Goal: Task Accomplishment & Management: Manage account settings

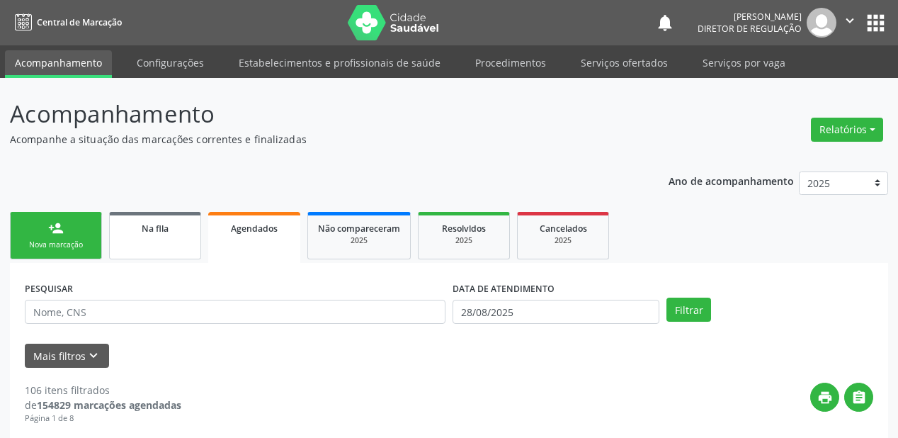
click at [164, 232] on span "Na fila" at bounding box center [155, 228] width 27 height 12
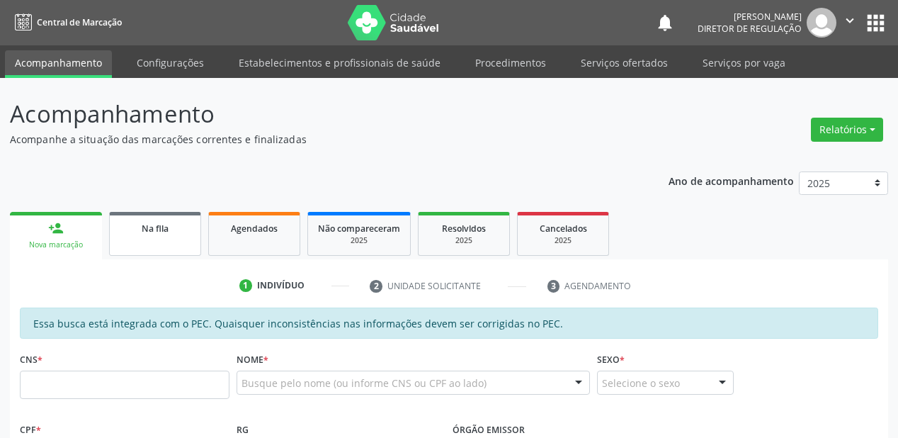
click at [144, 235] on link "Na fila" at bounding box center [155, 234] width 92 height 44
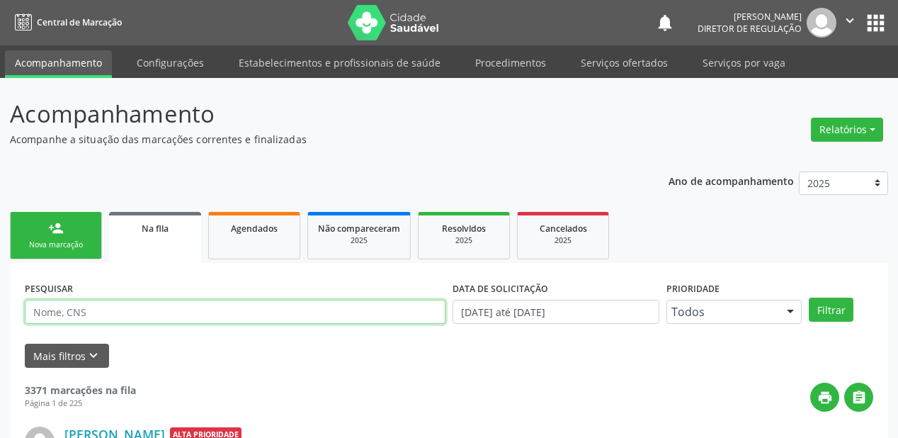
click at [60, 300] on input "text" at bounding box center [235, 312] width 421 height 24
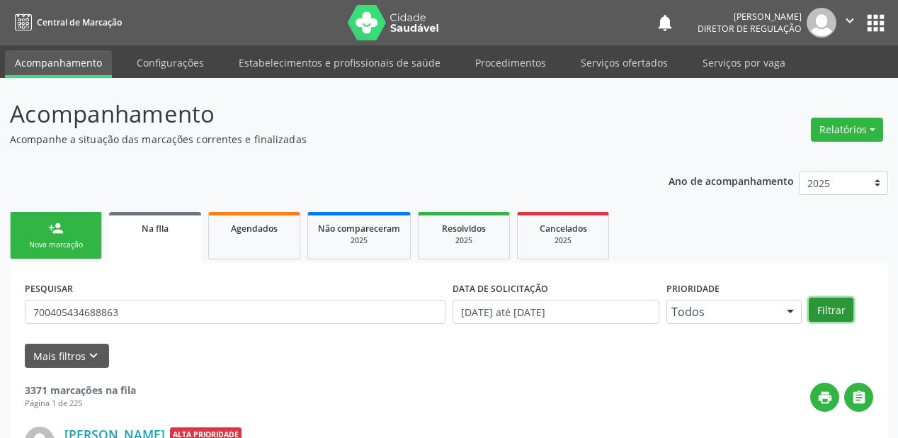
click at [839, 311] on button "Filtrar" at bounding box center [831, 309] width 45 height 24
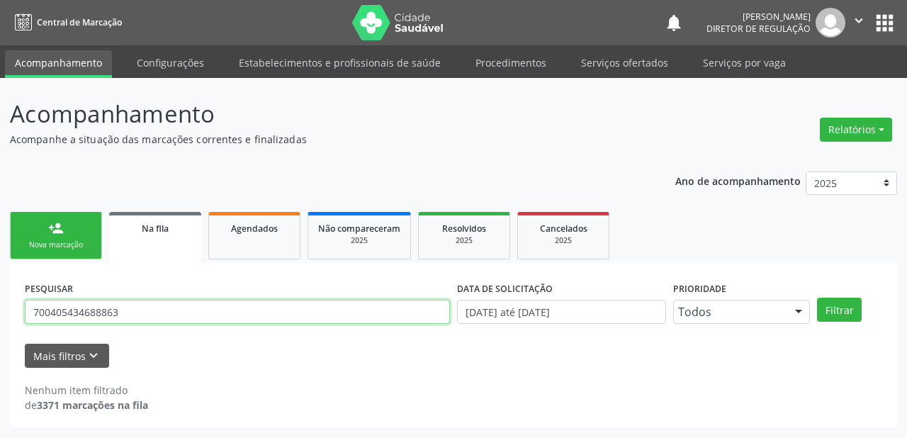
click at [147, 310] on input "700405434688863" at bounding box center [237, 312] width 425 height 24
type input "7"
type input "LAURA VIT"
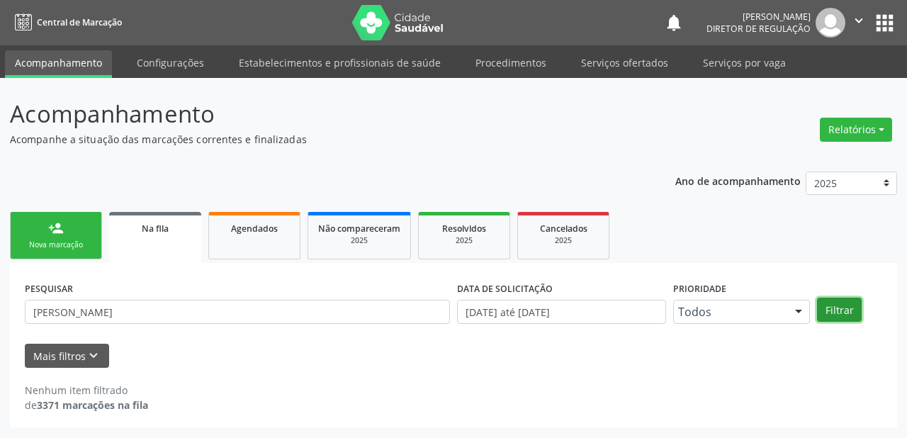
click at [845, 310] on button "Filtrar" at bounding box center [839, 309] width 45 height 24
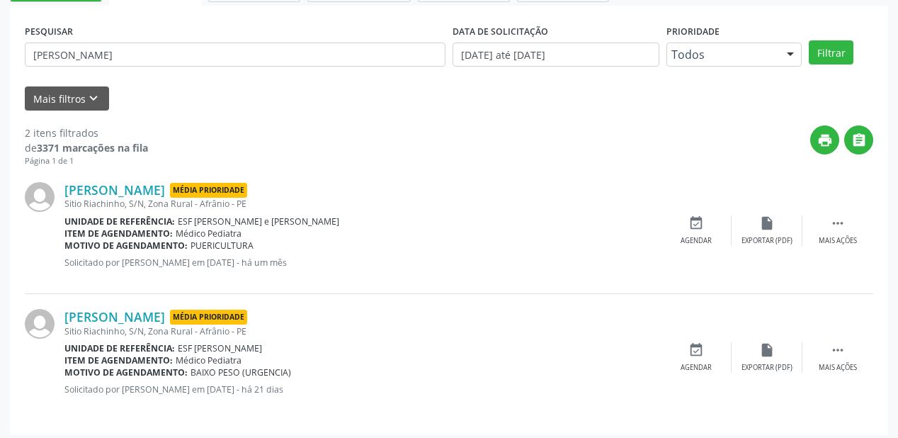
scroll to position [263, 0]
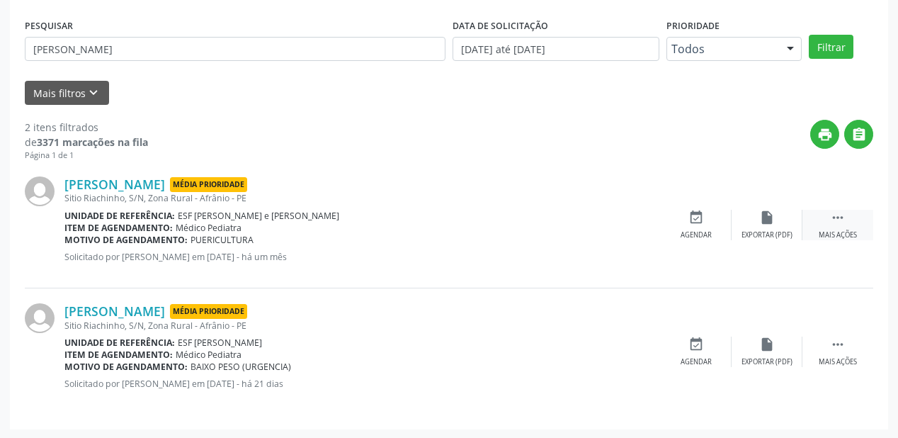
click at [846, 218] on div " Mais ações" at bounding box center [838, 225] width 71 height 30
click at [480, 230] on div "Agendar" at bounding box center [483, 235] width 31 height 10
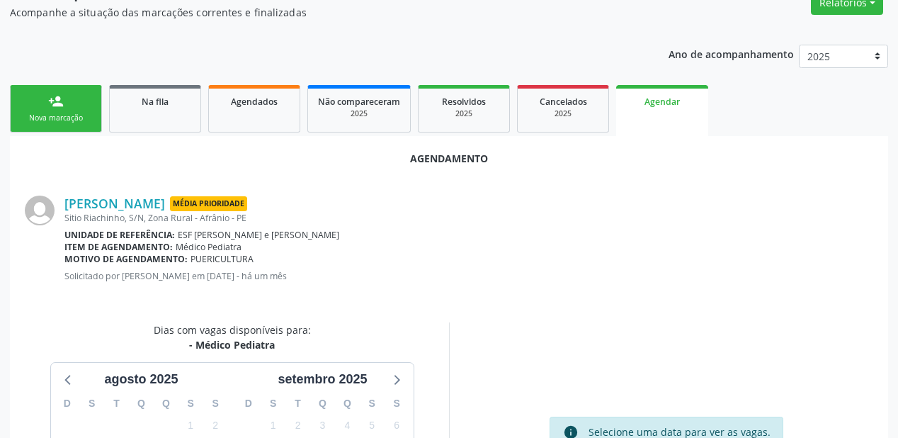
scroll to position [298, 0]
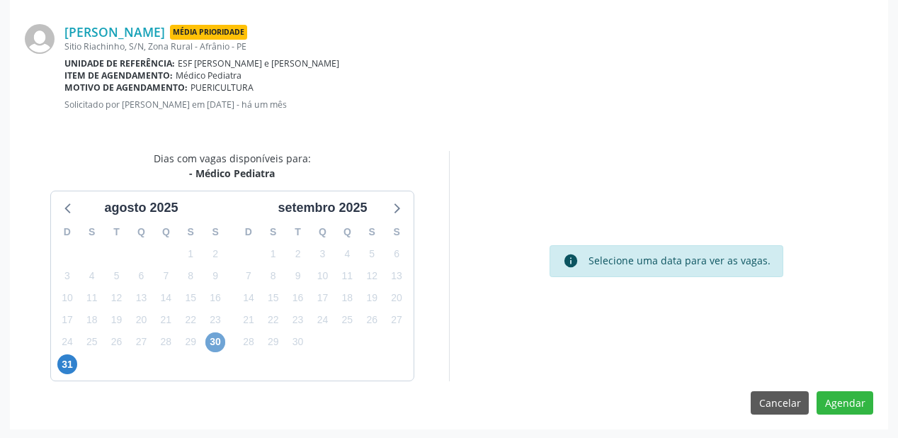
click at [208, 342] on span "30" at bounding box center [215, 342] width 20 height 20
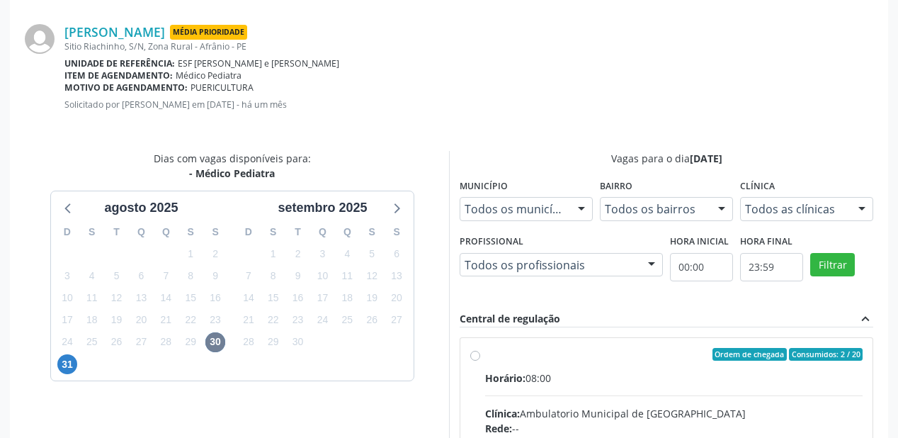
click at [480, 361] on input "Ordem de chegada Consumidos: 2 / 20 Horário: 08:00 Clínica: Ambulatorio Municip…" at bounding box center [475, 354] width 10 height 13
radio input "true"
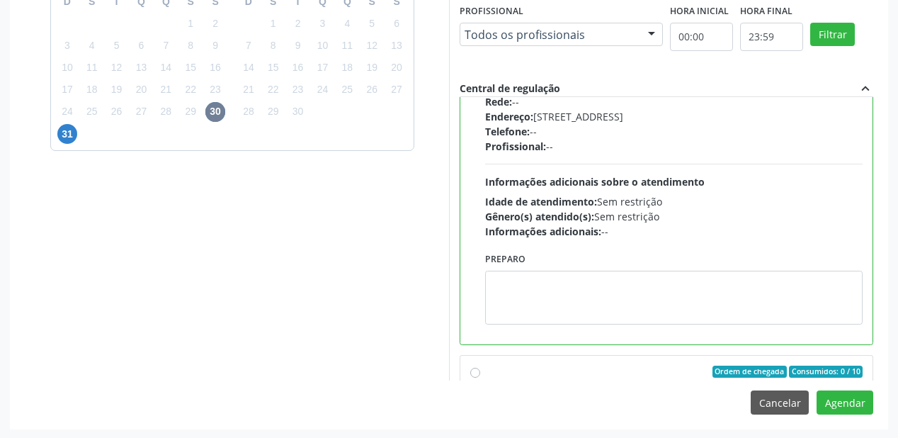
scroll to position [317, 0]
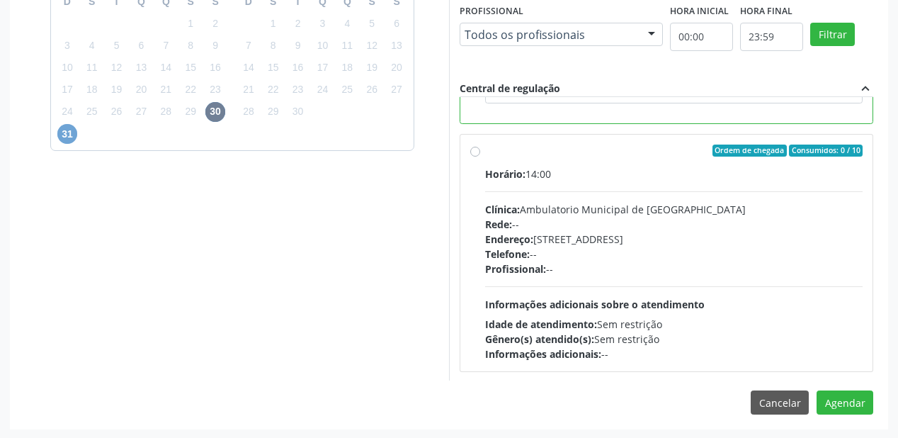
click at [67, 137] on span "31" at bounding box center [67, 134] width 20 height 20
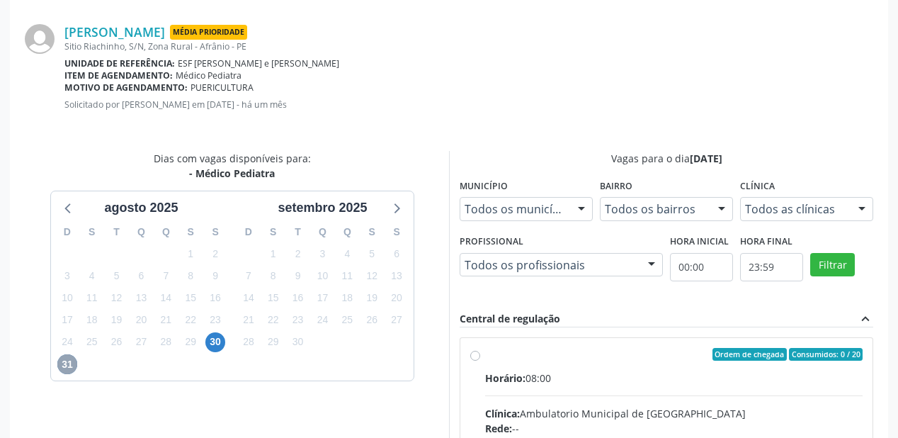
scroll to position [502, 0]
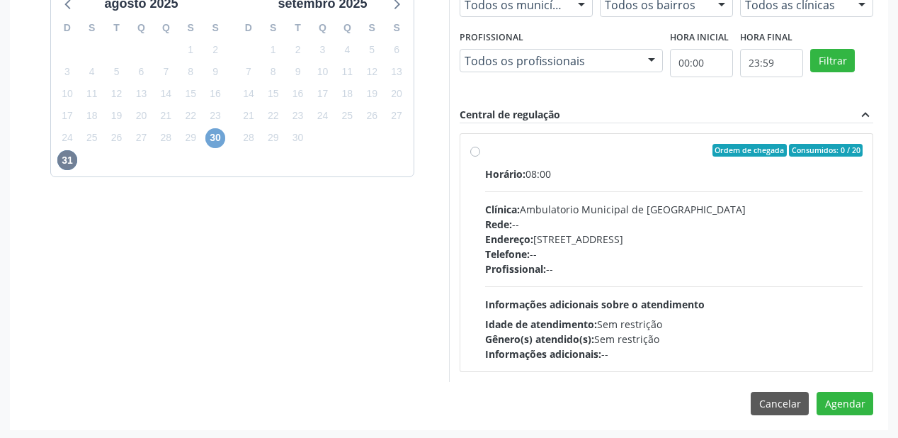
click at [215, 139] on span "30" at bounding box center [215, 138] width 20 height 20
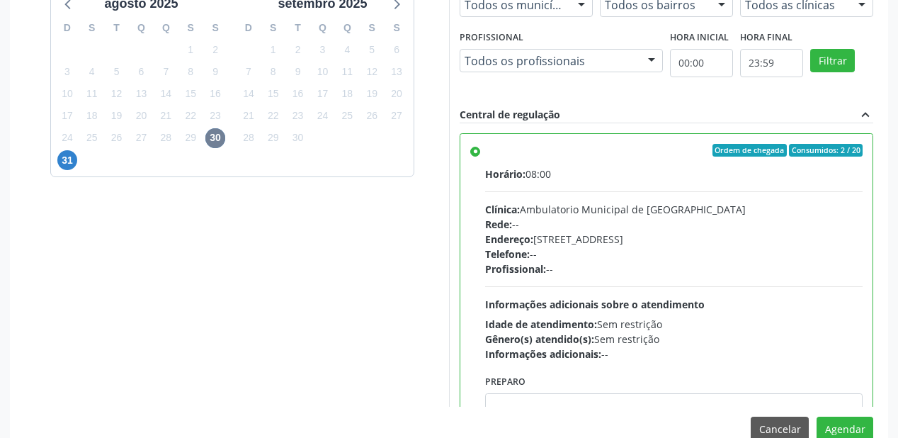
click at [734, 283] on div "Horário: 08:00 Clínica: Ambulatorio Municipal de Saude Rede: -- Endereço: A, nº…" at bounding box center [674, 263] width 378 height 195
click at [480, 157] on input "Ordem de chegada Consumidos: 2 / 20 Horário: 08:00 Clínica: Ambulatorio Municip…" at bounding box center [475, 150] width 10 height 13
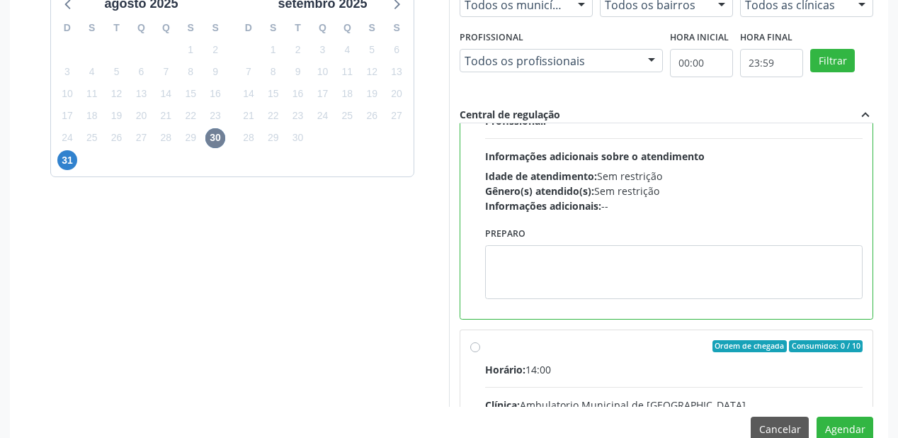
scroll to position [283, 0]
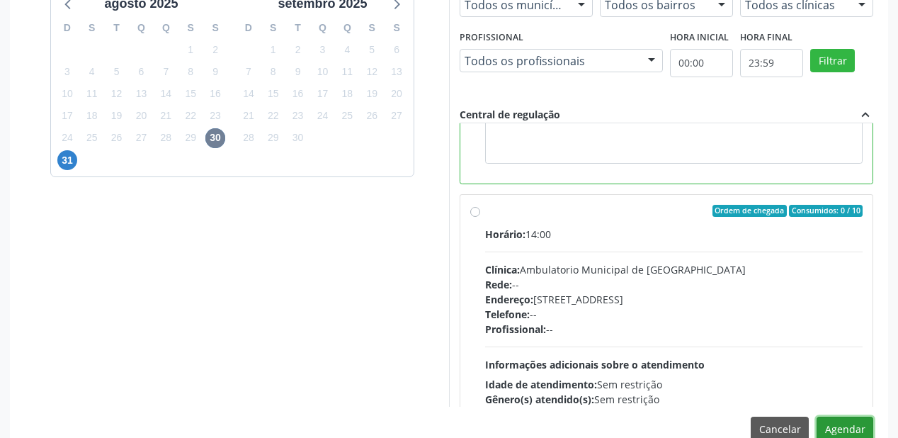
click at [837, 429] on button "Agendar" at bounding box center [845, 428] width 57 height 24
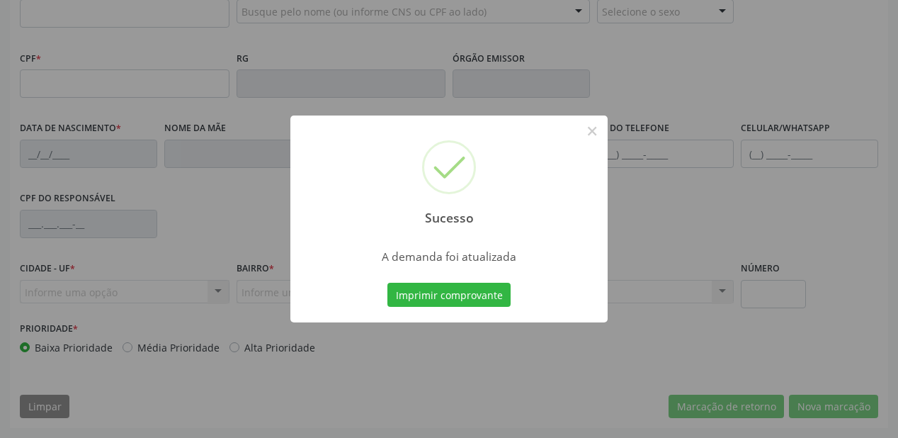
scroll to position [370, 0]
click at [453, 290] on button "Imprimir comprovante" at bounding box center [448, 295] width 123 height 24
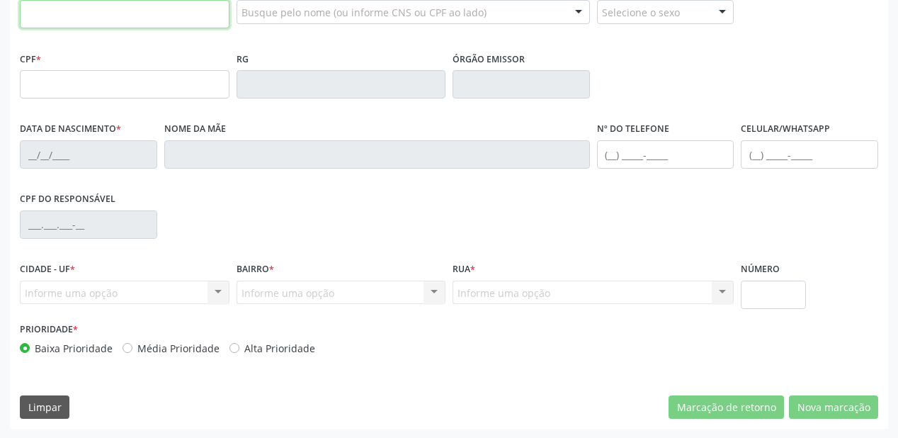
click at [119, 21] on input "text" at bounding box center [125, 14] width 210 height 28
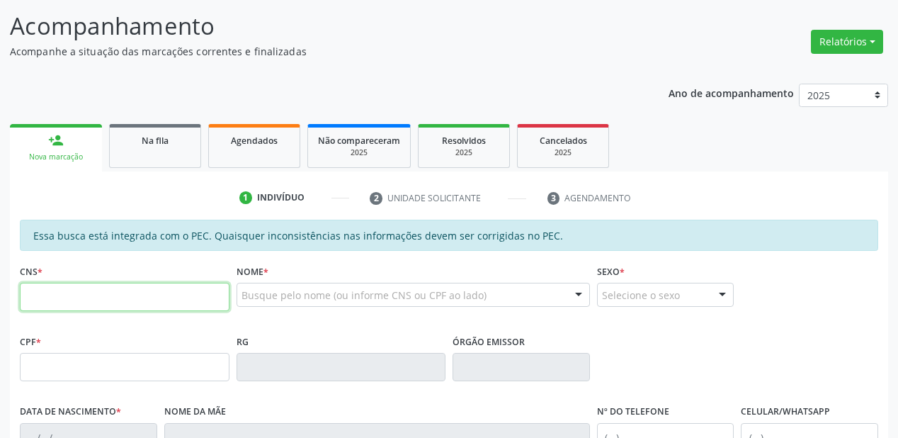
scroll to position [87, 0]
click at [151, 156] on link "Na fila" at bounding box center [155, 147] width 92 height 44
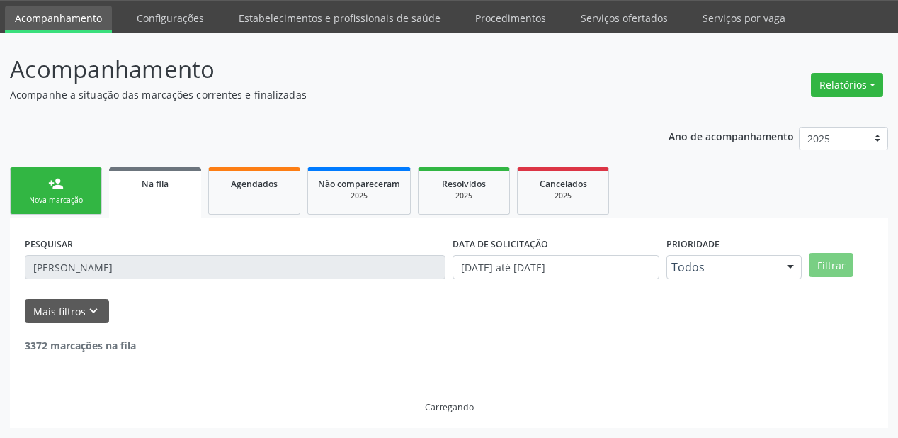
scroll to position [43, 0]
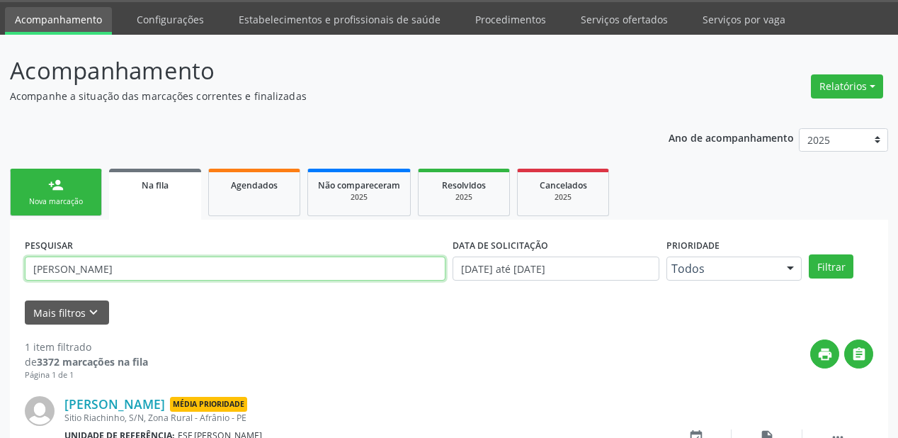
click at [127, 272] on input "LAURA VIT" at bounding box center [235, 268] width 421 height 24
type input "L"
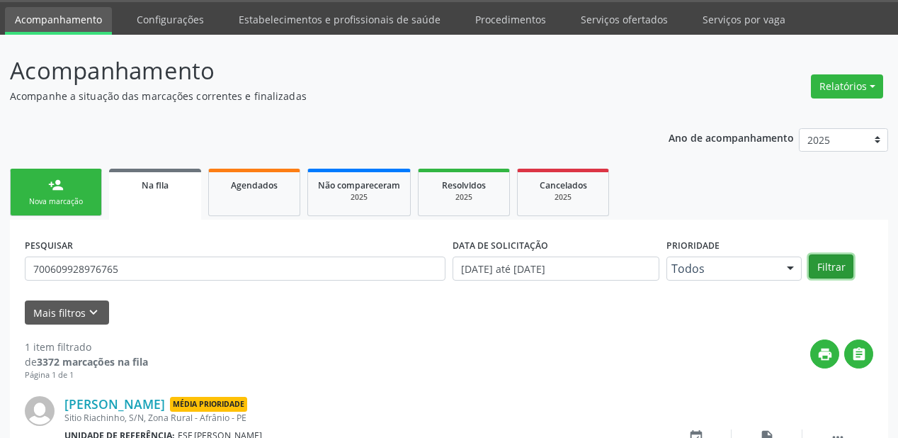
click at [838, 261] on button "Filtrar" at bounding box center [831, 266] width 45 height 24
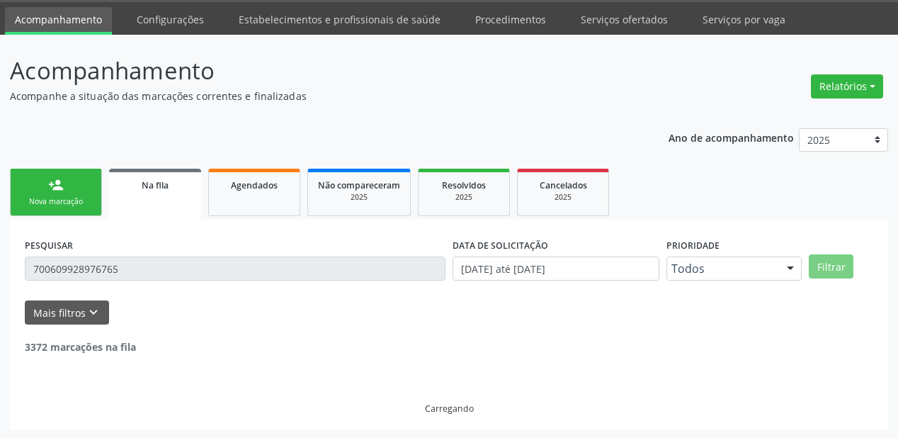
scroll to position [0, 0]
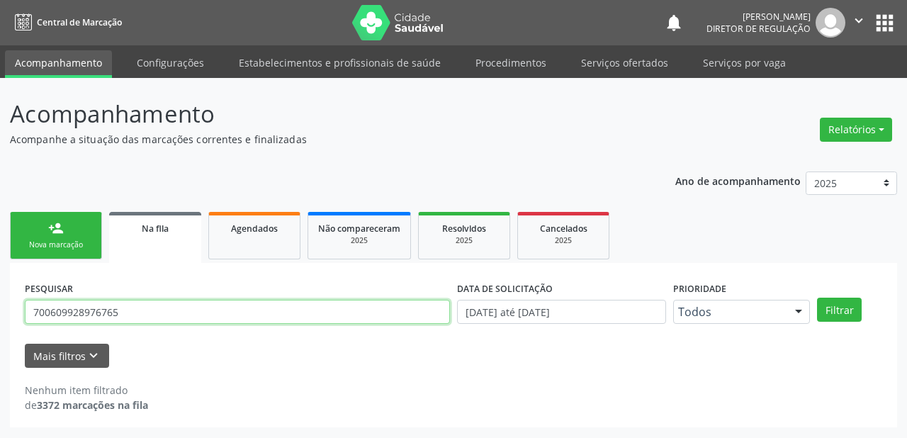
click at [137, 307] on input "700609928976765" at bounding box center [237, 312] width 425 height 24
type input "7"
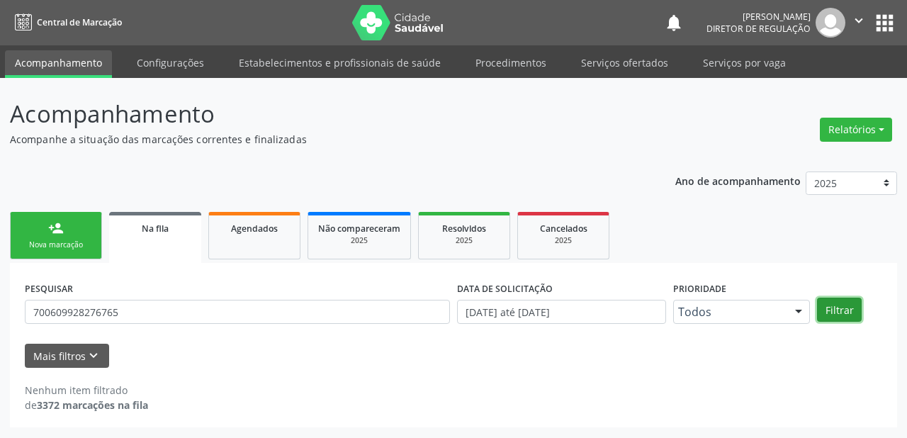
click at [844, 312] on button "Filtrar" at bounding box center [839, 309] width 45 height 24
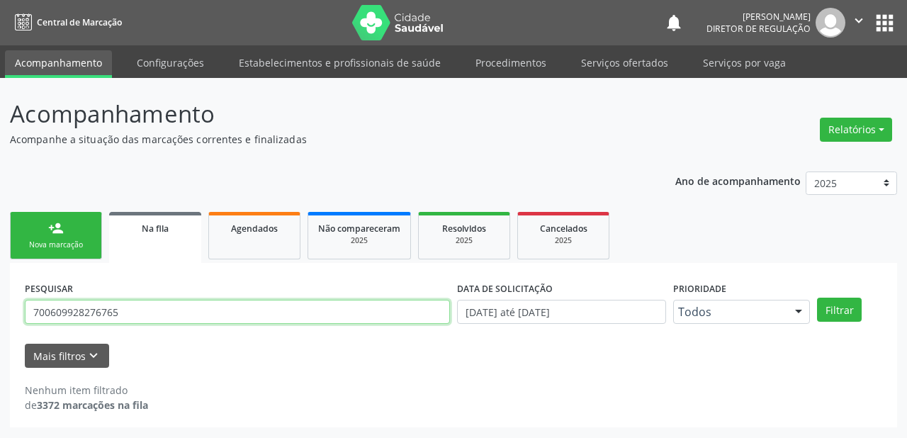
click at [137, 316] on input "700609928276765" at bounding box center [237, 312] width 425 height 24
type input "7"
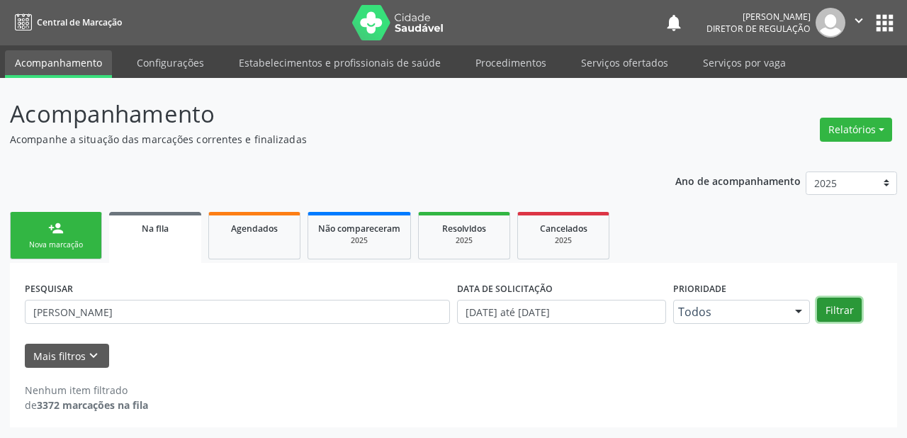
click at [841, 317] on button "Filtrar" at bounding box center [839, 309] width 45 height 24
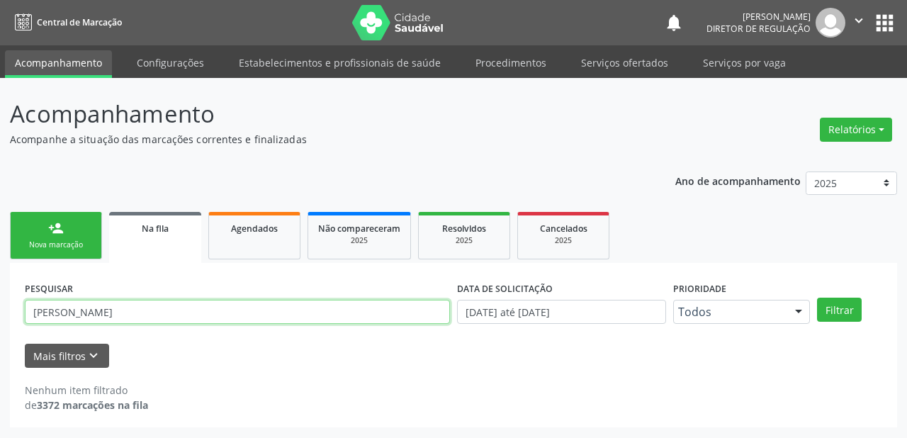
click at [125, 303] on input "ARTHUR RIBEIRO" at bounding box center [237, 312] width 425 height 24
type input "A"
type input "700609928976765"
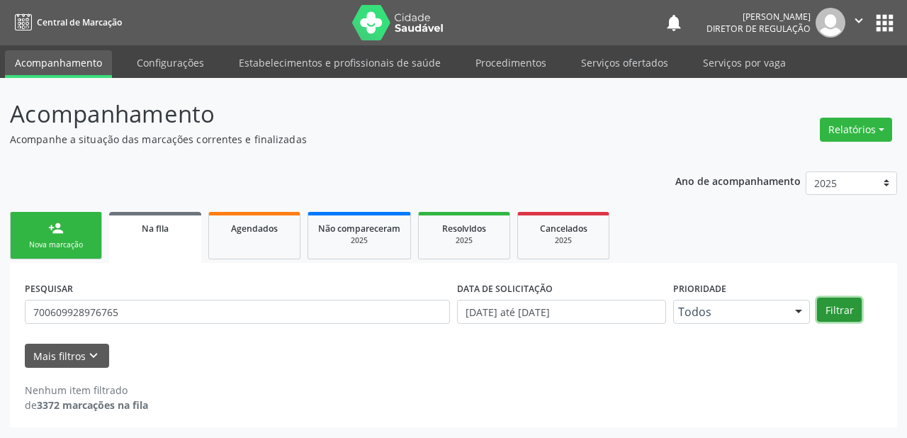
click at [852, 310] on button "Filtrar" at bounding box center [839, 309] width 45 height 24
click at [40, 229] on link "person_add Nova marcação" at bounding box center [56, 235] width 92 height 47
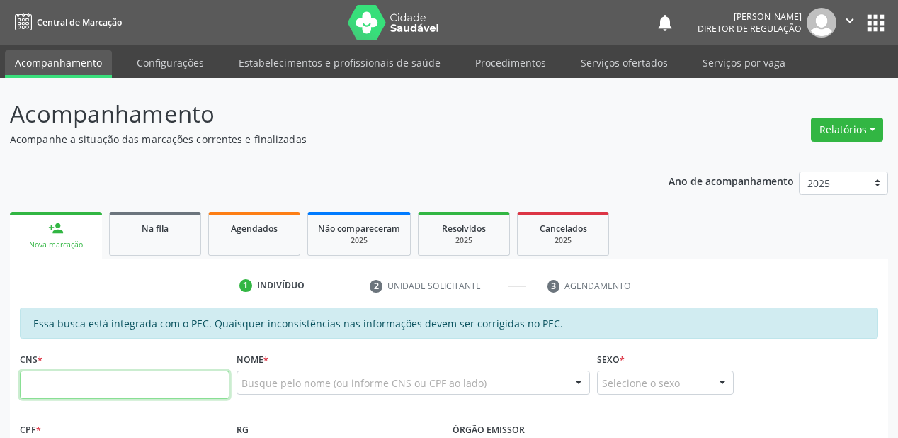
click at [170, 382] on input "text" at bounding box center [125, 384] width 210 height 28
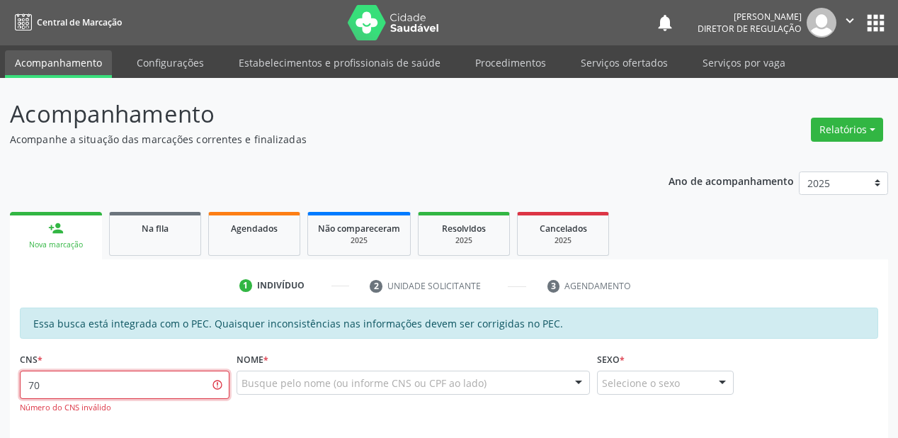
type input "7"
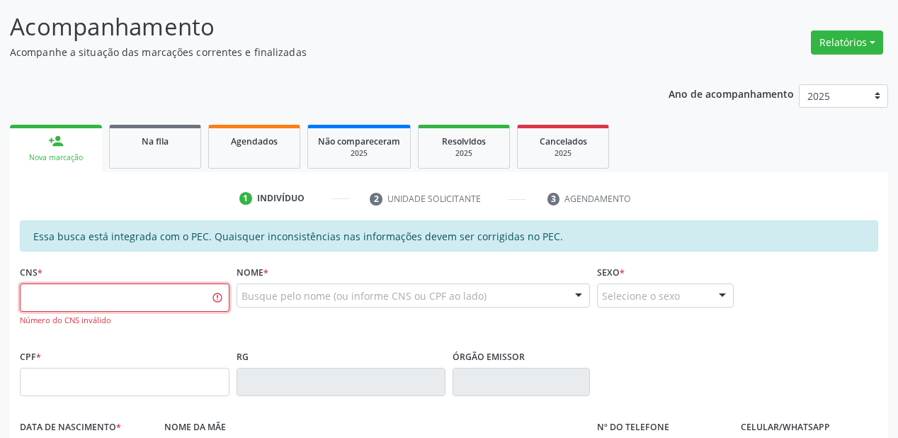
scroll to position [227, 0]
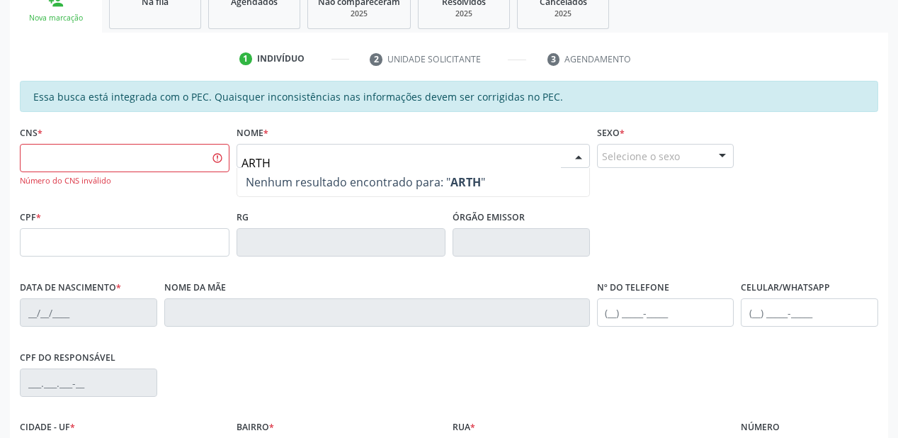
type input "ARTHU"
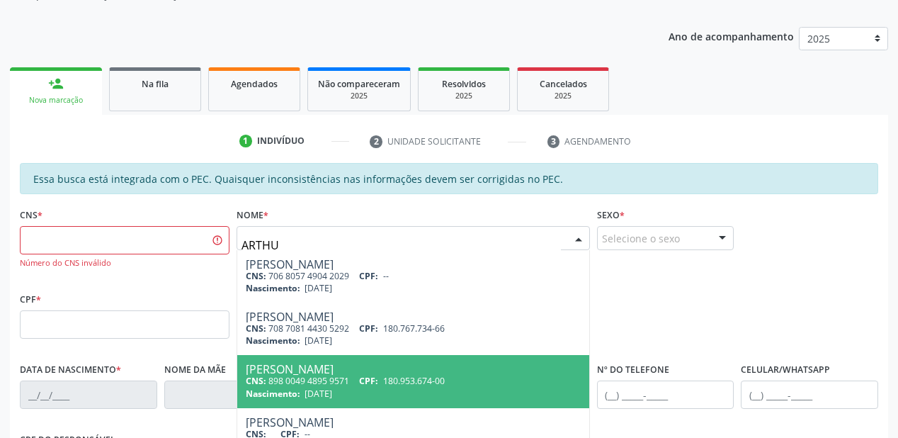
scroll to position [170, 0]
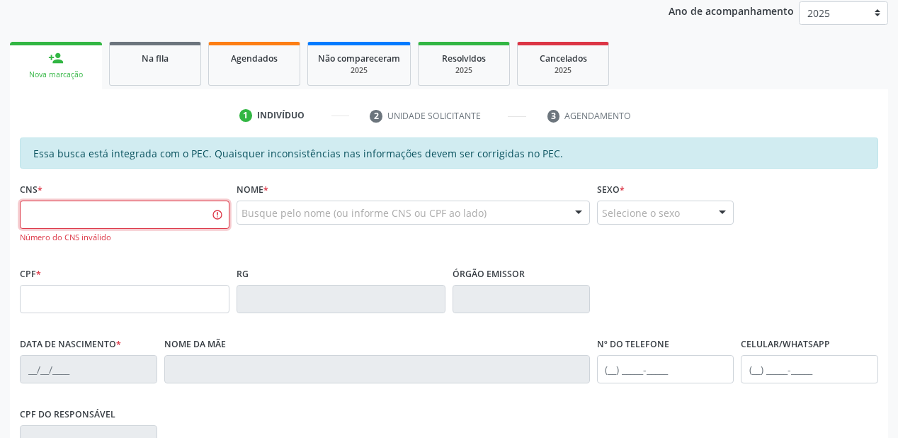
click at [112, 217] on input "text" at bounding box center [125, 214] width 210 height 28
type input "7"
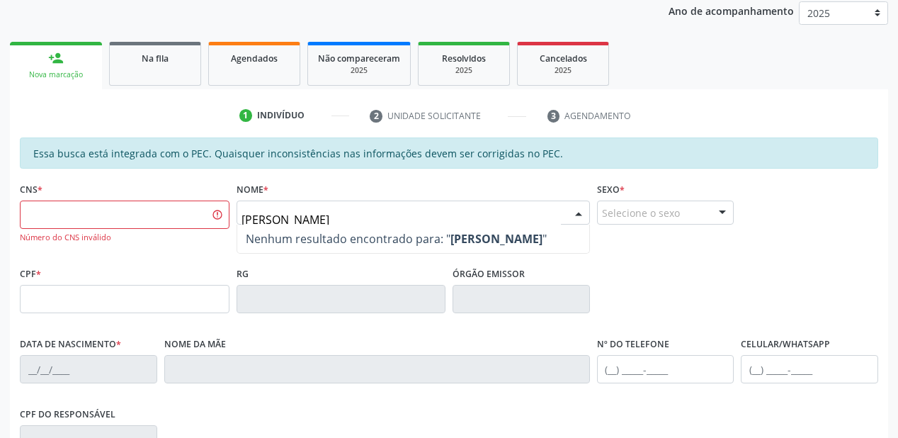
type input "ARTHUR RIBEIRO"
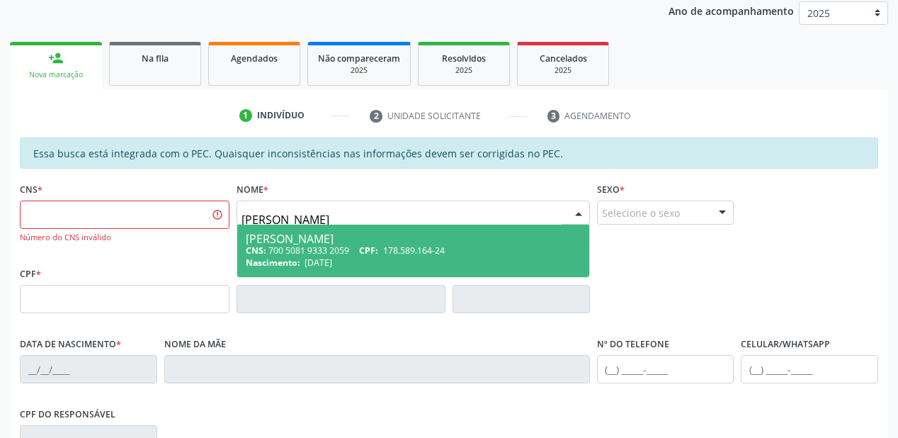
drag, startPoint x: 346, startPoint y: 250, endPoint x: 377, endPoint y: 249, distance: 31.2
click at [348, 249] on div "CNS: 700 5081 9333 2059 CPF: 178.589.164-24" at bounding box center [413, 250] width 335 height 12
type input "700 5081 9333 2059"
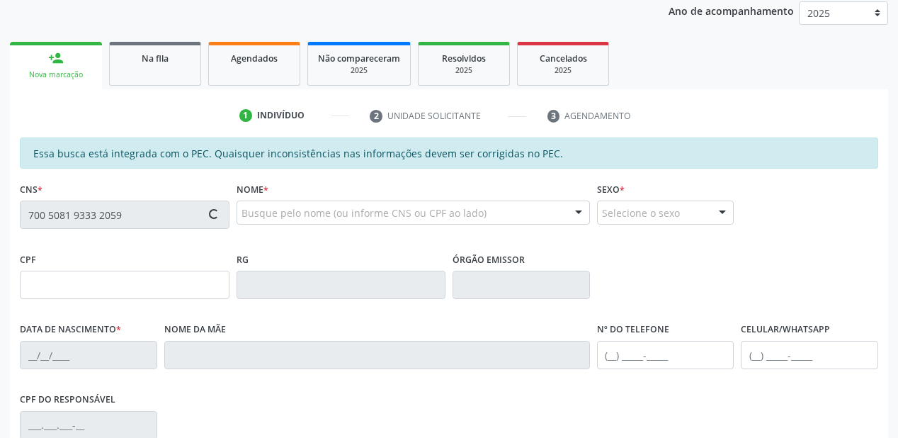
type input "178.589.164-24"
type input "30/09/2021"
type input "Ausilandia Ribeiro Rodrigues"
type input "(87) 99816-2425"
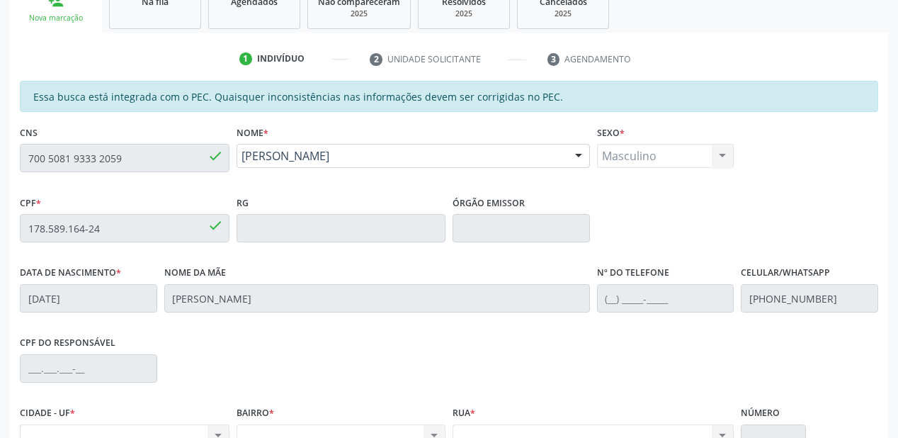
scroll to position [370, 0]
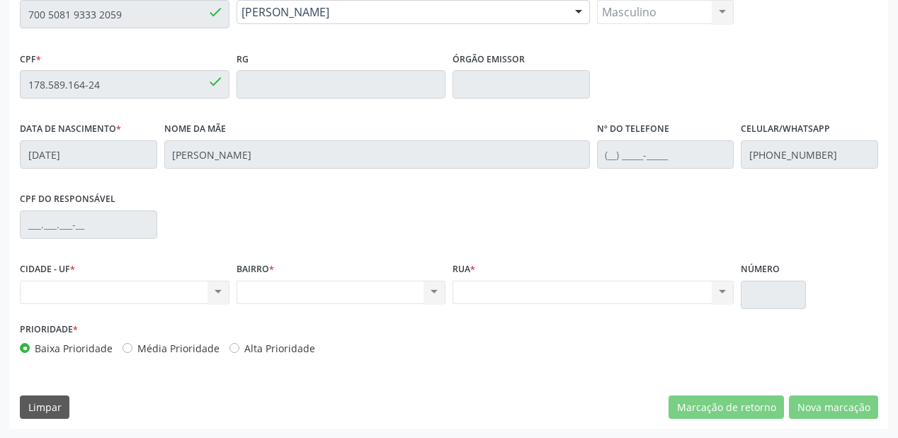
click at [7, 25] on div "Acompanhamento Acompanhe a situação das marcações correntes e finalizadas Relat…" at bounding box center [449, 72] width 898 height 731
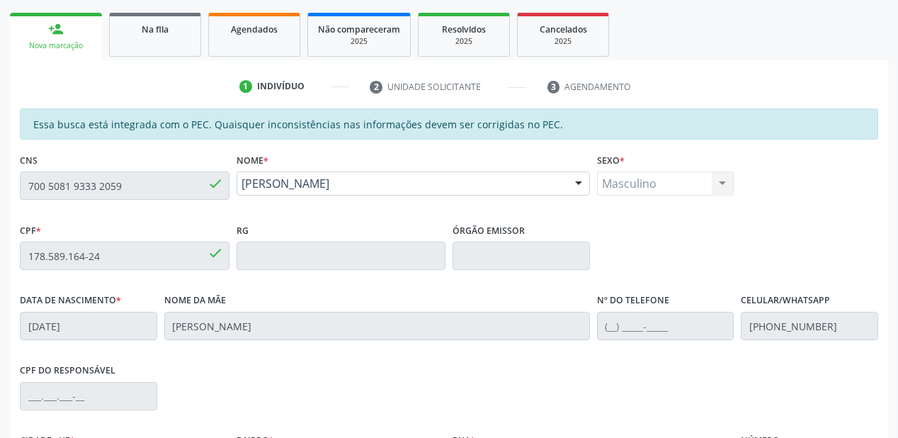
scroll to position [227, 0]
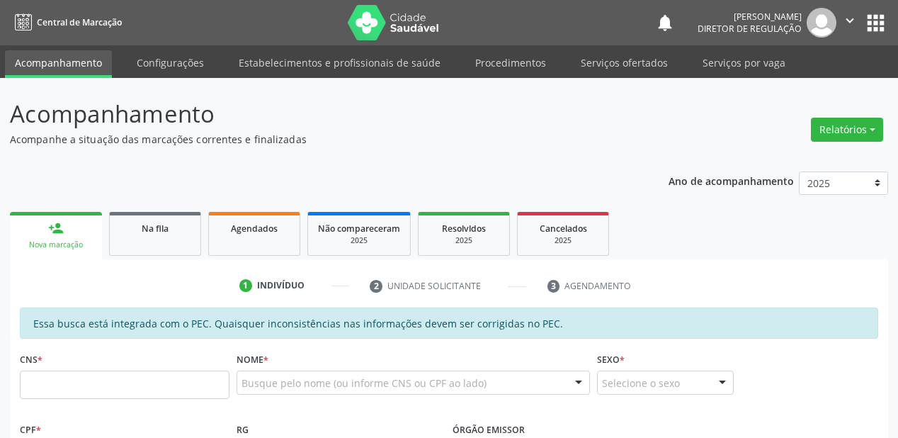
scroll to position [273, 0]
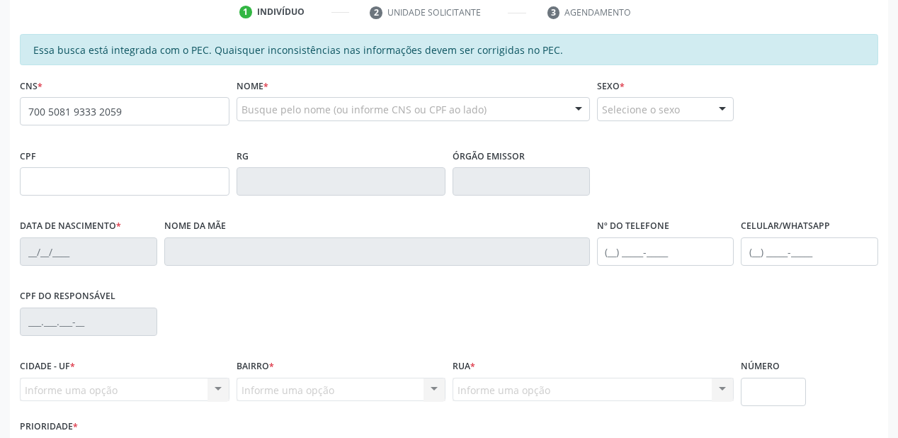
click at [140, 119] on input "700 5081 9333 2059" at bounding box center [125, 111] width 210 height 28
type input "700 5081 9333 2059"
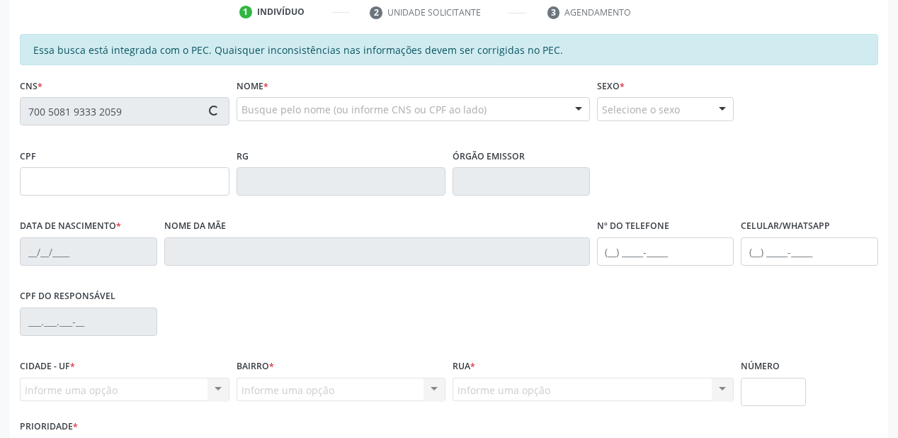
type input "178.589.164-24"
type input "[DATE]"
type input "[PERSON_NAME]"
type input "[PHONE_NUMBER]"
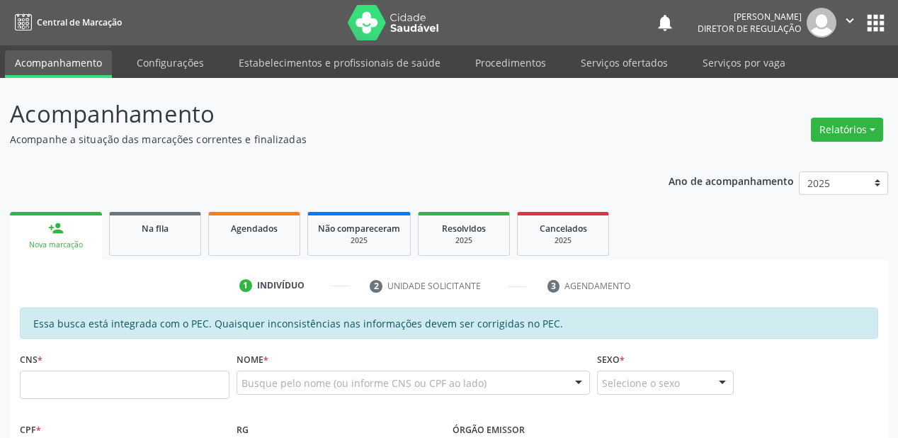
scroll to position [273, 0]
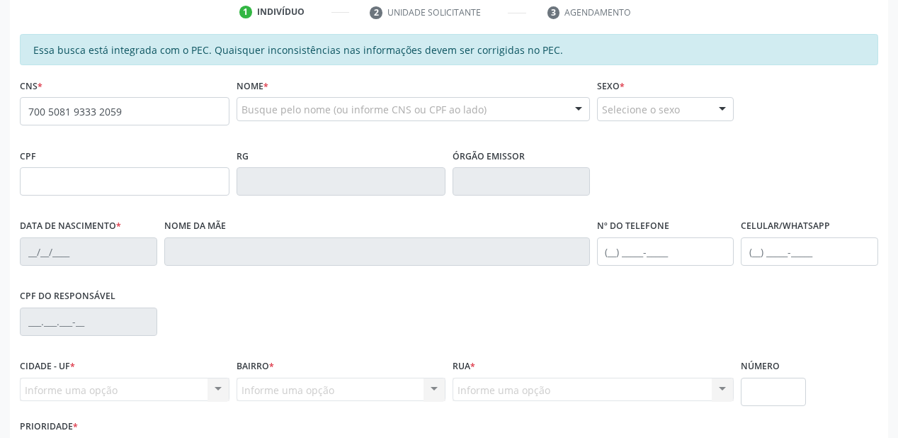
type input "700 5081 9333 2059"
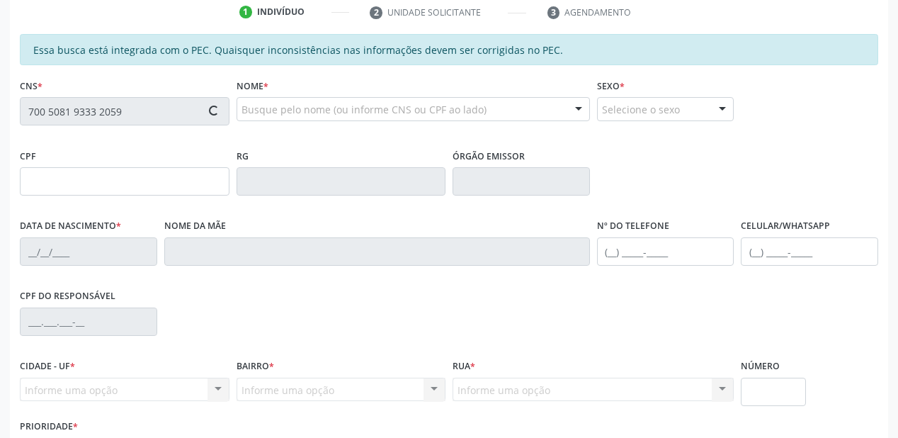
type input "178.589.164-24"
type input "[DATE]"
type input "[PERSON_NAME]"
type input "[PHONE_NUMBER]"
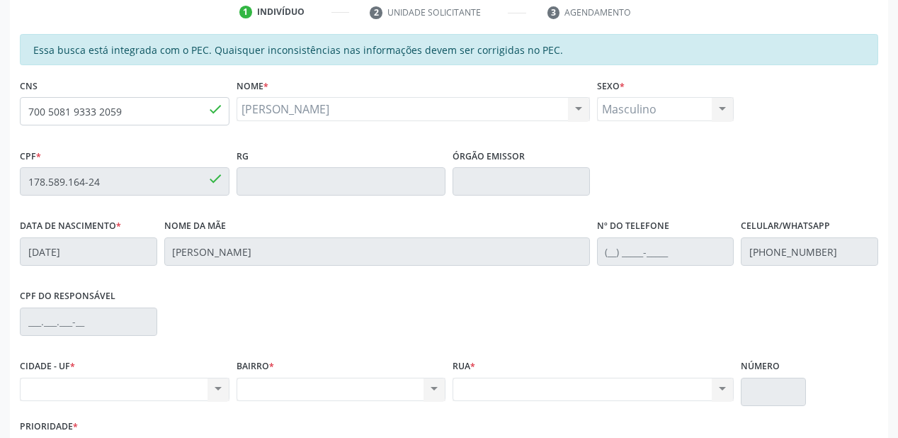
scroll to position [370, 0]
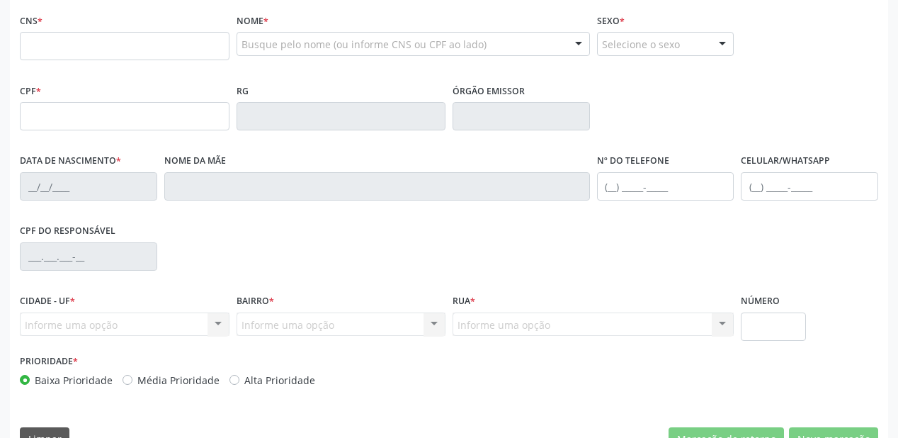
scroll to position [340, 0]
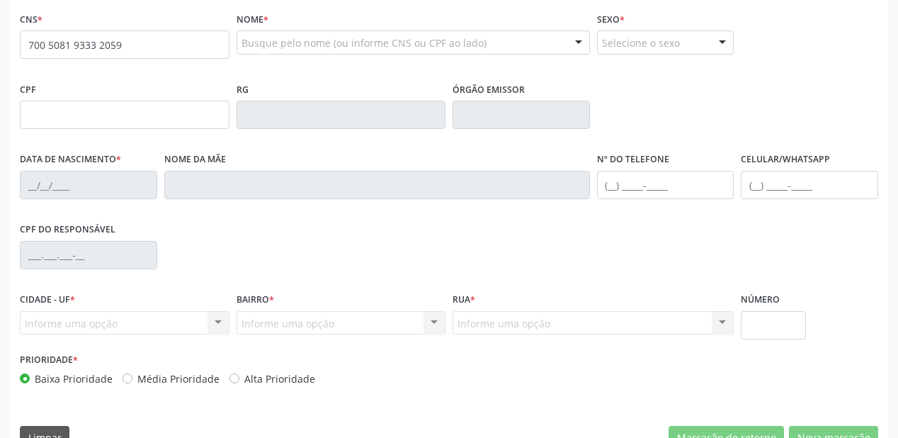
type input "700 5081 9333 2059"
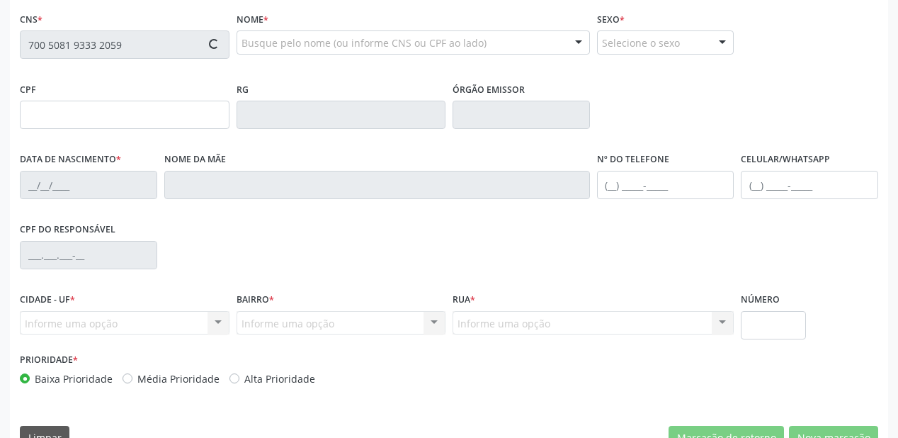
type input "178.589.164-24"
type input "[DATE]"
type input "[PERSON_NAME]"
type input "(87) 99816-2425"
type input "S/N"
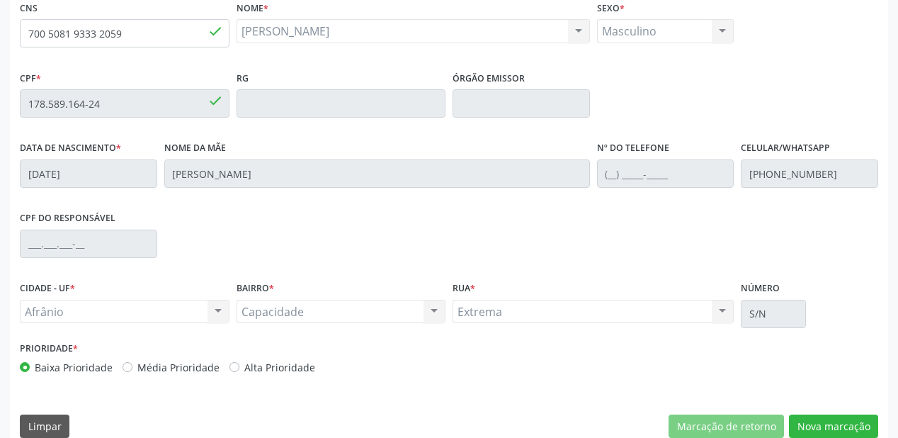
scroll to position [370, 0]
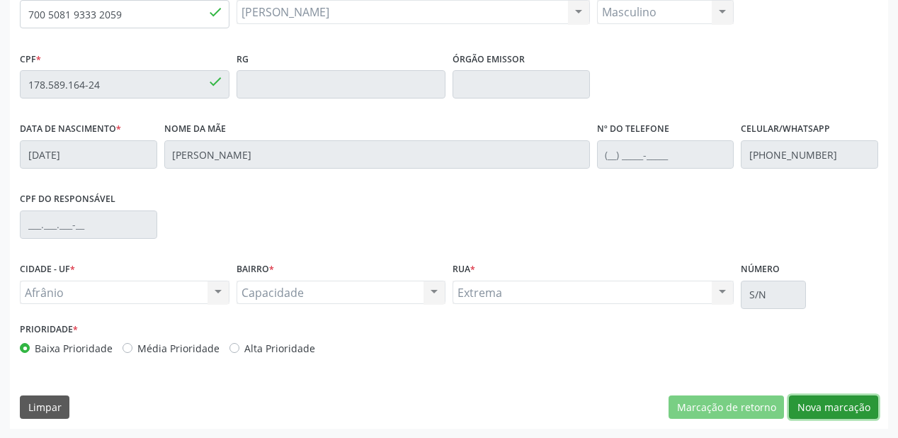
click at [822, 402] on button "Nova marcação" at bounding box center [833, 407] width 89 height 24
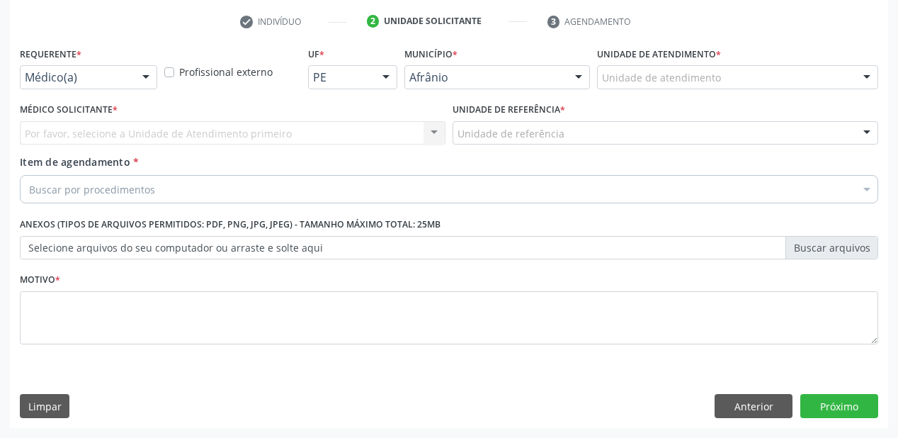
scroll to position [263, 0]
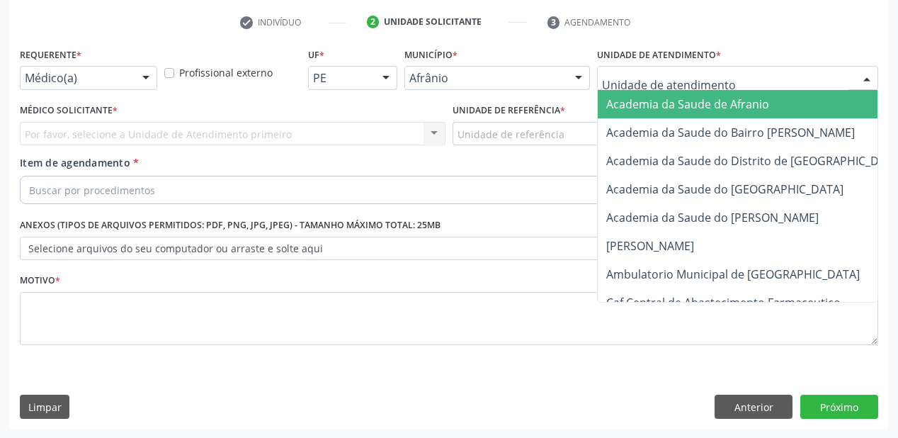
drag, startPoint x: 618, startPoint y: 85, endPoint x: 630, endPoint y: 152, distance: 67.7
click at [618, 85] on div at bounding box center [737, 78] width 281 height 24
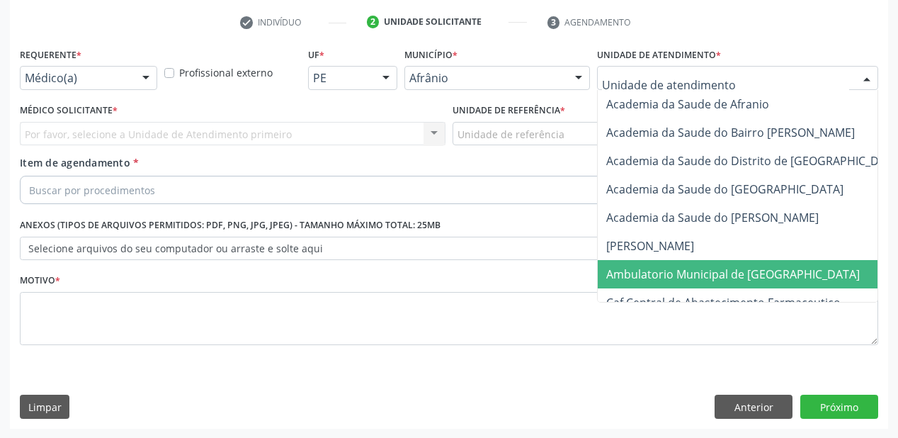
click at [635, 278] on span "Ambulatorio Municipal de [GEOGRAPHIC_DATA]" at bounding box center [733, 274] width 254 height 16
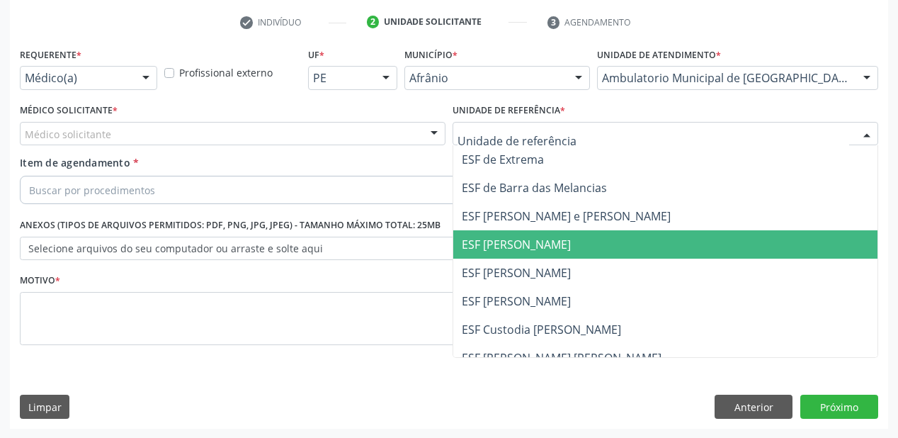
click at [500, 251] on span "ESF [PERSON_NAME]" at bounding box center [665, 244] width 424 height 28
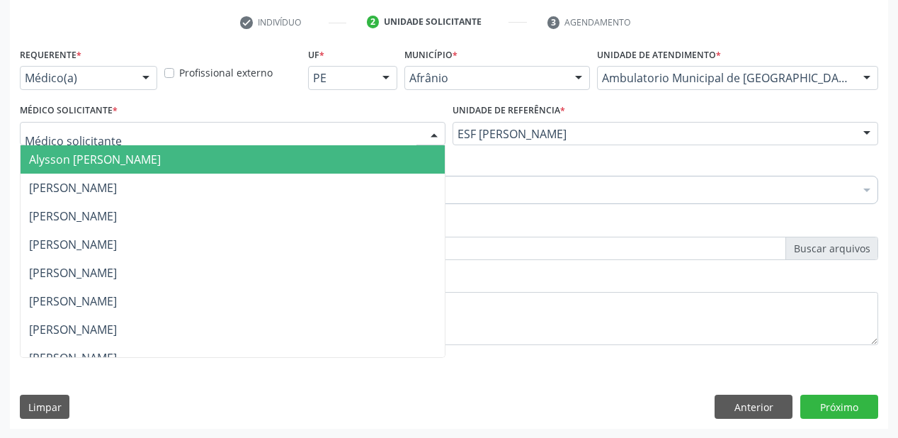
click at [125, 133] on div at bounding box center [233, 134] width 426 height 24
click at [121, 164] on span "Alysson Rodrigo Ferreira Cavalcanti" at bounding box center [95, 160] width 132 height 16
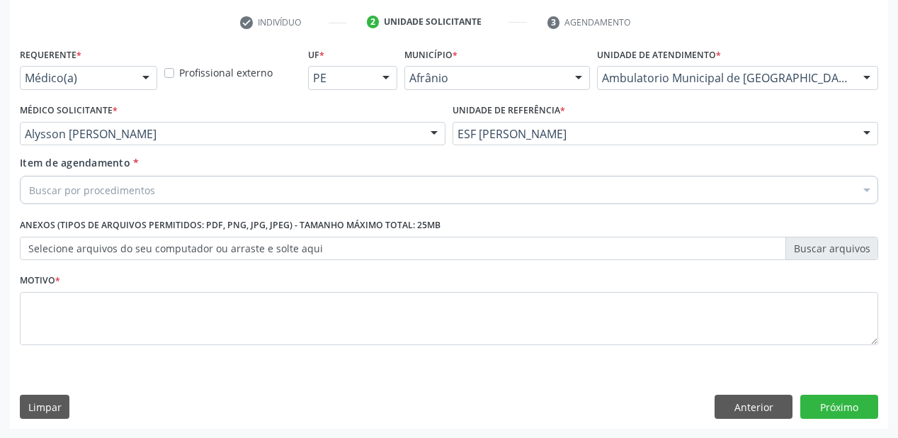
click at [122, 180] on div "Buscar por procedimentos" at bounding box center [449, 190] width 858 height 28
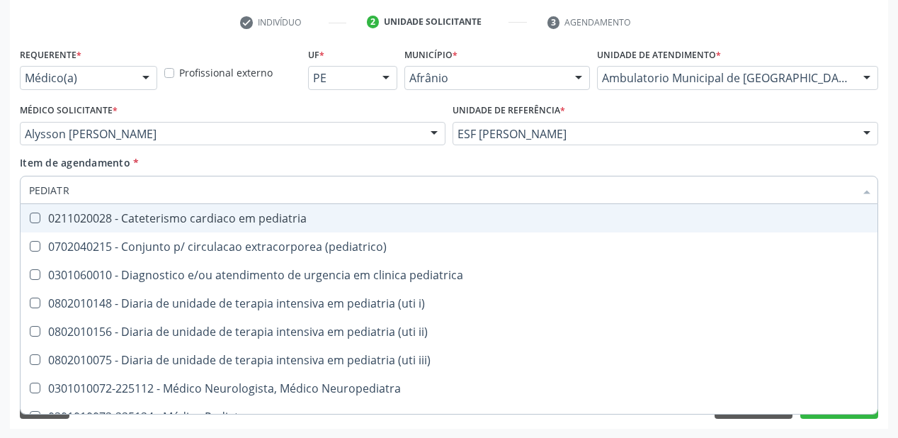
type input "PEDIATRA"
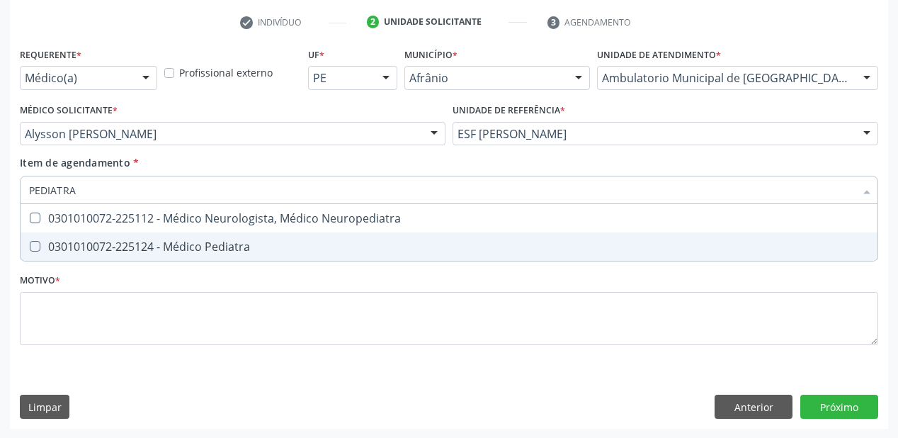
drag, startPoint x: 119, startPoint y: 257, endPoint x: 93, endPoint y: 310, distance: 58.3
click at [119, 258] on span "0301010072-225124 - Médico Pediatra" at bounding box center [449, 246] width 857 height 28
checkbox Pediatra "true"
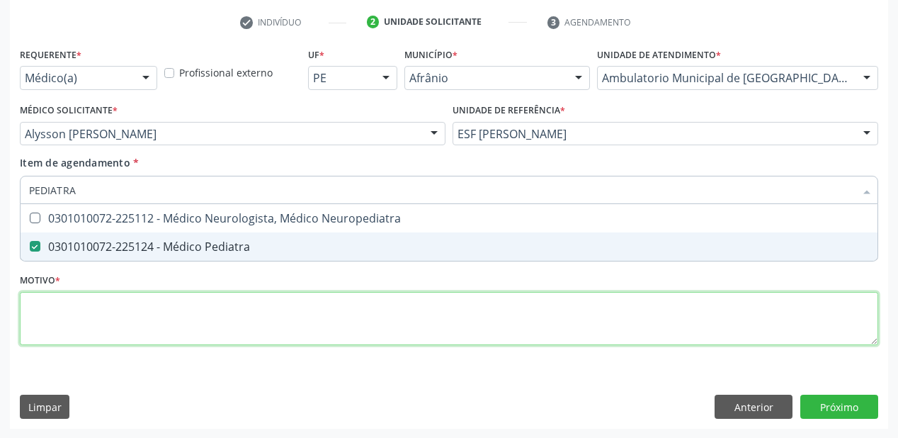
click at [92, 312] on div "Requerente * Médico(a) Médico(a) Enfermeiro(a) Paciente Nenhum resultado encont…" at bounding box center [449, 204] width 858 height 321
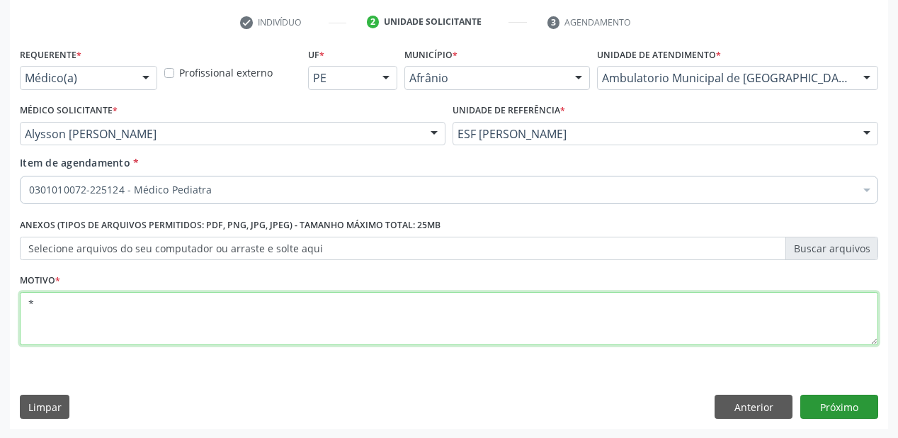
type textarea "*"
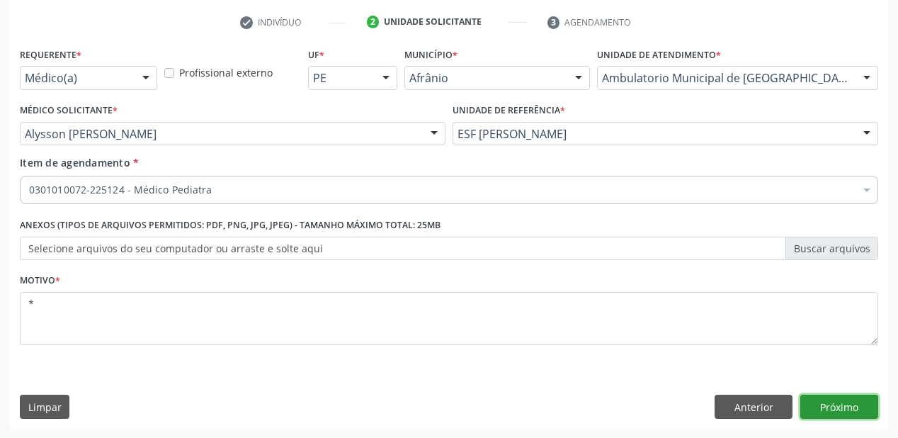
click at [824, 402] on button "Próximo" at bounding box center [839, 407] width 78 height 24
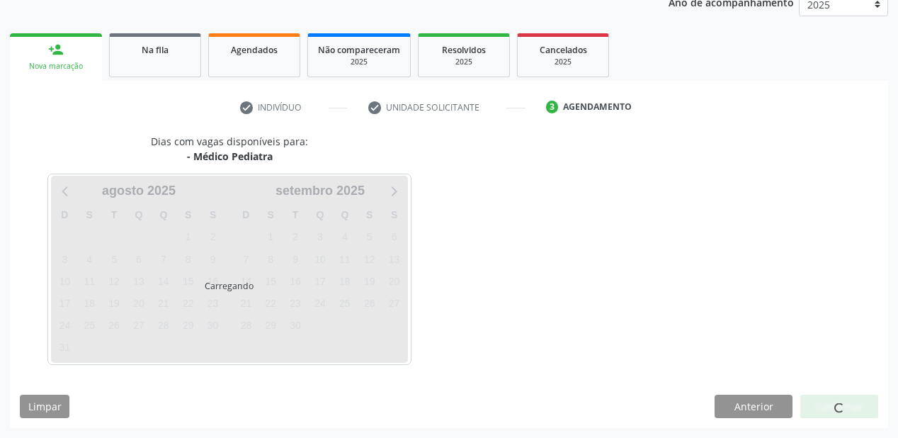
scroll to position [178, 0]
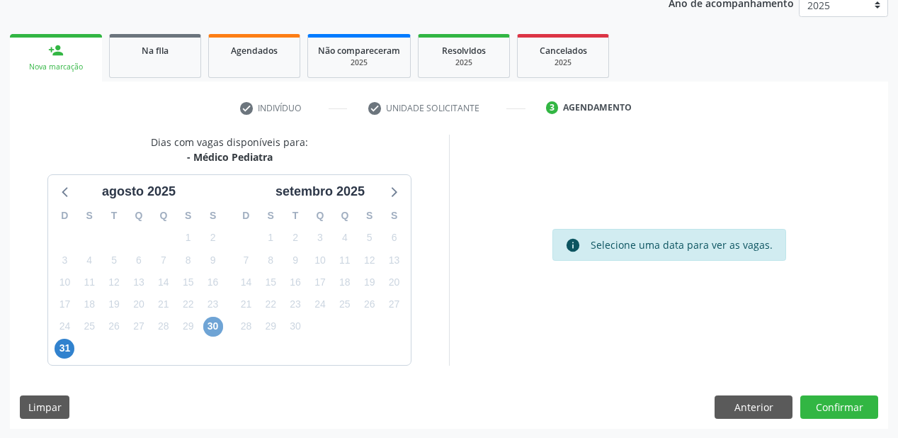
click at [215, 323] on span "30" at bounding box center [213, 327] width 20 height 20
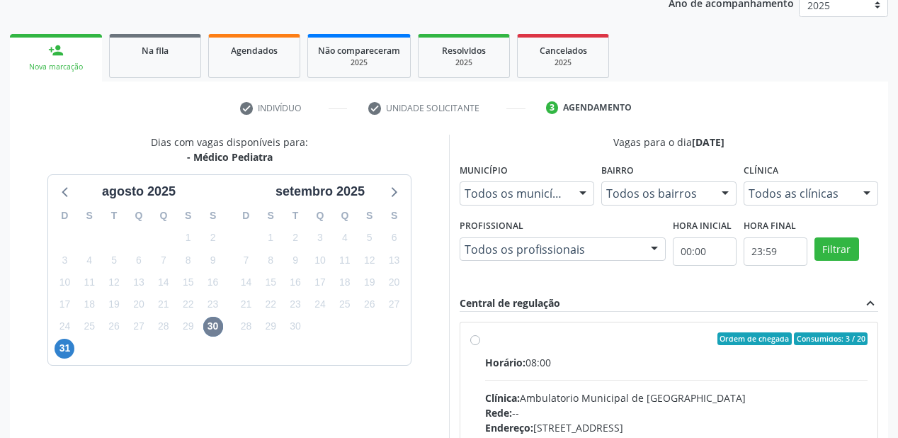
click at [638, 414] on div "Rede: --" at bounding box center [676, 412] width 382 height 15
click at [480, 345] on input "Ordem de chegada Consumidos: 3 / 20 Horário: 08:00 Clínica: Ambulatorio Municip…" at bounding box center [475, 338] width 10 height 13
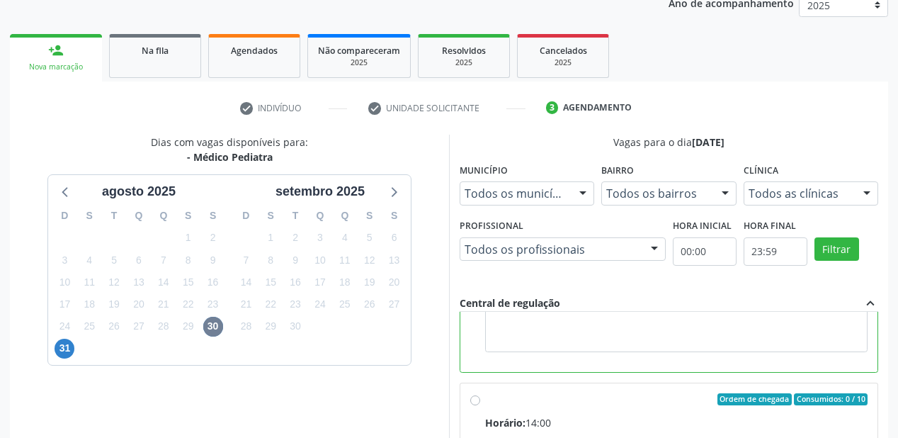
scroll to position [404, 0]
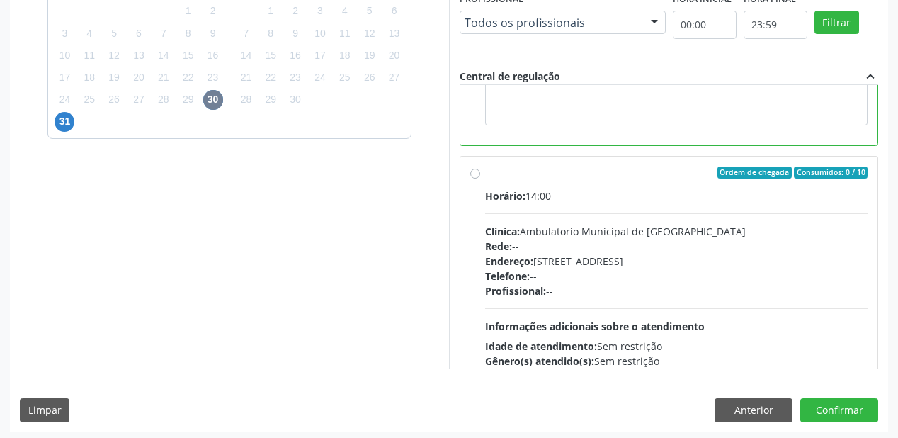
click at [560, 300] on div "Horário: 14:00 Clínica: Ambulatorio Municipal de Saude Rede: -- Endereço: [STRE…" at bounding box center [676, 285] width 382 height 195
click at [480, 179] on input "Ordem de chegada Consumidos: 0 / 10 Horário: 14:00 Clínica: Ambulatorio Municip…" at bounding box center [475, 172] width 10 height 13
radio input "false"
radio input "true"
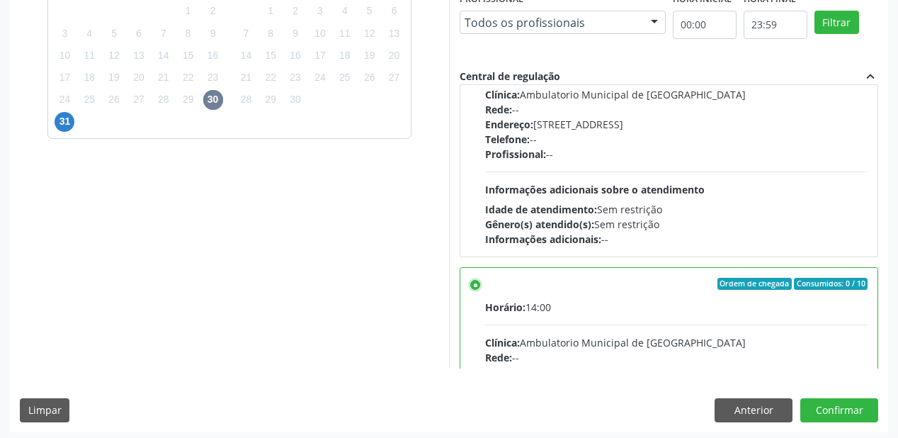
scroll to position [0, 0]
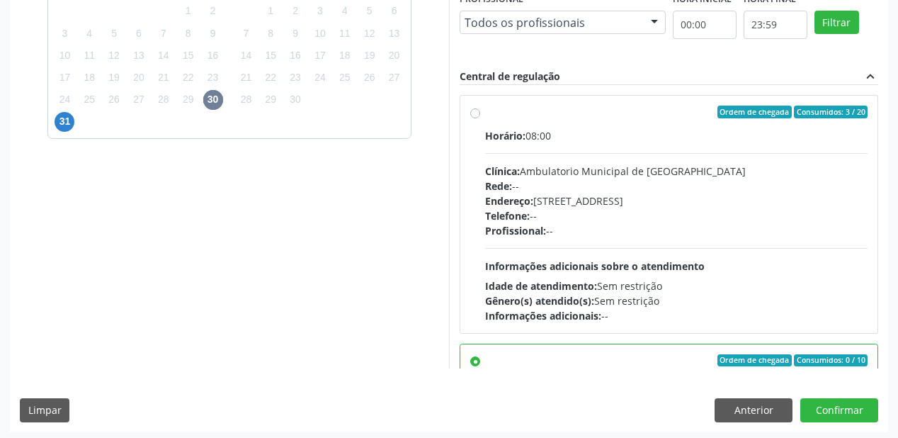
click at [571, 252] on div "Horário: 08:00 Clínica: Ambulatorio Municipal de Saude Rede: -- Endereço: A, nº…" at bounding box center [676, 225] width 382 height 195
click at [480, 118] on input "Ordem de chegada Consumidos: 3 / 20 Horário: 08:00 Clínica: Ambulatorio Municip…" at bounding box center [475, 112] width 10 height 13
radio input "true"
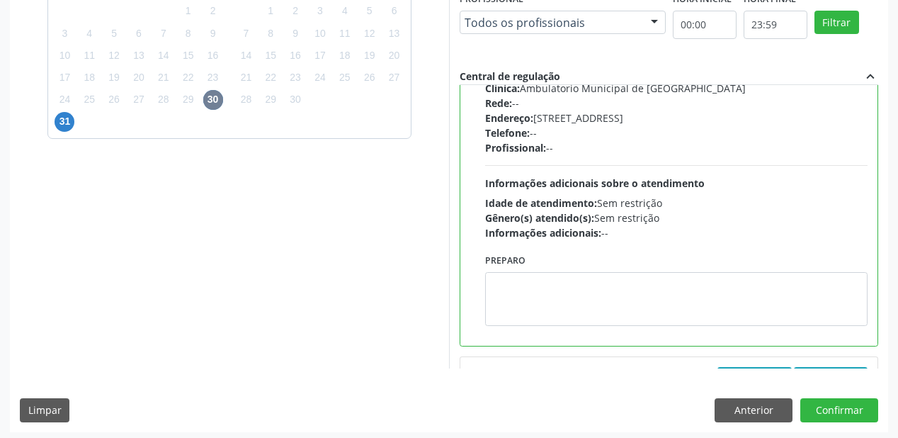
scroll to position [227, 0]
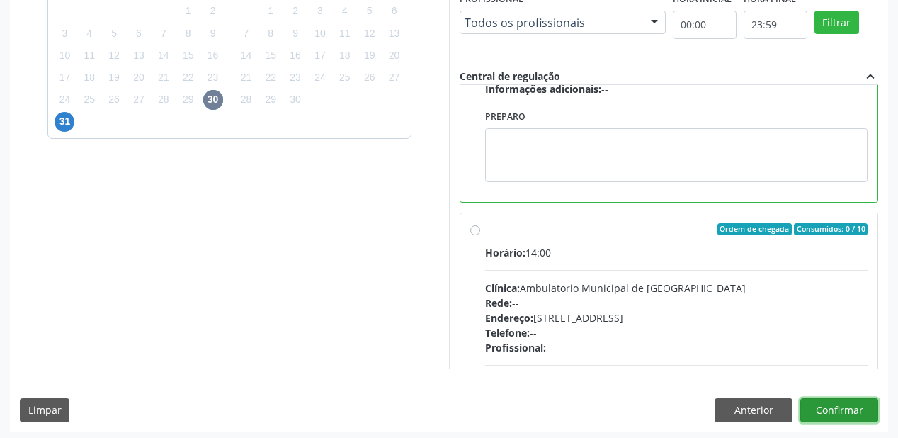
click at [822, 413] on button "Confirmar" at bounding box center [839, 410] width 78 height 24
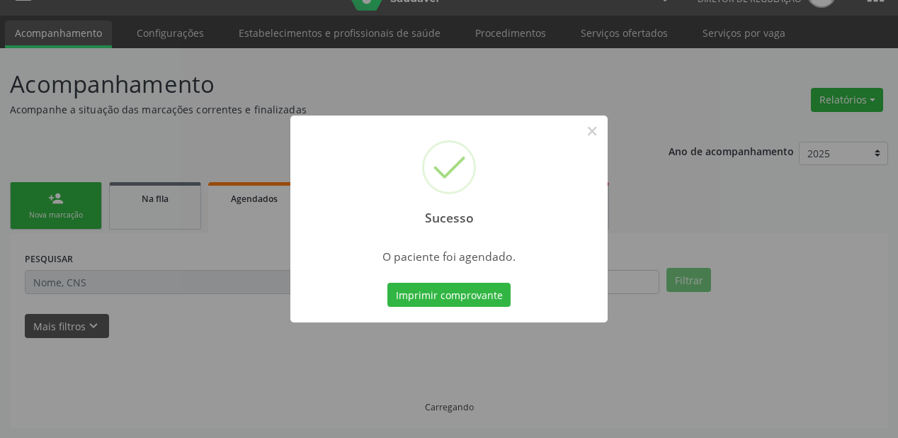
scroll to position [28, 0]
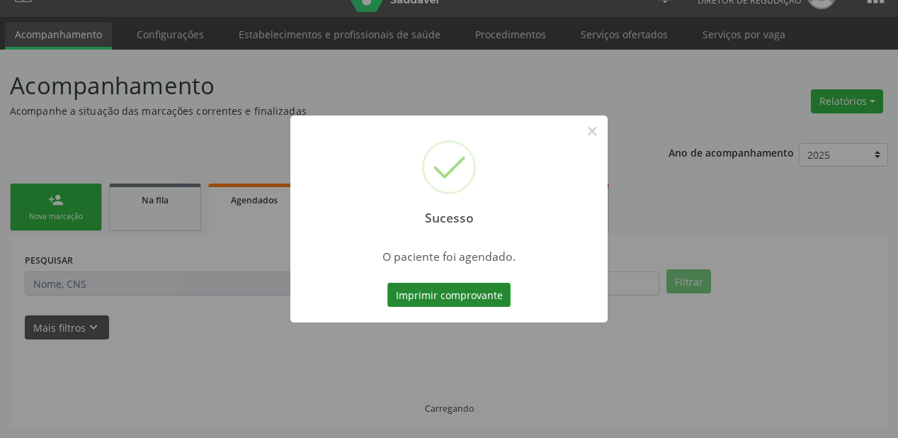
click at [432, 290] on button "Imprimir comprovante" at bounding box center [448, 295] width 123 height 24
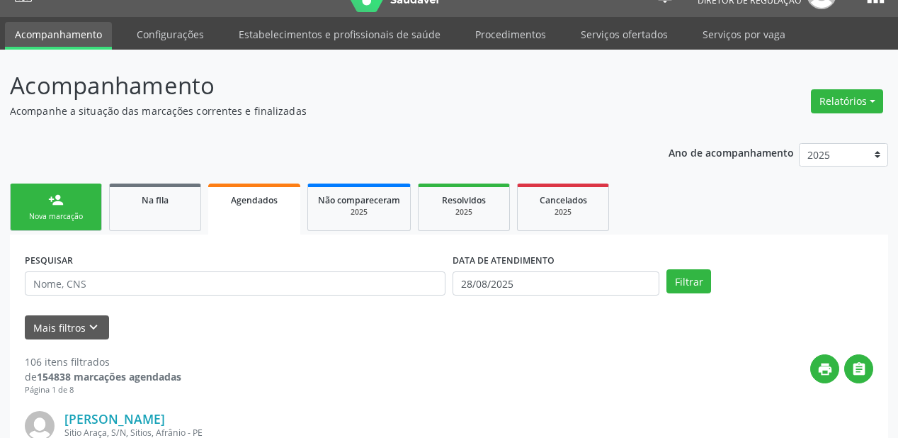
click at [64, 205] on link "person_add Nova marcação" at bounding box center [56, 206] width 92 height 47
click at [154, 212] on link "Na fila" at bounding box center [155, 206] width 92 height 47
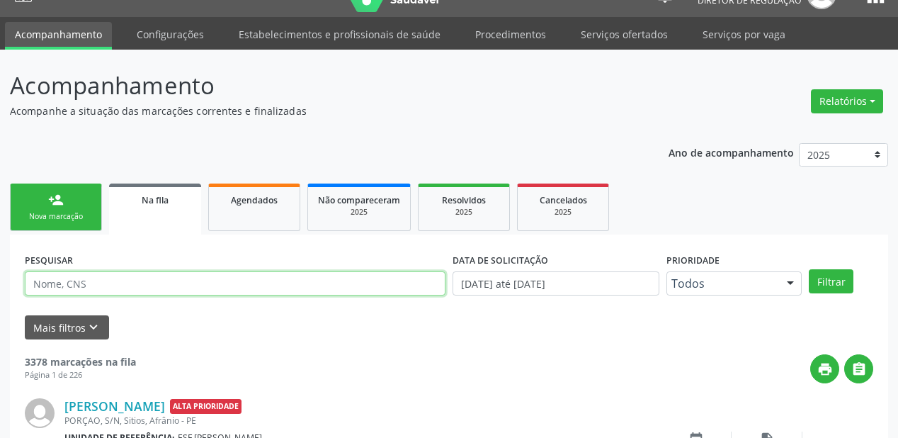
click at [150, 280] on input "text" at bounding box center [235, 283] width 421 height 24
type input "705309452402590"
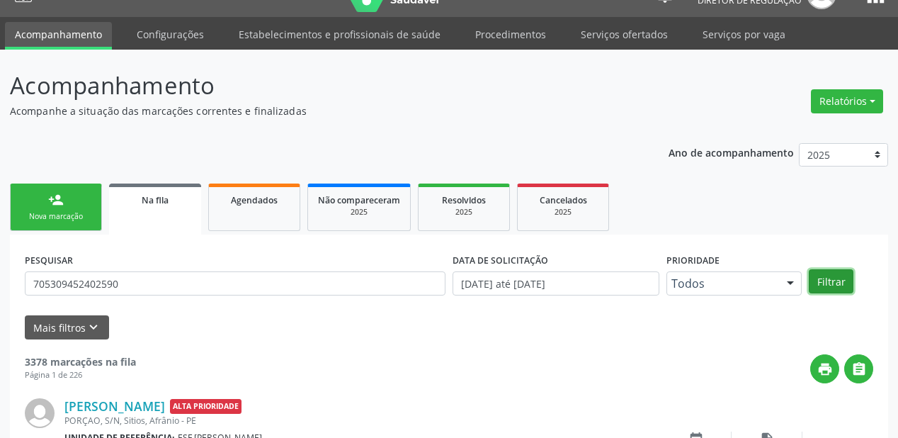
click at [824, 280] on button "Filtrar" at bounding box center [831, 281] width 45 height 24
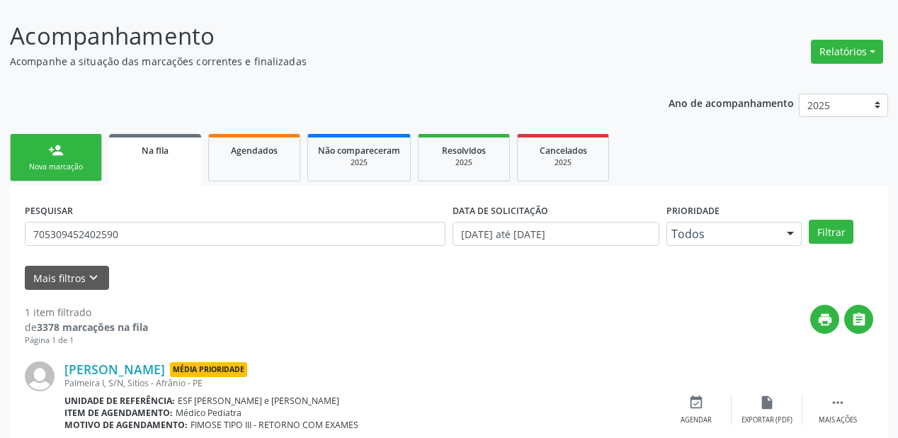
scroll to position [136, 0]
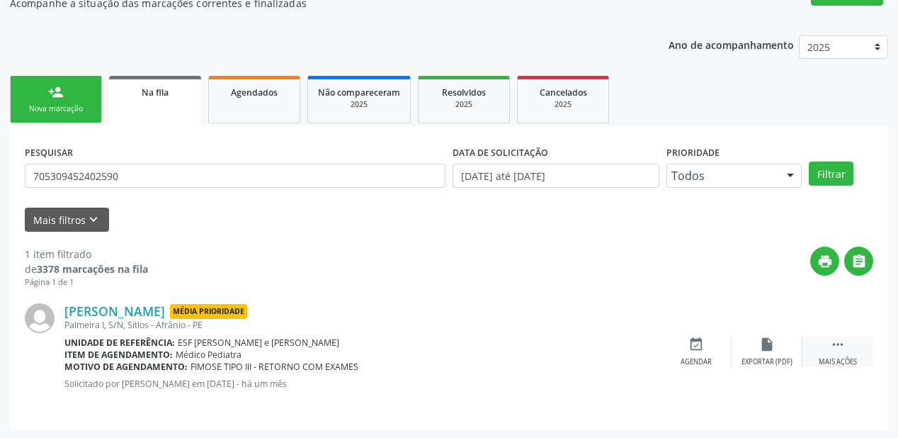
drag, startPoint x: 844, startPoint y: 346, endPoint x: 804, endPoint y: 339, distance: 41.0
click at [844, 346] on icon "" at bounding box center [838, 344] width 16 height 16
click at [492, 346] on div "event_available Agendar" at bounding box center [483, 351] width 71 height 30
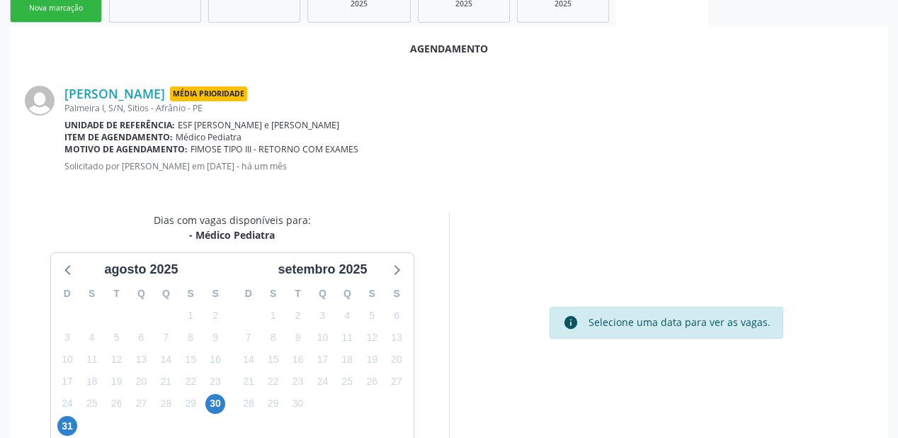
scroll to position [298, 0]
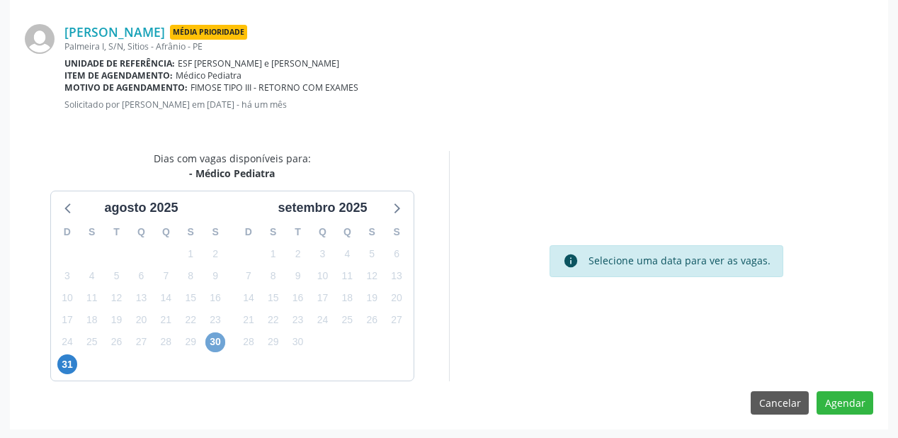
drag, startPoint x: 216, startPoint y: 339, endPoint x: 263, endPoint y: 335, distance: 47.6
click at [218, 339] on span "30" at bounding box center [215, 342] width 20 height 20
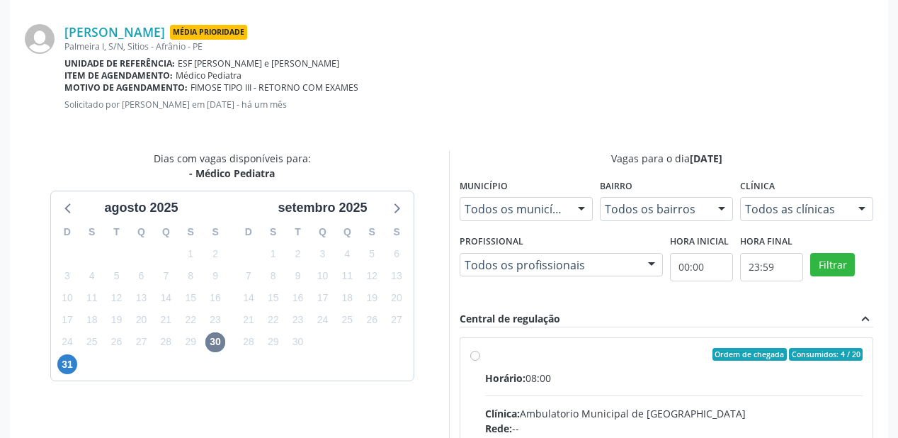
drag, startPoint x: 677, startPoint y: 383, endPoint x: 676, endPoint y: 375, distance: 7.8
click at [677, 376] on div "Horário: 08:00" at bounding box center [674, 377] width 378 height 15
click at [480, 361] on input "Ordem de chegada Consumidos: 4 / 20 Horário: 08:00 Clínica: Ambulatorio Municip…" at bounding box center [475, 354] width 10 height 13
radio input "true"
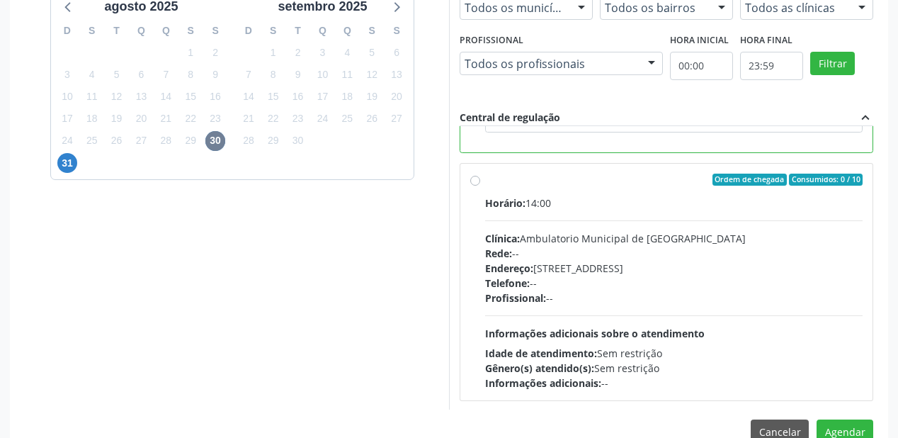
scroll to position [528, 0]
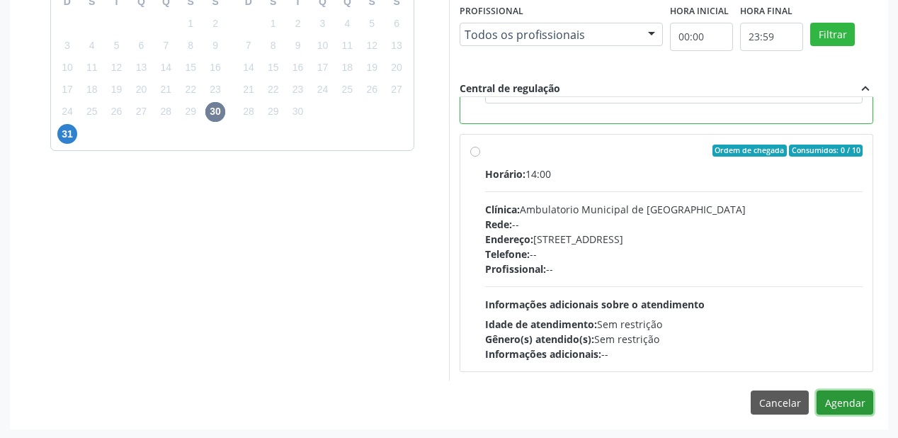
click at [846, 402] on button "Agendar" at bounding box center [845, 402] width 57 height 24
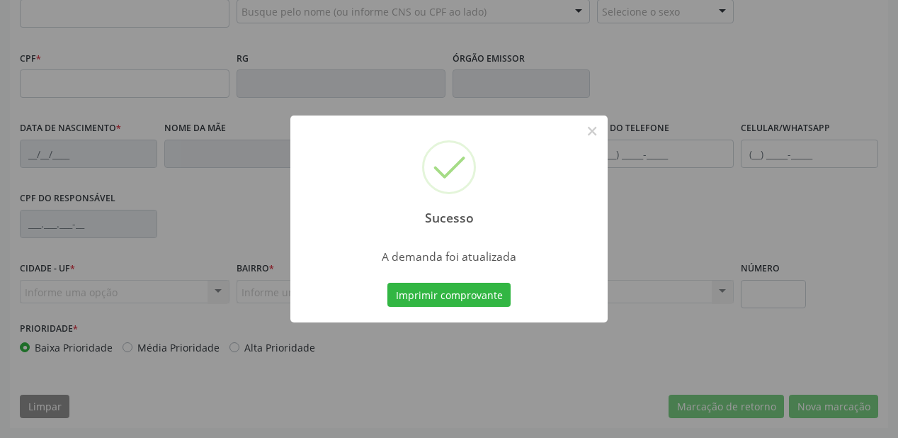
scroll to position [370, 0]
click at [446, 297] on button "Imprimir comprovante" at bounding box center [448, 295] width 123 height 24
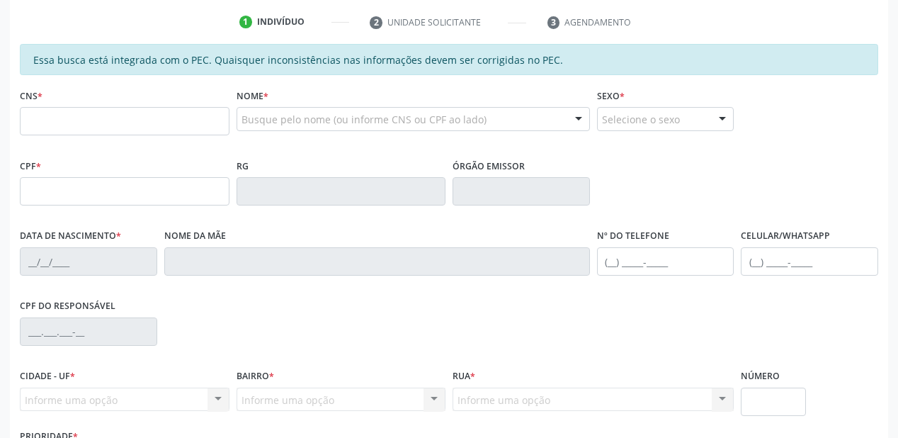
scroll to position [200, 0]
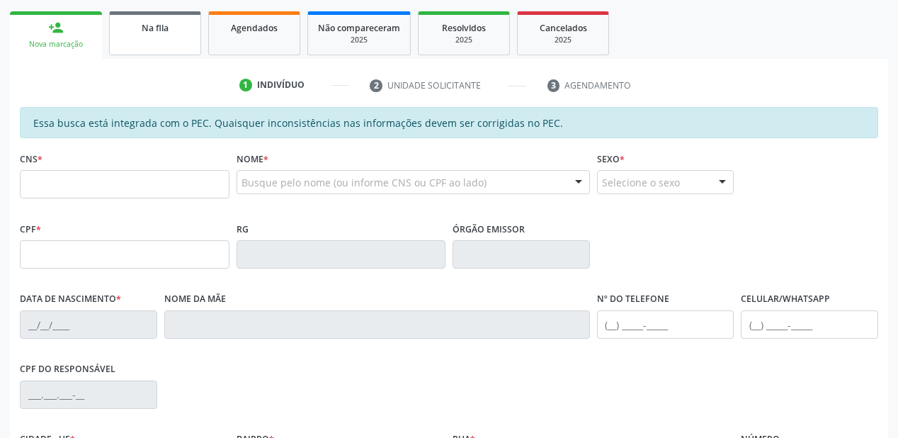
click at [170, 42] on link "Na fila" at bounding box center [155, 33] width 92 height 44
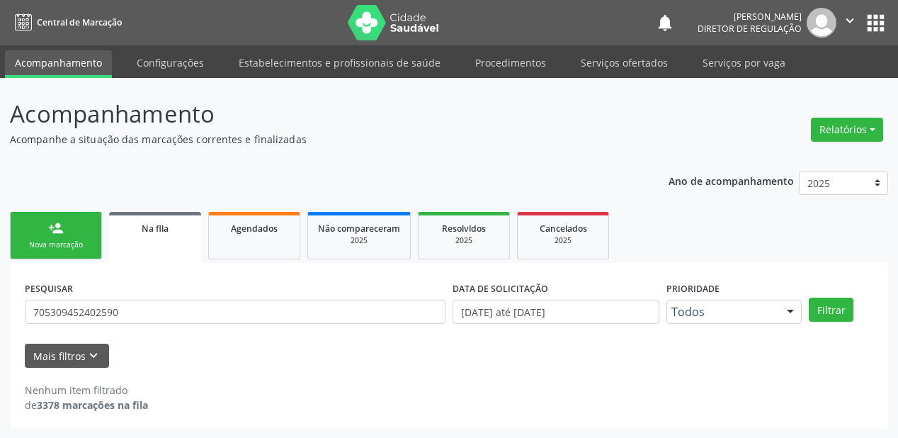
scroll to position [0, 0]
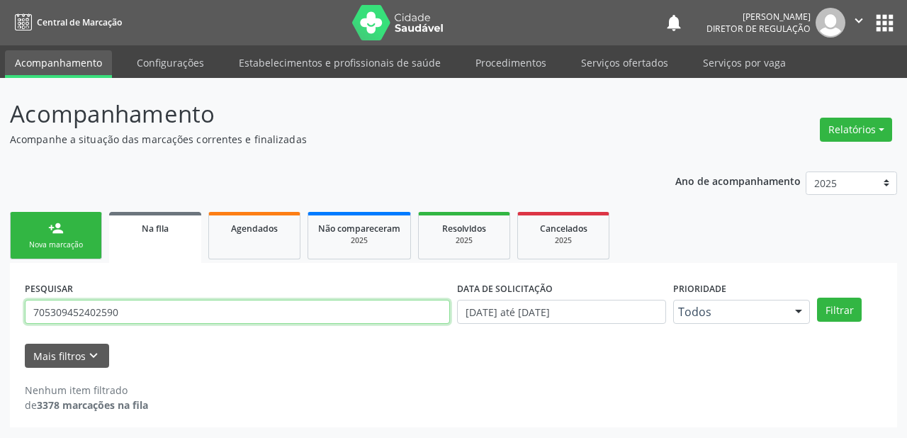
click at [125, 314] on input "705309452402590" at bounding box center [237, 312] width 425 height 24
type input "7"
type input "702603791280843"
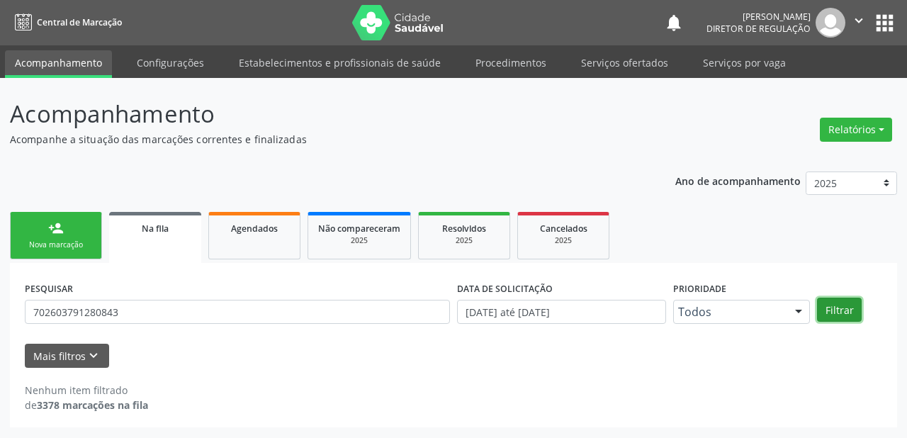
click at [833, 309] on button "Filtrar" at bounding box center [839, 309] width 45 height 24
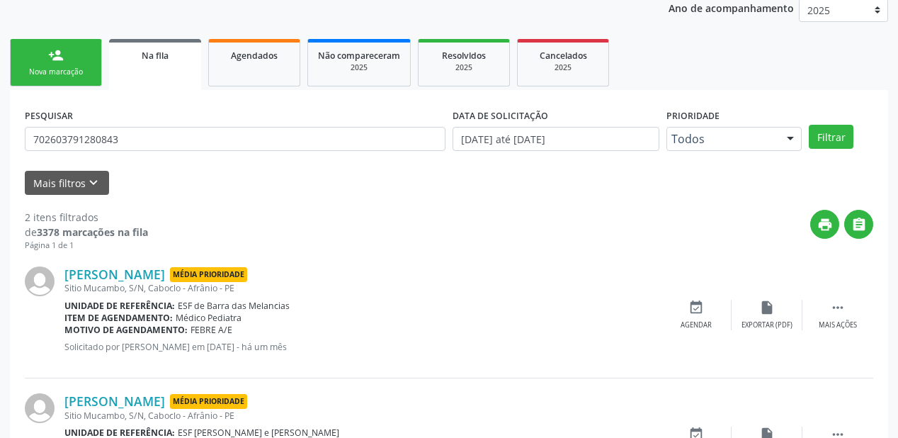
scroll to position [263, 0]
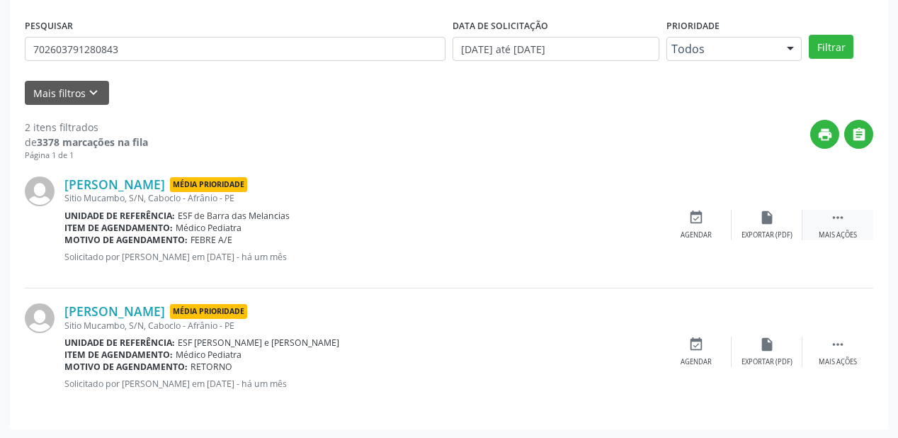
click at [837, 216] on icon "" at bounding box center [838, 218] width 16 height 16
click at [494, 218] on div "event_available Agendar" at bounding box center [483, 225] width 71 height 30
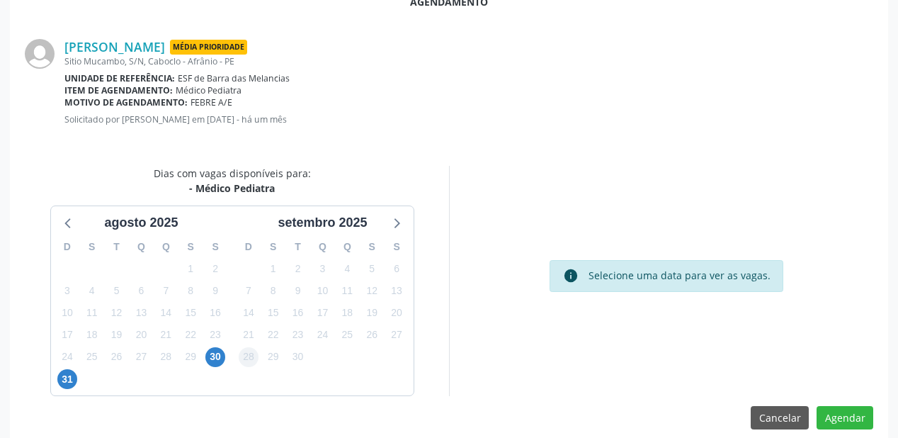
scroll to position [298, 0]
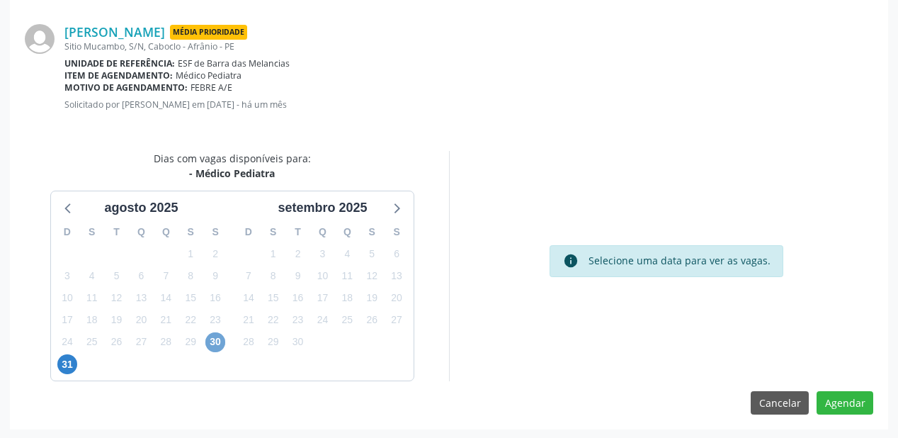
click at [219, 343] on span "30" at bounding box center [215, 342] width 20 height 20
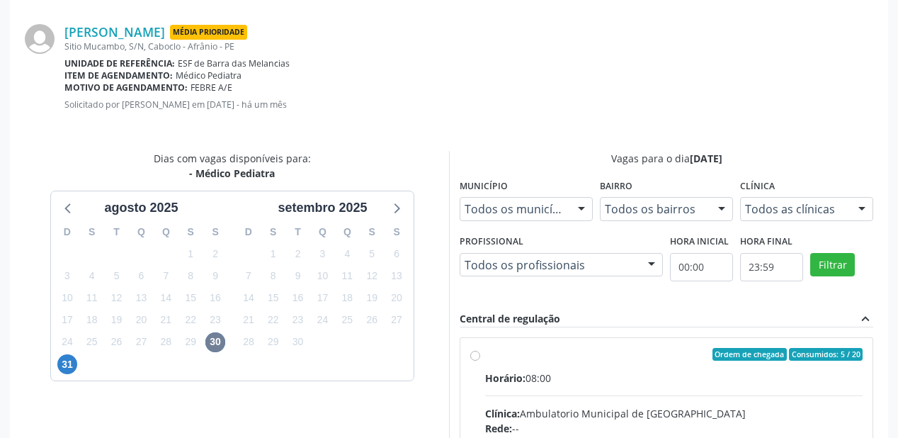
click at [671, 351] on div "Ordem de chegada Consumidos: 5 / 20" at bounding box center [674, 354] width 378 height 13
click at [480, 351] on input "Ordem de chegada Consumidos: 5 / 20 Horário: 08:00 Clínica: Ambulatorio Municip…" at bounding box center [475, 354] width 10 height 13
radio input "true"
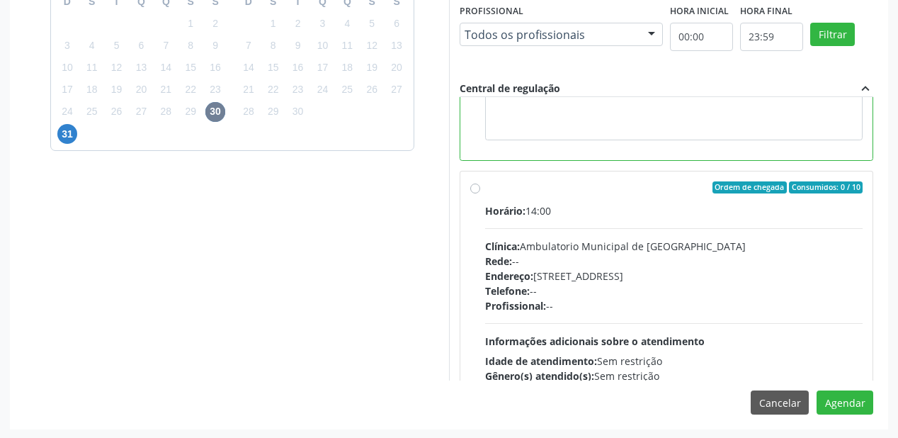
scroll to position [317, 0]
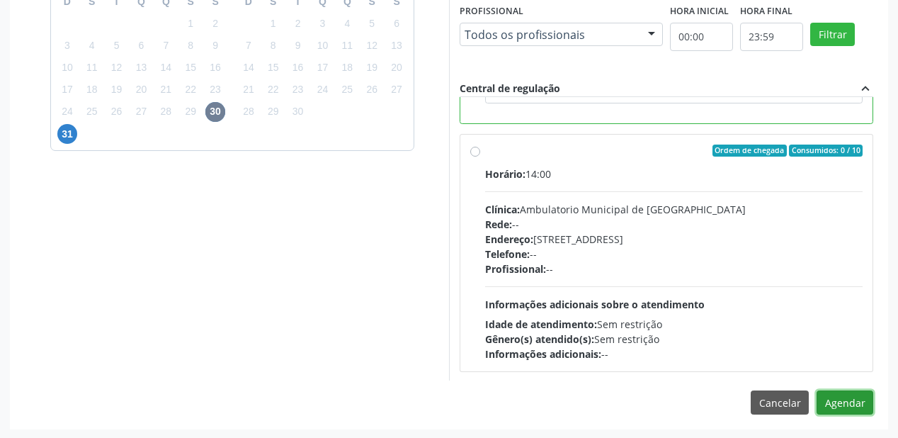
click at [843, 395] on button "Agendar" at bounding box center [845, 402] width 57 height 24
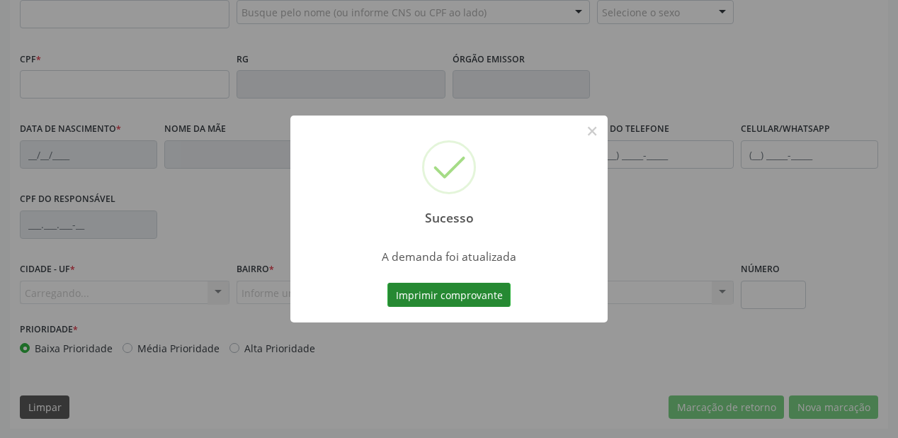
click at [469, 295] on button "Imprimir comprovante" at bounding box center [448, 295] width 123 height 24
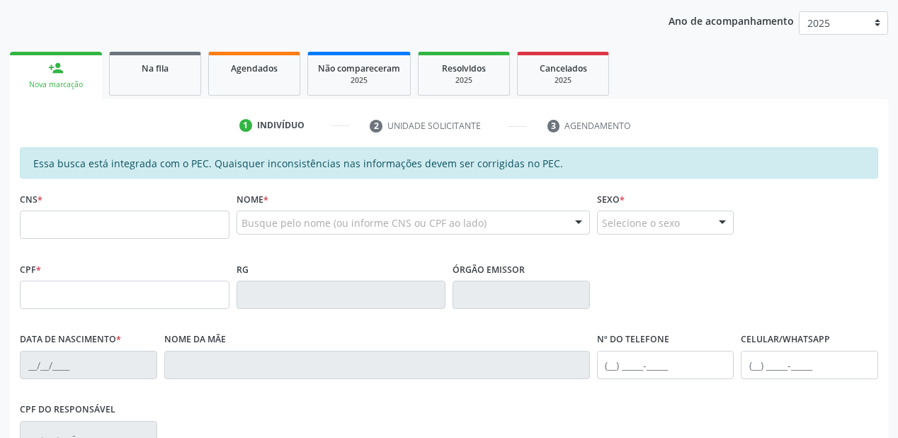
scroll to position [144, 0]
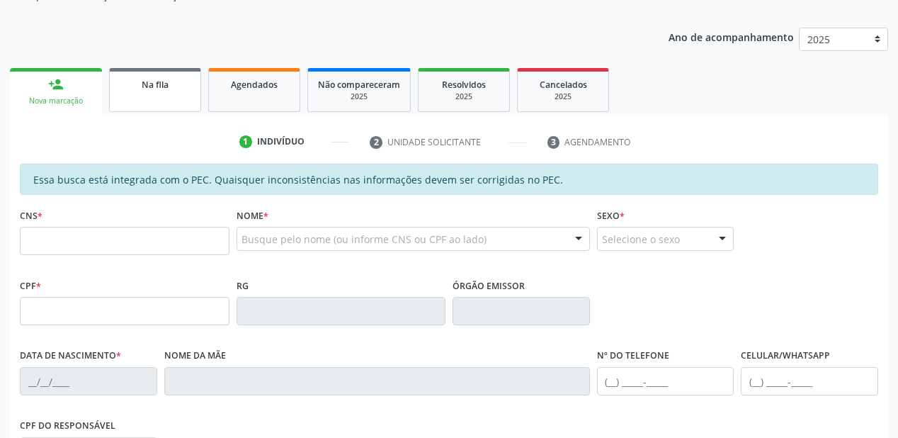
click at [164, 93] on link "Na fila" at bounding box center [155, 90] width 92 height 44
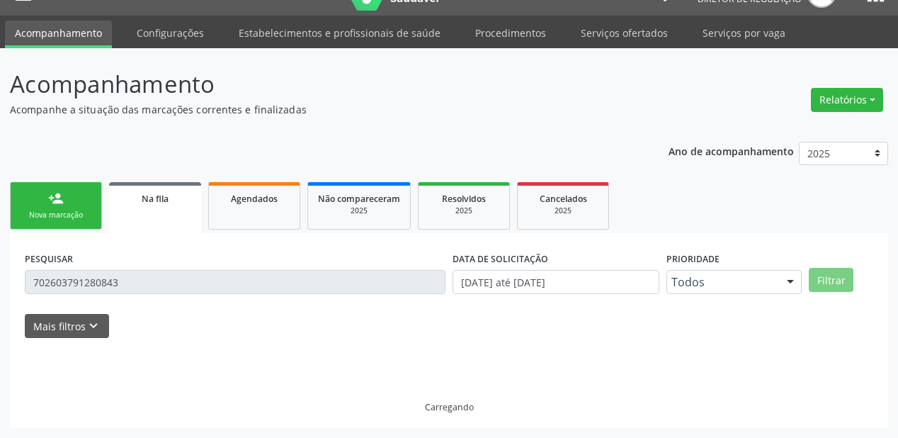
scroll to position [28, 0]
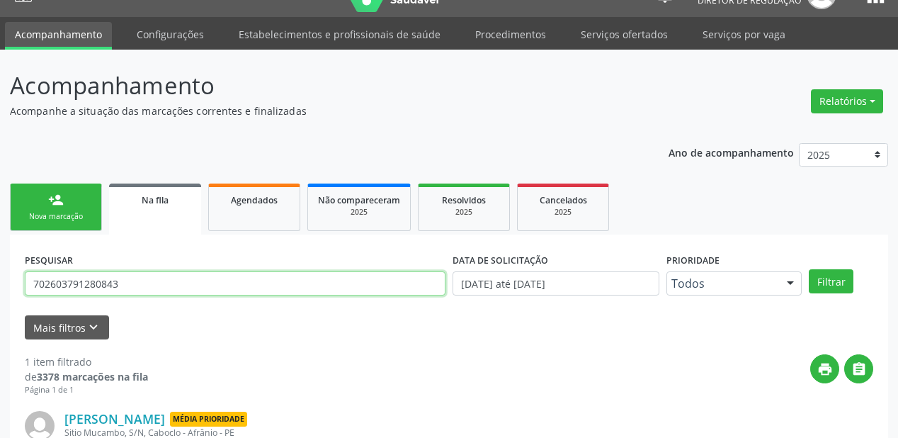
click at [137, 283] on input "702603791280843" at bounding box center [235, 283] width 421 height 24
type input "7"
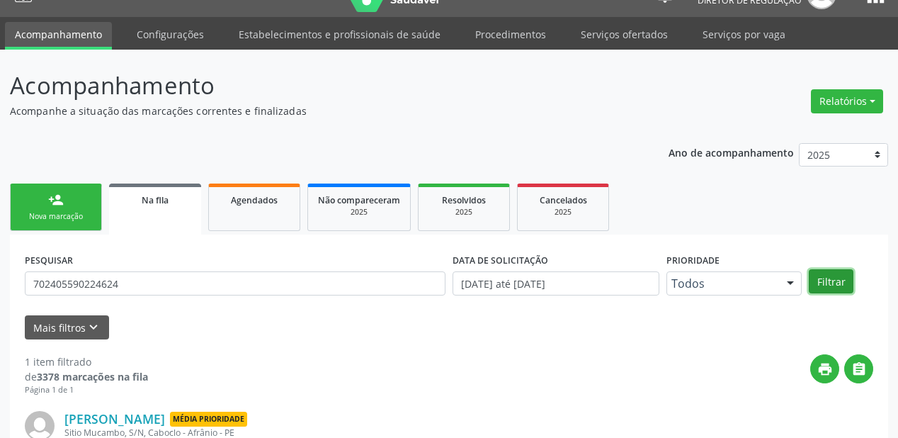
click at [840, 283] on button "Filtrar" at bounding box center [831, 281] width 45 height 24
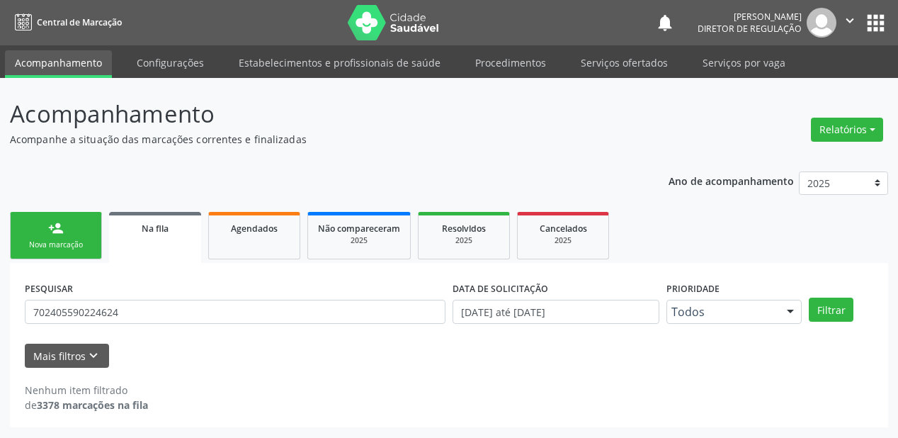
scroll to position [0, 0]
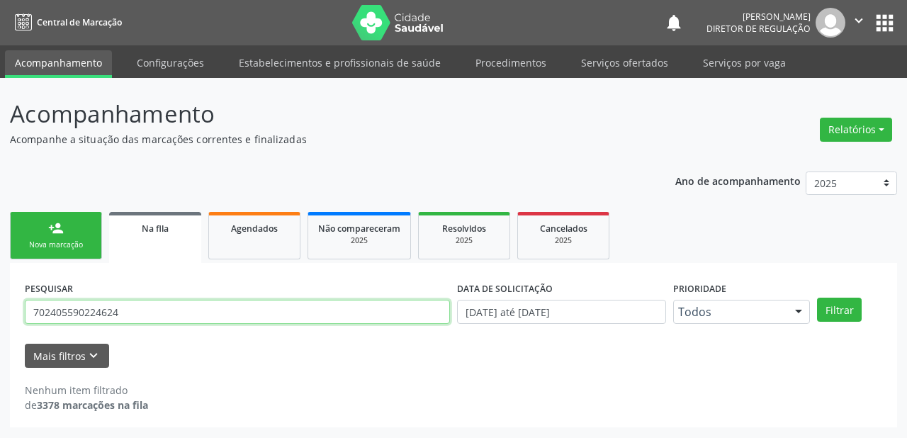
click at [161, 305] on input "702405590224624" at bounding box center [237, 312] width 425 height 24
type input "7"
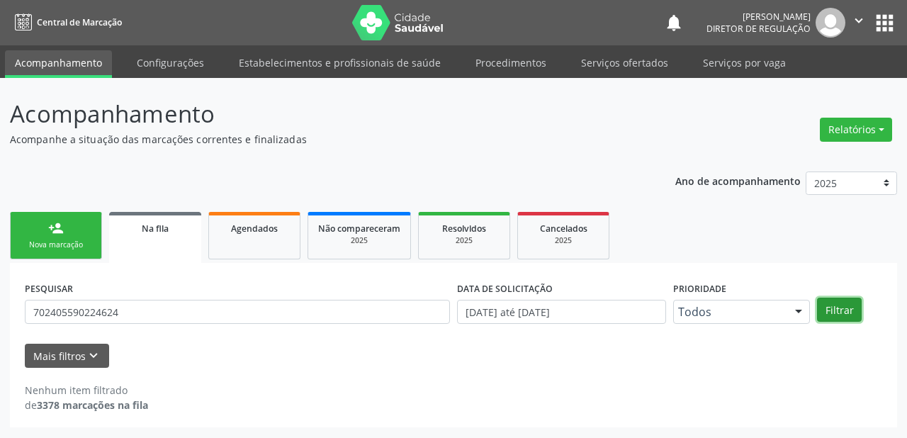
click at [833, 312] on button "Filtrar" at bounding box center [839, 309] width 45 height 24
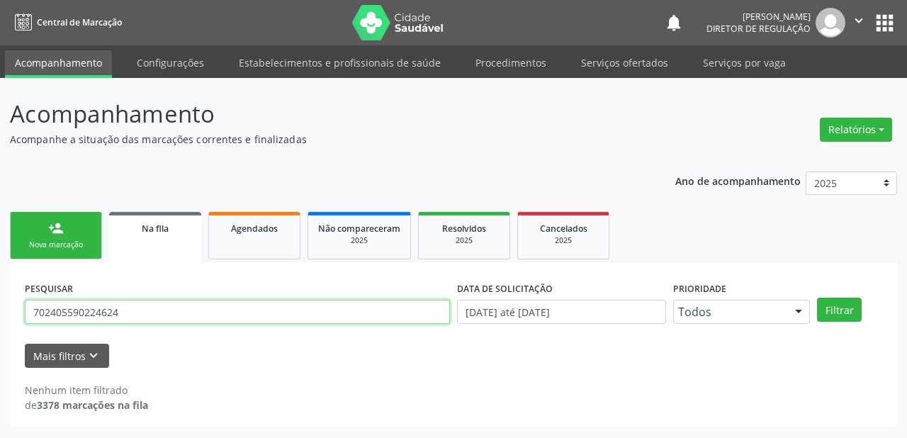
click at [156, 319] on input "702405590224624" at bounding box center [237, 312] width 425 height 24
type input "7"
type input "MATHEUS"
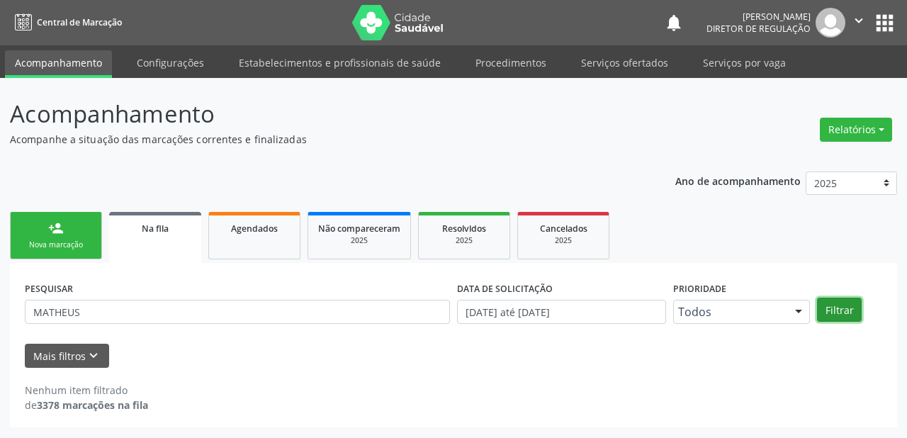
click at [839, 315] on button "Filtrar" at bounding box center [839, 309] width 45 height 24
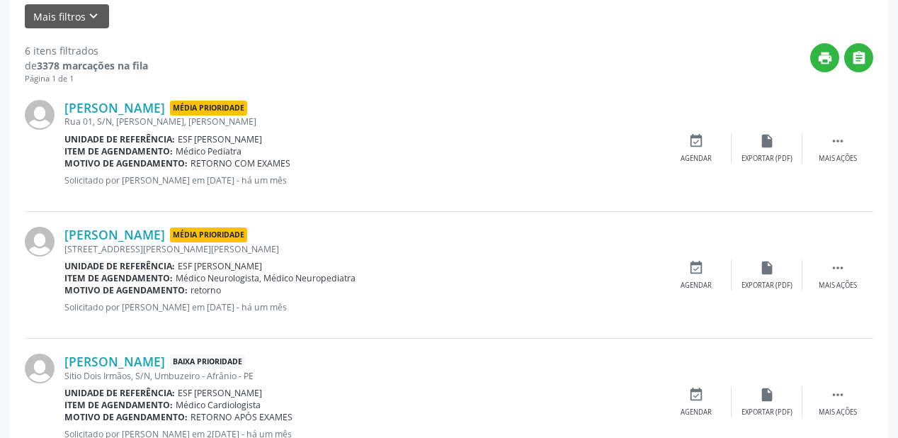
scroll to position [340, 0]
click at [838, 132] on icon "" at bounding box center [838, 140] width 16 height 16
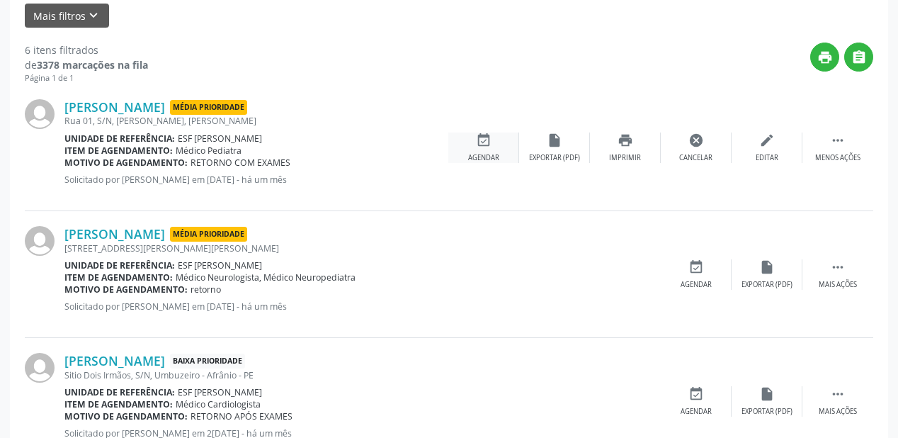
click at [482, 154] on div "Agendar" at bounding box center [483, 158] width 31 height 10
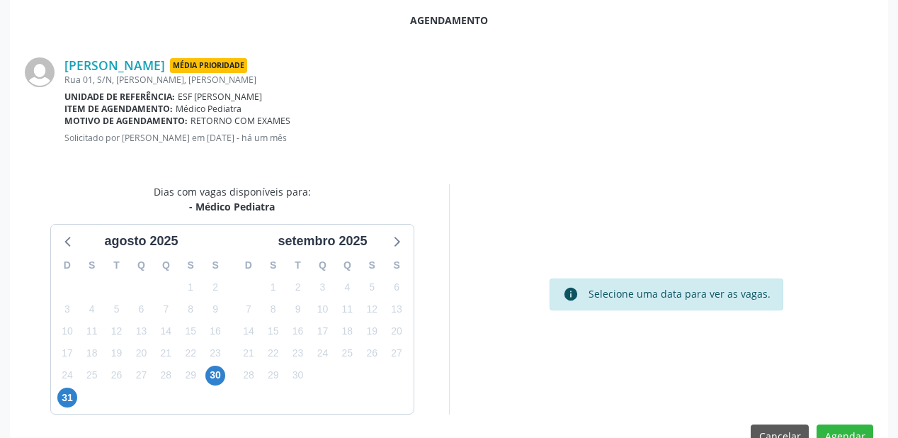
scroll to position [298, 0]
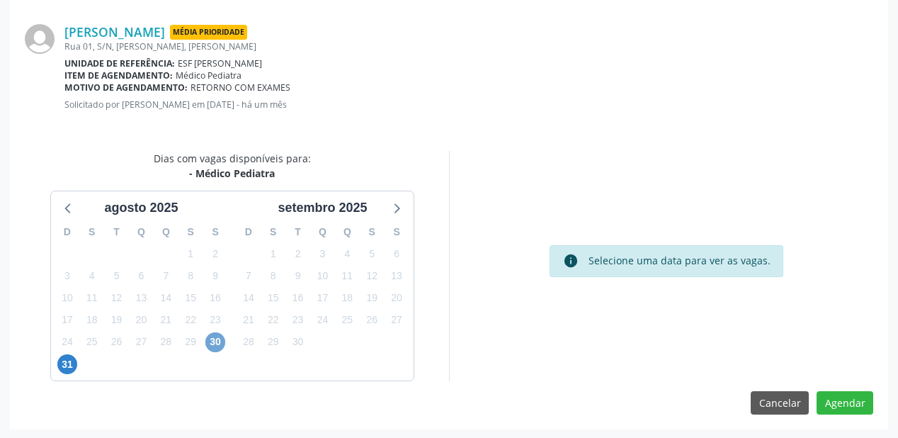
click at [220, 340] on span "30" at bounding box center [215, 342] width 20 height 20
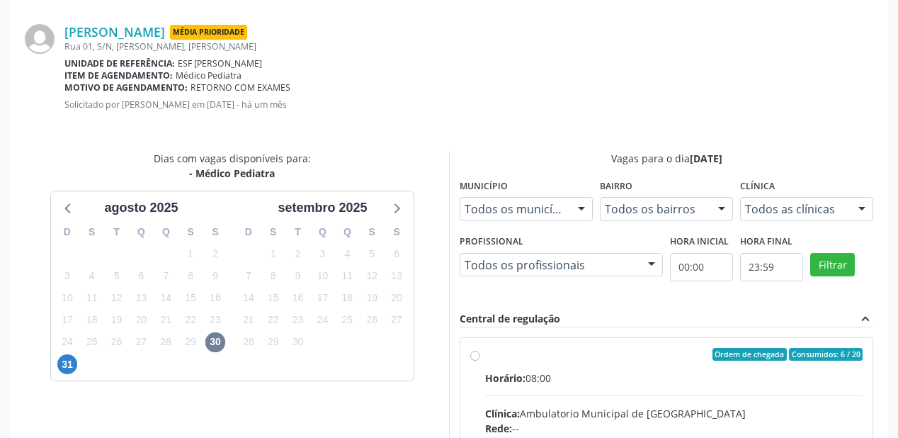
click at [587, 349] on div "Ordem de chegada Consumidos: 6 / 20" at bounding box center [674, 354] width 378 height 13
click at [480, 349] on input "Ordem de chegada Consumidos: 6 / 20 Horário: 08:00 Clínica: Ambulatorio Municip…" at bounding box center [475, 354] width 10 height 13
radio input "true"
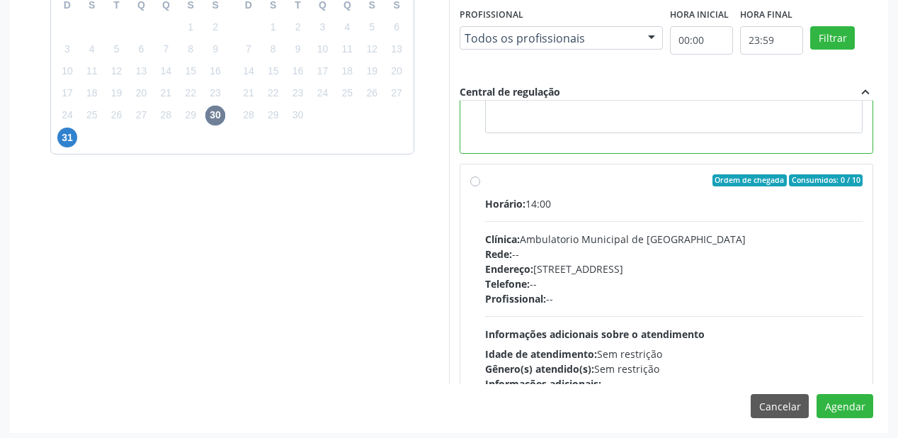
scroll to position [317, 0]
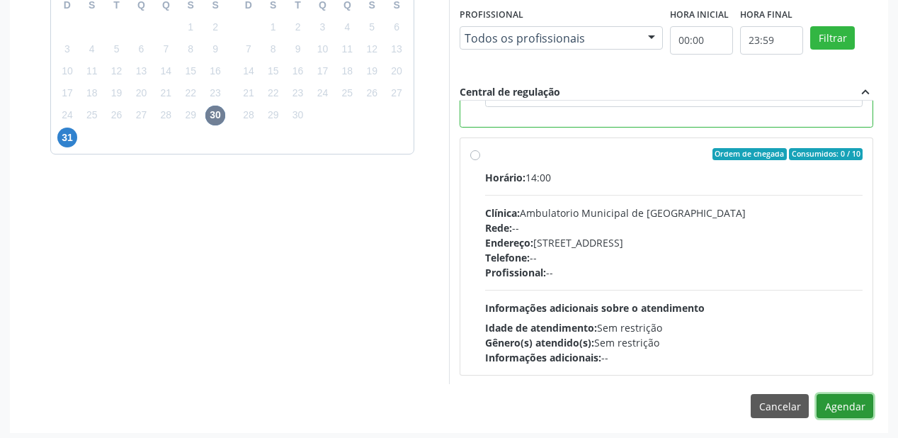
click at [839, 400] on button "Agendar" at bounding box center [845, 406] width 57 height 24
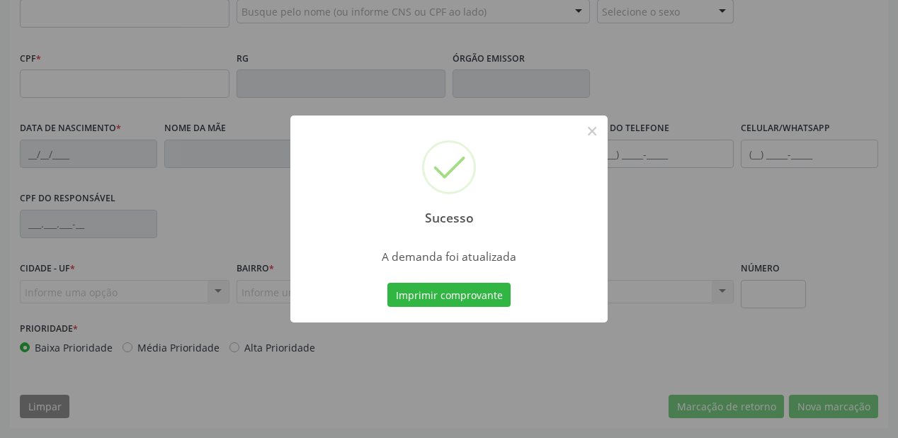
scroll to position [370, 0]
click at [469, 295] on button "Imprimir comprovante" at bounding box center [448, 295] width 123 height 24
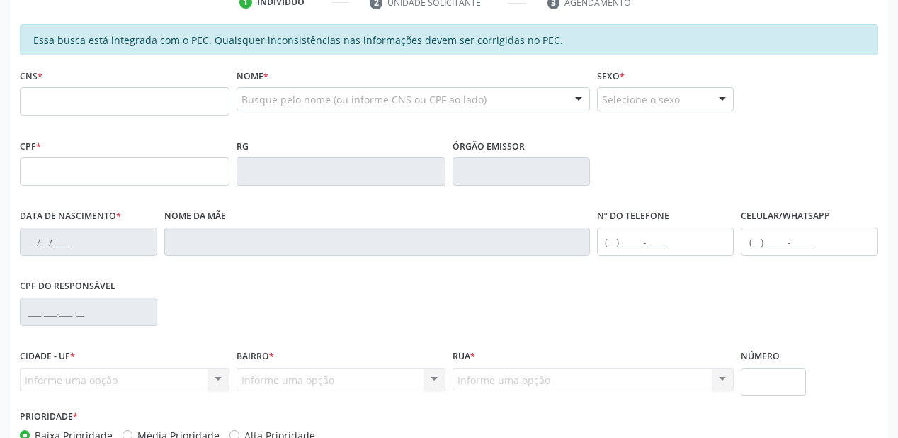
scroll to position [200, 0]
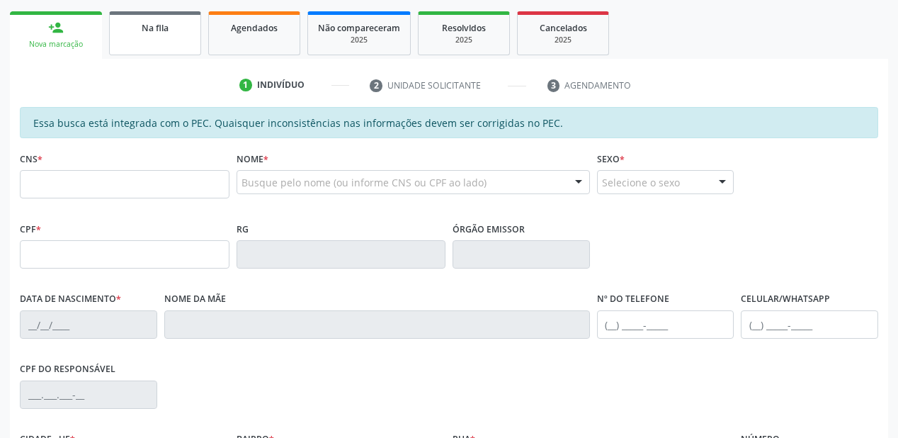
click at [157, 51] on link "Na fila" at bounding box center [155, 33] width 92 height 44
click at [157, 51] on div "Acompanhamento Acompanhe a situação das marcações correntes e finalizadas Relat…" at bounding box center [449, 242] width 898 height 731
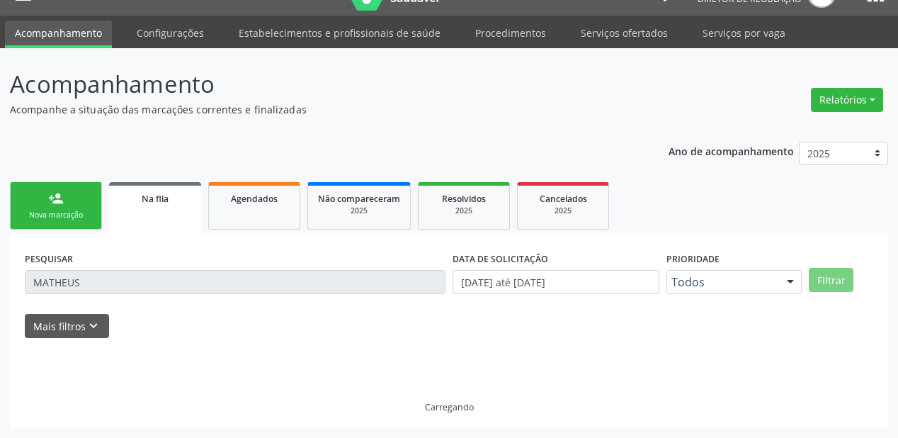
scroll to position [28, 0]
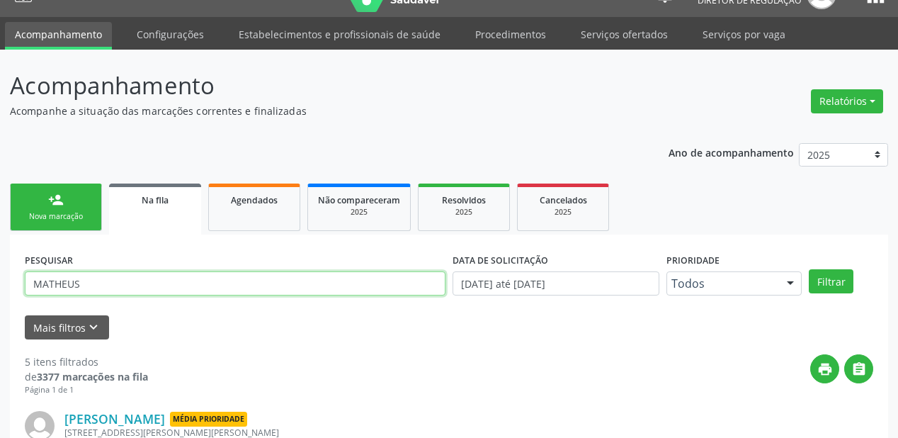
click at [108, 288] on input "MATHEUS" at bounding box center [235, 283] width 421 height 24
type input "M"
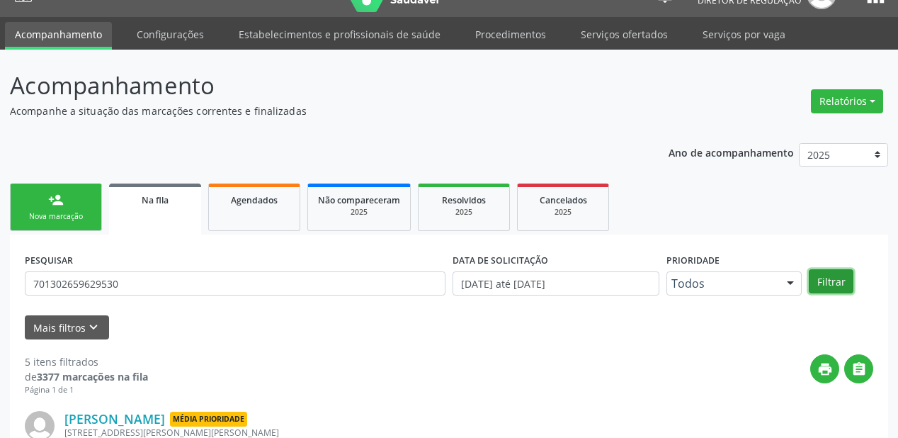
click at [838, 278] on button "Filtrar" at bounding box center [831, 281] width 45 height 24
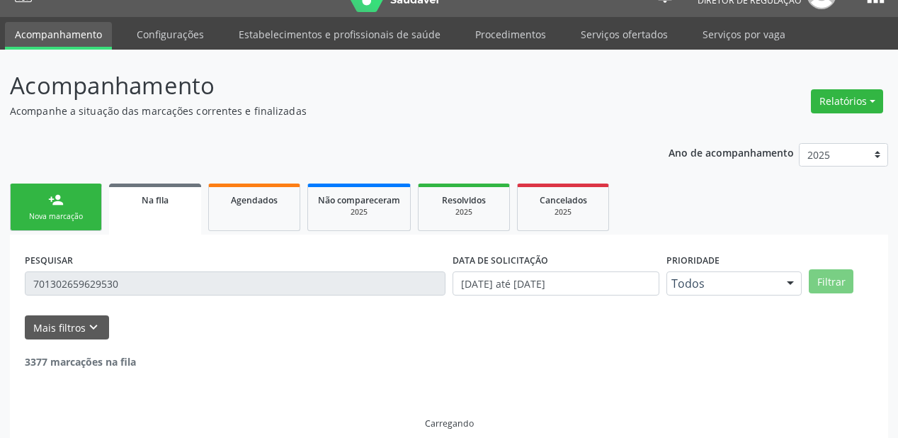
scroll to position [0, 0]
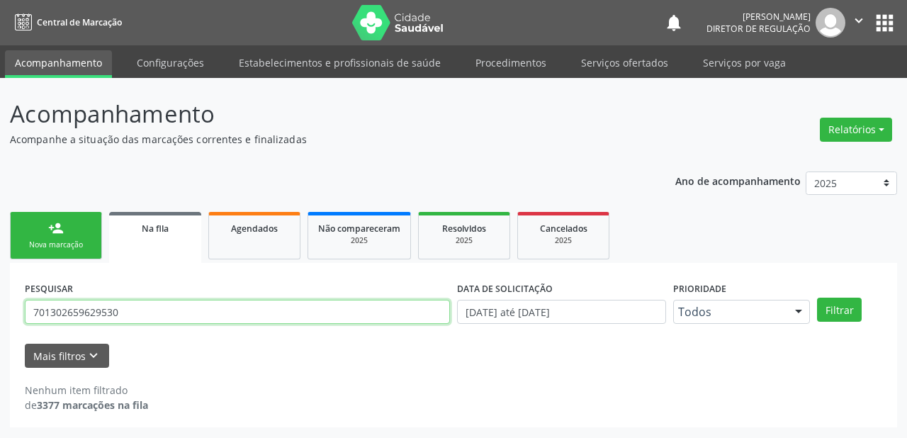
click at [116, 310] on input "701302659629530" at bounding box center [237, 312] width 425 height 24
click at [817, 297] on button "Filtrar" at bounding box center [839, 309] width 45 height 24
drag, startPoint x: 148, startPoint y: 303, endPoint x: 139, endPoint y: 312, distance: 12.5
click at [145, 307] on input "701302659629530" at bounding box center [237, 312] width 425 height 24
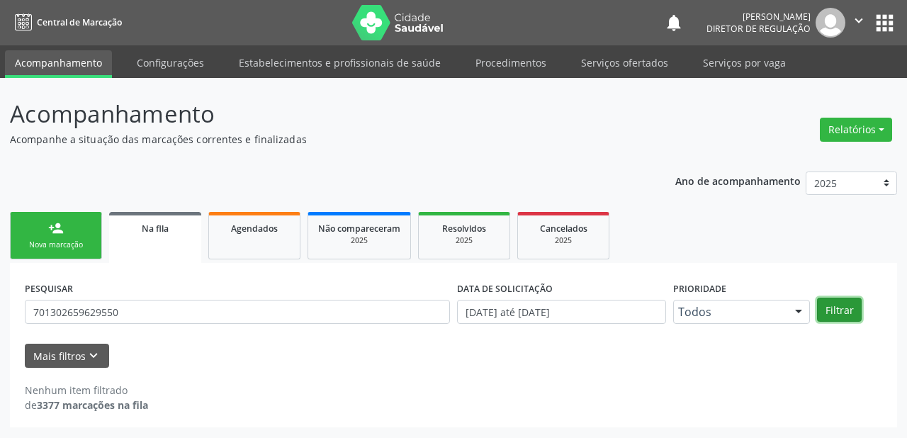
click at [828, 314] on button "Filtrar" at bounding box center [839, 309] width 45 height 24
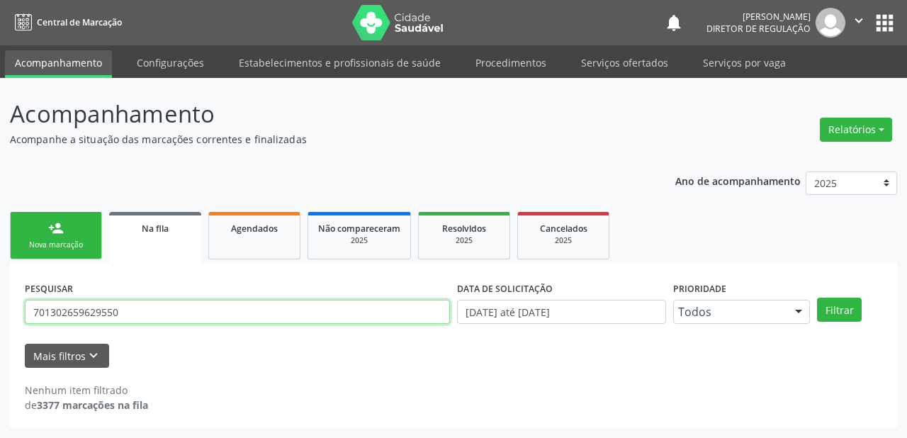
click at [126, 307] on input "701302659629550" at bounding box center [237, 312] width 425 height 24
type input "7"
type input "ANTHONY"
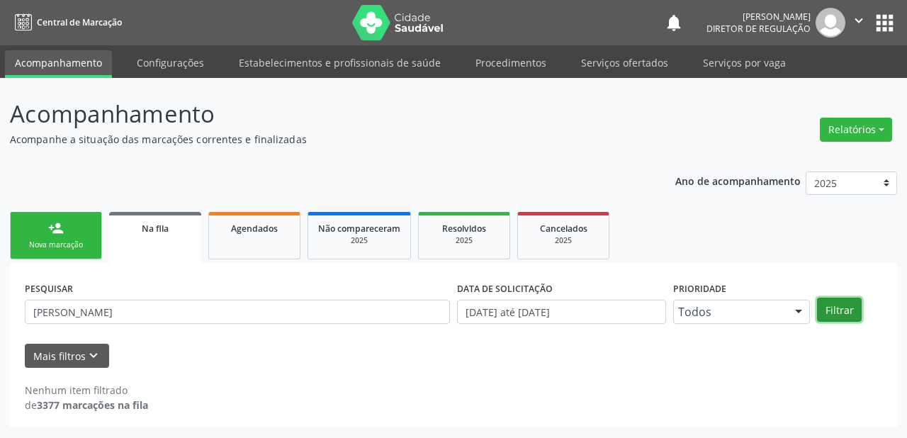
click at [825, 307] on button "Filtrar" at bounding box center [839, 309] width 45 height 24
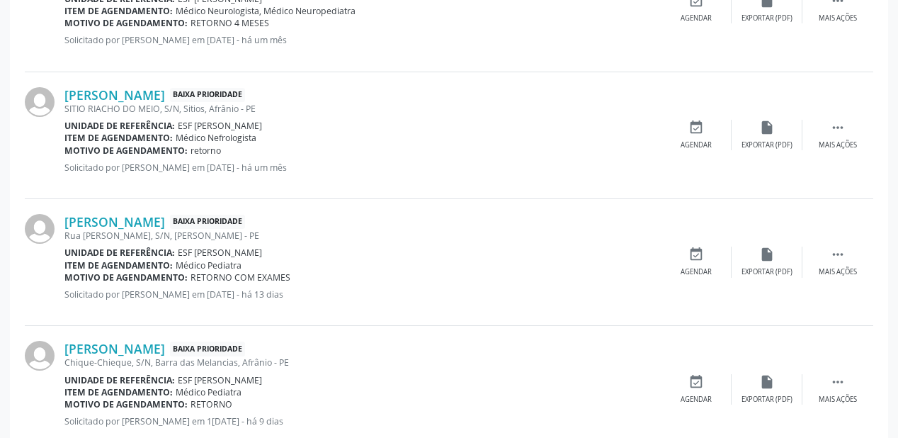
scroll to position [713, 0]
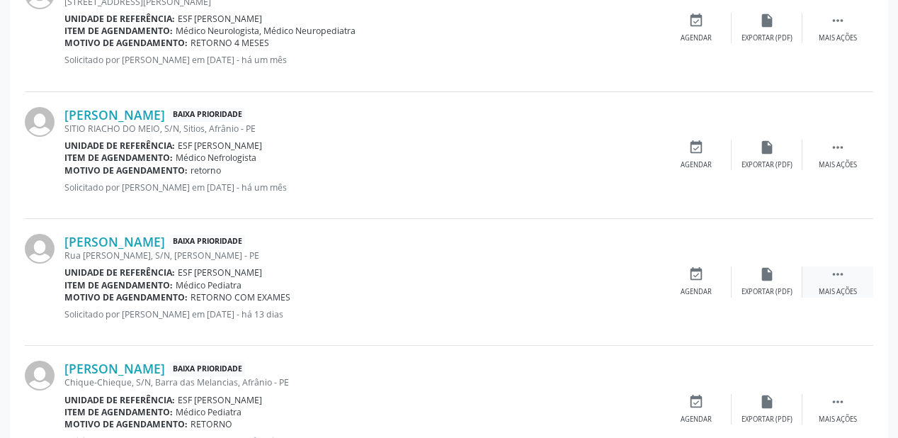
click at [839, 271] on icon "" at bounding box center [838, 274] width 16 height 16
click at [496, 295] on div "Agendar" at bounding box center [483, 292] width 31 height 10
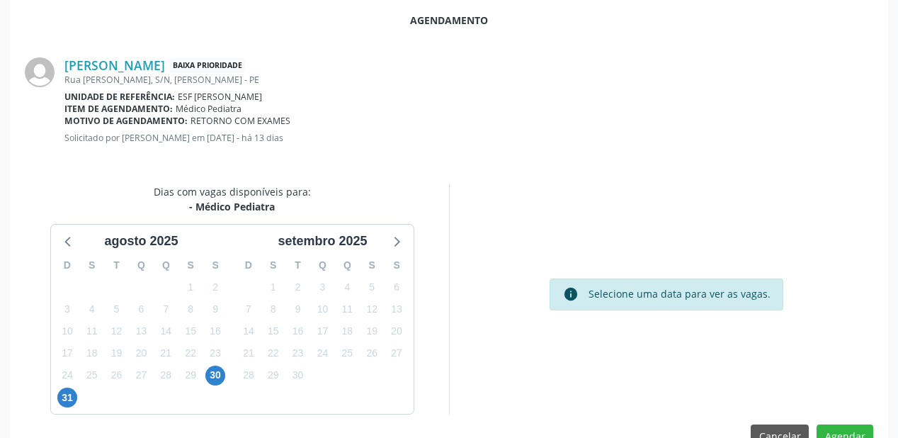
scroll to position [298, 0]
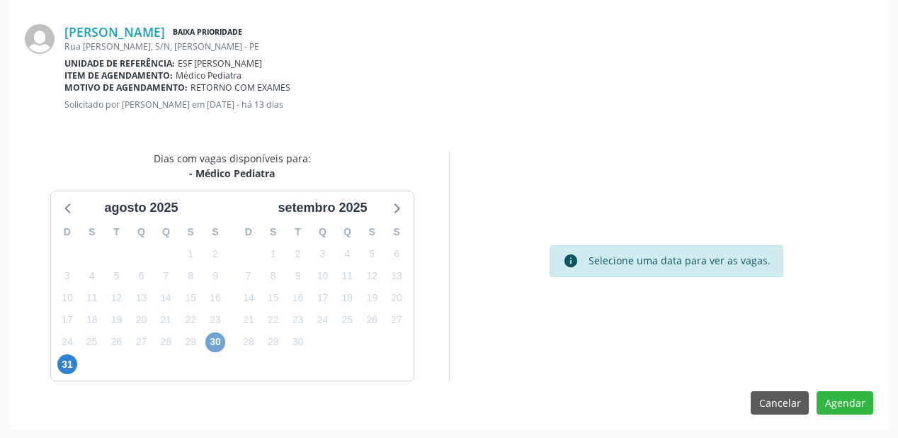
click at [215, 341] on span "30" at bounding box center [215, 342] width 20 height 20
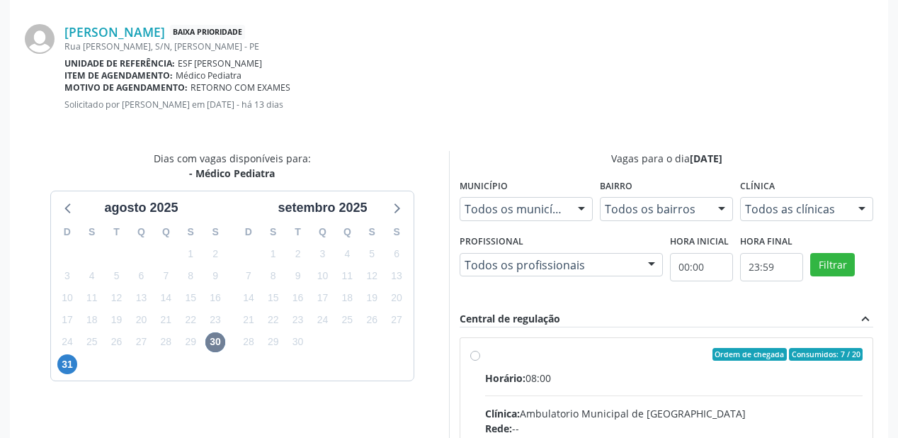
click at [480, 361] on input "Ordem de chegada Consumidos: 7 / 20 Horário: 08:00 Clínica: Ambulatorio Municip…" at bounding box center [475, 354] width 10 height 13
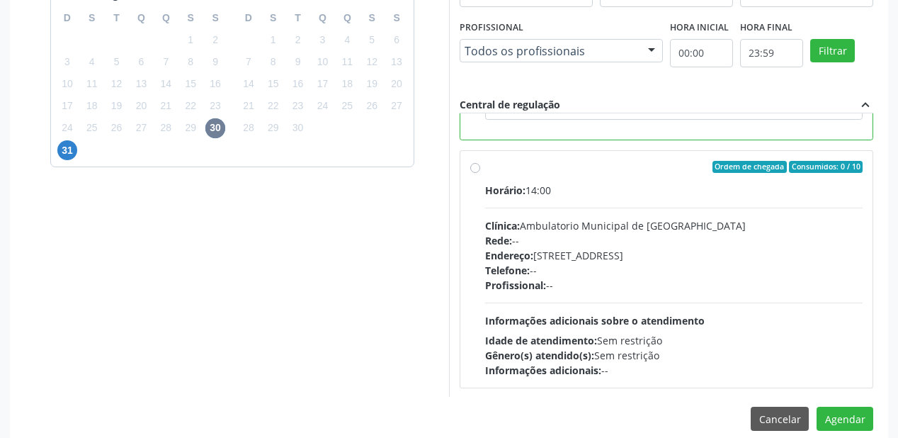
scroll to position [528, 0]
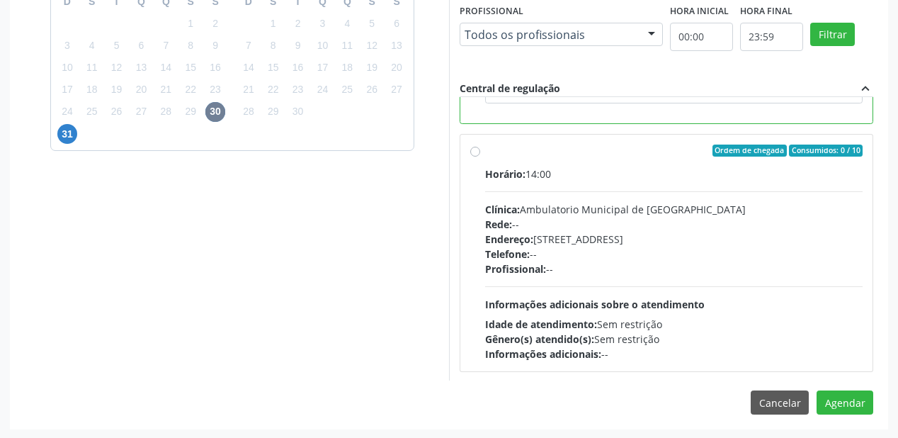
drag, startPoint x: 671, startPoint y: 327, endPoint x: 698, endPoint y: 329, distance: 26.4
click at [671, 326] on div "Idade de atendimento: Sem restrição" at bounding box center [674, 324] width 378 height 15
click at [480, 157] on input "Ordem de chegada Consumidos: 0 / 10 Horário: 14:00 Clínica: Ambulatorio Municip…" at bounding box center [475, 150] width 10 height 13
radio input "false"
radio input "true"
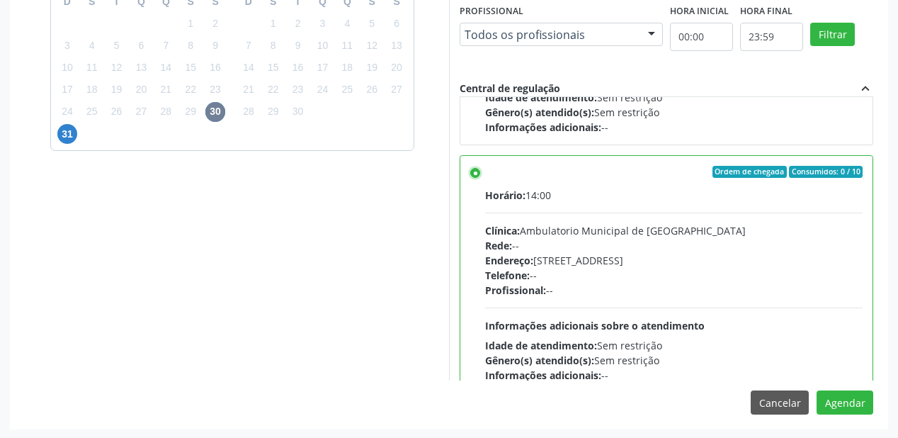
scroll to position [317, 0]
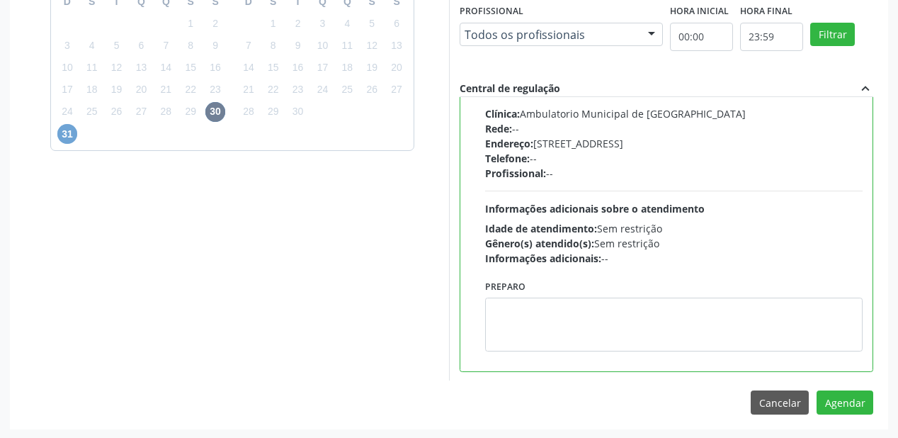
click at [64, 136] on span "31" at bounding box center [67, 134] width 20 height 20
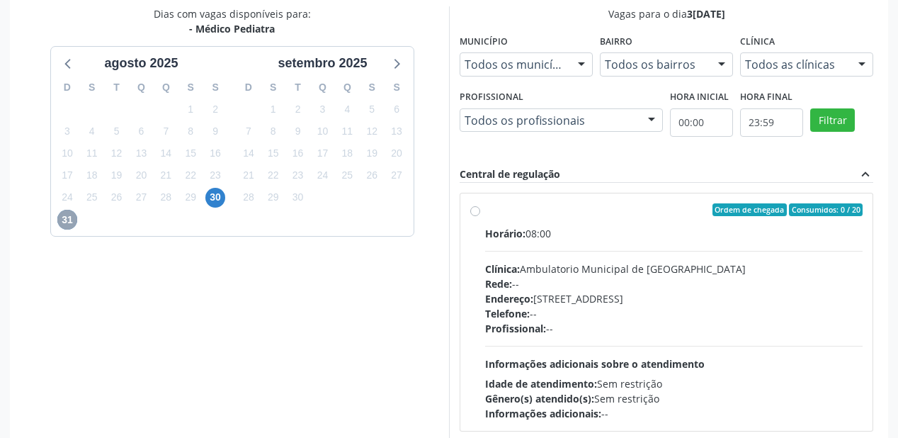
scroll to position [502, 0]
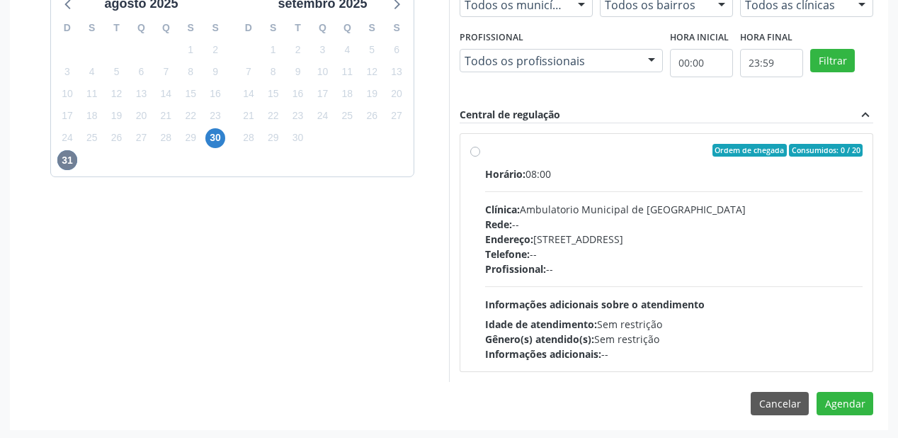
click at [677, 244] on div "Endereço: A, nº 78, Centro, Afrânio - PE" at bounding box center [674, 239] width 378 height 15
click at [480, 157] on input "Ordem de chegada Consumidos: 0 / 20 Horário: 08:00 Clínica: Ambulatorio Municip…" at bounding box center [475, 150] width 10 height 13
radio input "true"
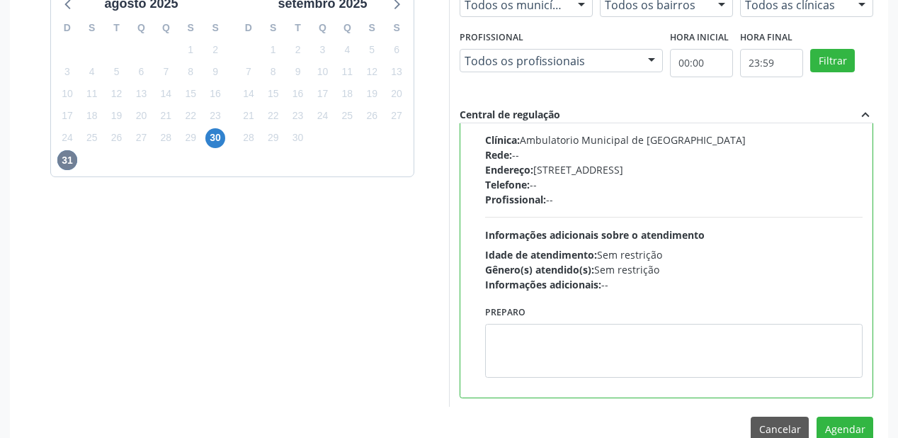
scroll to position [528, 0]
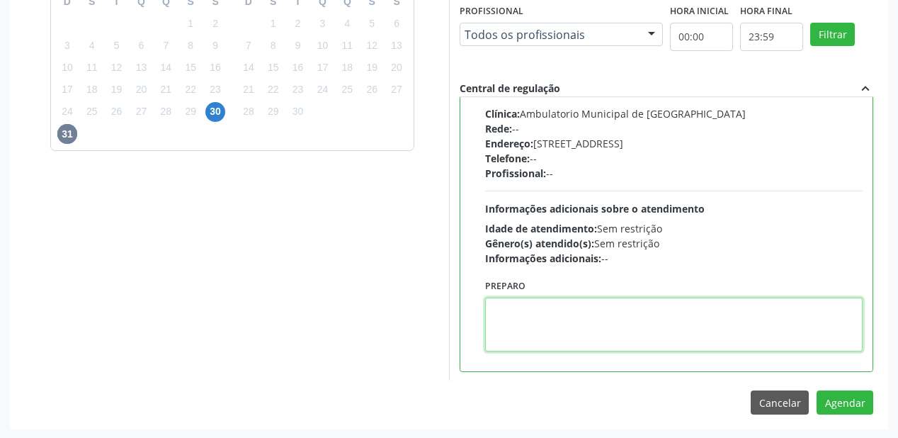
click at [552, 305] on textarea at bounding box center [674, 324] width 378 height 54
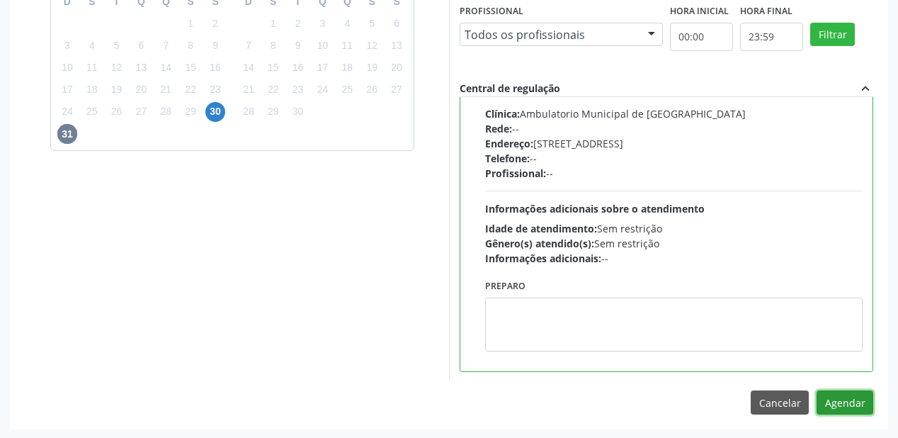
click at [847, 397] on button "Agendar" at bounding box center [845, 402] width 57 height 24
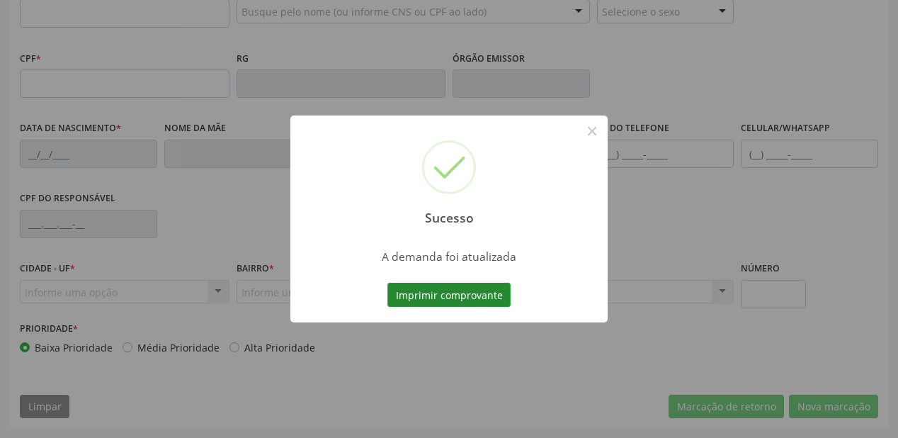
scroll to position [370, 0]
click at [435, 286] on button "Imprimir comprovante" at bounding box center [448, 295] width 123 height 24
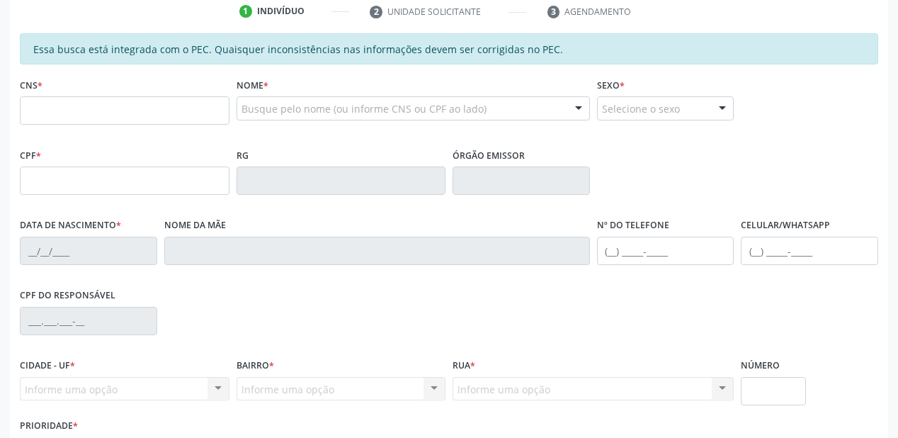
scroll to position [144, 0]
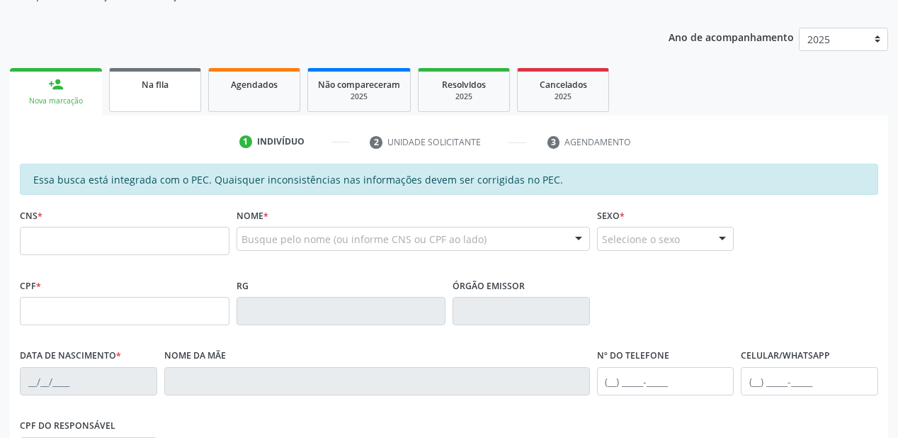
click at [161, 91] on link "Na fila" at bounding box center [155, 90] width 92 height 44
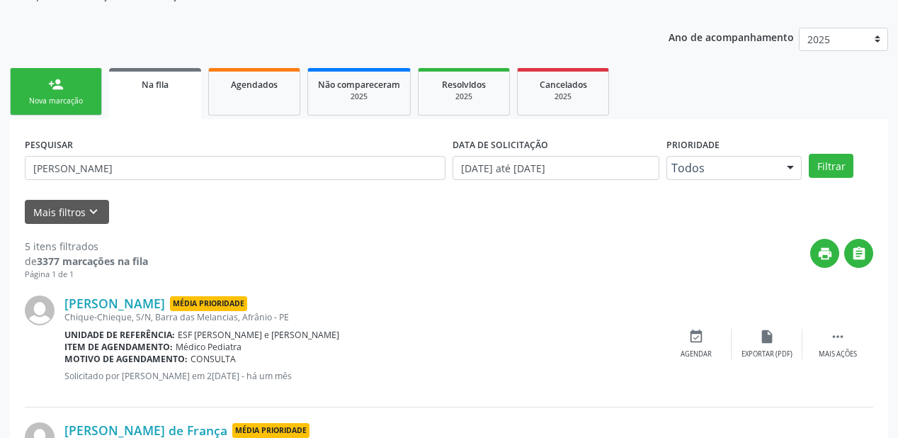
drag, startPoint x: 90, startPoint y: 261, endPoint x: 103, endPoint y: 231, distance: 33.0
click at [90, 263] on strong "3377 marcações na fila" at bounding box center [92, 260] width 111 height 13
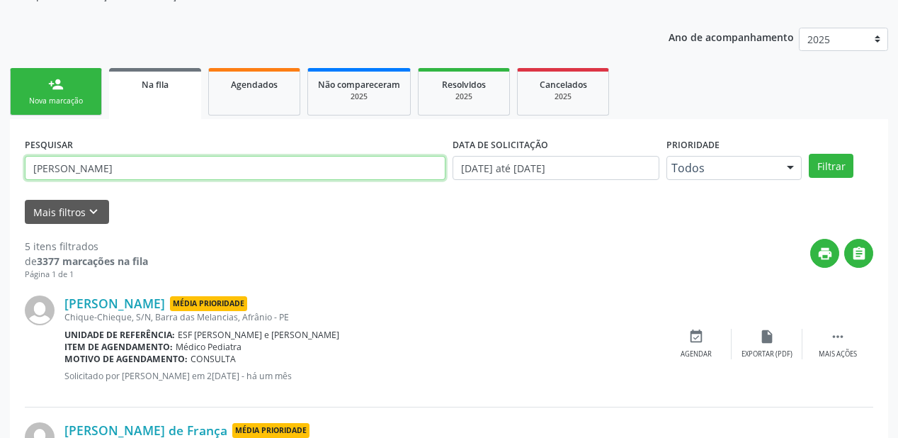
click at [102, 175] on input "ANTHONY" at bounding box center [235, 168] width 421 height 24
type input "A"
type input "706307764448274"
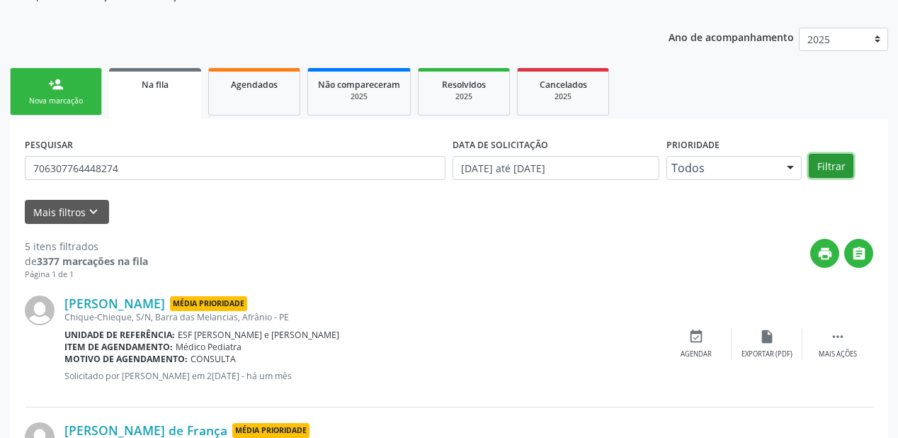
click at [817, 159] on button "Filtrar" at bounding box center [831, 166] width 45 height 24
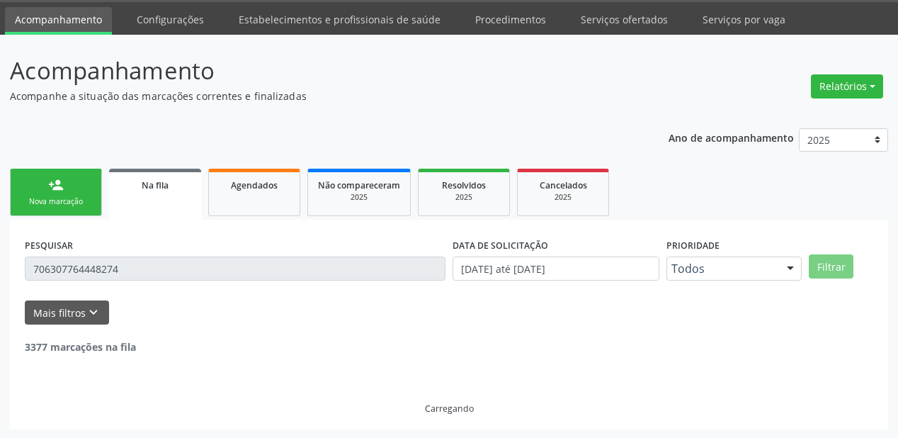
scroll to position [136, 0]
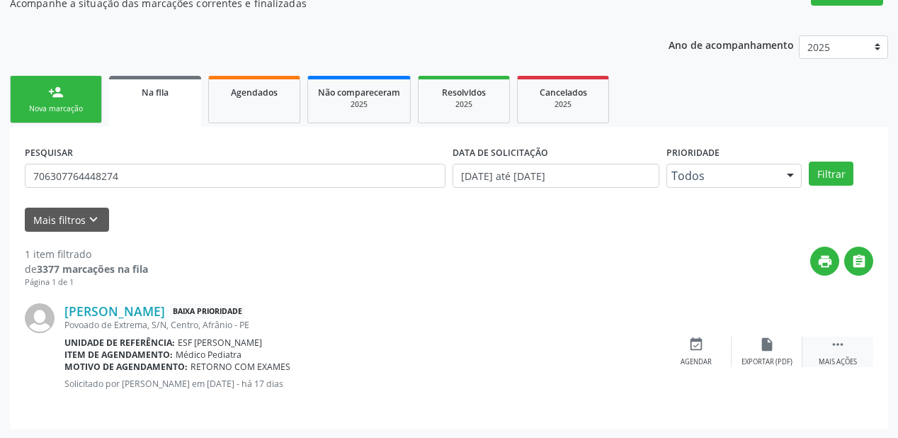
click at [845, 341] on icon "" at bounding box center [838, 344] width 16 height 16
click at [501, 351] on div "event_available Agendar" at bounding box center [483, 351] width 71 height 30
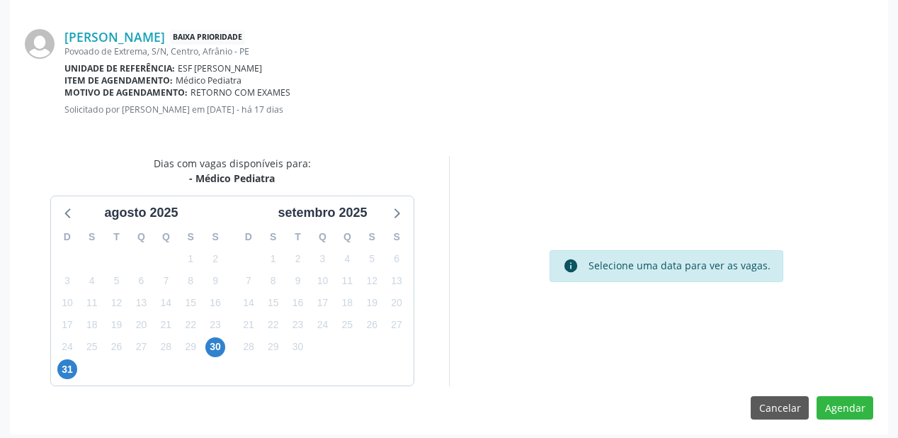
scroll to position [298, 0]
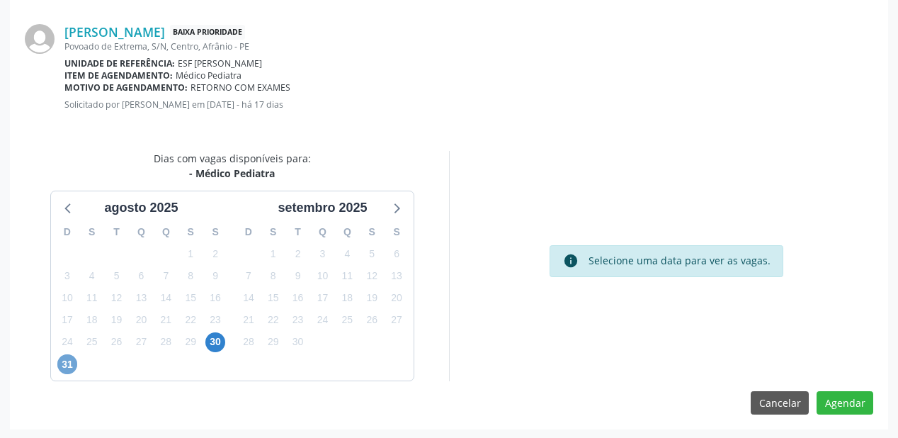
click at [62, 363] on span "31" at bounding box center [67, 364] width 20 height 20
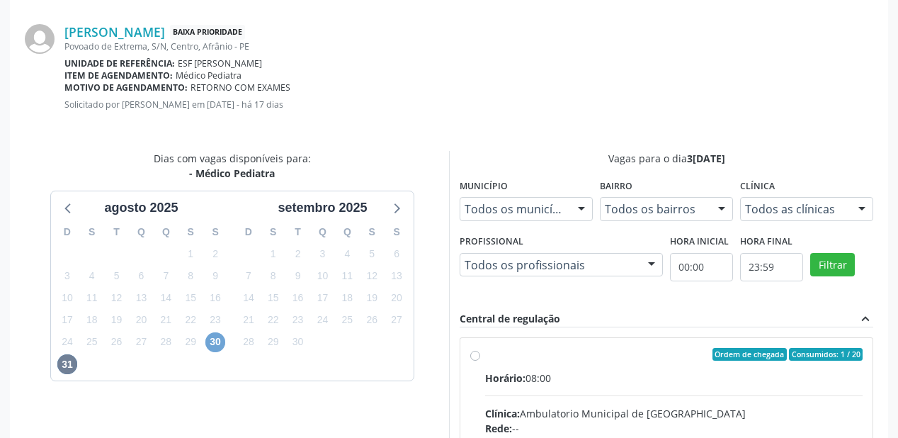
click at [219, 342] on span "30" at bounding box center [215, 342] width 20 height 20
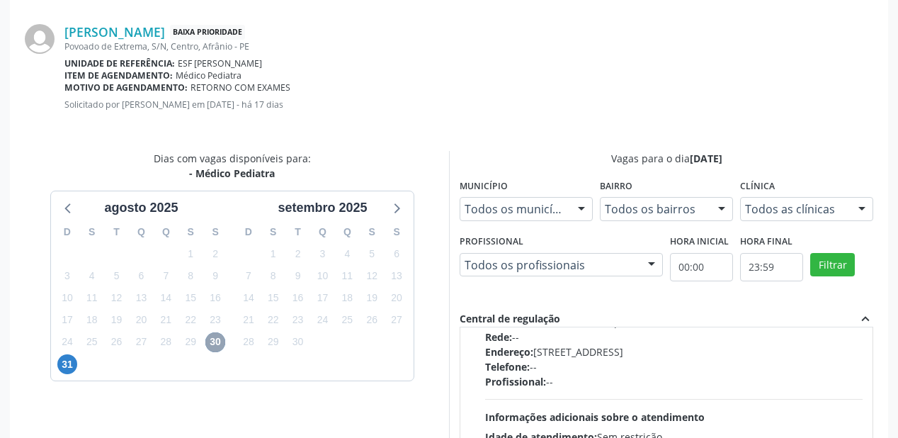
scroll to position [52, 0]
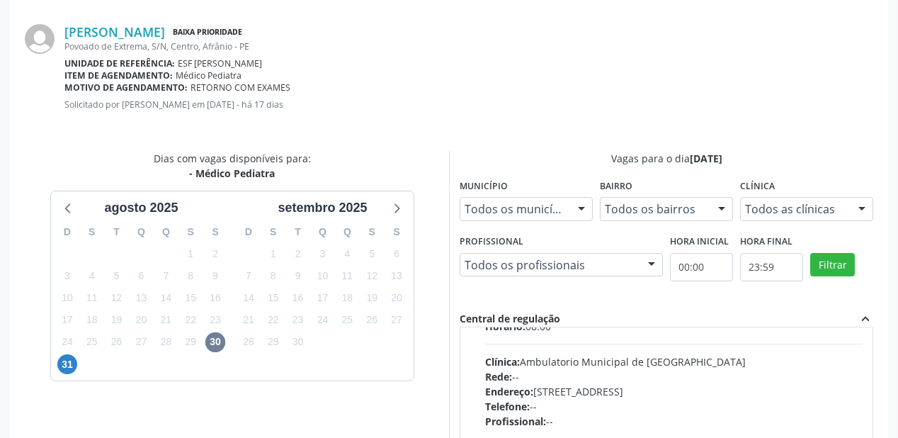
click at [598, 360] on div "Clínica: Ambulatorio Municipal de Saude" at bounding box center [674, 361] width 378 height 15
click at [480, 309] on input "Ordem de chegada Consumidos: 7 / 20 Horário: 08:00 Clínica: Ambulatorio Municip…" at bounding box center [475, 302] width 10 height 13
radio input "true"
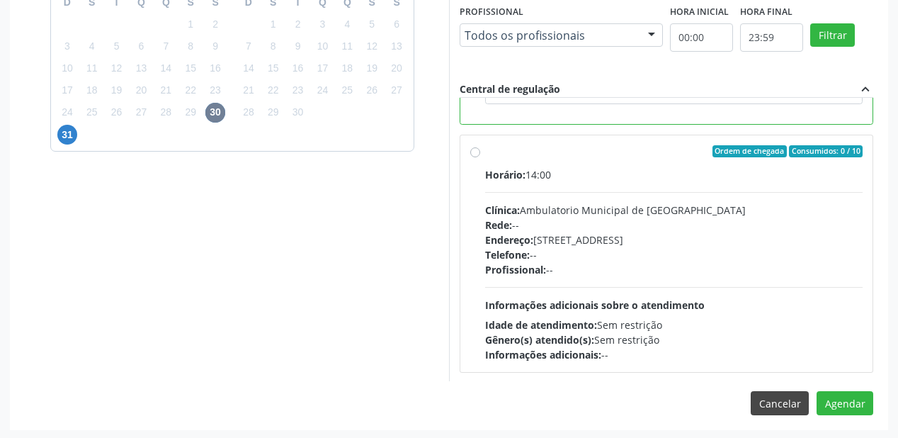
scroll to position [528, 0]
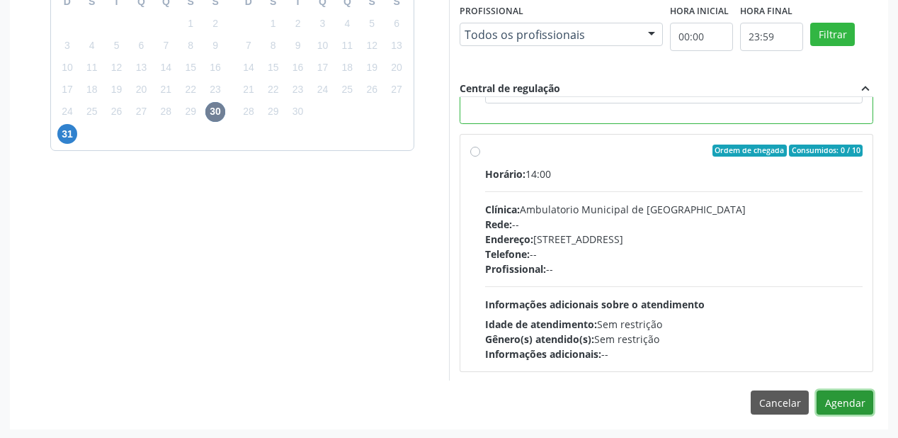
click at [834, 393] on button "Agendar" at bounding box center [845, 402] width 57 height 24
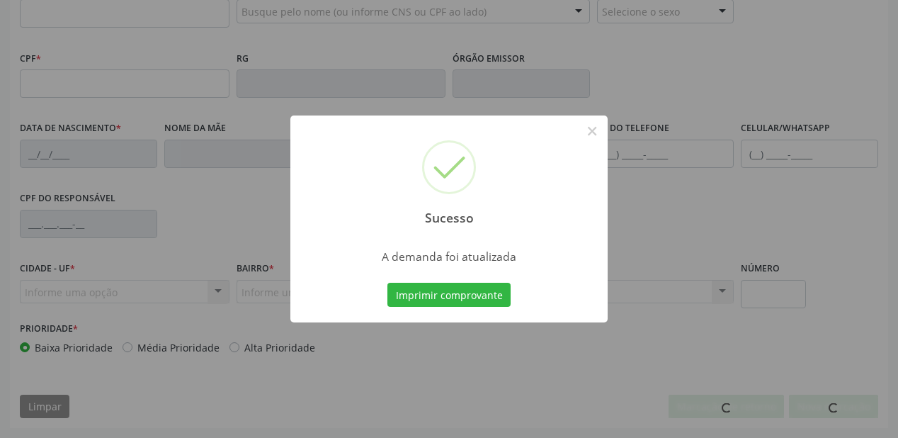
scroll to position [370, 0]
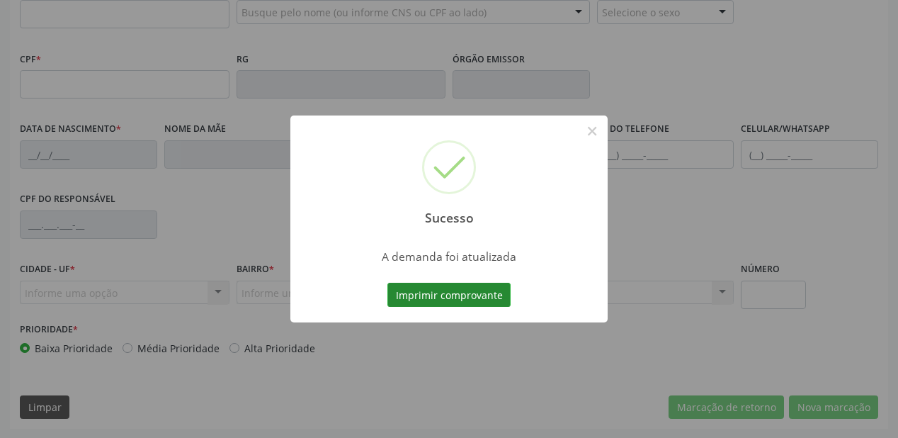
click at [451, 285] on button "Imprimir comprovante" at bounding box center [448, 295] width 123 height 24
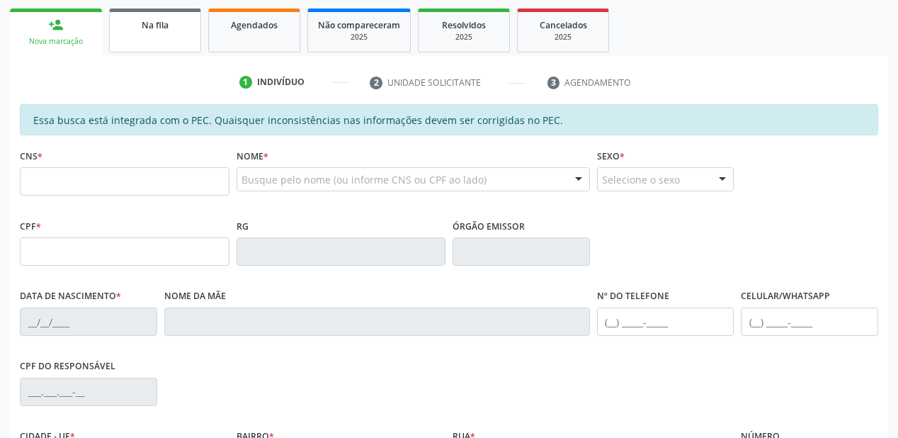
scroll to position [144, 0]
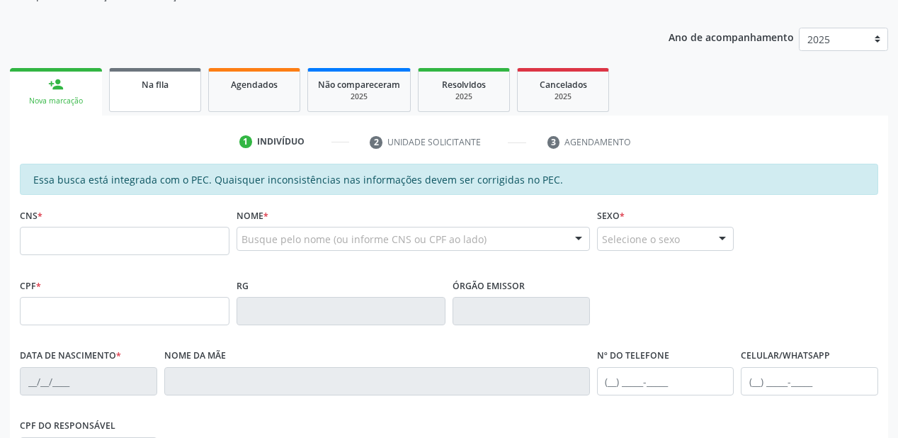
click at [154, 91] on div "Na fila" at bounding box center [155, 83] width 71 height 15
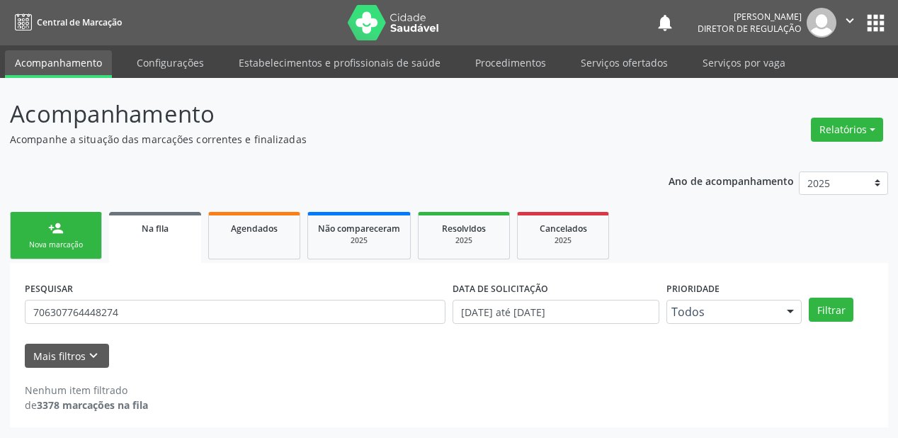
scroll to position [0, 0]
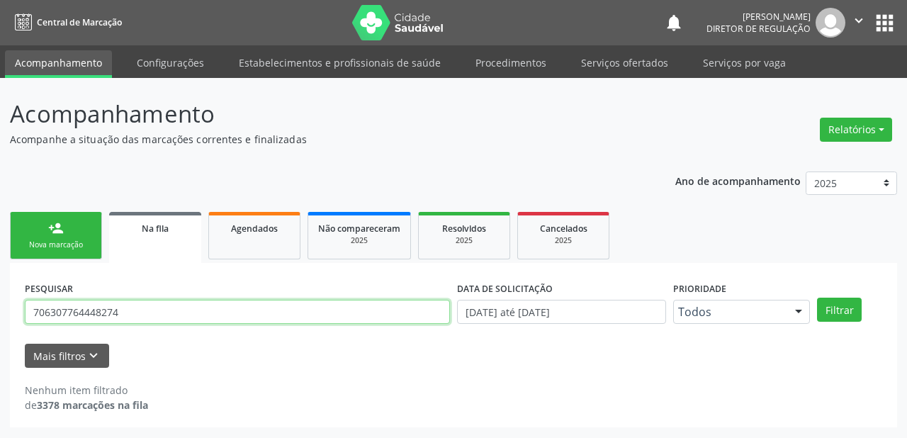
click at [125, 311] on input "706307764448274" at bounding box center [237, 312] width 425 height 24
type input "7"
type input "702500381663236"
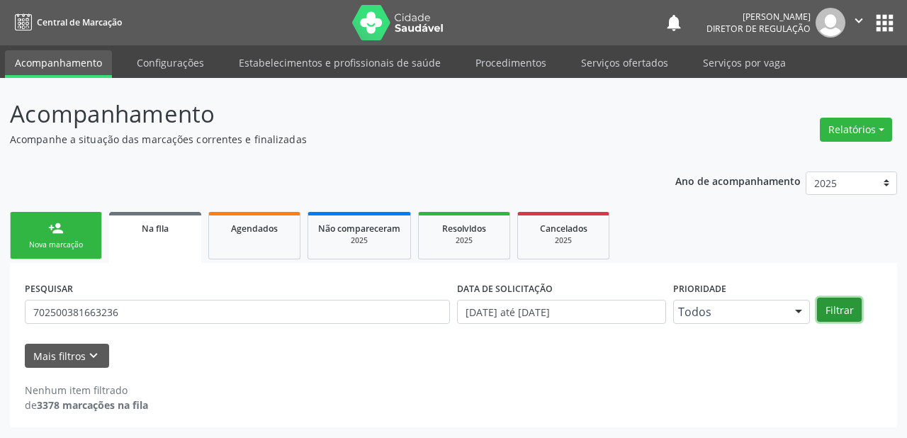
click at [842, 310] on button "Filtrar" at bounding box center [839, 309] width 45 height 24
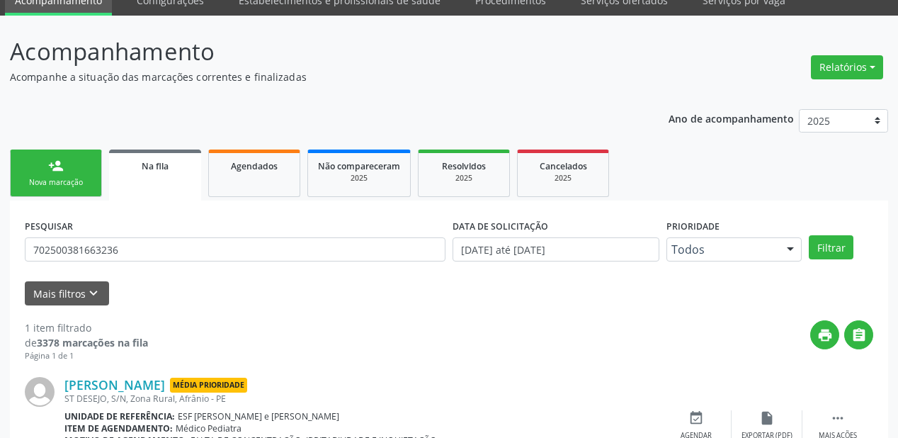
scroll to position [136, 0]
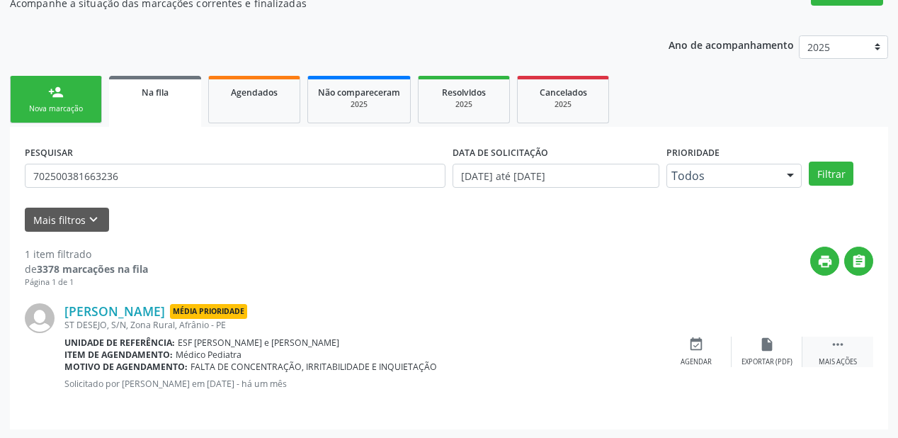
drag, startPoint x: 846, startPoint y: 341, endPoint x: 818, endPoint y: 341, distance: 27.6
click at [844, 341] on div " Mais ações" at bounding box center [838, 351] width 71 height 30
click at [502, 348] on div "event_available Agendar" at bounding box center [483, 351] width 71 height 30
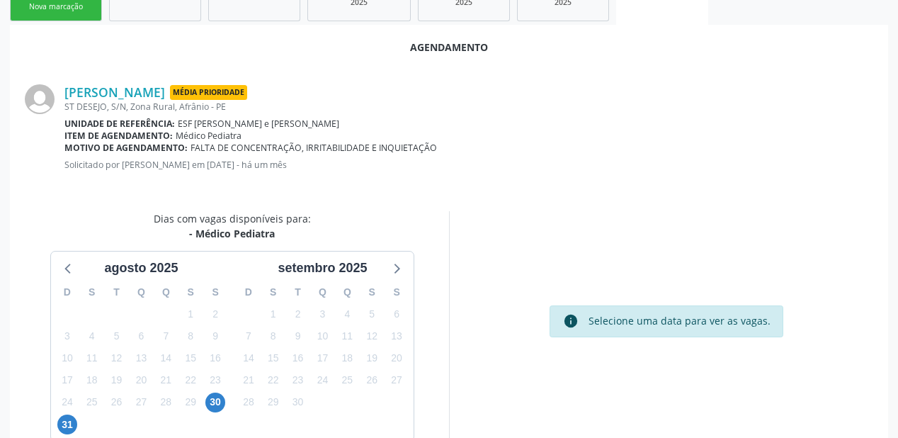
scroll to position [298, 0]
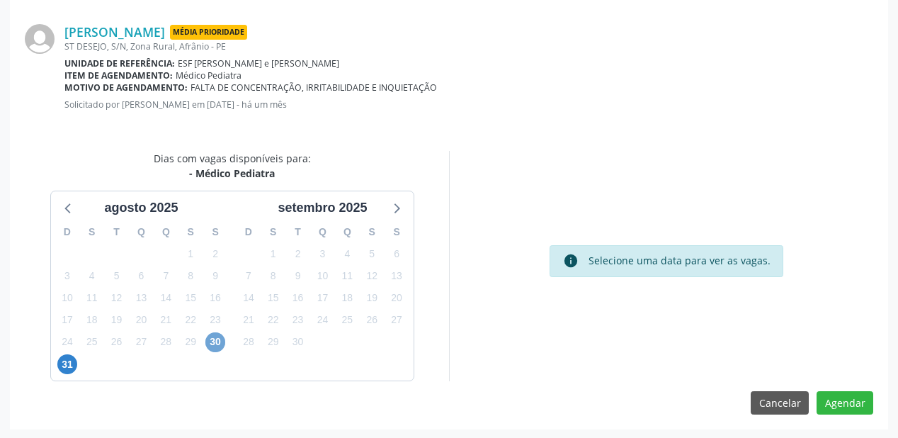
click at [212, 334] on span "30" at bounding box center [215, 342] width 20 height 20
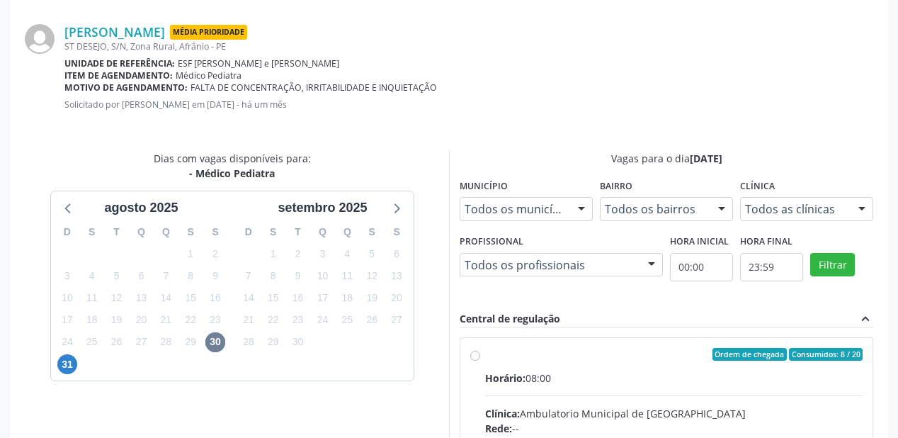
radio input "true"
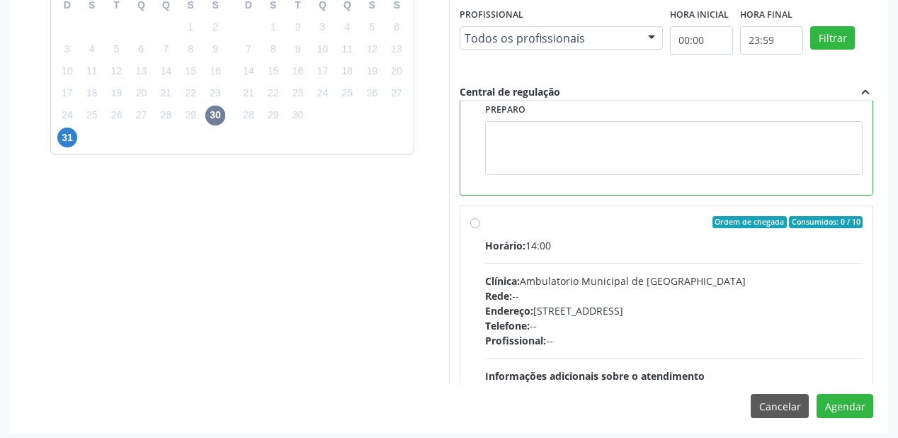
scroll to position [317, 0]
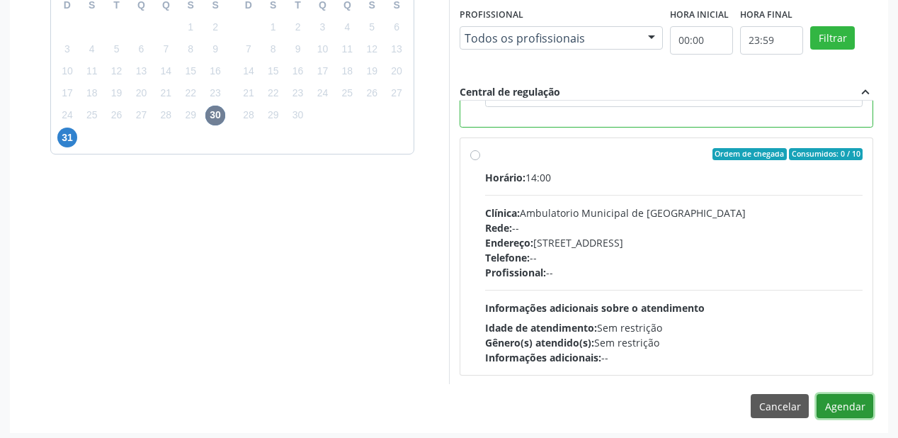
click at [836, 399] on button "Agendar" at bounding box center [845, 406] width 57 height 24
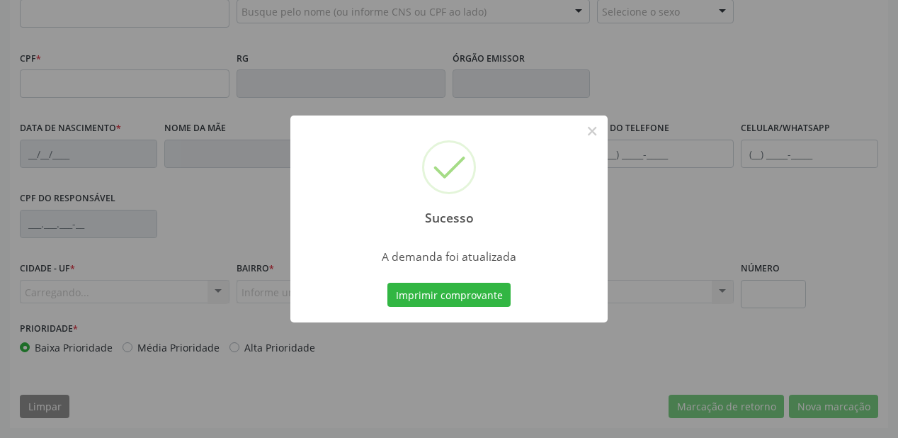
scroll to position [370, 0]
click at [451, 285] on button "Imprimir comprovante" at bounding box center [448, 295] width 123 height 24
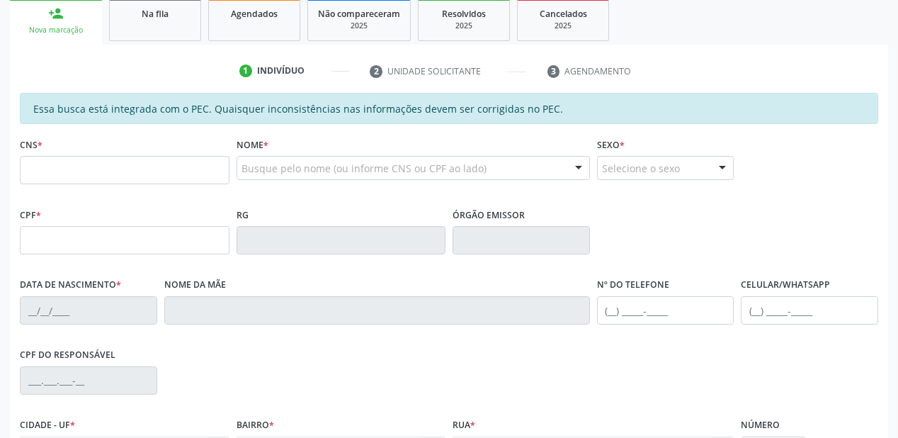
scroll to position [200, 0]
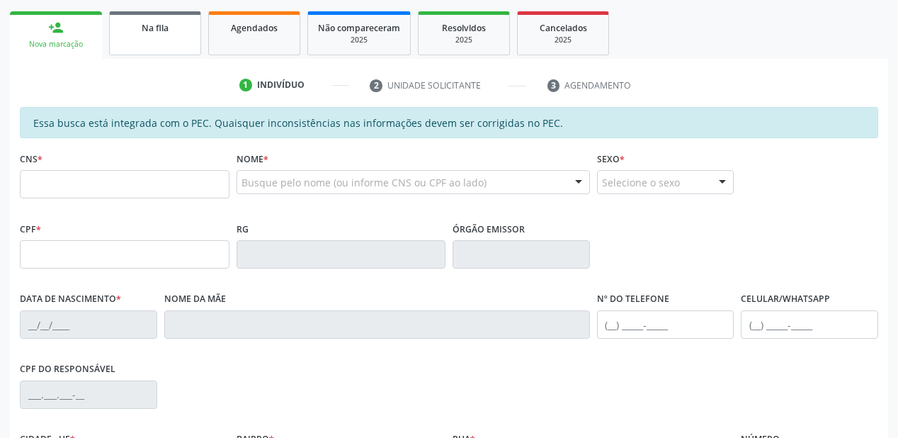
click at [159, 38] on link "Na fila" at bounding box center [155, 33] width 92 height 44
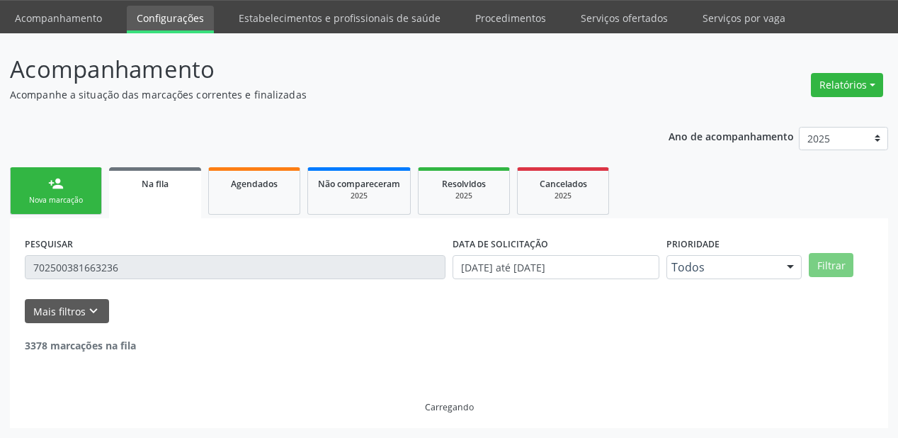
scroll to position [28, 0]
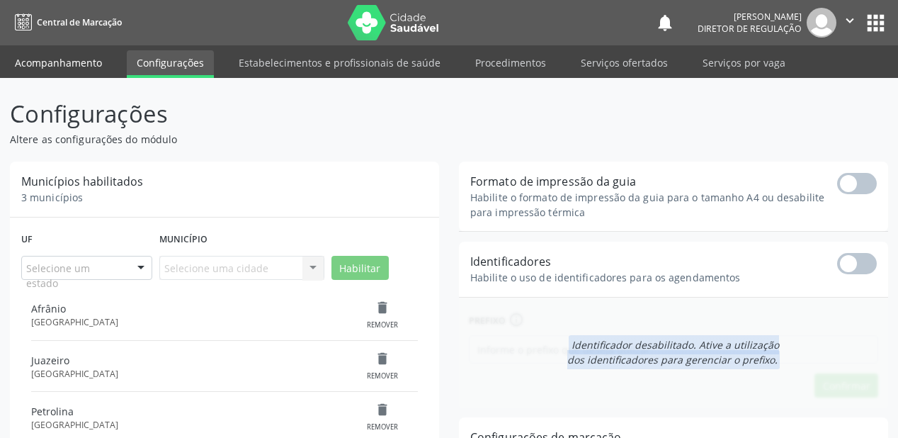
click at [74, 59] on link "Acompanhamento" at bounding box center [58, 62] width 107 height 25
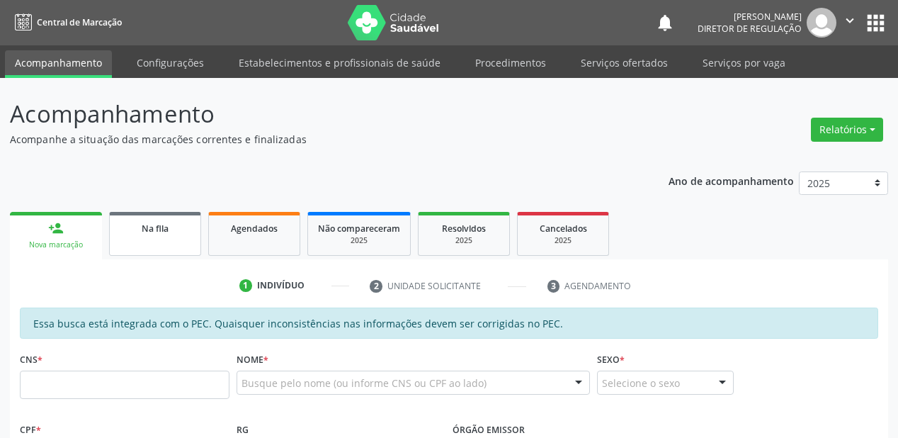
click at [149, 234] on div "Na fila" at bounding box center [155, 227] width 71 height 15
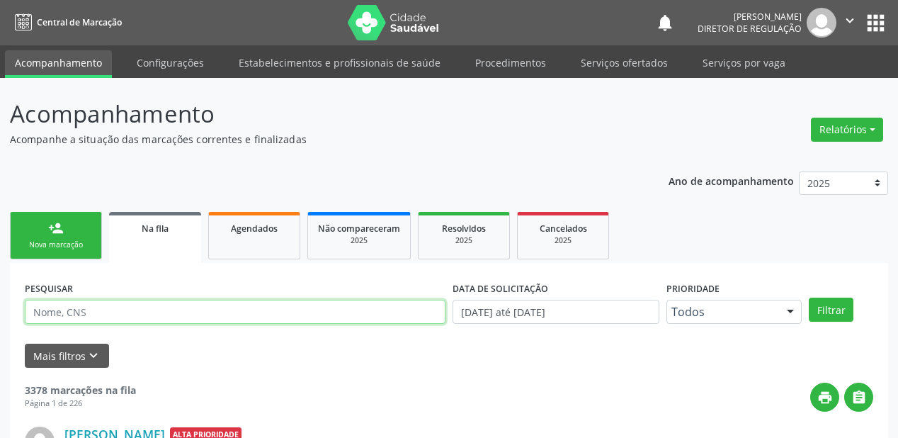
click at [116, 310] on input "text" at bounding box center [235, 312] width 421 height 24
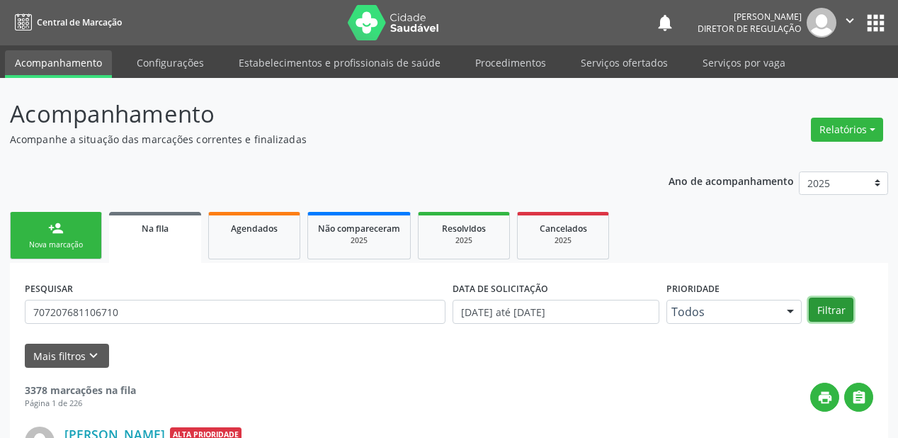
click at [846, 312] on button "Filtrar" at bounding box center [831, 309] width 45 height 24
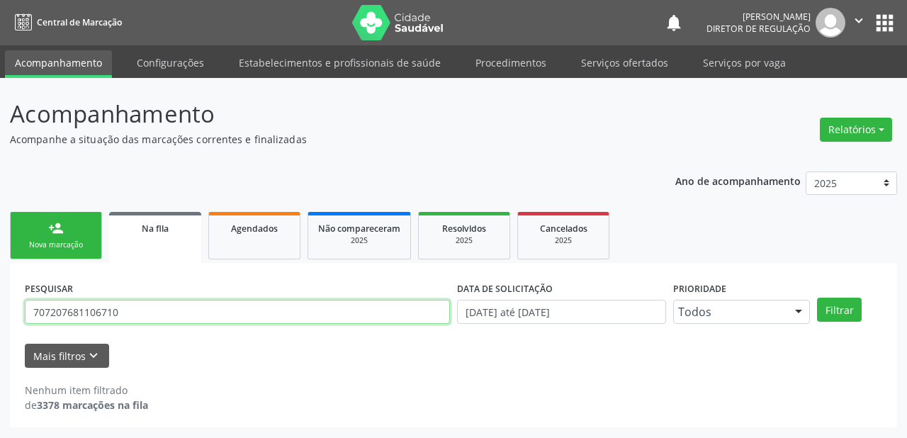
click at [159, 306] on input "707207681106710" at bounding box center [237, 312] width 425 height 24
type input "7"
type input "SALOMAO"
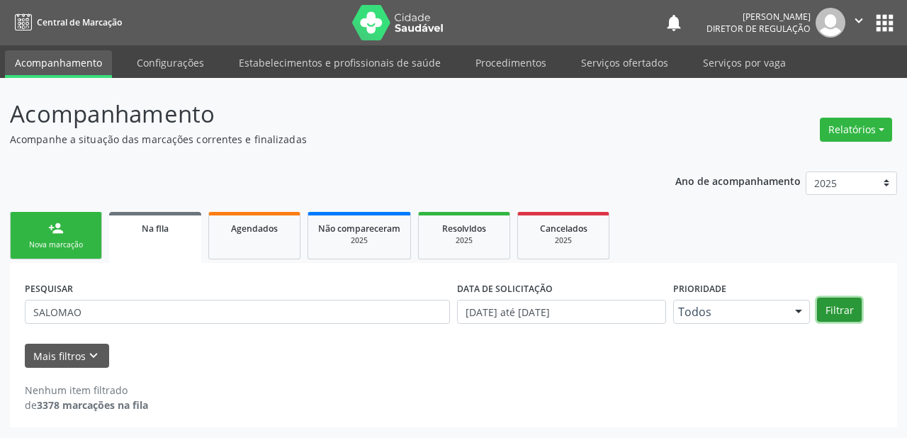
click at [831, 312] on button "Filtrar" at bounding box center [839, 309] width 45 height 24
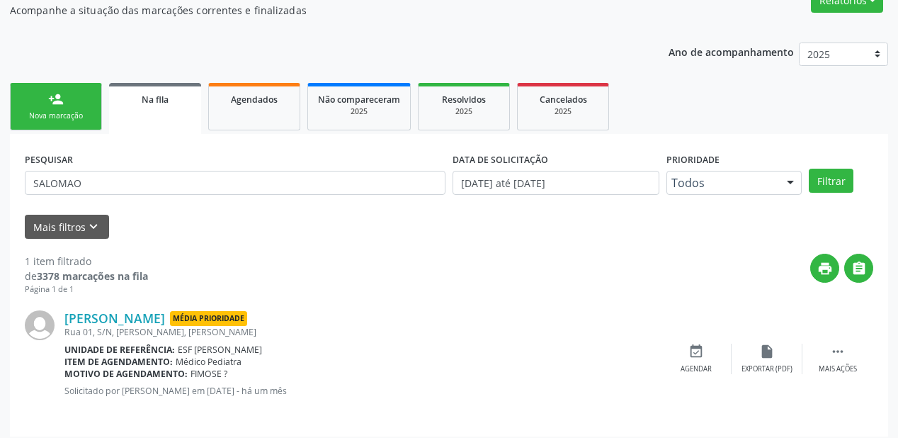
scroll to position [136, 0]
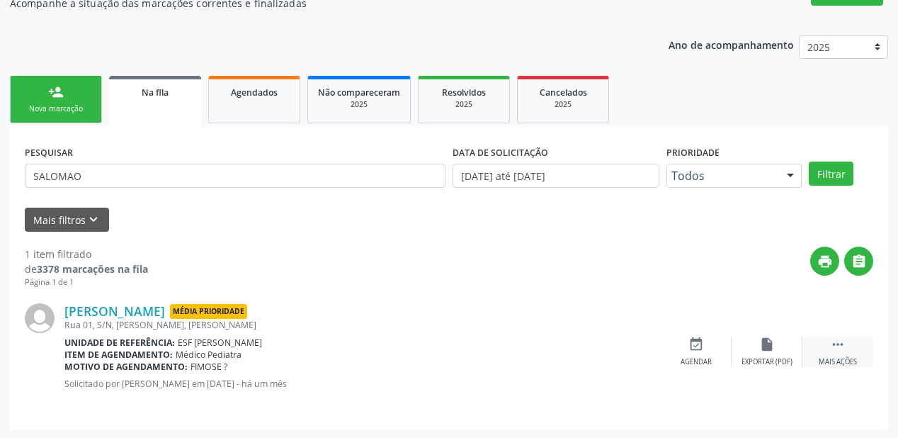
click at [828, 343] on div " Mais ações" at bounding box center [838, 351] width 71 height 30
click at [490, 351] on div "event_available Agendar" at bounding box center [483, 351] width 71 height 30
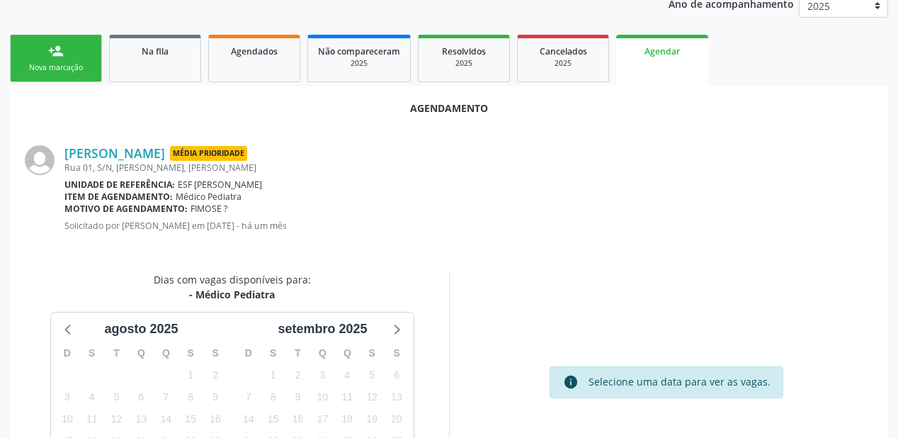
scroll to position [298, 0]
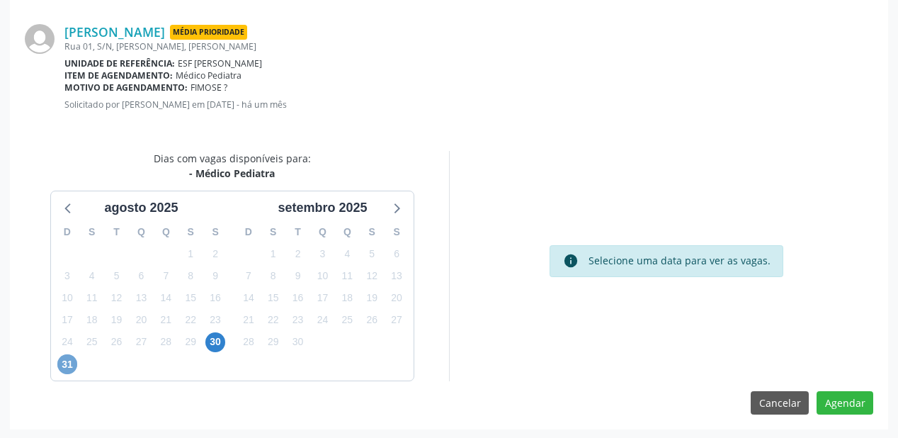
drag, startPoint x: 65, startPoint y: 363, endPoint x: 139, endPoint y: 363, distance: 73.7
click at [66, 363] on span "31" at bounding box center [67, 364] width 20 height 20
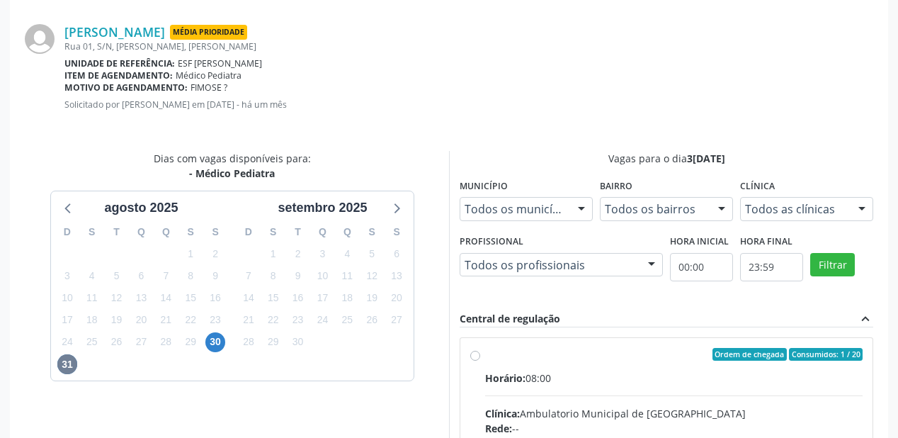
click at [788, 412] on div "Clínica: Ambulatorio Municipal de Saude" at bounding box center [674, 413] width 378 height 15
click at [480, 361] on input "Ordem de chegada Consumidos: 1 / 20 Horário: 08:00 Clínica: Ambulatorio Municip…" at bounding box center [475, 354] width 10 height 13
radio input "true"
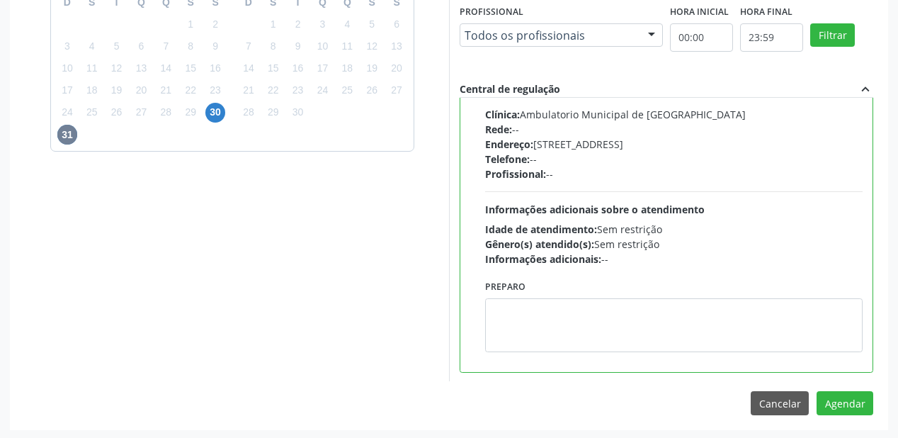
scroll to position [528, 0]
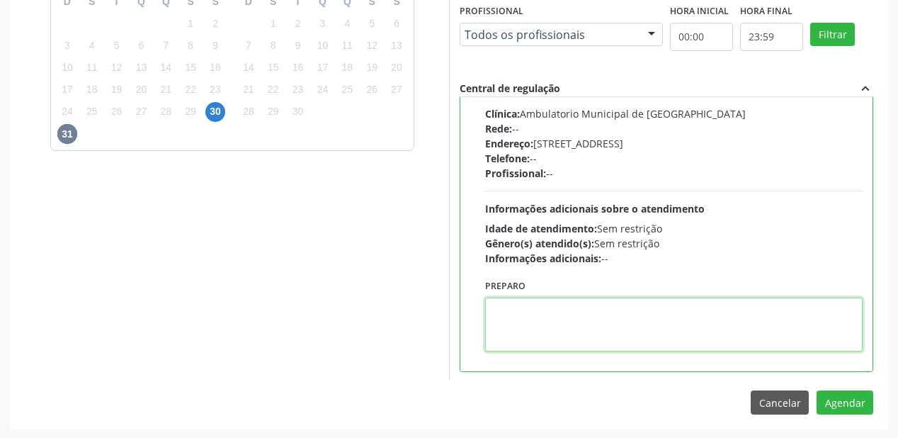
click at [609, 331] on textarea at bounding box center [674, 324] width 378 height 54
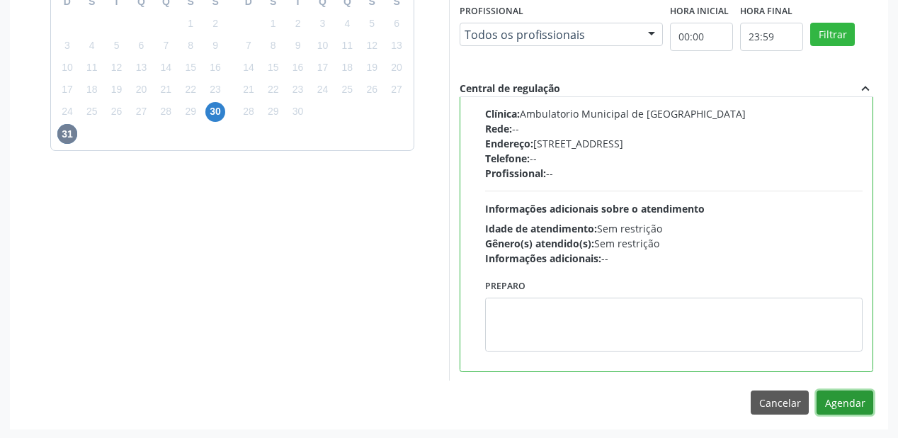
click at [836, 397] on button "Agendar" at bounding box center [845, 402] width 57 height 24
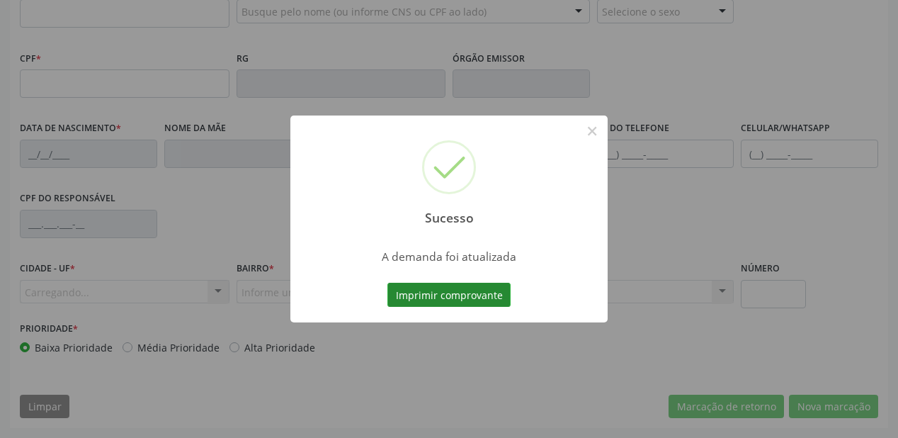
scroll to position [370, 0]
click at [489, 293] on button "Imprimir comprovante" at bounding box center [448, 295] width 123 height 24
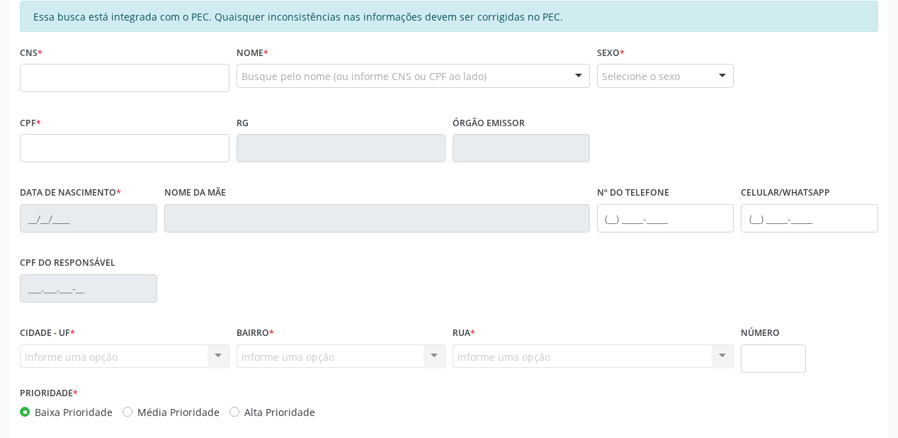
scroll to position [200, 0]
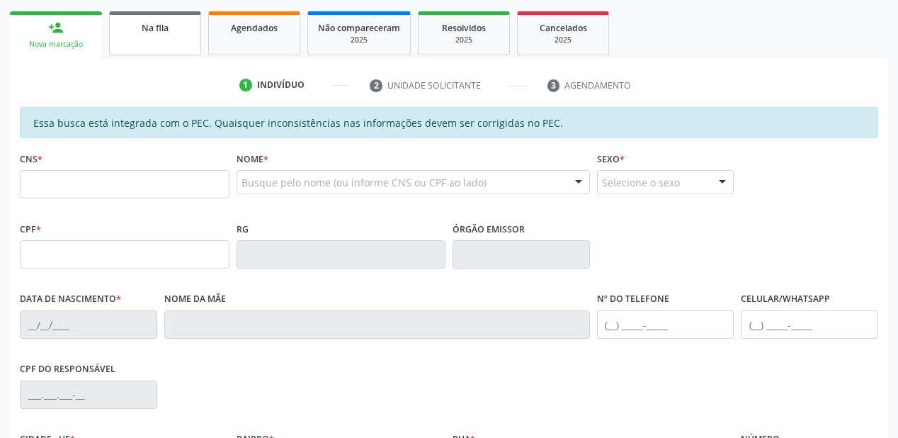
click at [157, 30] on span "Na fila" at bounding box center [155, 28] width 27 height 12
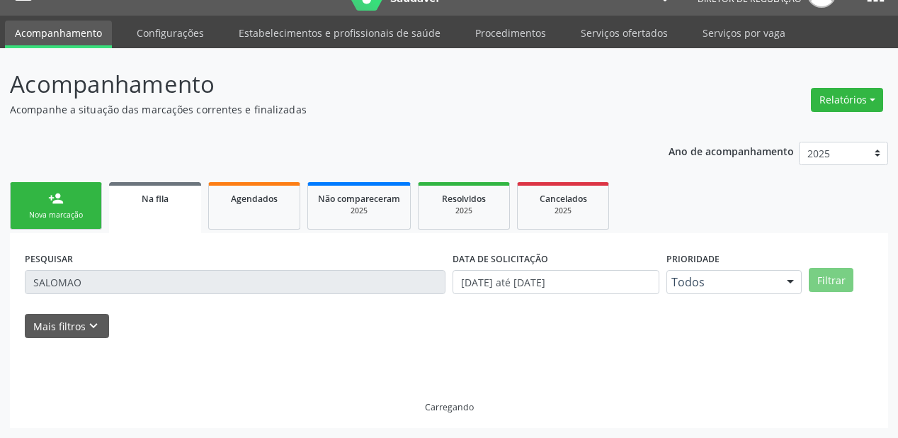
scroll to position [0, 0]
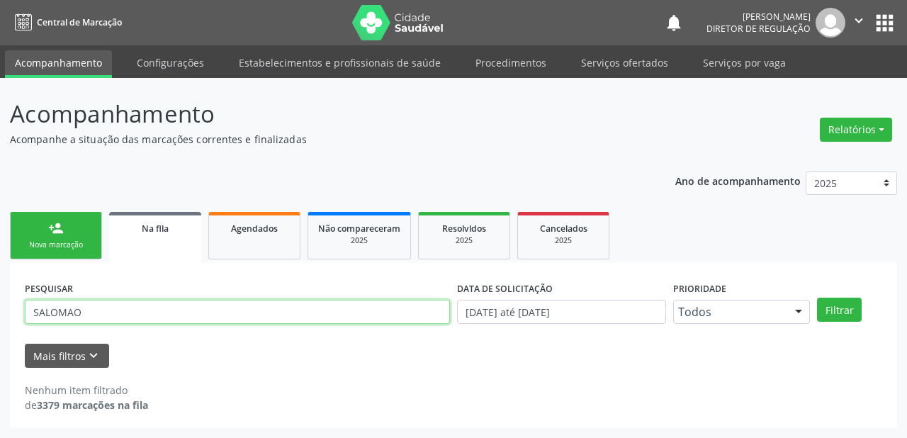
click at [79, 311] on input "SALOMAO" at bounding box center [237, 312] width 425 height 24
type input "S"
type input "700005876790405"
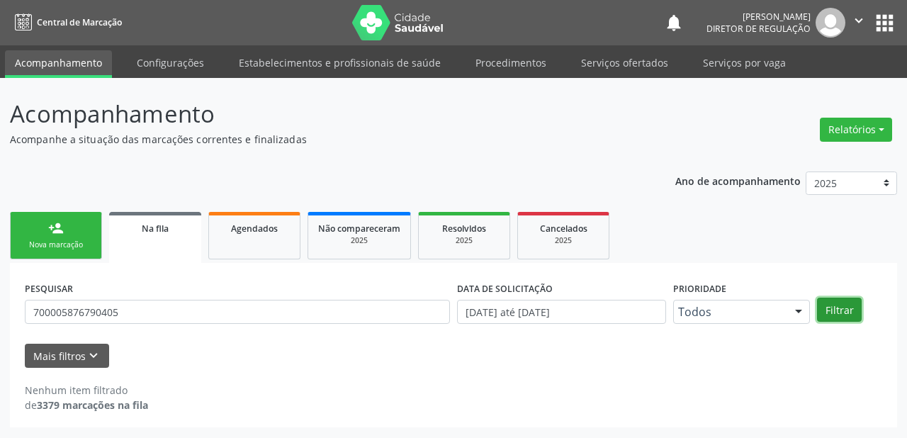
click at [844, 312] on button "Filtrar" at bounding box center [839, 309] width 45 height 24
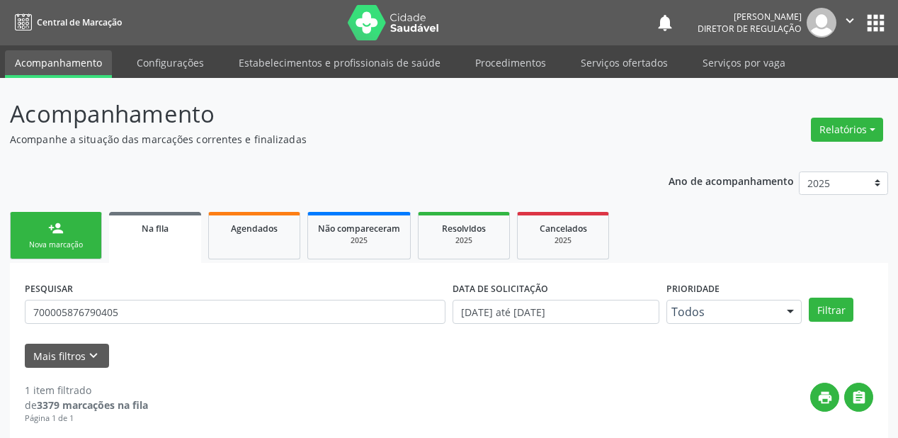
scroll to position [136, 0]
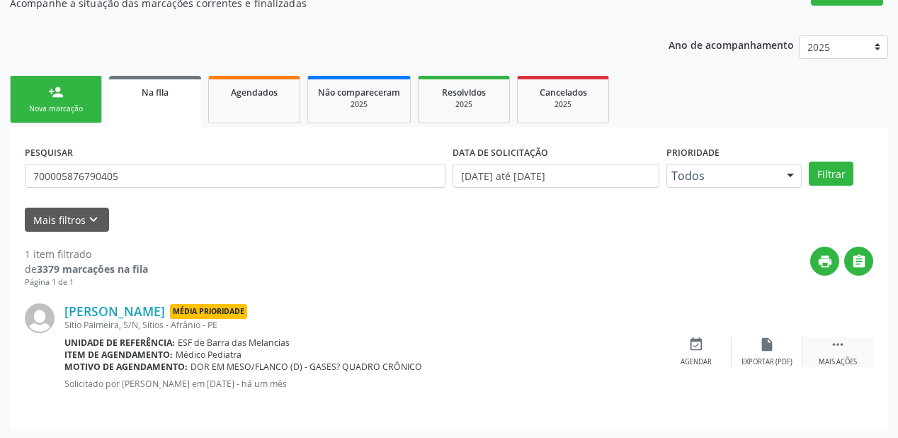
click at [836, 339] on icon "" at bounding box center [838, 344] width 16 height 16
click at [496, 360] on div "Agendar" at bounding box center [483, 362] width 31 height 10
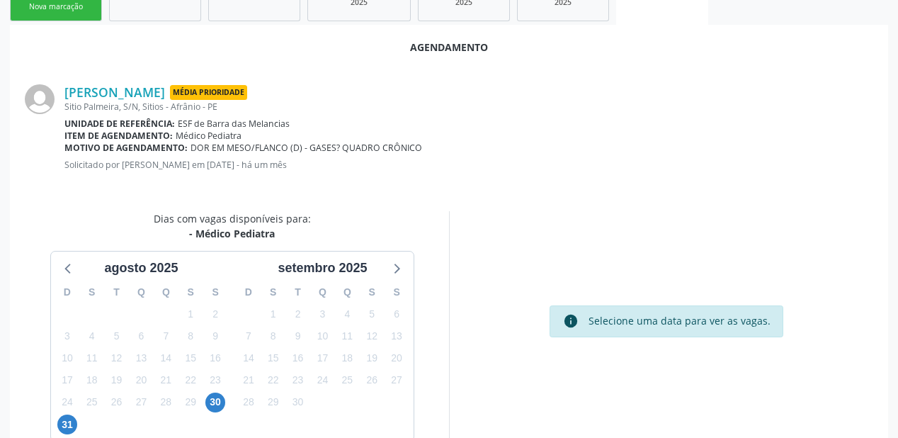
scroll to position [298, 0]
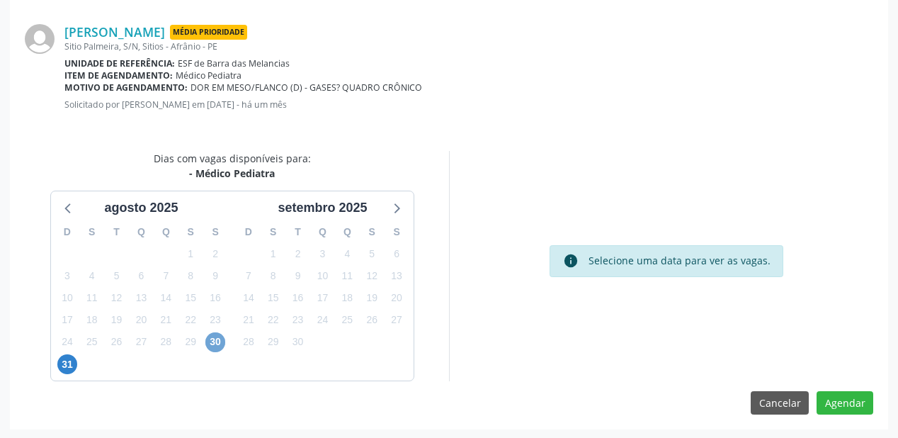
click at [218, 348] on span "30" at bounding box center [215, 342] width 20 height 20
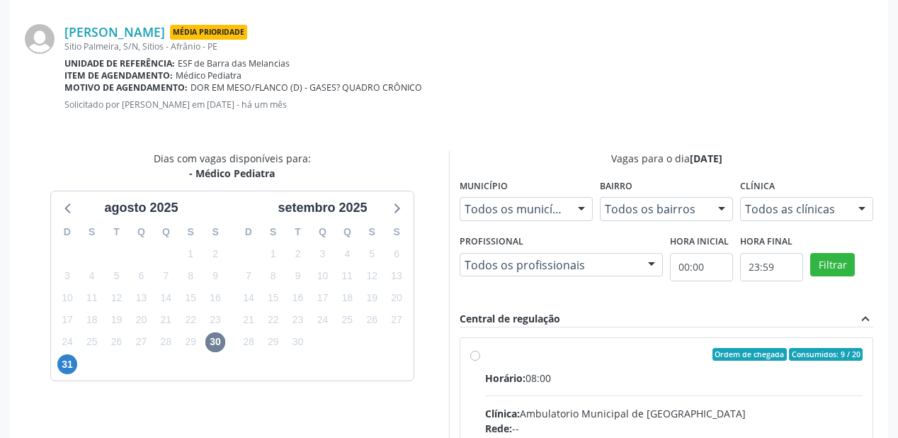
click at [704, 372] on div "Horário: 08:00" at bounding box center [674, 377] width 378 height 15
click at [480, 361] on input "Ordem de chegada Consumidos: 9 / 20 Horário: 08:00 Clínica: Ambulatorio Municip…" at bounding box center [475, 354] width 10 height 13
radio input "true"
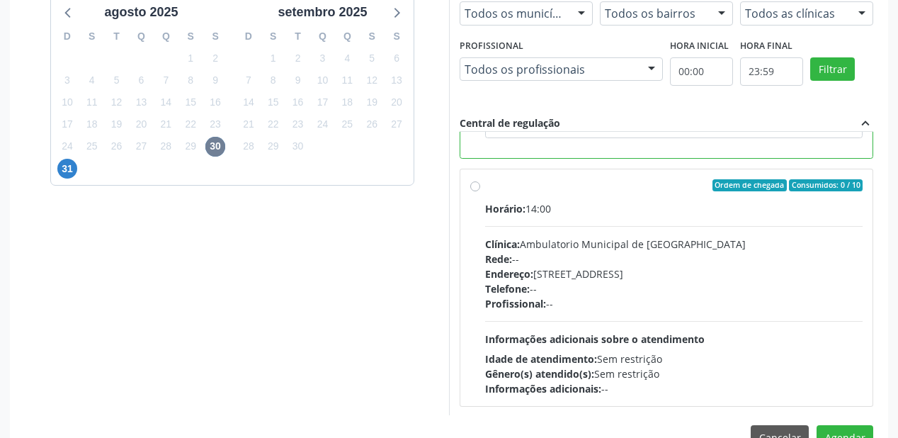
scroll to position [528, 0]
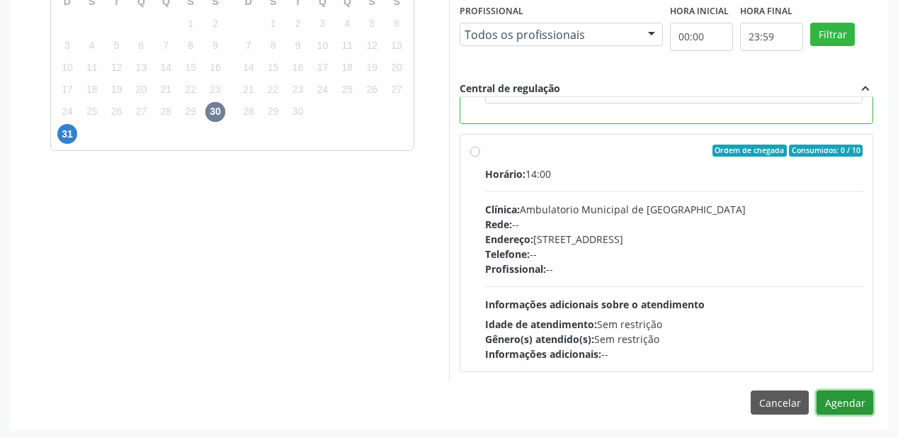
click at [837, 399] on button "Agendar" at bounding box center [845, 402] width 57 height 24
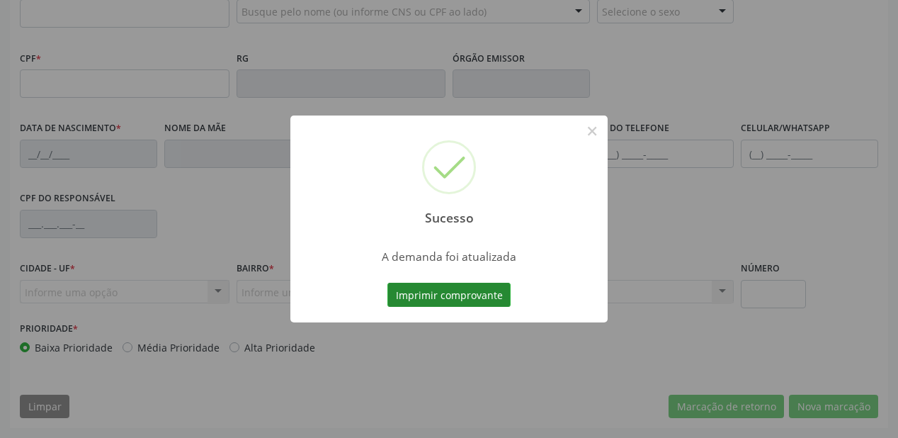
scroll to position [370, 0]
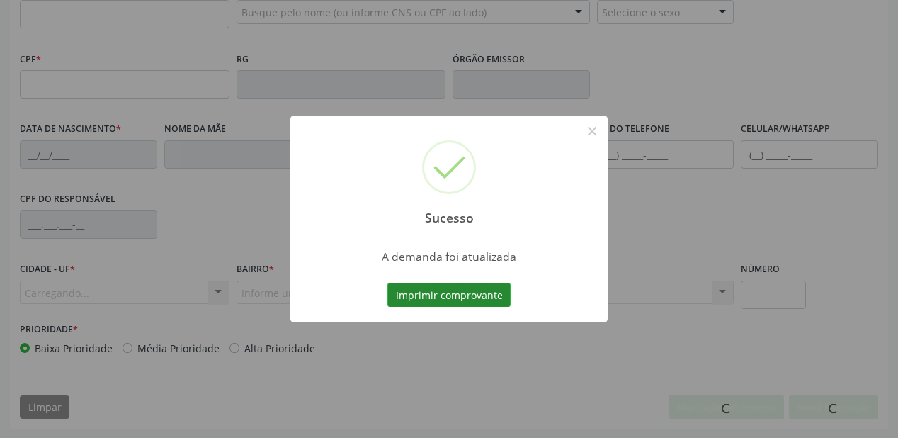
click at [443, 297] on button "Imprimir comprovante" at bounding box center [448, 295] width 123 height 24
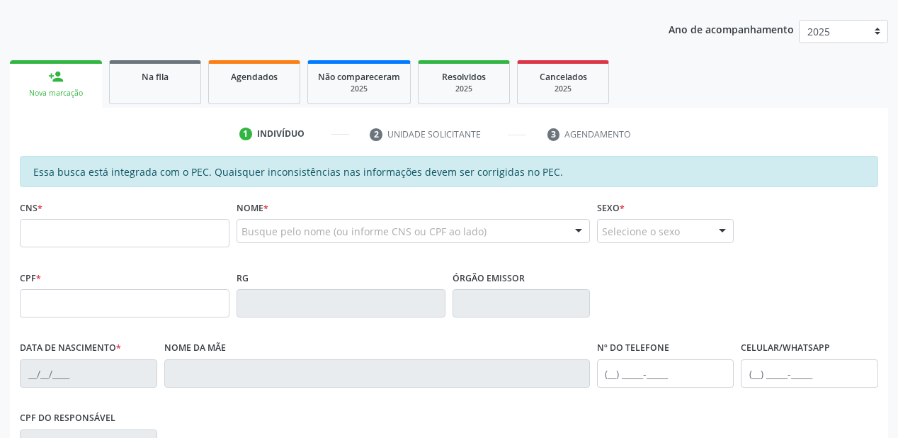
scroll to position [144, 0]
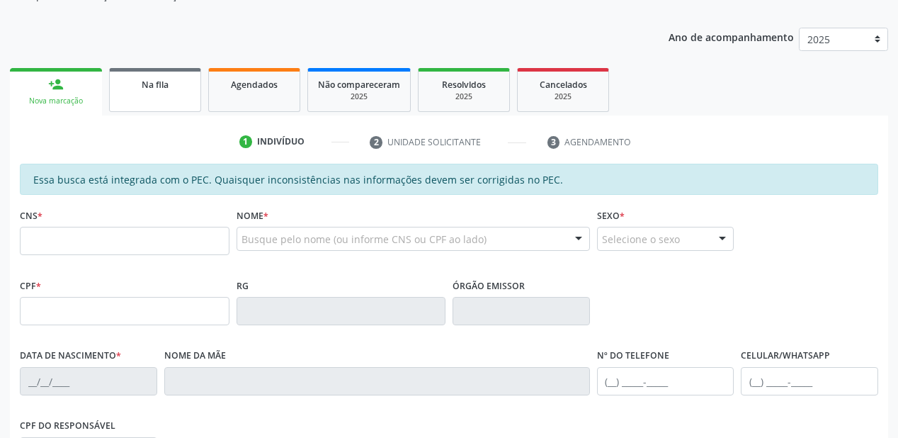
click at [150, 96] on link "Na fila" at bounding box center [155, 90] width 92 height 44
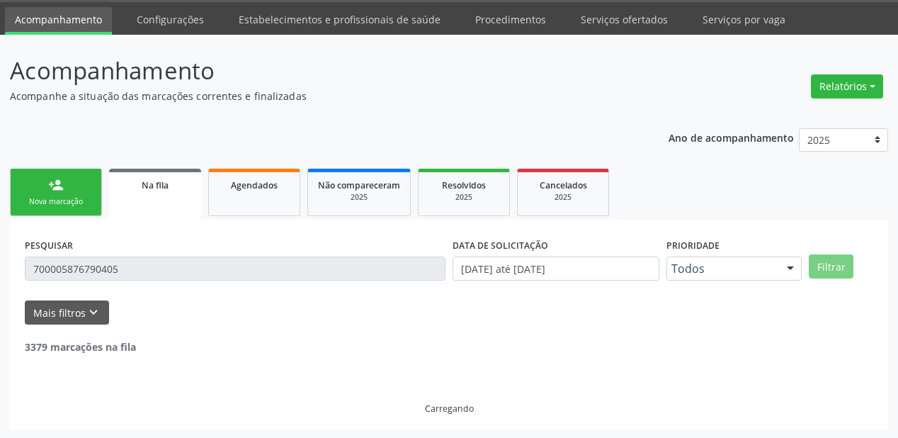
scroll to position [0, 0]
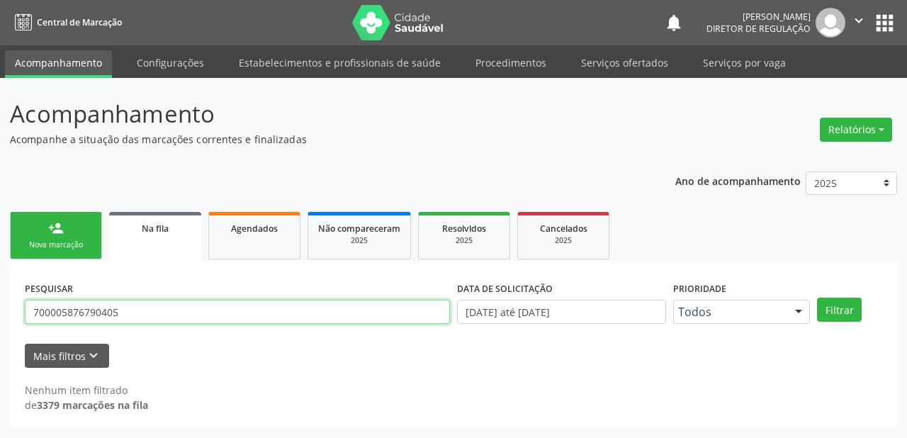
click at [137, 309] on input "700005876790405" at bounding box center [237, 312] width 425 height 24
type input "7"
type input "700309948562935"
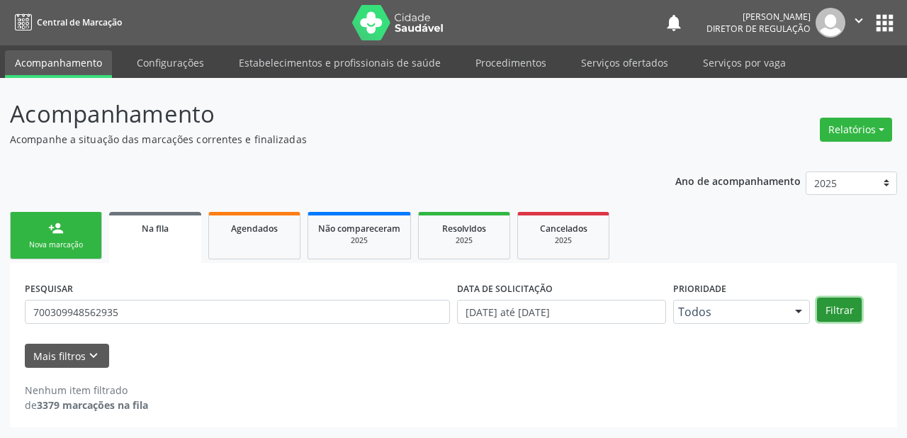
click at [841, 314] on button "Filtrar" at bounding box center [839, 309] width 45 height 24
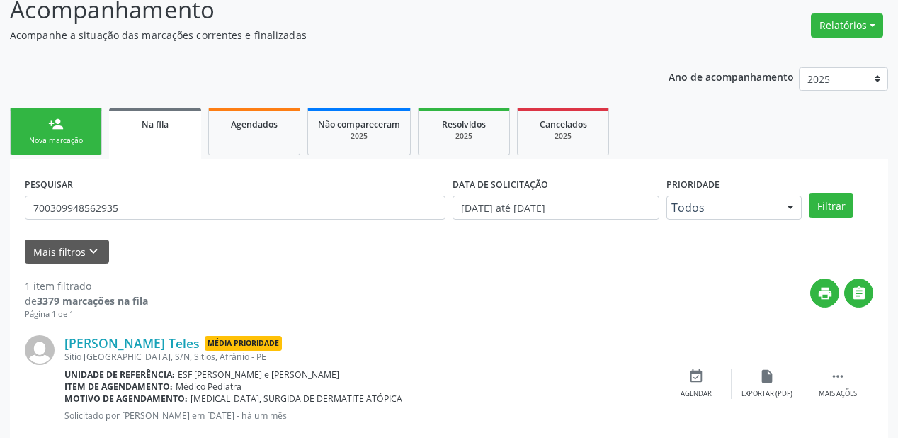
scroll to position [136, 0]
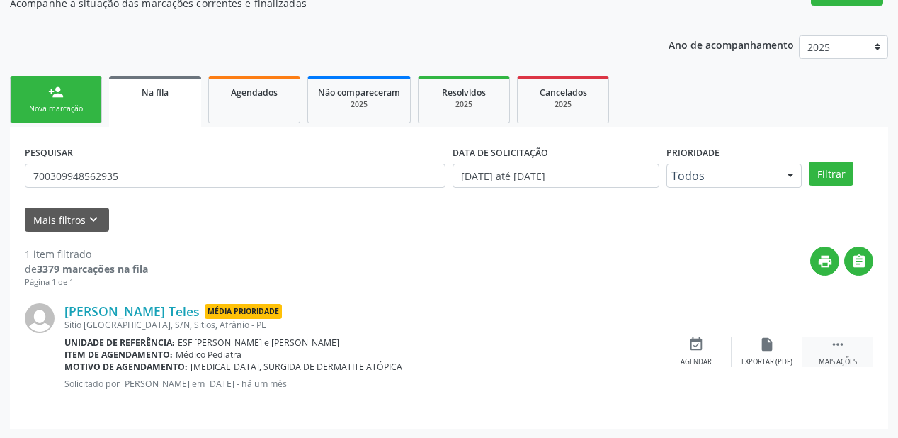
click at [837, 342] on icon "" at bounding box center [838, 344] width 16 height 16
click at [495, 351] on div "event_available Agendar" at bounding box center [483, 351] width 71 height 30
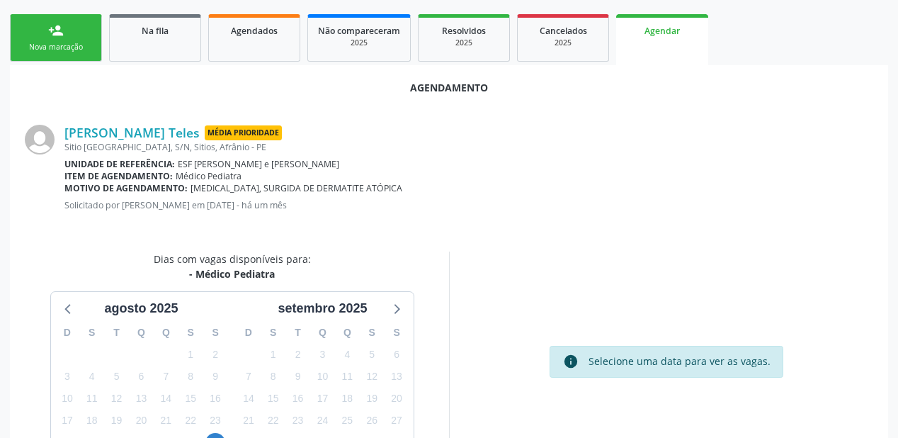
scroll to position [298, 0]
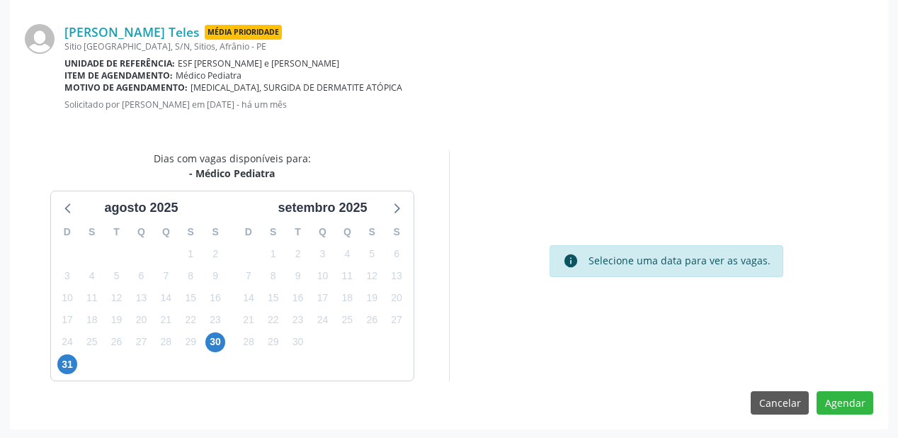
click at [227, 340] on div "30" at bounding box center [215, 342] width 25 height 22
click at [215, 341] on span "30" at bounding box center [215, 342] width 20 height 20
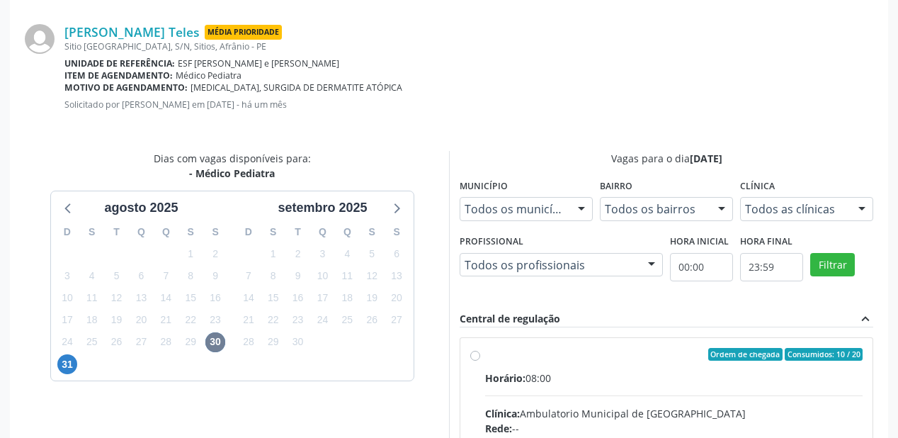
click at [696, 375] on div "Horário: 08:00" at bounding box center [674, 377] width 378 height 15
click at [480, 361] on input "Ordem de chegada Consumidos: 10 / 20 Horário: 08:00 Clínica: Ambulatorio Munici…" at bounding box center [475, 354] width 10 height 13
radio input "true"
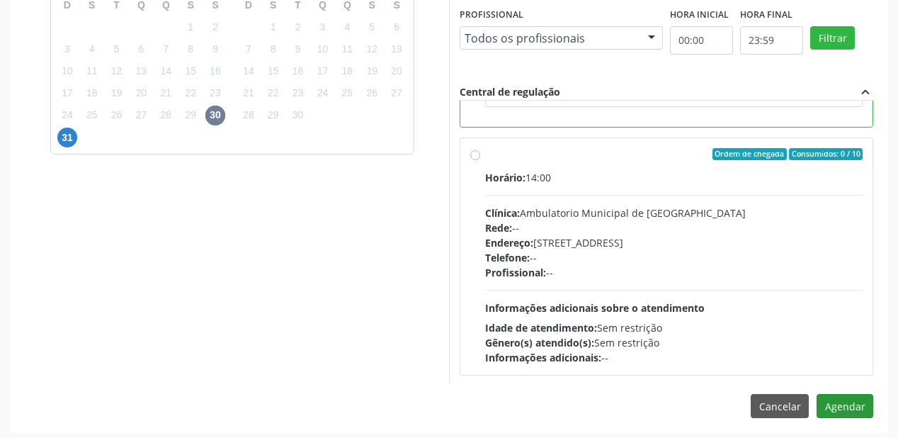
scroll to position [528, 0]
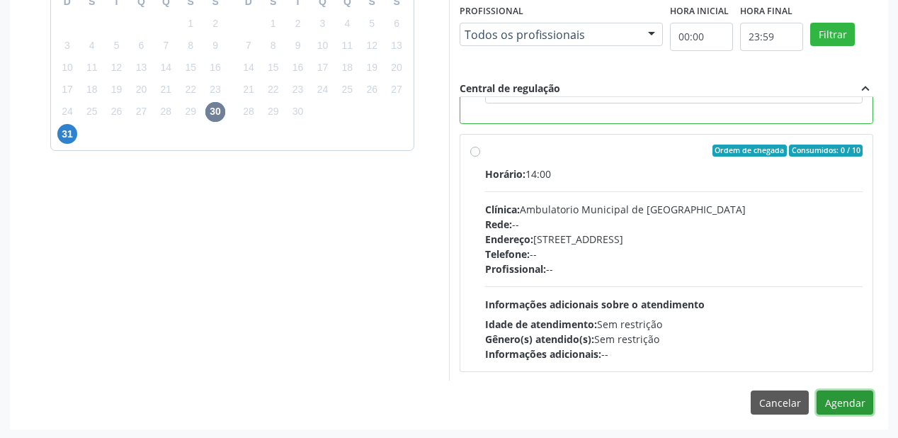
click at [843, 401] on button "Agendar" at bounding box center [845, 402] width 57 height 24
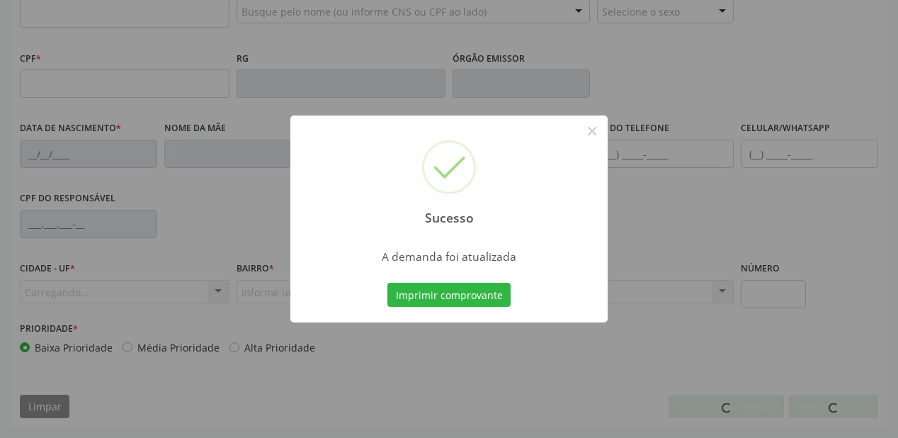
scroll to position [370, 0]
click at [465, 292] on button "Imprimir comprovante" at bounding box center [448, 295] width 123 height 24
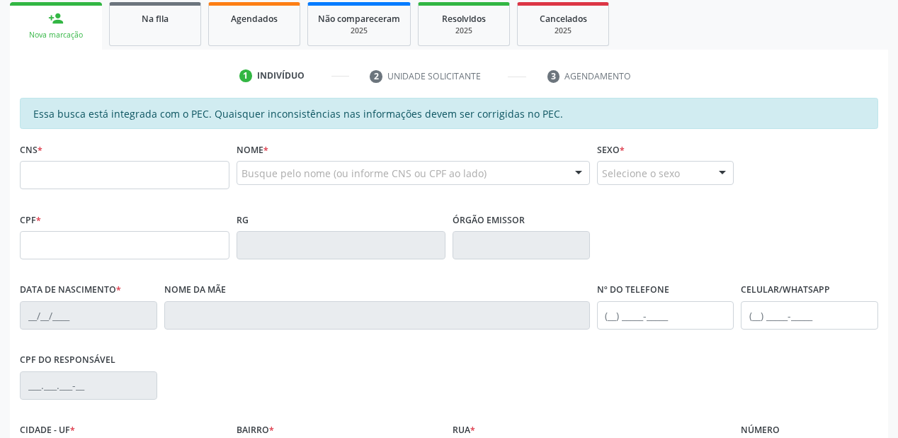
scroll to position [200, 0]
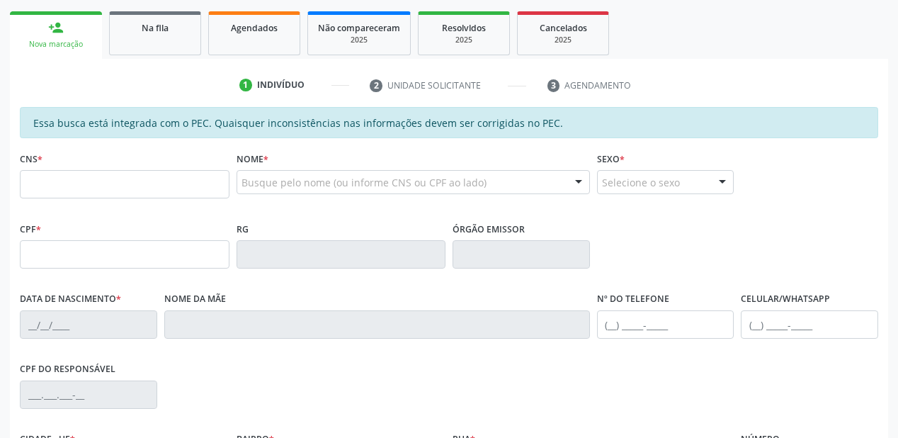
click at [150, 37] on div "Sucesso × A demanda foi atualizada Imprimir comprovante Cancel" at bounding box center [449, 219] width 898 height 438
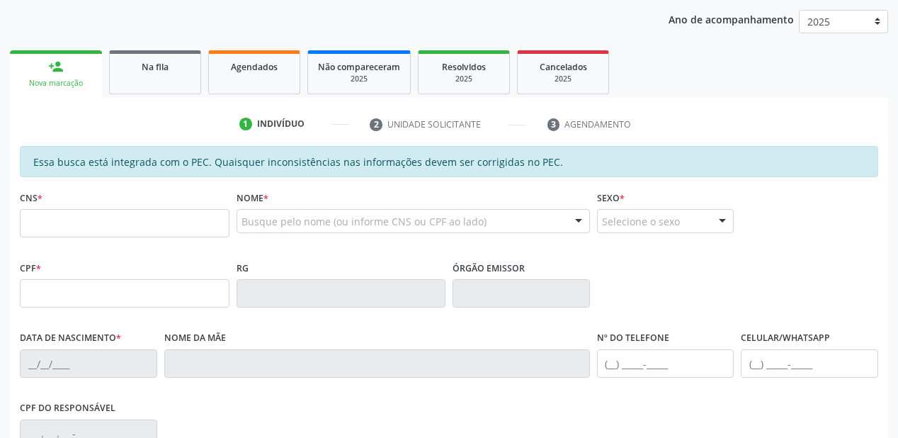
scroll to position [144, 0]
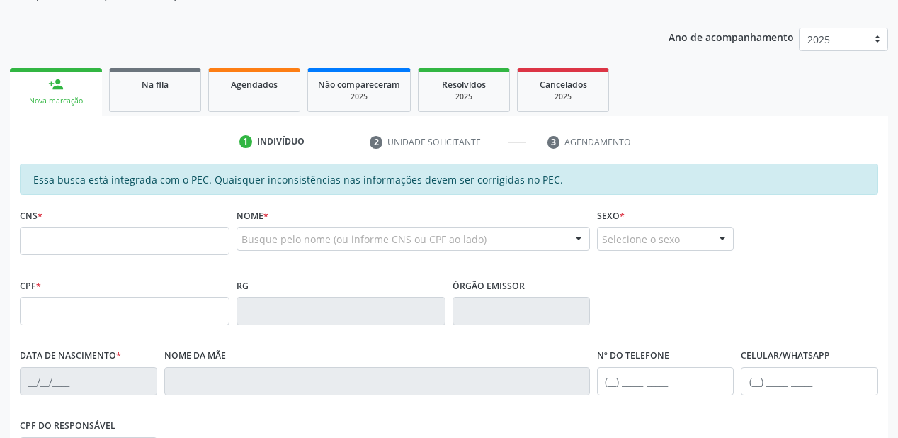
click at [172, 85] on div "Sucesso × A demanda foi atualizada Imprimir comprovante Cancel" at bounding box center [449, 219] width 898 height 438
click at [171, 89] on div "Sucesso × A demanda foi atualizada Imprimir comprovante Cancel" at bounding box center [449, 219] width 898 height 438
click at [169, 98] on link "Na fila" at bounding box center [155, 91] width 92 height 44
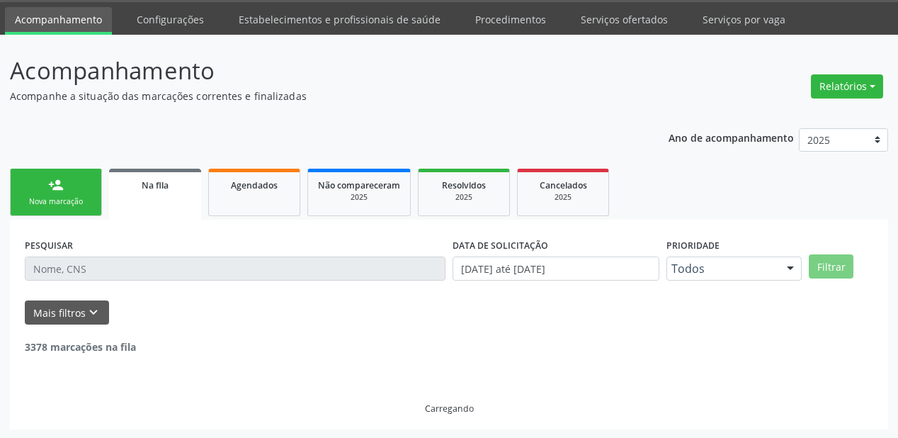
scroll to position [143, 0]
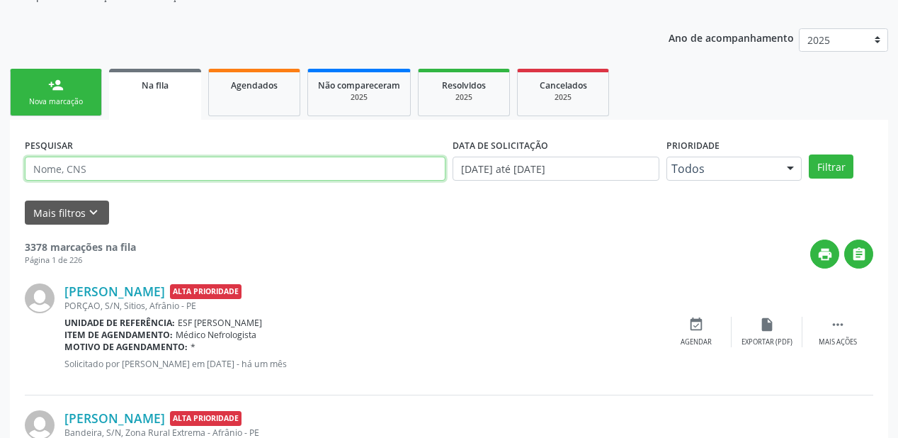
click at [111, 171] on input "text" at bounding box center [235, 169] width 421 height 24
type input "705302403239790"
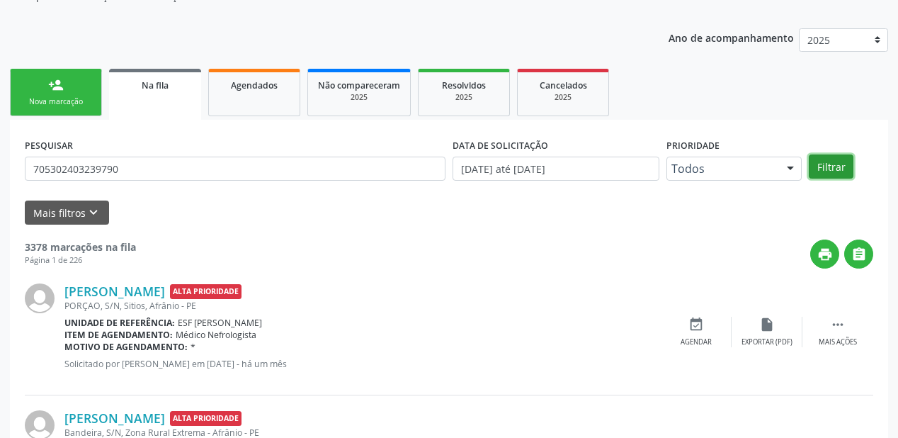
click at [825, 154] on button "Filtrar" at bounding box center [831, 166] width 45 height 24
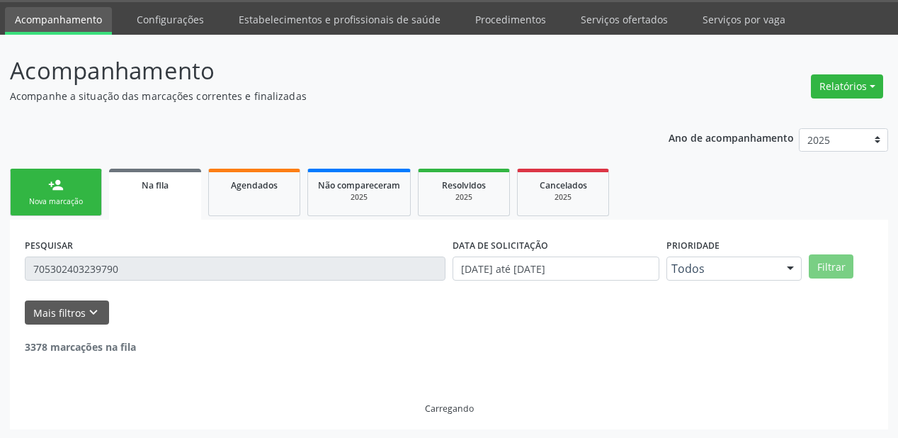
scroll to position [136, 0]
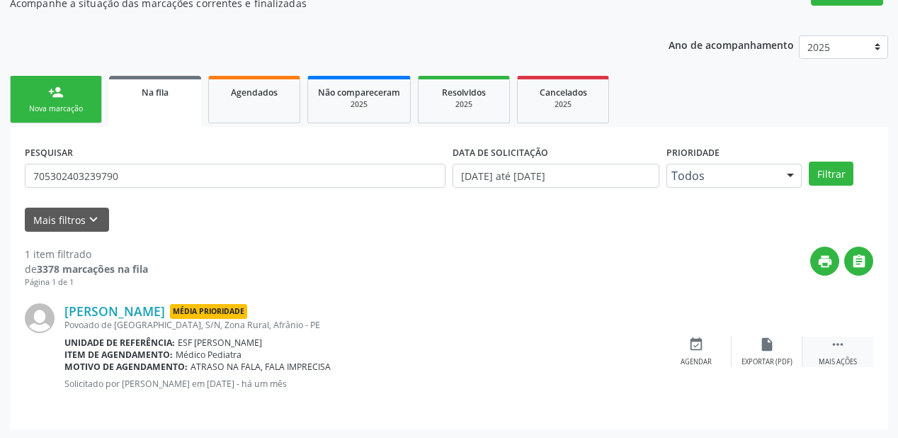
click at [841, 340] on icon "" at bounding box center [838, 344] width 16 height 16
click at [480, 353] on div "event_available Agendar" at bounding box center [483, 351] width 71 height 30
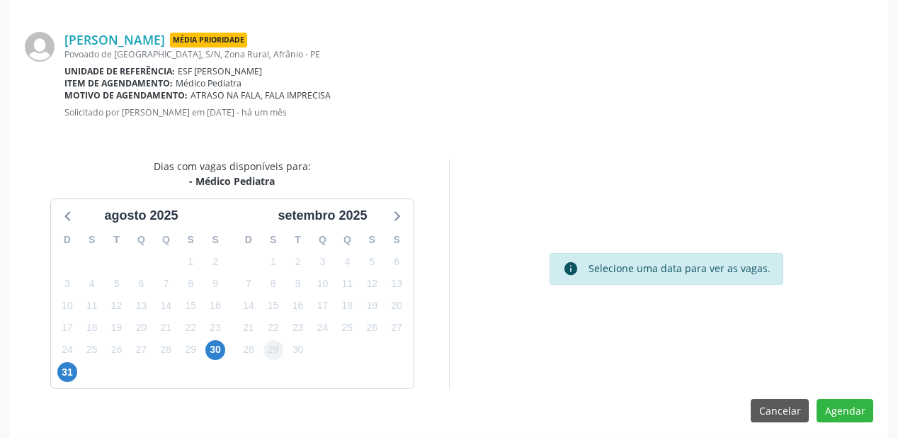
scroll to position [298, 0]
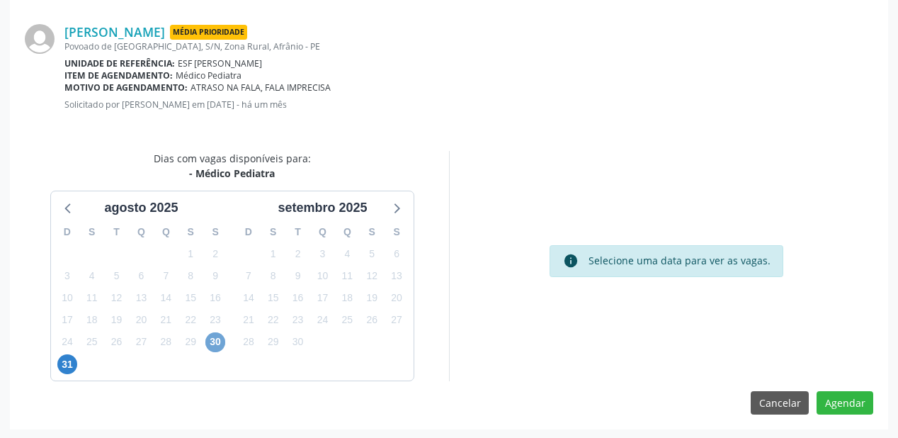
click at [219, 340] on span "30" at bounding box center [215, 342] width 20 height 20
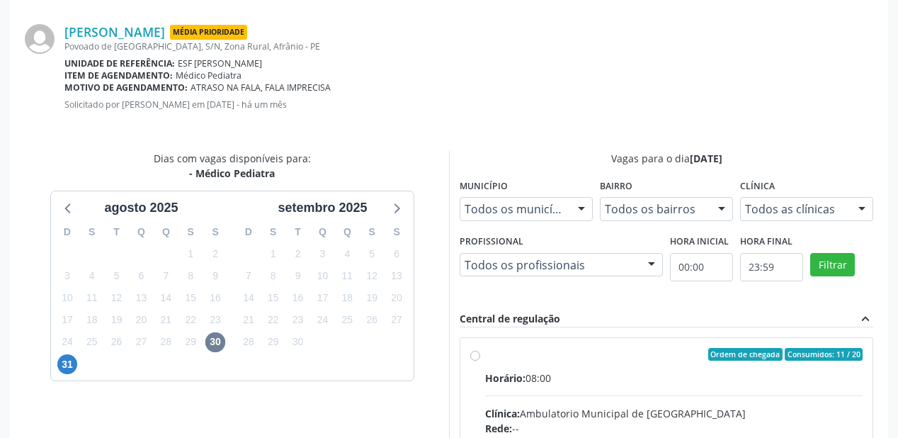
drag, startPoint x: 565, startPoint y: 382, endPoint x: 584, endPoint y: 372, distance: 20.9
click at [566, 378] on div "Horário: 08:00" at bounding box center [674, 377] width 378 height 15
click at [480, 361] on input "Ordem de chegada Consumidos: 11 / 20 Horário: 08:00 Clínica: Ambulatorio Munici…" at bounding box center [475, 354] width 10 height 13
radio input "true"
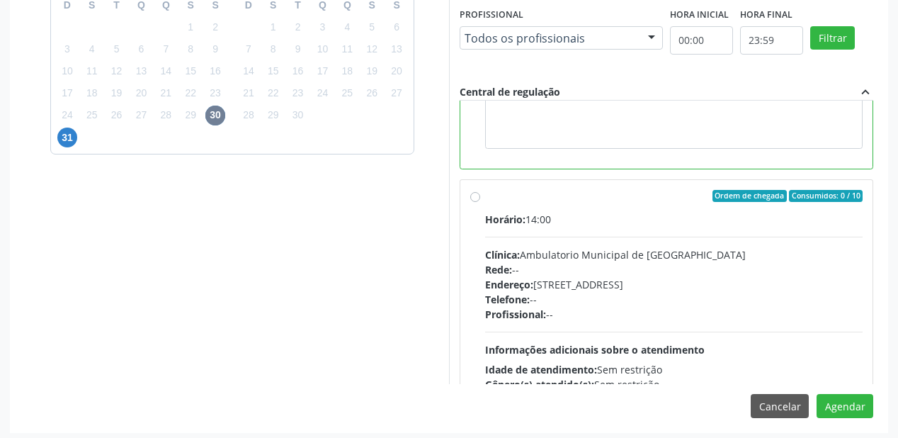
scroll to position [317, 0]
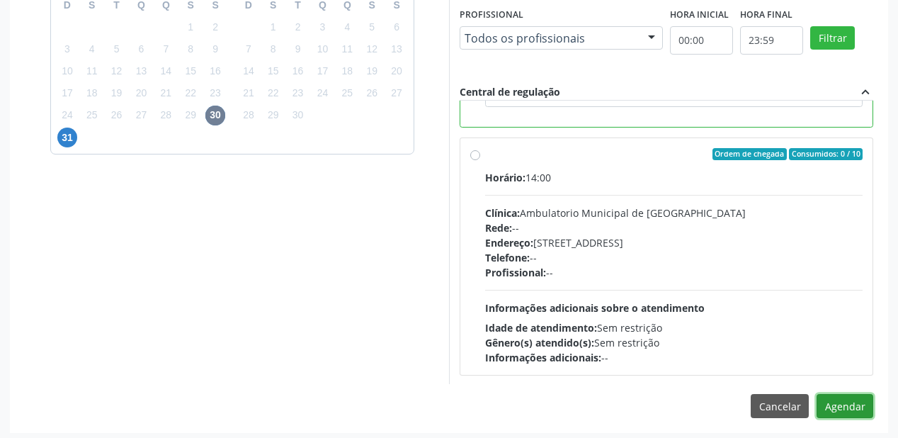
click at [832, 396] on button "Agendar" at bounding box center [845, 406] width 57 height 24
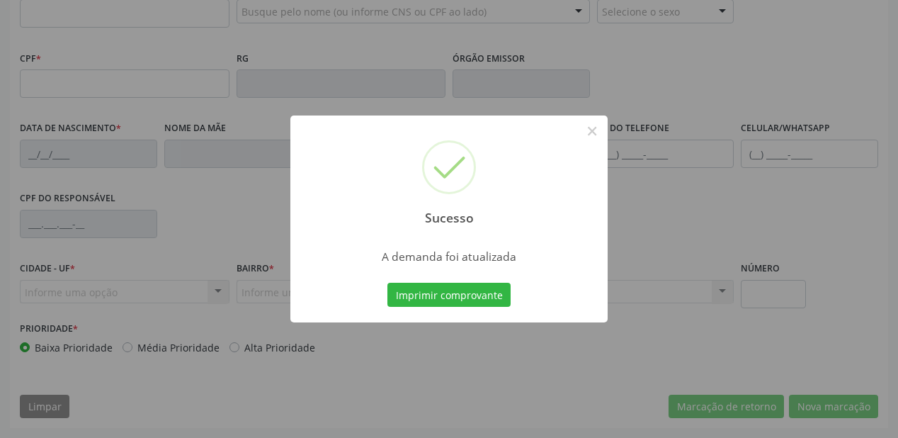
scroll to position [370, 0]
click at [419, 288] on button "Imprimir comprovante" at bounding box center [448, 295] width 123 height 24
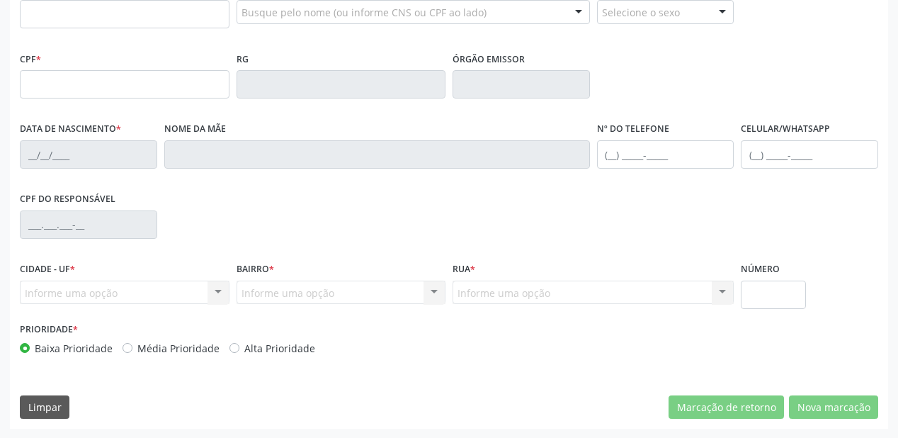
scroll to position [144, 0]
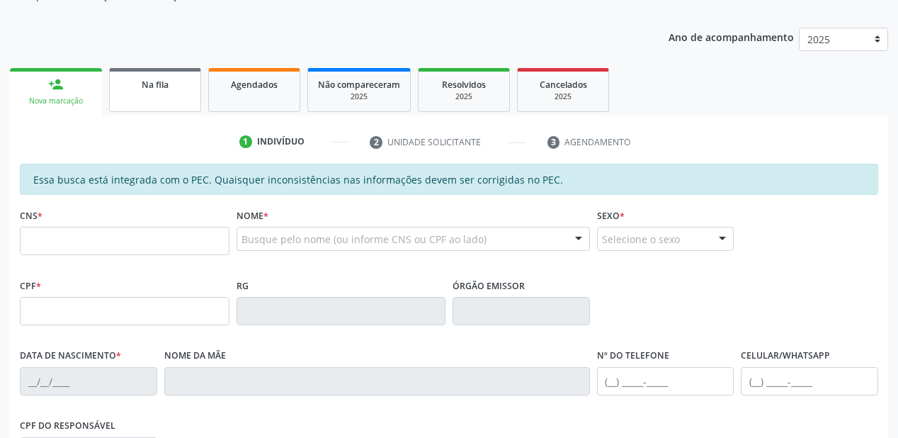
click at [153, 102] on link "Na fila" at bounding box center [155, 90] width 92 height 44
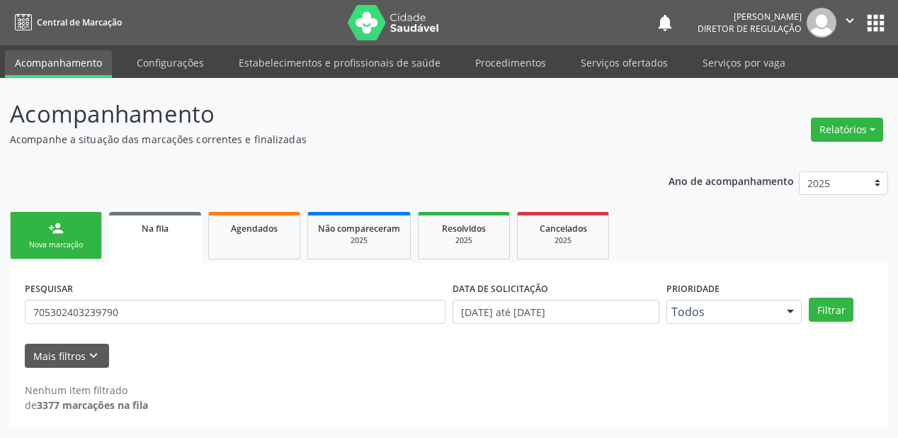
scroll to position [0, 0]
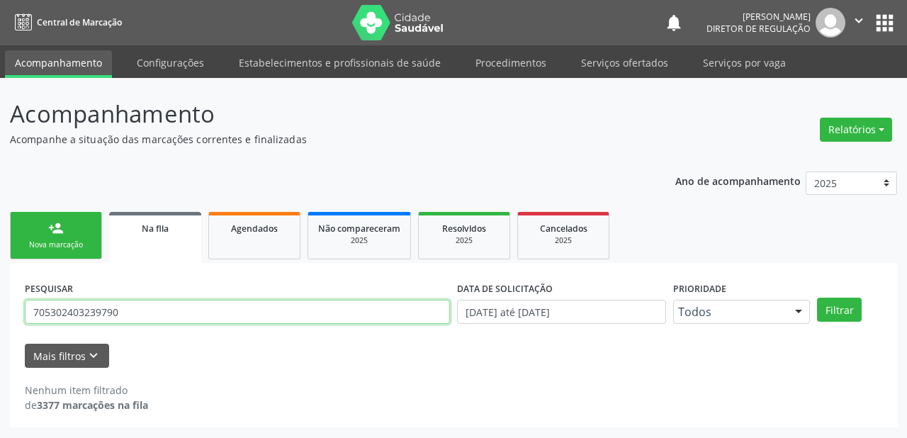
click at [133, 312] on input "705302403239790" at bounding box center [237, 312] width 425 height 24
type input "7"
type input "705808471151837"
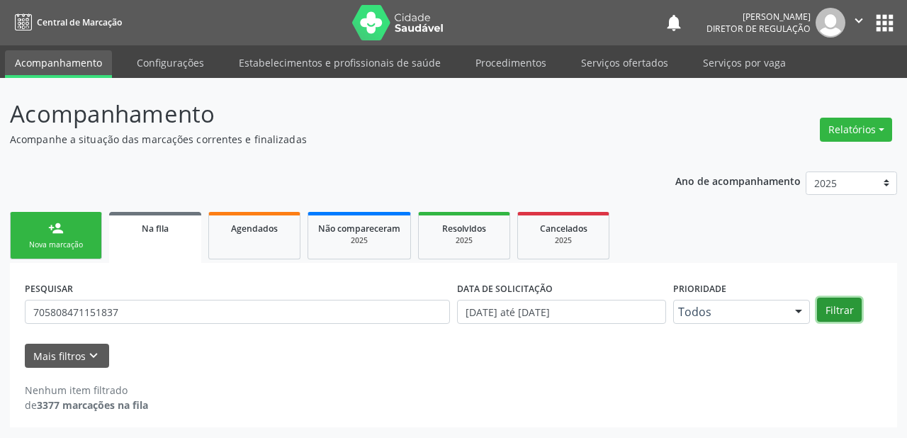
click at [839, 307] on button "Filtrar" at bounding box center [839, 309] width 45 height 24
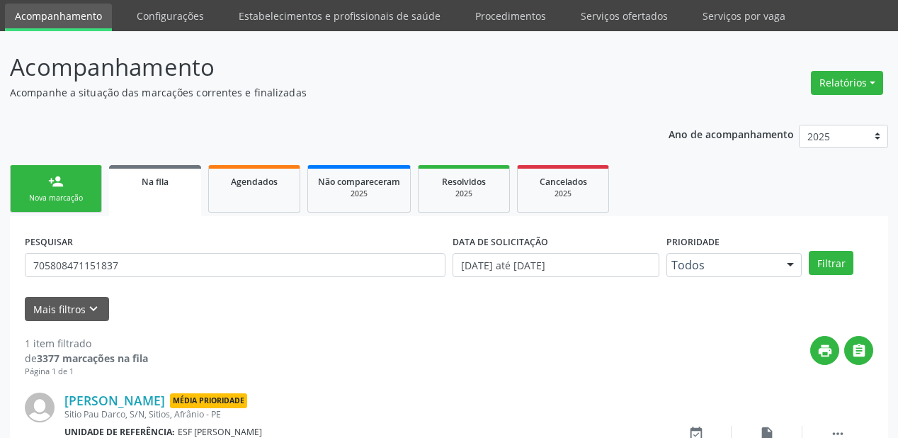
scroll to position [136, 0]
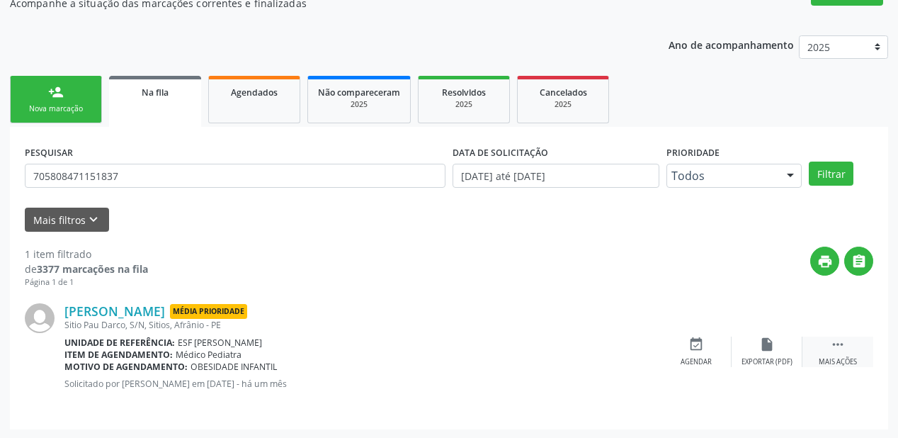
click at [839, 343] on icon "" at bounding box center [838, 344] width 16 height 16
click at [482, 354] on div "event_available Agendar" at bounding box center [483, 351] width 71 height 30
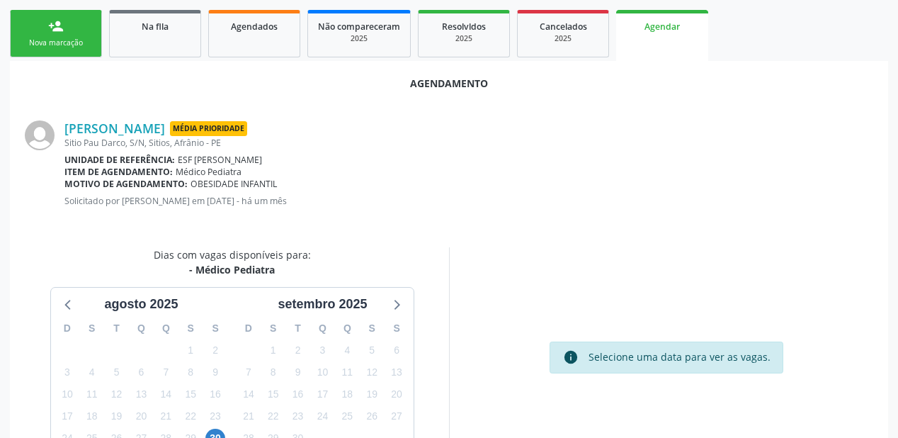
scroll to position [298, 0]
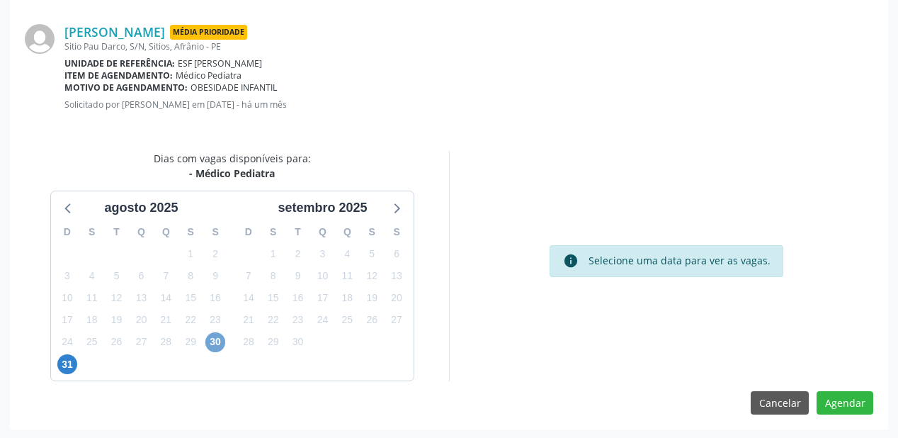
click at [222, 340] on span "30" at bounding box center [215, 342] width 20 height 20
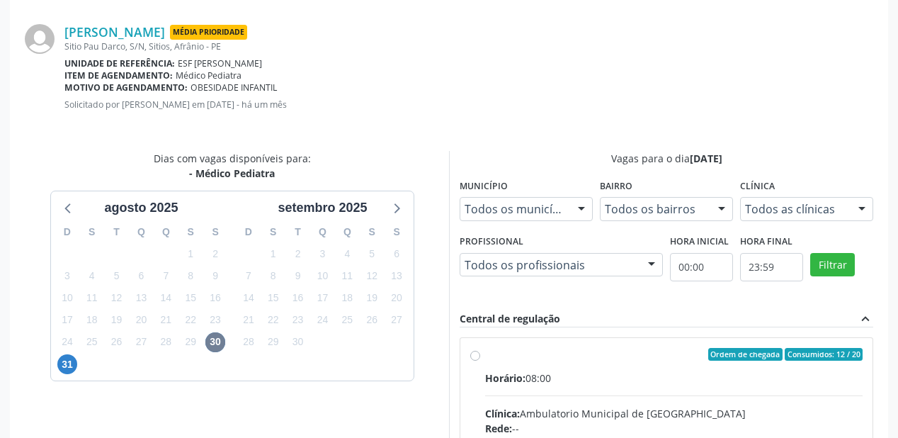
click at [652, 425] on div "Rede: --" at bounding box center [674, 428] width 378 height 15
click at [480, 361] on input "Ordem de chegada Consumidos: 12 / 20 Horário: 08:00 Clínica: Ambulatorio Munici…" at bounding box center [475, 354] width 10 height 13
radio input "true"
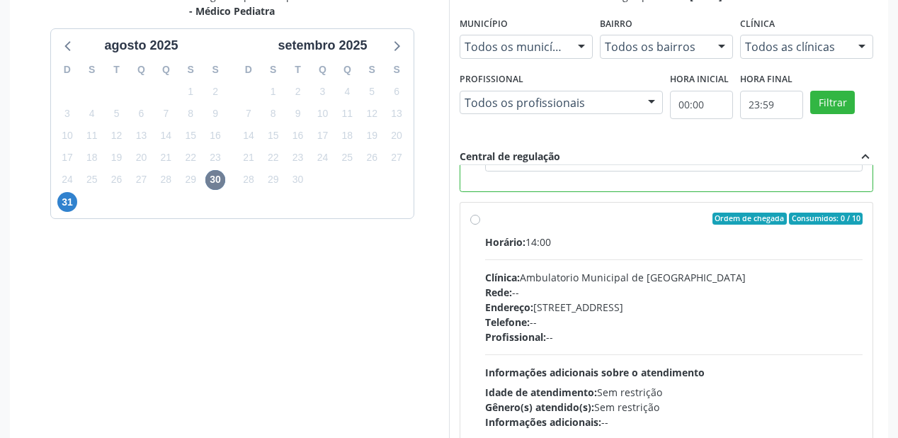
scroll to position [528, 0]
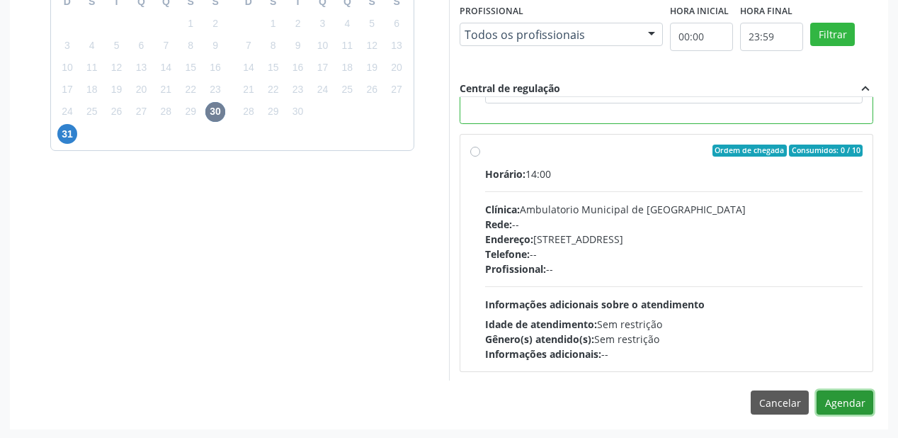
click at [839, 404] on button "Agendar" at bounding box center [845, 402] width 57 height 24
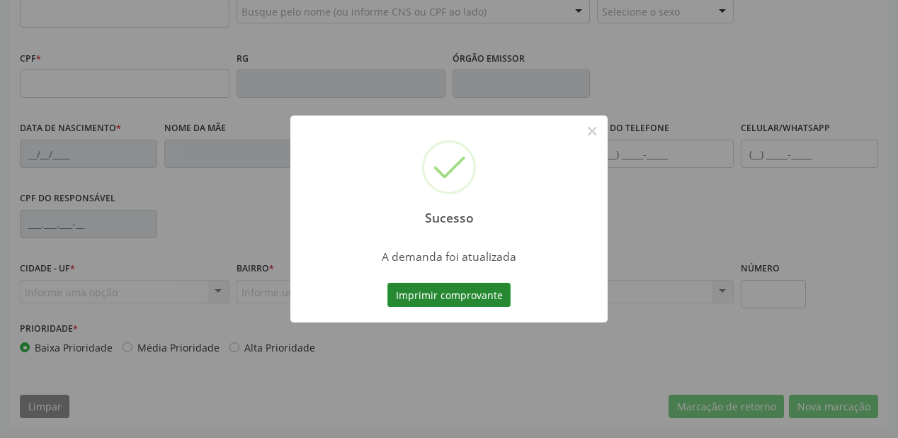
scroll to position [370, 0]
click at [466, 292] on button "Imprimir comprovante" at bounding box center [448, 295] width 123 height 24
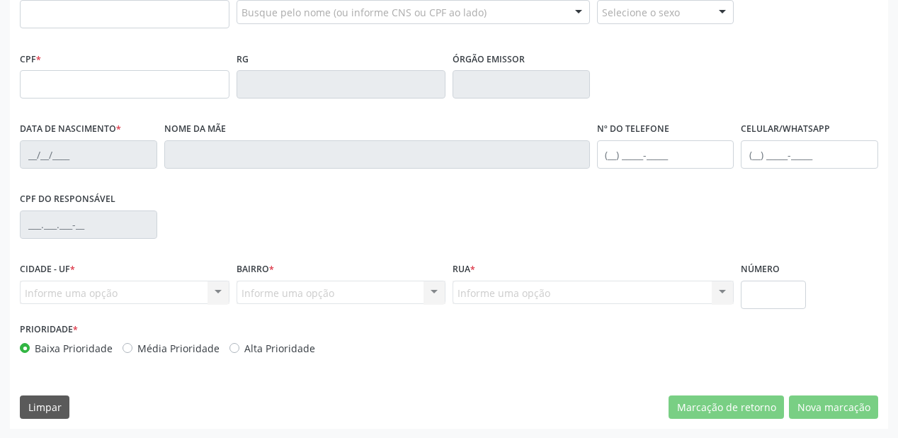
scroll to position [87, 0]
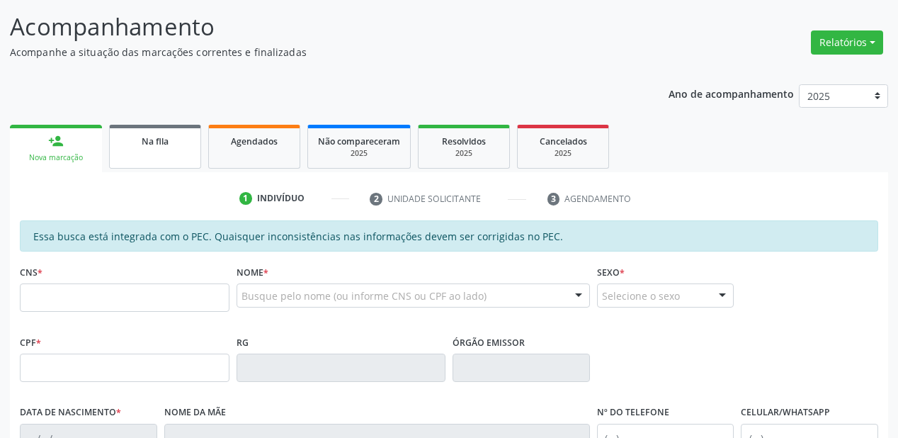
click at [131, 147] on div "Na fila" at bounding box center [155, 140] width 71 height 15
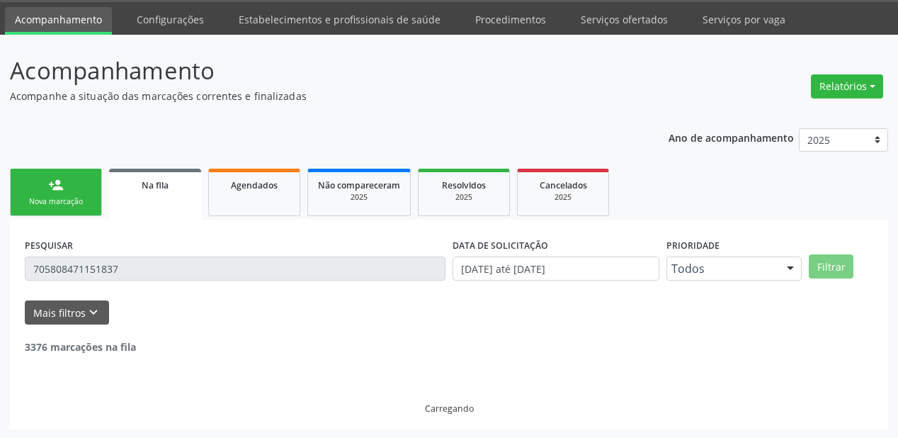
scroll to position [0, 0]
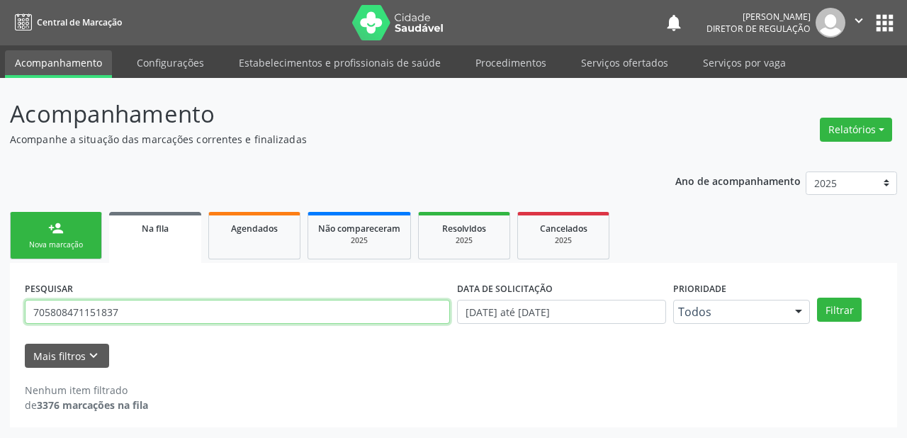
click at [124, 304] on input "705808471151837" at bounding box center [237, 312] width 425 height 24
type input "7"
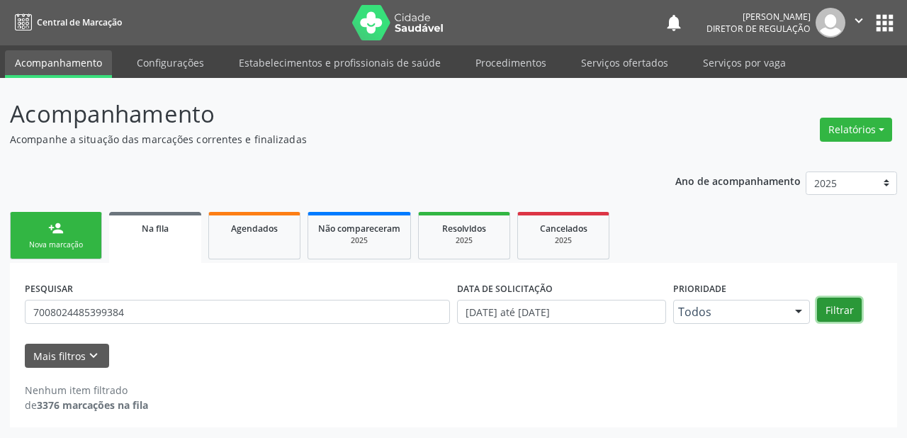
click at [829, 305] on button "Filtrar" at bounding box center [839, 309] width 45 height 24
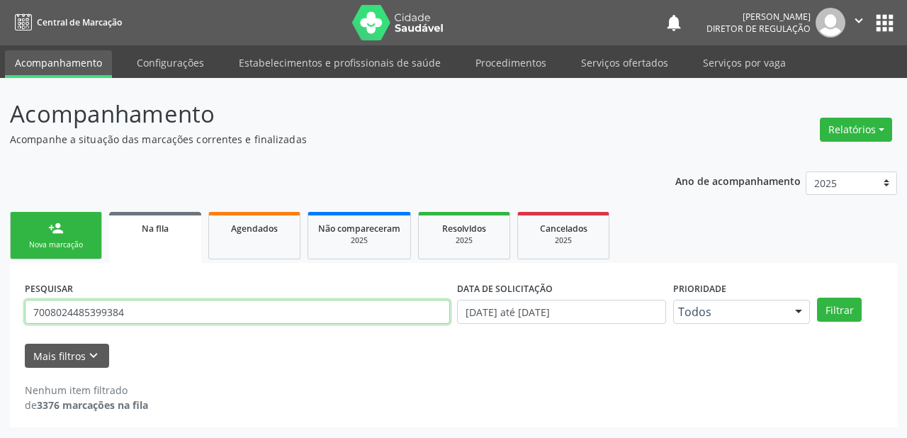
click at [168, 314] on input "7008024485399384" at bounding box center [237, 312] width 425 height 24
type input "7"
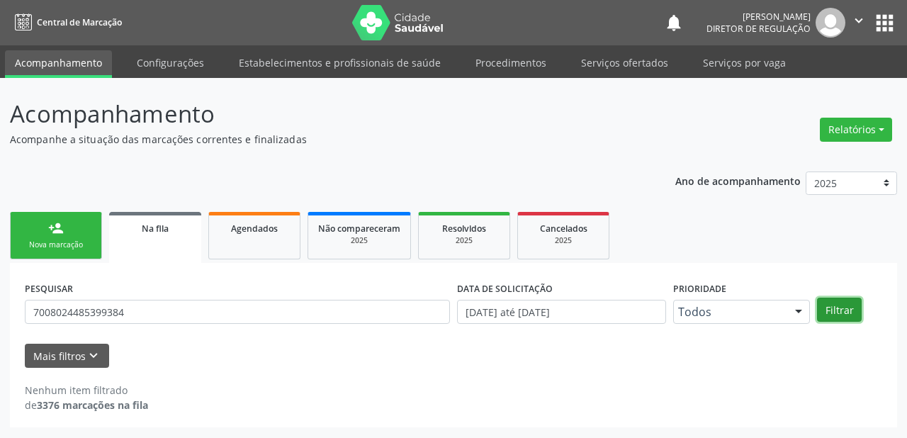
click at [822, 306] on button "Filtrar" at bounding box center [839, 309] width 45 height 24
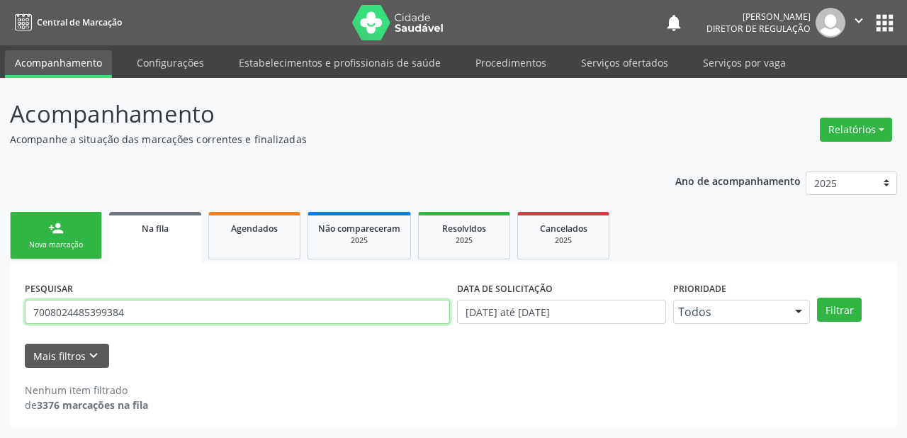
click at [140, 317] on input "7008024485399384" at bounding box center [237, 312] width 425 height 24
type input "7"
type input "700802485399384"
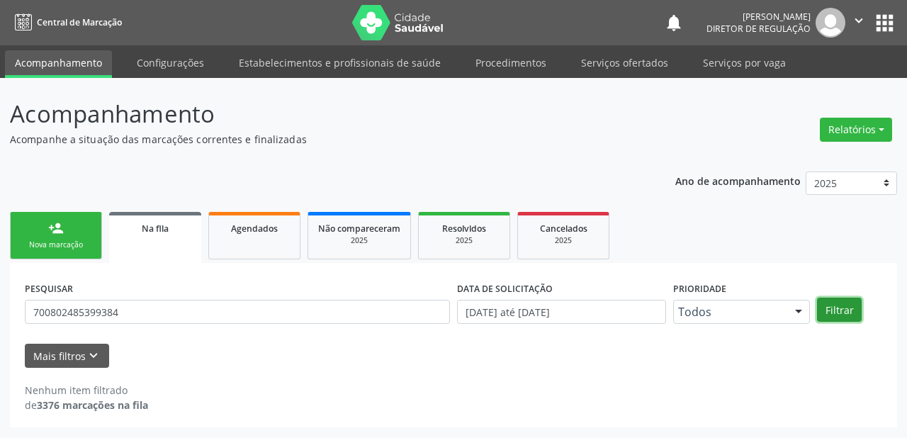
click at [825, 310] on button "Filtrar" at bounding box center [839, 309] width 45 height 24
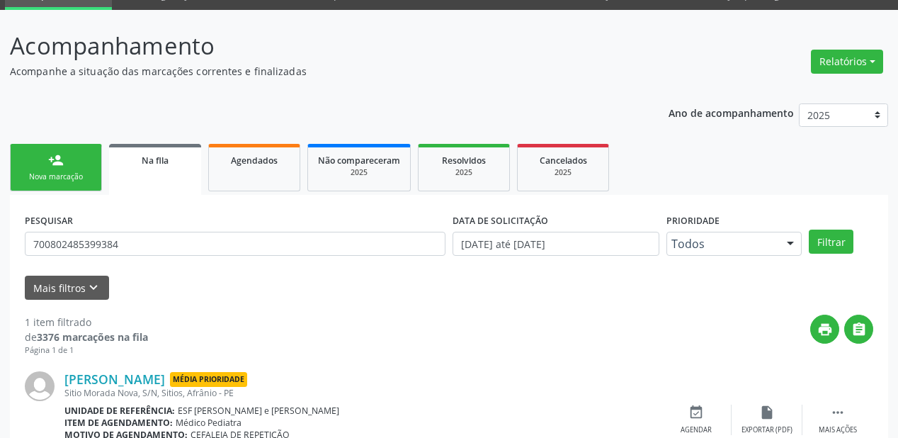
scroll to position [136, 0]
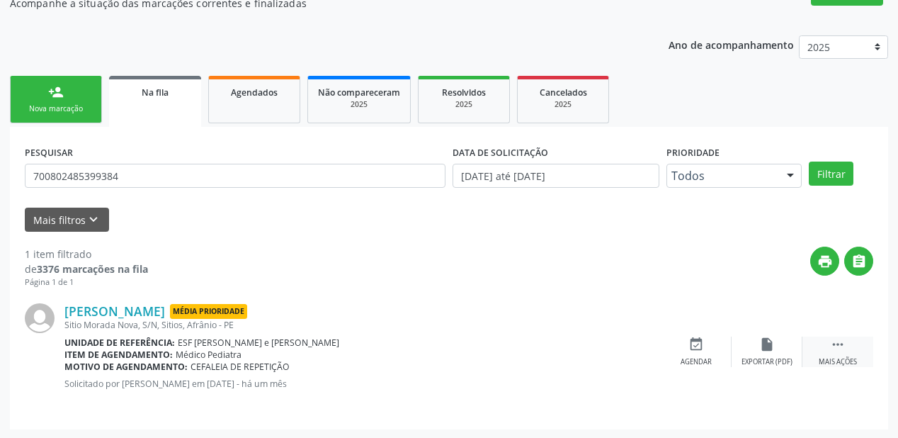
click at [847, 342] on div " Mais ações" at bounding box center [838, 351] width 71 height 30
click at [501, 355] on div "event_available Agendar" at bounding box center [483, 351] width 71 height 30
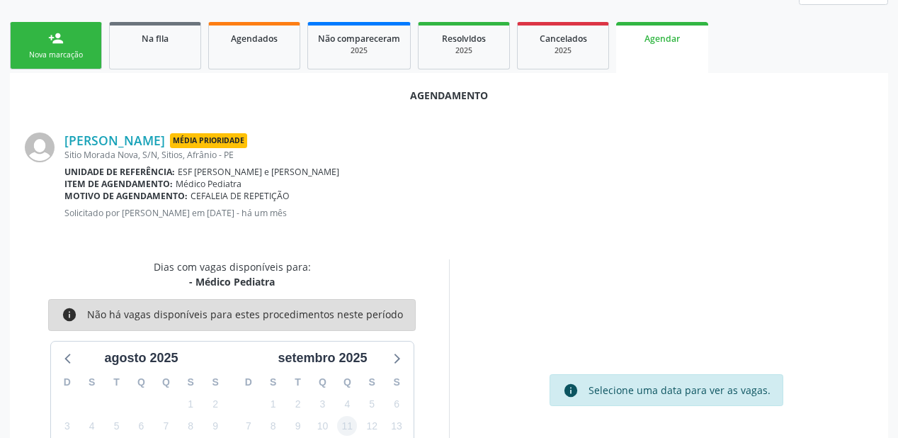
scroll to position [265, 0]
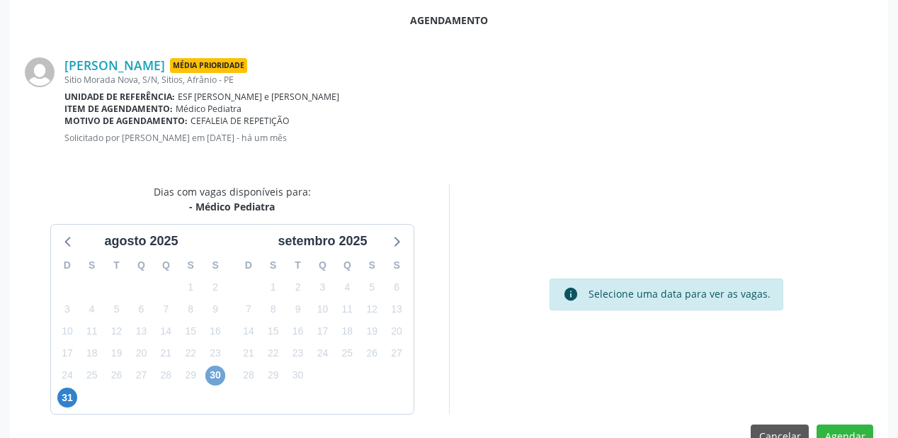
click at [212, 377] on span "30" at bounding box center [215, 375] width 20 height 20
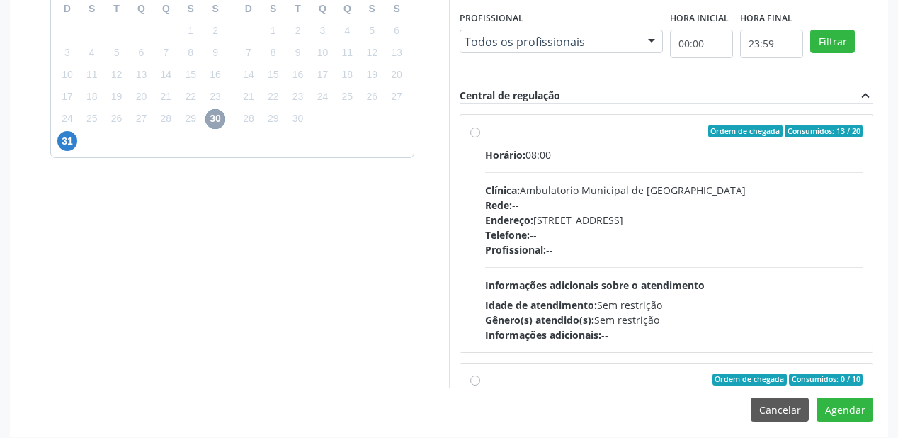
scroll to position [528, 0]
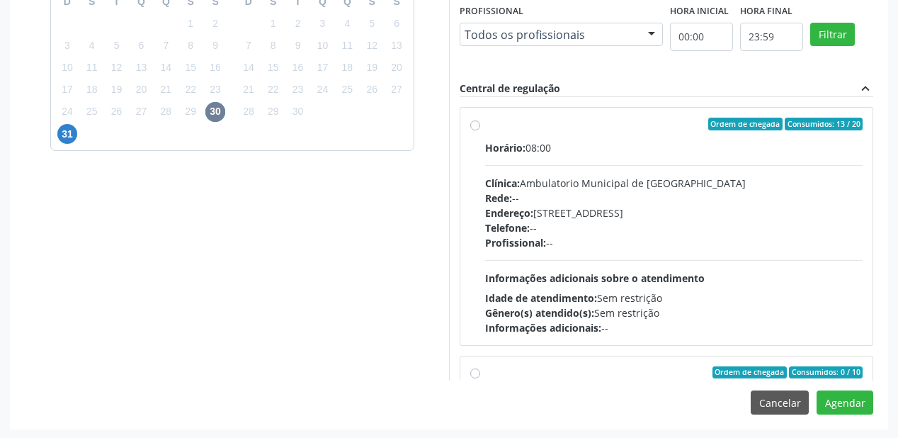
click at [622, 328] on div "Informações adicionais: --" at bounding box center [674, 327] width 378 height 15
click at [480, 130] on input "Ordem de chegada Consumidos: 13 / 20 Horário: 08:00 Clínica: Ambulatorio Munici…" at bounding box center [475, 124] width 10 height 13
radio input "true"
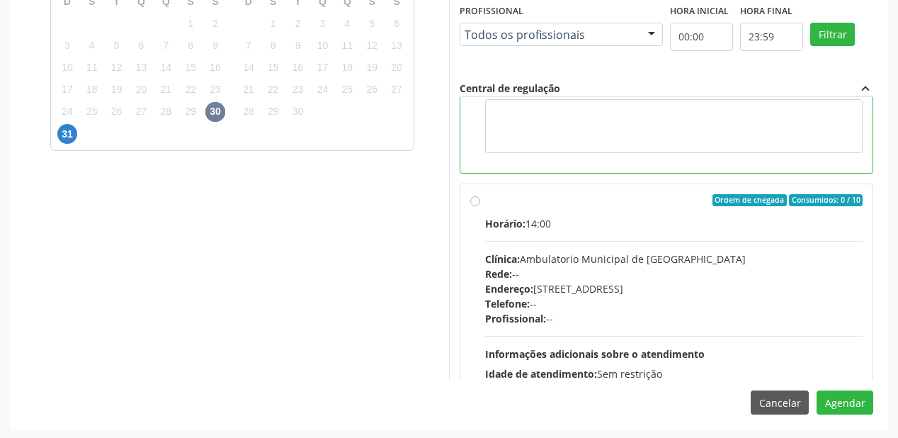
scroll to position [283, 0]
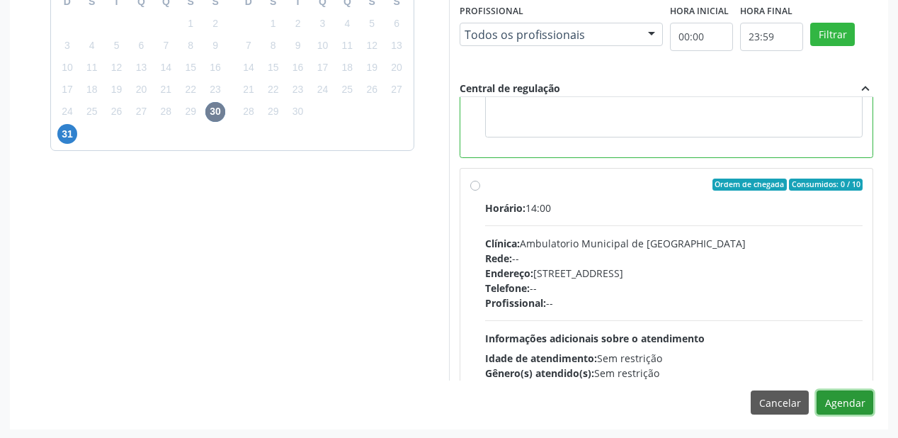
click at [844, 397] on button "Agendar" at bounding box center [845, 402] width 57 height 24
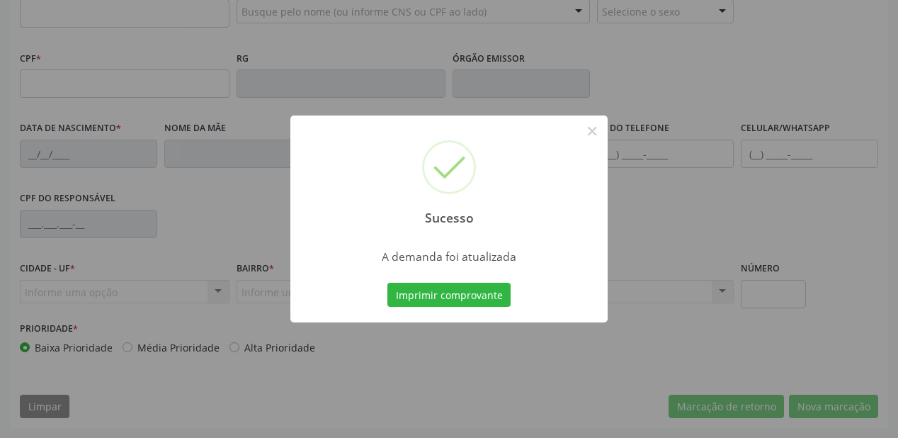
scroll to position [370, 0]
click at [465, 295] on button "Imprimir comprovante" at bounding box center [448, 295] width 123 height 24
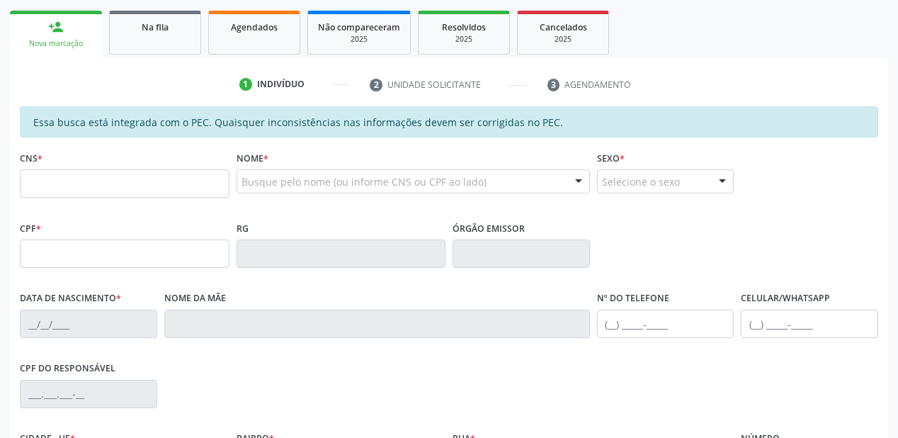
scroll to position [200, 0]
click at [167, 34] on link "Na fila" at bounding box center [155, 33] width 92 height 44
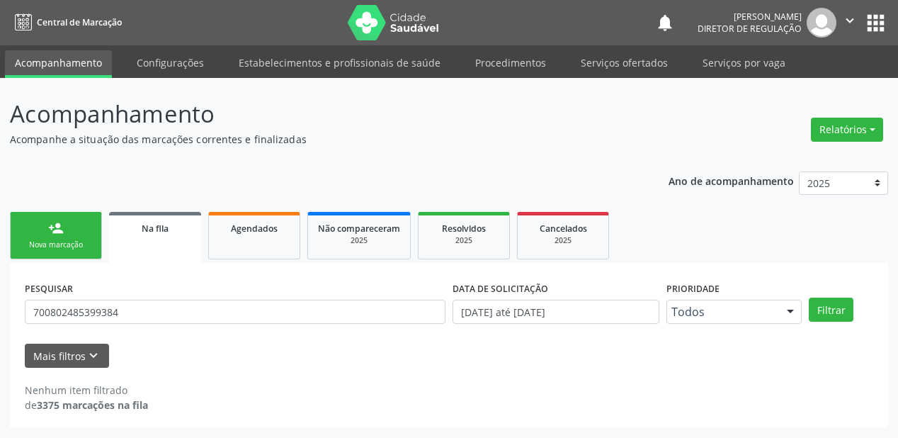
scroll to position [0, 0]
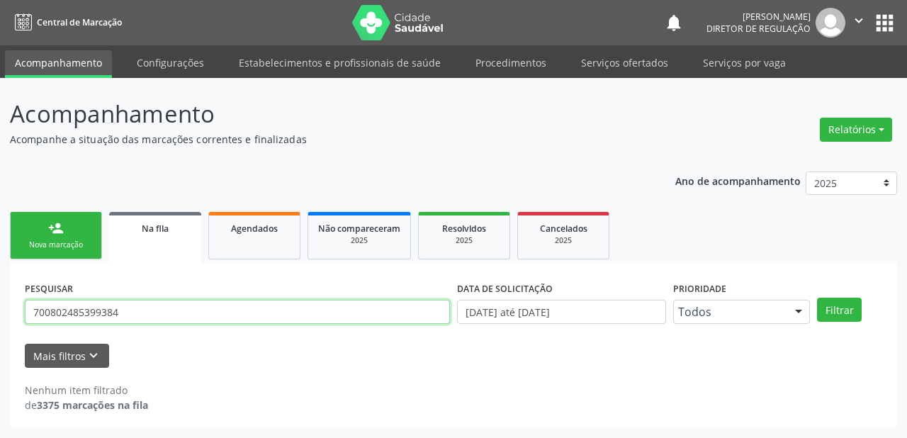
click at [127, 310] on input "700802485399384" at bounding box center [237, 312] width 425 height 24
type input "7"
type input "706903166267536"
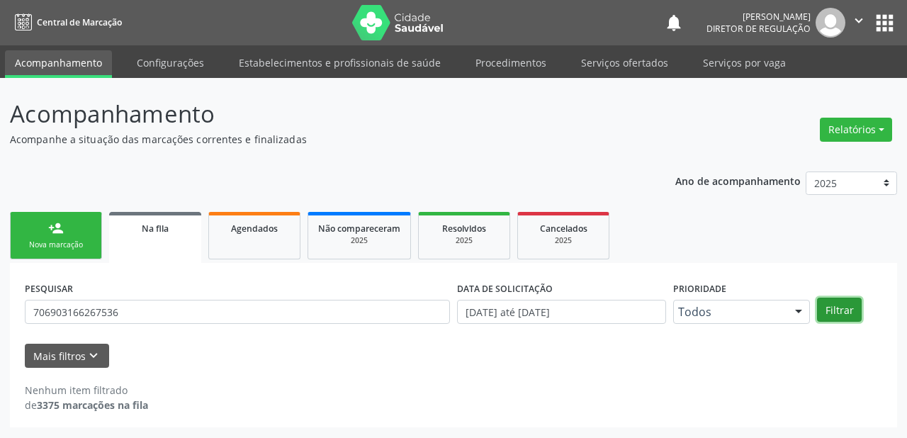
click at [839, 309] on button "Filtrar" at bounding box center [839, 309] width 45 height 24
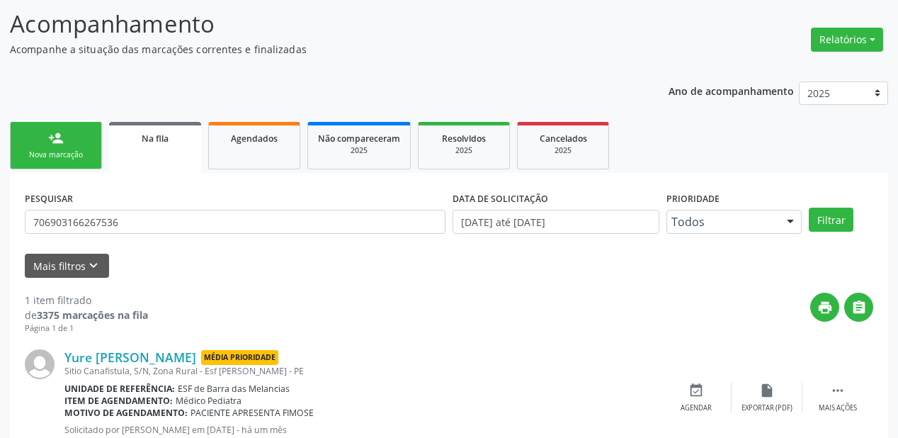
scroll to position [136, 0]
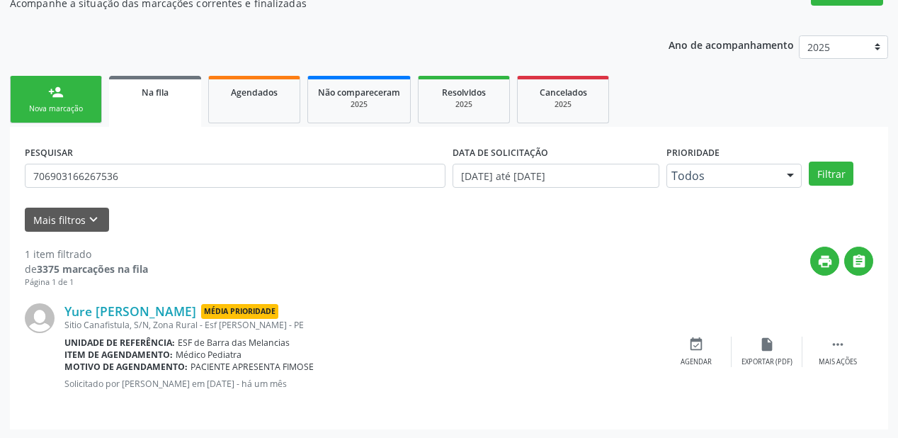
drag, startPoint x: 835, startPoint y: 340, endPoint x: 781, endPoint y: 333, distance: 54.3
click at [835, 340] on icon "" at bounding box center [838, 344] width 16 height 16
click at [493, 347] on div "event_available Agendar" at bounding box center [483, 351] width 71 height 30
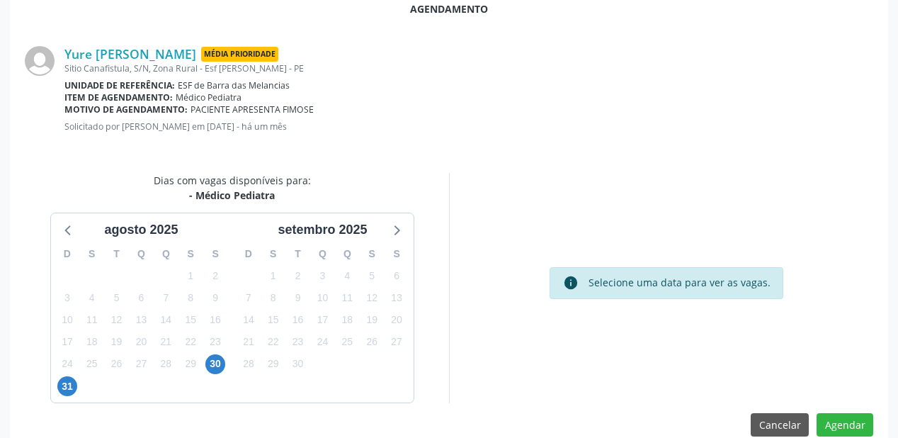
scroll to position [298, 0]
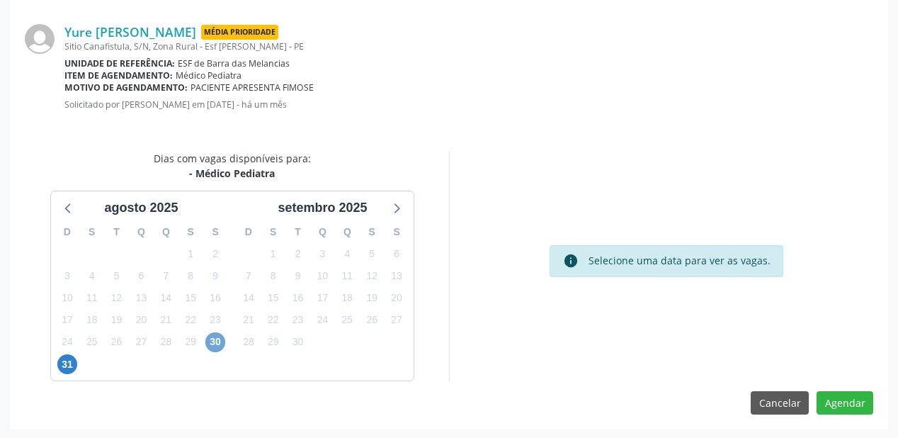
click at [220, 337] on span "30" at bounding box center [215, 342] width 20 height 20
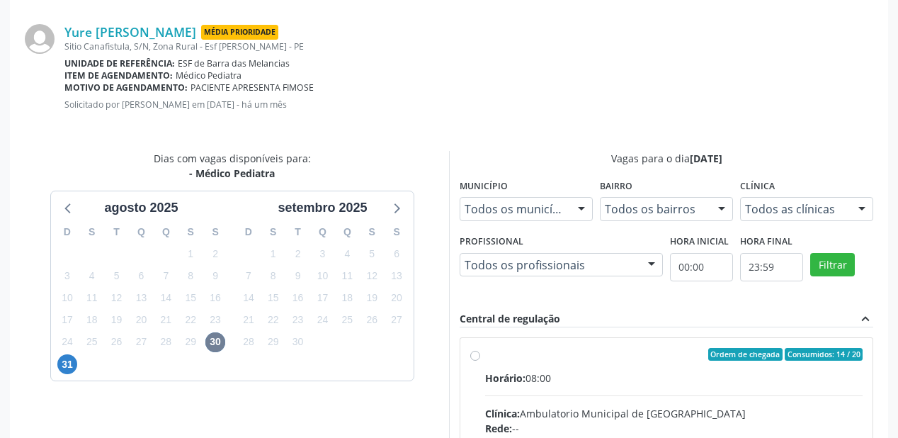
click at [720, 382] on div "Horário: 08:00" at bounding box center [674, 377] width 378 height 15
click at [480, 361] on input "Ordem de chegada Consumidos: 14 / 20 Horário: 08:00 Clínica: Ambulatorio Munici…" at bounding box center [475, 354] width 10 height 13
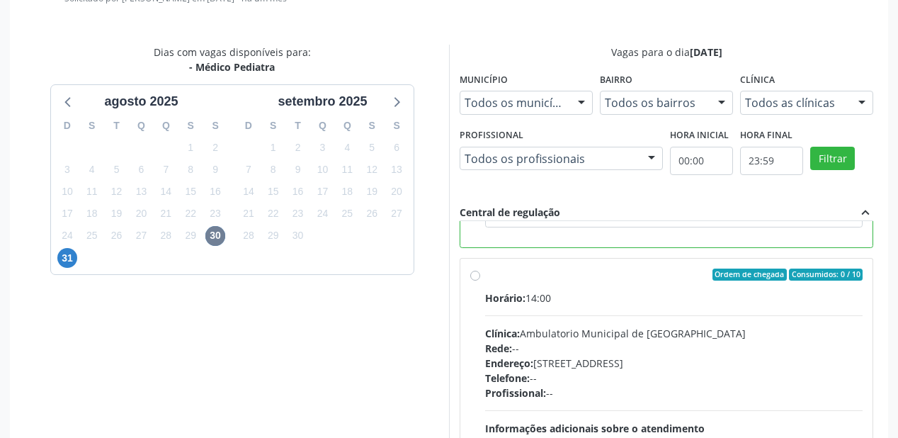
scroll to position [525, 0]
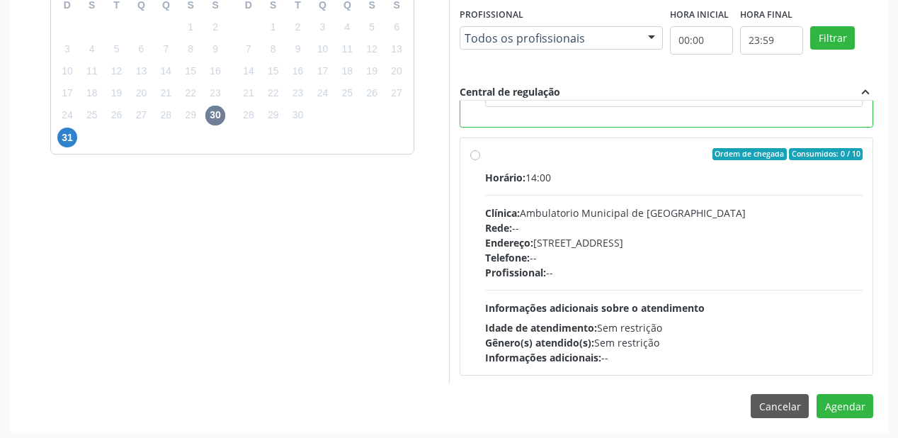
click at [688, 342] on div "Gênero(s) atendido(s): Sem restrição" at bounding box center [674, 342] width 378 height 15
click at [480, 161] on input "Ordem de chegada Consumidos: 0 / 10 Horário: 14:00 Clínica: Ambulatorio Municip…" at bounding box center [475, 154] width 10 height 13
radio input "false"
radio input "true"
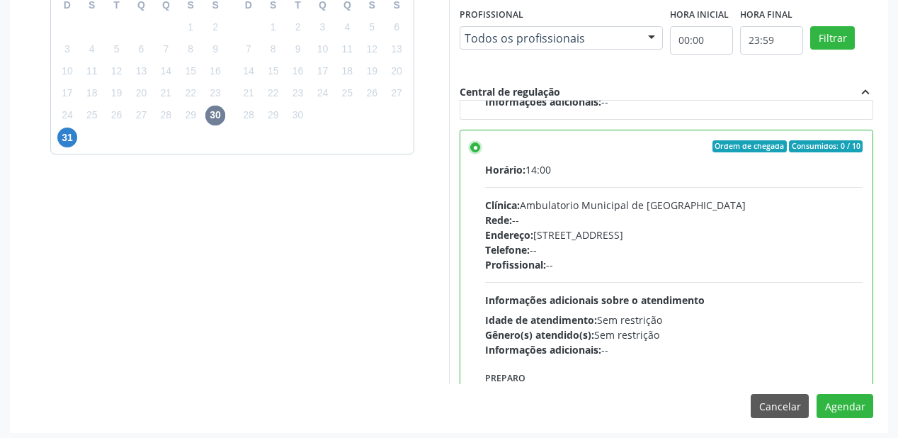
scroll to position [317, 0]
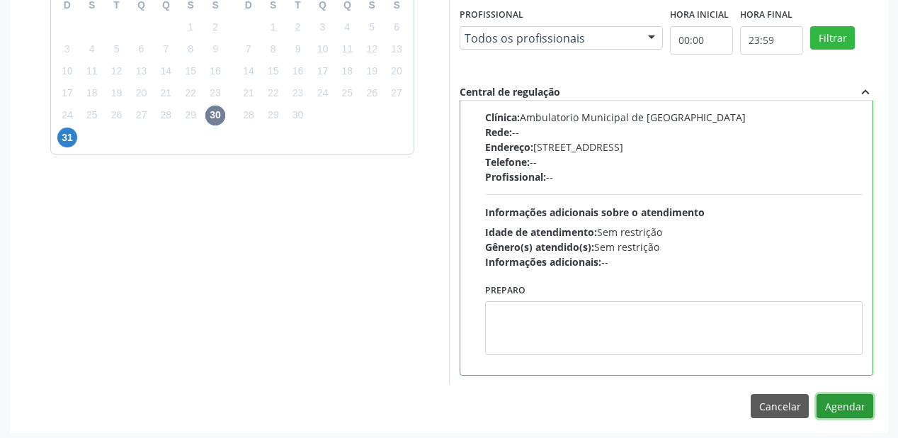
click at [832, 397] on button "Agendar" at bounding box center [845, 406] width 57 height 24
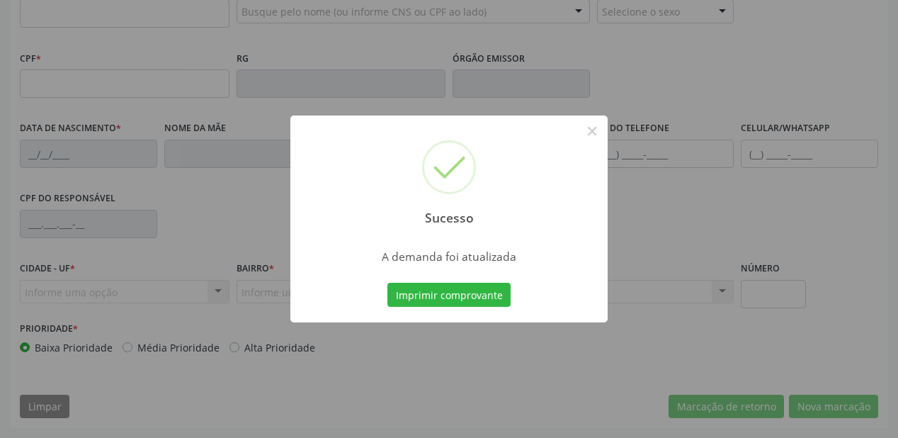
scroll to position [370, 0]
click at [476, 292] on button "Imprimir comprovante" at bounding box center [448, 295] width 123 height 24
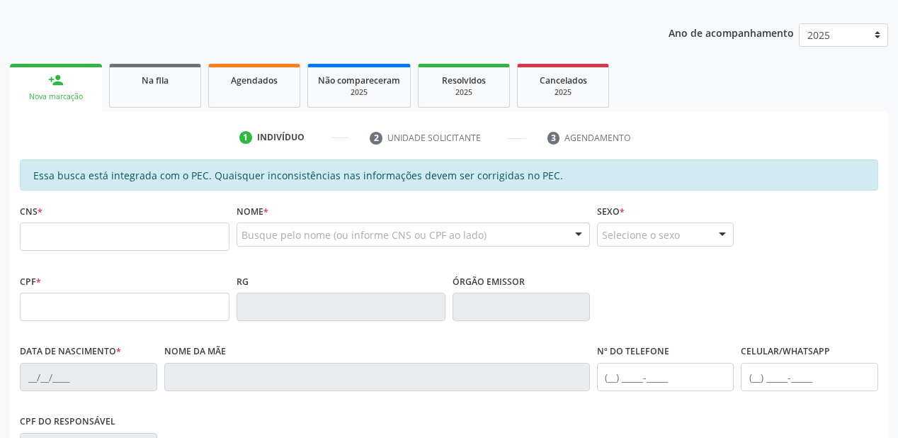
scroll to position [144, 0]
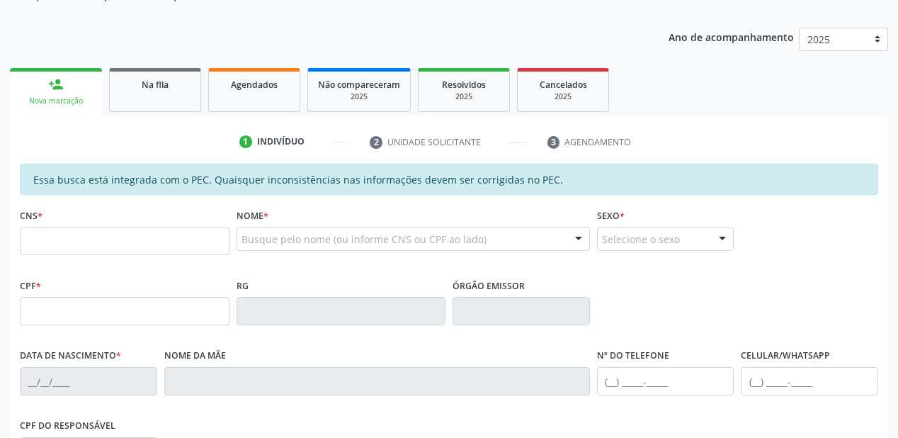
drag, startPoint x: 154, startPoint y: 83, endPoint x: 159, endPoint y: 89, distance: 7.5
click at [156, 82] on span "Na fila" at bounding box center [155, 85] width 27 height 12
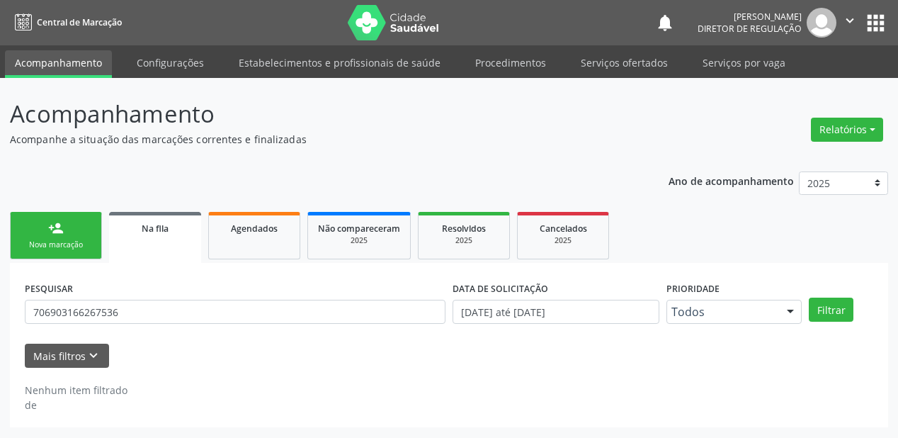
scroll to position [0, 0]
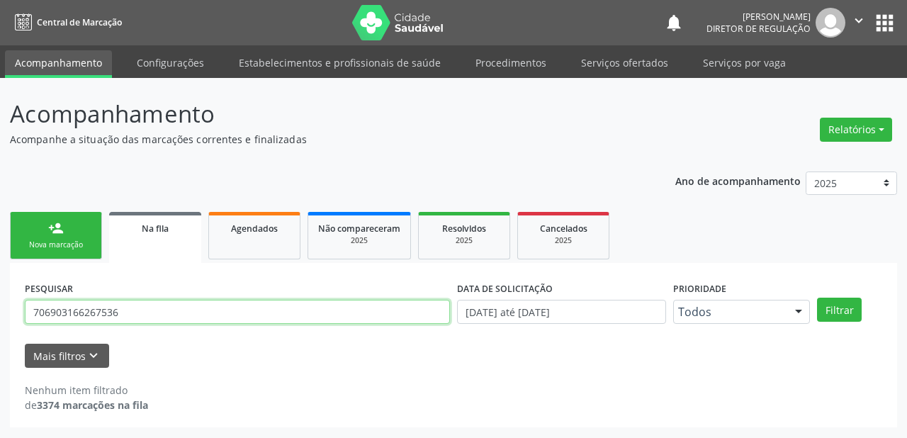
drag, startPoint x: 125, startPoint y: 312, endPoint x: 133, endPoint y: 308, distance: 9.5
click at [126, 312] on input "706903166267536" at bounding box center [237, 312] width 425 height 24
type input "7"
type input "700404489712449"
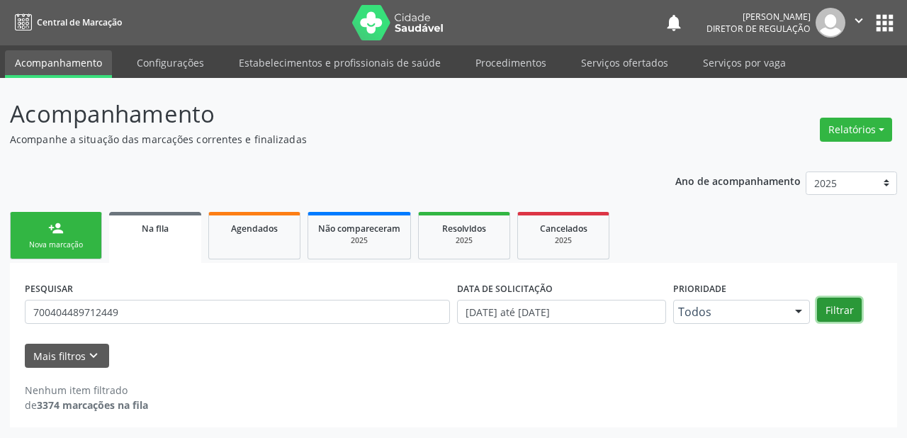
click at [845, 309] on button "Filtrar" at bounding box center [839, 309] width 45 height 24
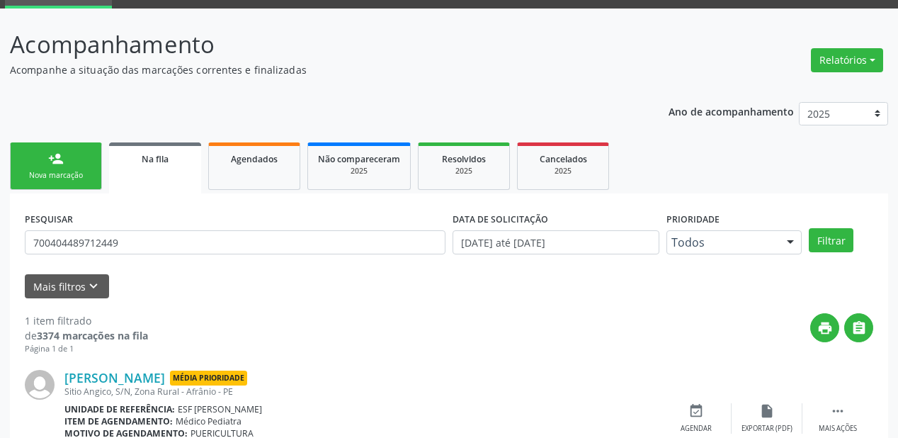
scroll to position [136, 0]
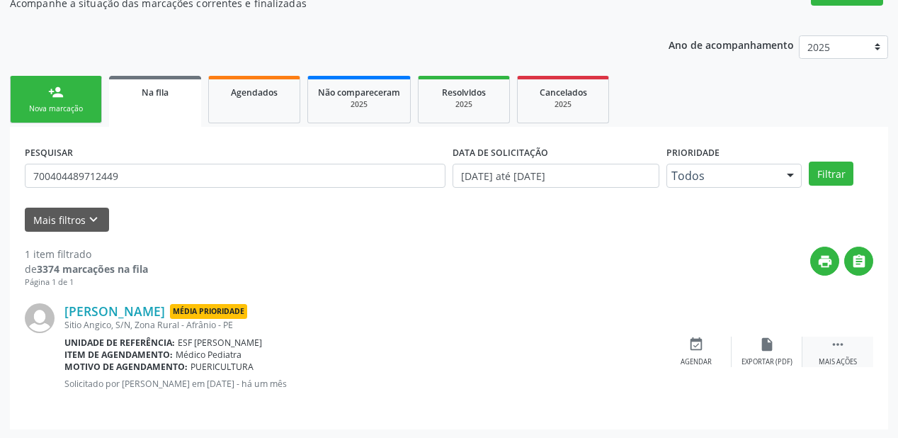
click at [841, 344] on icon "" at bounding box center [838, 344] width 16 height 16
click at [500, 346] on div "event_available Agendar" at bounding box center [483, 351] width 71 height 30
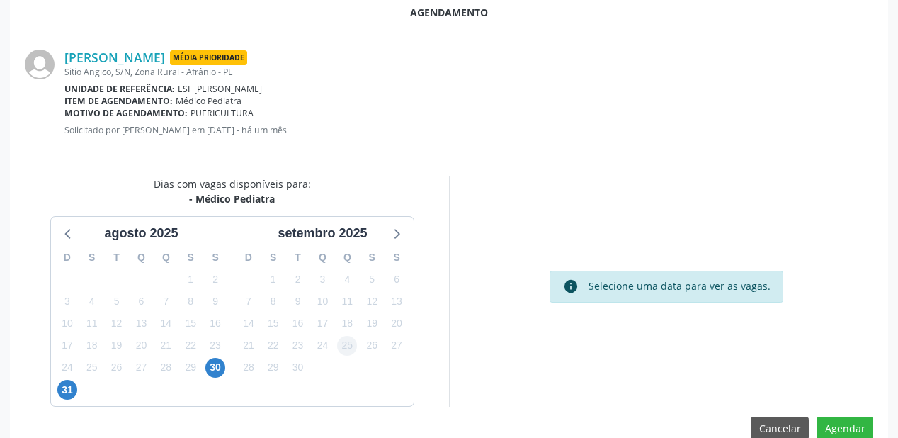
scroll to position [298, 0]
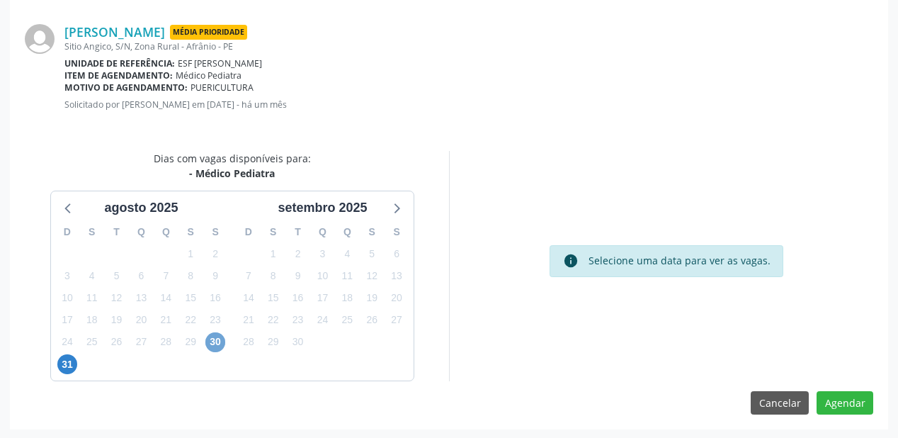
click at [214, 337] on span "30" at bounding box center [215, 342] width 20 height 20
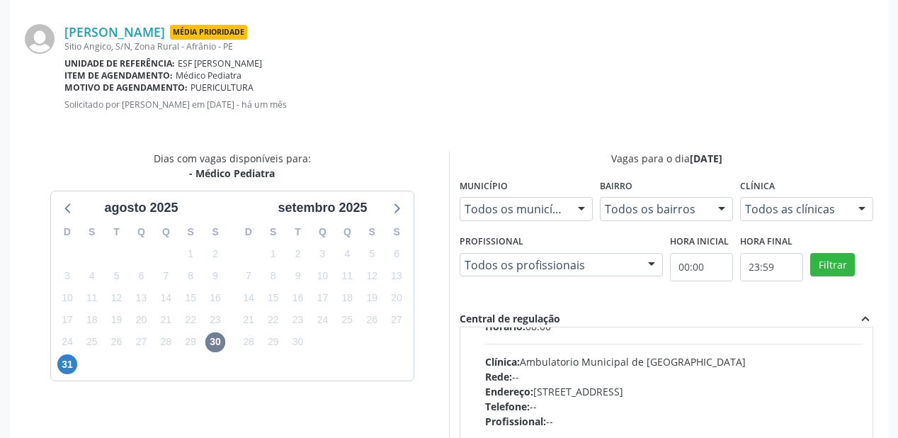
click at [600, 387] on div "Endereço: A, nº 78, Centro, Afrânio - PE" at bounding box center [674, 391] width 378 height 15
radio input "true"
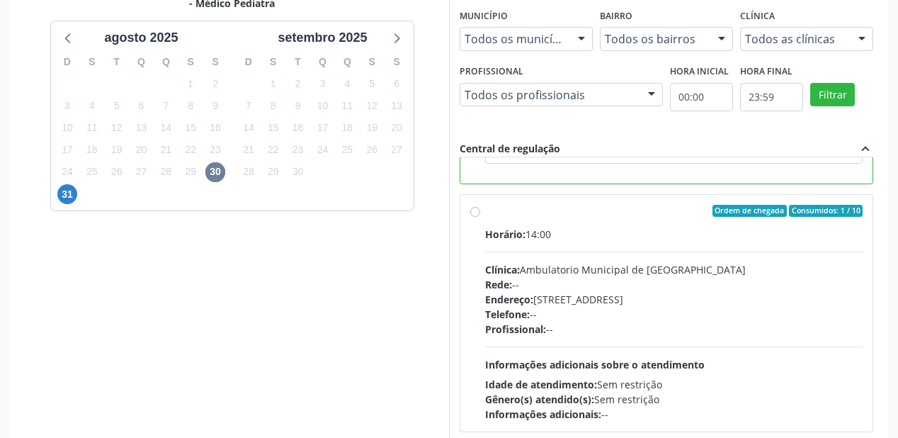
scroll to position [528, 0]
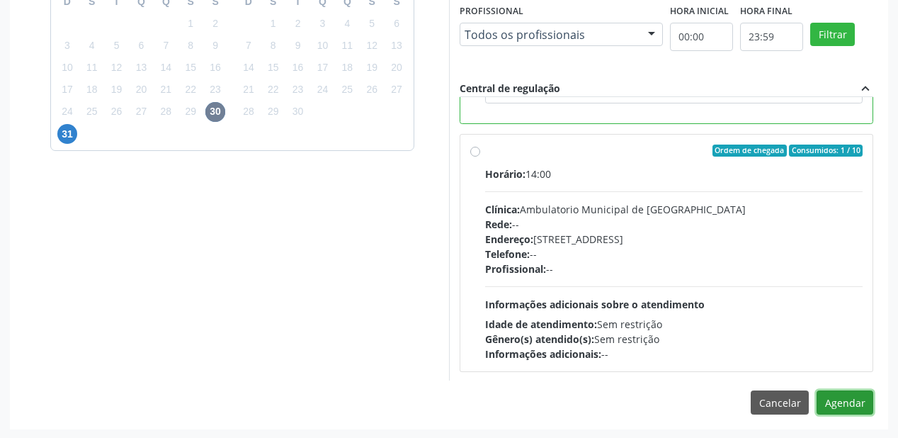
click at [842, 395] on button "Agendar" at bounding box center [845, 402] width 57 height 24
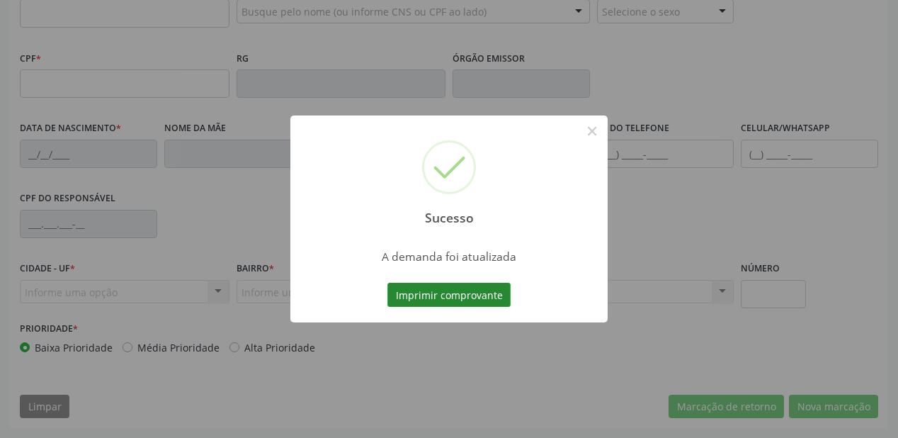
scroll to position [370, 0]
click at [473, 290] on button "Imprimir comprovante" at bounding box center [448, 295] width 123 height 24
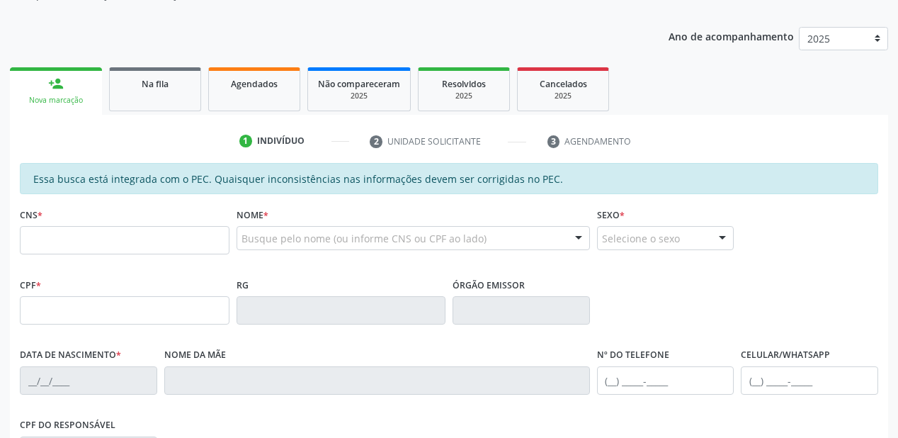
scroll to position [144, 0]
click at [159, 97] on link "Na fila" at bounding box center [155, 90] width 92 height 44
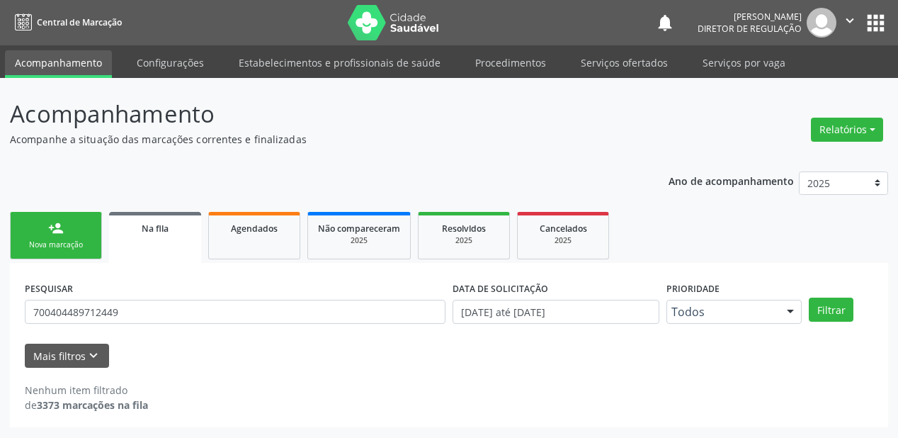
scroll to position [0, 0]
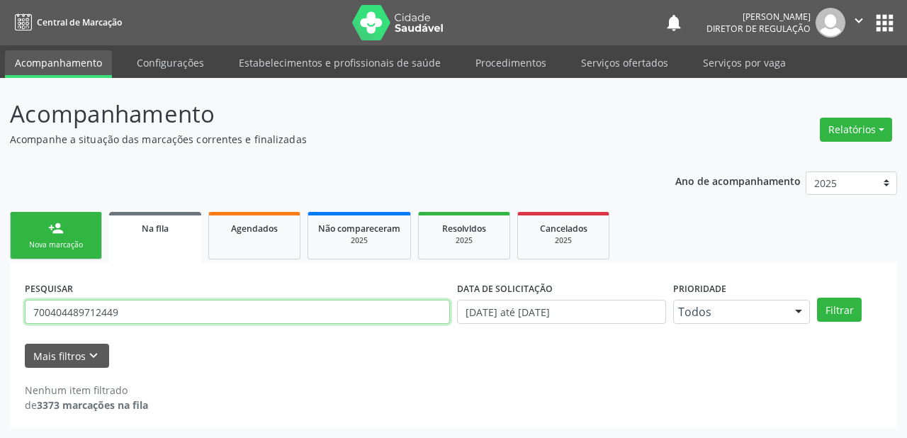
drag, startPoint x: 140, startPoint y: 316, endPoint x: 156, endPoint y: 305, distance: 18.9
click at [144, 316] on input "700404489712449" at bounding box center [237, 312] width 425 height 24
type input "7"
type input "708703182276194"
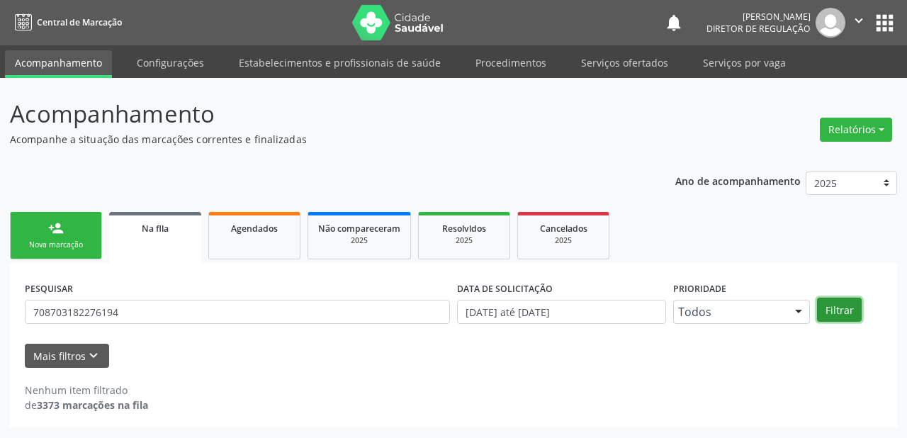
click at [836, 307] on button "Filtrar" at bounding box center [839, 309] width 45 height 24
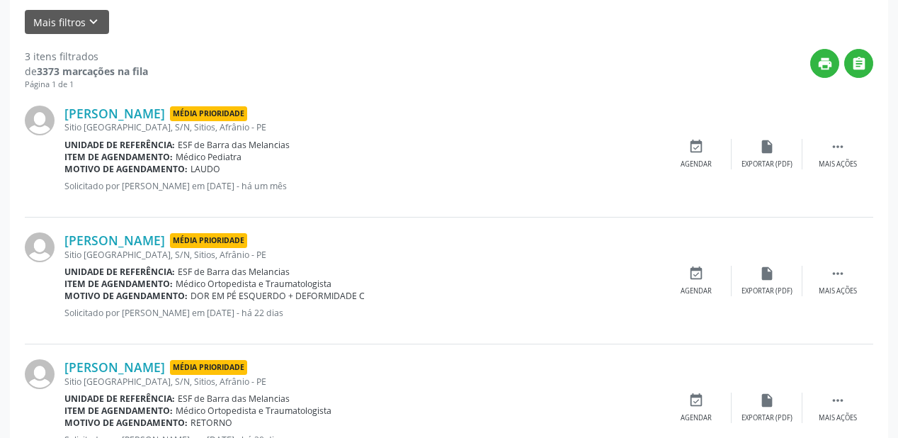
scroll to position [340, 0]
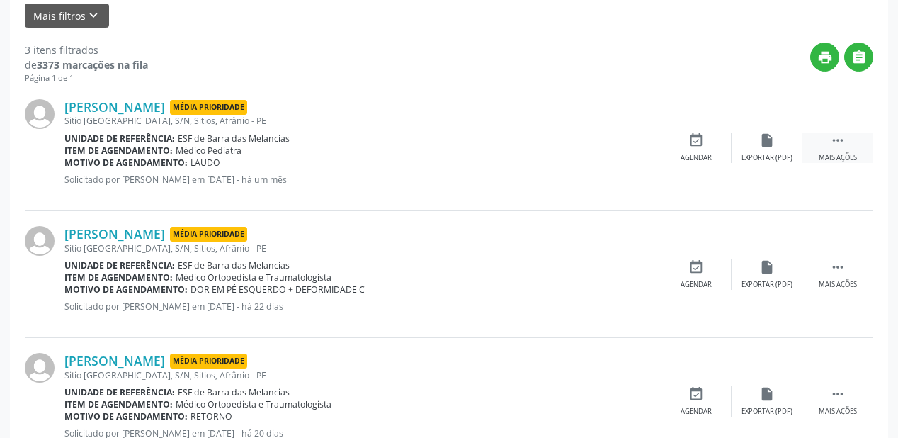
click at [833, 141] on icon "" at bounding box center [838, 140] width 16 height 16
click at [502, 153] on div "event_available Agendar" at bounding box center [483, 147] width 71 height 30
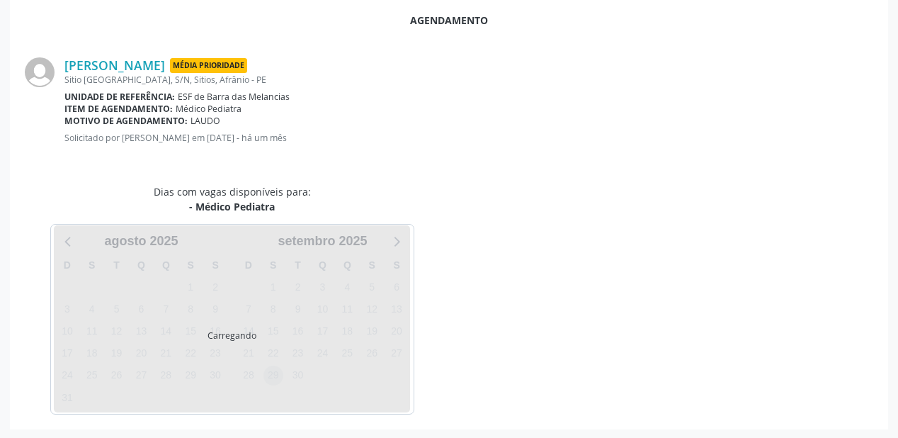
scroll to position [298, 0]
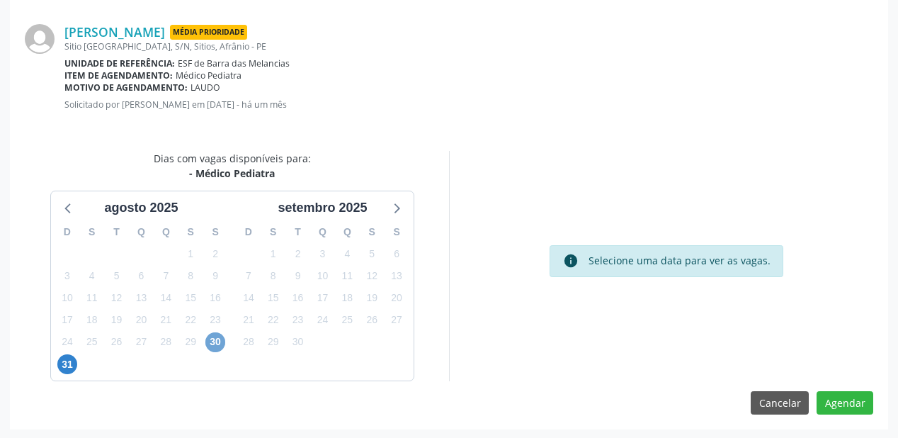
click at [215, 342] on span "30" at bounding box center [215, 342] width 20 height 20
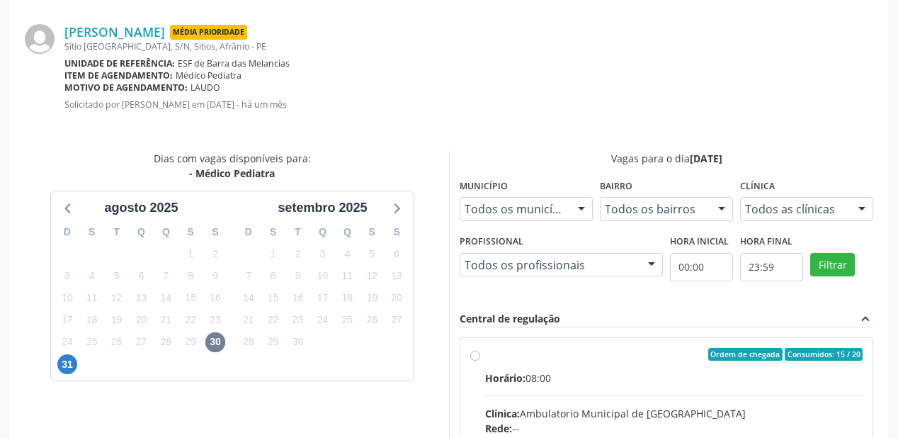
click at [480, 361] on input "Ordem de chegada Consumidos: 15 / 20 Horário: 08:00 Clínica: Ambulatorio Munici…" at bounding box center [475, 354] width 10 height 13
radio input "true"
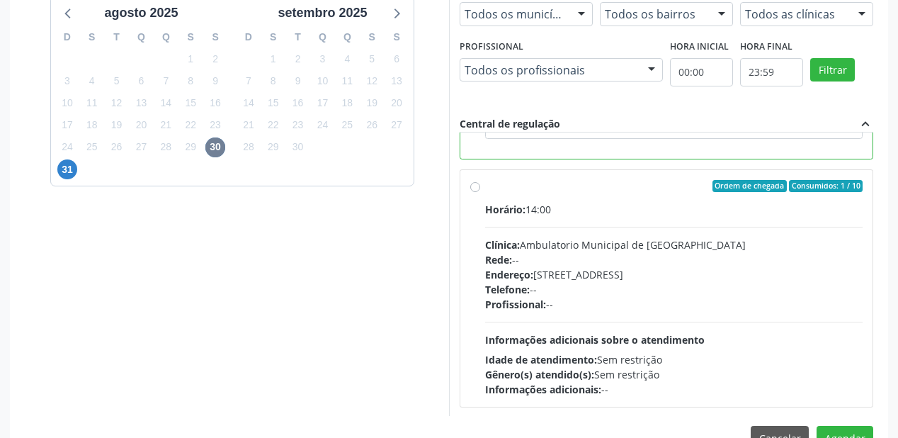
scroll to position [528, 0]
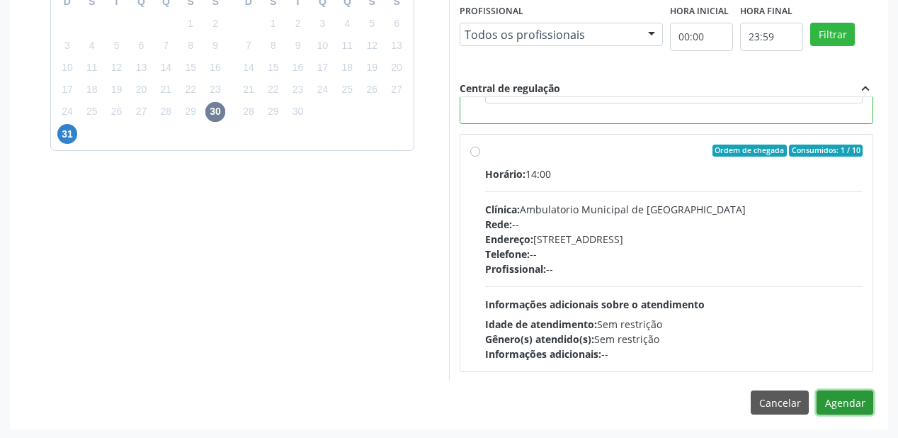
click at [841, 402] on button "Agendar" at bounding box center [845, 402] width 57 height 24
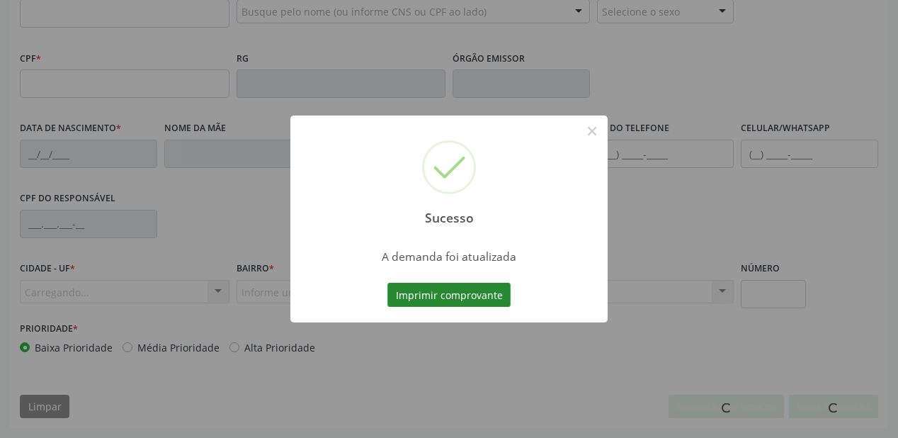
scroll to position [370, 0]
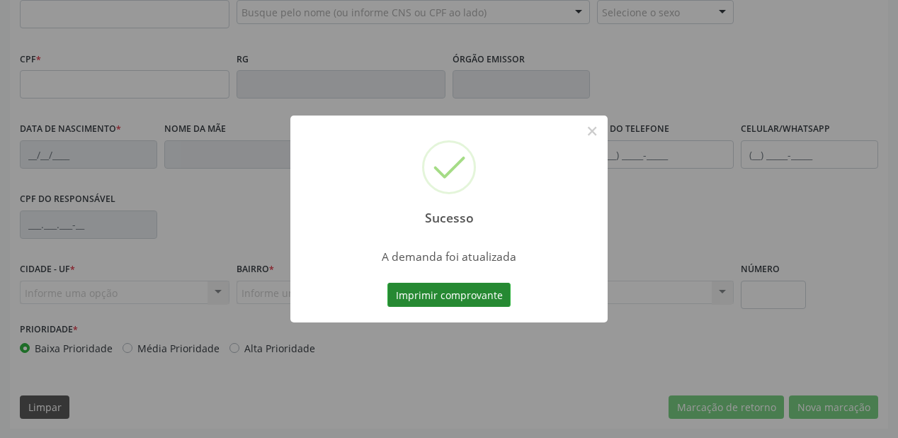
click at [455, 293] on button "Imprimir comprovante" at bounding box center [448, 295] width 123 height 24
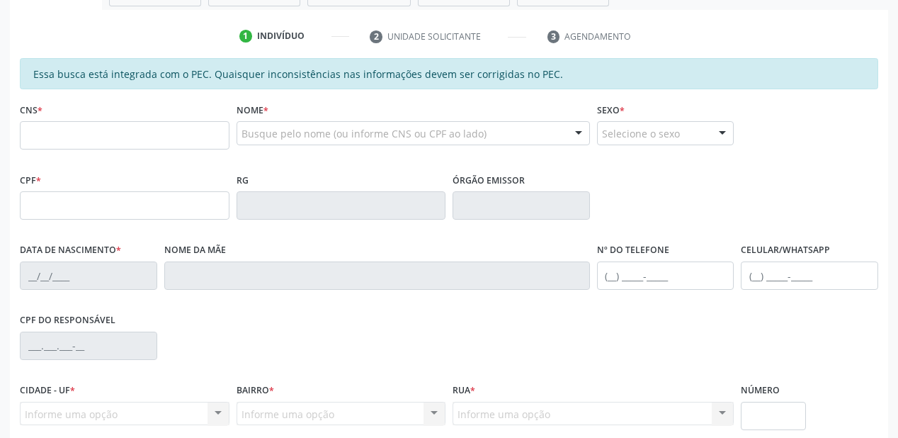
scroll to position [200, 0]
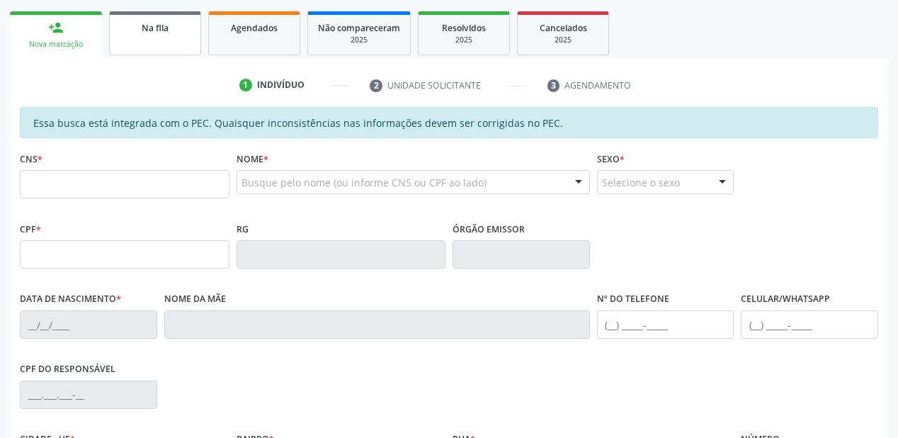
click at [159, 37] on link "Na fila" at bounding box center [155, 33] width 92 height 44
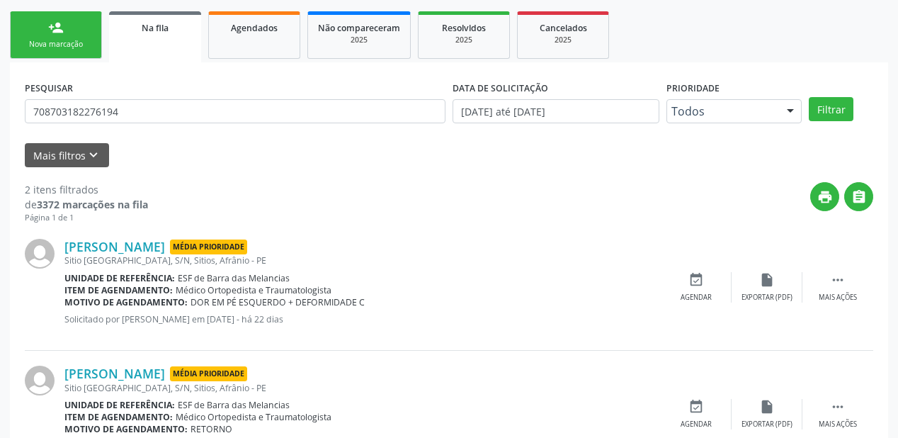
click at [127, 272] on b "Unidade de referência:" at bounding box center [119, 278] width 110 height 12
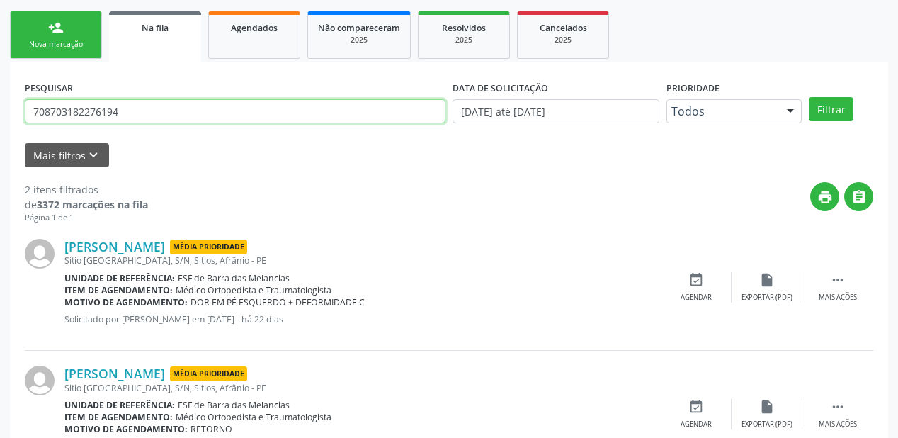
click at [132, 115] on input "708703182276194" at bounding box center [235, 111] width 421 height 24
type input "7"
type input "706900169096136"
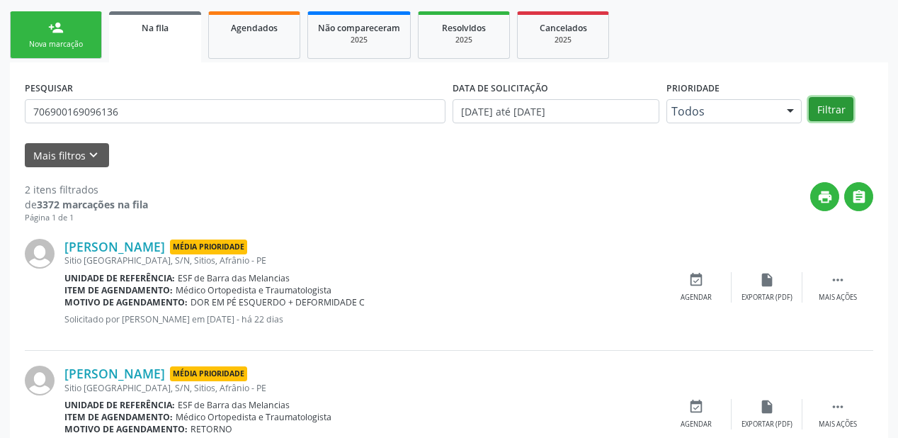
click at [839, 108] on button "Filtrar" at bounding box center [831, 109] width 45 height 24
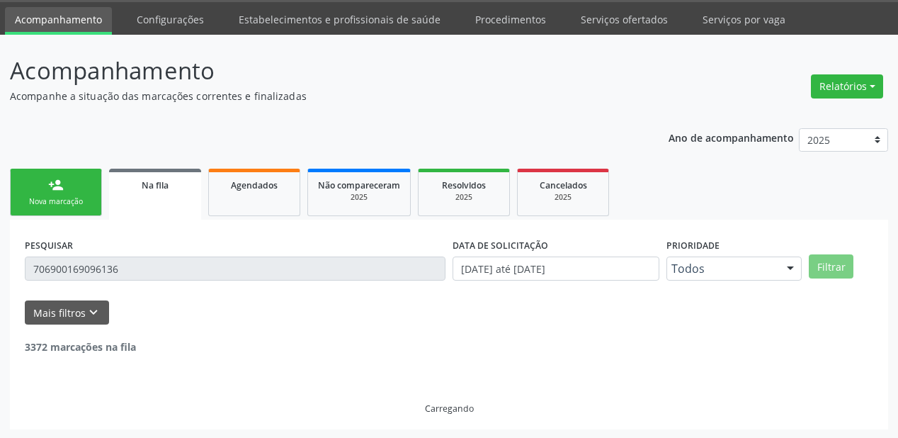
scroll to position [136, 0]
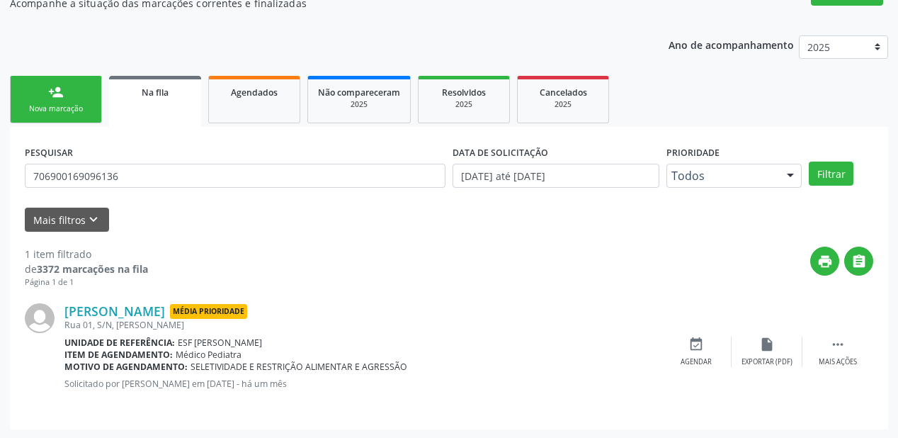
drag, startPoint x: 837, startPoint y: 341, endPoint x: 782, endPoint y: 327, distance: 57.0
click at [834, 340] on icon "" at bounding box center [838, 344] width 16 height 16
click at [477, 354] on div "event_available Agendar" at bounding box center [483, 351] width 71 height 30
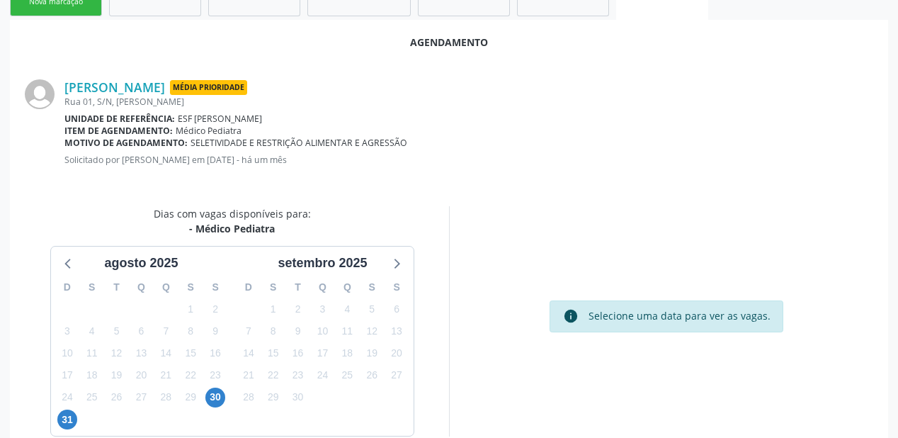
scroll to position [298, 0]
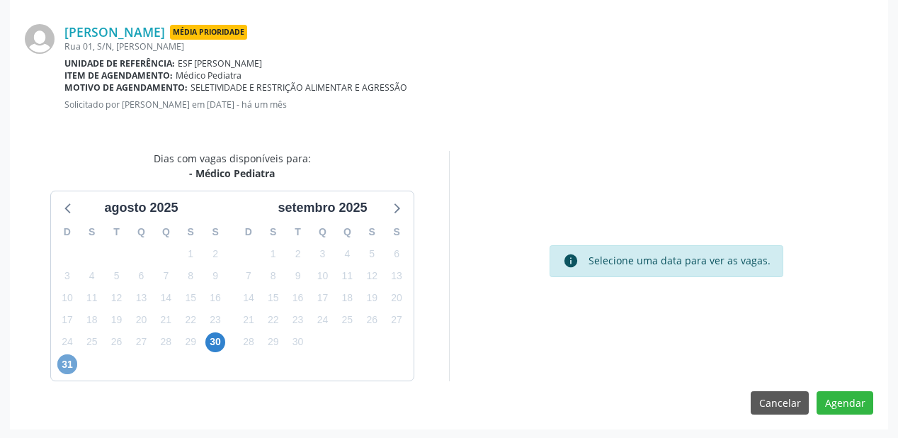
click at [65, 362] on span "31" at bounding box center [67, 364] width 20 height 20
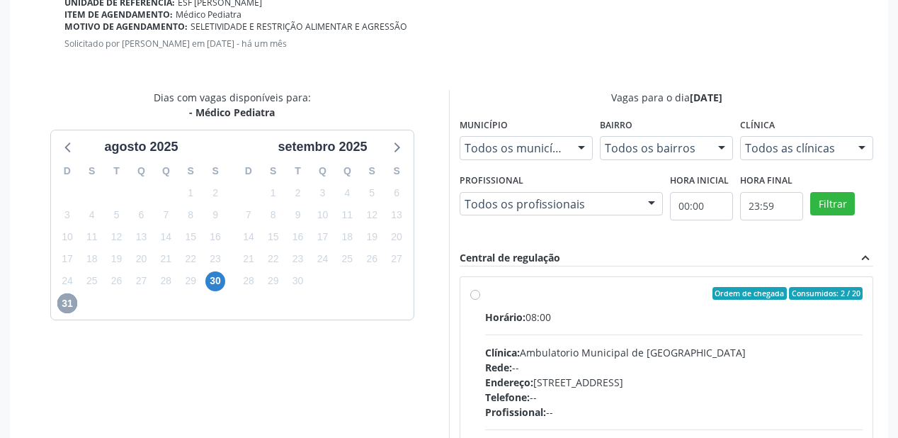
scroll to position [502, 0]
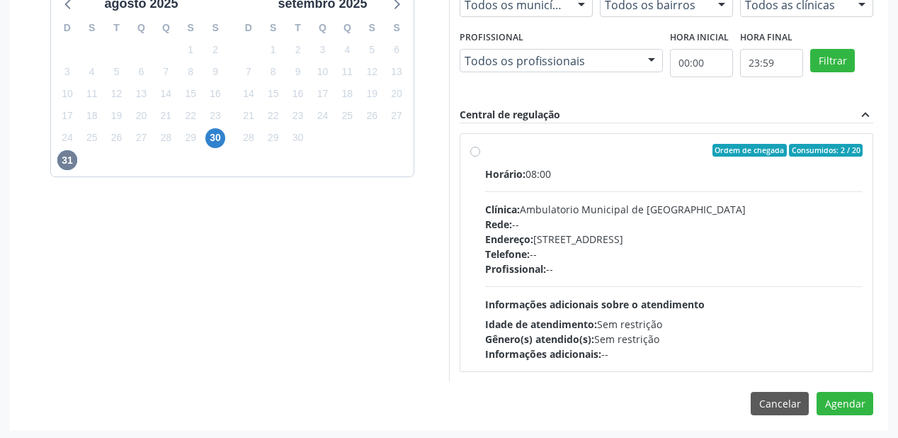
click at [726, 232] on div "Endereço: A, nº 78, Centro, Afrânio - PE" at bounding box center [674, 239] width 378 height 15
click at [480, 157] on input "Ordem de chegada Consumidos: 2 / 20 Horário: 08:00 Clínica: Ambulatorio Municip…" at bounding box center [475, 150] width 10 height 13
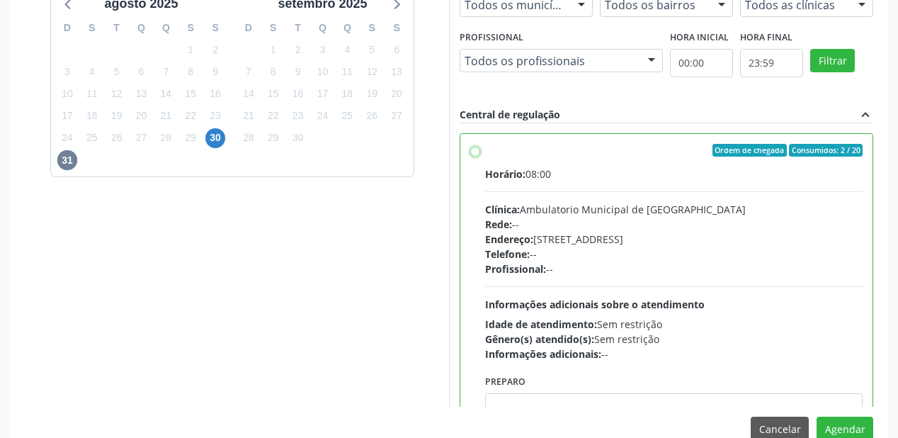
radio input "true"
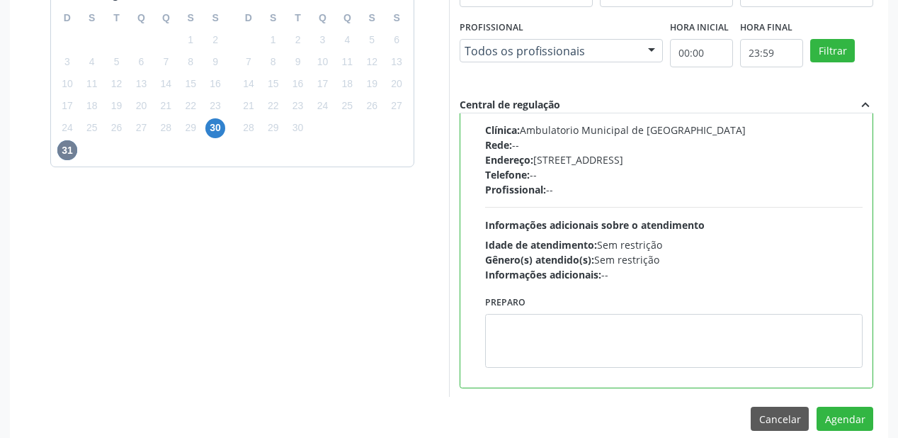
scroll to position [528, 0]
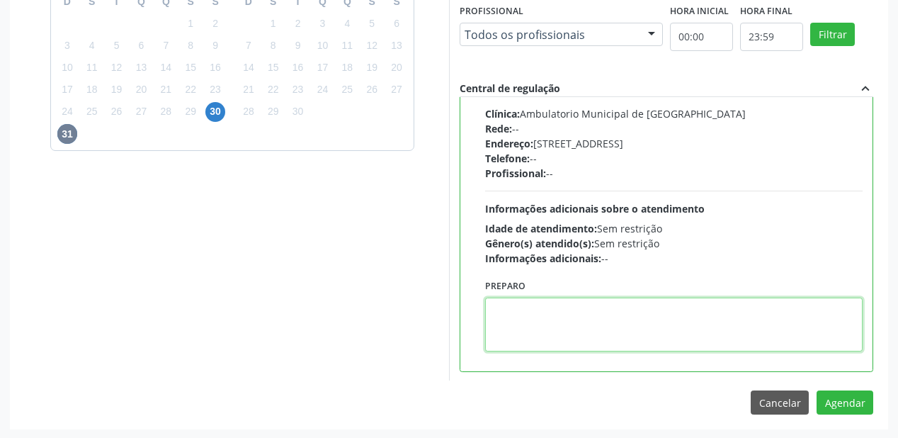
drag, startPoint x: 561, startPoint y: 314, endPoint x: 697, endPoint y: 341, distance: 138.6
click at [562, 314] on textarea at bounding box center [674, 324] width 378 height 54
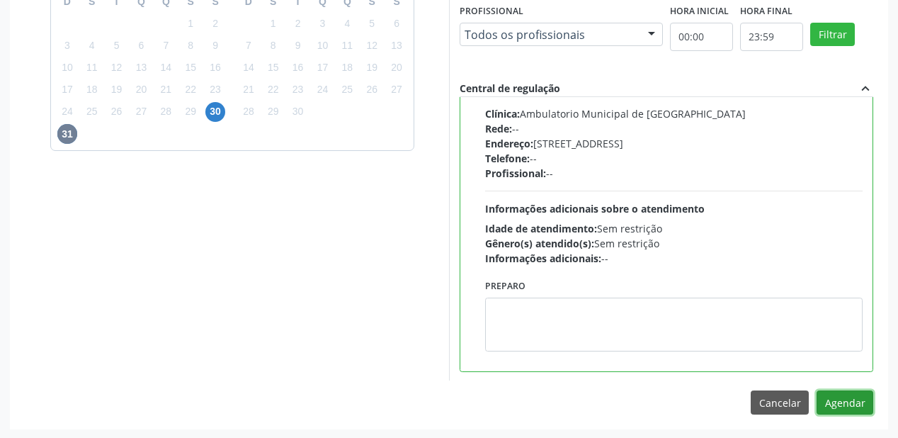
click at [830, 400] on button "Agendar" at bounding box center [845, 402] width 57 height 24
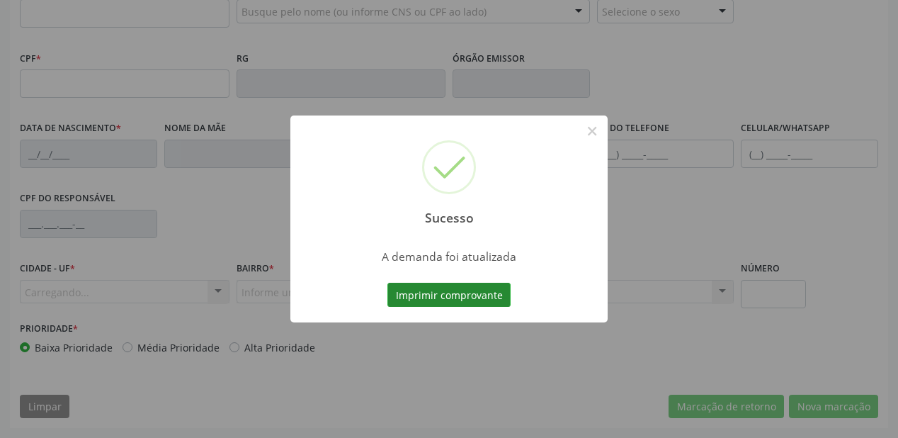
scroll to position [370, 0]
click at [456, 289] on button "Imprimir comprovante" at bounding box center [448, 295] width 123 height 24
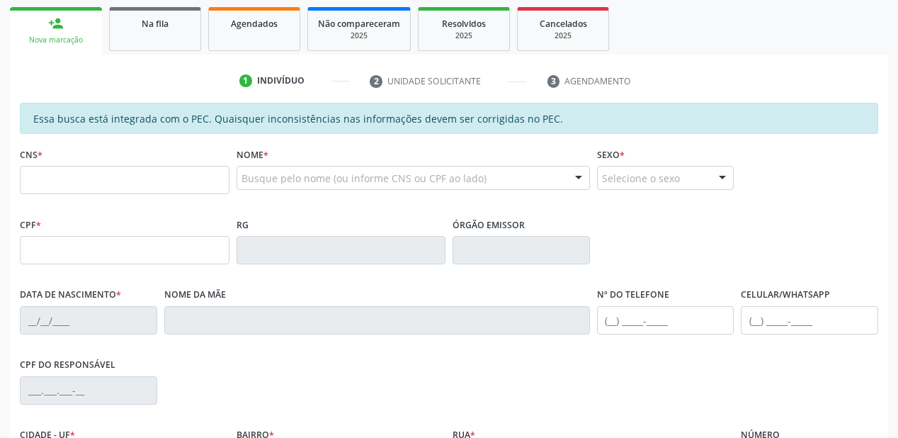
scroll to position [200, 0]
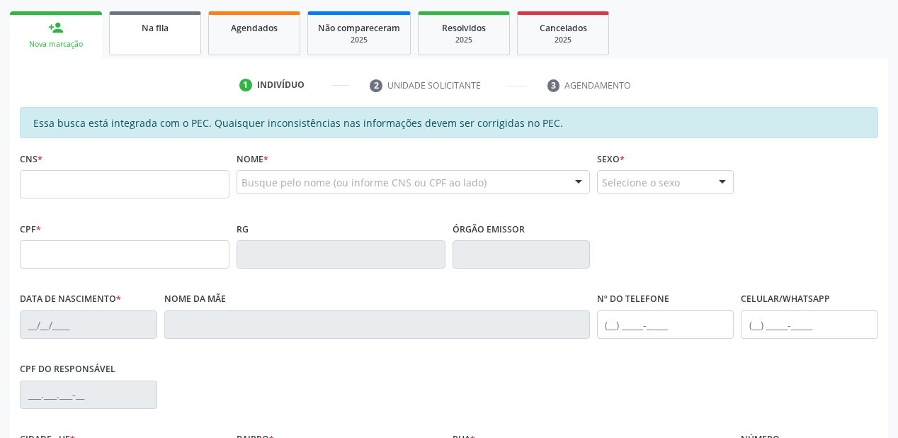
click at [161, 29] on span "Na fila" at bounding box center [155, 28] width 27 height 12
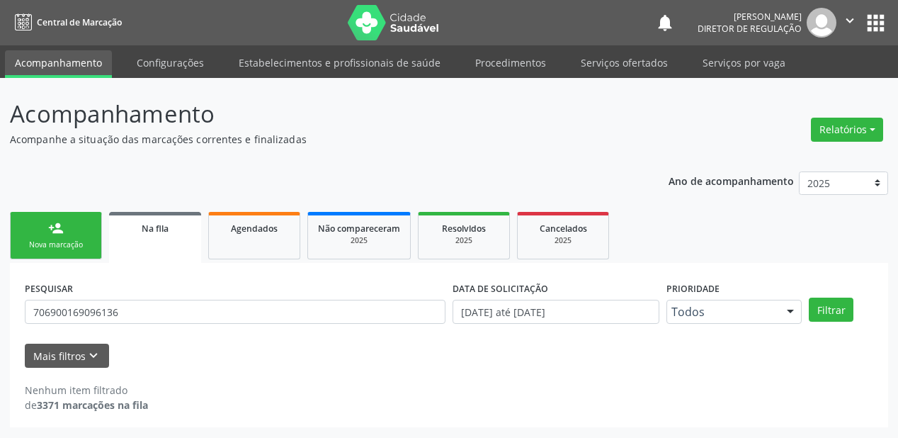
scroll to position [0, 0]
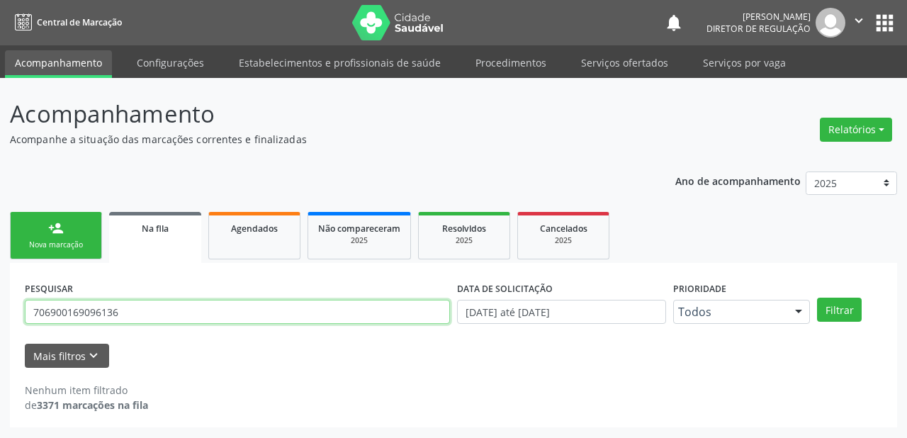
click at [136, 310] on input "706900169096136" at bounding box center [237, 312] width 425 height 24
type input "7"
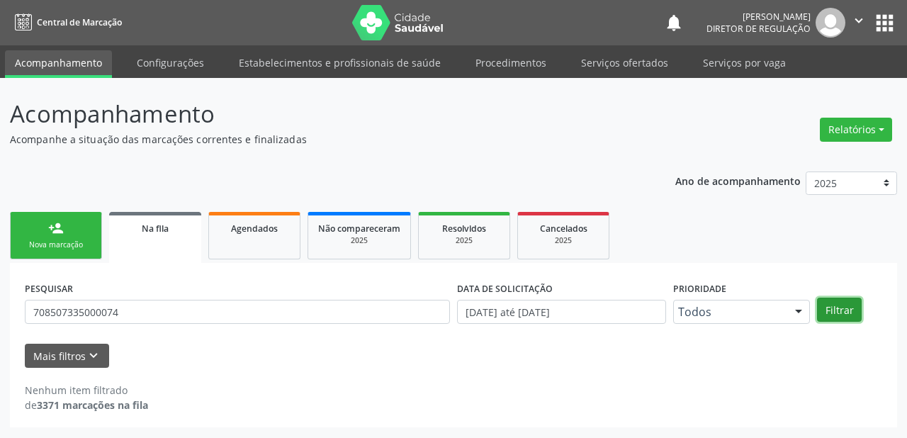
click at [839, 314] on button "Filtrar" at bounding box center [839, 309] width 45 height 24
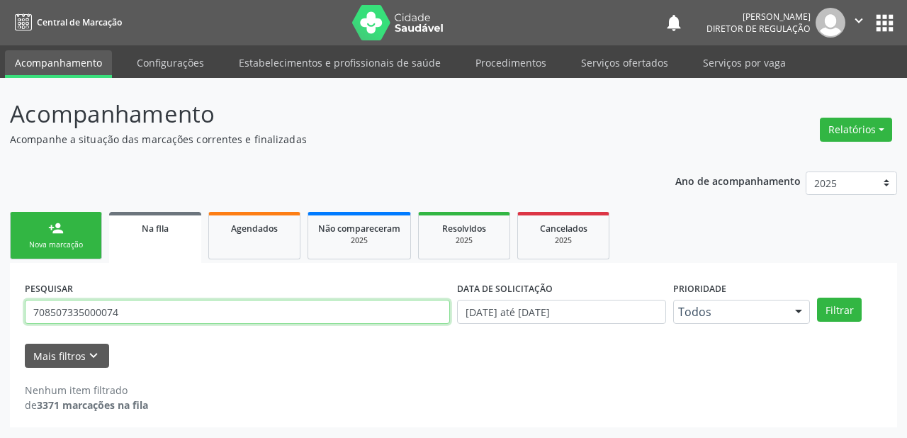
click at [165, 315] on input "708507335000074" at bounding box center [237, 312] width 425 height 24
type input "7"
type input "MARCOS CESAR"
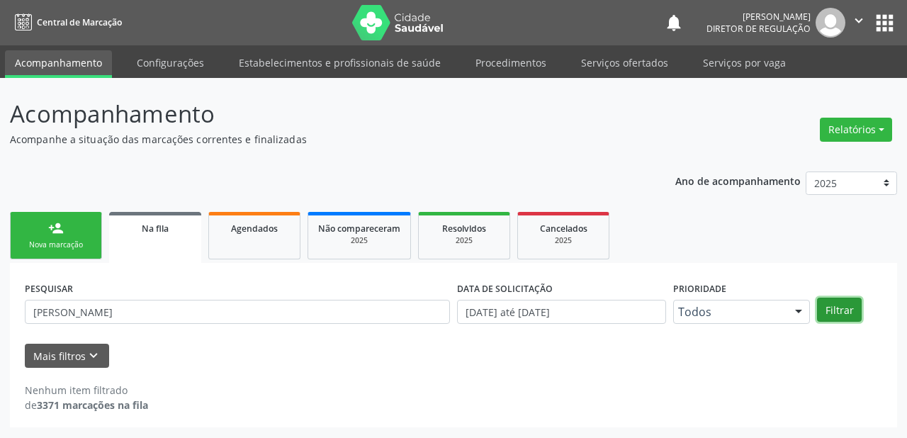
click at [836, 309] on button "Filtrar" at bounding box center [839, 309] width 45 height 24
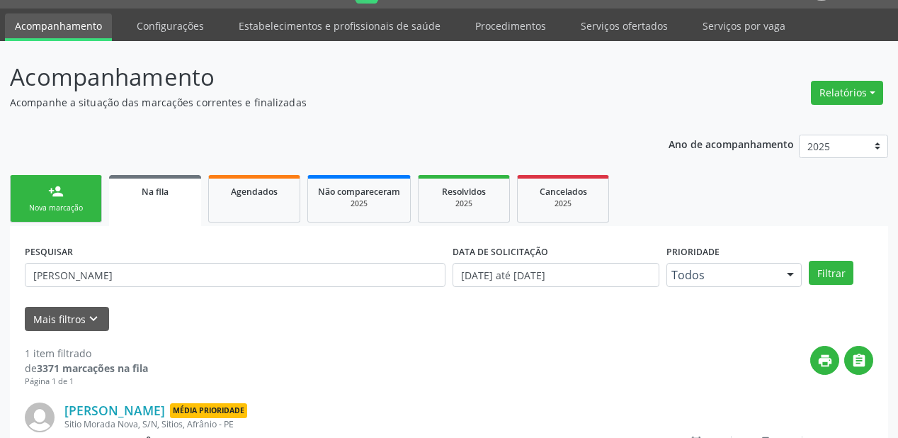
scroll to position [136, 0]
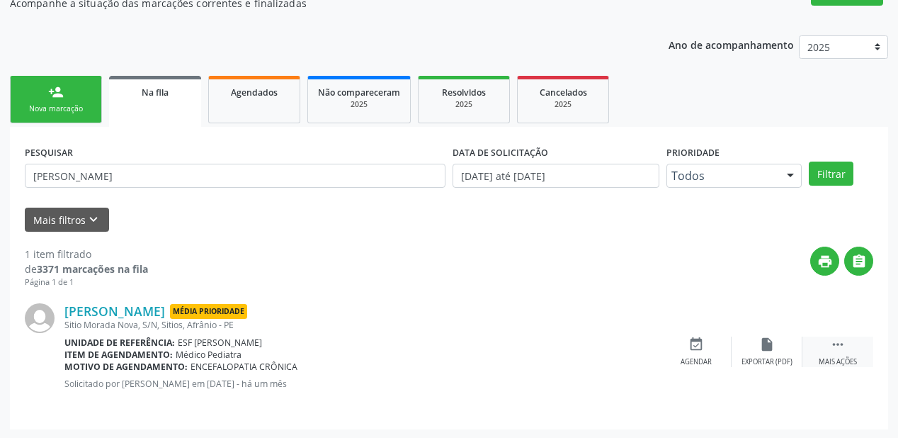
click at [844, 345] on icon "" at bounding box center [838, 344] width 16 height 16
drag, startPoint x: 477, startPoint y: 351, endPoint x: 462, endPoint y: 349, distance: 15.6
click at [477, 351] on div "event_available Agendar" at bounding box center [483, 351] width 71 height 30
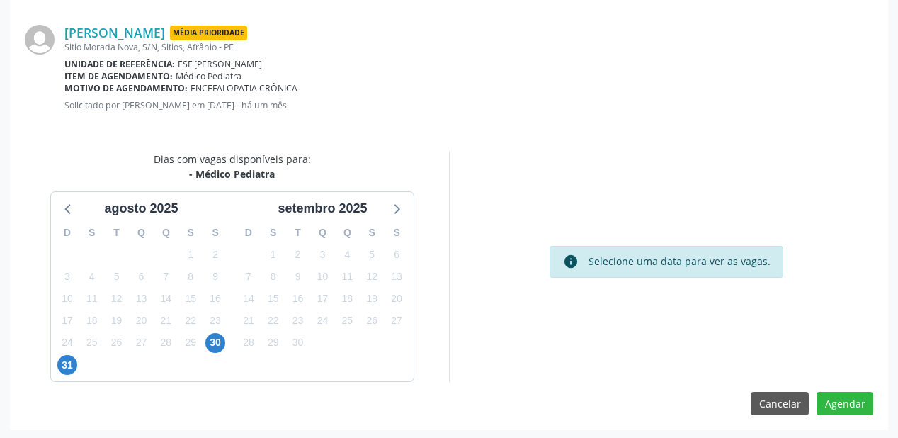
scroll to position [298, 0]
click at [210, 340] on span "30" at bounding box center [215, 342] width 20 height 20
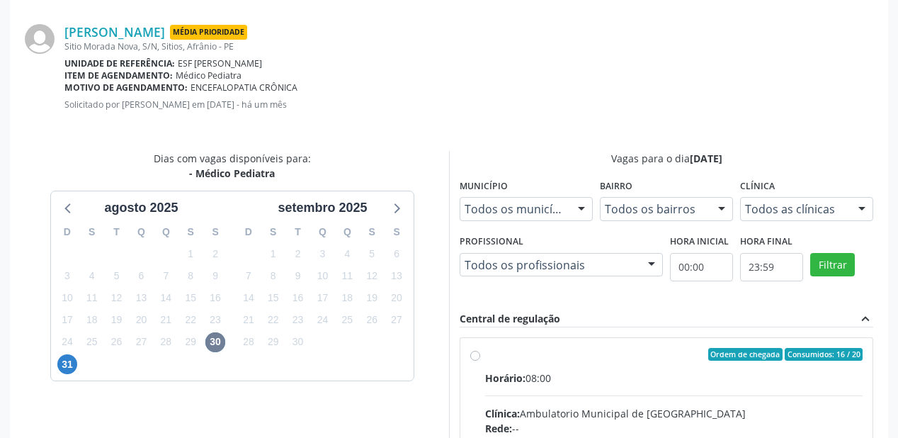
click at [668, 370] on div "Horário: 08:00" at bounding box center [674, 377] width 378 height 15
click at [480, 361] on input "Ordem de chegada Consumidos: 16 / 20 Horário: 08:00 Clínica: Ambulatorio Munici…" at bounding box center [475, 354] width 10 height 13
radio input "true"
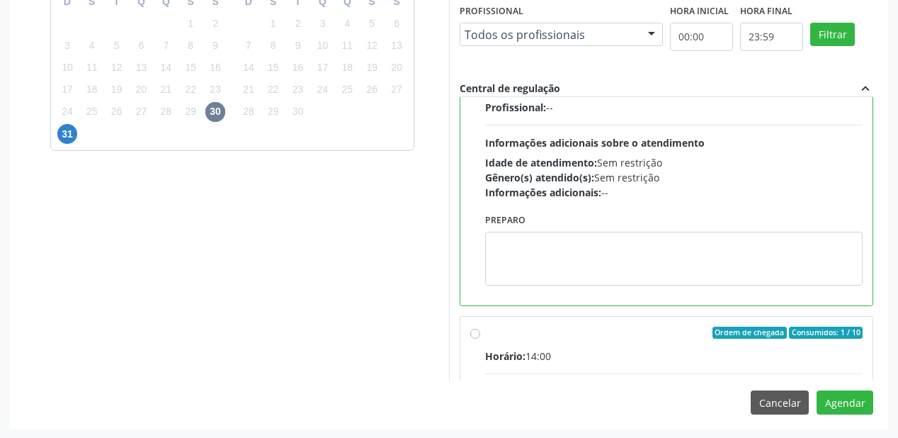
scroll to position [170, 0]
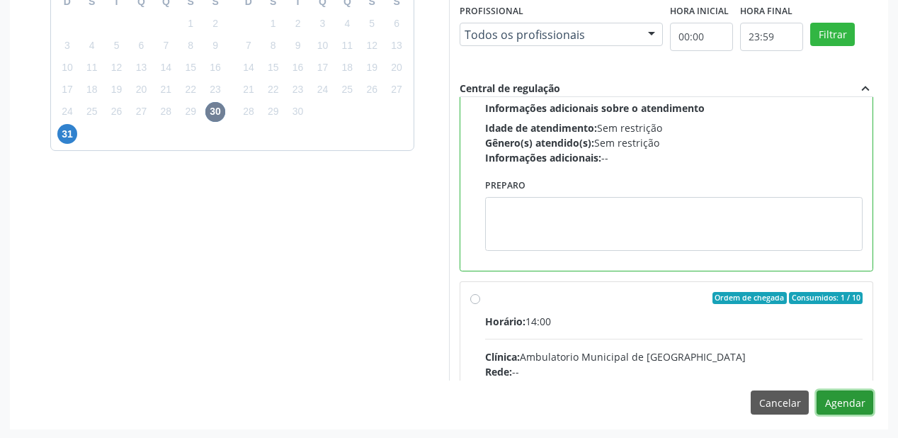
click at [839, 399] on button "Agendar" at bounding box center [845, 402] width 57 height 24
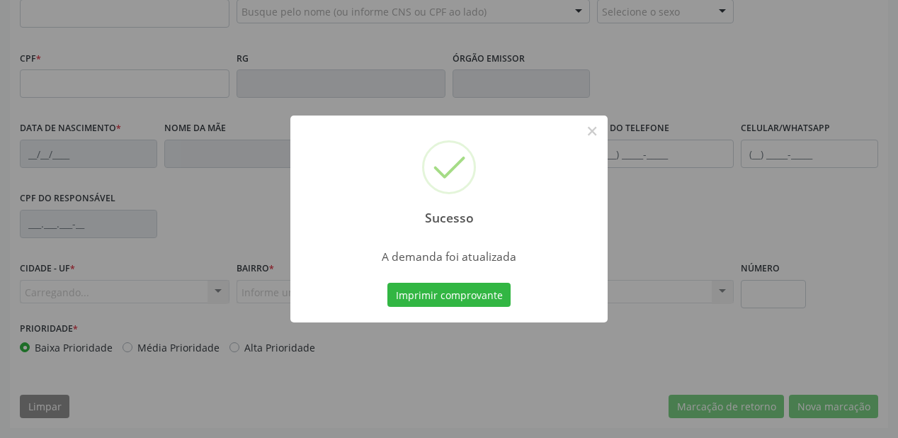
scroll to position [370, 0]
click at [450, 289] on button "Imprimir comprovante" at bounding box center [448, 295] width 123 height 24
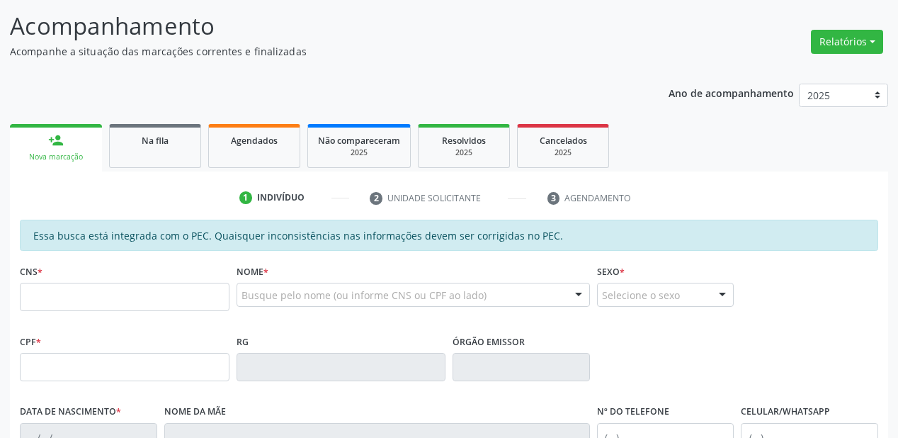
scroll to position [87, 0]
click at [142, 147] on link "Na fila" at bounding box center [155, 147] width 92 height 44
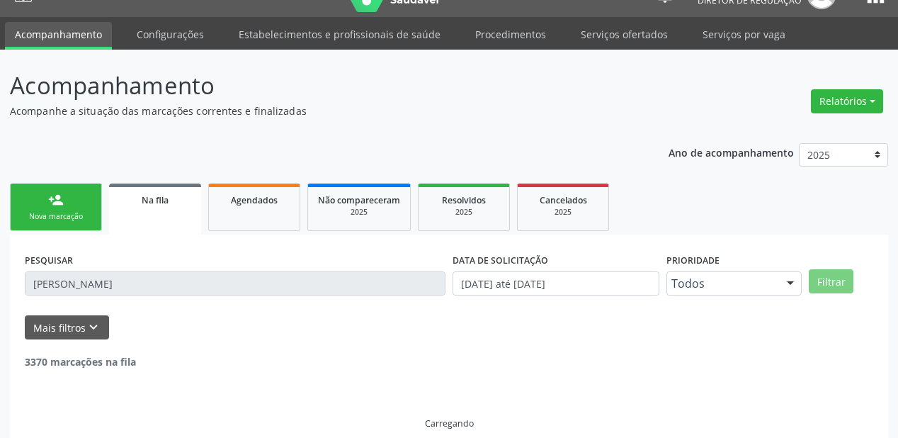
scroll to position [0, 0]
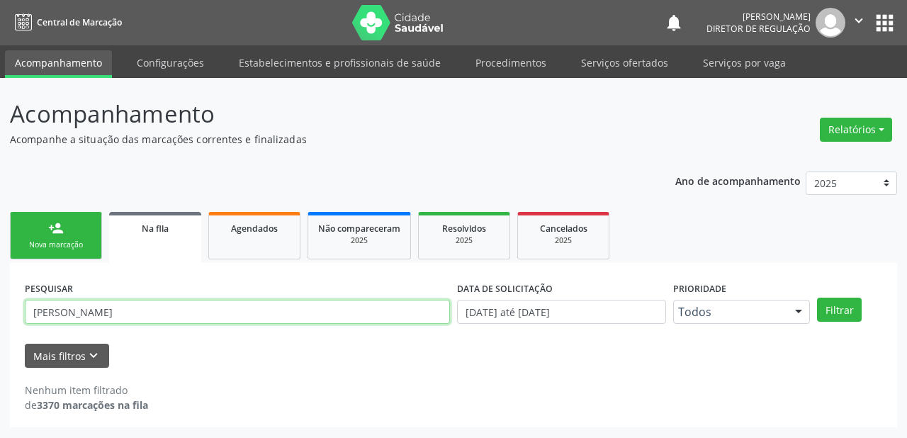
click at [123, 311] on input "MARCOS CESAR" at bounding box center [237, 312] width 425 height 24
type input "M"
type input "709801022210492"
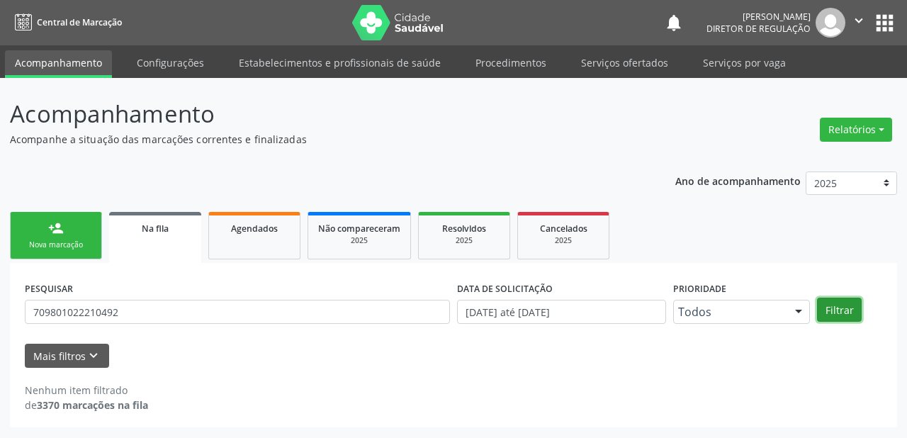
click at [842, 317] on button "Filtrar" at bounding box center [839, 309] width 45 height 24
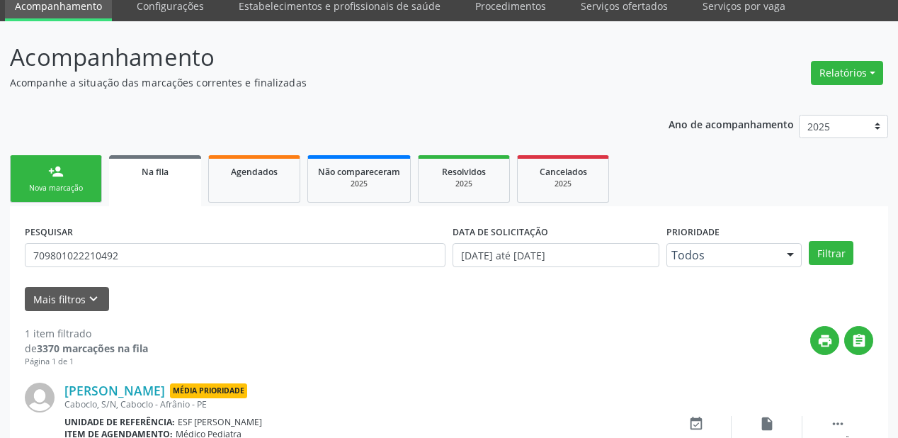
scroll to position [136, 0]
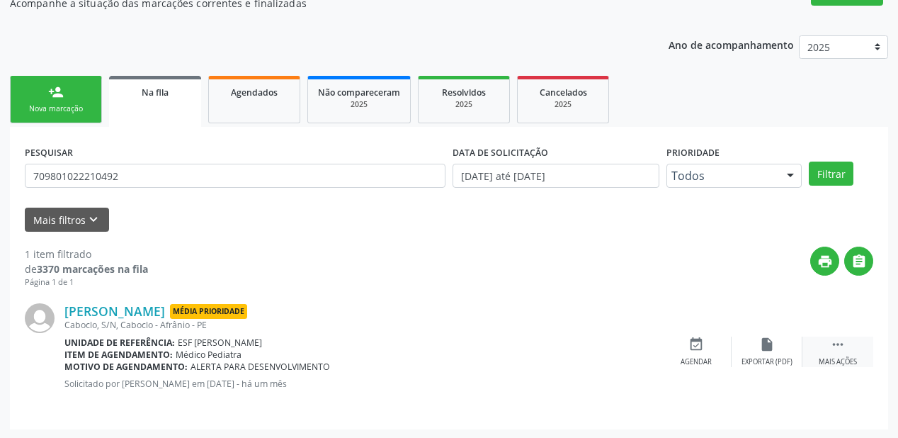
click at [841, 342] on icon "" at bounding box center [838, 344] width 16 height 16
click at [484, 354] on div "event_available Agendar" at bounding box center [483, 351] width 71 height 30
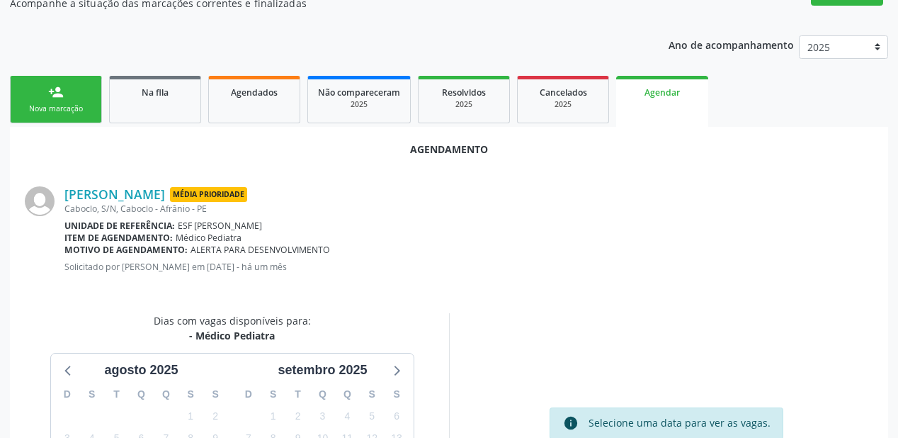
scroll to position [298, 0]
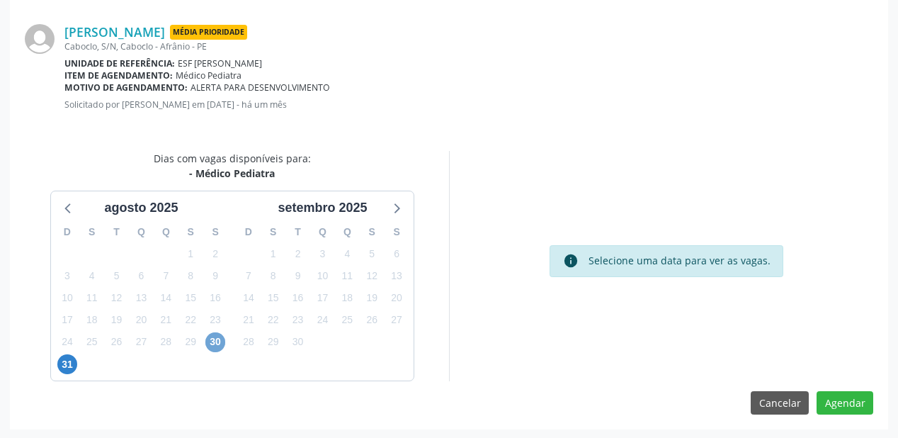
click at [214, 334] on span "30" at bounding box center [215, 342] width 20 height 20
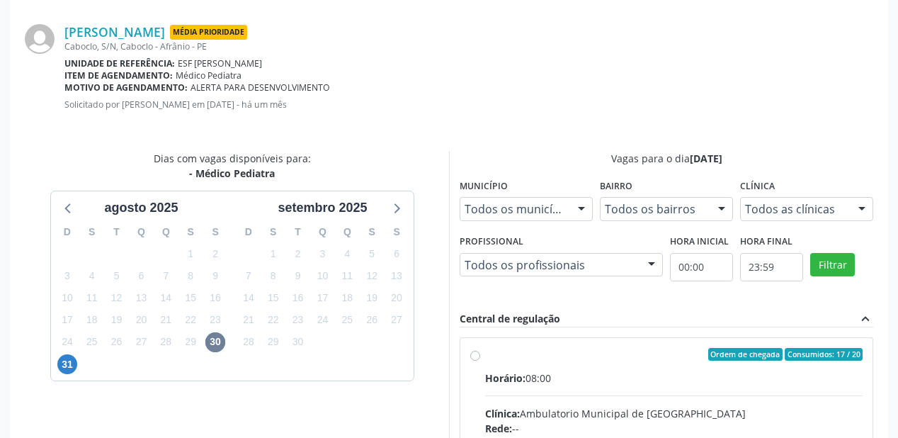
click at [666, 380] on div "Horário: 08:00" at bounding box center [674, 377] width 378 height 15
click at [480, 361] on input "Ordem de chegada Consumidos: 17 / 20 Horário: 08:00 Clínica: Ambulatorio Munici…" at bounding box center [475, 354] width 10 height 13
radio input "true"
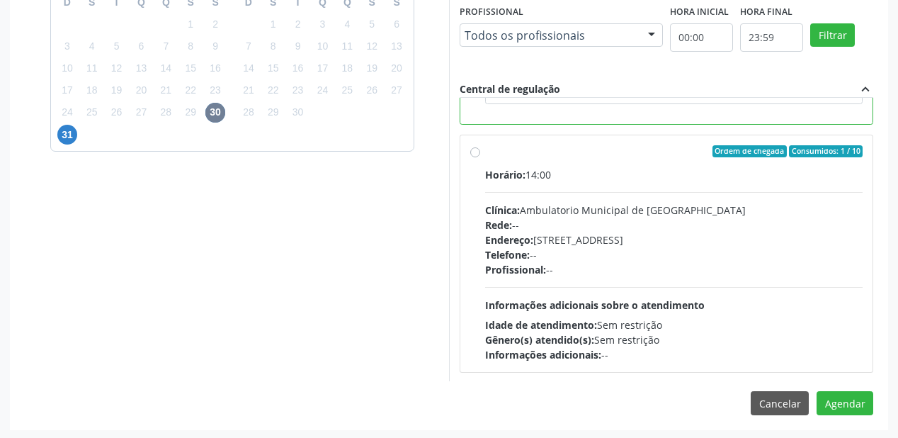
scroll to position [528, 0]
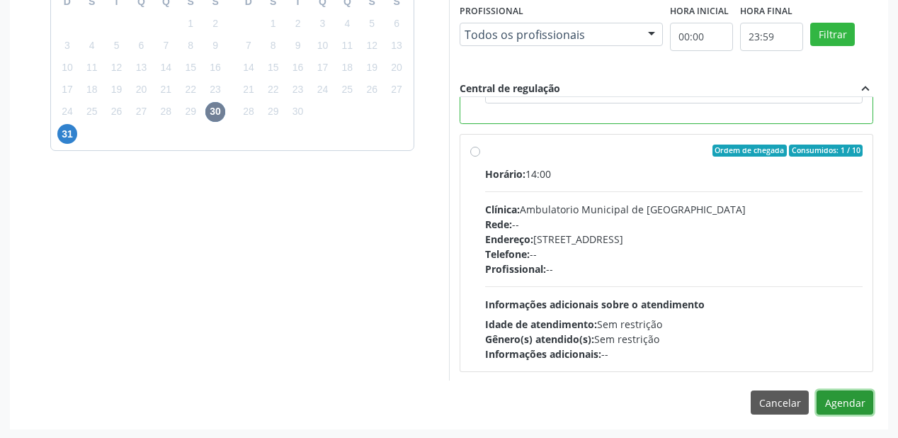
click at [819, 399] on button "Agendar" at bounding box center [845, 402] width 57 height 24
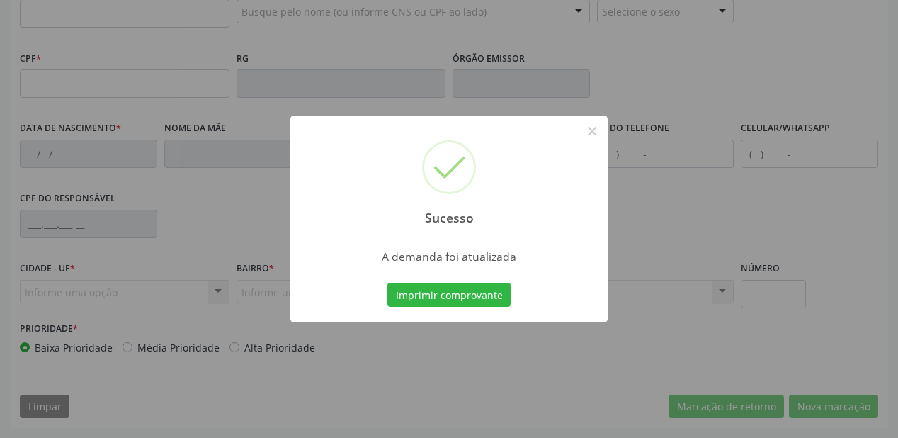
scroll to position [370, 0]
click at [443, 300] on button "Imprimir comprovante" at bounding box center [448, 295] width 123 height 24
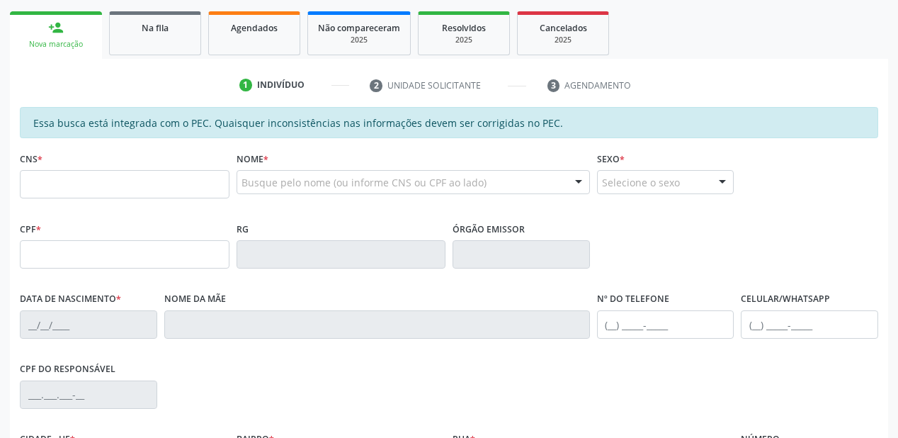
scroll to position [144, 0]
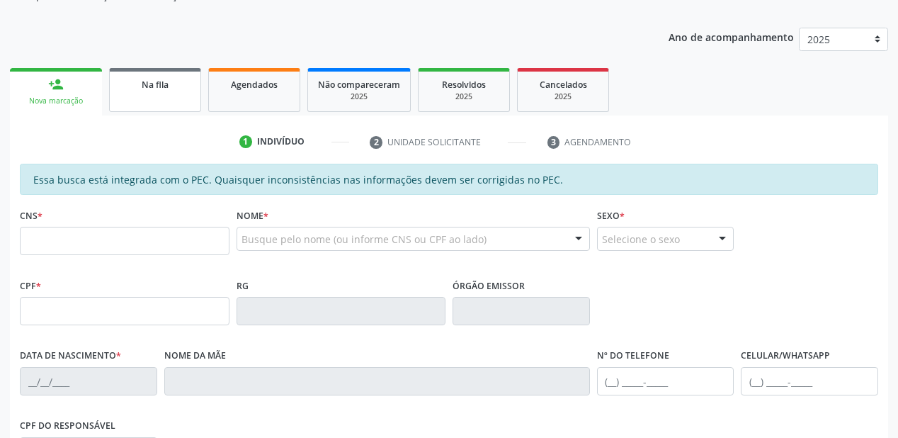
click at [158, 98] on link "Na fila" at bounding box center [155, 90] width 92 height 44
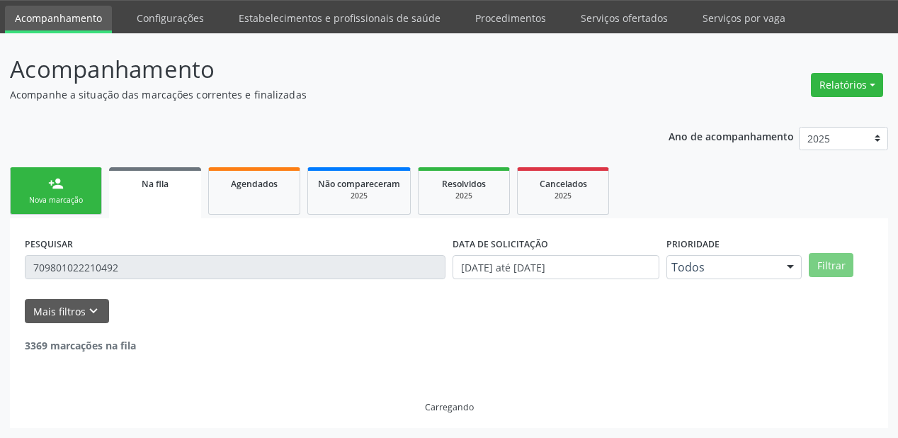
scroll to position [0, 0]
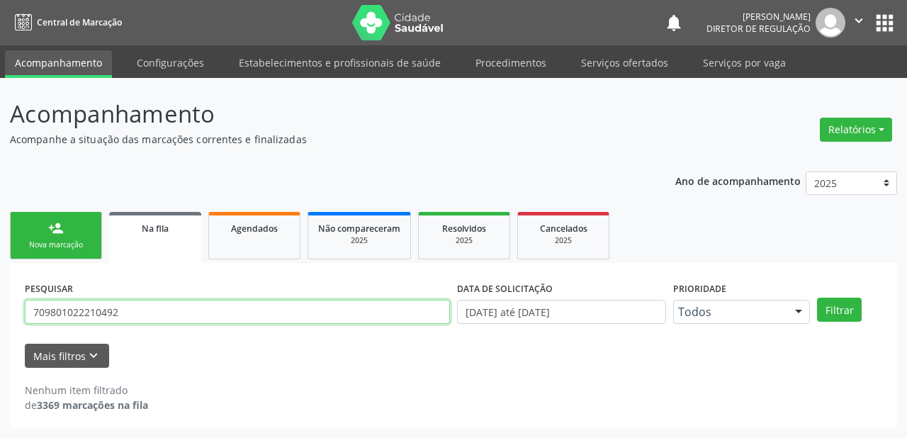
click at [125, 312] on input "709801022210492" at bounding box center [237, 312] width 425 height 24
type input "7"
type input "700508535890955"
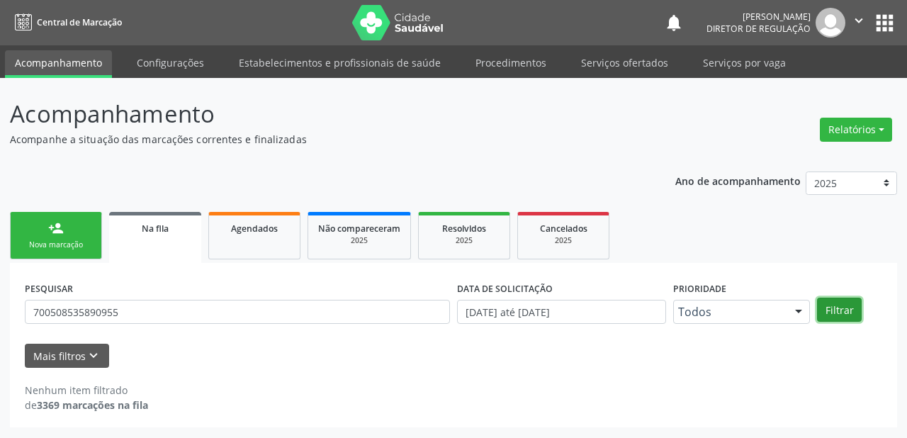
click at [838, 308] on button "Filtrar" at bounding box center [839, 309] width 45 height 24
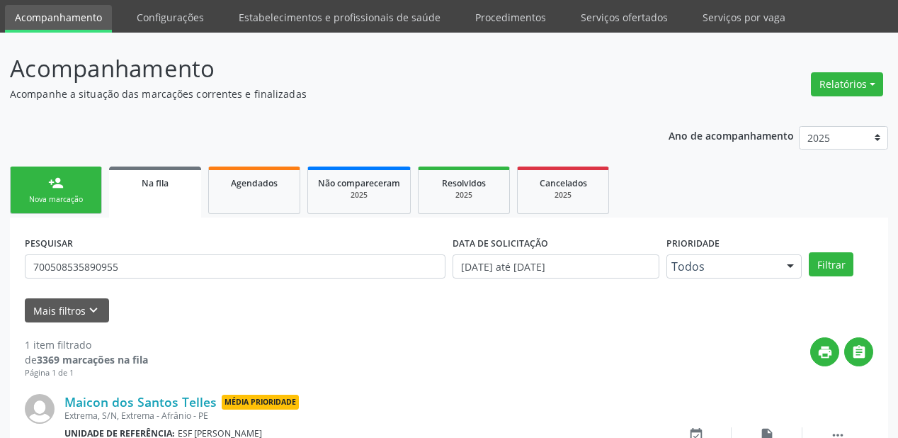
scroll to position [136, 0]
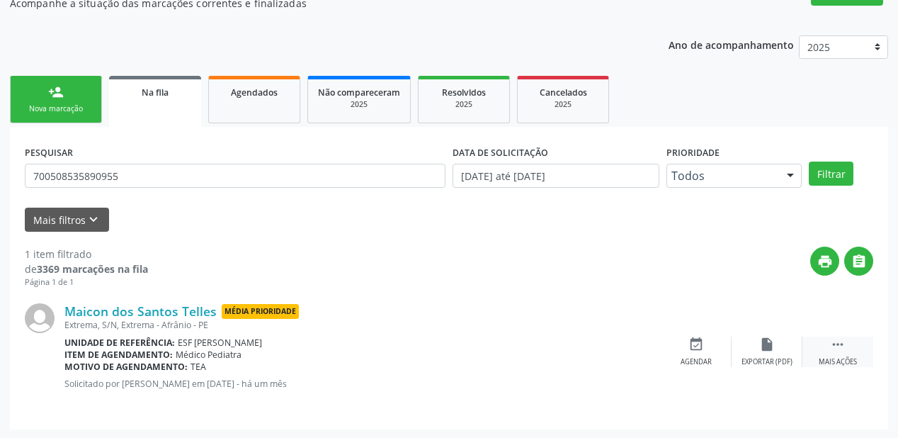
click at [843, 340] on icon "" at bounding box center [838, 344] width 16 height 16
click at [499, 353] on div "event_available Agendar" at bounding box center [483, 351] width 71 height 30
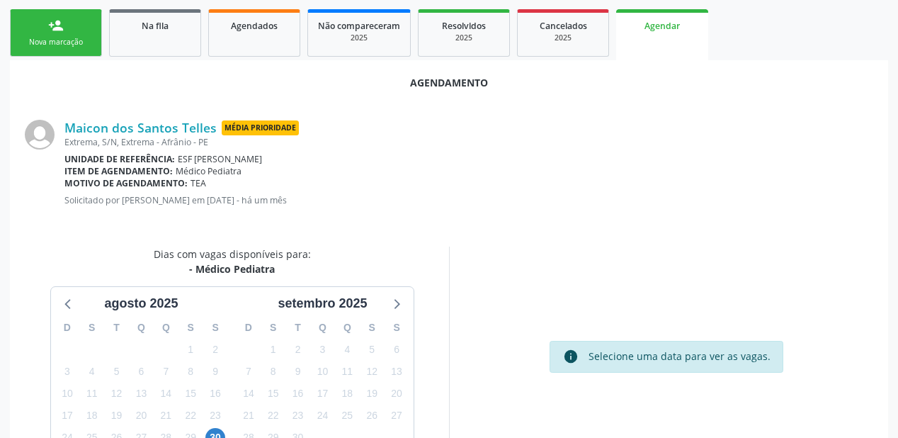
scroll to position [298, 0]
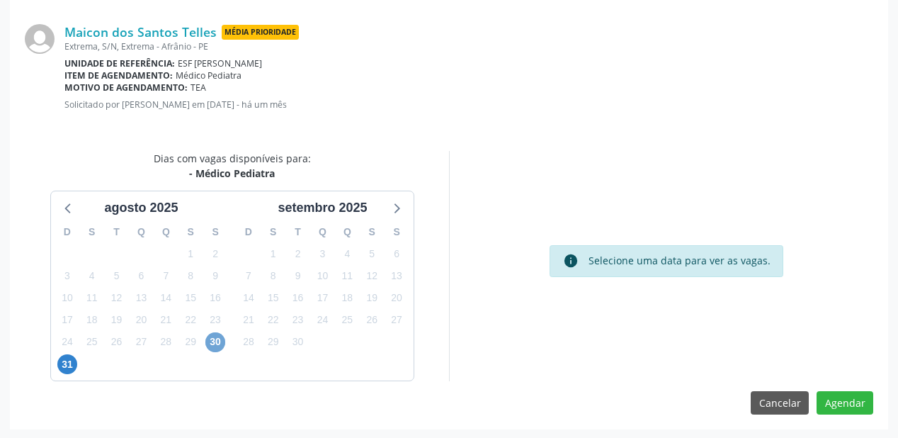
click at [210, 341] on span "30" at bounding box center [215, 342] width 20 height 20
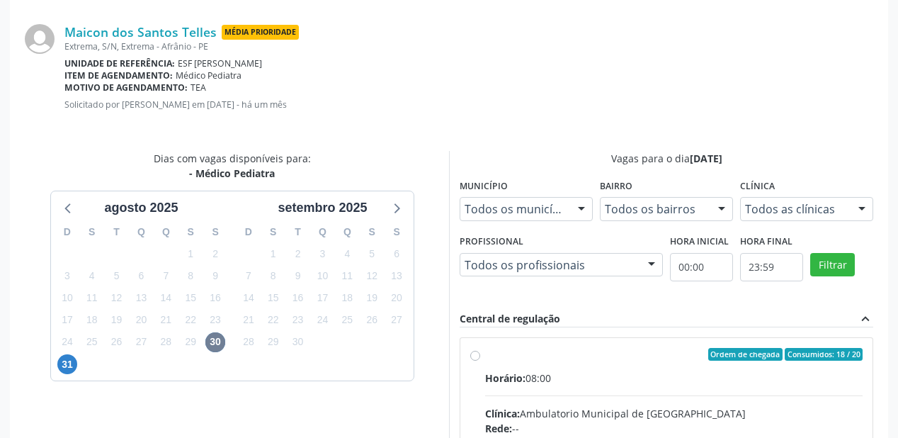
click at [669, 370] on div "Horário: 08:00" at bounding box center [674, 377] width 378 height 15
click at [480, 361] on input "Ordem de chegada Consumidos: 18 / 20 Horário: 08:00 Clínica: Ambulatorio Munici…" at bounding box center [475, 354] width 10 height 13
radio input "true"
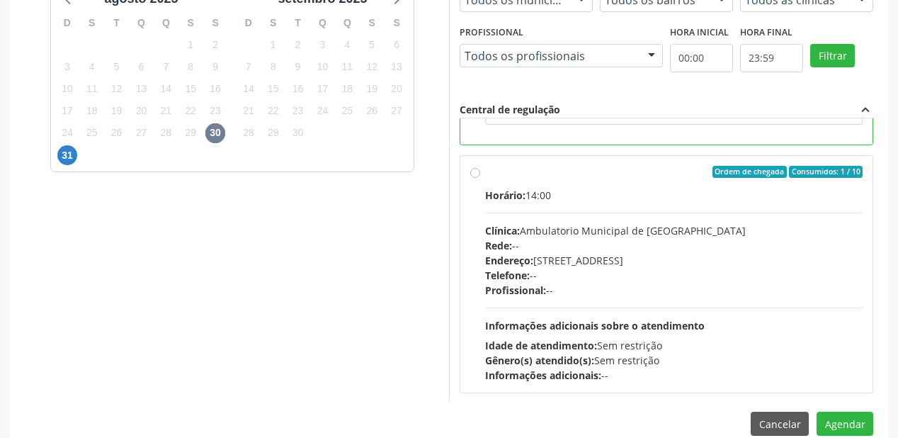
scroll to position [528, 0]
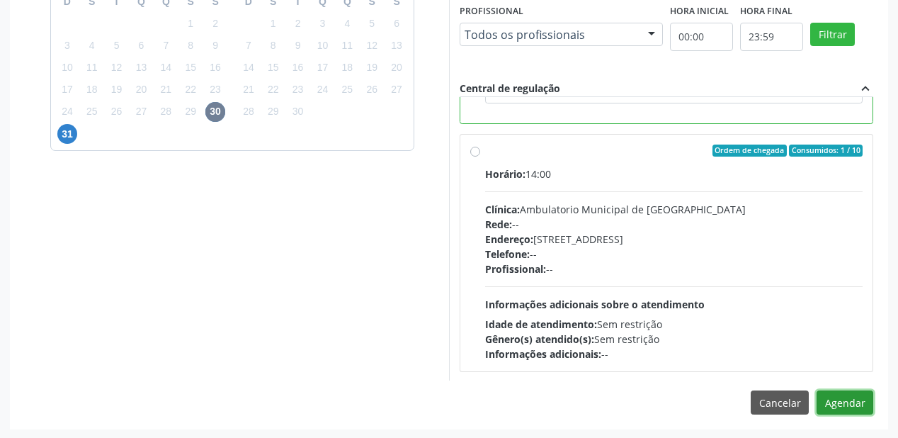
click at [839, 402] on button "Agendar" at bounding box center [845, 402] width 57 height 24
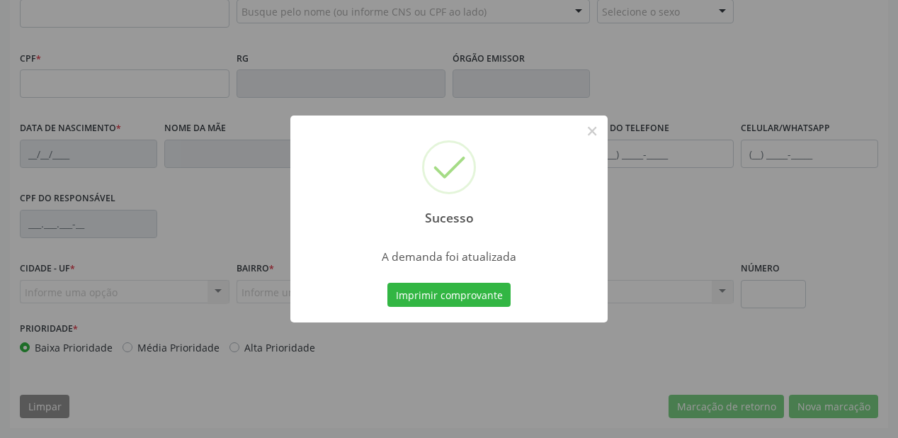
click at [449, 295] on div "Sucesso × A demanda foi atualizada Imprimir comprovante Cancel" at bounding box center [449, 219] width 898 height 438
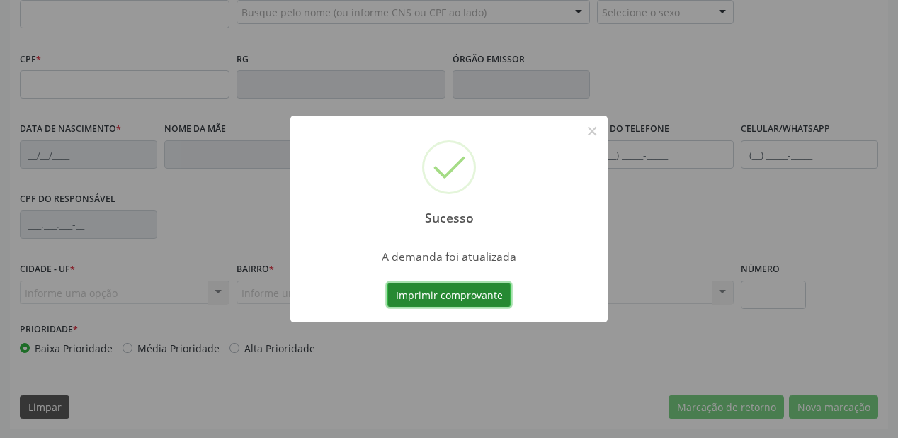
click at [459, 294] on button "Imprimir comprovante" at bounding box center [448, 295] width 123 height 24
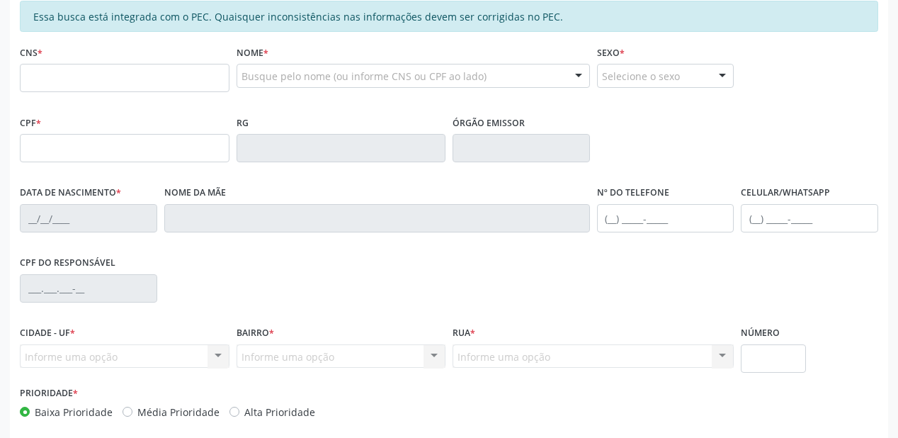
scroll to position [200, 0]
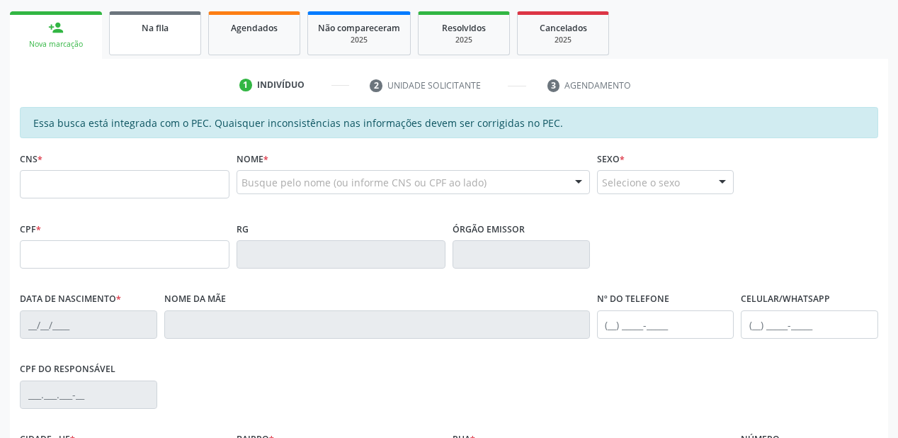
click at [154, 28] on span "Na fila" at bounding box center [155, 28] width 27 height 12
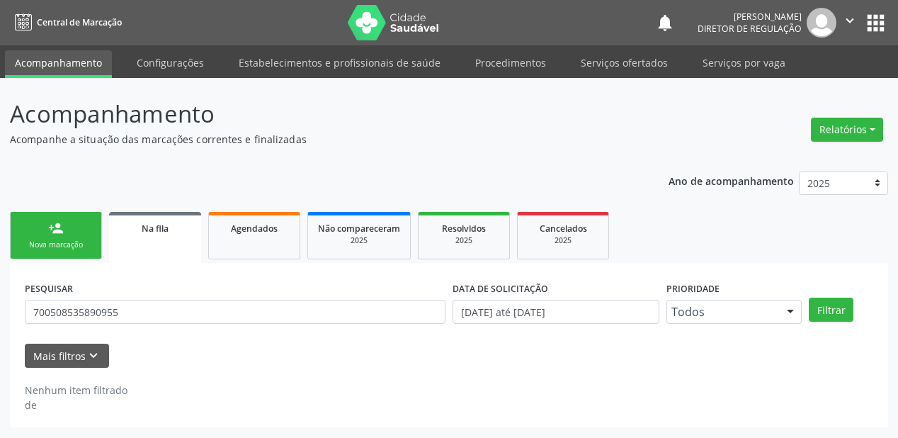
scroll to position [0, 0]
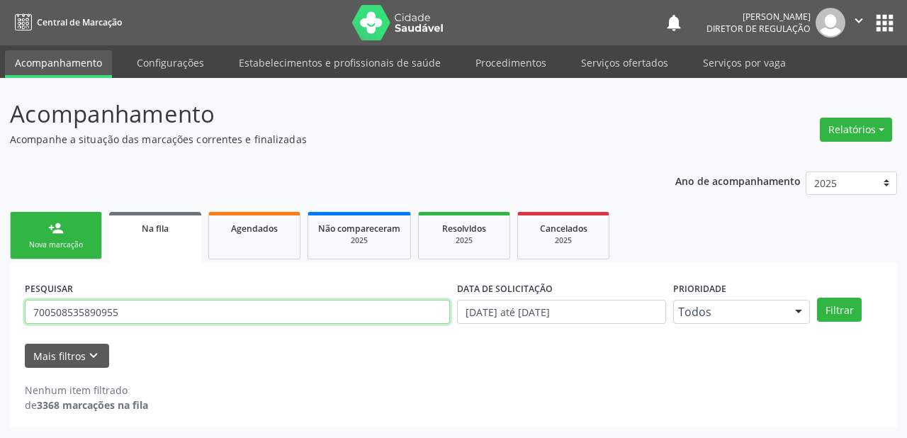
click at [125, 314] on input "700508535890955" at bounding box center [237, 312] width 425 height 24
type input "7"
type input "704807066030249"
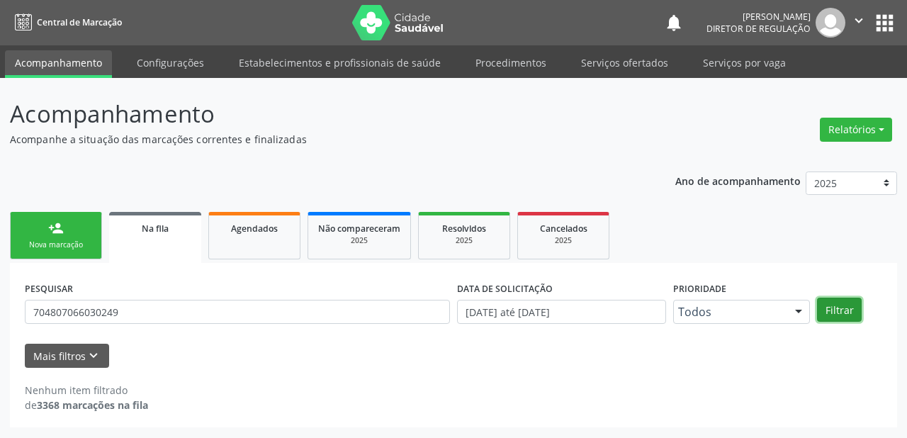
click at [829, 309] on button "Filtrar" at bounding box center [839, 309] width 45 height 24
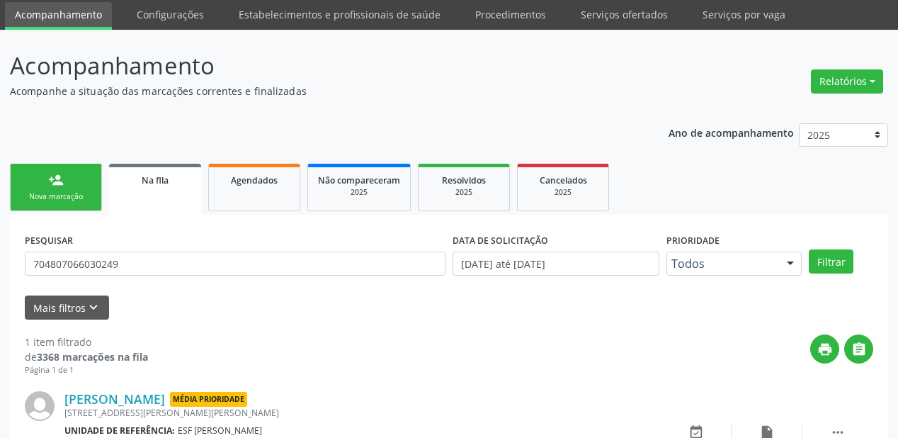
scroll to position [136, 0]
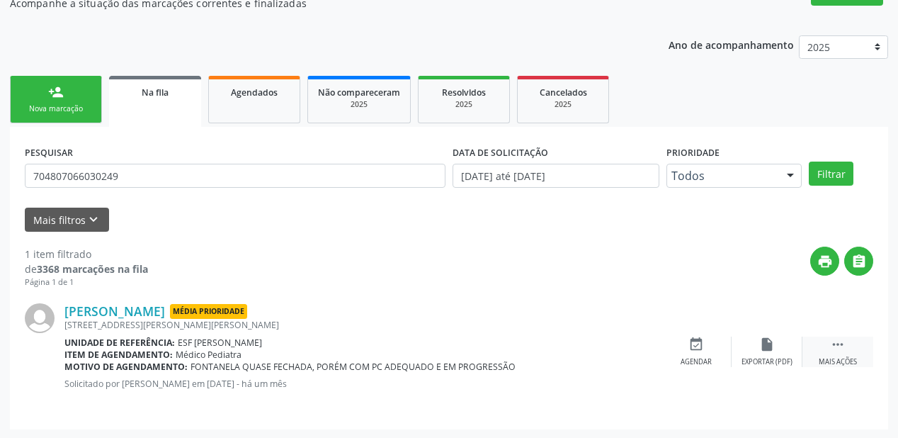
click at [835, 343] on icon "" at bounding box center [838, 344] width 16 height 16
click at [480, 346] on icon "event_available" at bounding box center [484, 344] width 16 height 16
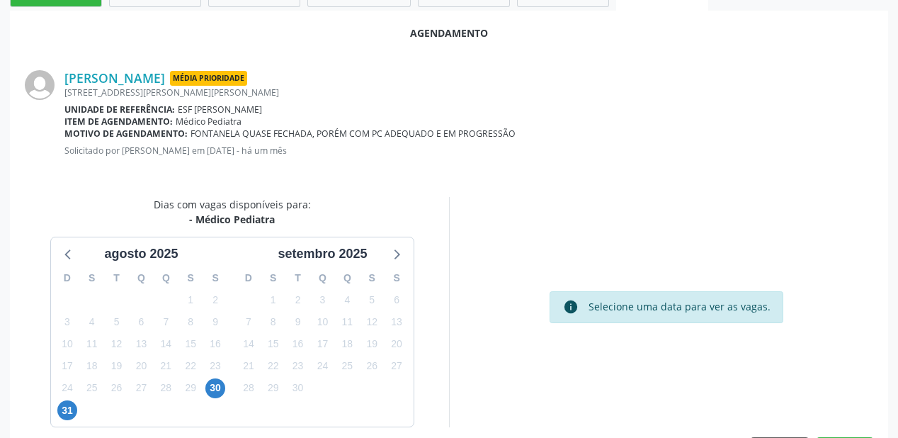
scroll to position [298, 0]
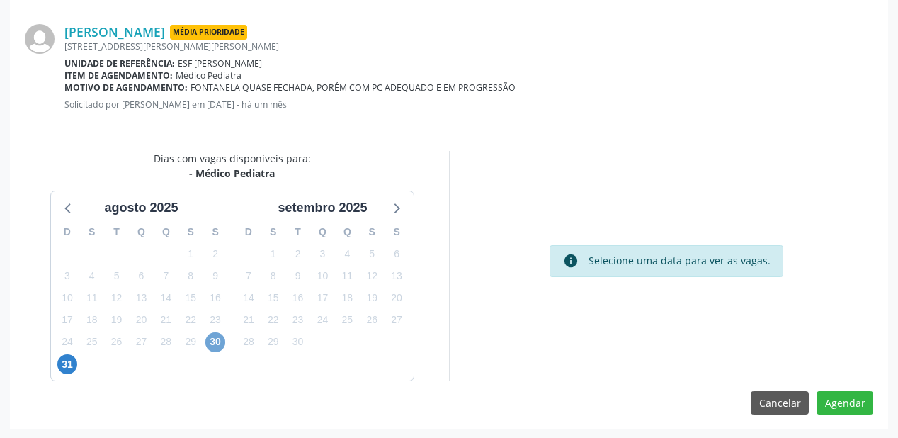
click at [212, 337] on span "30" at bounding box center [215, 342] width 20 height 20
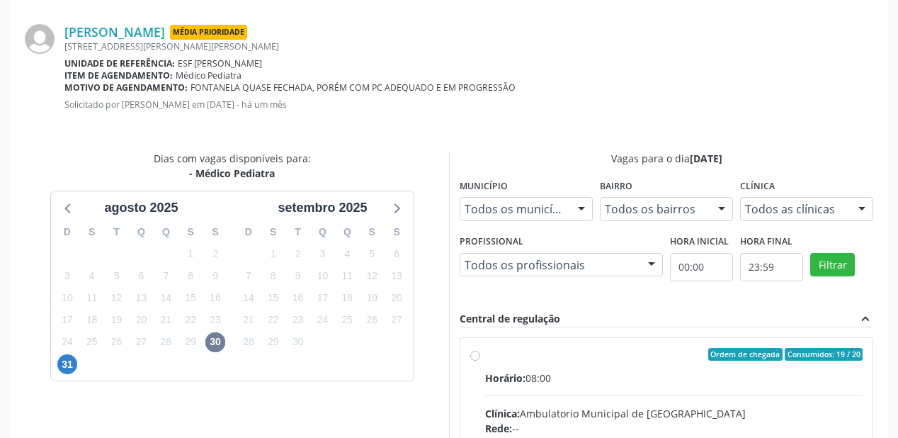
click at [649, 374] on div "Horário: 08:00" at bounding box center [674, 377] width 378 height 15
click at [480, 361] on input "Ordem de chegada Consumidos: 19 / 20 Horário: 08:00 Clínica: Ambulatorio Munici…" at bounding box center [475, 354] width 10 height 13
radio input "true"
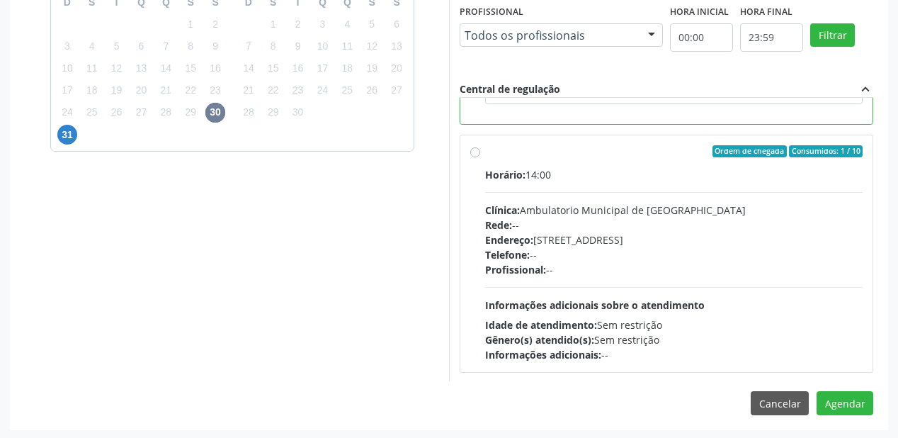
scroll to position [528, 0]
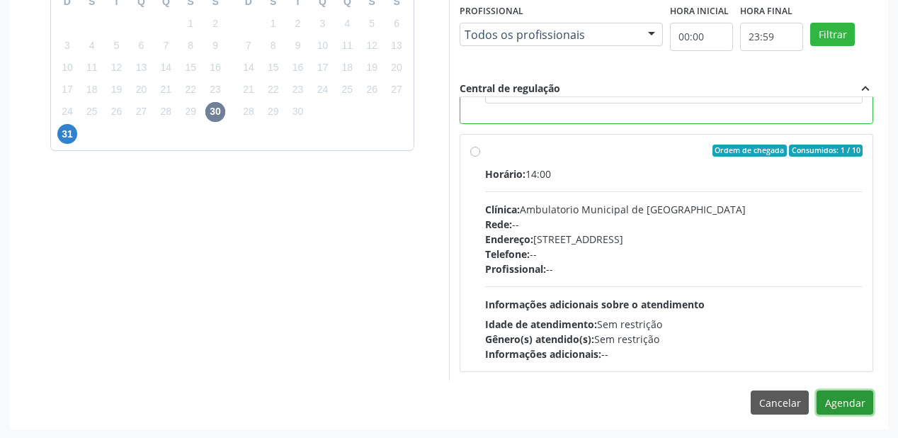
click at [837, 404] on button "Agendar" at bounding box center [845, 402] width 57 height 24
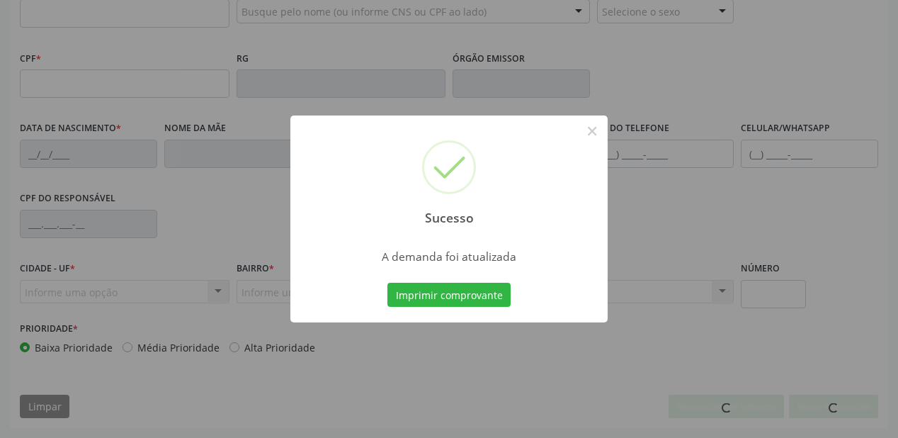
scroll to position [370, 0]
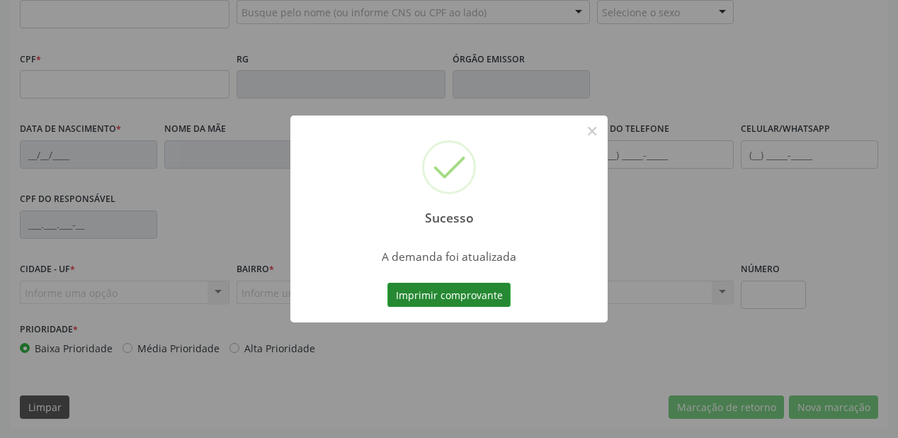
click at [439, 297] on button "Imprimir comprovante" at bounding box center [448, 295] width 123 height 24
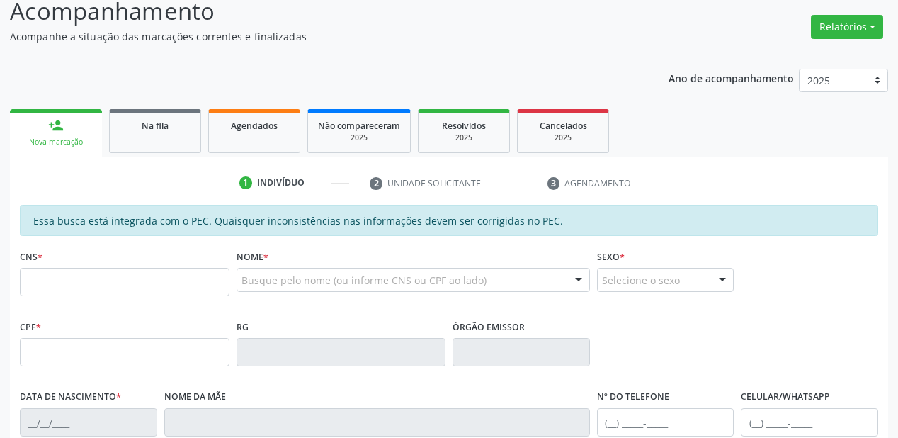
scroll to position [87, 0]
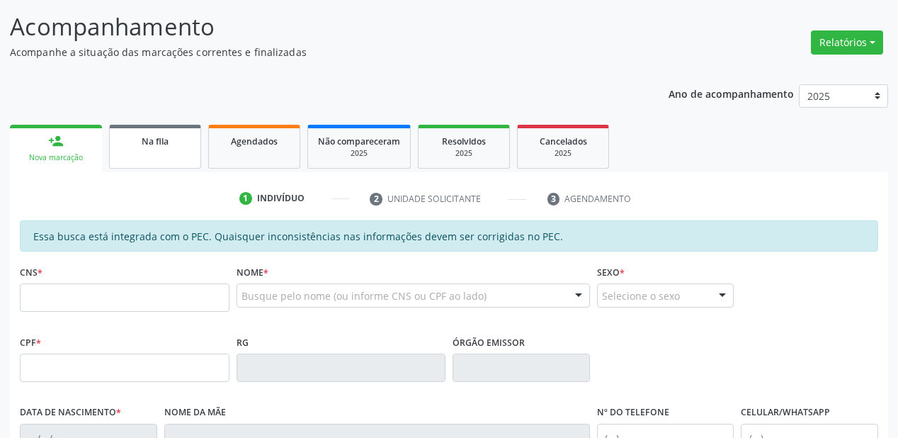
drag, startPoint x: 150, startPoint y: 138, endPoint x: 123, endPoint y: 225, distance: 90.7
click at [149, 139] on span "Na fila" at bounding box center [155, 141] width 27 height 12
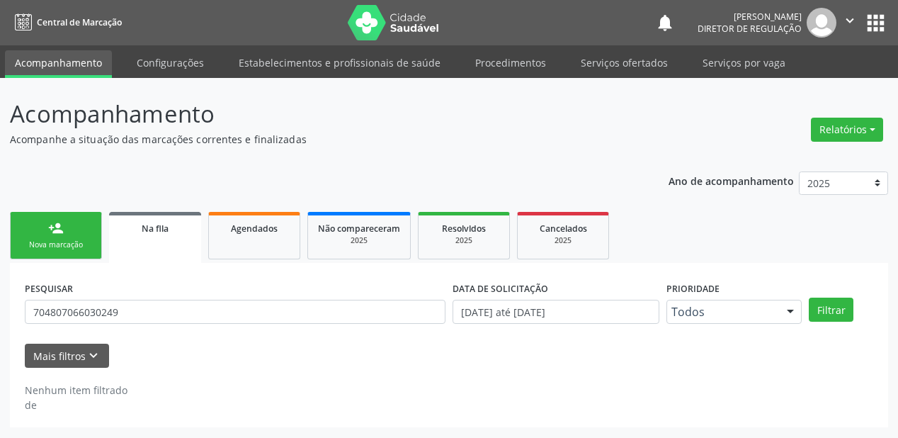
scroll to position [0, 0]
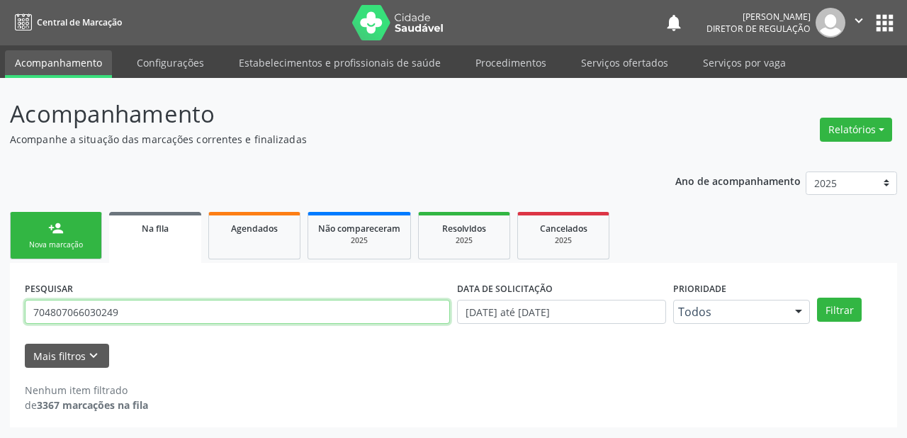
click at [130, 312] on input "704807066030249" at bounding box center [237, 312] width 425 height 24
type input "7"
type input "708507302159675"
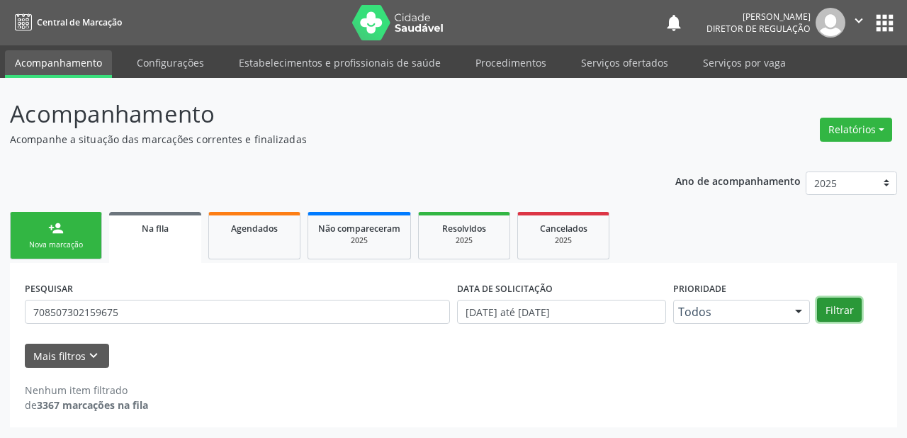
click at [848, 310] on button "Filtrar" at bounding box center [839, 309] width 45 height 24
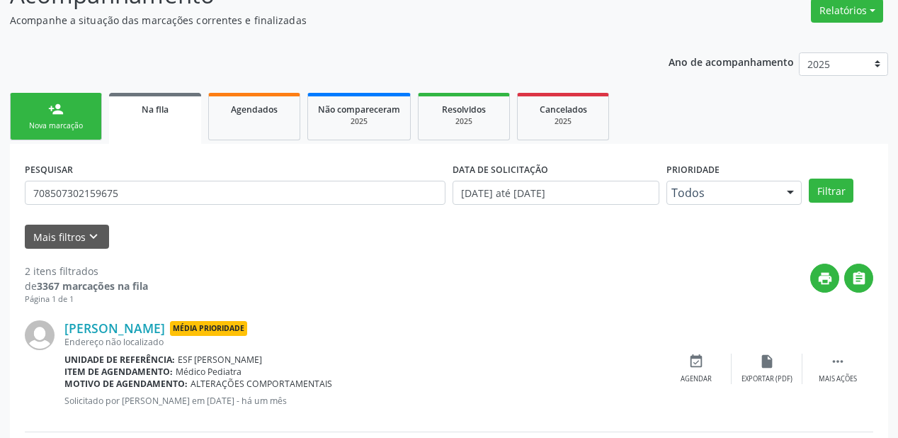
scroll to position [263, 0]
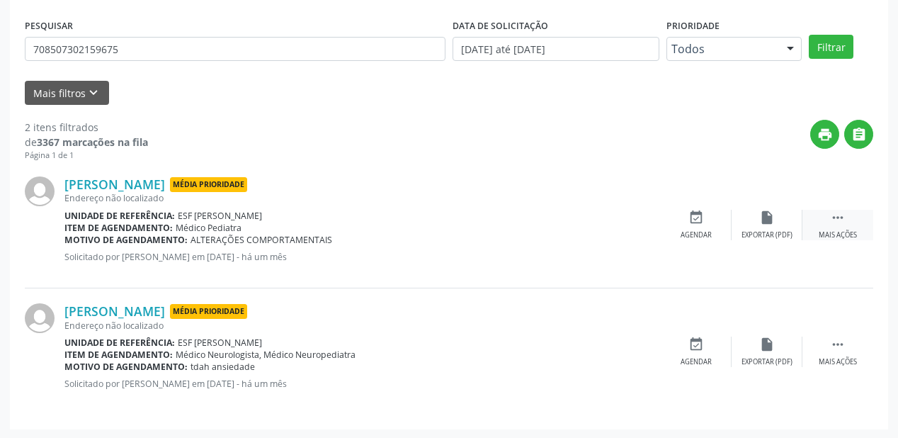
click at [847, 215] on div " Mais ações" at bounding box center [838, 225] width 71 height 30
click at [494, 227] on div "event_available Agendar" at bounding box center [483, 225] width 71 height 30
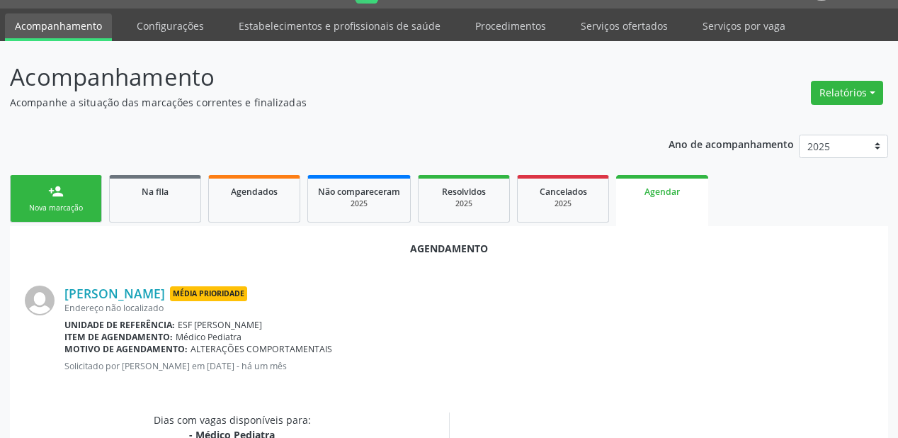
scroll to position [283, 0]
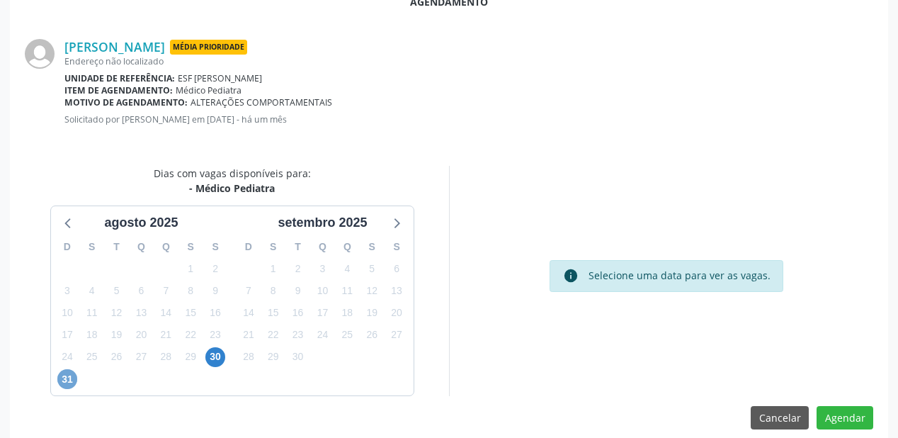
click at [75, 377] on span "31" at bounding box center [67, 379] width 20 height 20
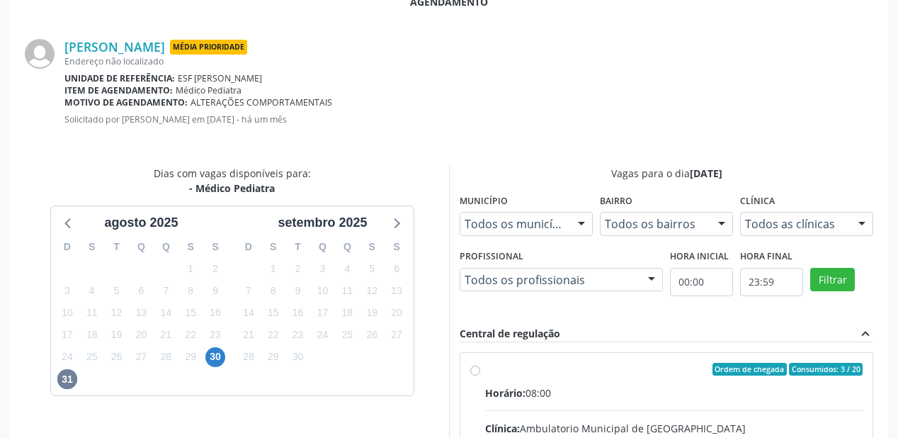
click at [480, 375] on input "Ordem de chegada Consumidos: 3 / 20 Horário: 08:00 Clínica: Ambulatorio Municip…" at bounding box center [475, 369] width 10 height 13
radio input "true"
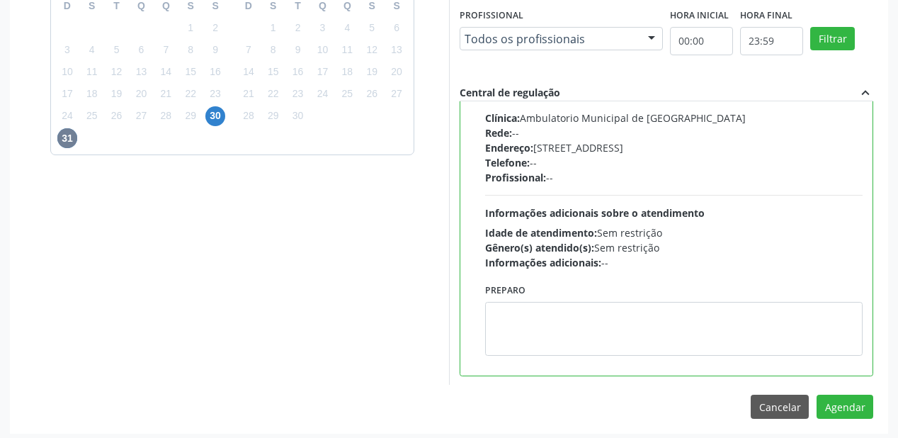
scroll to position [528, 0]
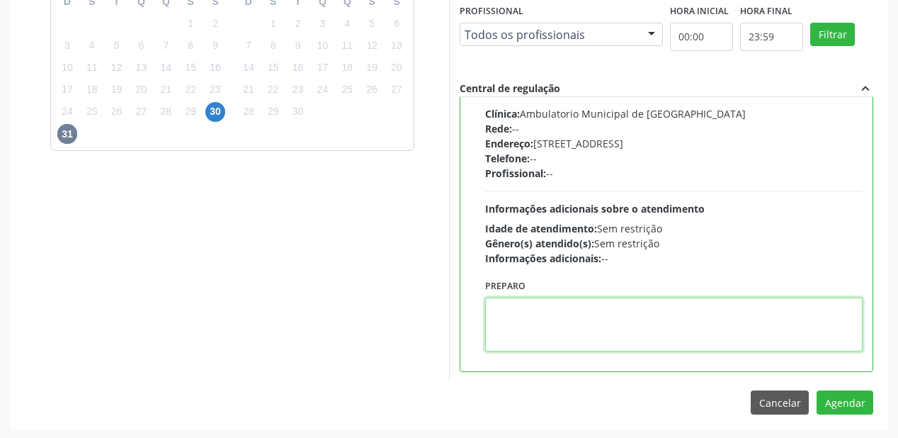
click at [669, 321] on textarea at bounding box center [674, 324] width 378 height 54
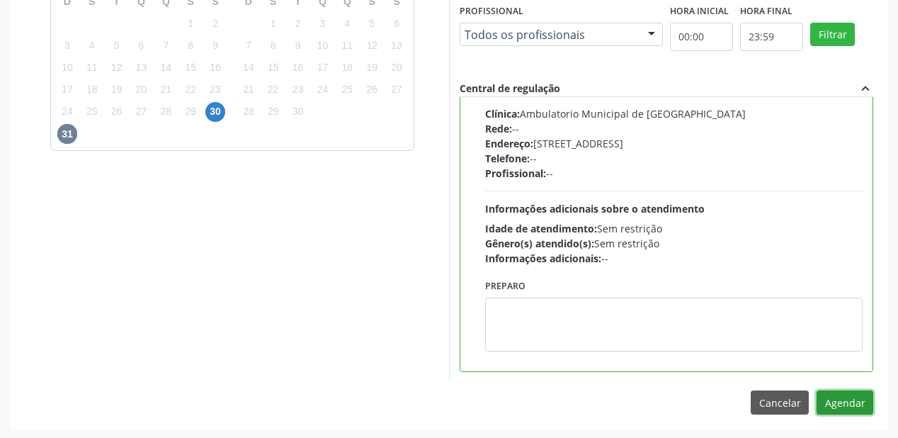
click at [836, 397] on button "Agendar" at bounding box center [845, 402] width 57 height 24
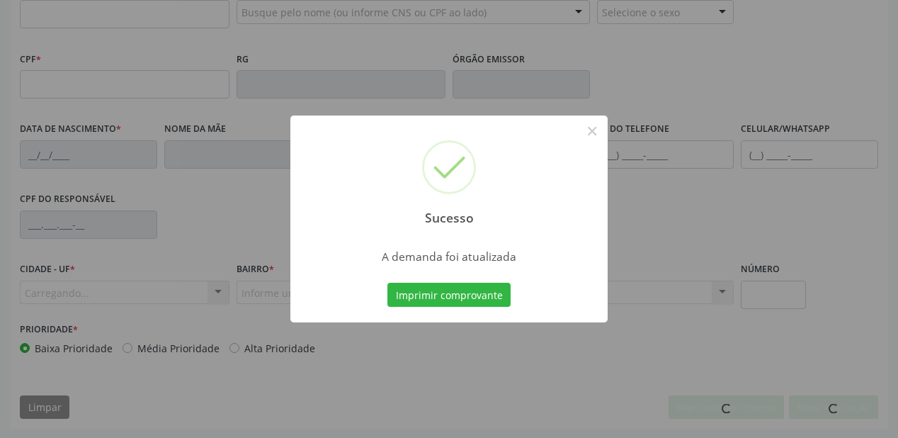
click at [438, 297] on button "Imprimir comprovante" at bounding box center [448, 295] width 123 height 24
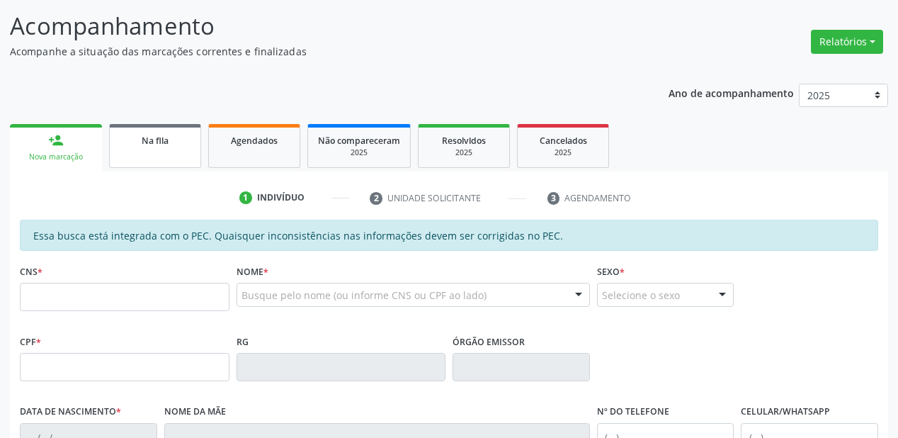
scroll to position [87, 0]
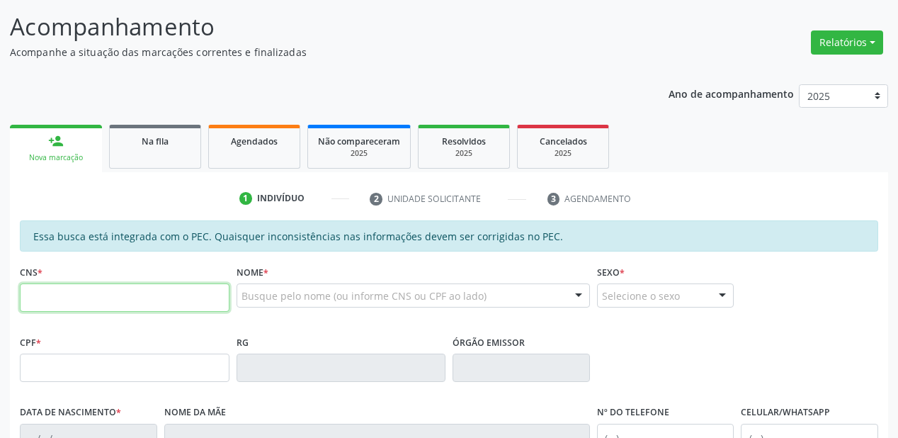
click at [108, 297] on input "text" at bounding box center [125, 297] width 210 height 28
drag, startPoint x: 169, startPoint y: 147, endPoint x: 176, endPoint y: 156, distance: 11.1
click at [169, 147] on link "Na fila" at bounding box center [155, 147] width 92 height 44
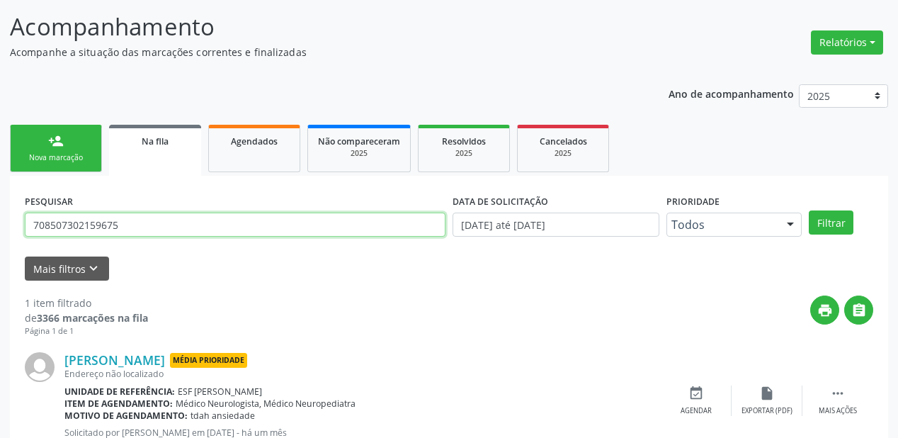
click at [125, 224] on input "708507302159675" at bounding box center [235, 224] width 421 height 24
type input "7"
type input "705000427531859"
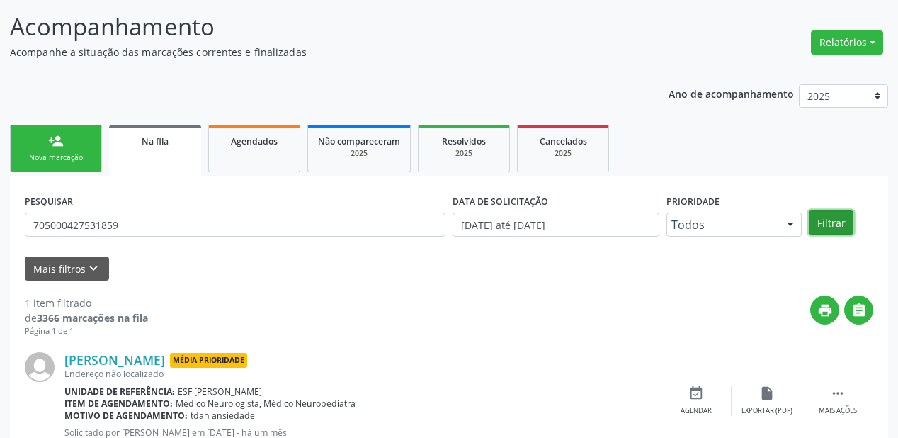
click at [839, 227] on button "Filtrar" at bounding box center [831, 222] width 45 height 24
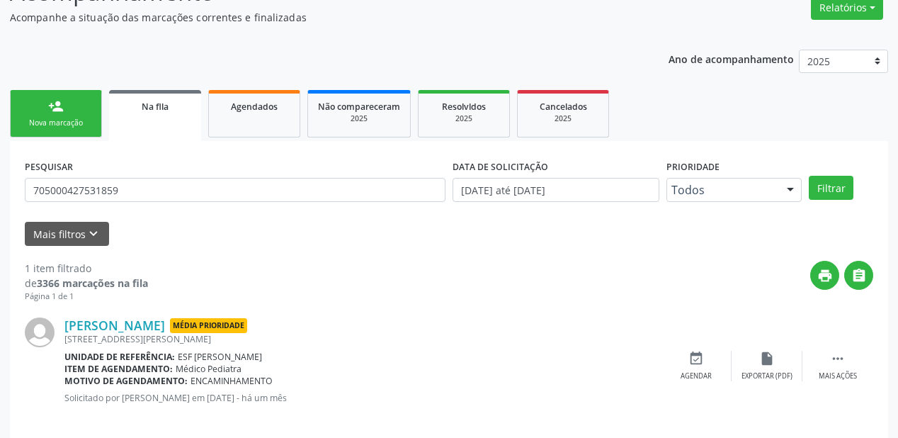
scroll to position [136, 0]
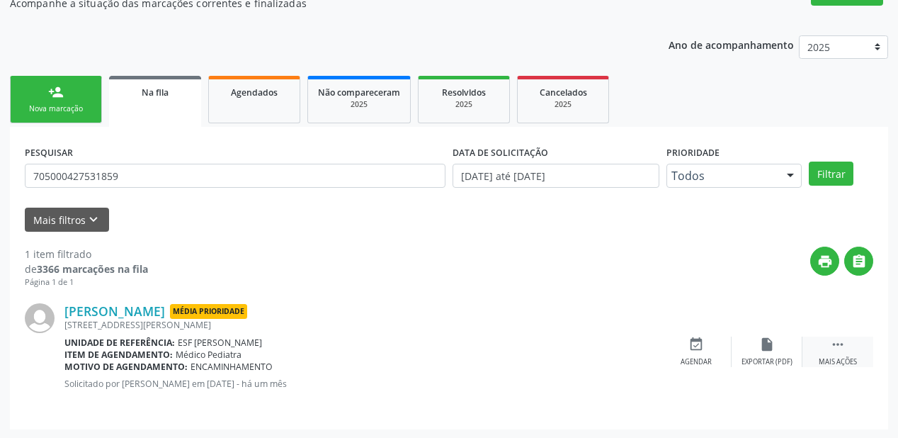
click at [834, 339] on icon "" at bounding box center [838, 344] width 16 height 16
click at [506, 351] on div "event_available Agendar" at bounding box center [483, 351] width 71 height 30
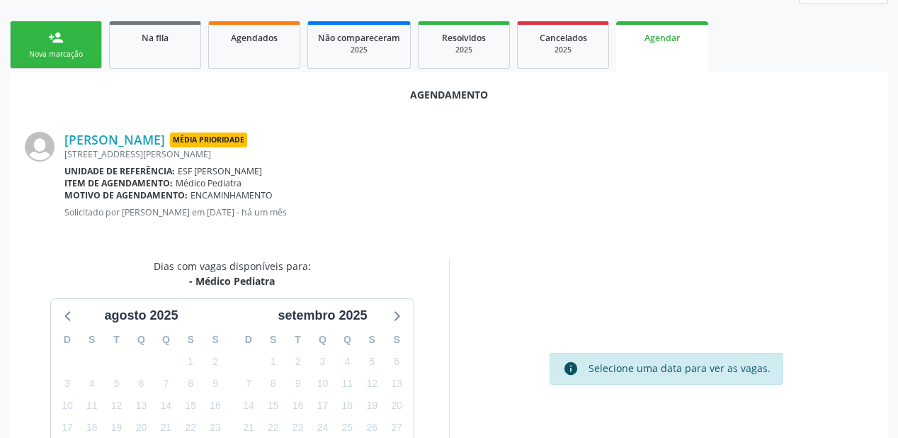
scroll to position [298, 0]
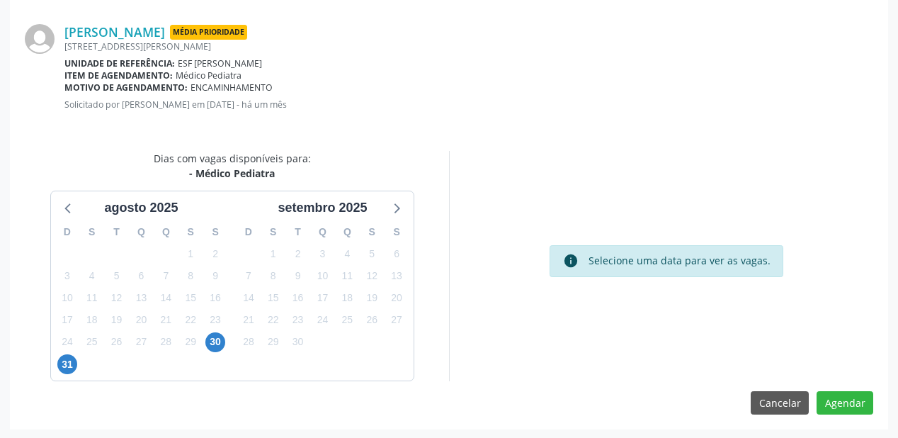
click at [69, 353] on div "31" at bounding box center [67, 364] width 20 height 22
click at [68, 358] on span "31" at bounding box center [67, 364] width 20 height 20
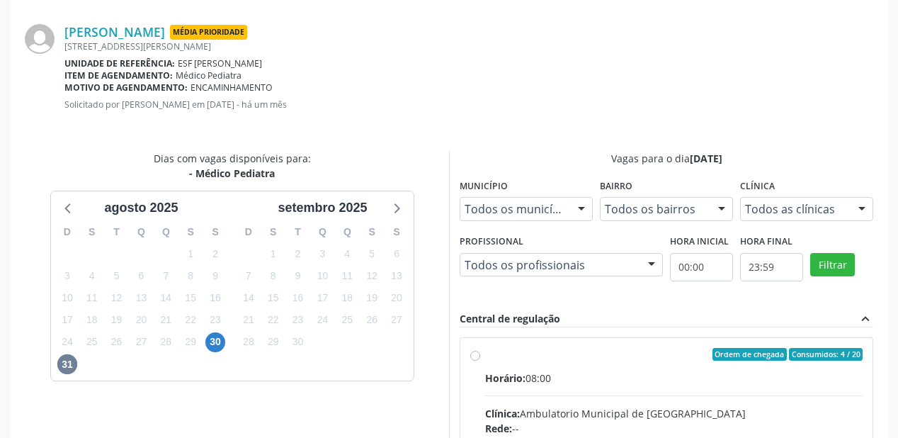
click at [589, 354] on div "Ordem de chegada Consumidos: 4 / 20" at bounding box center [674, 354] width 378 height 13
click at [480, 354] on input "Ordem de chegada Consumidos: 4 / 20 Horário: 08:00 Clínica: Ambulatorio Municip…" at bounding box center [475, 354] width 10 height 13
radio input "true"
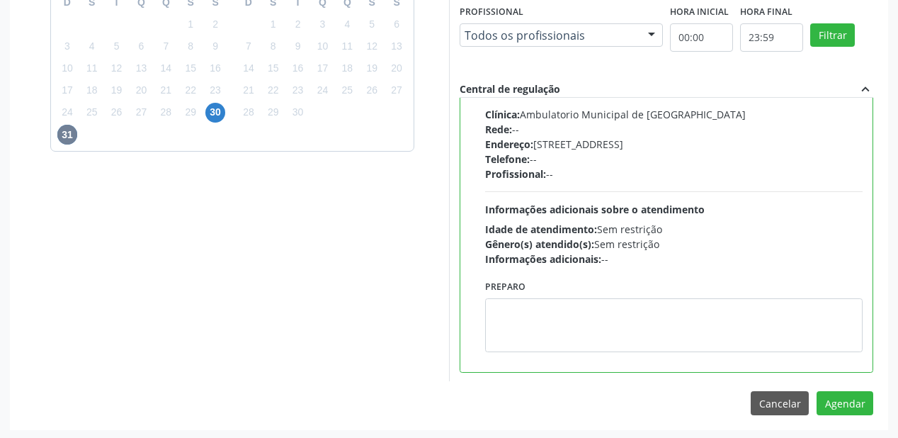
scroll to position [528, 0]
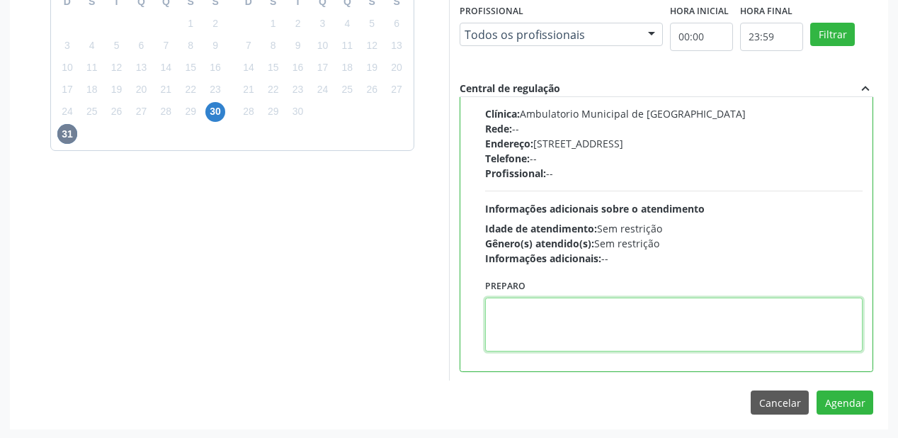
click at [538, 322] on textarea at bounding box center [674, 324] width 378 height 54
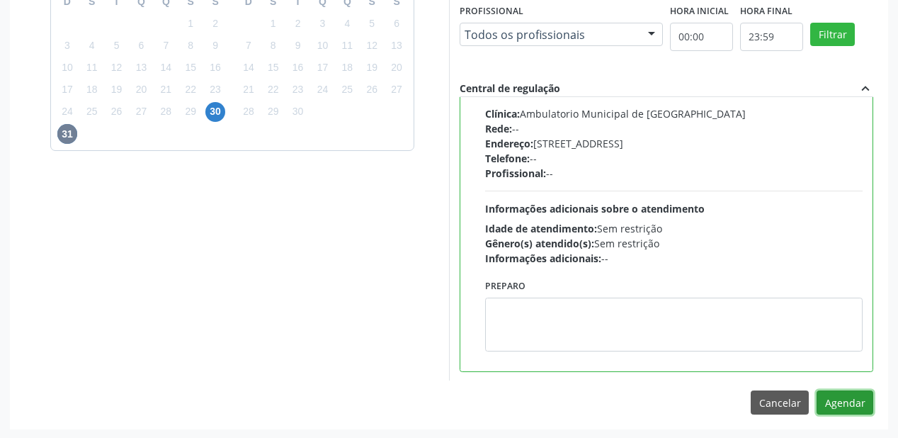
click at [827, 402] on button "Agendar" at bounding box center [845, 402] width 57 height 24
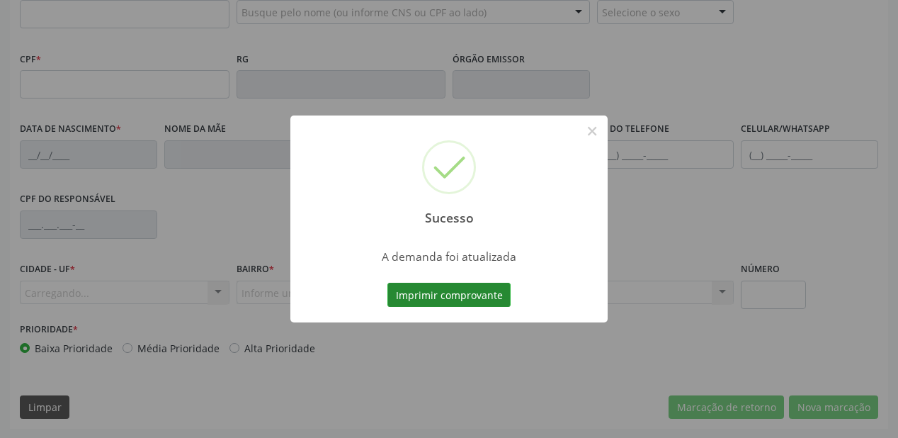
click at [462, 293] on button "Imprimir comprovante" at bounding box center [448, 295] width 123 height 24
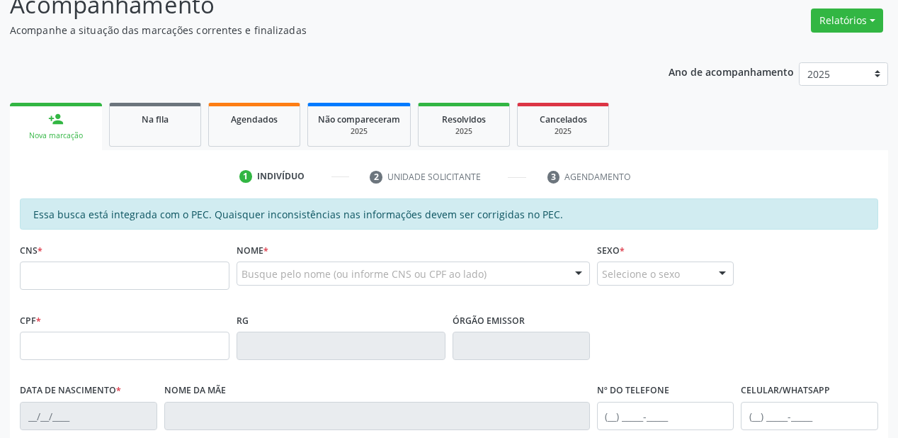
scroll to position [87, 0]
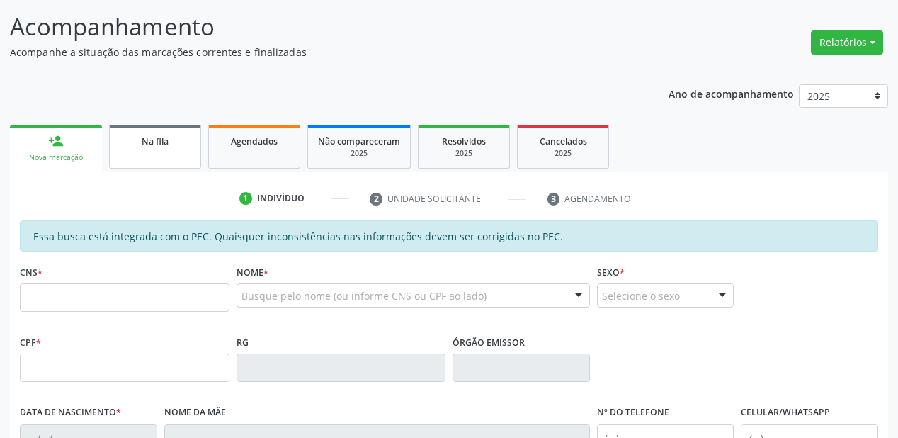
click at [161, 155] on link "Na fila" at bounding box center [155, 147] width 92 height 44
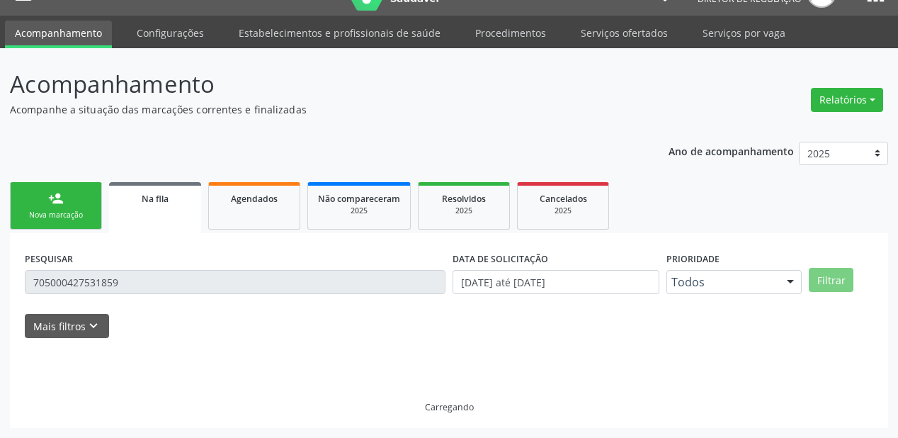
scroll to position [0, 0]
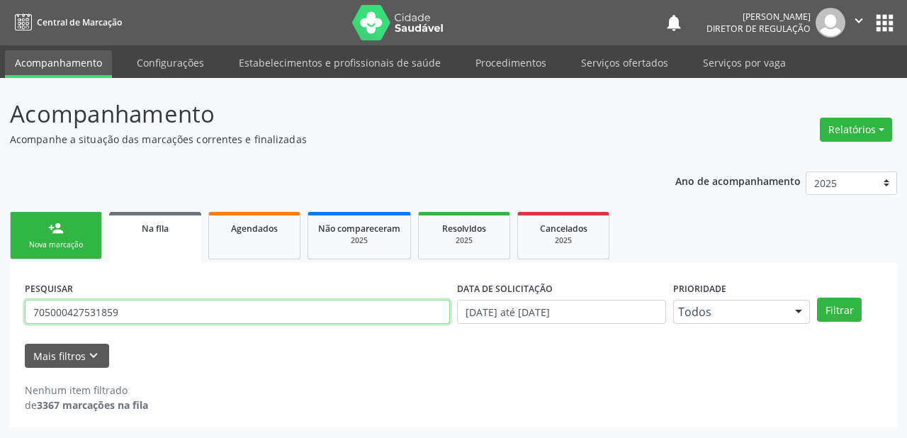
click at [139, 313] on input "705000427531859" at bounding box center [237, 312] width 425 height 24
type input "7"
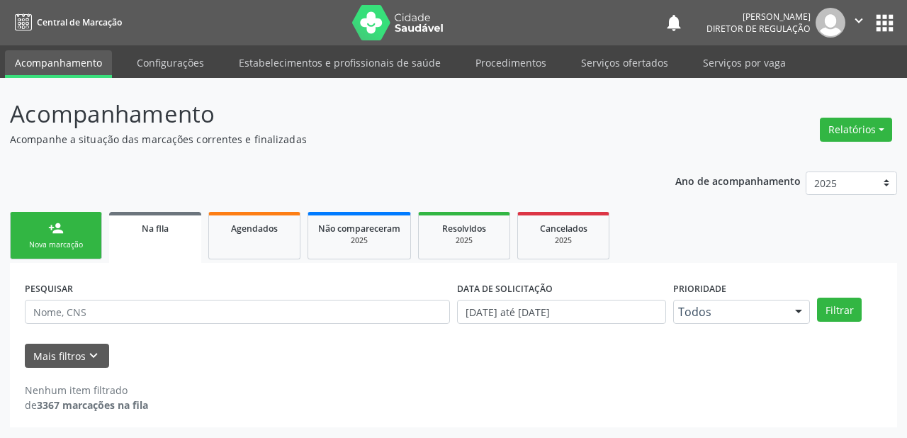
click at [42, 233] on link "person_add Nova marcação" at bounding box center [56, 235] width 92 height 47
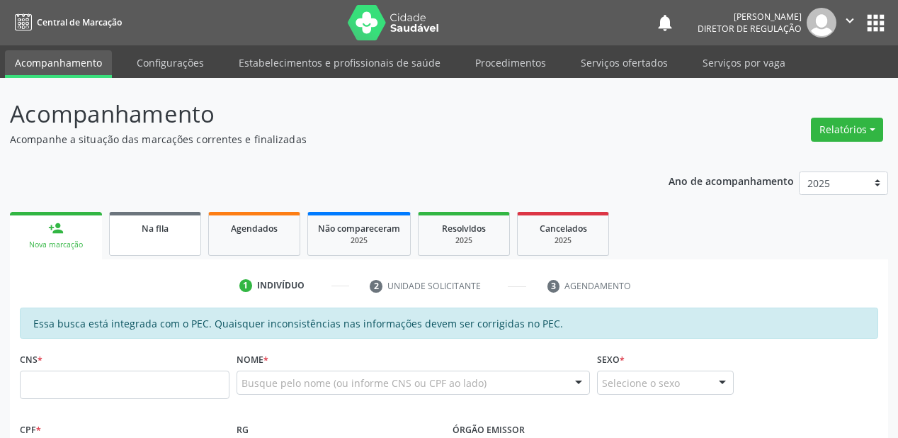
click at [159, 233] on span "Na fila" at bounding box center [155, 228] width 27 height 12
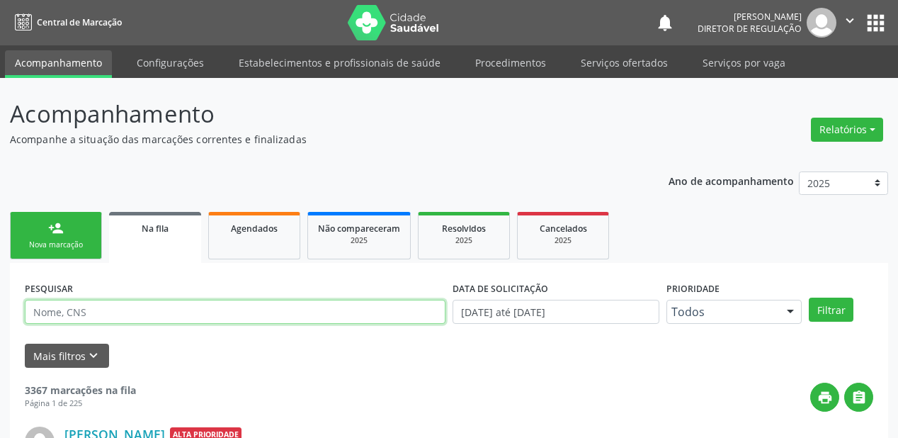
click at [82, 320] on input "text" at bounding box center [235, 312] width 421 height 24
type input "705004296710554"
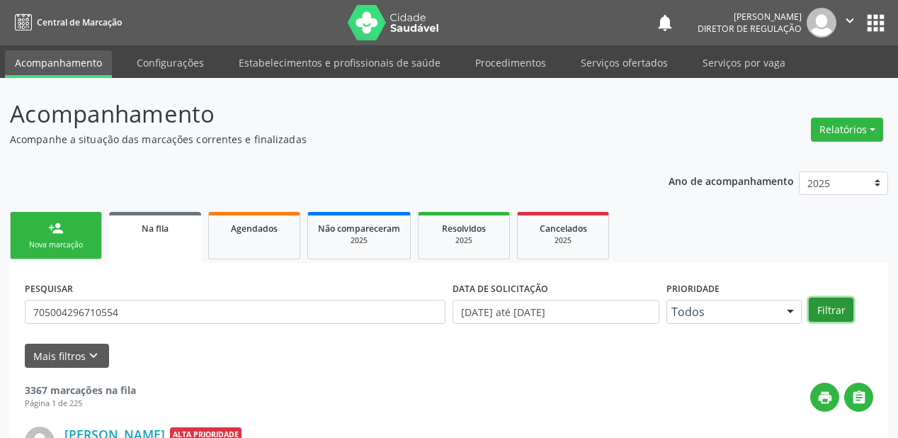
click at [825, 311] on button "Filtrar" at bounding box center [831, 309] width 45 height 24
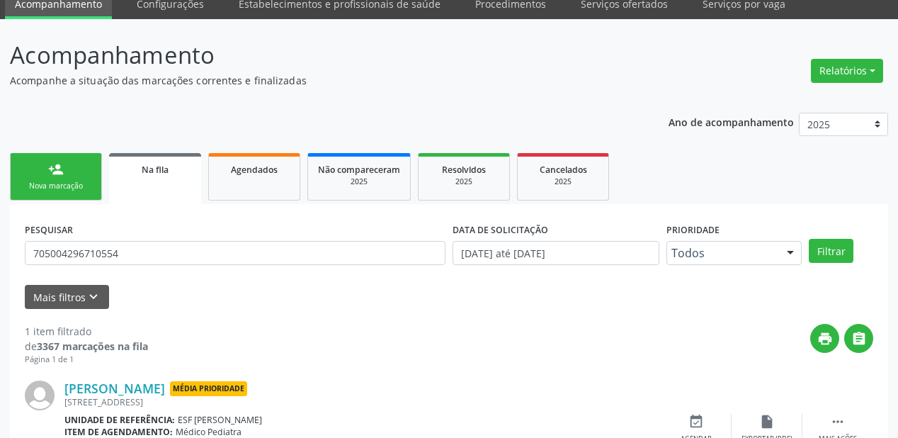
scroll to position [136, 0]
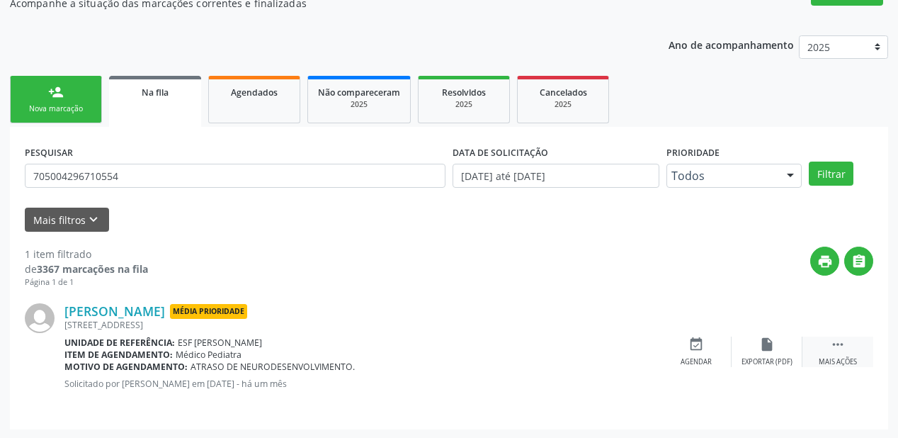
click at [844, 339] on icon "" at bounding box center [838, 344] width 16 height 16
click at [482, 347] on icon "event_available" at bounding box center [484, 344] width 16 height 16
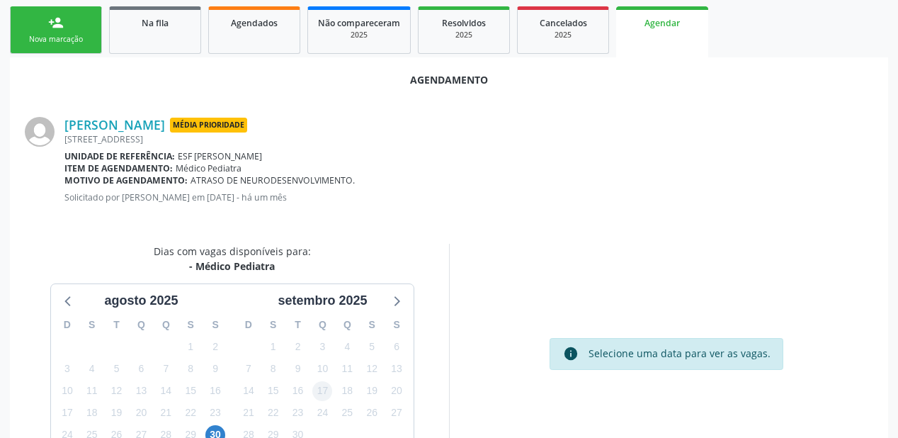
scroll to position [298, 0]
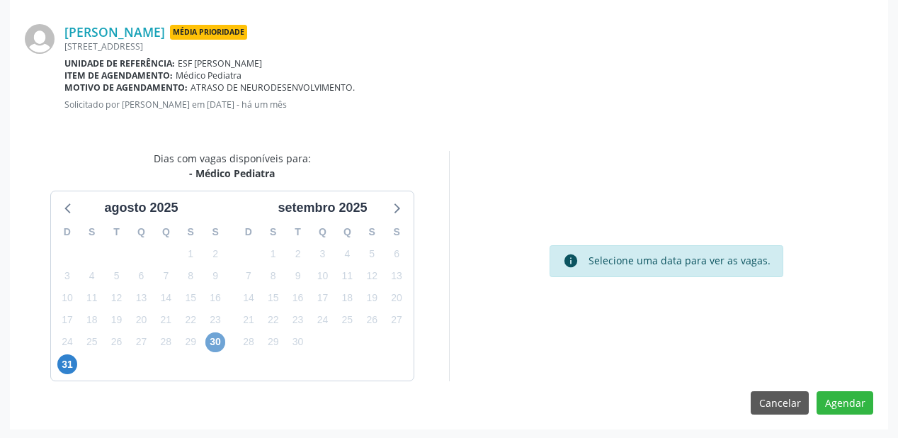
click at [218, 339] on span "30" at bounding box center [215, 342] width 20 height 20
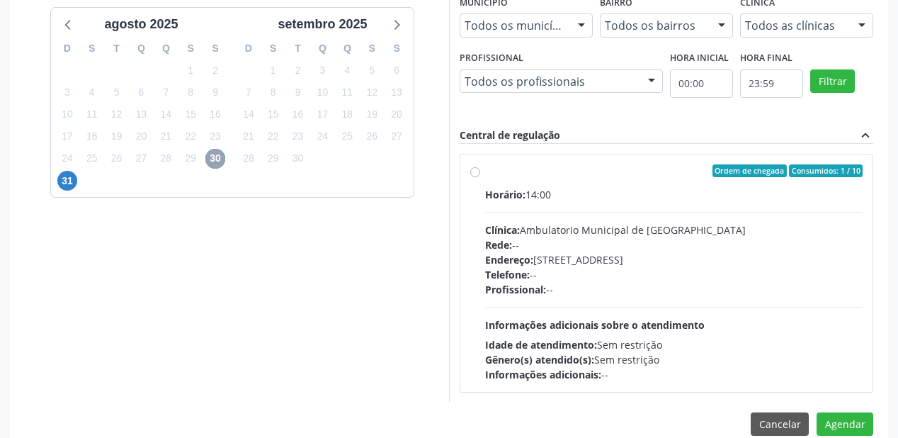
scroll to position [502, 0]
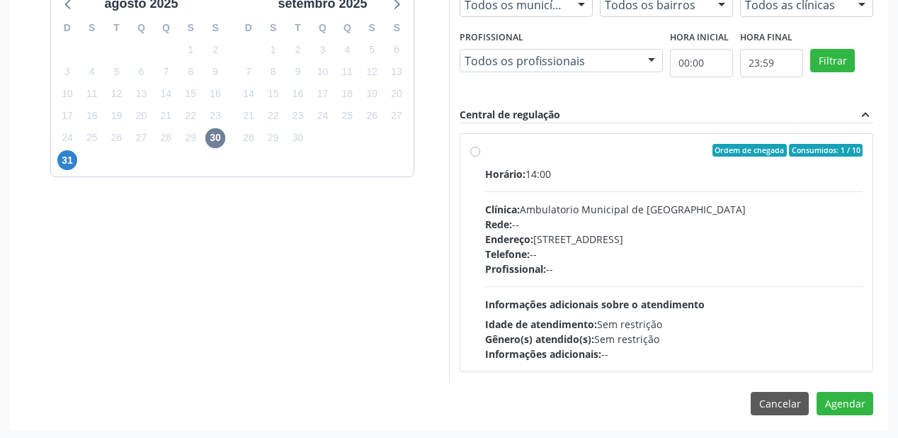
click at [561, 305] on span "Informações adicionais sobre o atendimento" at bounding box center [595, 303] width 220 height 13
click at [480, 157] on input "Ordem de chegada Consumidos: 1 / 10 Horário: 14:00 Clínica: Ambulatorio Municip…" at bounding box center [475, 150] width 10 height 13
radio input "true"
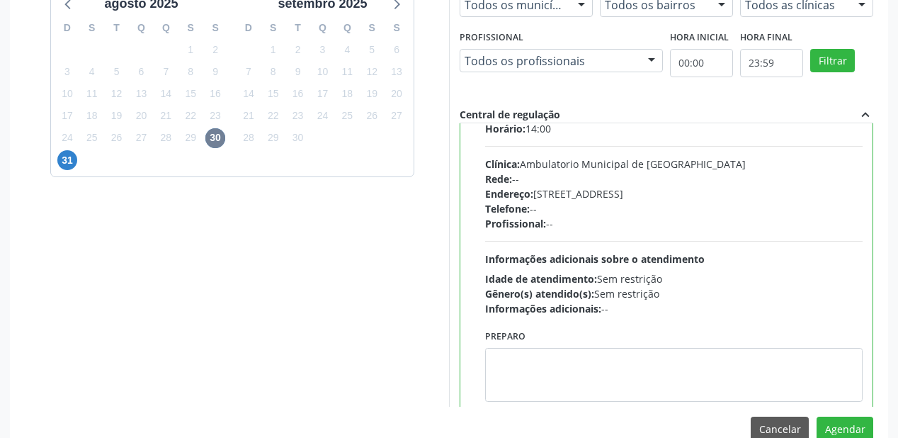
scroll to position [69, 0]
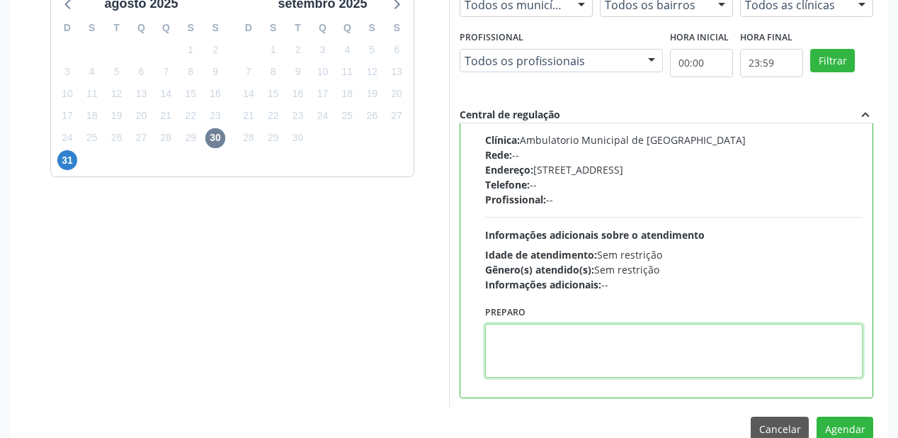
click at [552, 347] on textarea at bounding box center [674, 351] width 378 height 54
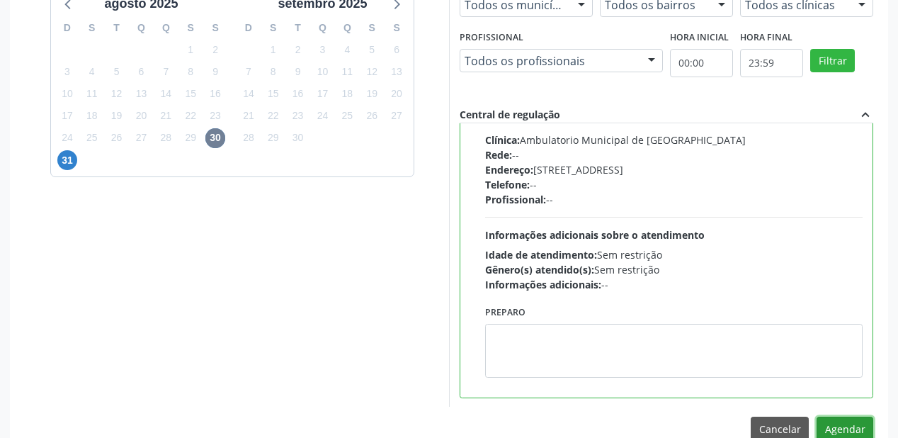
click at [832, 424] on button "Agendar" at bounding box center [845, 428] width 57 height 24
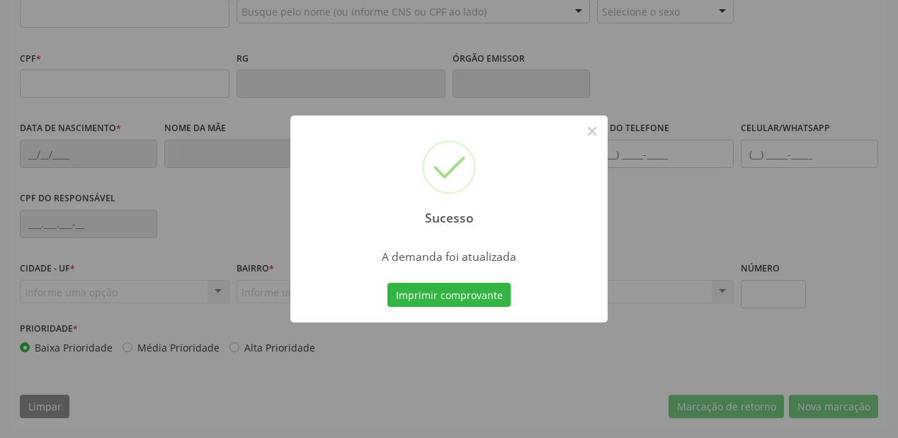
scroll to position [370, 0]
click at [463, 295] on button "Imprimir comprovante" at bounding box center [448, 295] width 123 height 24
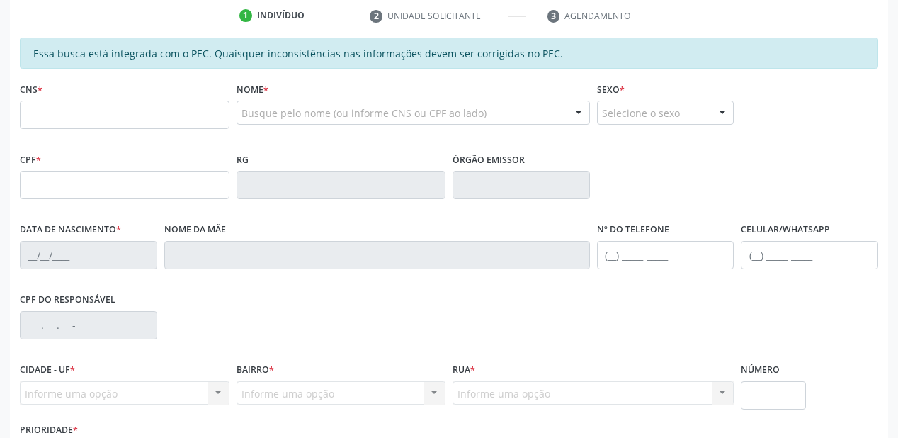
scroll to position [87, 0]
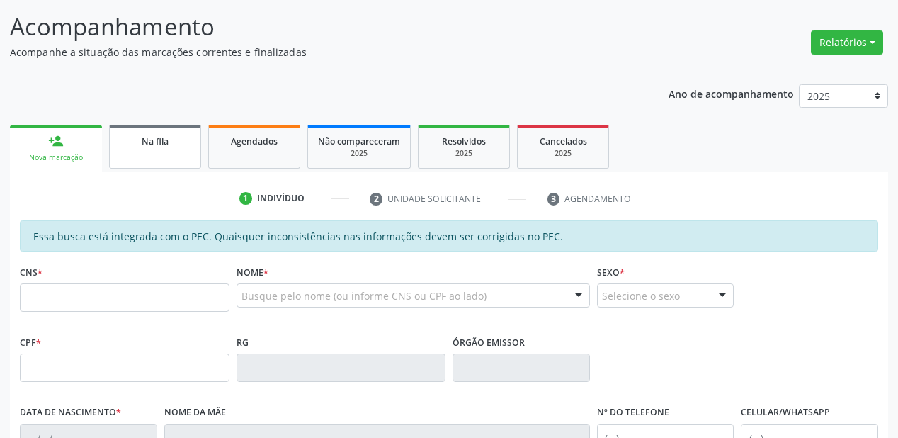
click at [157, 156] on link "Na fila" at bounding box center [155, 147] width 92 height 44
click at [157, 156] on div "Ano de acompanhamento 2025 2024 2023 2022 2021 2020 2019 2018 person_add Nova m…" at bounding box center [449, 393] width 878 height 638
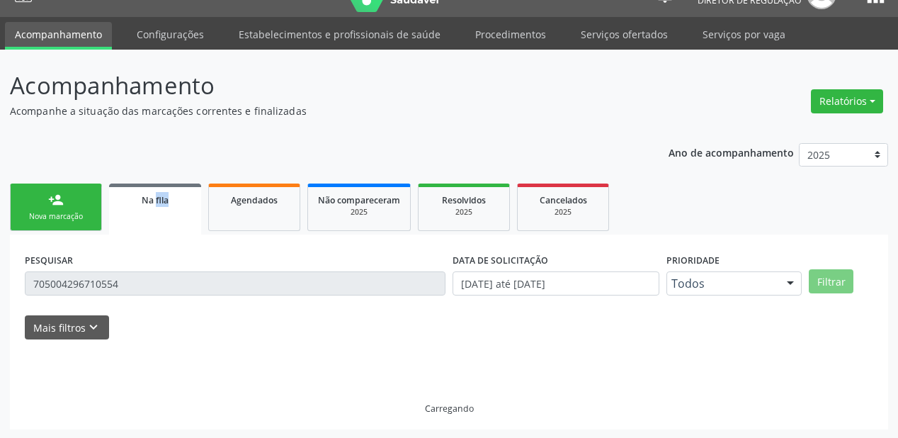
scroll to position [0, 0]
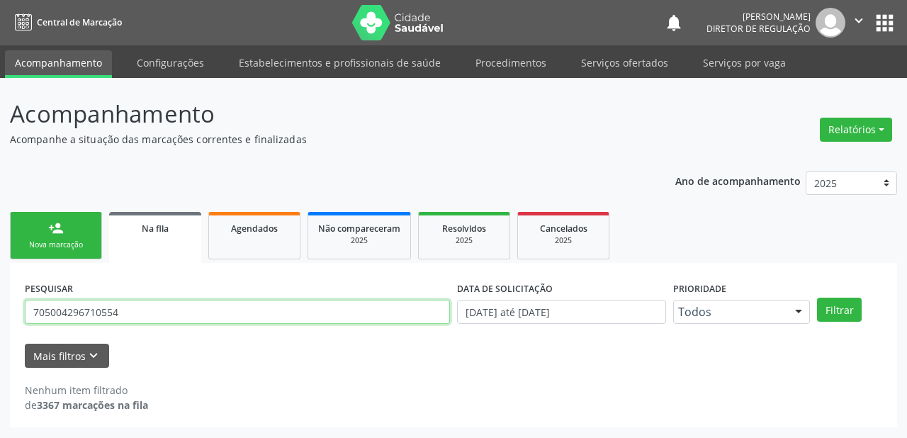
click at [142, 317] on input "705004296710554" at bounding box center [237, 312] width 425 height 24
type input "7"
type input "702007391274586"
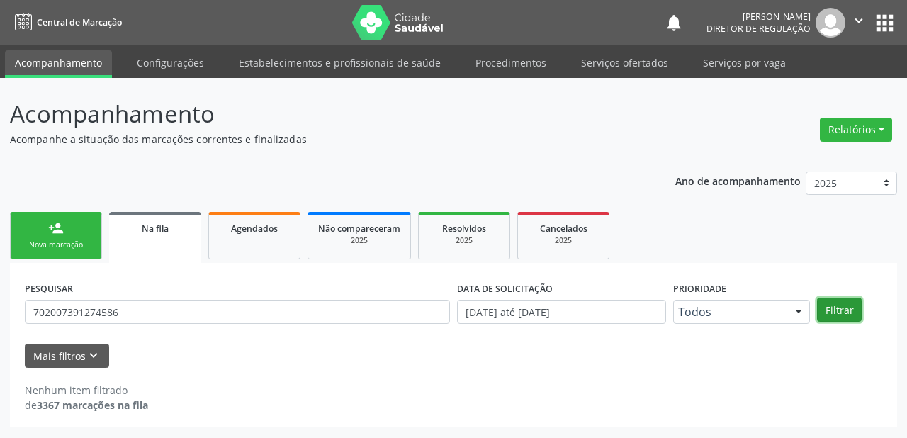
click at [829, 312] on button "Filtrar" at bounding box center [839, 309] width 45 height 24
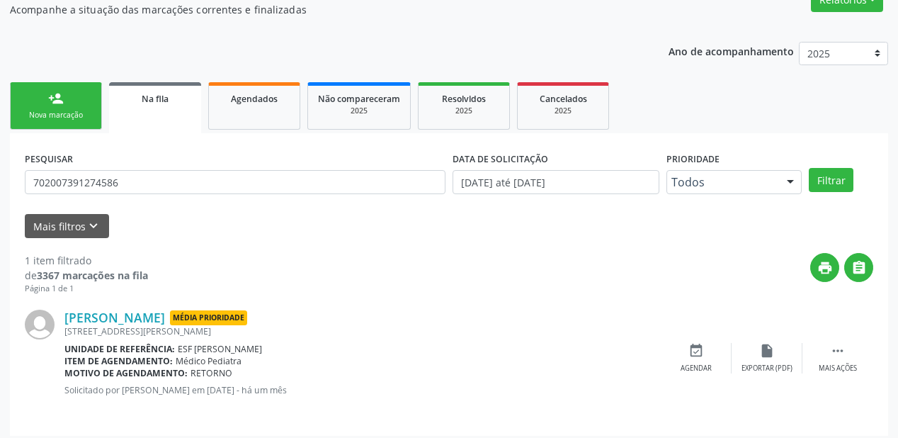
scroll to position [136, 0]
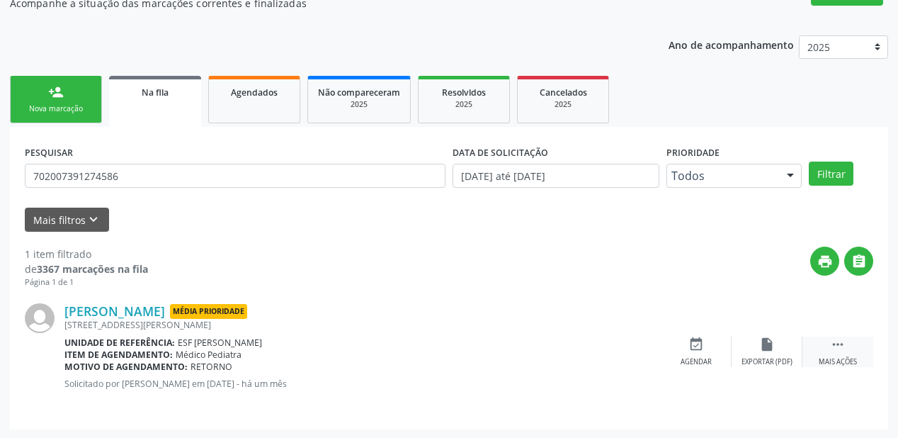
click at [832, 342] on icon "" at bounding box center [838, 344] width 16 height 16
click at [504, 350] on div "event_available Agendar" at bounding box center [483, 351] width 71 height 30
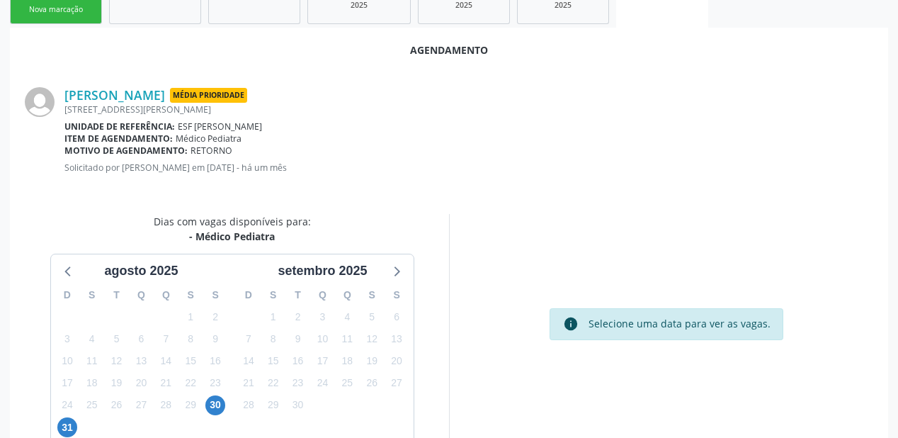
scroll to position [298, 0]
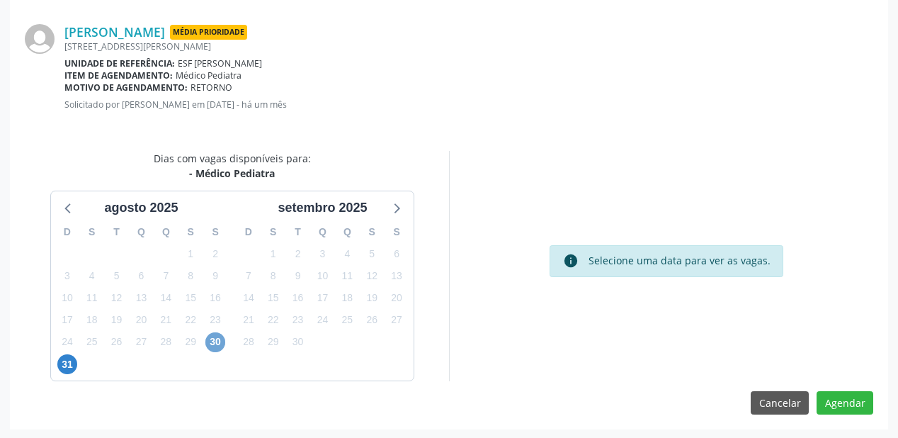
click at [210, 334] on span "30" at bounding box center [215, 342] width 20 height 20
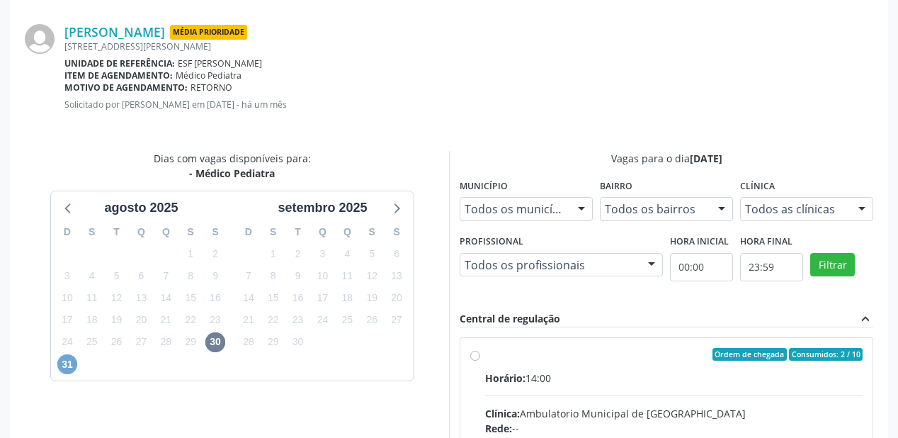
click at [62, 365] on span "31" at bounding box center [67, 364] width 20 height 20
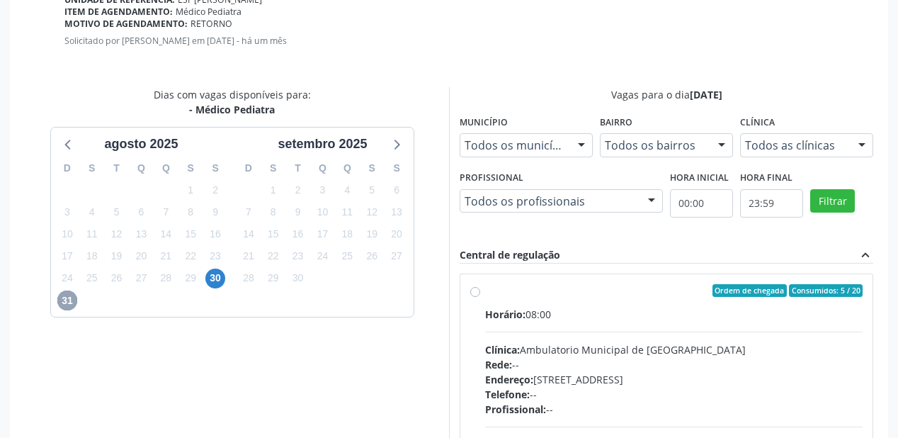
scroll to position [502, 0]
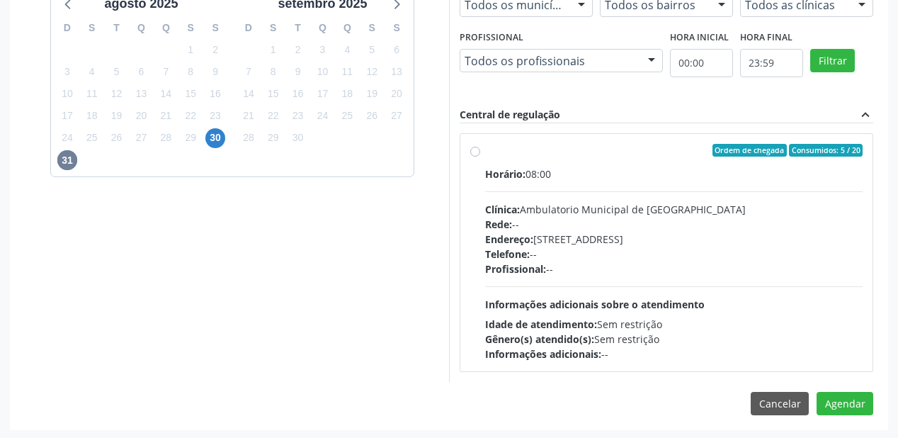
click at [697, 286] on hr at bounding box center [674, 286] width 378 height 1
click at [480, 157] on input "Ordem de chegada Consumidos: 5 / 20 Horário: 08:00 Clínica: Ambulatorio Municip…" at bounding box center [475, 150] width 10 height 13
radio input "true"
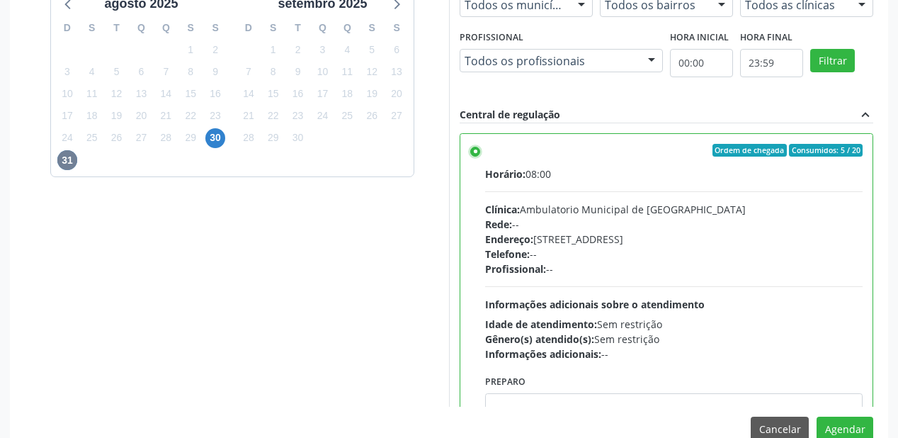
scroll to position [69, 0]
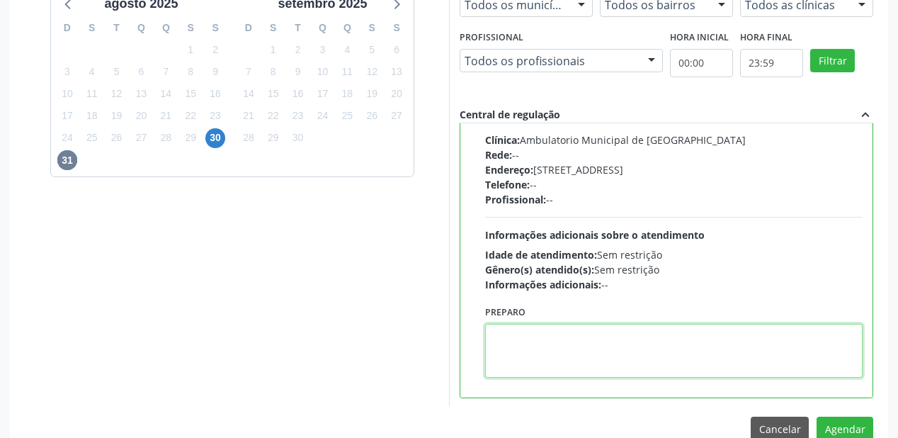
click at [543, 346] on textarea at bounding box center [674, 351] width 378 height 54
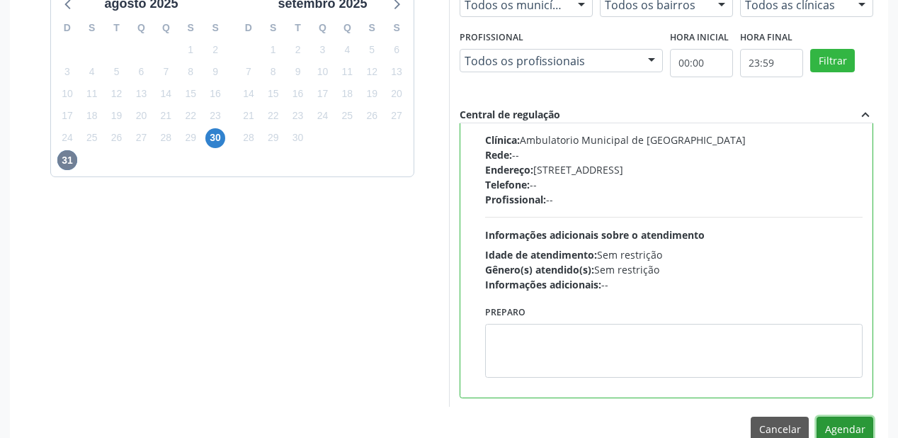
click at [842, 422] on button "Agendar" at bounding box center [845, 428] width 57 height 24
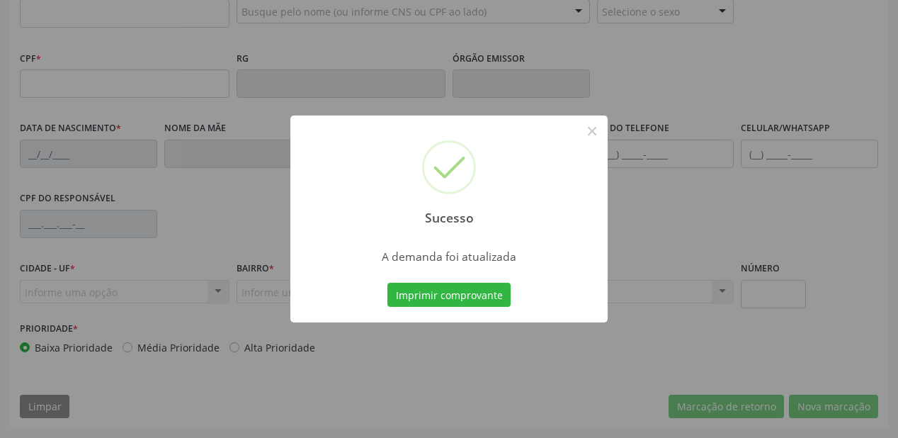
scroll to position [370, 0]
click at [446, 293] on button "Imprimir comprovante" at bounding box center [448, 295] width 123 height 24
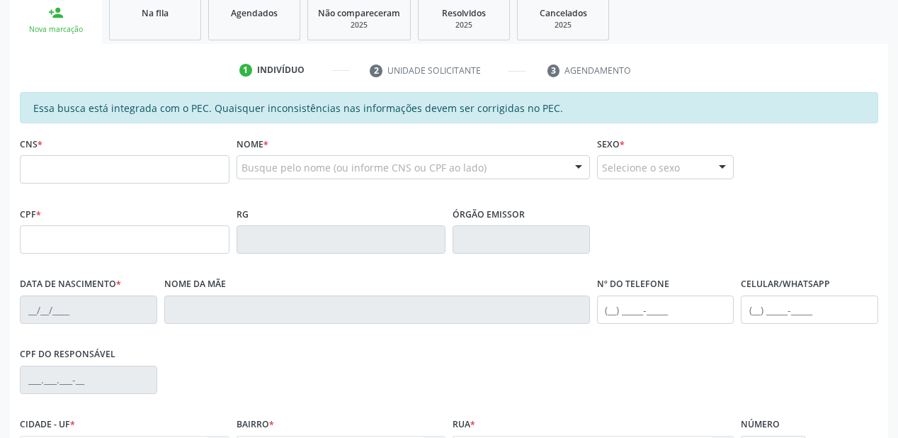
scroll to position [200, 0]
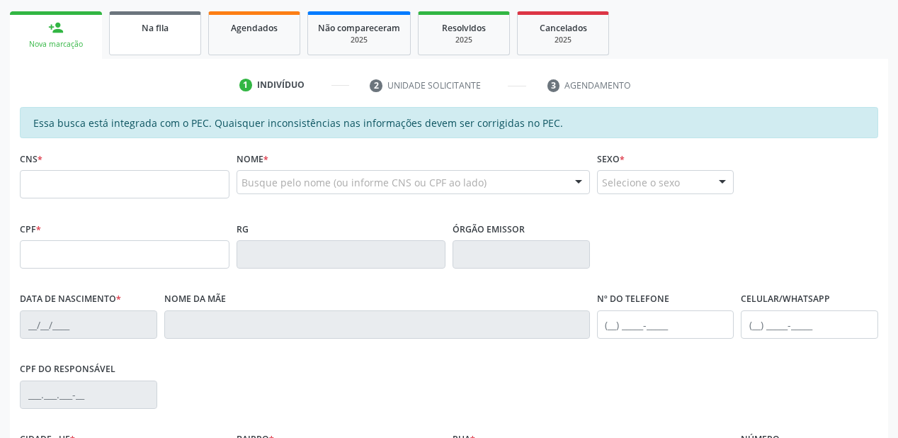
click at [149, 30] on span "Na fila" at bounding box center [155, 28] width 27 height 12
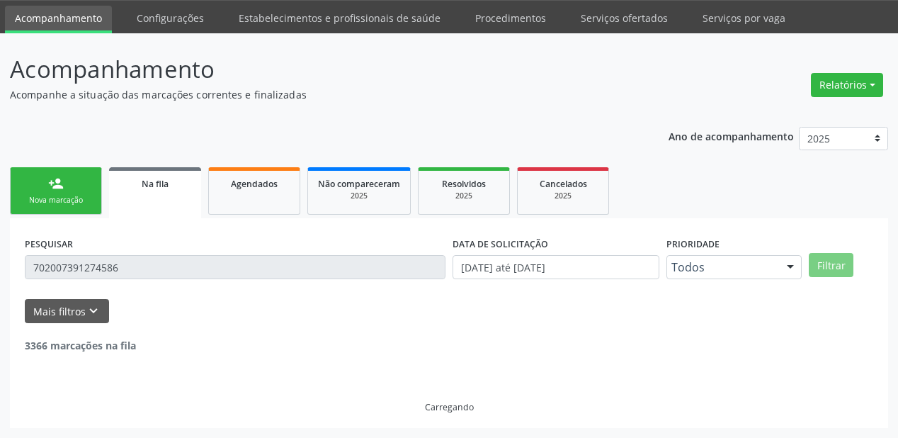
scroll to position [0, 0]
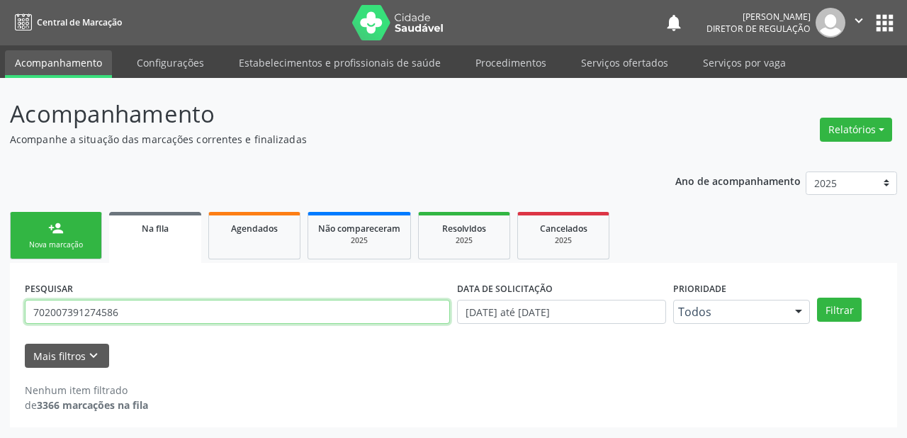
click at [142, 306] on input "702007391274586" at bounding box center [237, 312] width 425 height 24
type input "7"
type input "700007724320807"
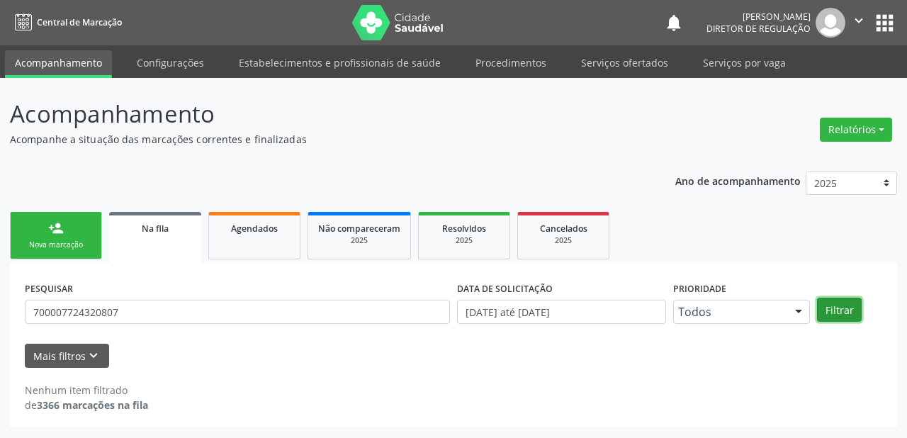
click at [842, 303] on button "Filtrar" at bounding box center [839, 309] width 45 height 24
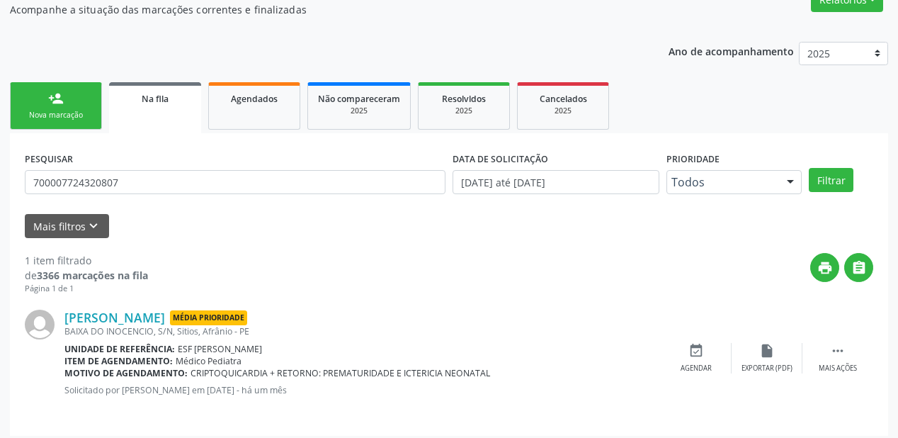
scroll to position [136, 0]
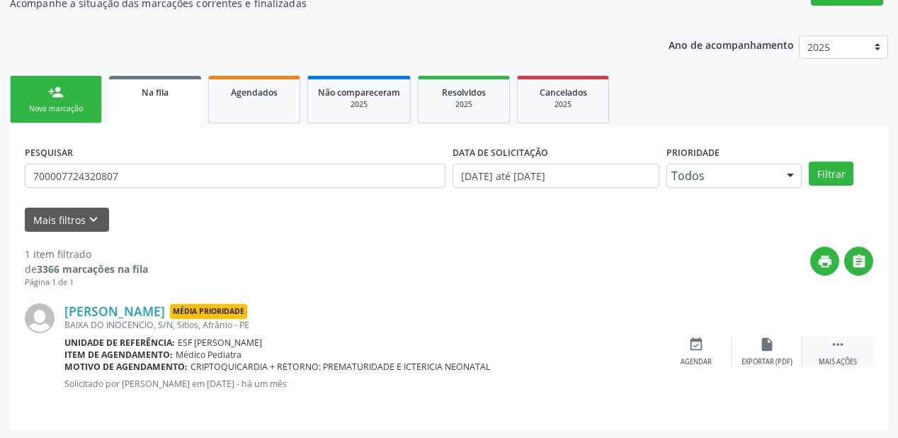
click at [835, 339] on icon "" at bounding box center [838, 344] width 16 height 16
click at [492, 354] on div "event_available Agendar" at bounding box center [483, 351] width 71 height 30
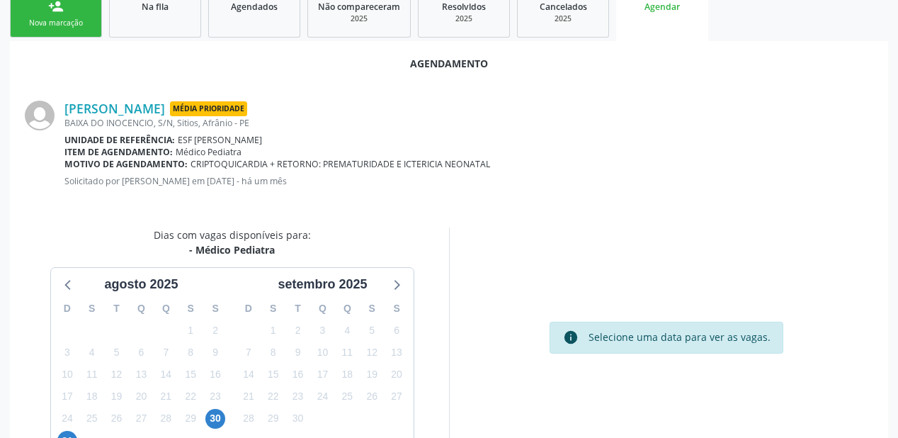
scroll to position [298, 0]
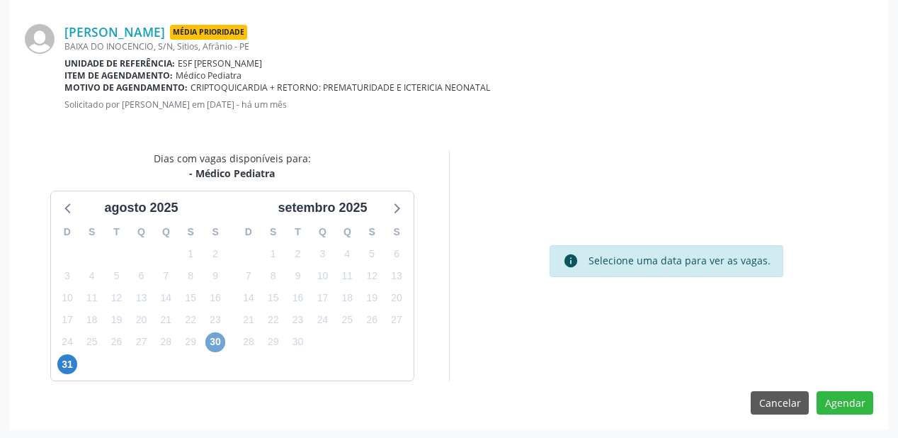
click at [217, 344] on span "30" at bounding box center [215, 342] width 20 height 20
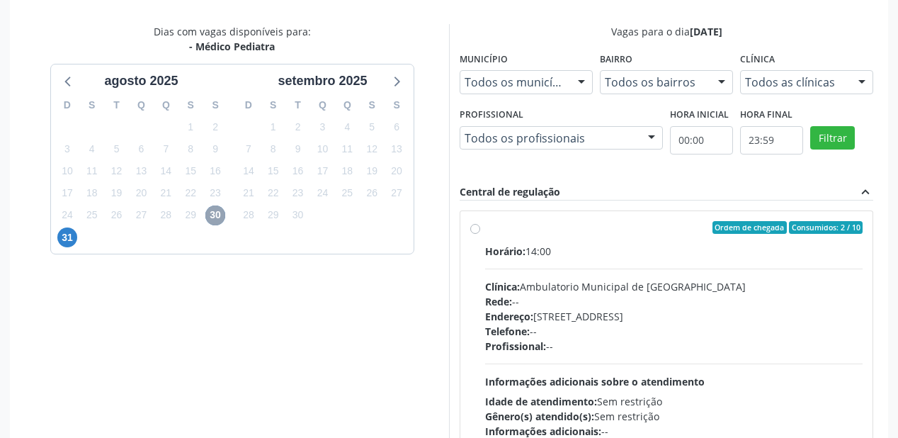
scroll to position [502, 0]
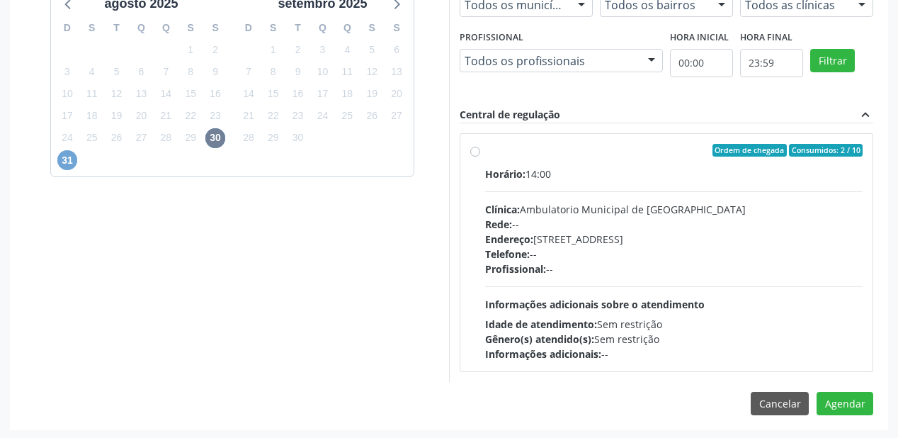
click at [70, 156] on span "31" at bounding box center [67, 160] width 20 height 20
click at [654, 317] on div "Idade de atendimento: Sem restrição" at bounding box center [674, 324] width 378 height 15
click at [480, 157] on input "Ordem de chegada Consumidos: 6 / 20 Horário: 08:00 Clínica: Ambulatorio Municip…" at bounding box center [475, 150] width 10 height 13
radio input "true"
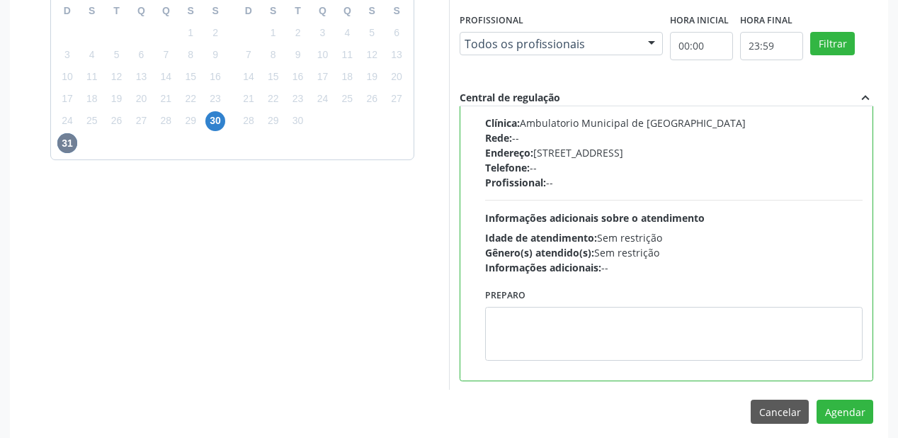
scroll to position [528, 0]
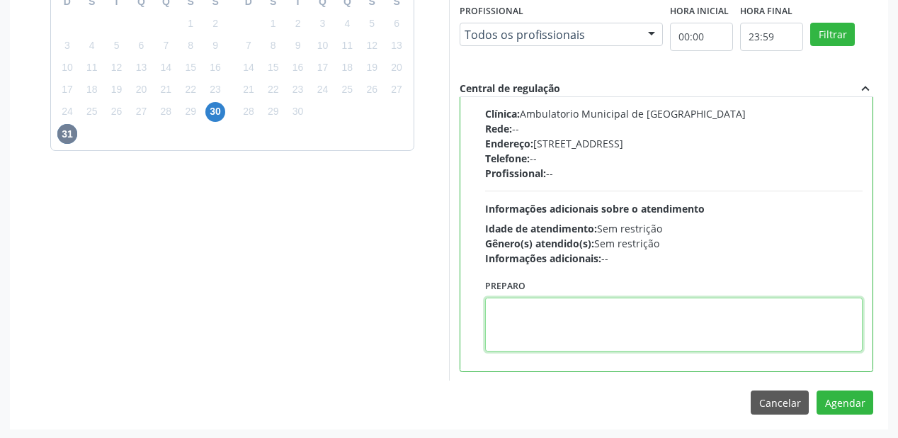
click at [578, 319] on textarea at bounding box center [674, 324] width 378 height 54
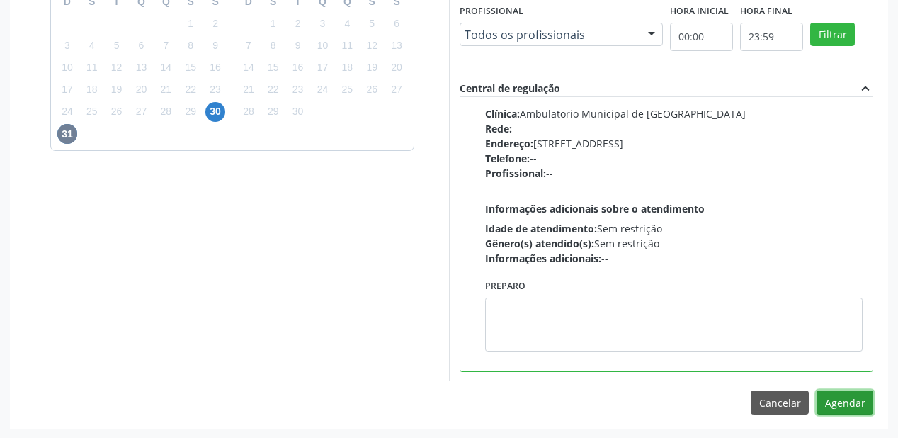
click at [851, 406] on button "Agendar" at bounding box center [845, 402] width 57 height 24
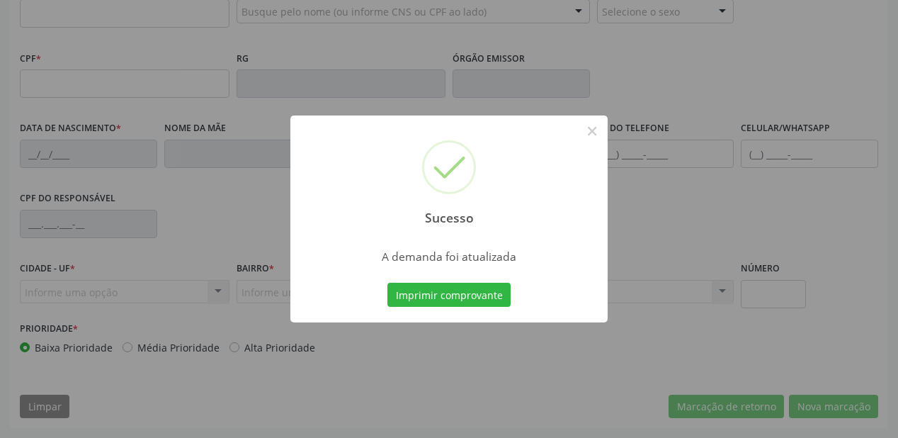
scroll to position [370, 0]
click at [467, 290] on button "Imprimir comprovante" at bounding box center [448, 295] width 123 height 24
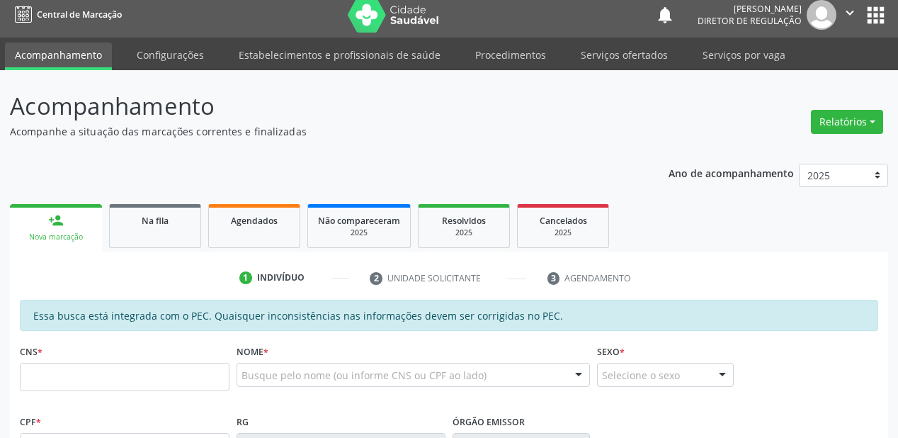
scroll to position [0, 0]
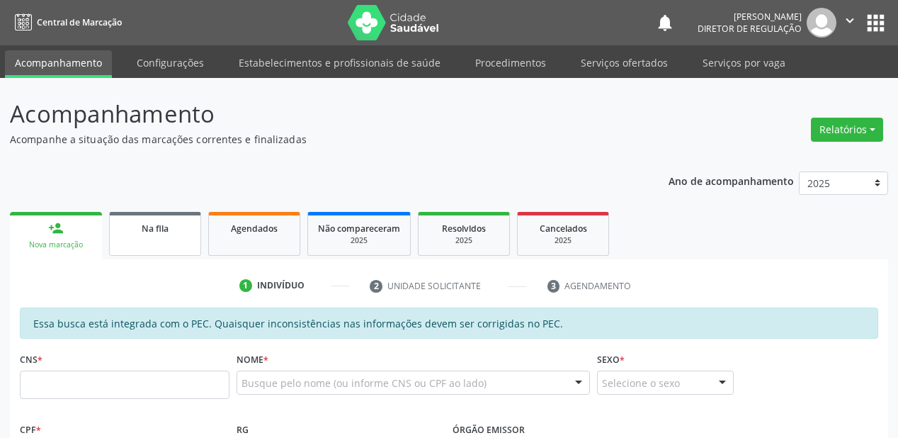
click at [147, 232] on span "Na fila" at bounding box center [155, 228] width 27 height 12
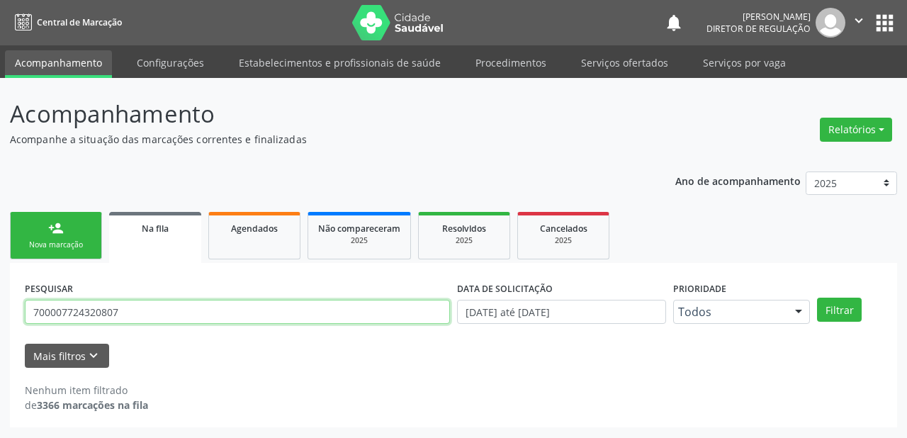
click at [131, 319] on input "700007724320807" at bounding box center [237, 312] width 425 height 24
type input "7"
type input "700505737919757"
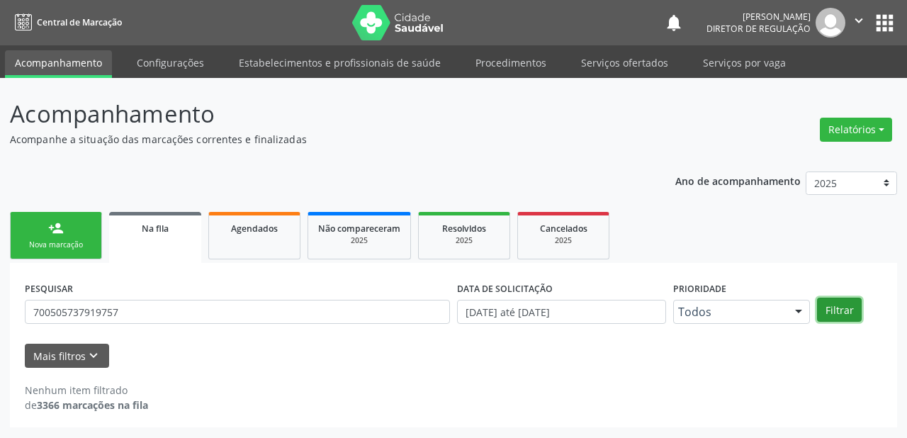
click at [827, 303] on button "Filtrar" at bounding box center [839, 309] width 45 height 24
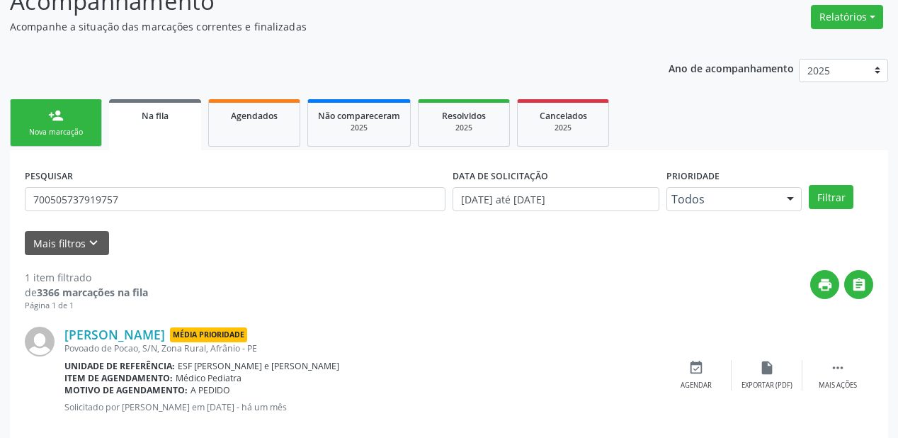
scroll to position [136, 0]
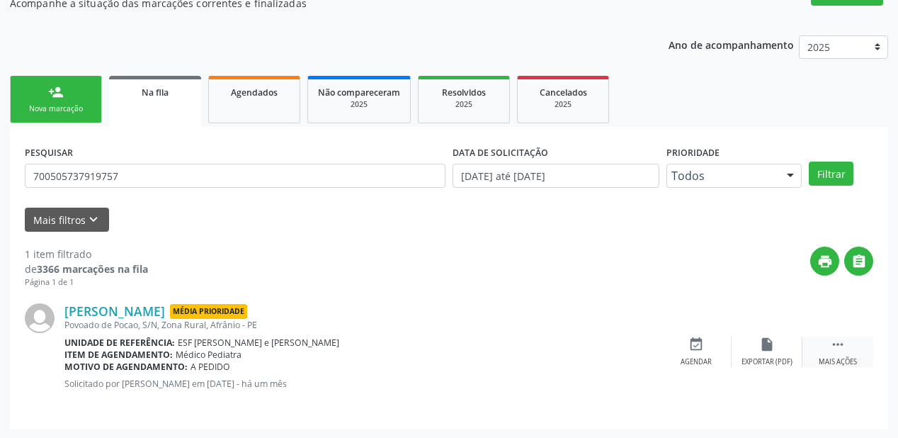
click at [839, 340] on icon "" at bounding box center [838, 344] width 16 height 16
click at [484, 357] on div "Agendar" at bounding box center [483, 362] width 31 height 10
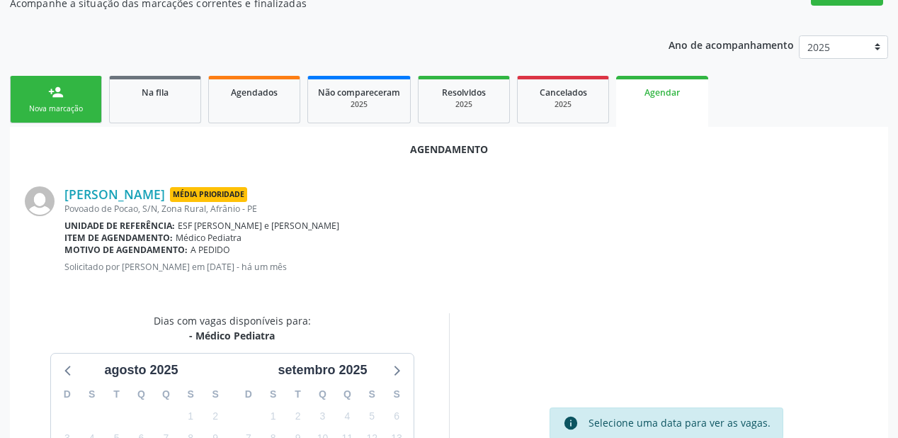
scroll to position [298, 0]
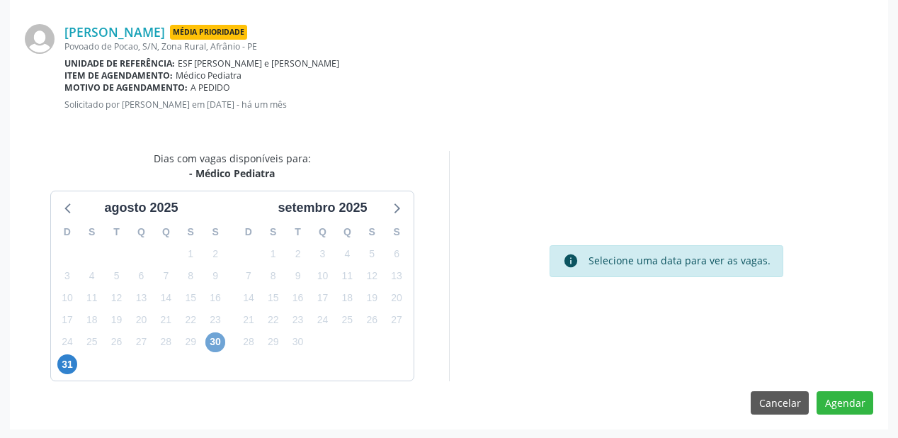
click at [222, 340] on span "30" at bounding box center [215, 342] width 20 height 20
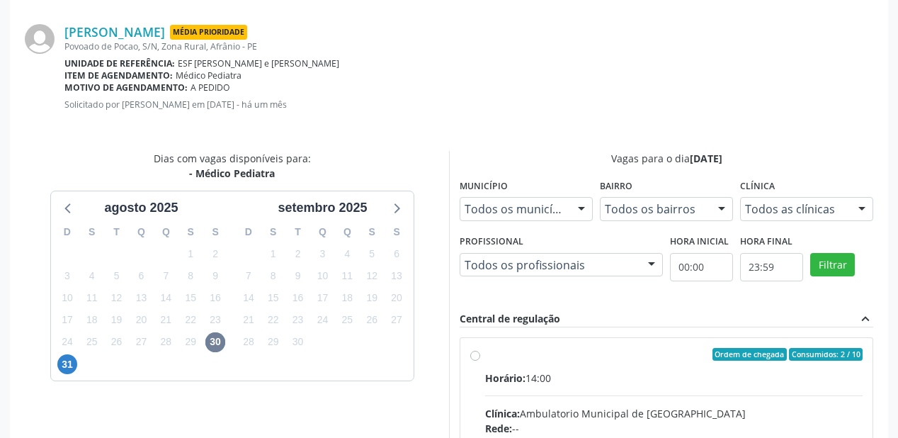
click at [734, 354] on span "Ordem de chegada" at bounding box center [750, 354] width 74 height 13
click at [480, 354] on input "Ordem de chegada Consumidos: 2 / 10 Horário: 14:00 Clínica: Ambulatorio Municip…" at bounding box center [475, 354] width 10 height 13
radio input "true"
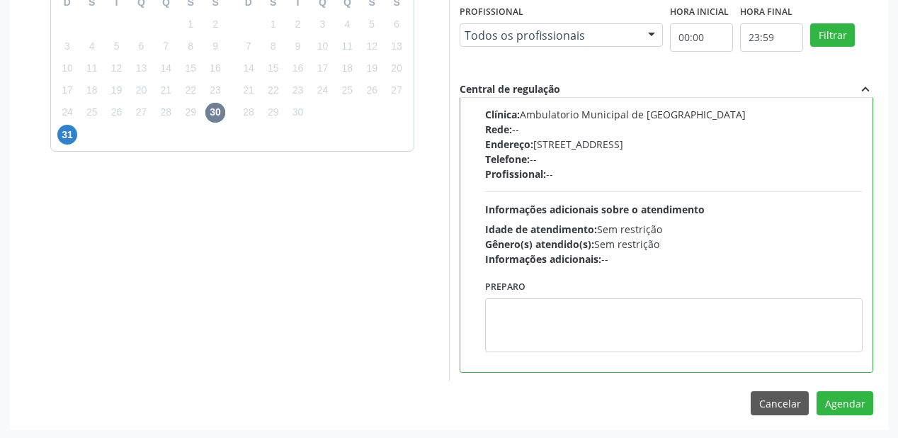
scroll to position [528, 0]
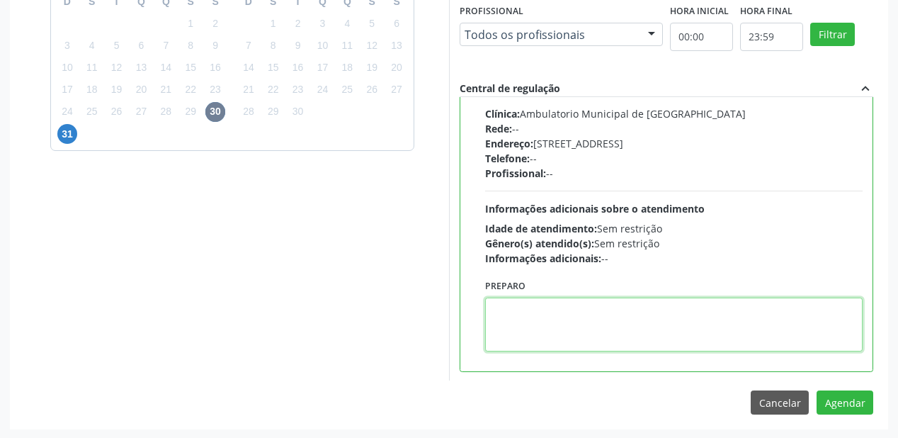
click at [630, 329] on textarea at bounding box center [674, 324] width 378 height 54
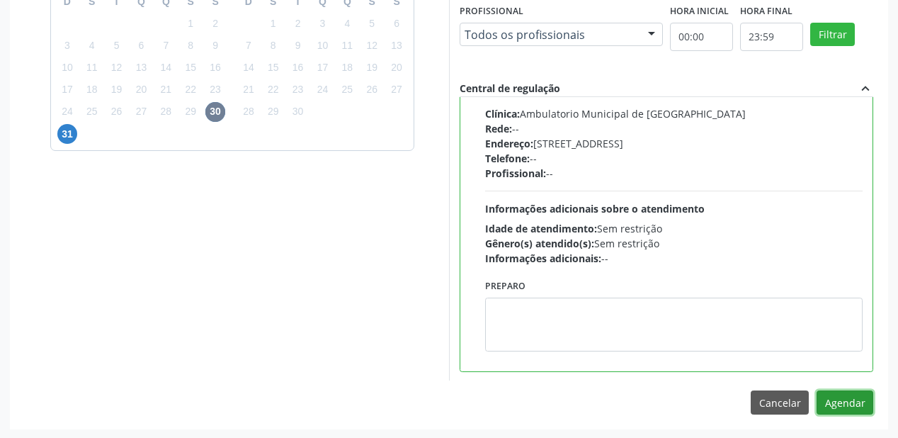
click at [850, 395] on button "Agendar" at bounding box center [845, 402] width 57 height 24
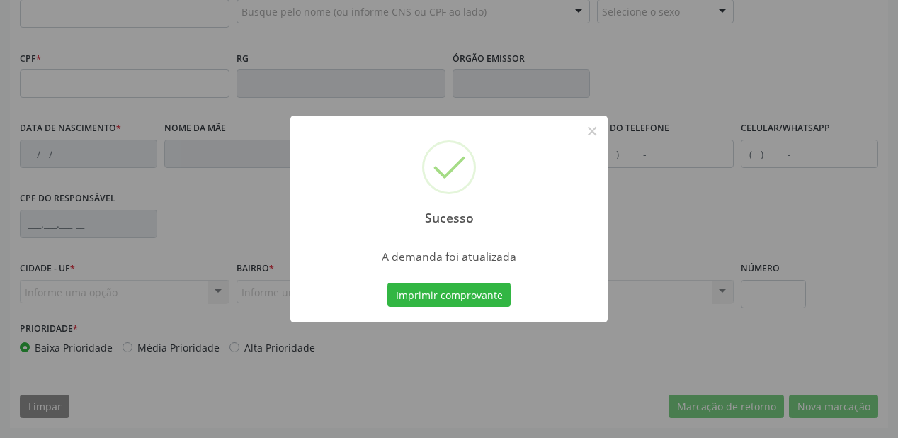
click at [465, 295] on div "Sucesso × A demanda foi atualizada Imprimir comprovante Cancel" at bounding box center [449, 219] width 898 height 438
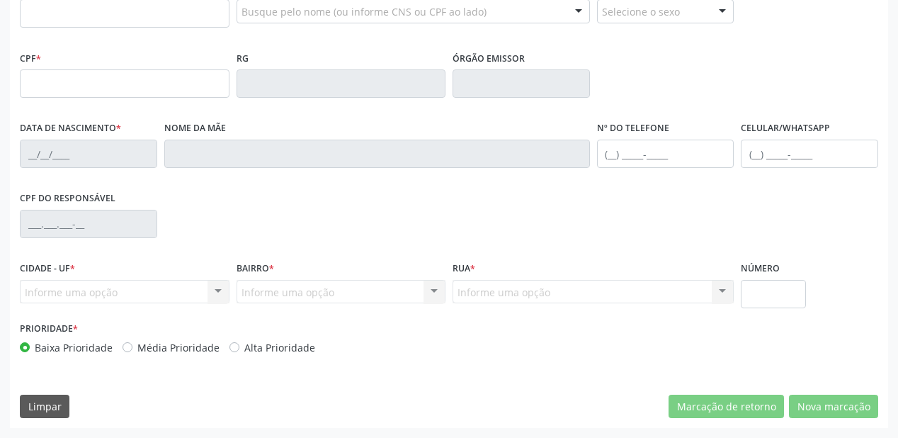
scroll to position [370, 0]
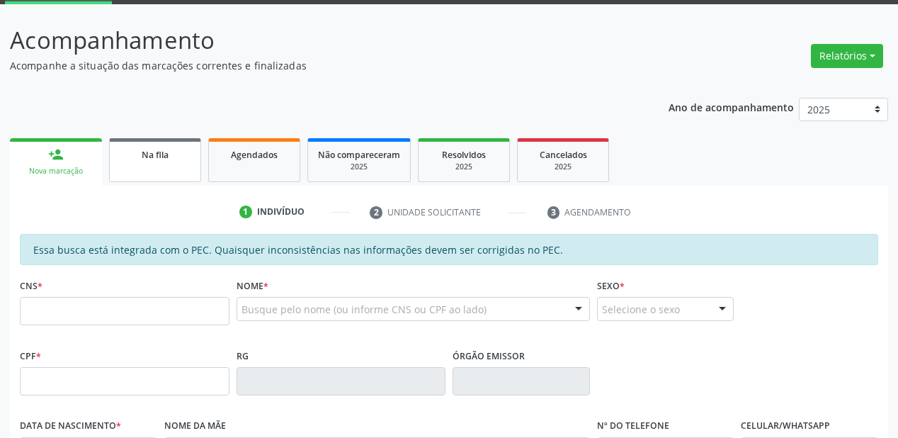
scroll to position [30, 0]
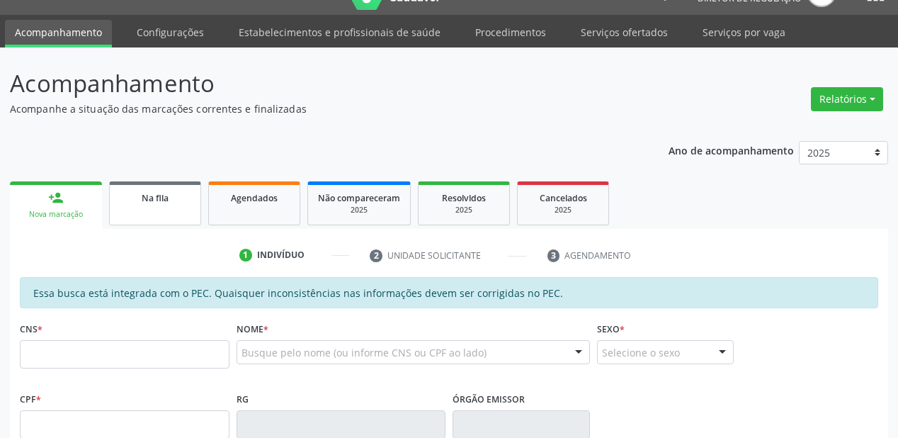
click at [164, 204] on div "Na fila" at bounding box center [155, 197] width 71 height 15
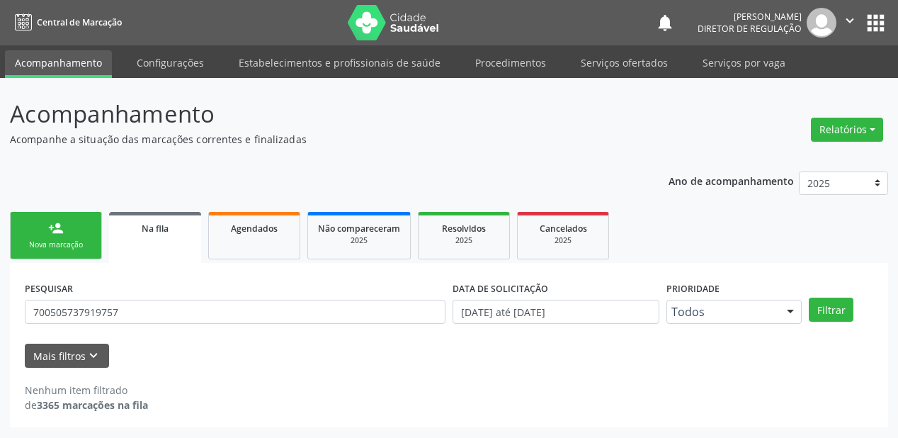
scroll to position [0, 0]
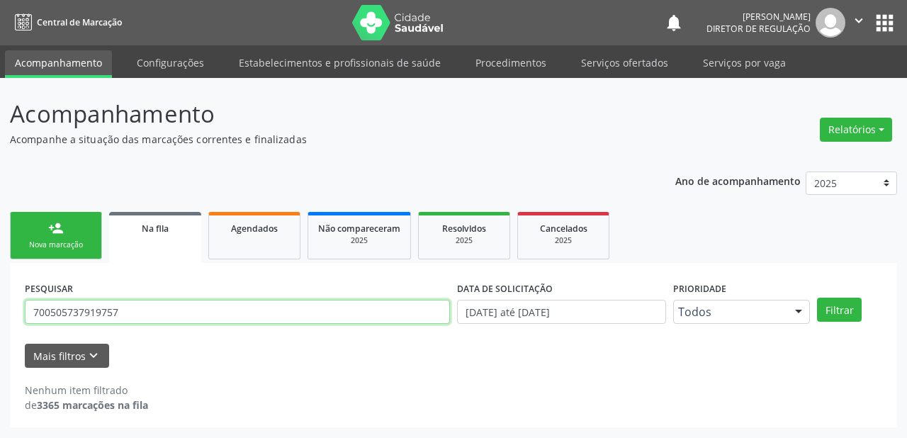
drag, startPoint x: 127, startPoint y: 312, endPoint x: 33, endPoint y: 312, distance: 93.5
click at [37, 314] on input "700505737919757" at bounding box center [237, 312] width 425 height 24
click at [137, 313] on input "700505737919757" at bounding box center [237, 312] width 425 height 24
drag, startPoint x: 119, startPoint y: 313, endPoint x: 18, endPoint y: 321, distance: 100.9
click at [21, 320] on div "PESQUISAR 700505737919757" at bounding box center [237, 305] width 432 height 55
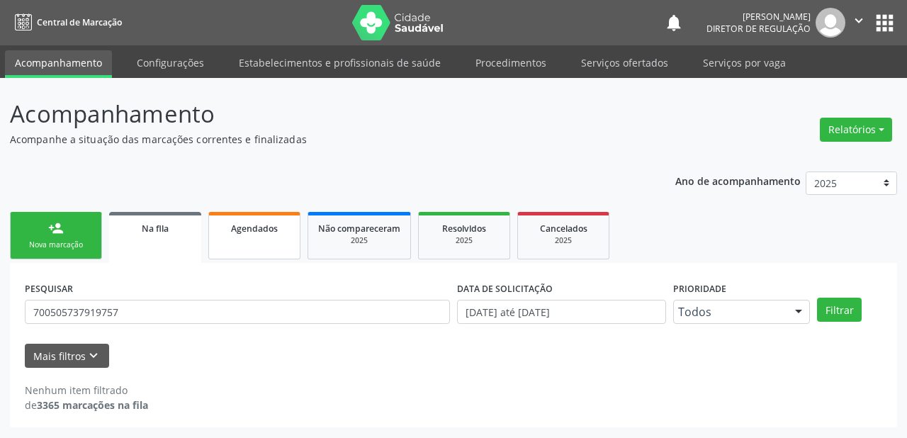
click at [236, 234] on div "Agendados" at bounding box center [254, 227] width 71 height 15
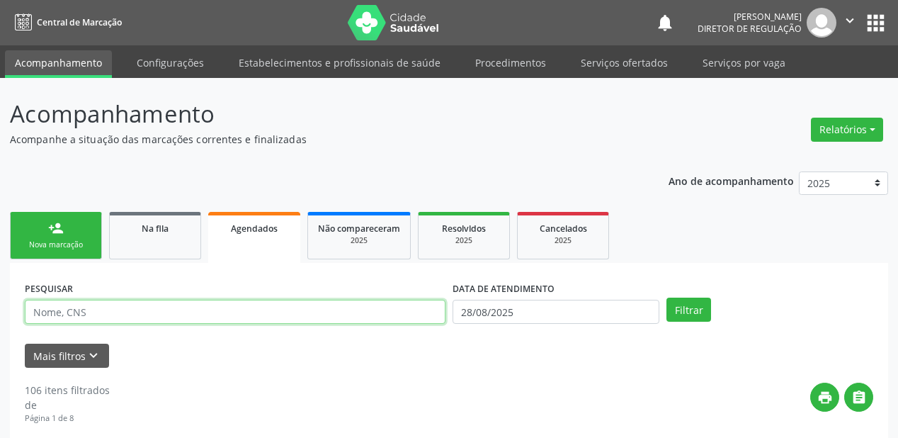
click at [117, 314] on input "text" at bounding box center [235, 312] width 421 height 24
paste input "700505737919757"
type input "700505737919757"
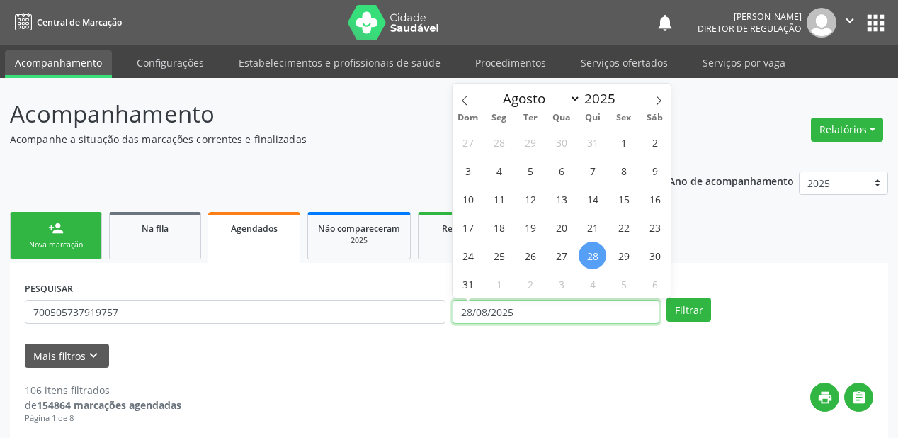
click at [543, 309] on input "28/08/2025" at bounding box center [556, 312] width 207 height 24
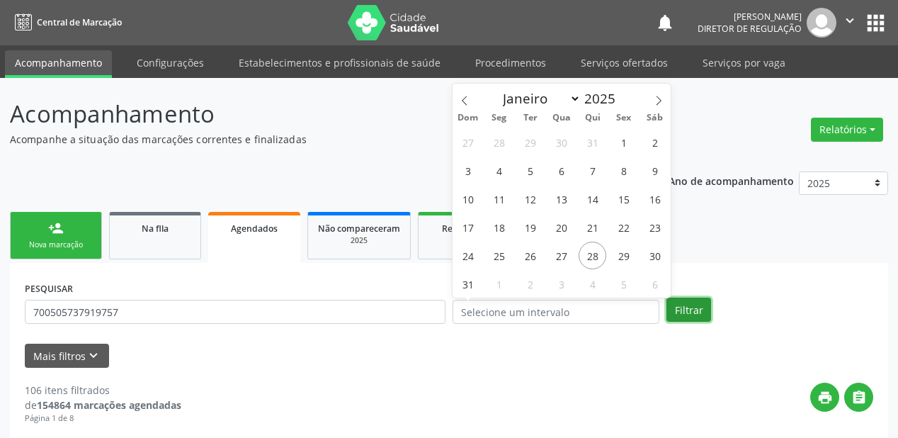
click at [691, 310] on button "Filtrar" at bounding box center [689, 309] width 45 height 24
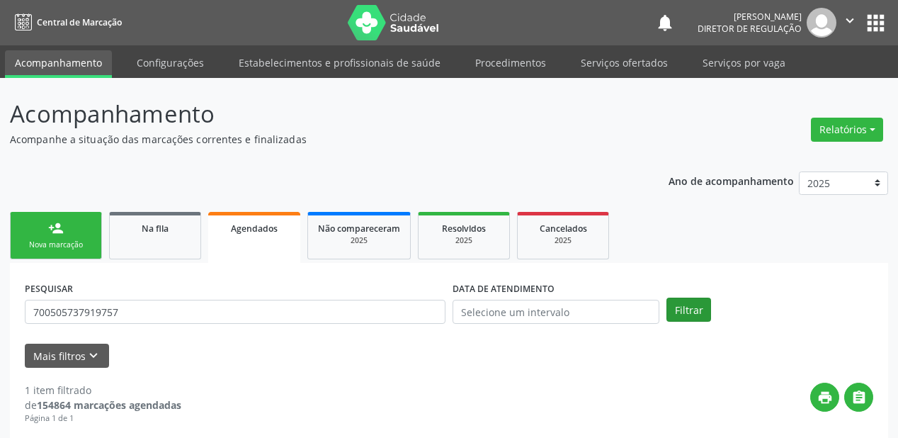
scroll to position [213, 0]
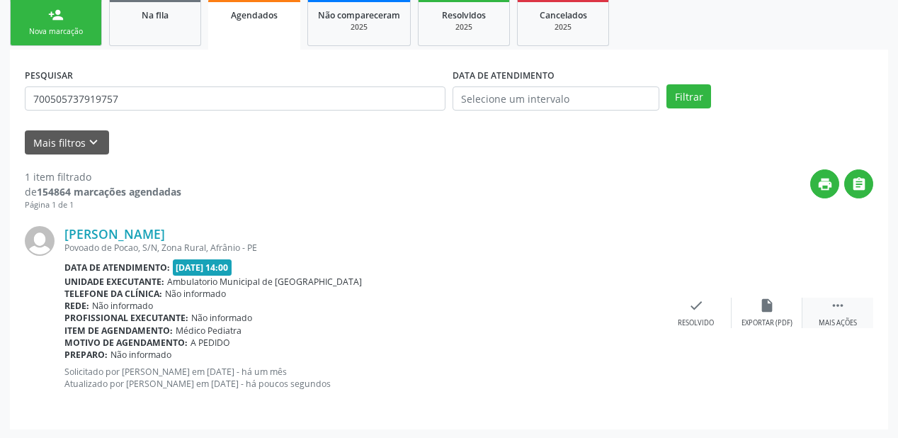
click at [841, 300] on icon "" at bounding box center [838, 305] width 16 height 16
click at [550, 318] on div "Imprimir" at bounding box center [554, 323] width 32 height 10
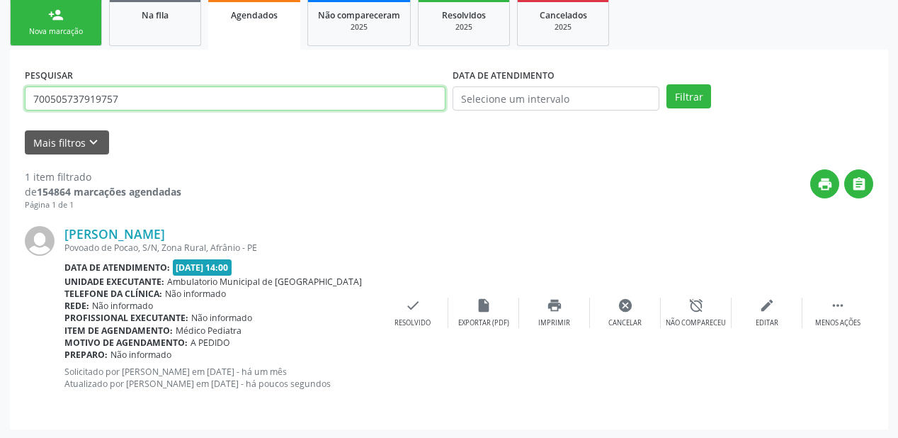
click at [121, 98] on input "700505737919757" at bounding box center [235, 98] width 421 height 24
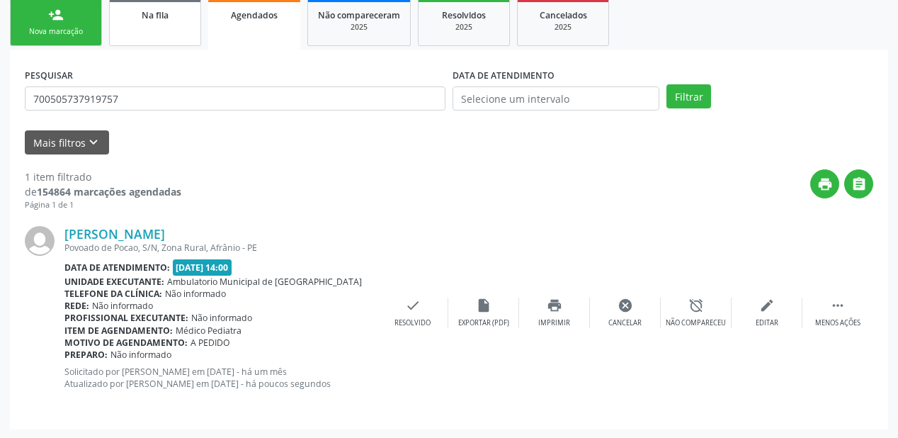
click at [142, 21] on link "Na fila" at bounding box center [155, 22] width 92 height 47
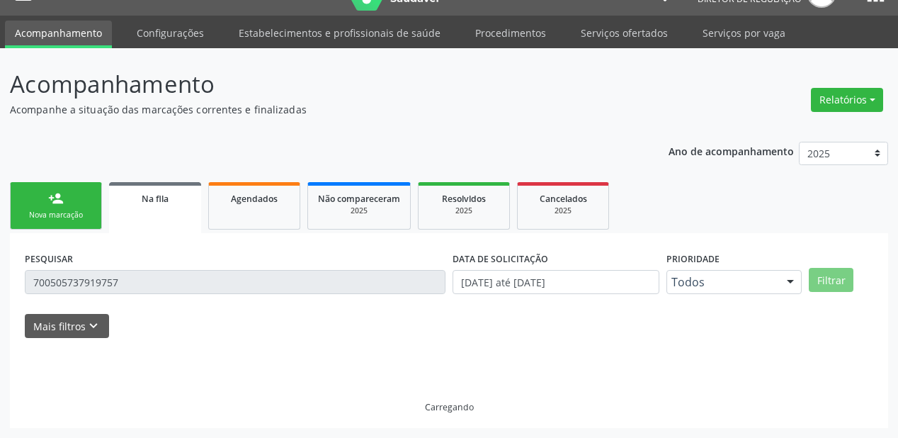
scroll to position [0, 0]
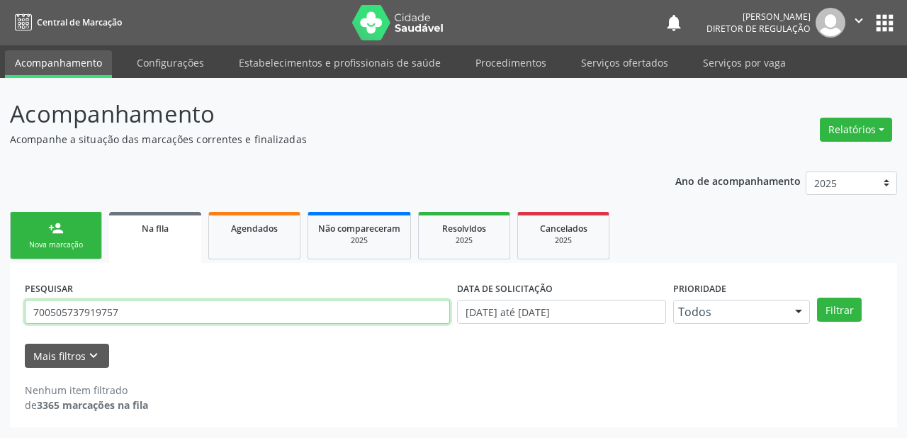
click at [127, 313] on input "700505737919757" at bounding box center [237, 312] width 425 height 24
type input "7"
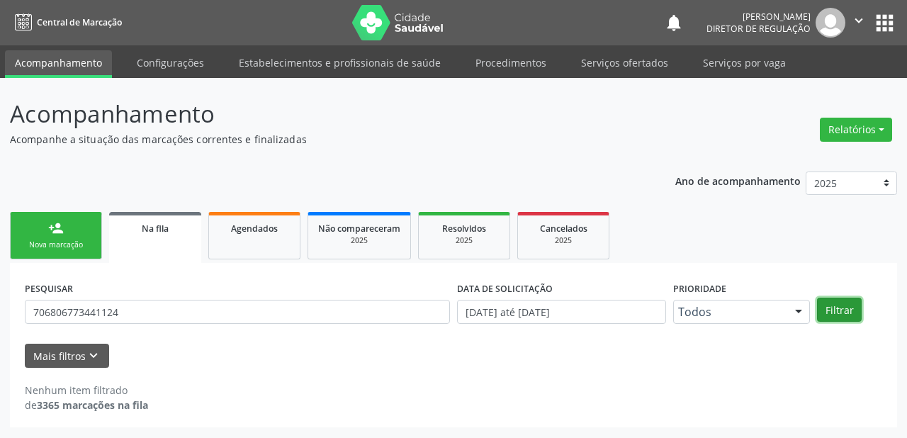
click at [837, 305] on button "Filtrar" at bounding box center [839, 309] width 45 height 24
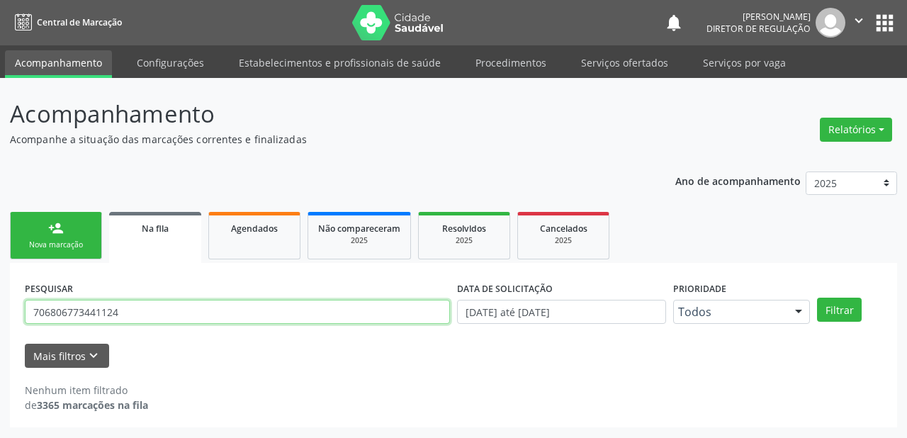
click at [157, 317] on input "706806773441124" at bounding box center [237, 312] width 425 height 24
type input "7"
type input "706806734471124"
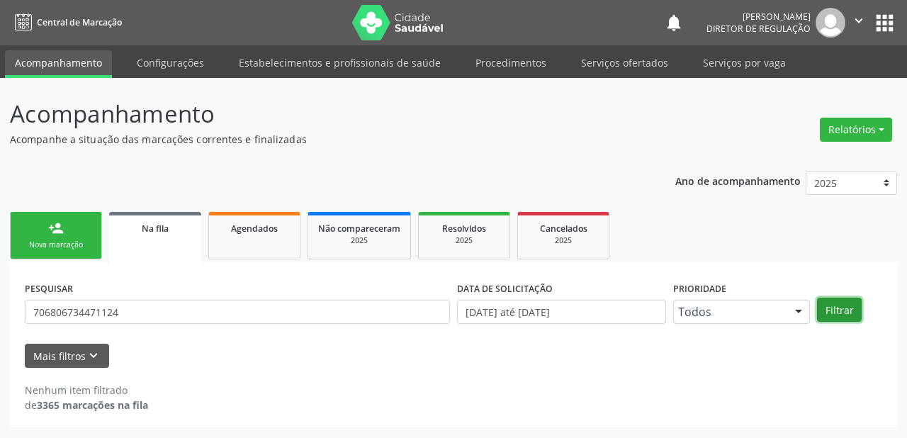
click at [832, 309] on button "Filtrar" at bounding box center [839, 309] width 45 height 24
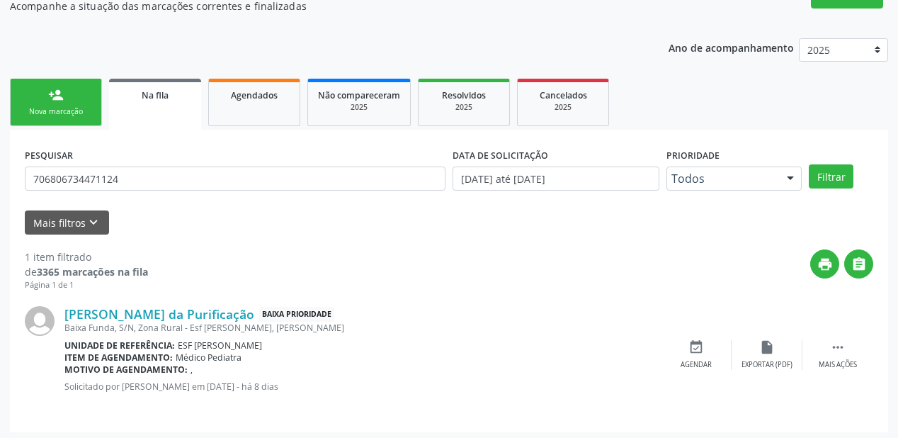
scroll to position [136, 0]
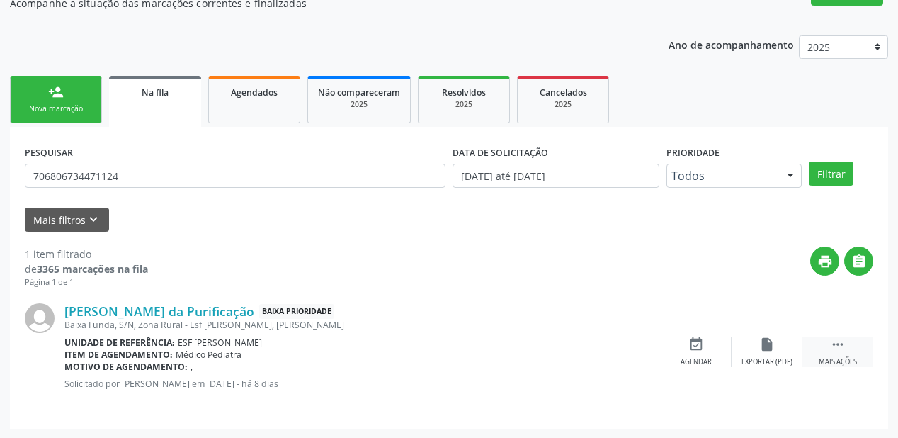
click at [837, 341] on icon "" at bounding box center [838, 344] width 16 height 16
click at [503, 353] on div "event_available Agendar" at bounding box center [483, 351] width 71 height 30
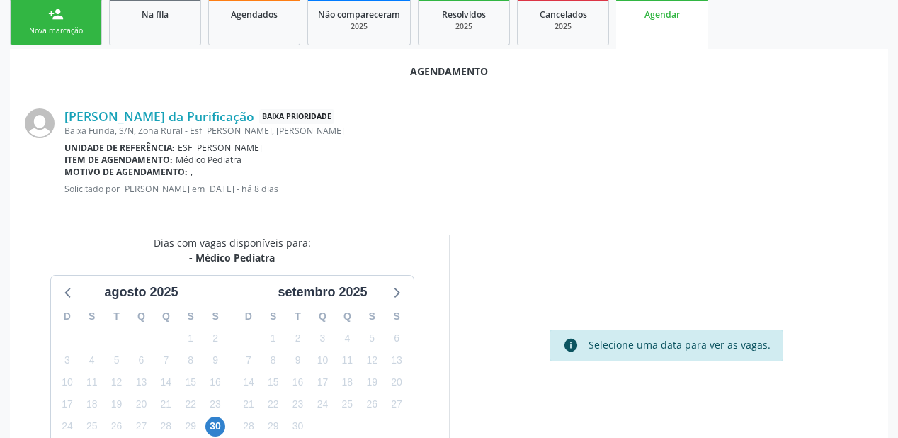
scroll to position [298, 0]
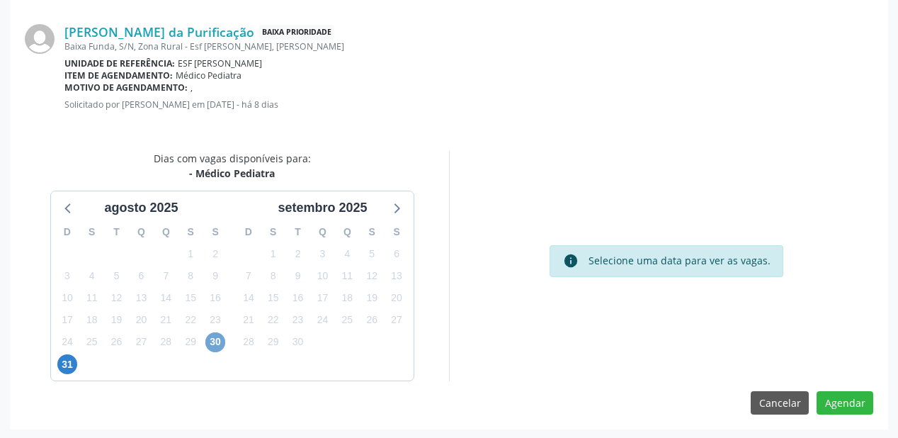
click at [220, 340] on span "30" at bounding box center [215, 342] width 20 height 20
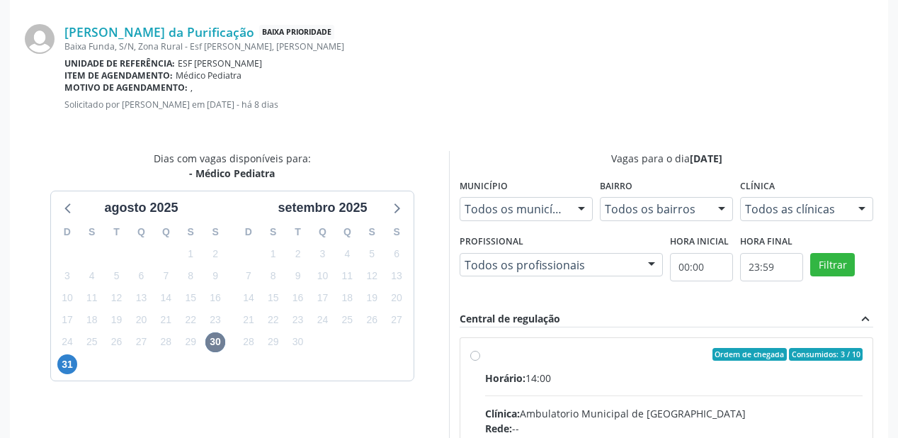
click at [641, 379] on div "Horário: 14:00" at bounding box center [674, 377] width 378 height 15
click at [480, 361] on input "Ordem de chegada Consumidos: 3 / 10 Horário: 14:00 Clínica: Ambulatorio Municip…" at bounding box center [475, 354] width 10 height 13
radio input "true"
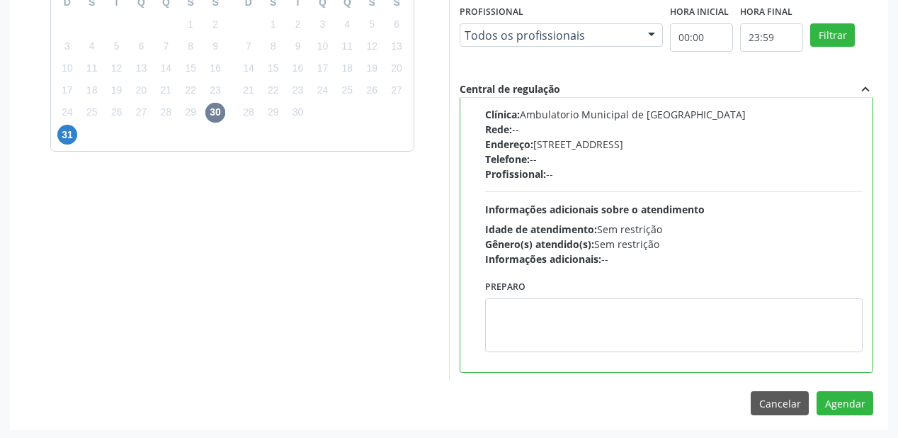
scroll to position [528, 0]
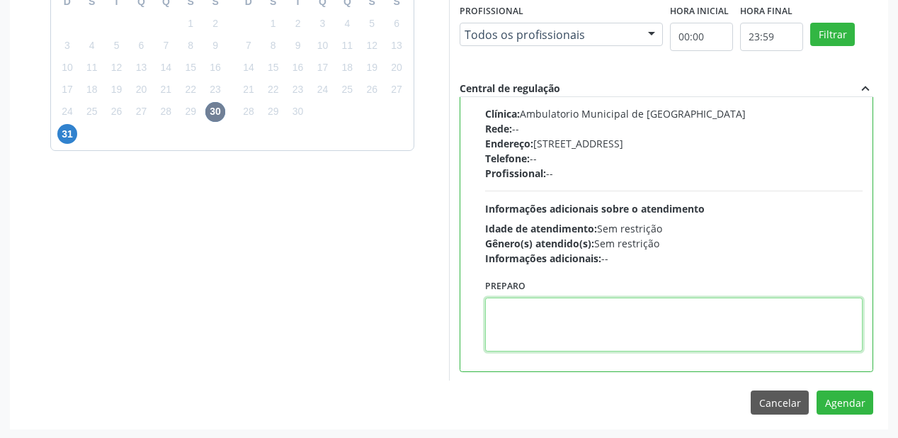
click at [609, 329] on textarea at bounding box center [674, 324] width 378 height 54
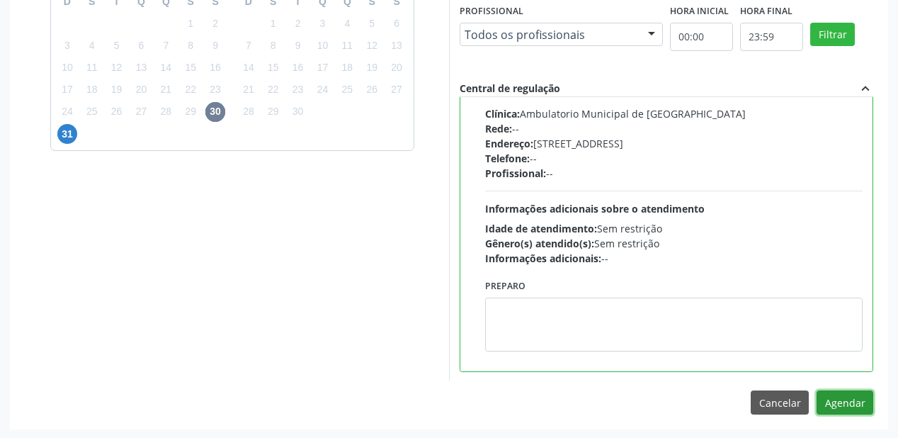
click at [833, 396] on button "Agendar" at bounding box center [845, 402] width 57 height 24
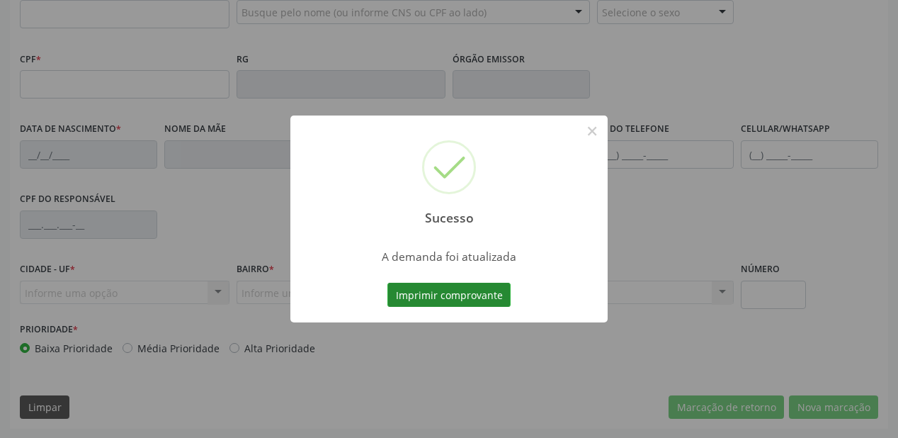
click at [433, 291] on button "Imprimir comprovante" at bounding box center [448, 295] width 123 height 24
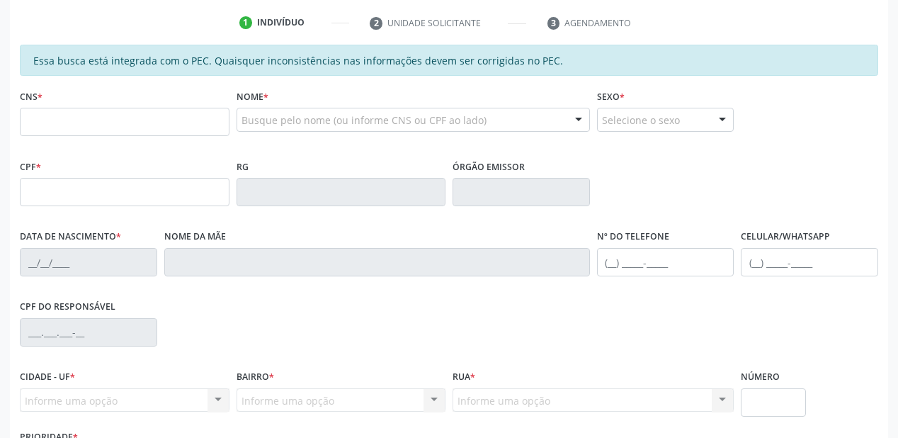
scroll to position [87, 0]
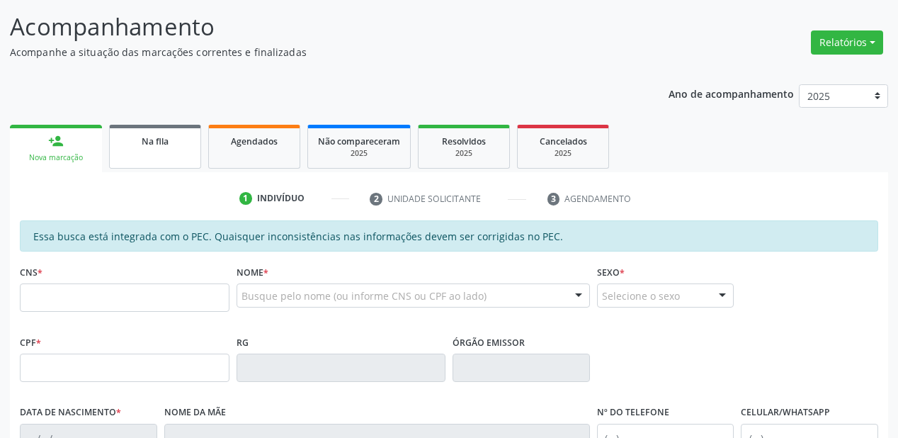
click at [157, 147] on link "Na fila" at bounding box center [155, 147] width 92 height 44
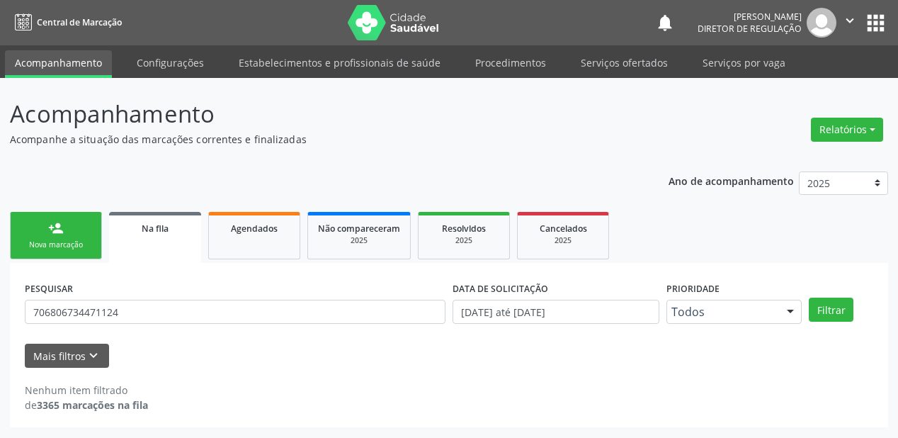
scroll to position [0, 0]
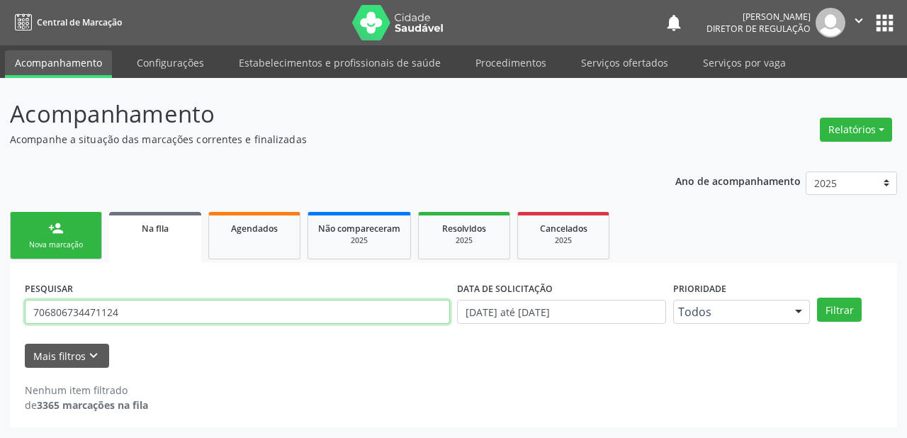
click at [159, 311] on input "706806734471124" at bounding box center [237, 312] width 425 height 24
type input "7"
type input "700303976697240"
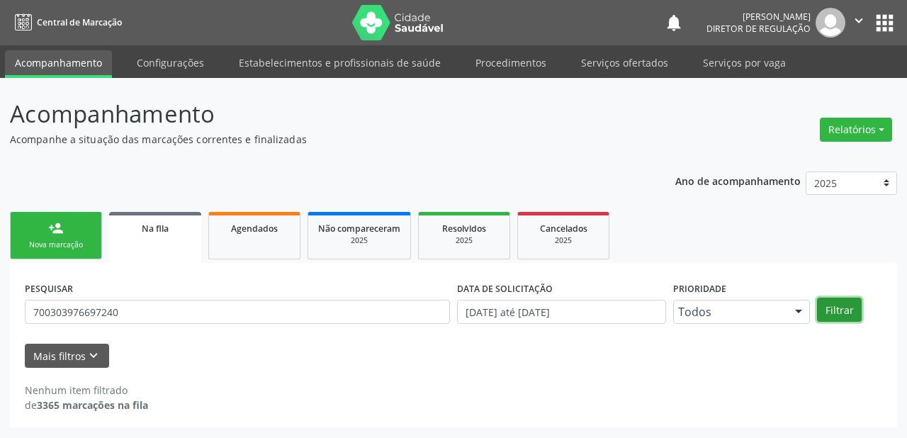
click at [841, 313] on button "Filtrar" at bounding box center [839, 309] width 45 height 24
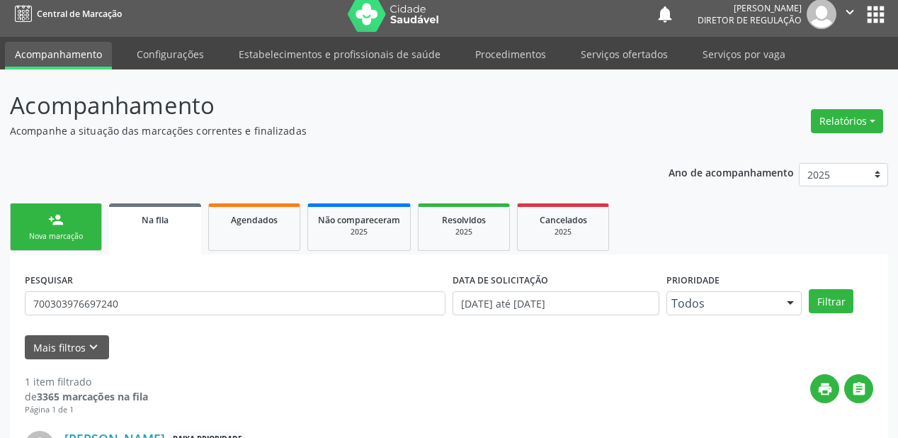
scroll to position [136, 0]
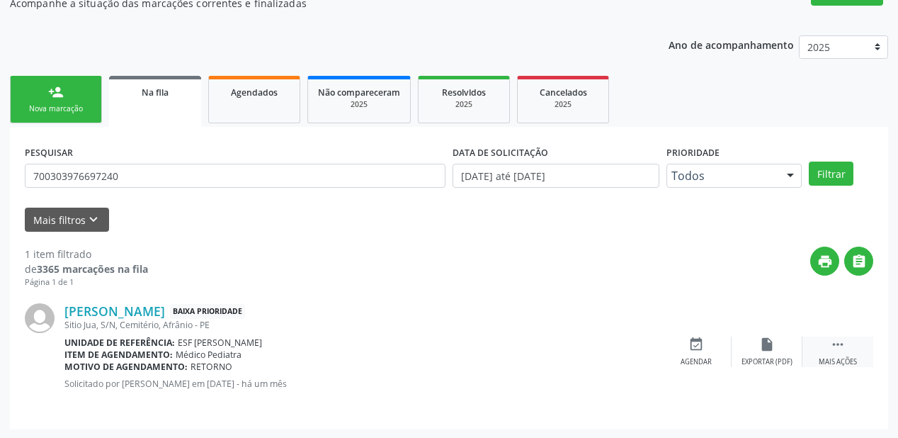
click at [841, 337] on icon "" at bounding box center [838, 344] width 16 height 16
click at [476, 346] on icon "event_available" at bounding box center [484, 344] width 16 height 16
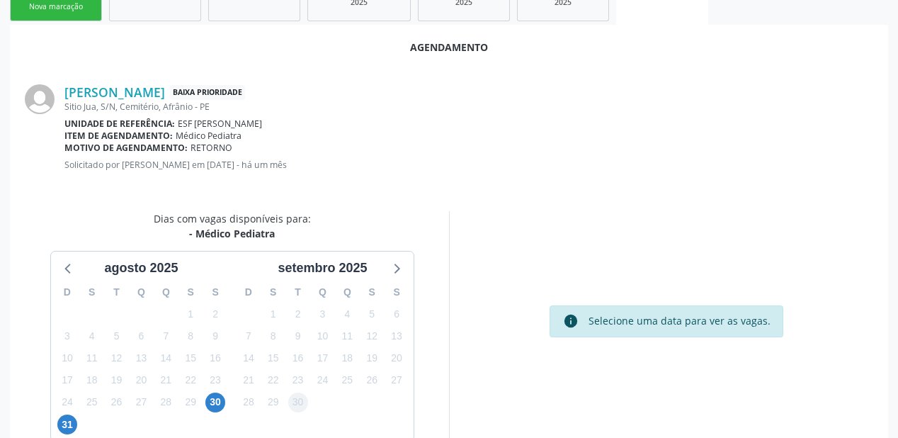
scroll to position [298, 0]
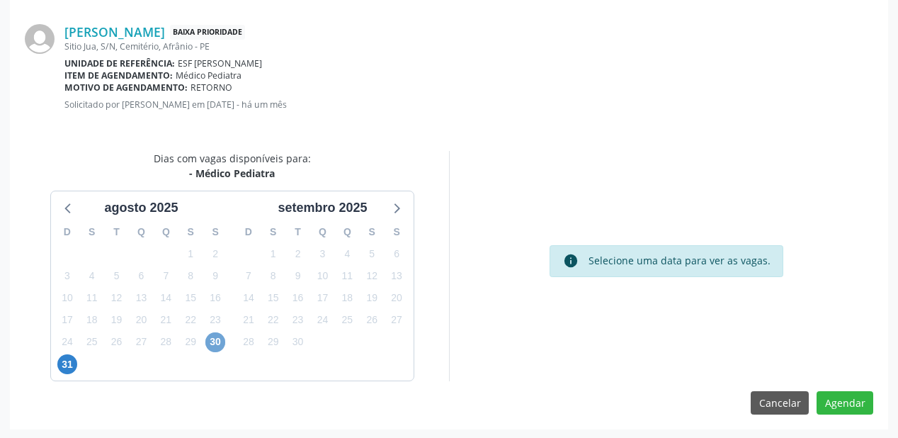
click at [220, 340] on span "30" at bounding box center [215, 342] width 20 height 20
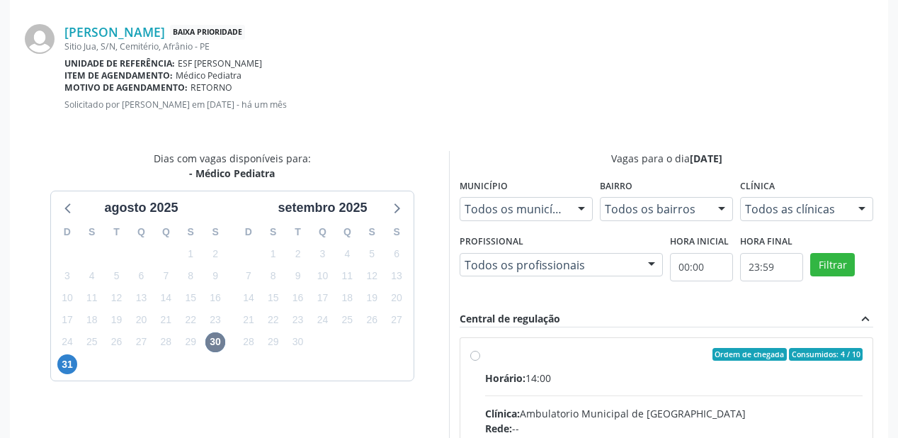
click at [480, 361] on input "Ordem de chegada Consumidos: 4 / 10 Horário: 14:00 Clínica: Ambulatorio Municip…" at bounding box center [475, 354] width 10 height 13
radio input "true"
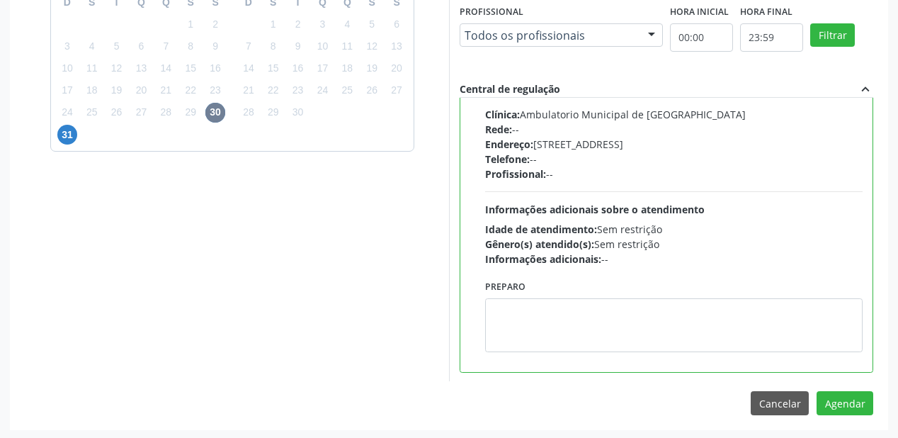
scroll to position [528, 0]
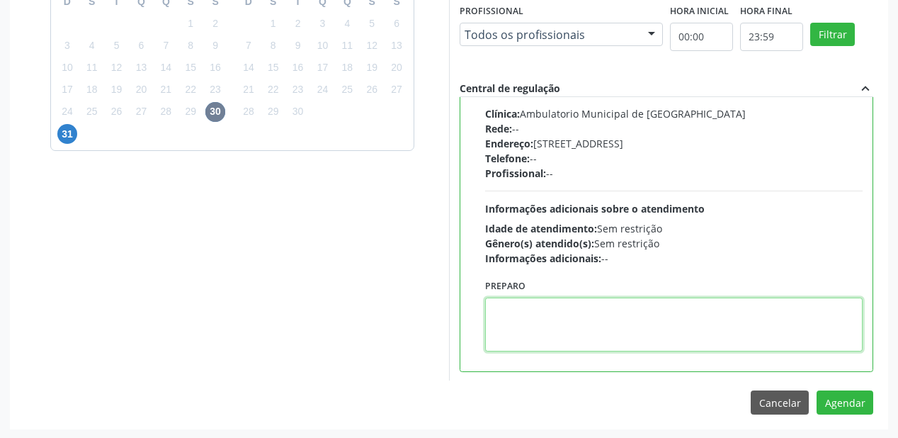
drag, startPoint x: 551, startPoint y: 326, endPoint x: 722, endPoint y: 371, distance: 176.6
click at [554, 326] on textarea at bounding box center [674, 324] width 378 height 54
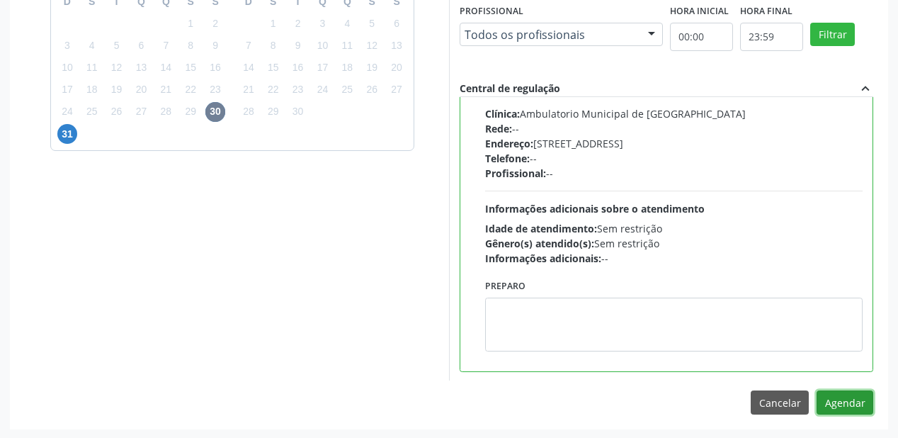
click at [827, 395] on button "Agendar" at bounding box center [845, 402] width 57 height 24
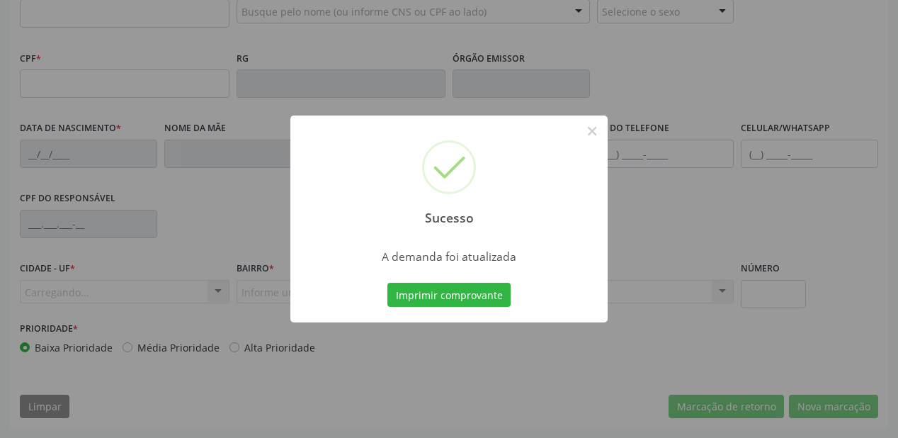
click at [459, 292] on div "Sucesso × A demanda foi atualizada Imprimir comprovante Cancel" at bounding box center [449, 219] width 898 height 438
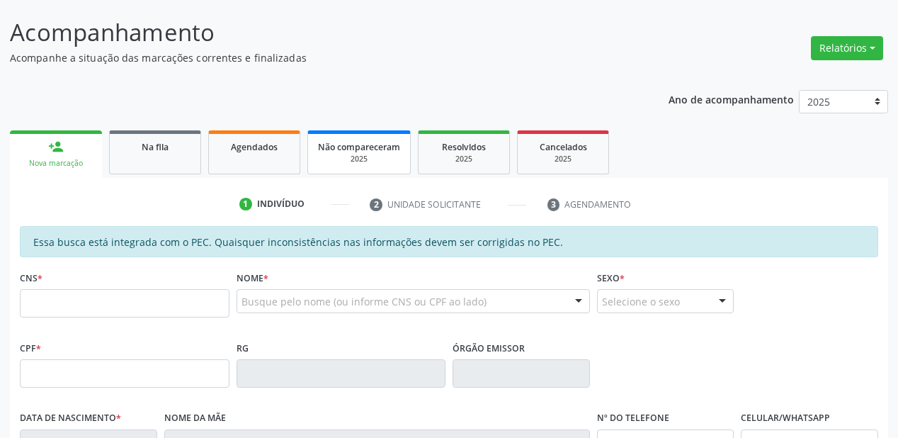
scroll to position [30, 0]
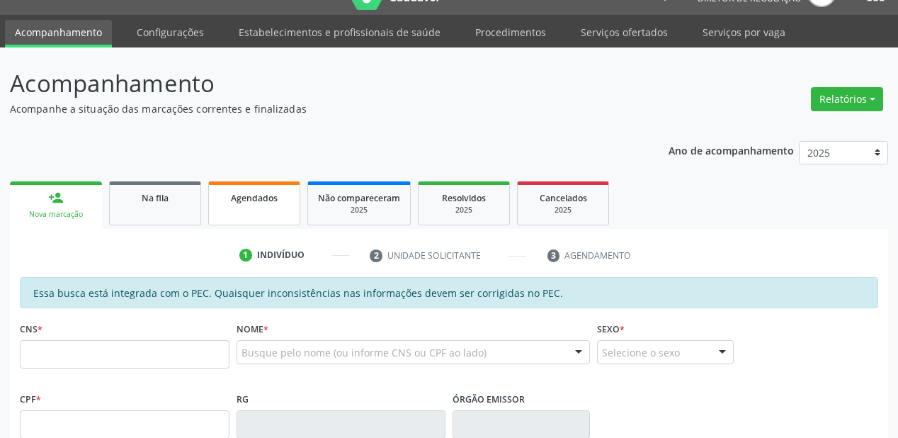
drag, startPoint x: 254, startPoint y: 194, endPoint x: 223, endPoint y: 209, distance: 34.5
click at [254, 193] on span "Agendados" at bounding box center [254, 198] width 47 height 12
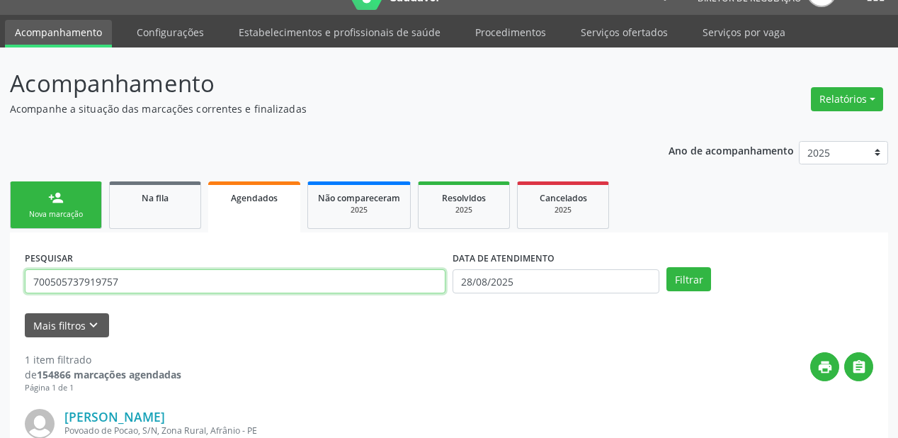
drag, startPoint x: 128, startPoint y: 285, endPoint x: 0, endPoint y: 283, distance: 128.2
click at [0, 283] on div "Acompanhamento Acompanhe a situação das marcações correntes e finalizadas Relat…" at bounding box center [449, 334] width 898 height 574
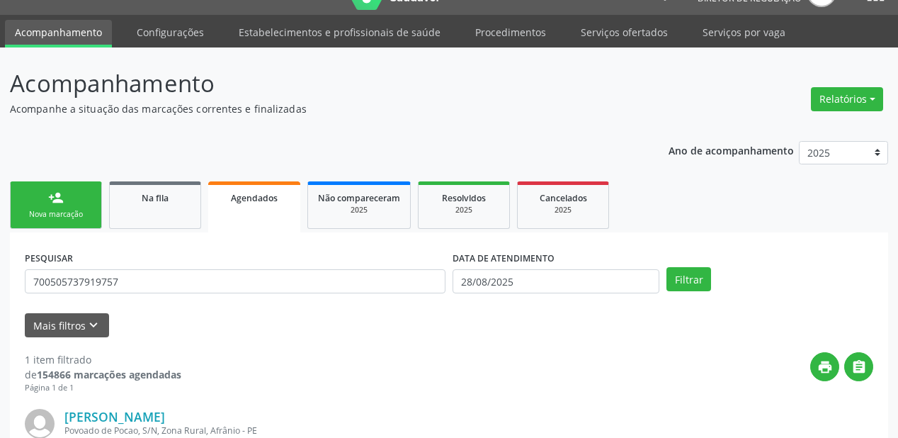
click at [28, 184] on link "person_add Nova marcação" at bounding box center [56, 204] width 92 height 47
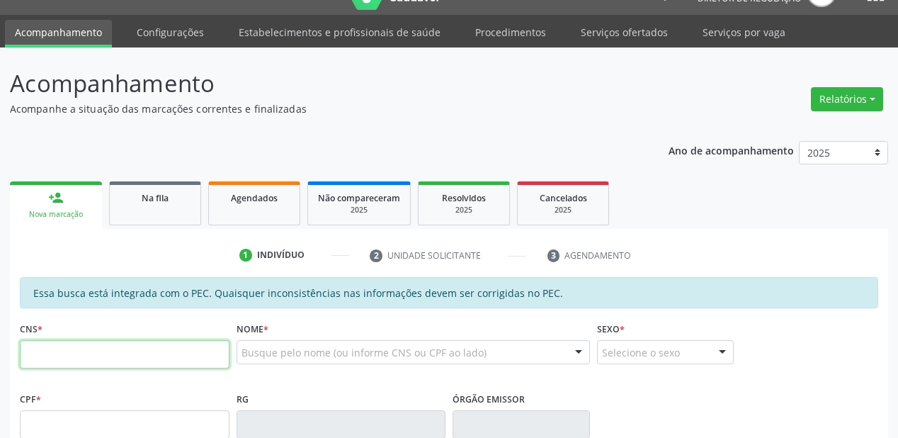
click at [115, 354] on input "text" at bounding box center [125, 354] width 210 height 28
click at [237, 216] on link "Agendados" at bounding box center [254, 203] width 92 height 44
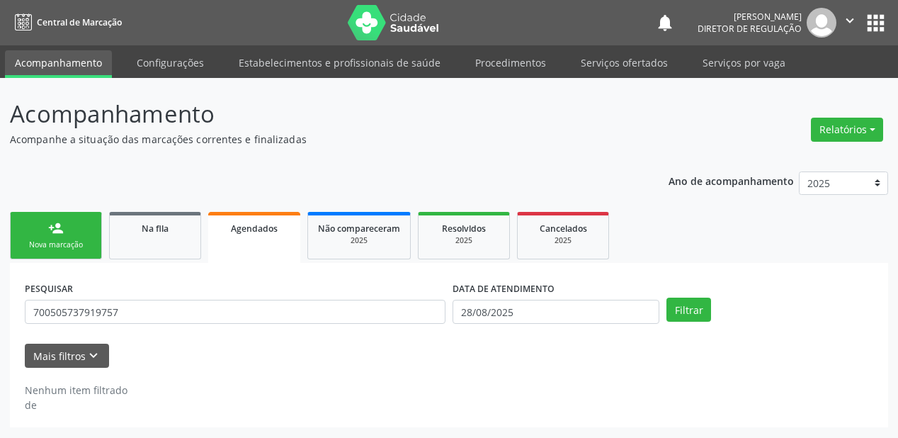
scroll to position [0, 0]
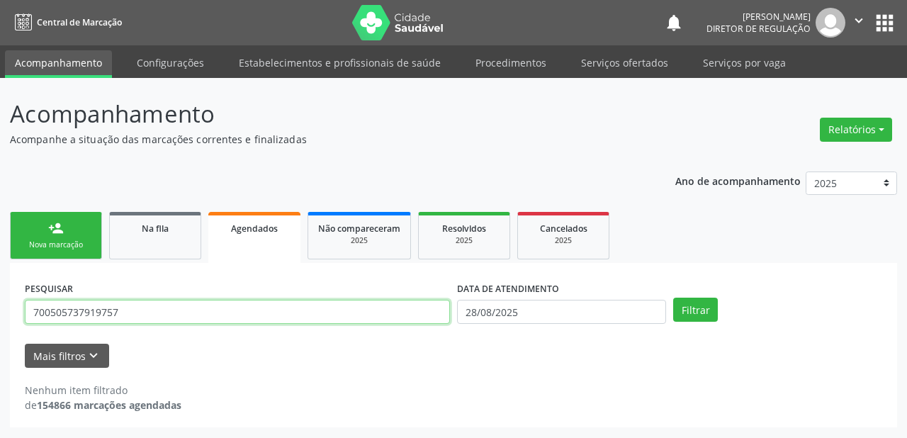
click at [128, 314] on input "700505737919757" at bounding box center [237, 312] width 425 height 24
type input "7"
paste input "700505737919757"
type input "700505737919757"
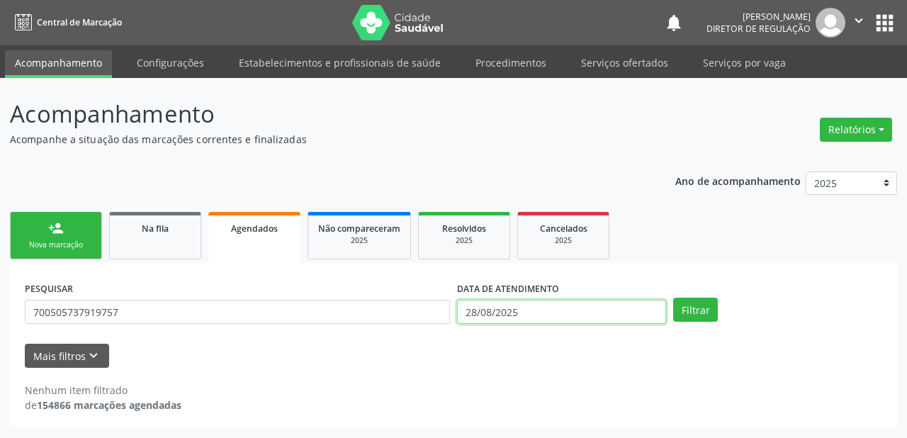
click at [557, 310] on input "28/08/2025" at bounding box center [561, 312] width 209 height 24
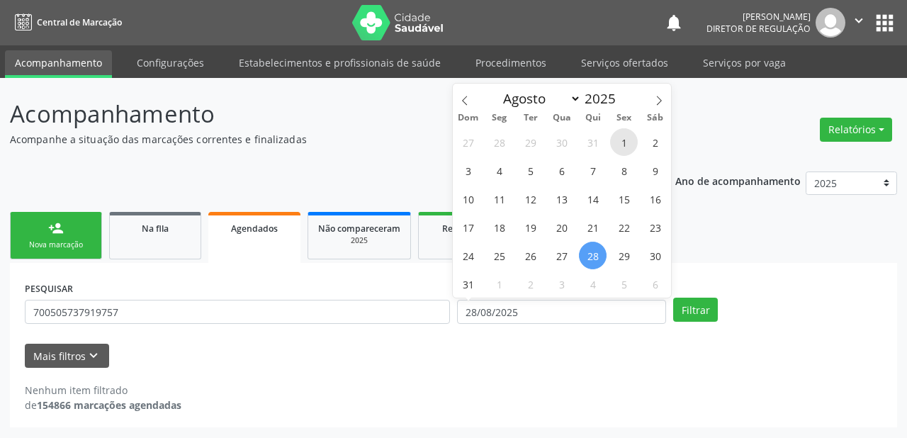
click at [621, 149] on span "1" at bounding box center [624, 142] width 28 height 28
type input "01/08/2025"
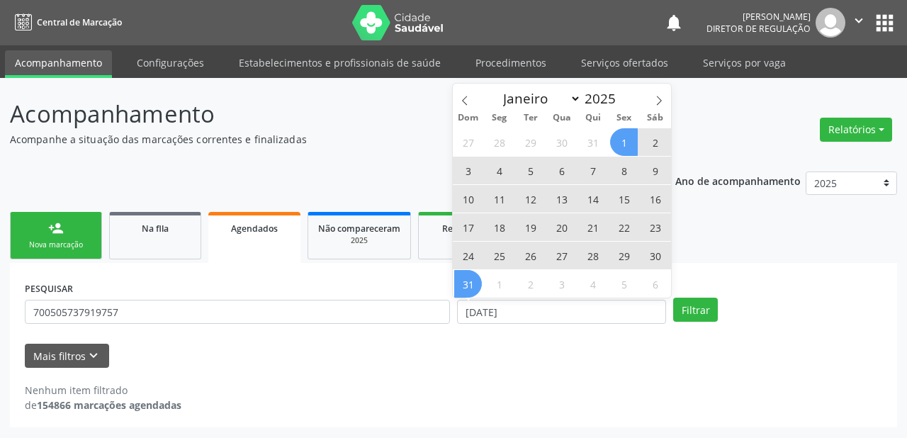
click at [467, 283] on span "31" at bounding box center [468, 284] width 28 height 28
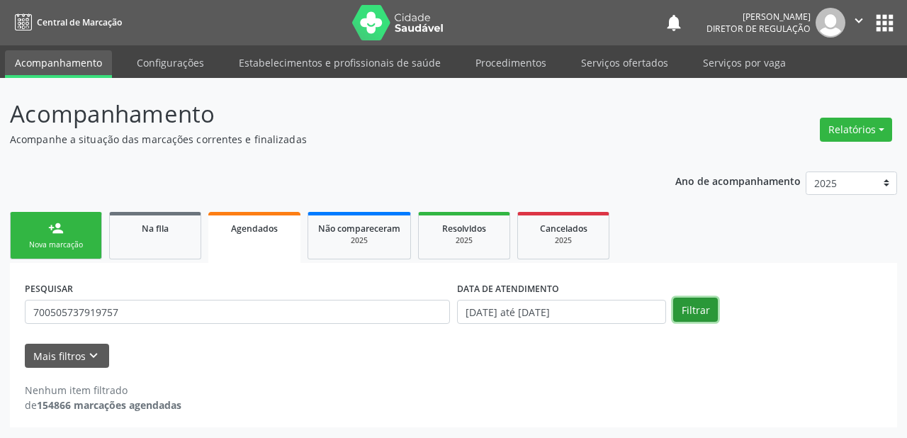
click at [681, 302] on button "Filtrar" at bounding box center [695, 309] width 45 height 24
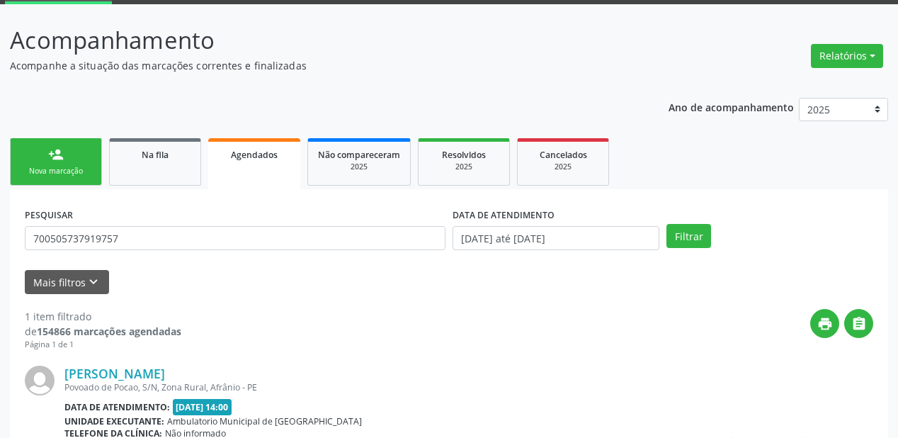
scroll to position [213, 0]
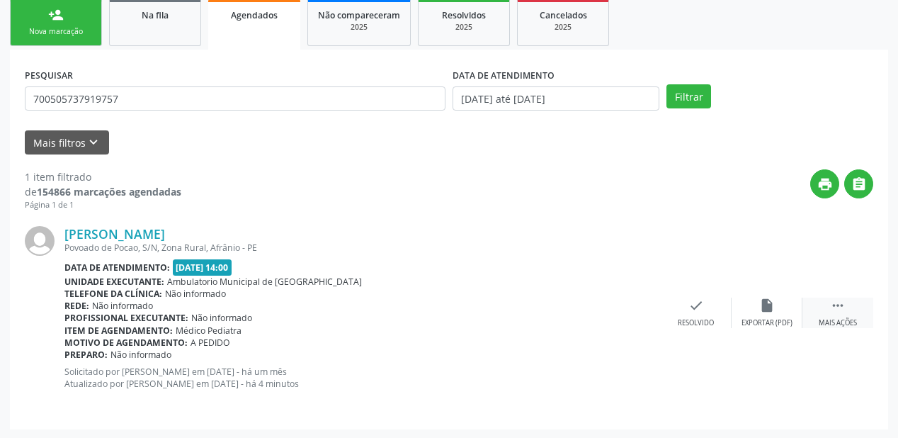
click at [834, 306] on icon "" at bounding box center [838, 305] width 16 height 16
click at [552, 309] on icon "print" at bounding box center [555, 305] width 16 height 16
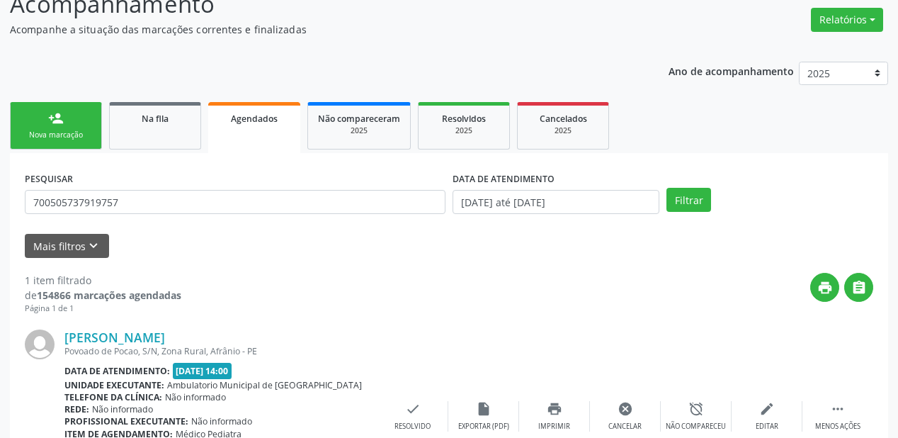
scroll to position [100, 0]
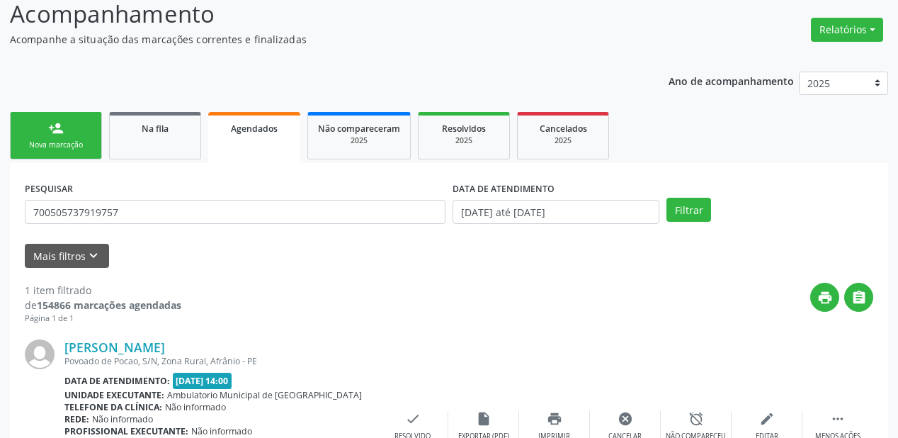
drag, startPoint x: 164, startPoint y: 130, endPoint x: 161, endPoint y: 137, distance: 7.6
click at [164, 130] on span "Na fila" at bounding box center [155, 129] width 27 height 12
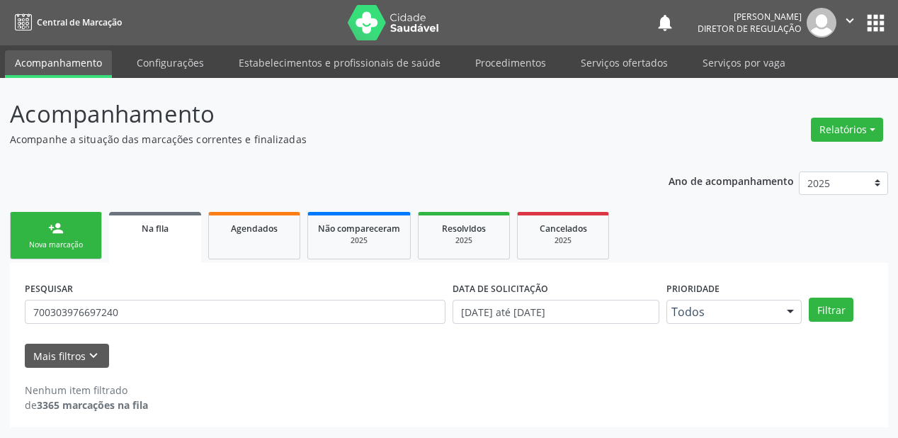
scroll to position [0, 0]
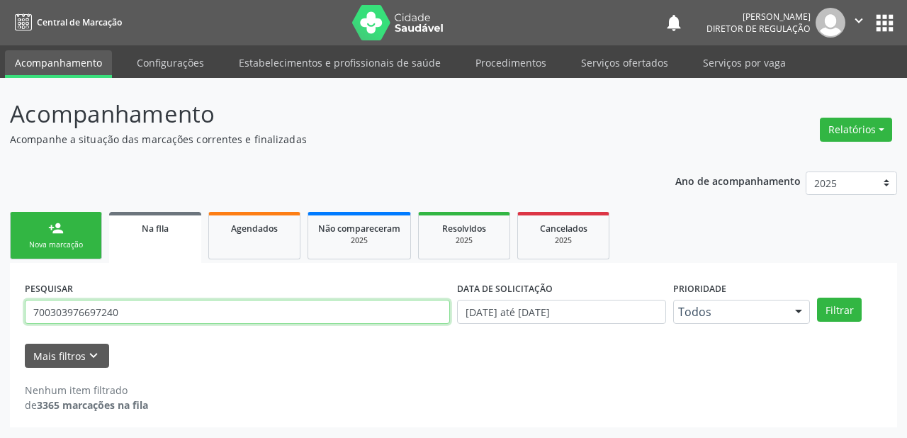
click at [132, 311] on input "700303976697240" at bounding box center [237, 312] width 425 height 24
type input "7"
type input "701806246173174"
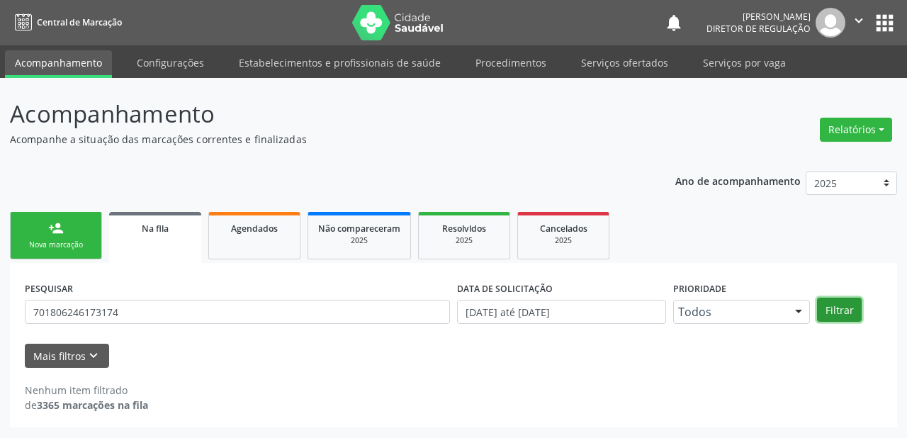
click at [829, 307] on button "Filtrar" at bounding box center [839, 309] width 45 height 24
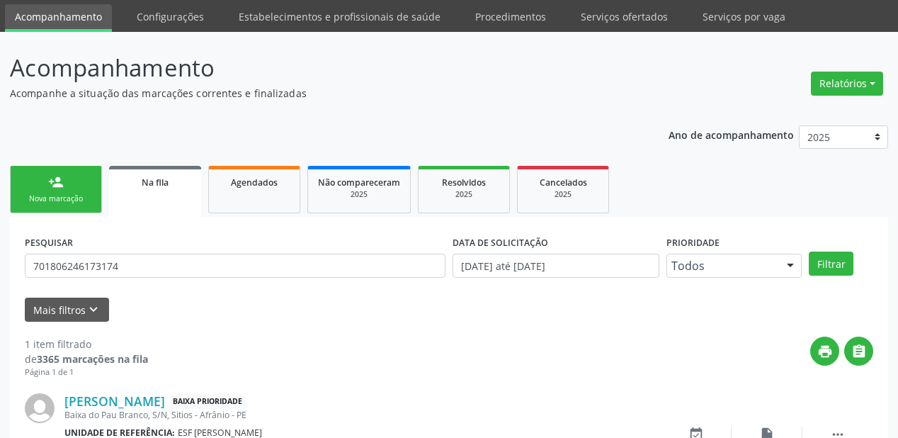
scroll to position [136, 0]
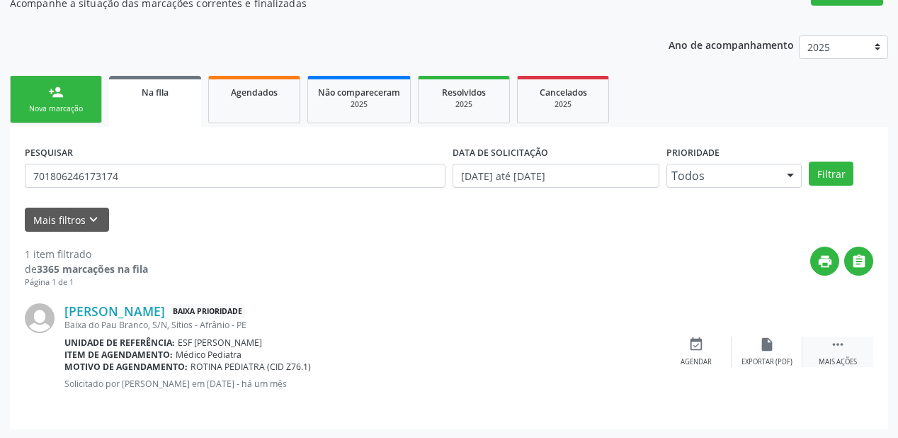
click at [837, 344] on icon "" at bounding box center [838, 344] width 16 height 16
click at [491, 344] on div "event_available Agendar" at bounding box center [483, 351] width 71 height 30
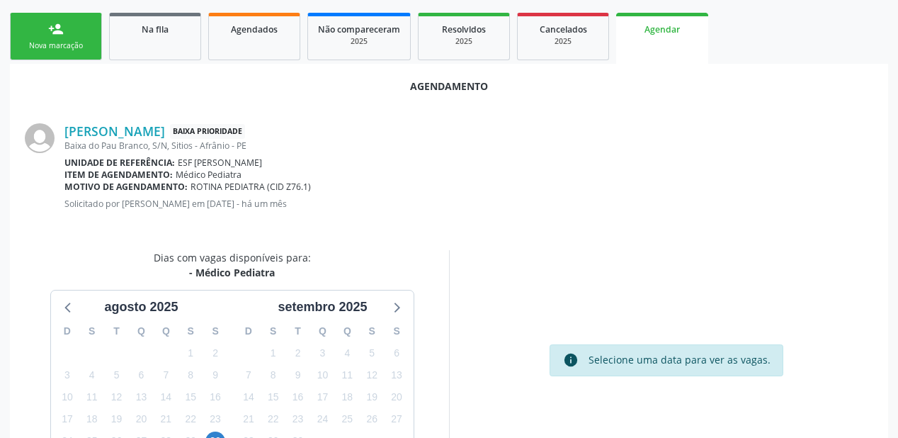
scroll to position [298, 0]
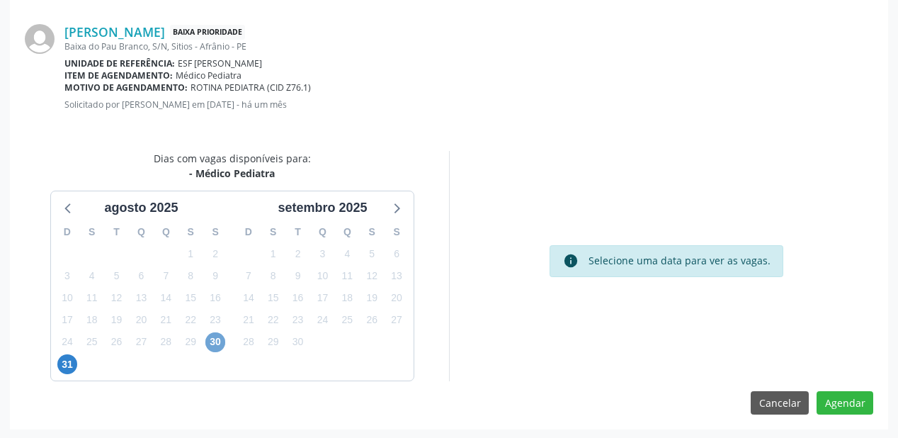
click at [218, 341] on span "30" at bounding box center [215, 342] width 20 height 20
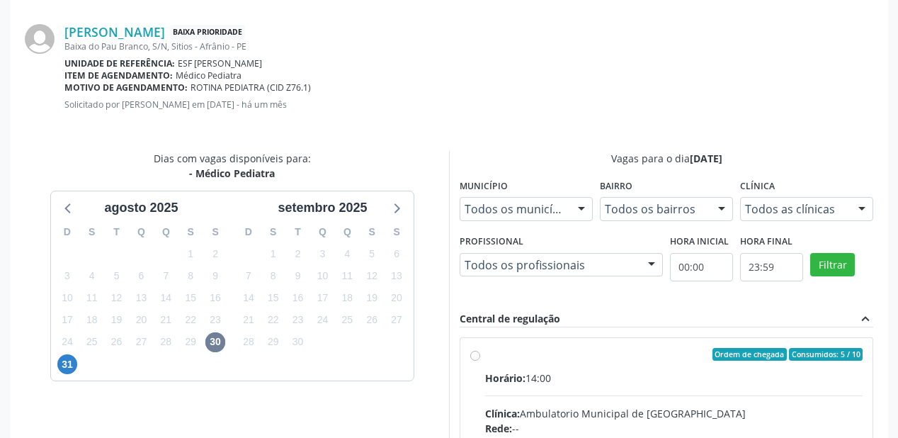
click at [696, 406] on div "Clínica: Ambulatorio Municipal de Saude" at bounding box center [674, 413] width 378 height 15
click at [480, 361] on input "Ordem de chegada Consumidos: 5 / 10 Horário: 14:00 Clínica: Ambulatorio Municip…" at bounding box center [475, 354] width 10 height 13
radio input "true"
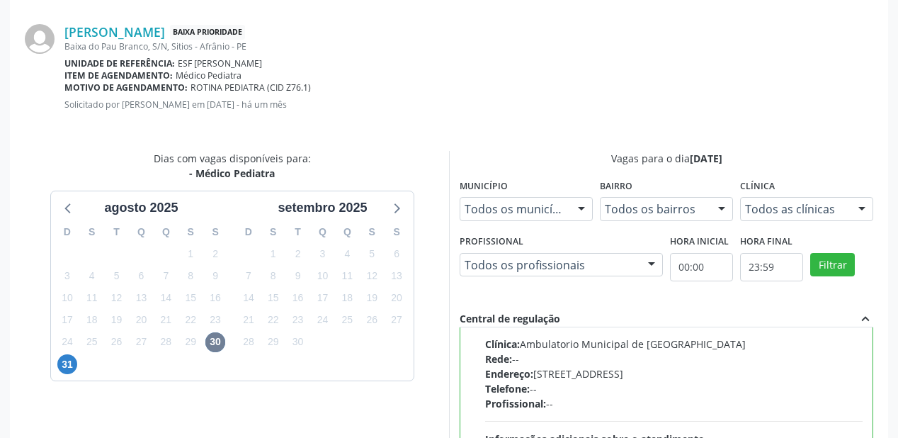
scroll to position [528, 0]
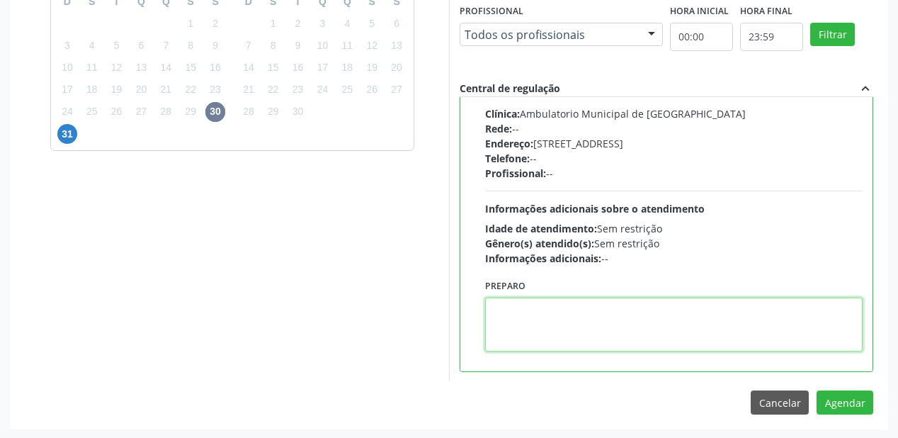
drag, startPoint x: 583, startPoint y: 318, endPoint x: 700, endPoint y: 346, distance: 120.1
click at [582, 318] on textarea at bounding box center [674, 324] width 378 height 54
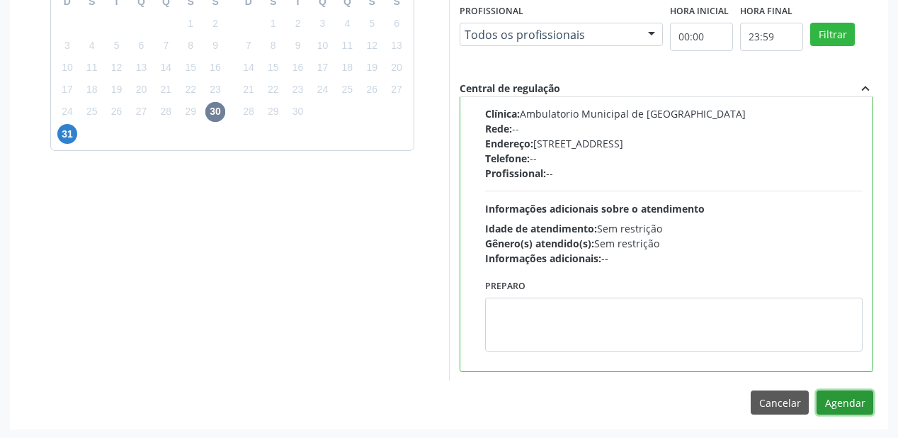
click at [838, 404] on button "Agendar" at bounding box center [845, 402] width 57 height 24
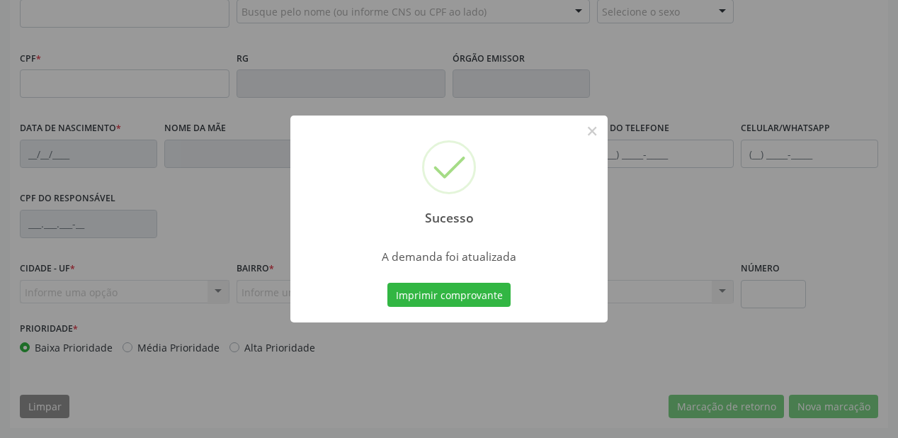
scroll to position [370, 0]
click at [453, 285] on button "Imprimir comprovante" at bounding box center [448, 295] width 123 height 24
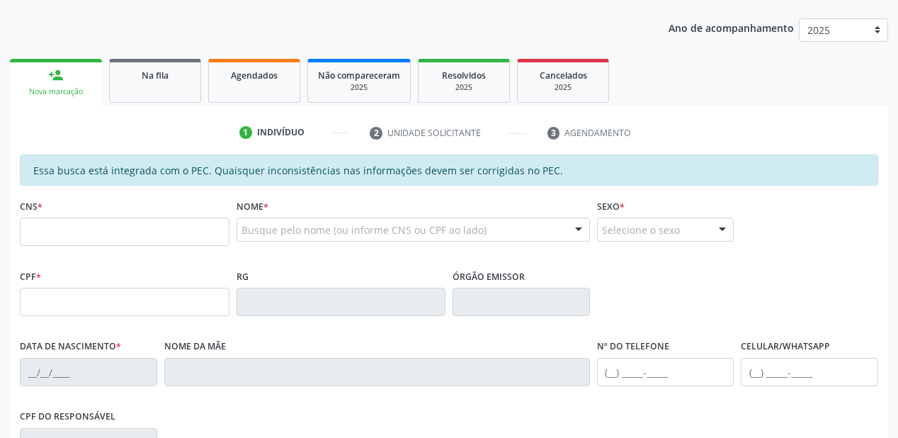
scroll to position [144, 0]
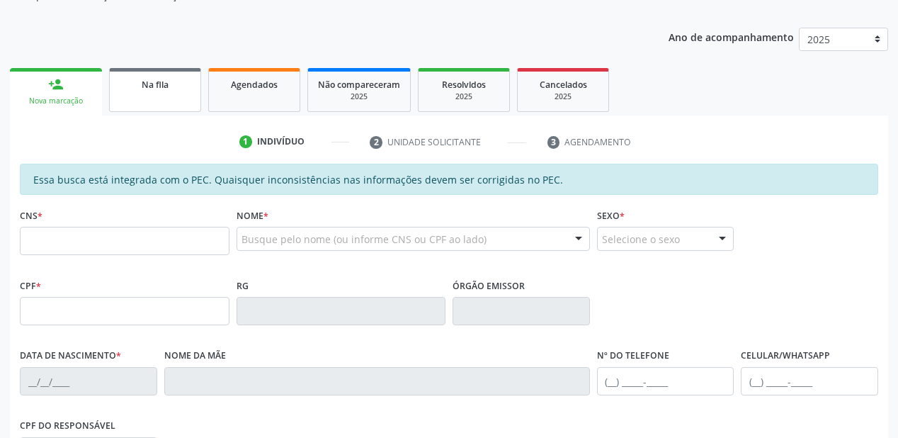
click at [165, 79] on span "Na fila" at bounding box center [155, 85] width 27 height 12
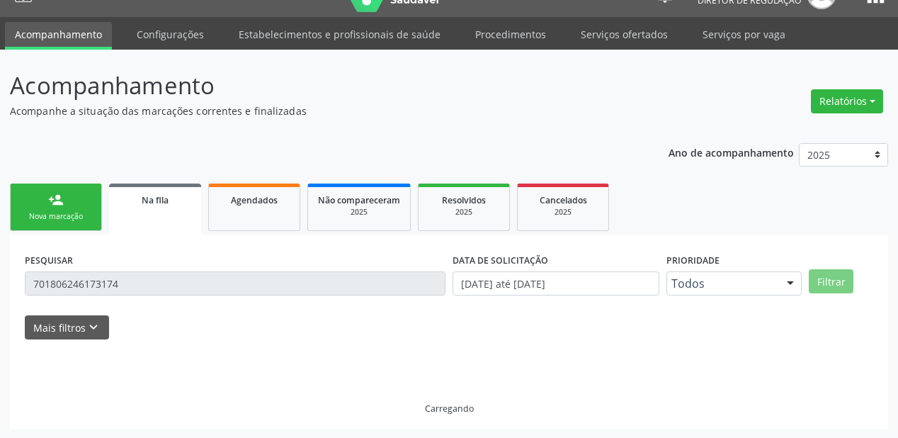
scroll to position [0, 0]
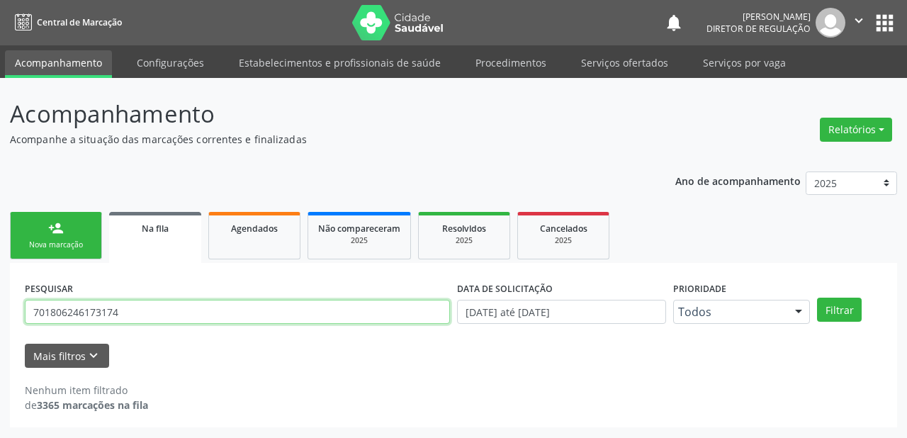
click at [136, 304] on input "701806246173174" at bounding box center [237, 312] width 425 height 24
type input "7"
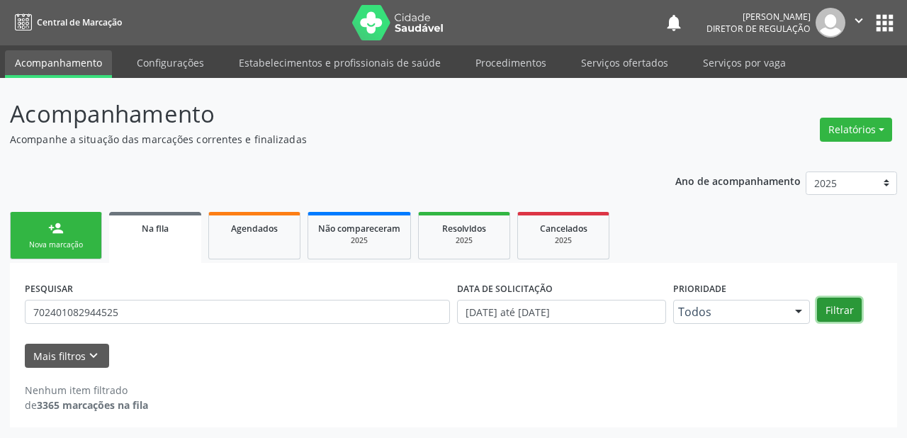
click at [827, 310] on button "Filtrar" at bounding box center [839, 309] width 45 height 24
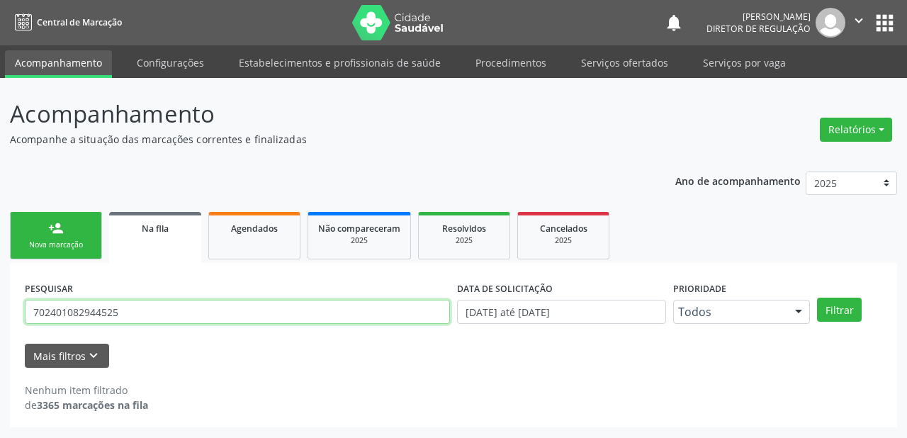
click at [142, 309] on input "702401082944525" at bounding box center [237, 312] width 425 height 24
type input "7"
click at [110, 300] on input "JOAO MIGF" at bounding box center [237, 312] width 425 height 24
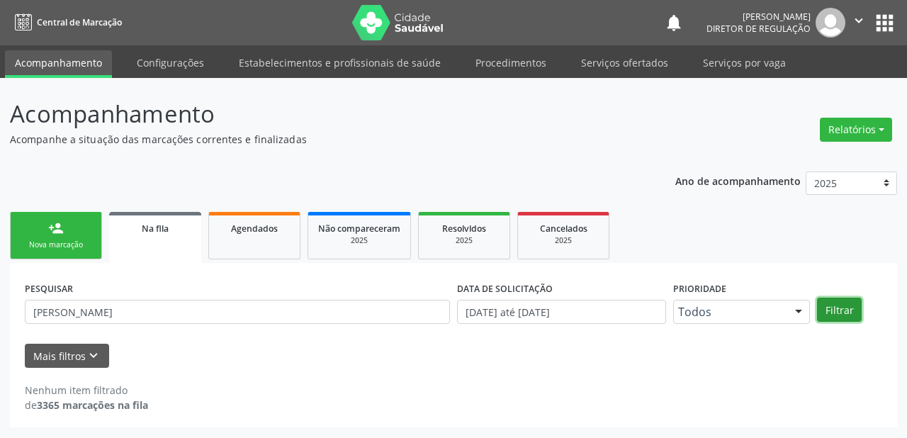
click at [843, 312] on button "Filtrar" at bounding box center [839, 309] width 45 height 24
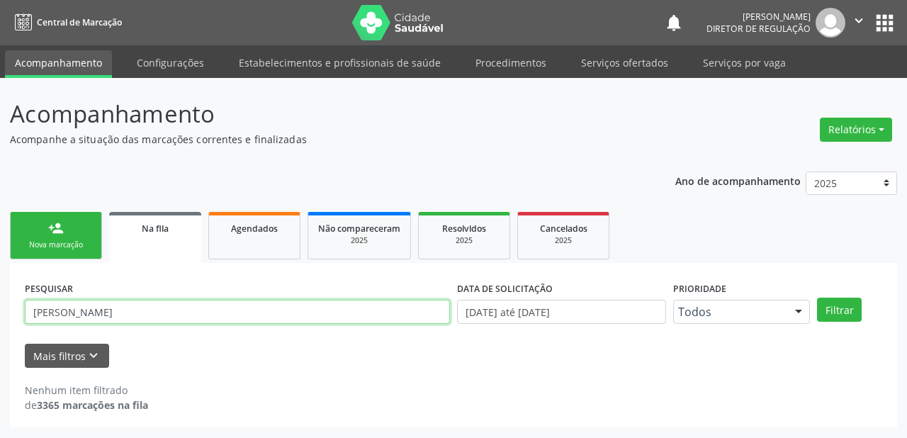
click at [235, 314] on input "JOAO MIGGUEL GOMES RODRIGUES" at bounding box center [237, 312] width 425 height 24
click at [79, 311] on input "JOAO MIGGUEL GOMES RODRIG" at bounding box center [237, 312] width 425 height 24
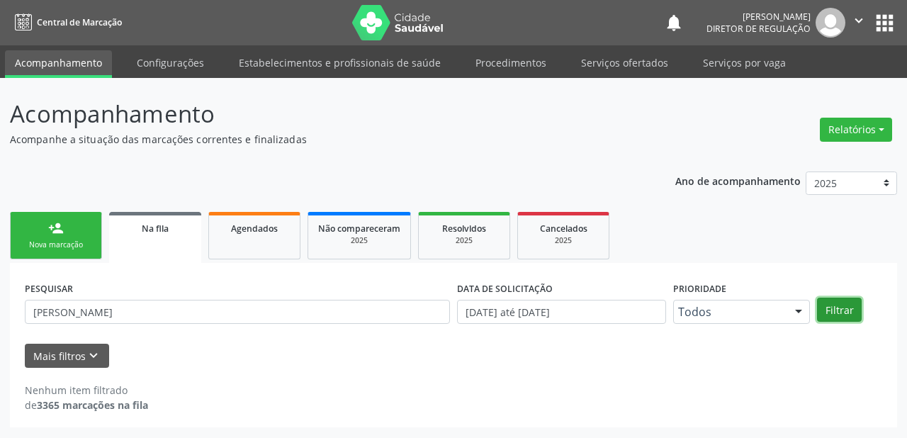
click at [838, 316] on button "Filtrar" at bounding box center [839, 309] width 45 height 24
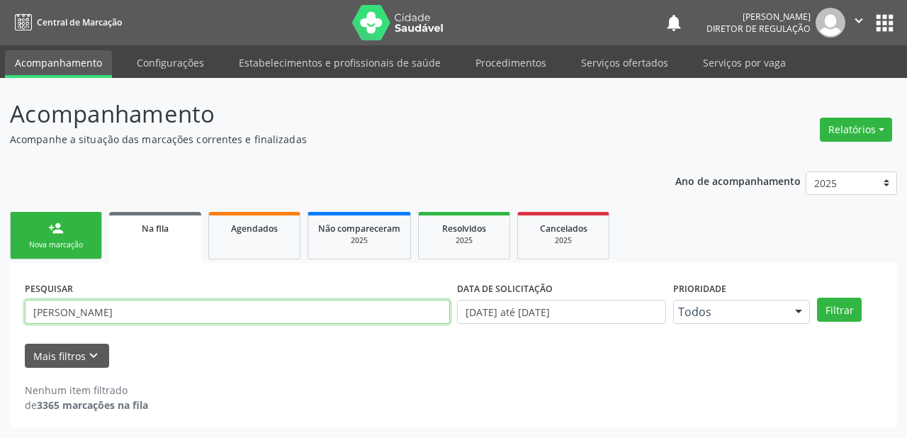
click at [200, 312] on input "JOAO MIGUEL GOMES RODRIG" at bounding box center [237, 312] width 425 height 24
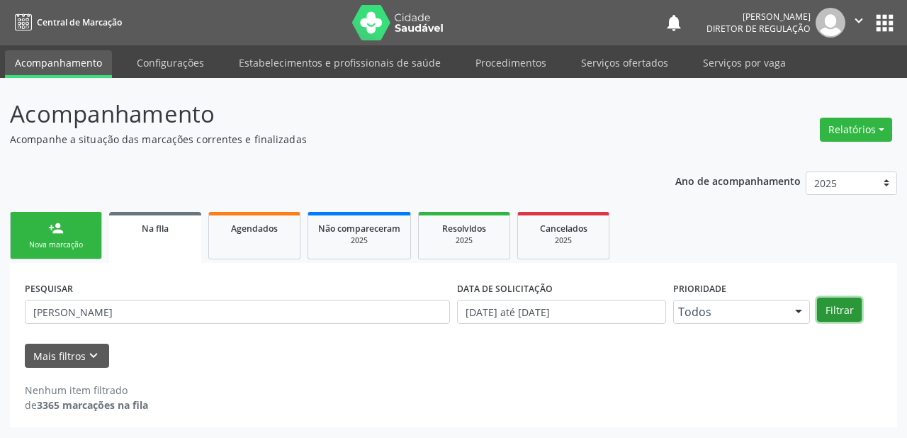
click at [839, 303] on button "Filtrar" at bounding box center [839, 309] width 45 height 24
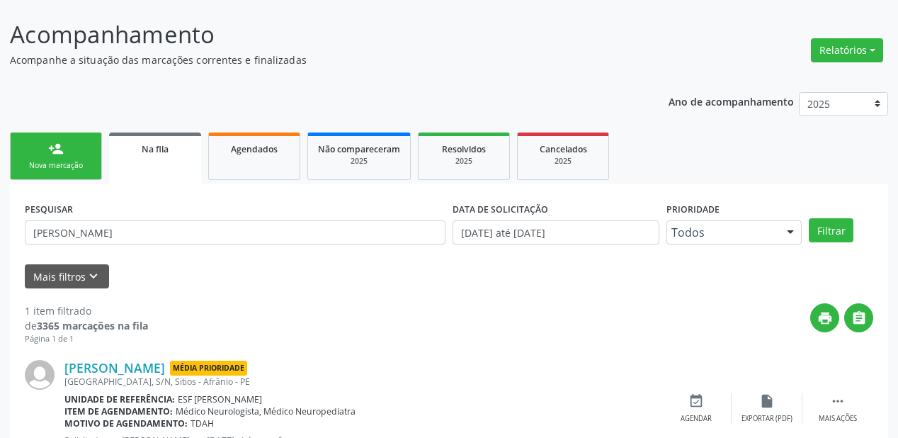
scroll to position [136, 0]
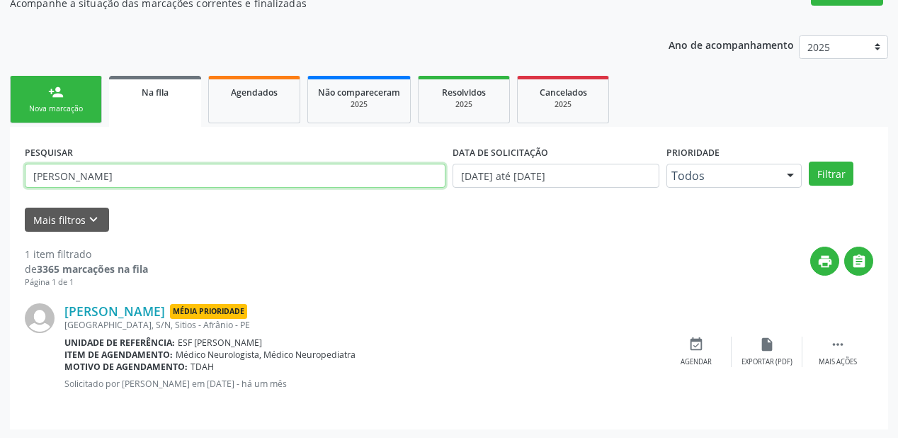
click at [164, 174] on input "JOAO MIGUEL GOMES" at bounding box center [235, 176] width 421 height 24
type input "JOAO MIGUEL"
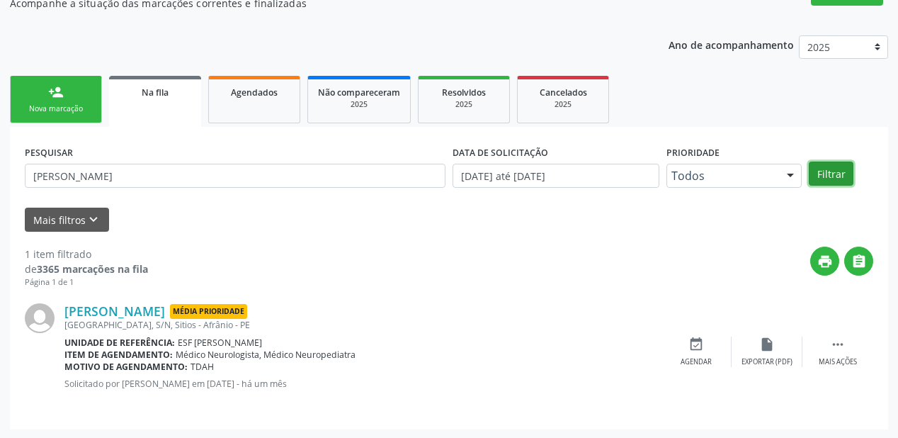
click at [826, 169] on button "Filtrar" at bounding box center [831, 173] width 45 height 24
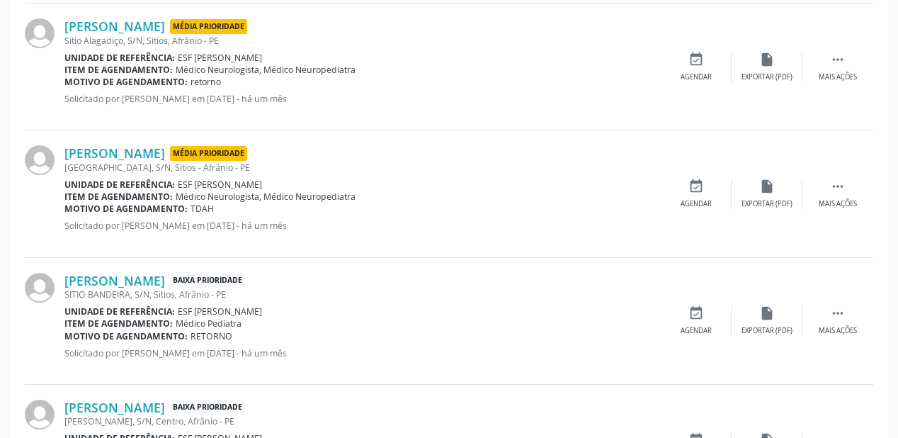
scroll to position [646, 0]
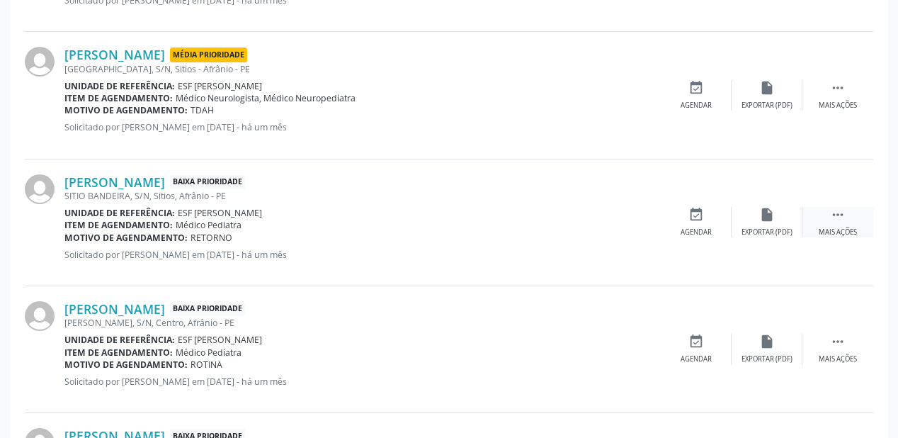
click at [835, 210] on icon "" at bounding box center [838, 215] width 16 height 16
click at [495, 219] on div "event_available Agendar" at bounding box center [483, 222] width 71 height 30
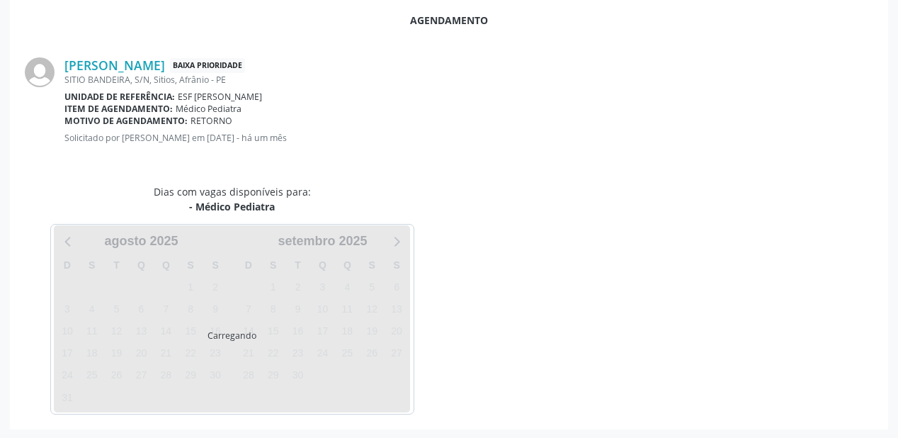
scroll to position [298, 0]
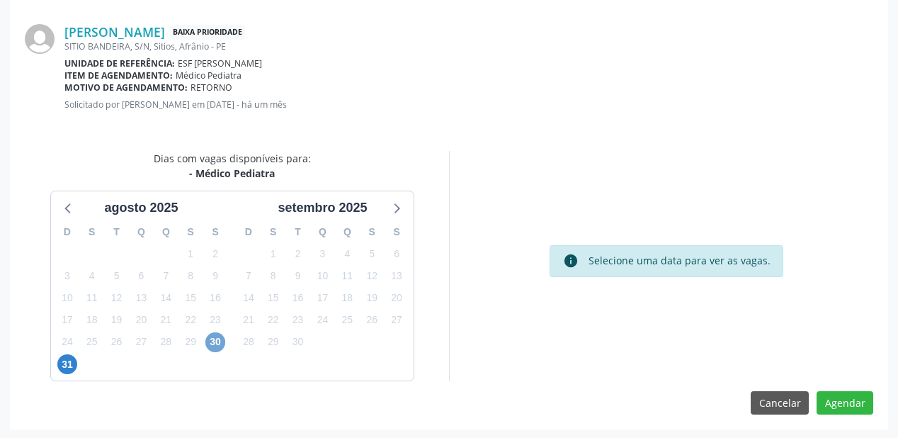
click at [210, 337] on span "30" at bounding box center [215, 342] width 20 height 20
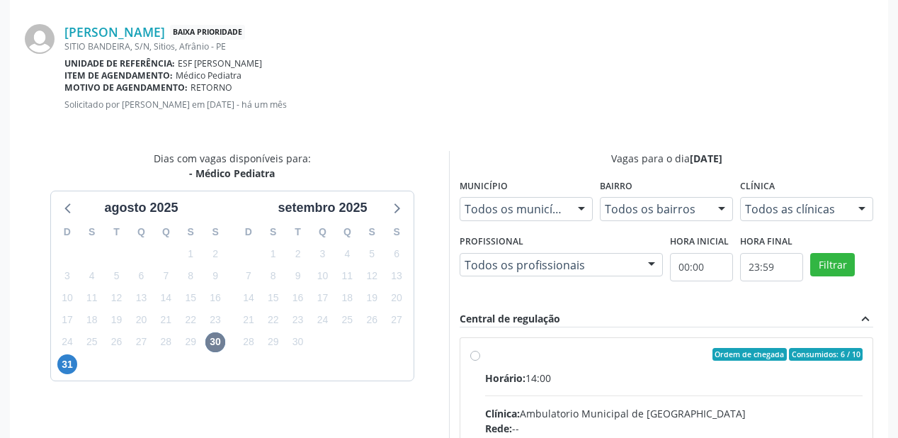
click at [580, 370] on div "Horário: 14:00" at bounding box center [674, 377] width 378 height 15
click at [480, 361] on input "Ordem de chegada Consumidos: 6 / 10 Horário: 14:00 Clínica: Ambulatorio Municip…" at bounding box center [475, 354] width 10 height 13
radio input "true"
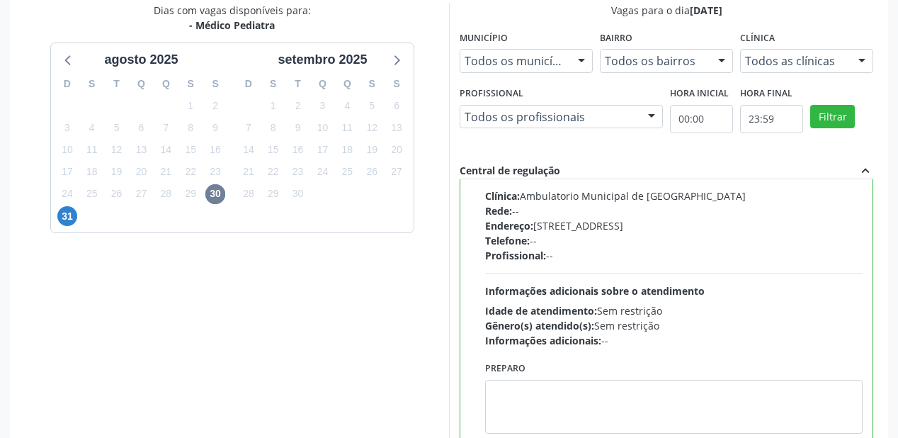
scroll to position [528, 0]
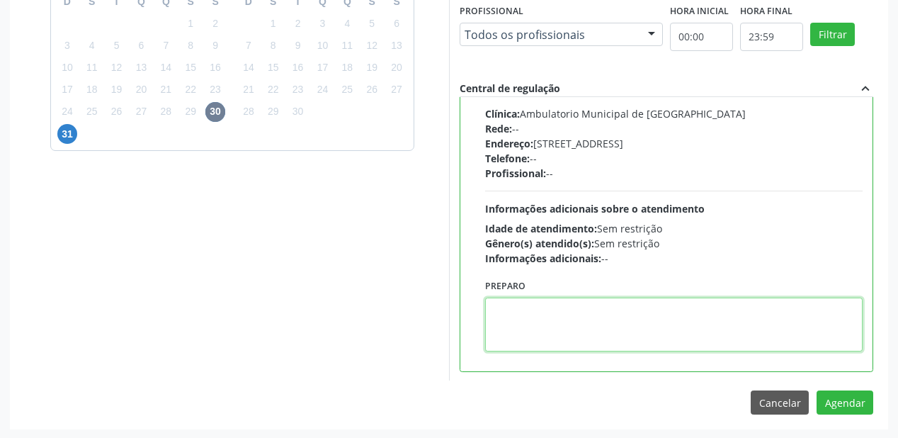
click at [584, 336] on textarea at bounding box center [674, 324] width 378 height 54
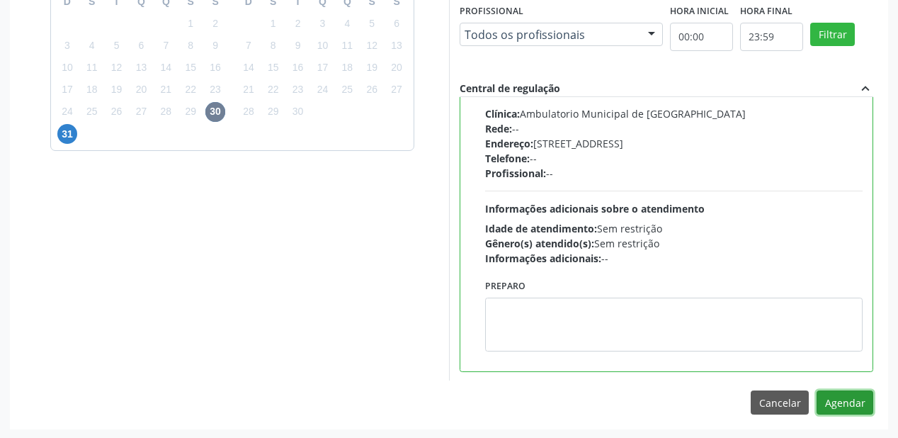
click at [851, 400] on button "Agendar" at bounding box center [845, 402] width 57 height 24
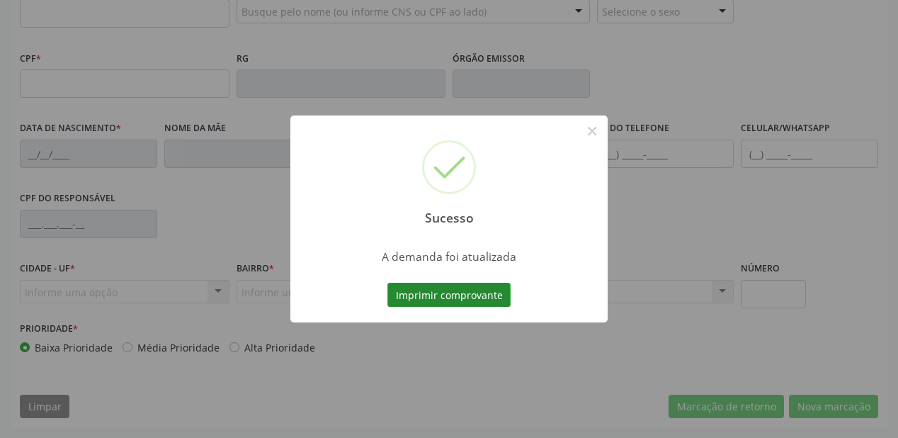
click at [460, 292] on button "Imprimir comprovante" at bounding box center [448, 295] width 123 height 24
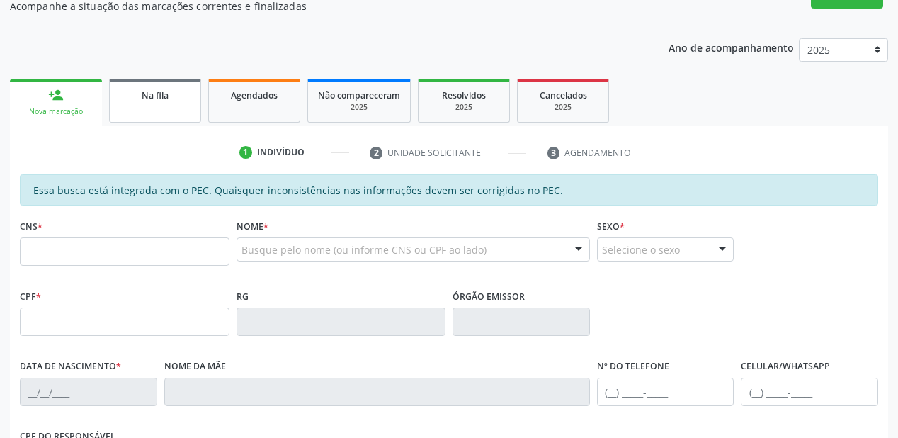
scroll to position [30, 0]
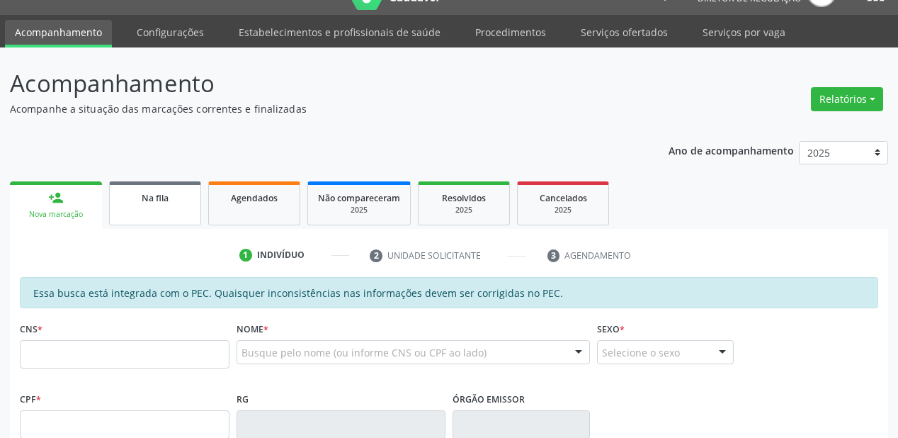
click at [163, 212] on link "Na fila" at bounding box center [155, 203] width 92 height 44
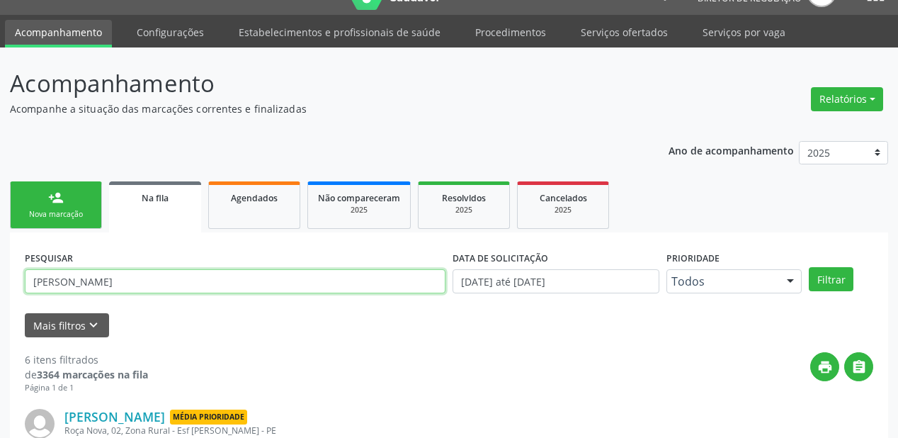
click at [110, 278] on input "JOAO MIGUEL" at bounding box center [235, 281] width 421 height 24
type input "J"
type input "709607632893779"
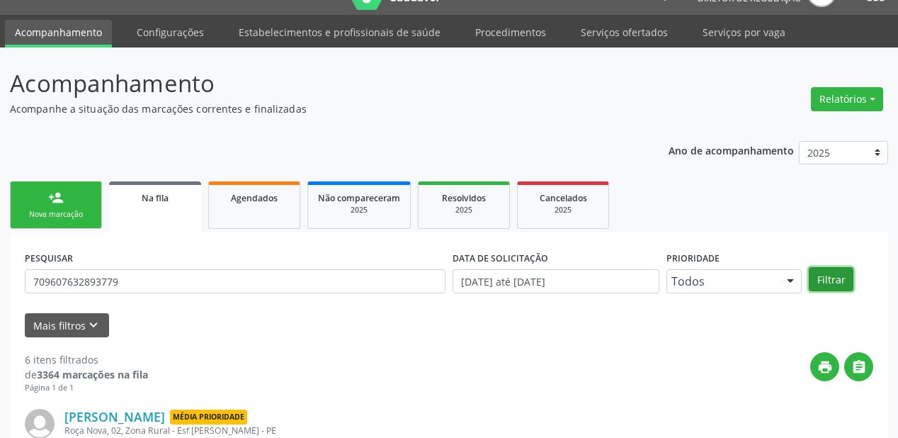
click at [833, 275] on button "Filtrar" at bounding box center [831, 279] width 45 height 24
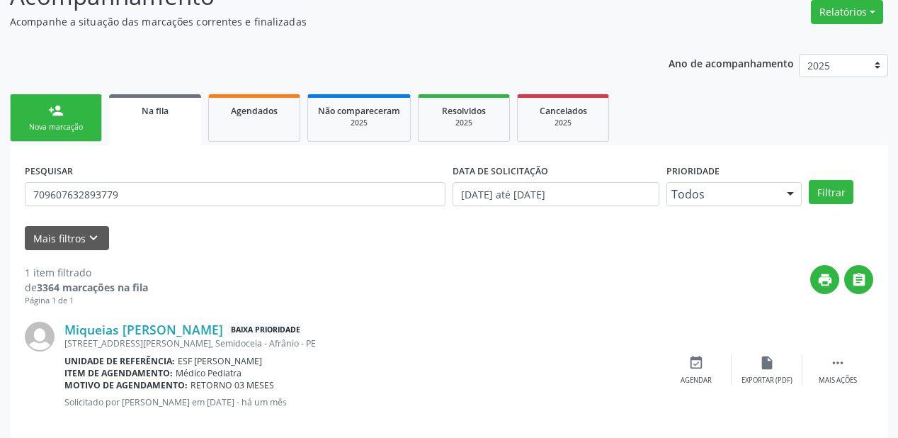
scroll to position [136, 0]
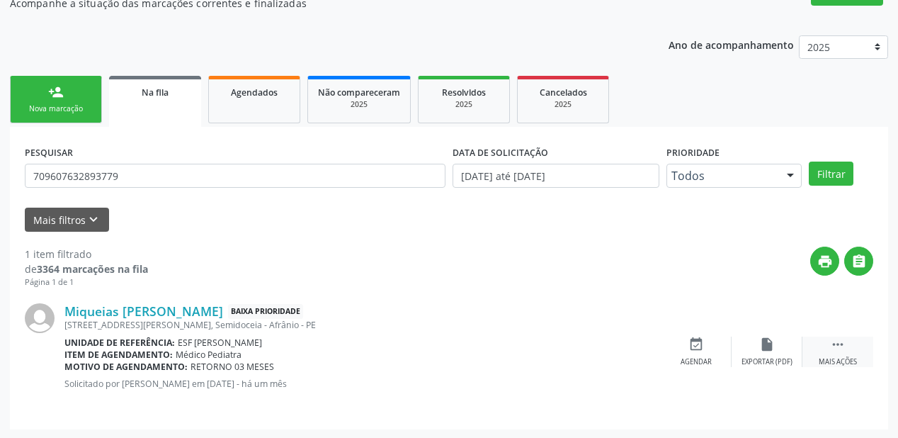
drag, startPoint x: 830, startPoint y: 342, endPoint x: 812, endPoint y: 337, distance: 18.4
click at [830, 341] on icon "" at bounding box center [838, 344] width 16 height 16
click at [490, 346] on icon "event_available" at bounding box center [484, 344] width 16 height 16
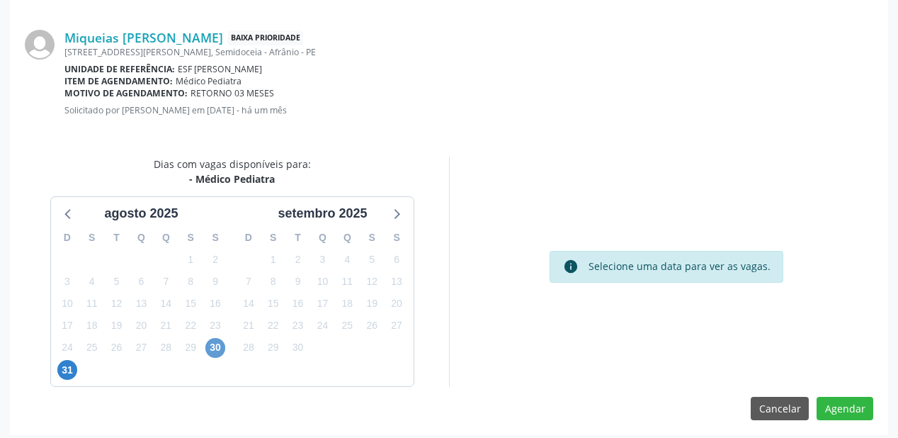
scroll to position [298, 0]
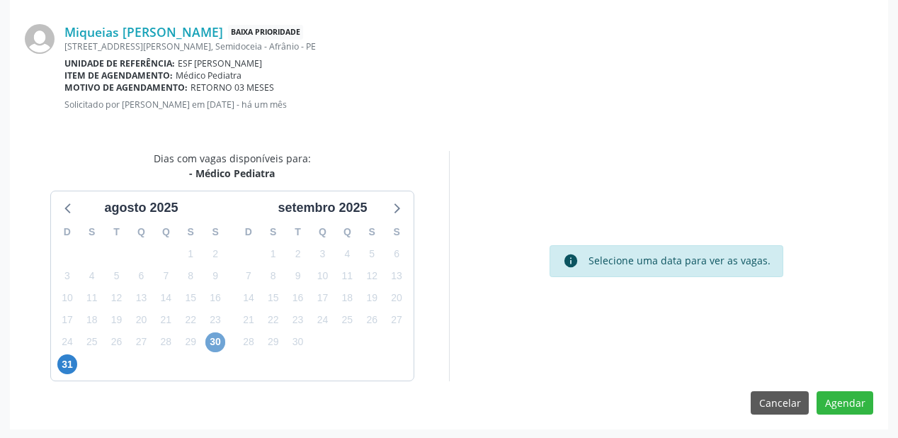
click at [212, 337] on span "30" at bounding box center [215, 342] width 20 height 20
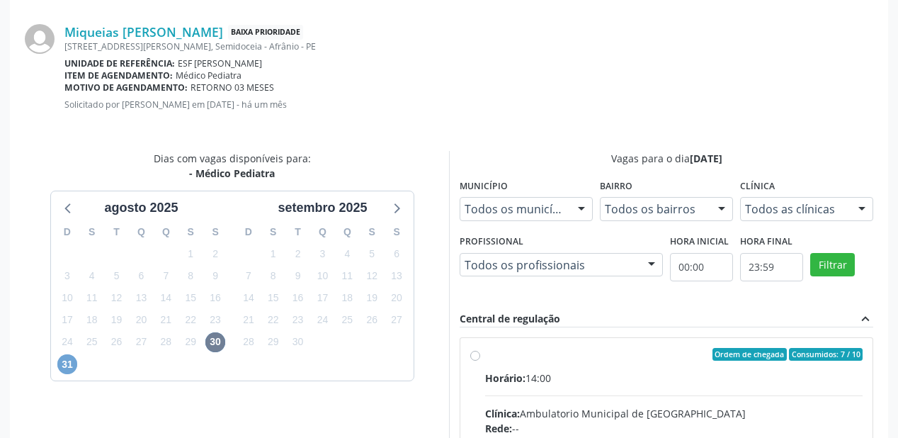
click at [59, 359] on span "31" at bounding box center [67, 364] width 20 height 20
click at [480, 361] on input "Ordem de chegada Consumidos: 7 / 20 Horário: 08:00 Clínica: Ambulatorio Municip…" at bounding box center [475, 354] width 10 height 13
radio input "true"
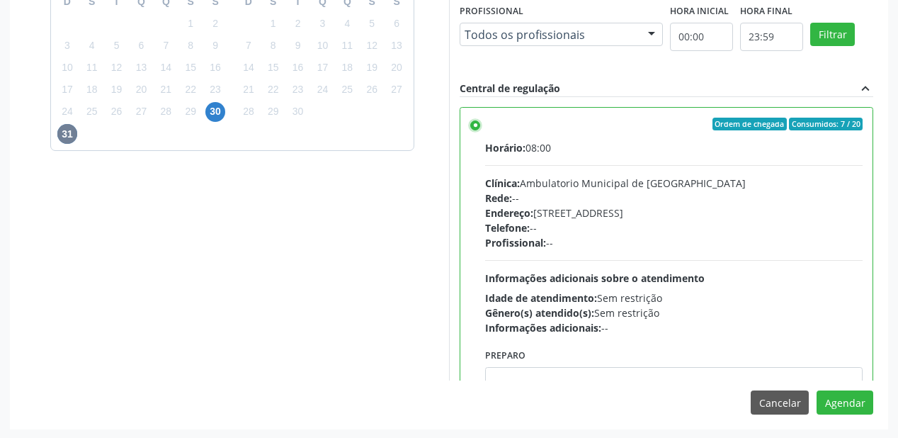
scroll to position [69, 0]
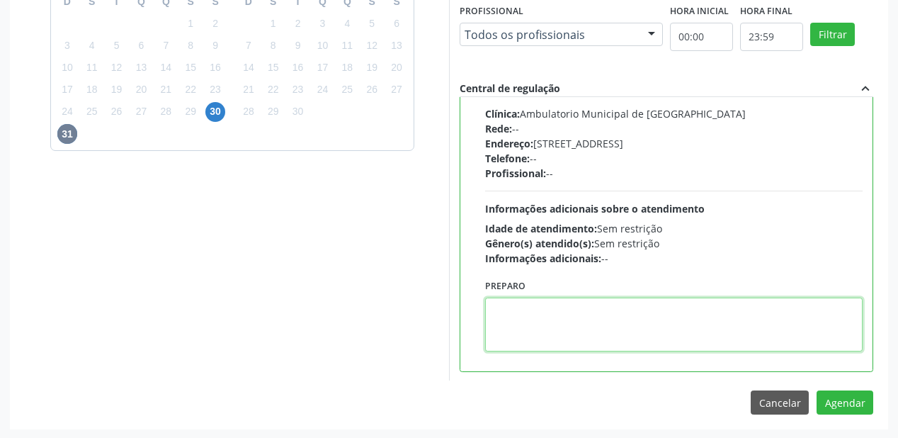
drag, startPoint x: 557, startPoint y: 322, endPoint x: 652, endPoint y: 337, distance: 95.5
click at [563, 321] on textarea at bounding box center [674, 324] width 378 height 54
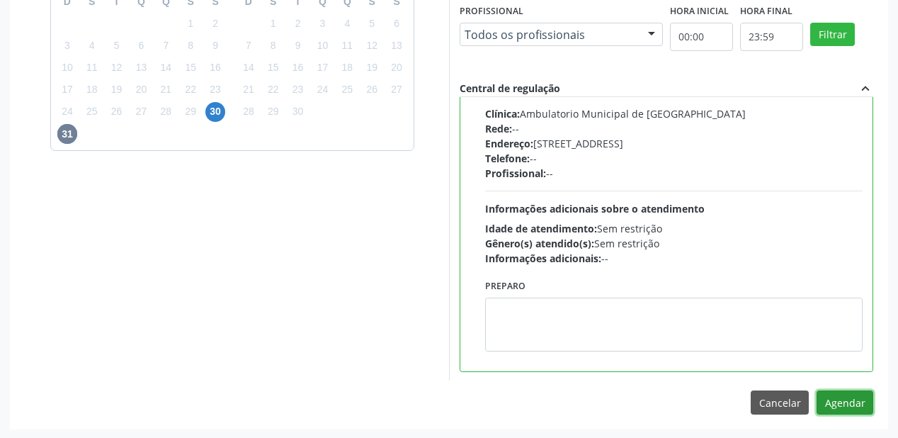
click at [842, 397] on button "Agendar" at bounding box center [845, 402] width 57 height 24
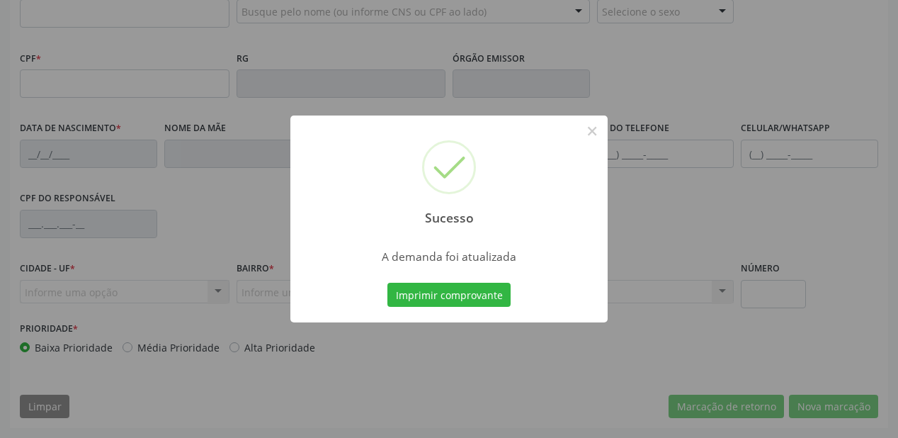
scroll to position [370, 0]
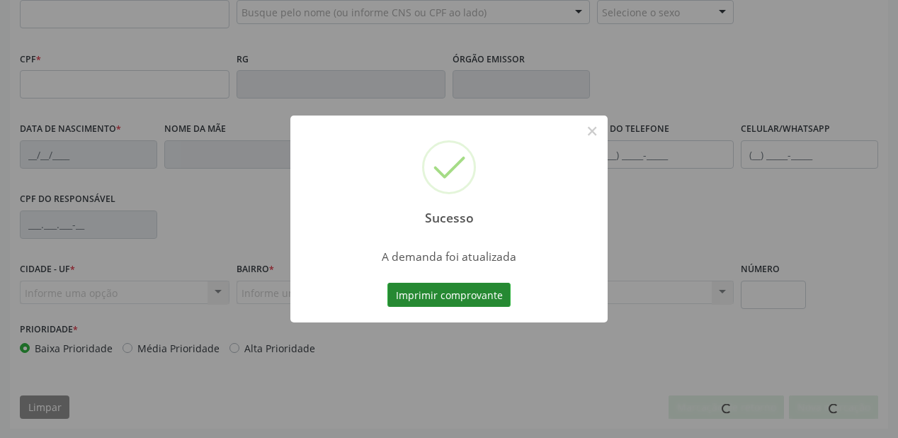
click at [472, 293] on button "Imprimir comprovante" at bounding box center [448, 295] width 123 height 24
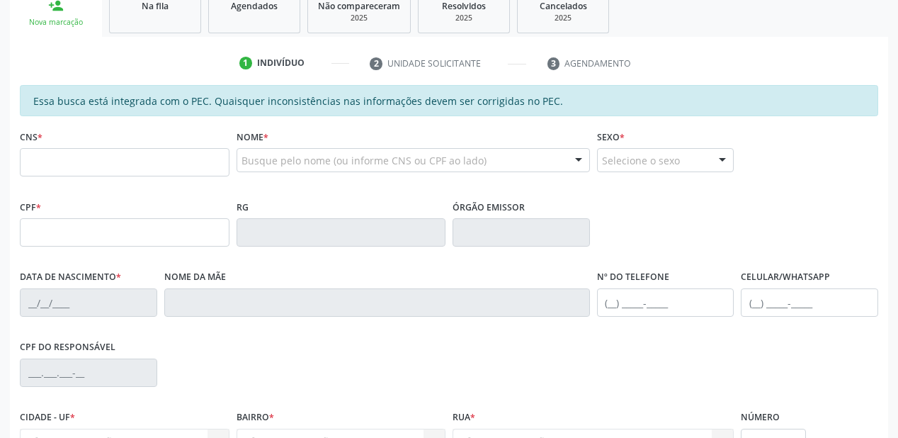
scroll to position [200, 0]
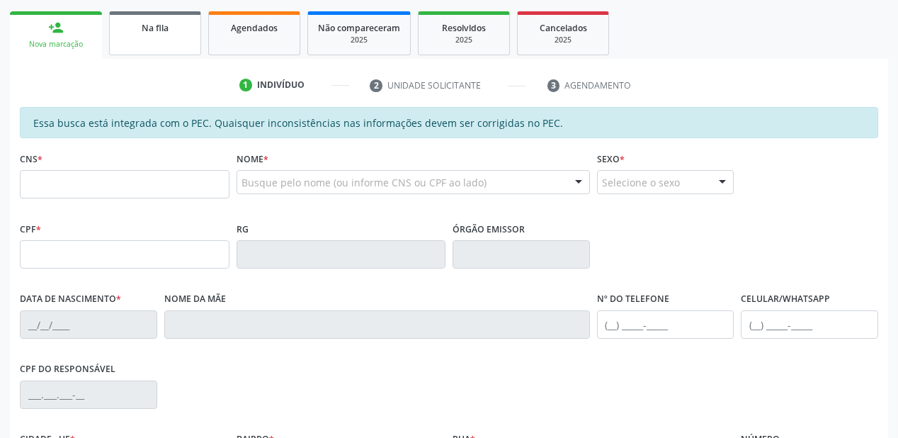
click at [164, 38] on link "Na fila" at bounding box center [155, 33] width 92 height 44
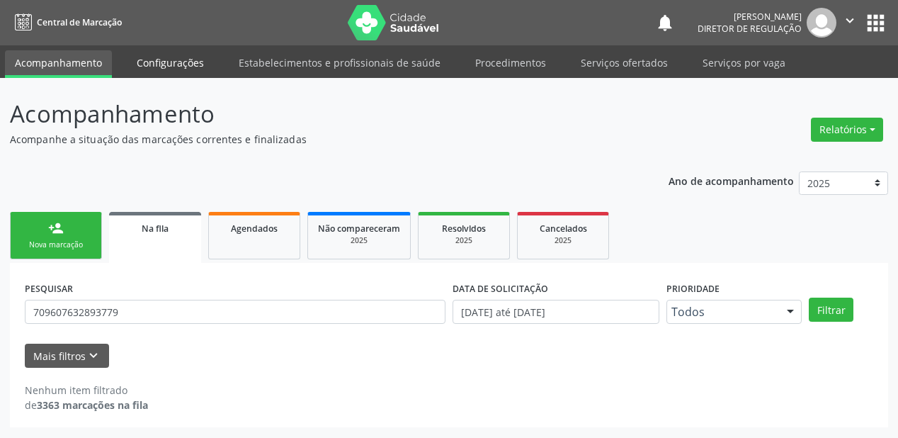
scroll to position [0, 0]
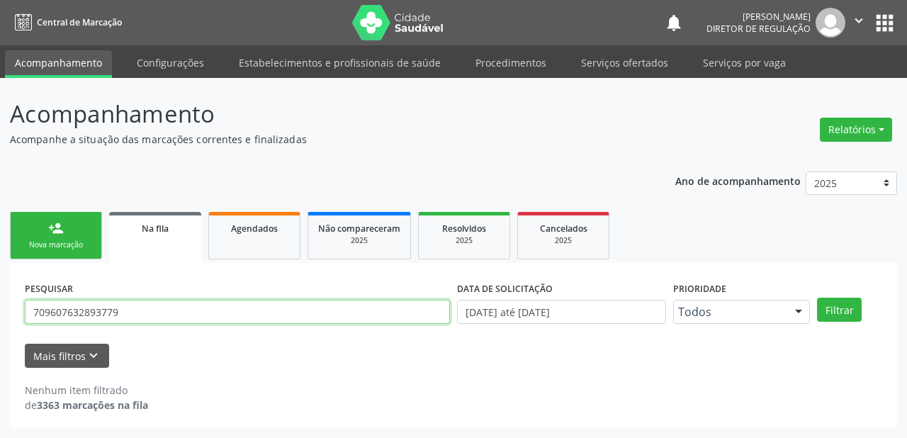
click at [129, 314] on input "709607632893779" at bounding box center [237, 312] width 425 height 24
type input "7"
type input "898006411437477"
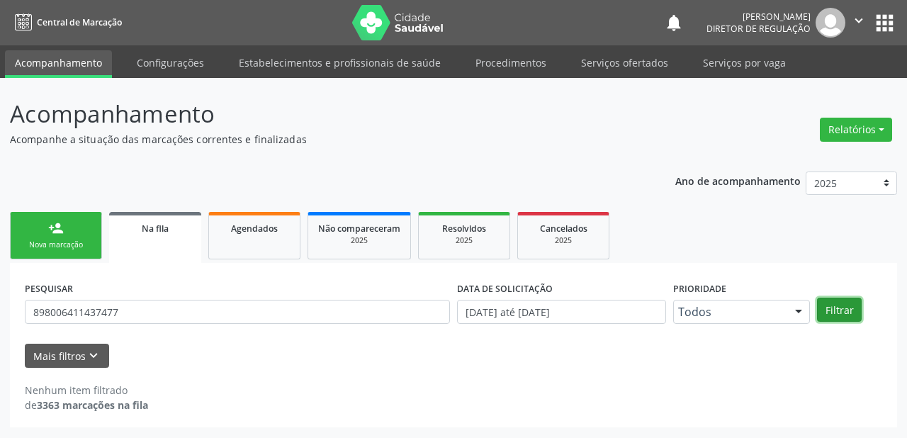
click at [844, 305] on button "Filtrar" at bounding box center [839, 309] width 45 height 24
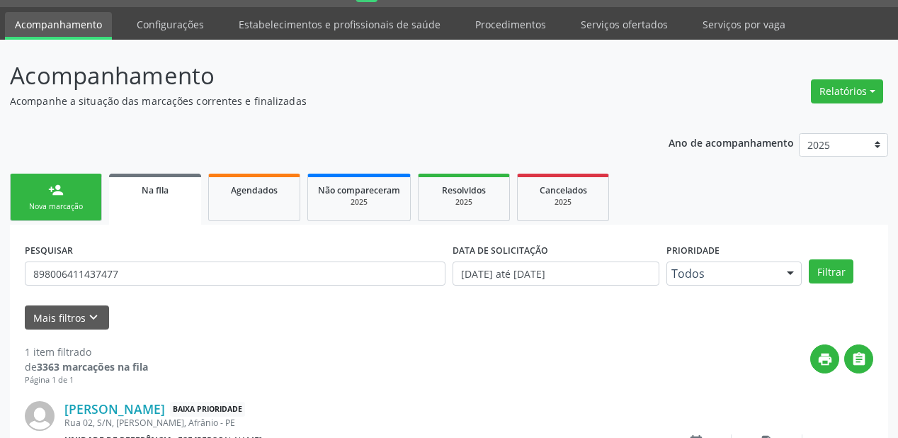
scroll to position [136, 0]
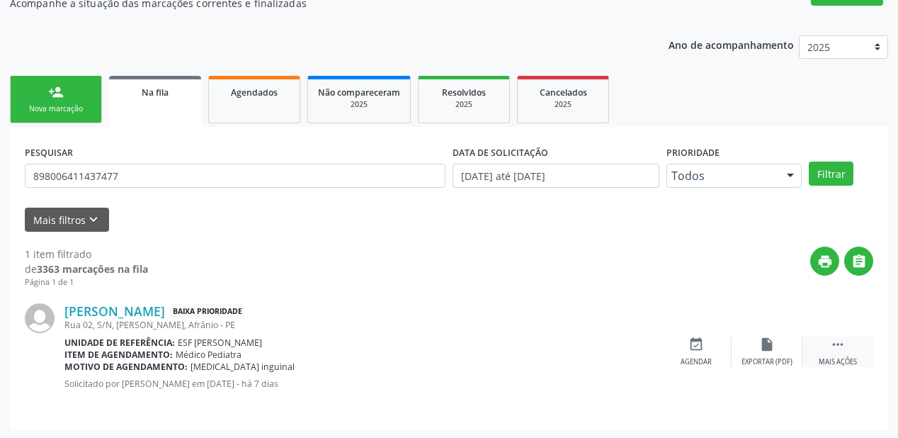
click at [827, 341] on div " Mais ações" at bounding box center [838, 351] width 71 height 30
click at [496, 353] on div "event_available Agendar" at bounding box center [483, 351] width 71 height 30
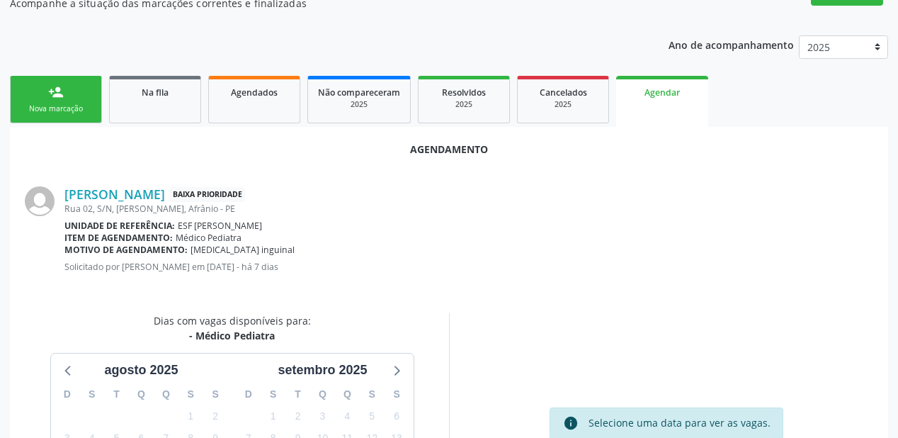
scroll to position [265, 0]
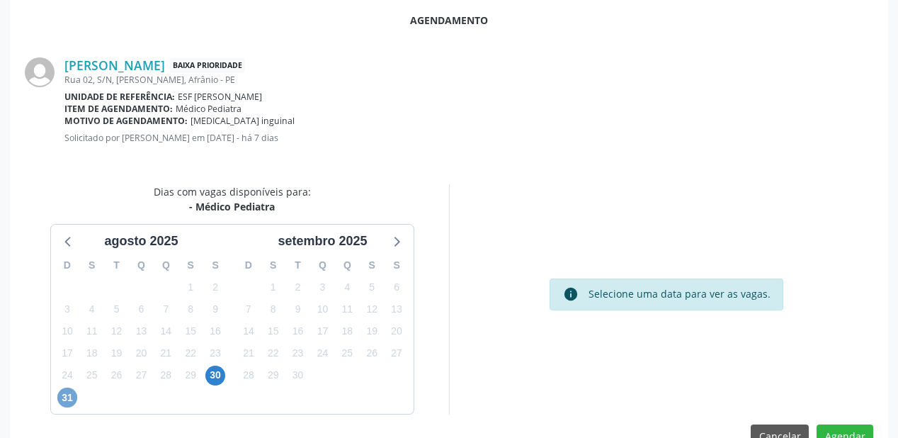
click at [72, 395] on span "31" at bounding box center [67, 397] width 20 height 20
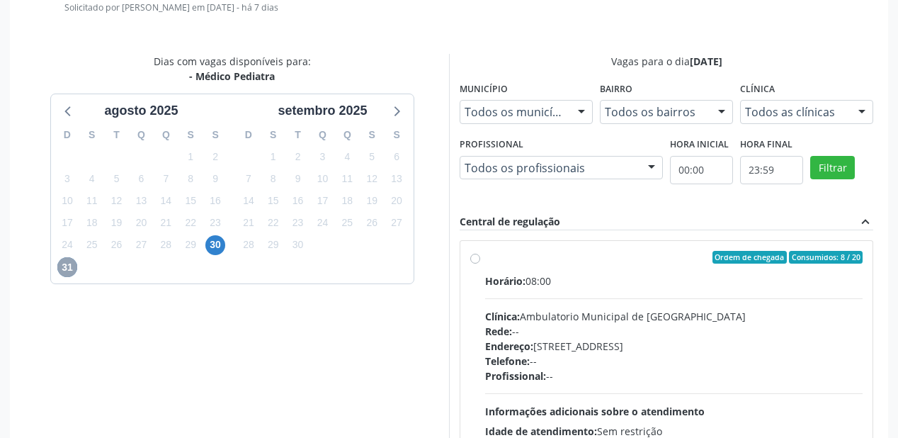
scroll to position [412, 0]
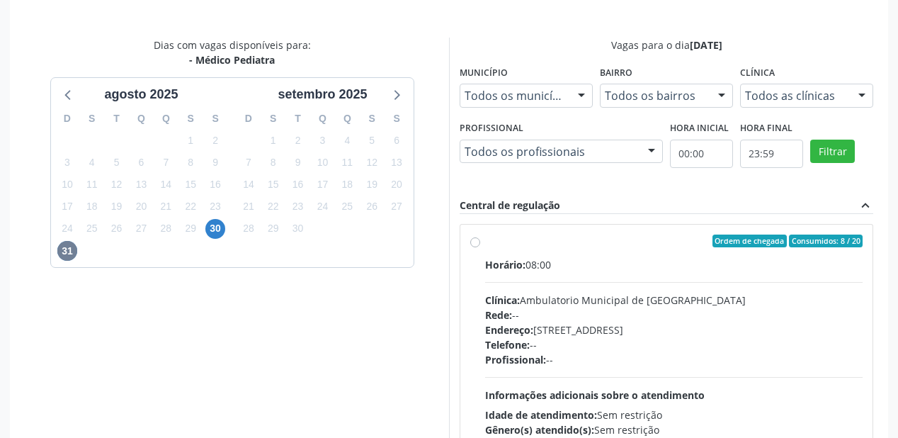
click at [629, 300] on div "Clínica: Ambulatorio Municipal de Saude" at bounding box center [674, 300] width 378 height 15
click at [480, 247] on input "Ordem de chegada Consumidos: 8 / 20 Horário: 08:00 Clínica: Ambulatorio Municip…" at bounding box center [475, 240] width 10 height 13
radio input "true"
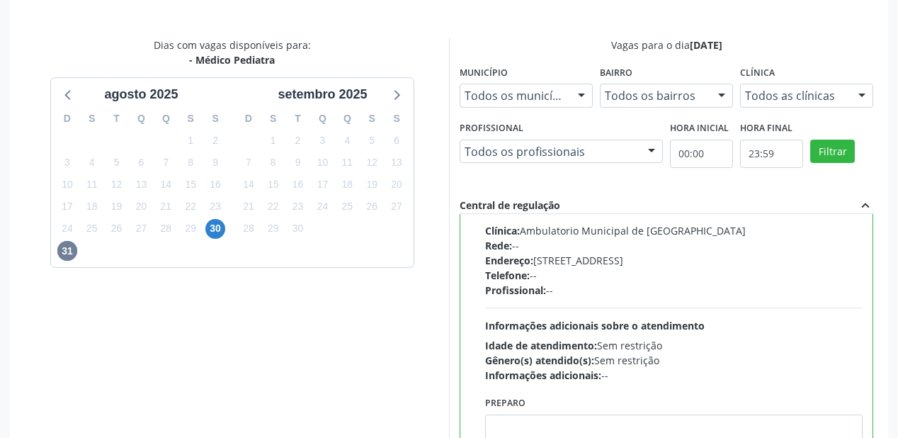
scroll to position [528, 0]
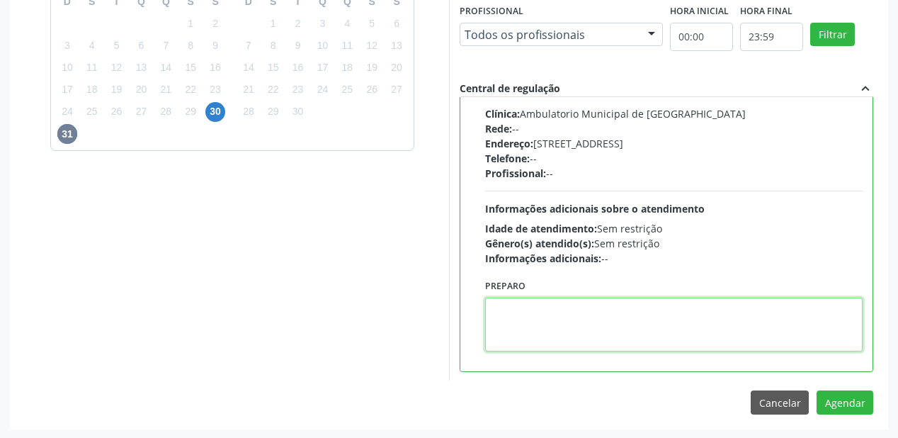
click at [564, 301] on textarea at bounding box center [674, 324] width 378 height 54
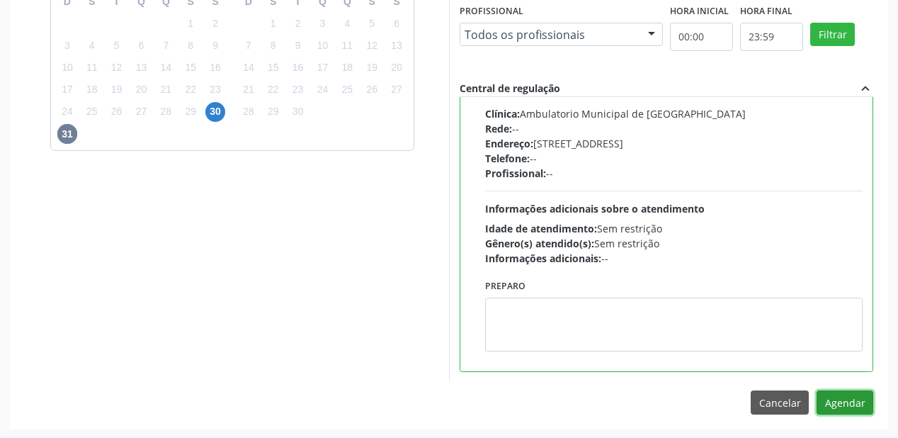
click at [837, 399] on button "Agendar" at bounding box center [845, 402] width 57 height 24
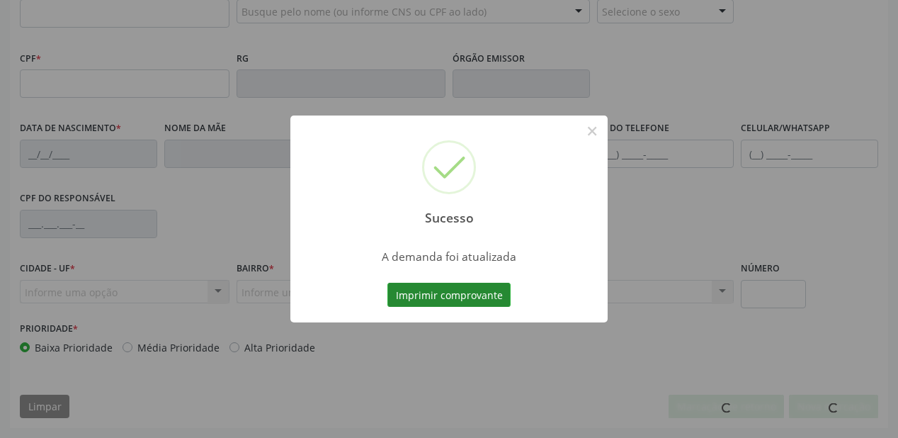
scroll to position [370, 0]
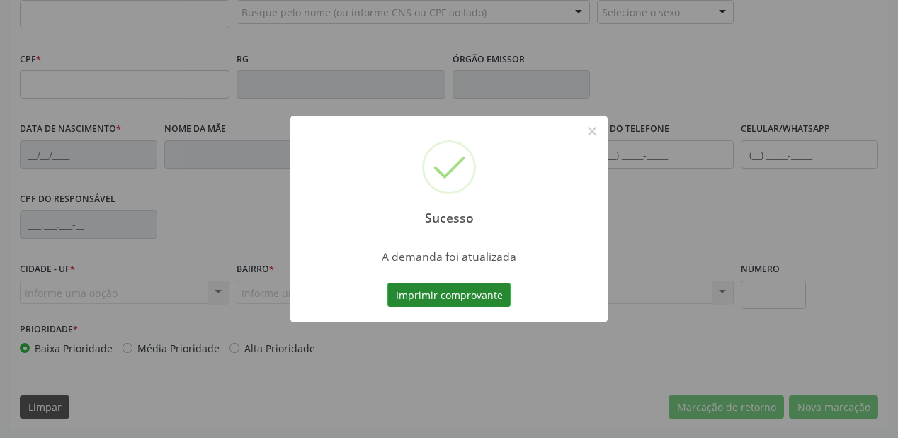
click at [436, 291] on button "Imprimir comprovante" at bounding box center [448, 295] width 123 height 24
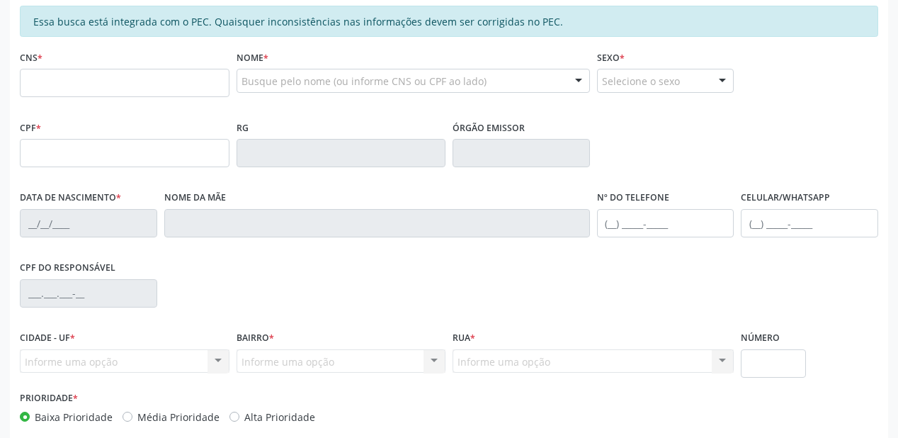
scroll to position [200, 0]
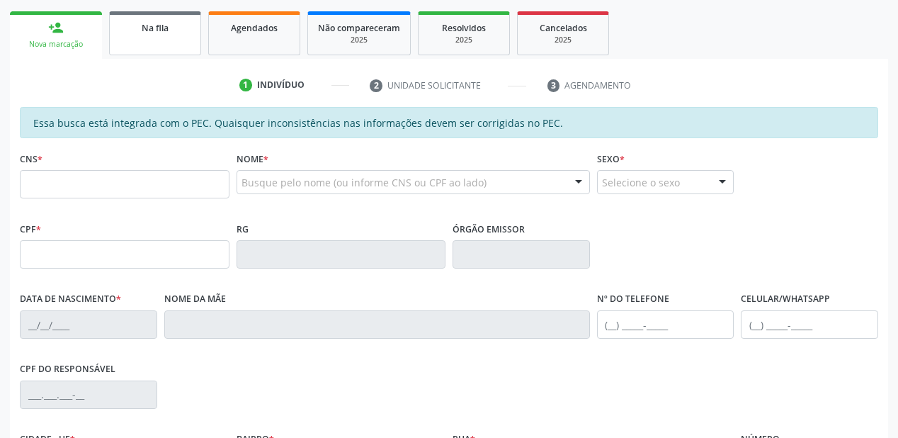
click at [139, 39] on link "Na fila" at bounding box center [155, 33] width 92 height 44
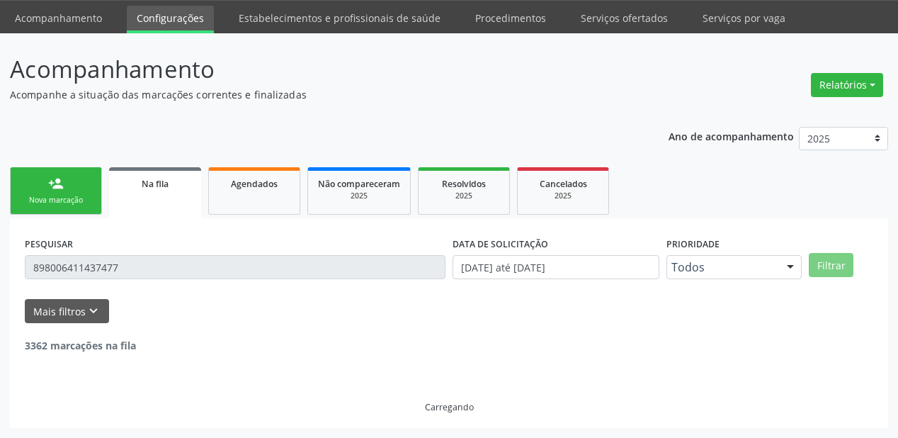
scroll to position [28, 0]
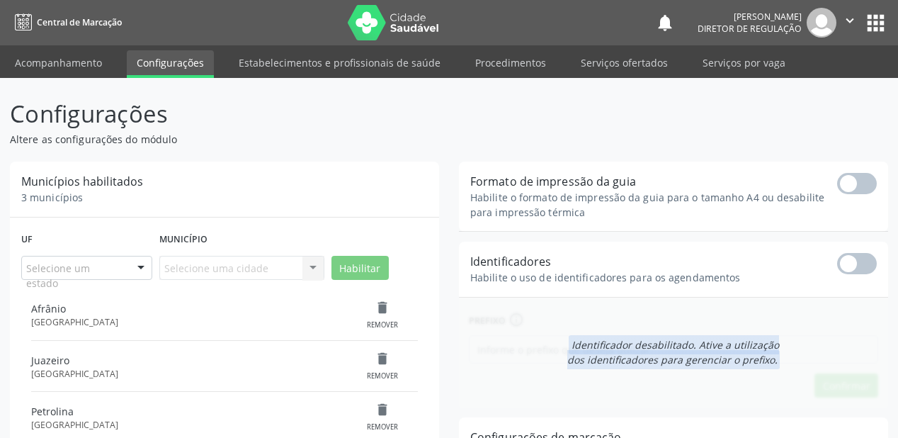
click at [35, 241] on div "Uf Selecione um estado Acre Alagoas Amazonas Amapá Bahia Ceará Distrito Federal…" at bounding box center [87, 259] width 138 height 61
click at [55, 57] on link "Acompanhamento" at bounding box center [58, 62] width 107 height 25
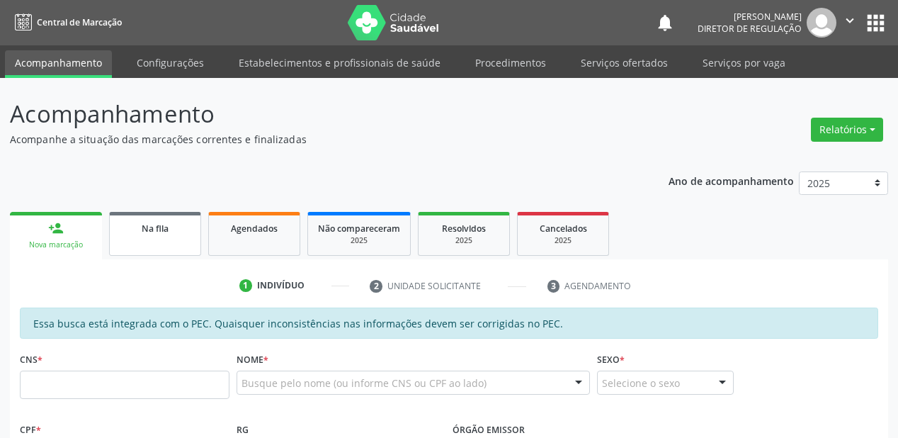
click at [135, 232] on div "Na fila" at bounding box center [155, 227] width 71 height 15
click at [157, 241] on link "Na fila" at bounding box center [155, 234] width 92 height 44
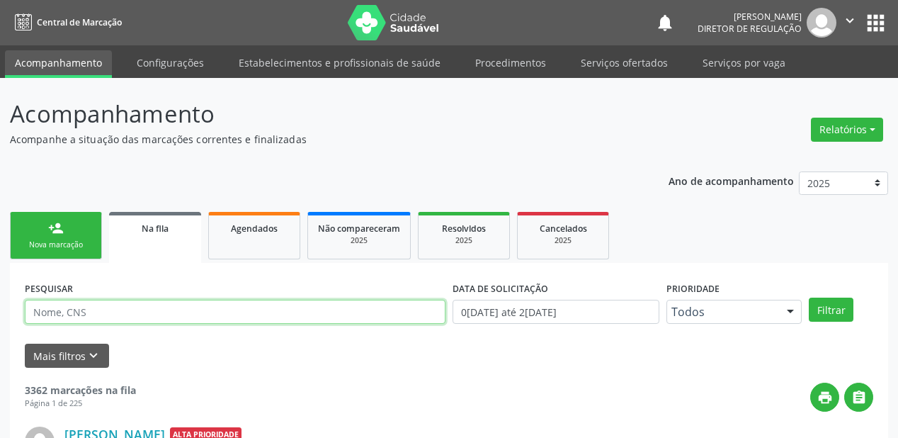
click at [80, 315] on input "text" at bounding box center [235, 312] width 421 height 24
type input "708508358048276"
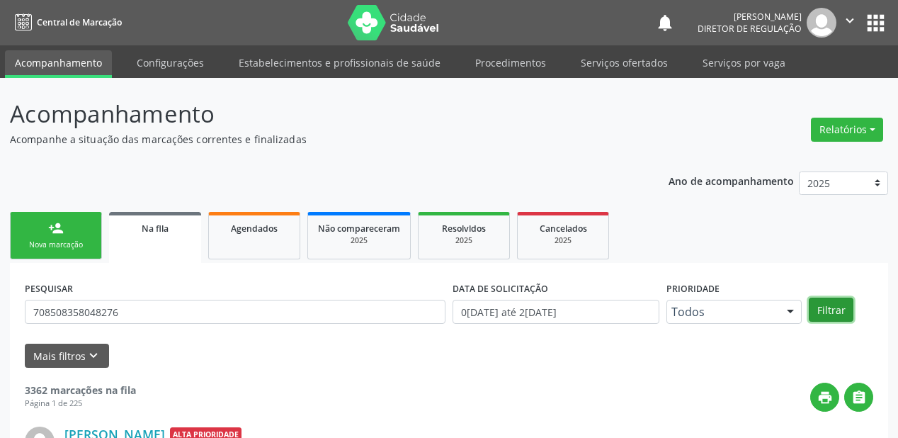
click at [827, 310] on button "Filtrar" at bounding box center [831, 309] width 45 height 24
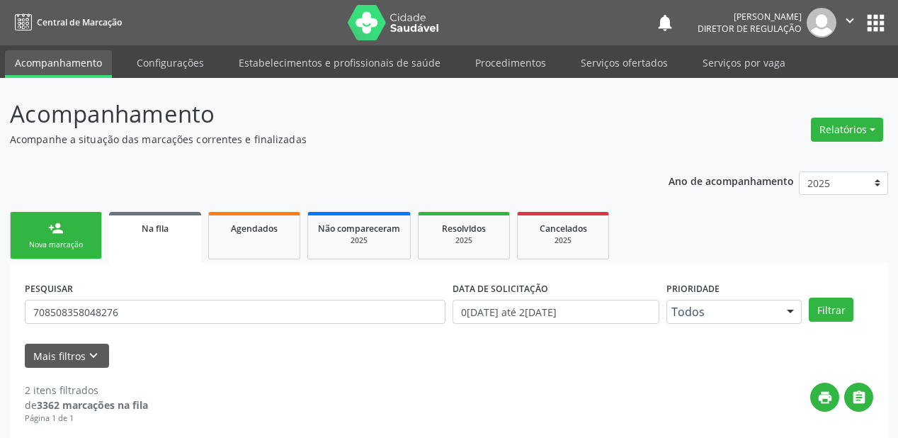
scroll to position [263, 0]
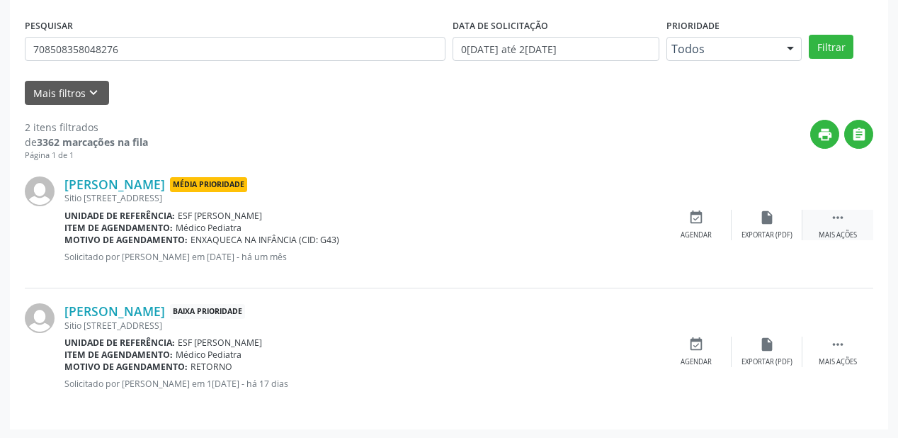
click at [832, 212] on icon "" at bounding box center [838, 218] width 16 height 16
click at [497, 230] on div "Agendar" at bounding box center [483, 235] width 31 height 10
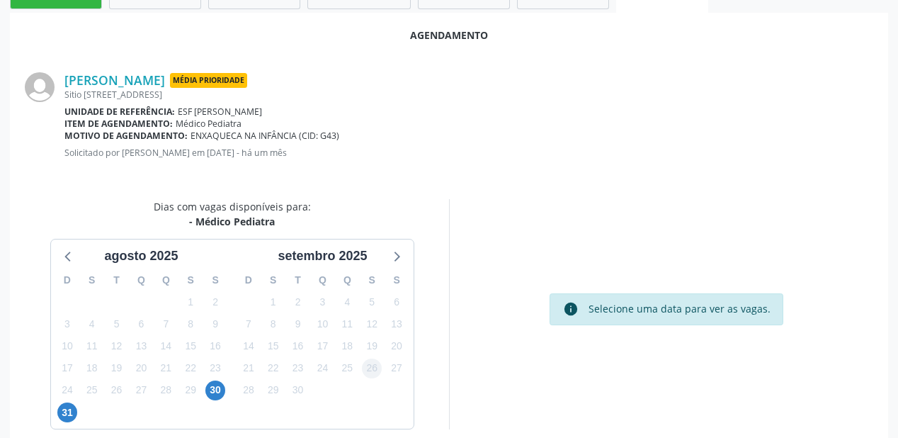
scroll to position [298, 0]
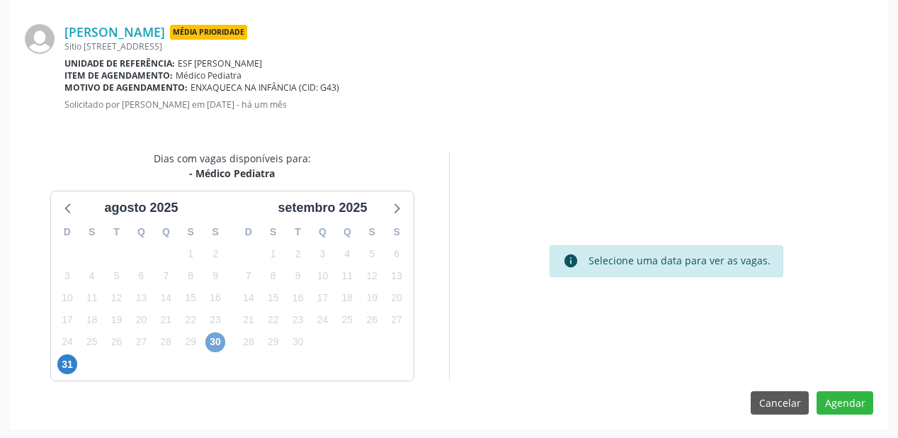
click at [215, 343] on span "30" at bounding box center [215, 342] width 20 height 20
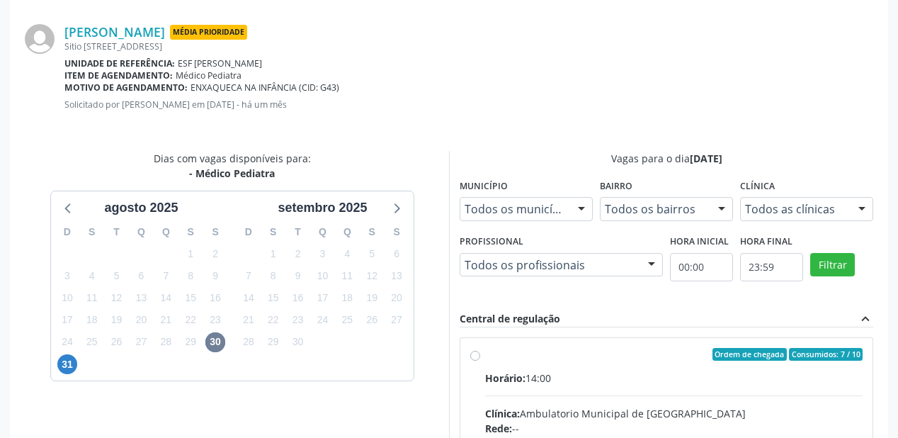
click at [524, 373] on span "Horário:" at bounding box center [505, 377] width 40 height 13
click at [480, 361] on input "Ordem de chegada Consumidos: 7 / 10 Horário: 14:00 Clínica: Ambulatorio Municip…" at bounding box center [475, 354] width 10 height 13
radio input "true"
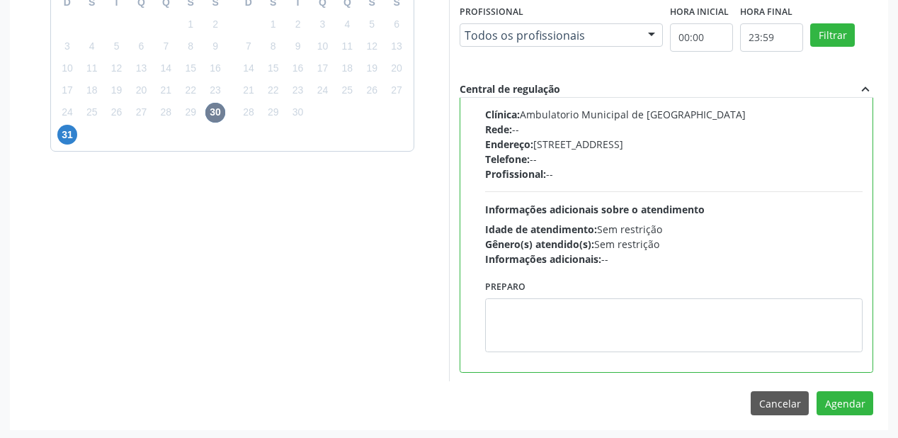
scroll to position [528, 0]
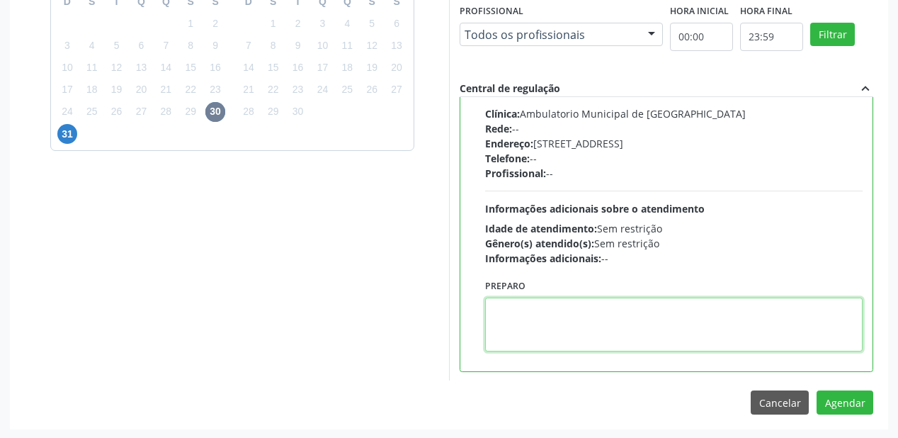
click at [591, 334] on textarea at bounding box center [674, 324] width 378 height 54
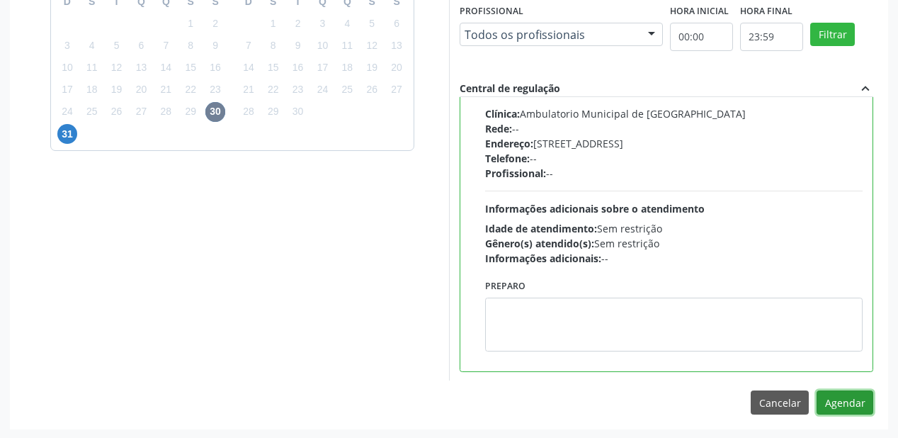
click at [844, 402] on button "Agendar" at bounding box center [845, 402] width 57 height 24
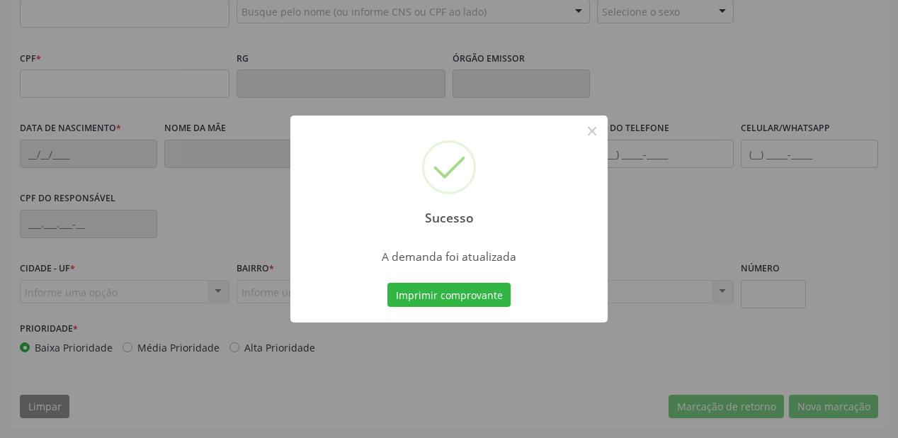
scroll to position [370, 0]
click at [455, 290] on button "Imprimir comprovante" at bounding box center [448, 295] width 123 height 24
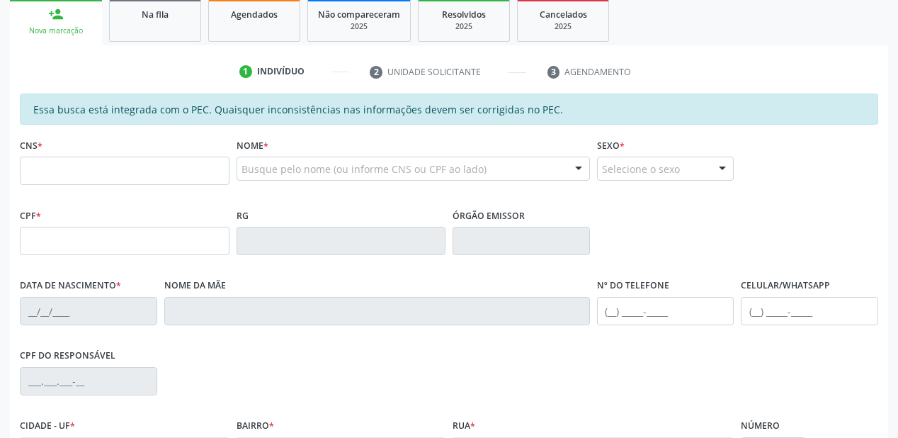
scroll to position [200, 0]
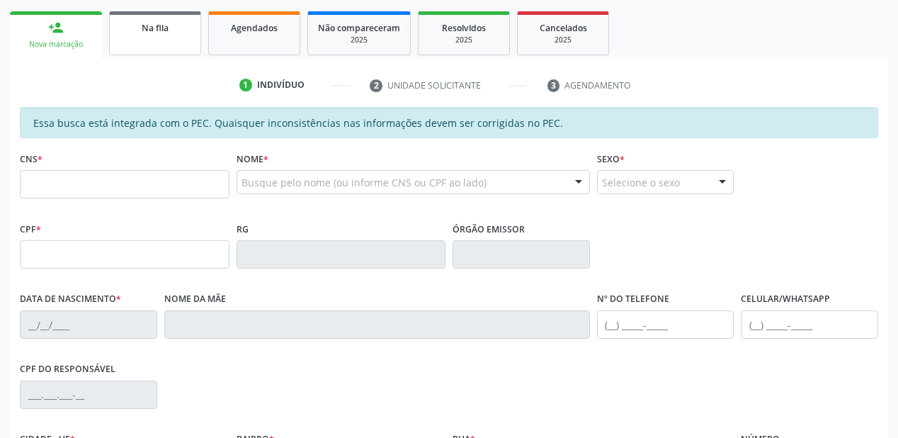
click at [159, 46] on link "Na fila" at bounding box center [155, 33] width 92 height 44
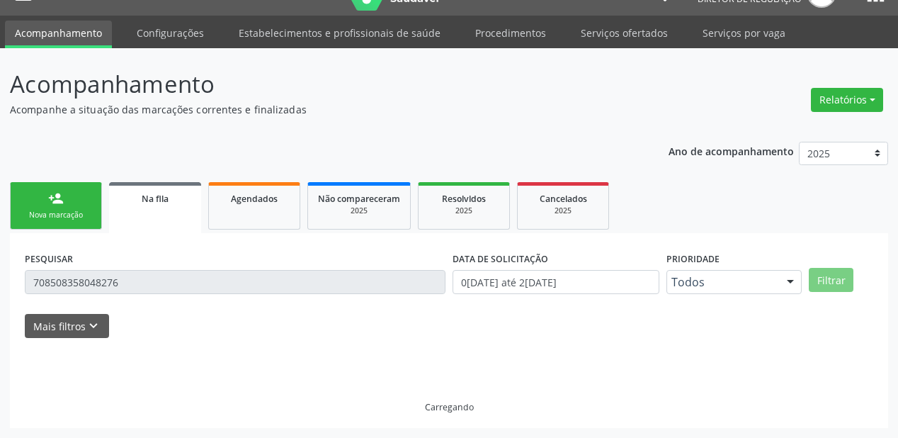
scroll to position [136, 0]
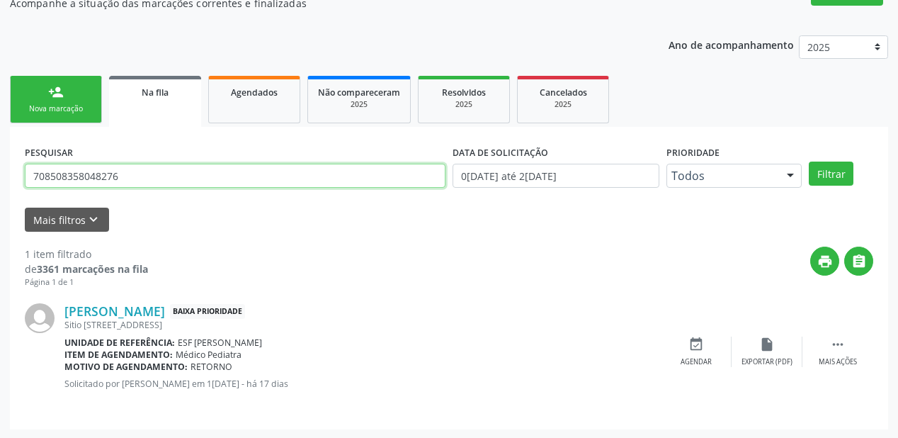
click at [131, 181] on input "708508358048276" at bounding box center [235, 176] width 421 height 24
type input "7"
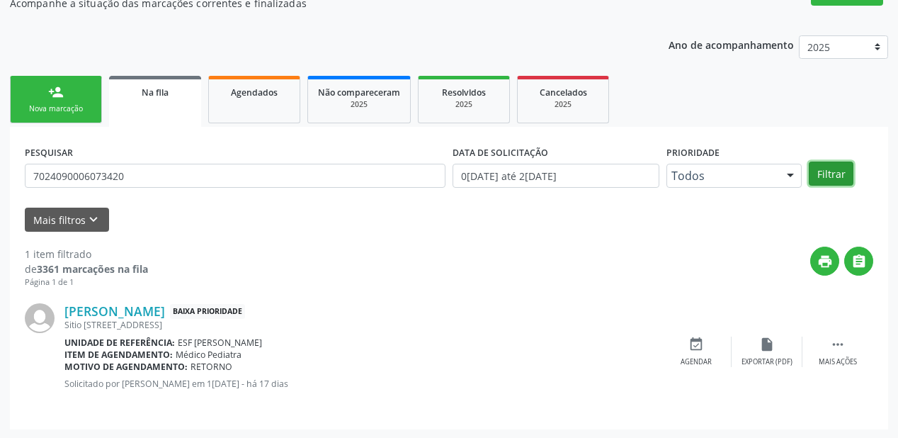
click at [839, 178] on button "Filtrar" at bounding box center [831, 173] width 45 height 24
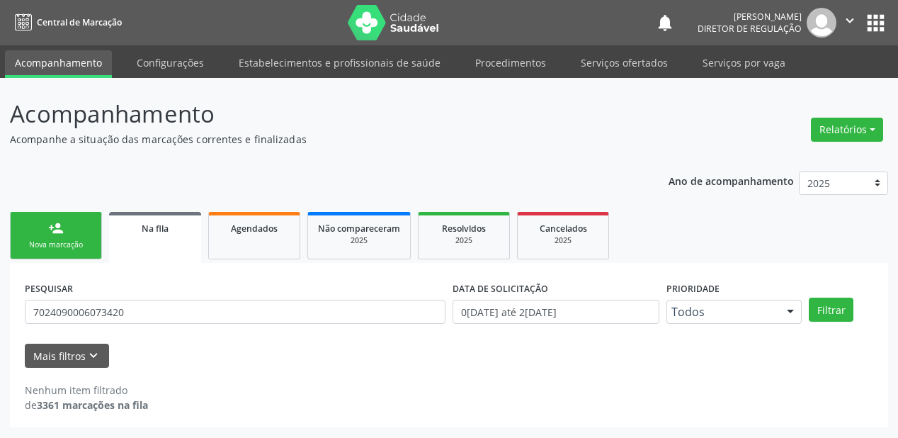
scroll to position [0, 0]
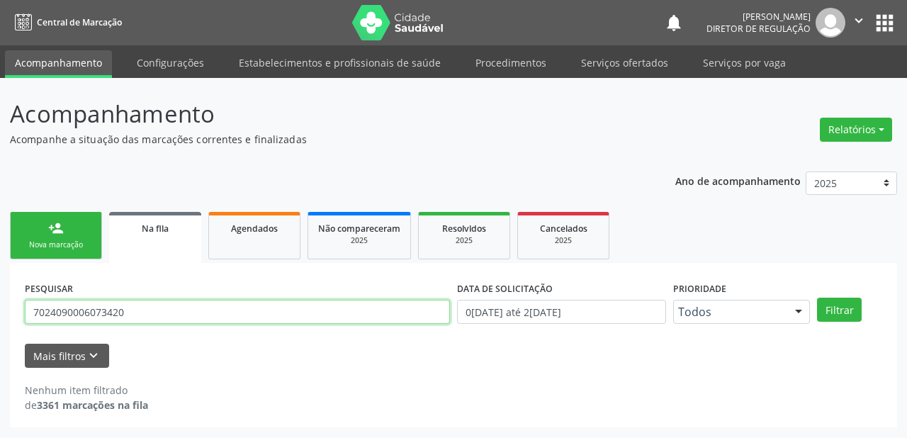
click at [164, 308] on input "7024090006073420" at bounding box center [237, 312] width 425 height 24
type input "7"
type input "MELINDA"
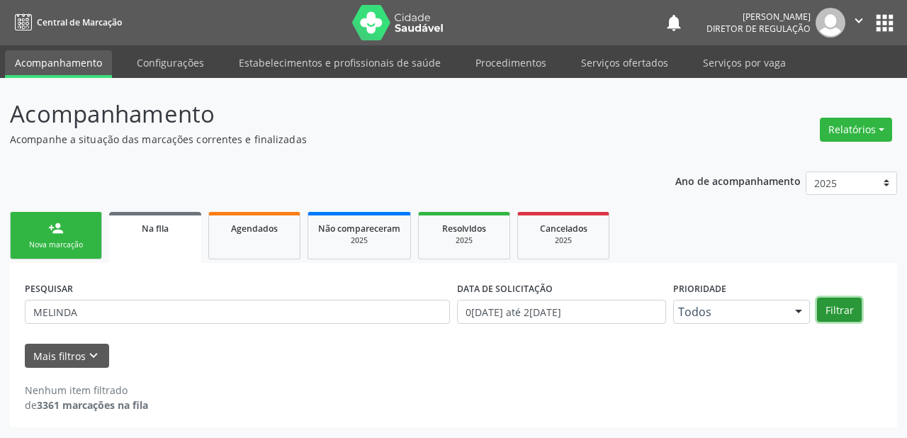
click at [833, 305] on button "Filtrar" at bounding box center [839, 309] width 45 height 24
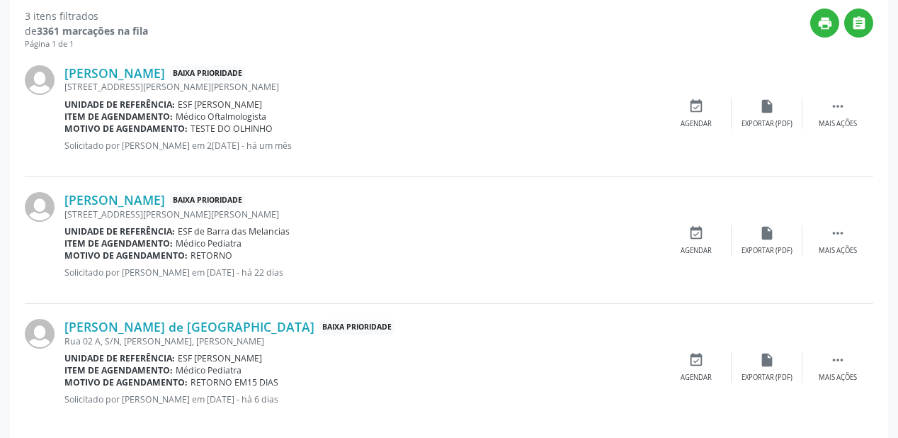
scroll to position [390, 0]
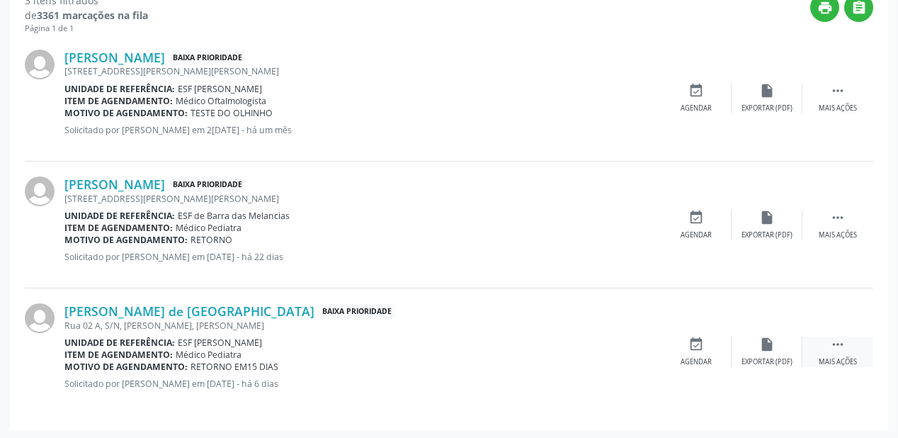
click at [835, 343] on icon "" at bounding box center [838, 344] width 16 height 16
click at [478, 351] on div "event_available Agendar" at bounding box center [483, 351] width 71 height 30
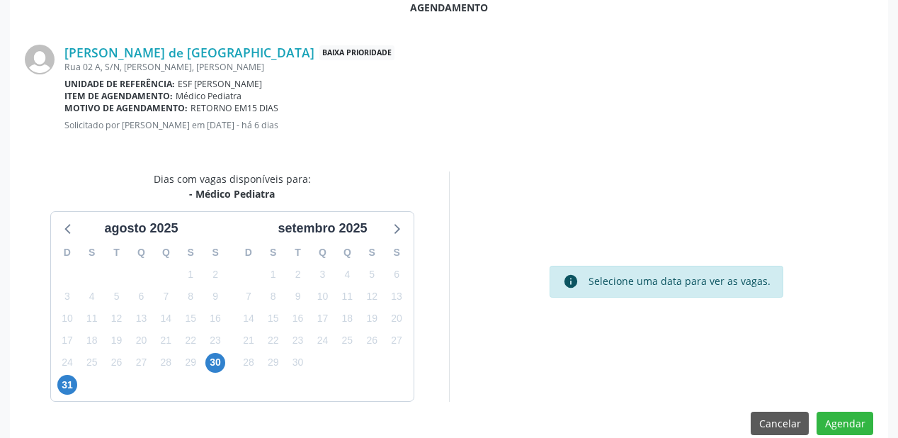
scroll to position [283, 0]
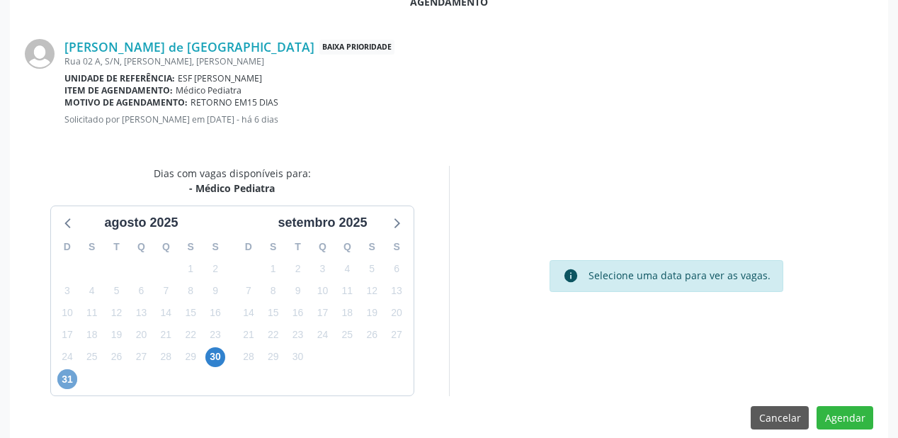
click at [61, 377] on span "31" at bounding box center [67, 379] width 20 height 20
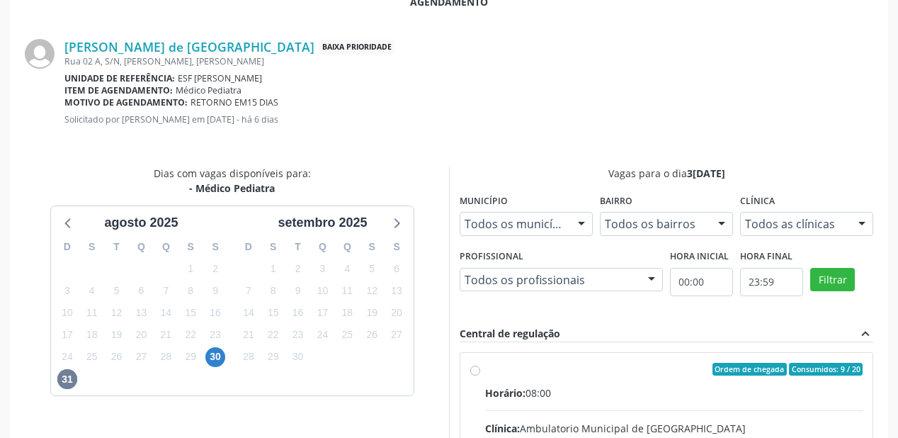
click at [480, 375] on input "Ordem de chegada Consumidos: 9 / 20 Horário: 08:00 Clínica: Ambulatorio Municip…" at bounding box center [475, 369] width 10 height 13
radio input "true"
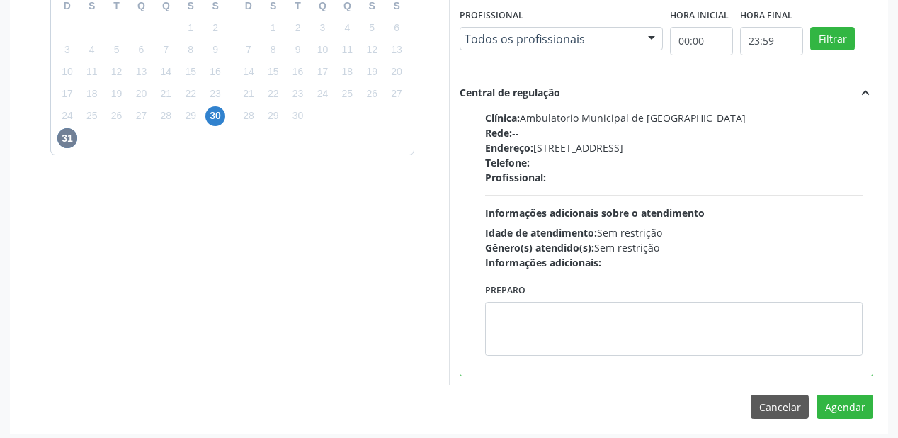
scroll to position [528, 0]
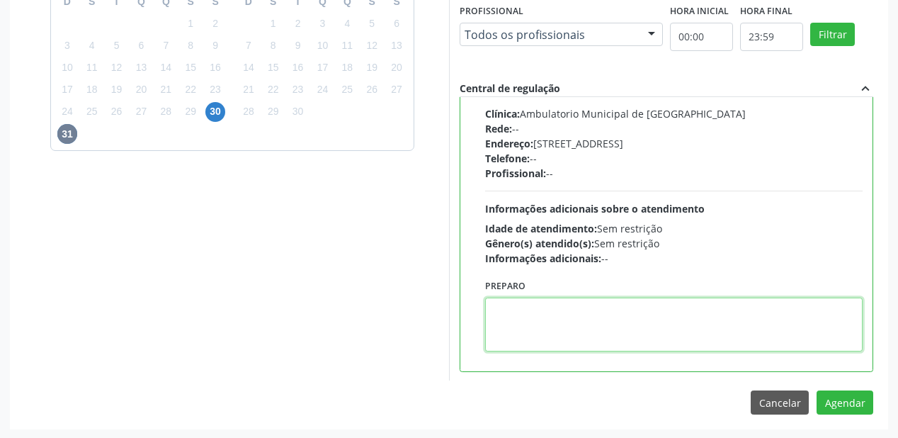
click at [598, 334] on textarea at bounding box center [674, 324] width 378 height 54
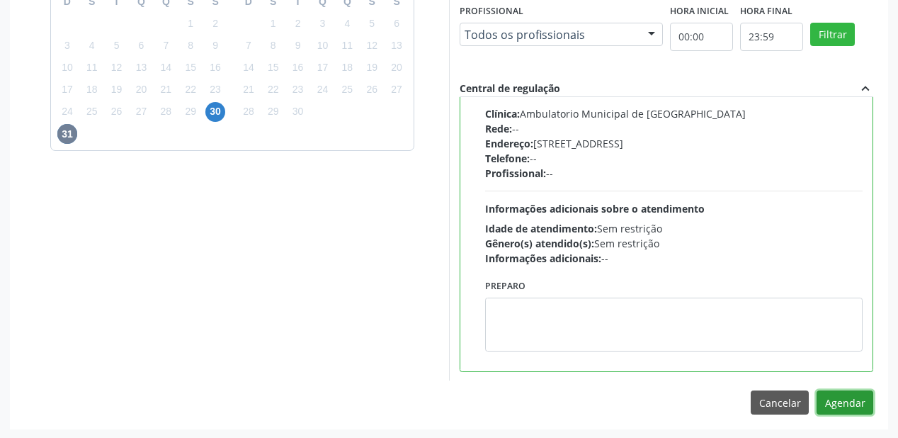
click at [824, 399] on button "Agendar" at bounding box center [845, 402] width 57 height 24
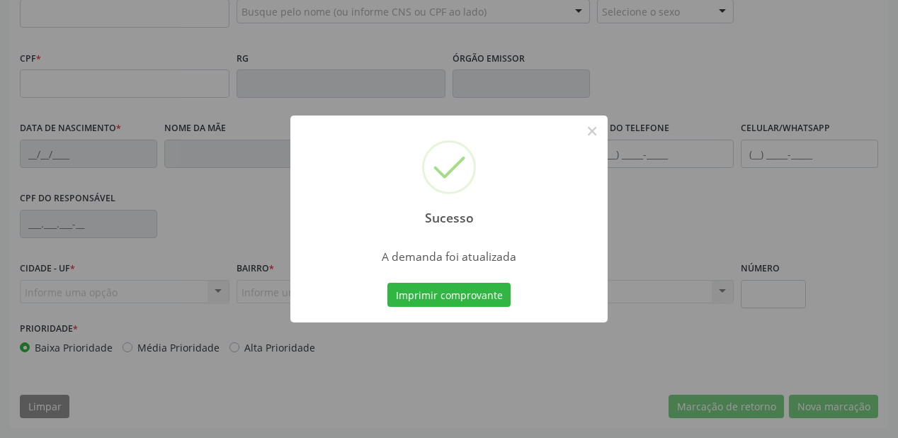
scroll to position [370, 0]
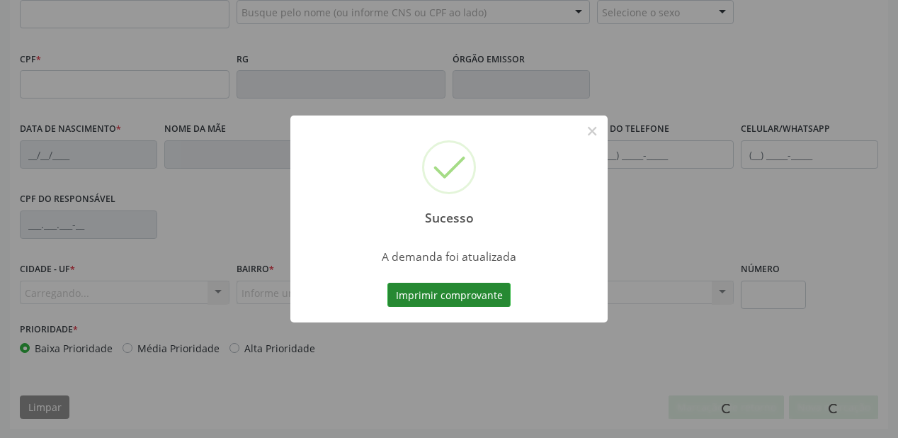
click at [437, 292] on button "Imprimir comprovante" at bounding box center [448, 295] width 123 height 24
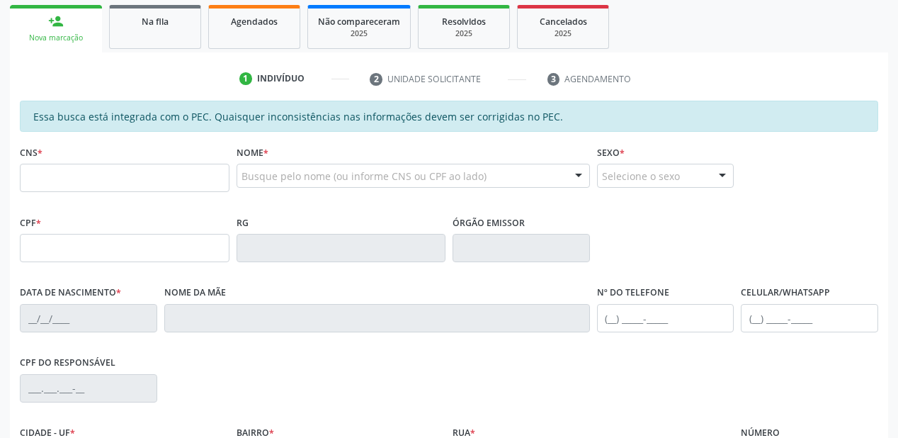
scroll to position [200, 0]
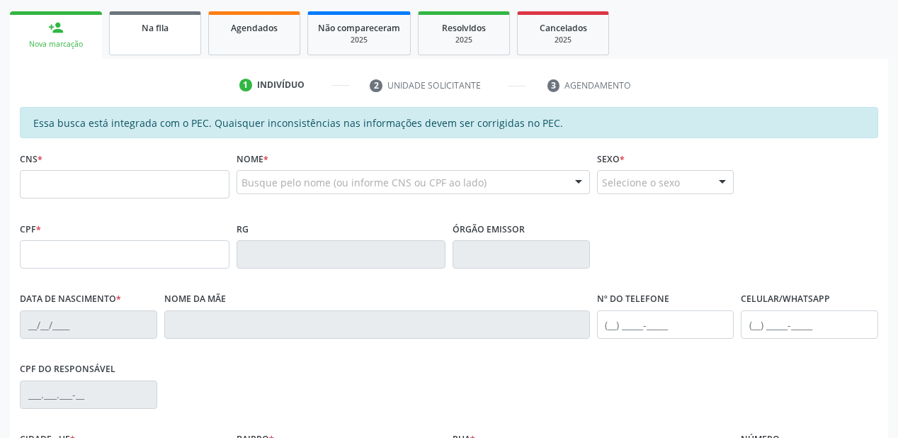
click at [154, 42] on link "Na fila" at bounding box center [155, 33] width 92 height 44
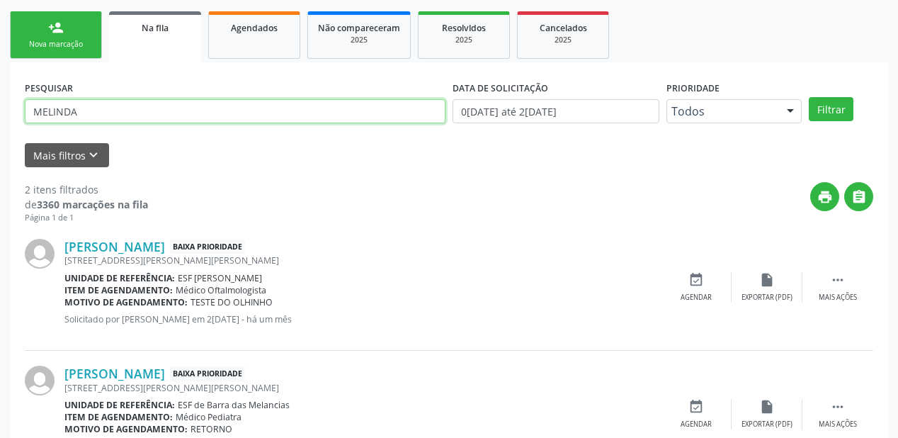
drag, startPoint x: 95, startPoint y: 111, endPoint x: 106, endPoint y: 114, distance: 11.7
click at [95, 111] on input "MELINDA" at bounding box center [235, 111] width 421 height 24
type input "M"
type input "703002812658575"
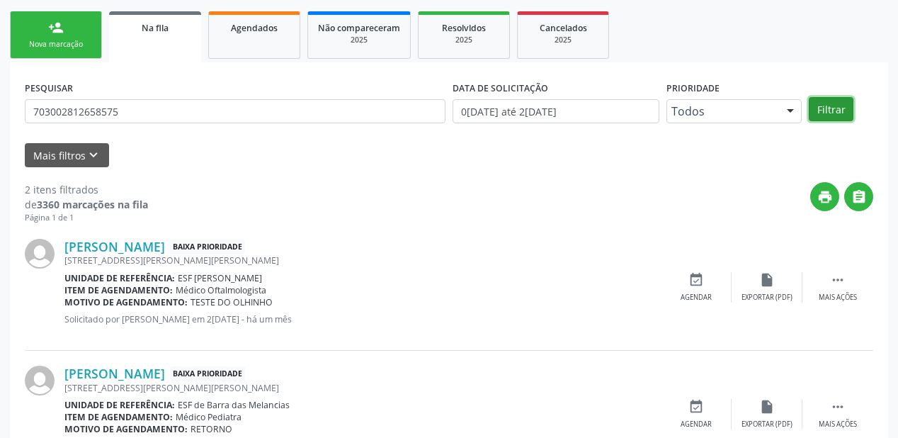
click at [832, 110] on button "Filtrar" at bounding box center [831, 109] width 45 height 24
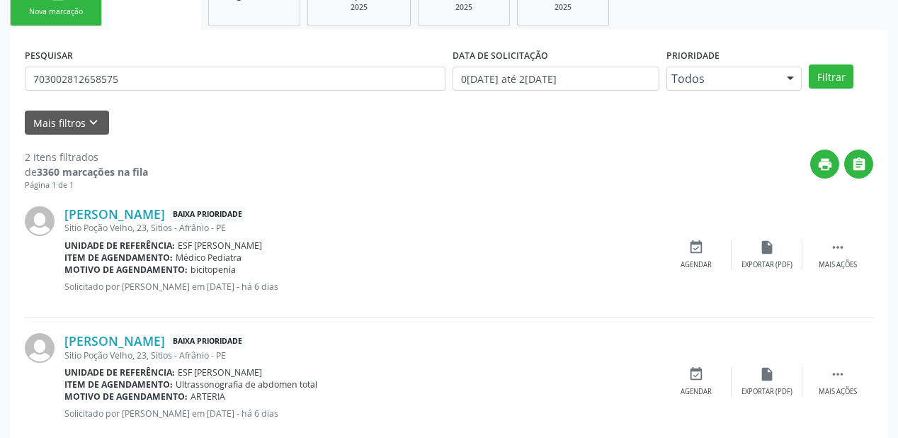
scroll to position [263, 0]
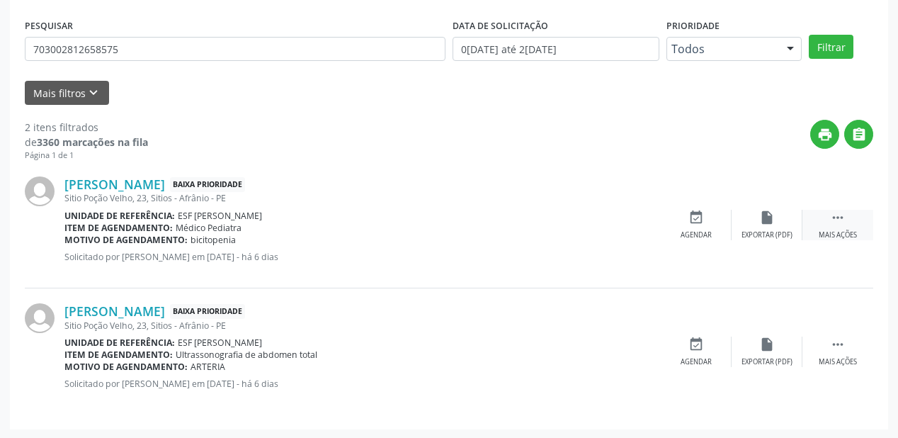
click at [841, 217] on icon "" at bounding box center [838, 218] width 16 height 16
click at [488, 233] on div "Agendar" at bounding box center [483, 235] width 31 height 10
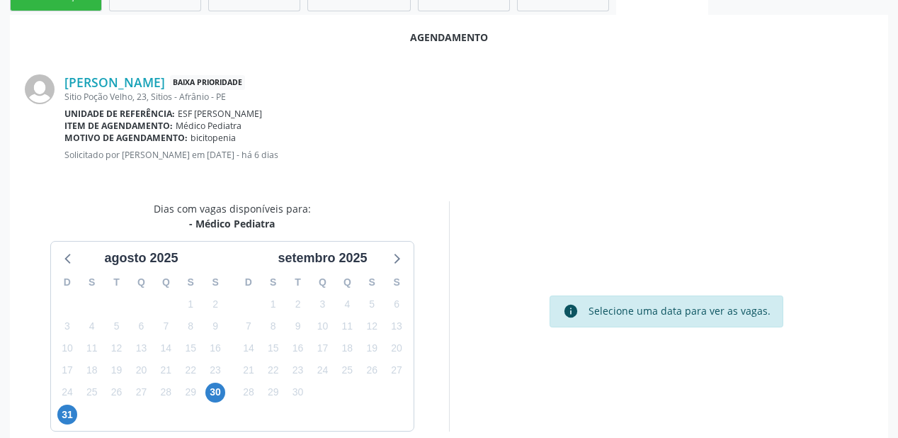
scroll to position [283, 0]
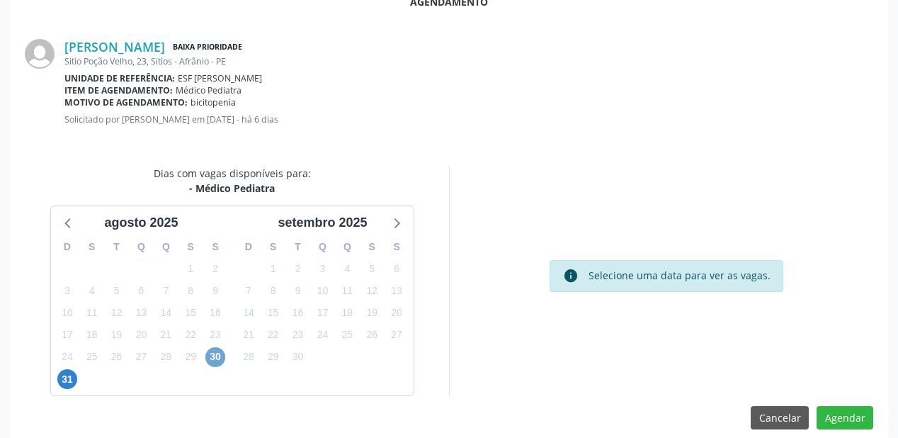
click at [211, 354] on span "30" at bounding box center [215, 357] width 20 height 20
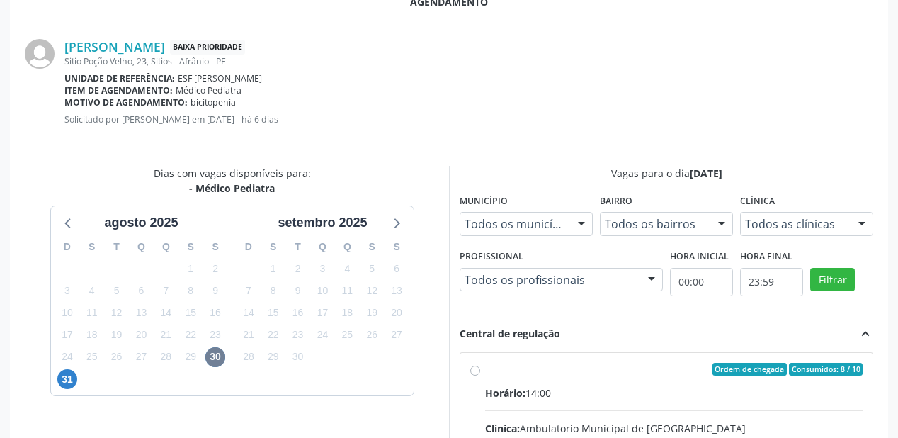
click at [576, 365] on div "Ordem de chegada Consumidos: 8 / 10" at bounding box center [674, 369] width 378 height 13
click at [480, 365] on input "Ordem de chegada Consumidos: 8 / 10 Horário: 14:00 Clínica: Ambulatorio Municip…" at bounding box center [475, 369] width 10 height 13
radio input "true"
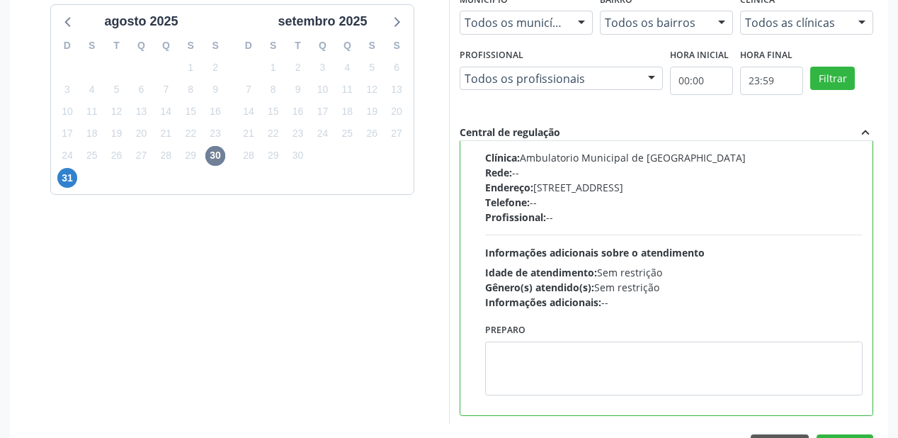
scroll to position [528, 0]
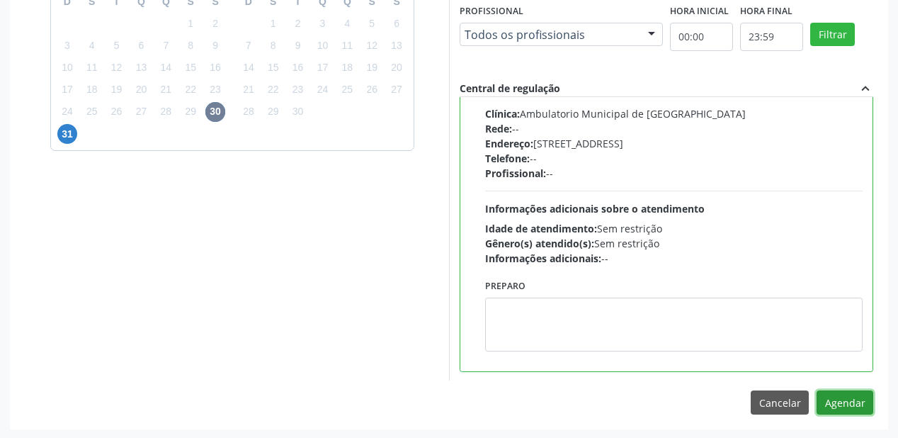
click at [856, 405] on button "Agendar" at bounding box center [845, 402] width 57 height 24
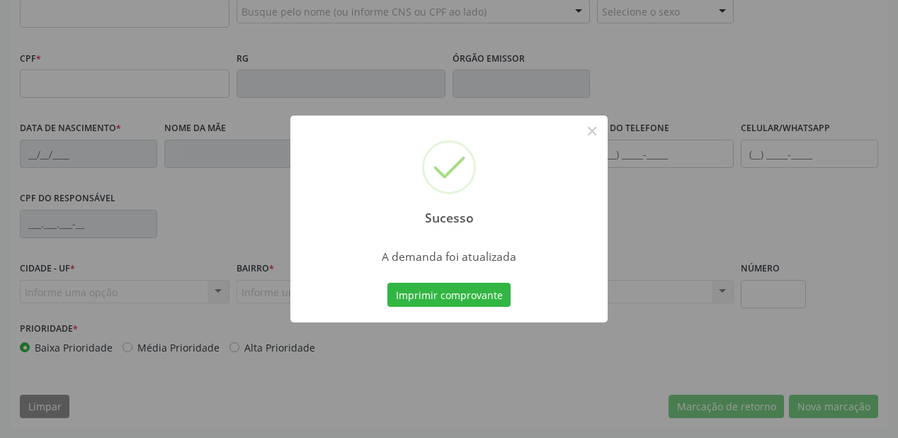
scroll to position [370, 0]
click at [469, 287] on button "Imprimir comprovante" at bounding box center [448, 295] width 123 height 24
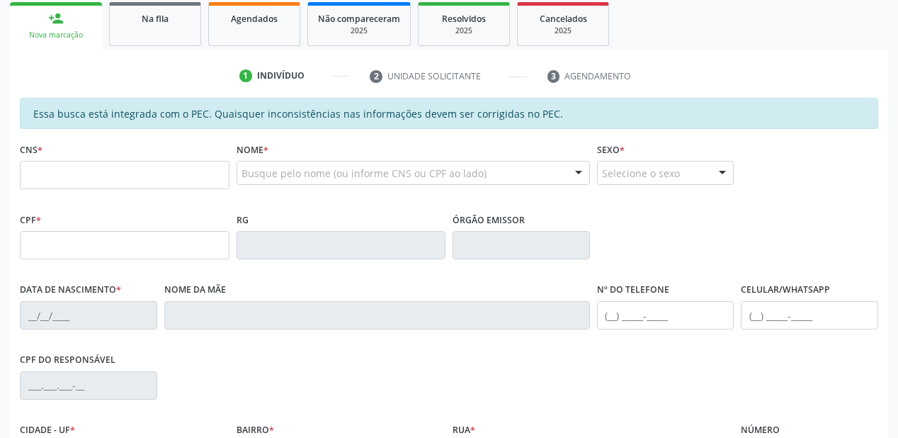
scroll to position [200, 0]
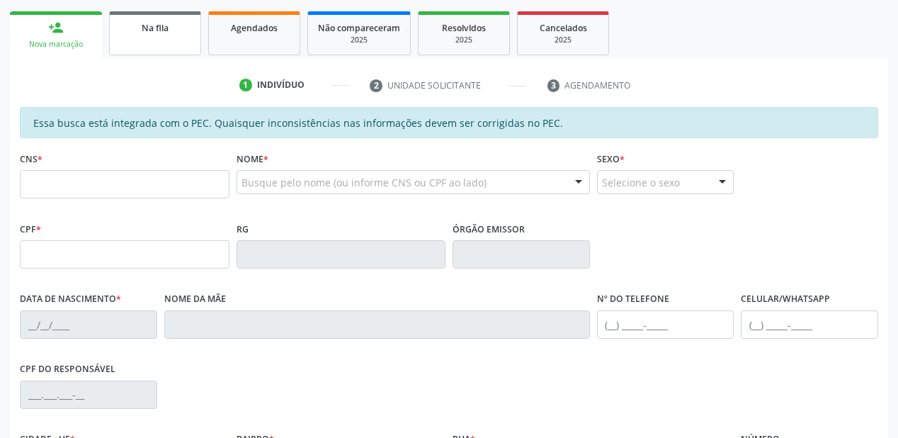
click at [149, 23] on span "Na fila" at bounding box center [155, 28] width 27 height 12
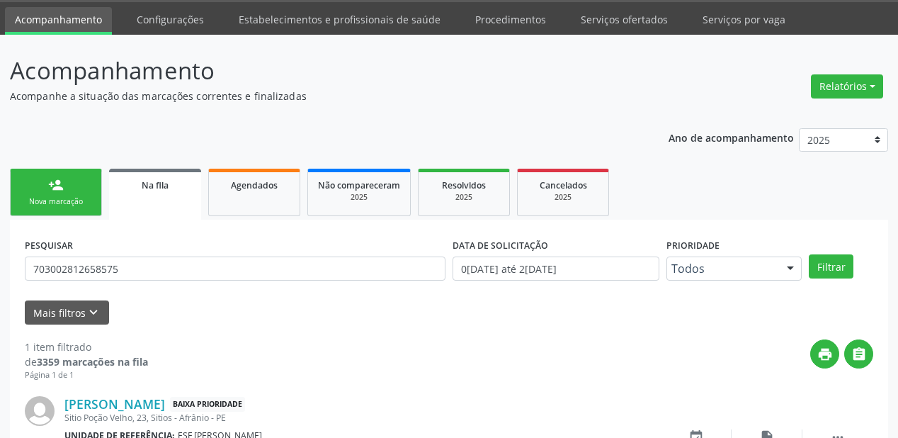
scroll to position [136, 0]
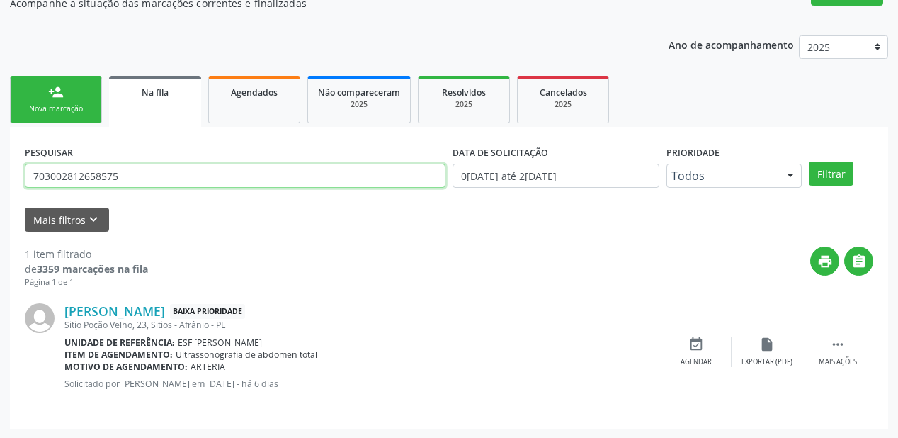
click at [132, 173] on input "703002812658575" at bounding box center [235, 176] width 421 height 24
type input "7"
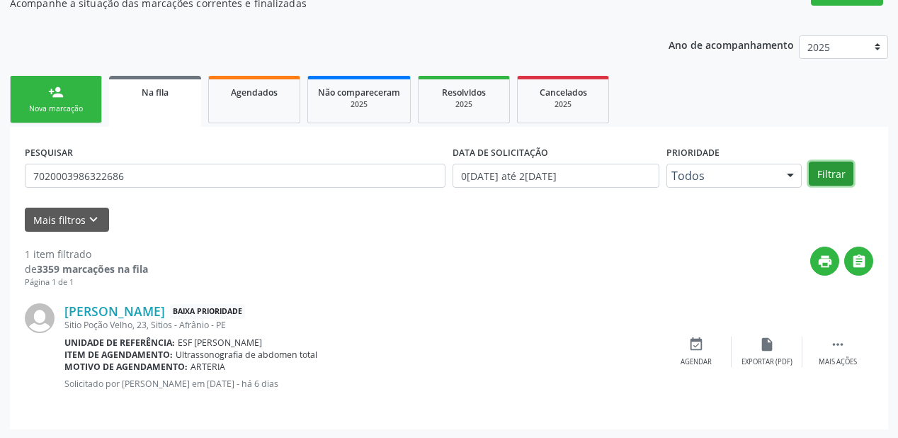
drag, startPoint x: 827, startPoint y: 169, endPoint x: 807, endPoint y: 168, distance: 19.1
click at [824, 168] on button "Filtrar" at bounding box center [831, 173] width 45 height 24
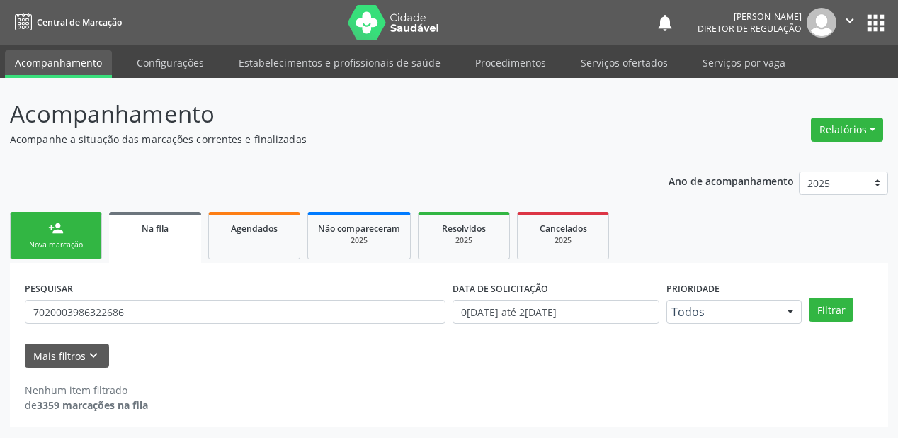
scroll to position [0, 0]
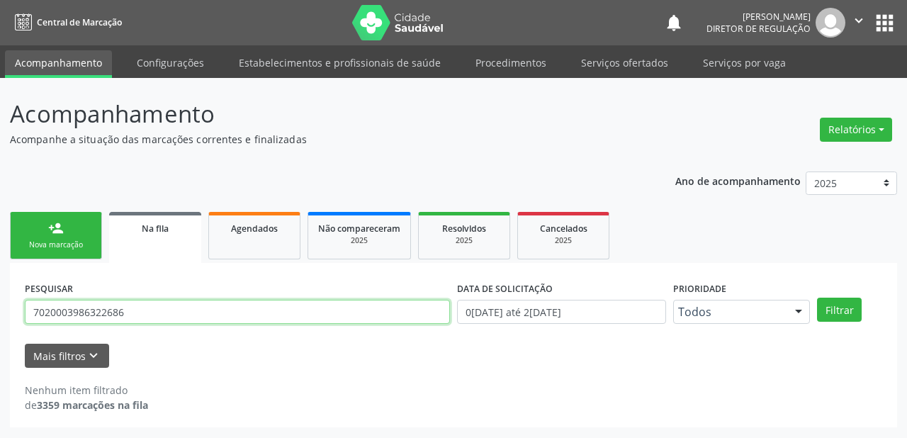
click at [156, 303] on input "7020003986322686" at bounding box center [237, 312] width 425 height 24
type input "7"
type input "702000398632686"
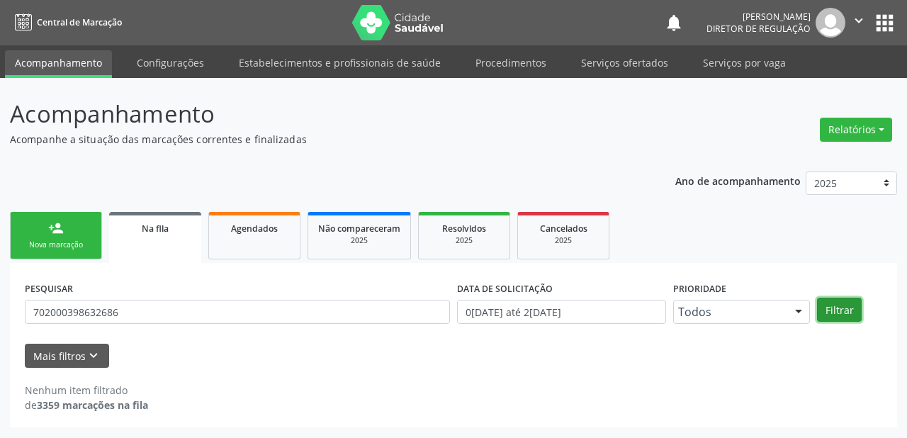
click at [839, 307] on button "Filtrar" at bounding box center [839, 309] width 45 height 24
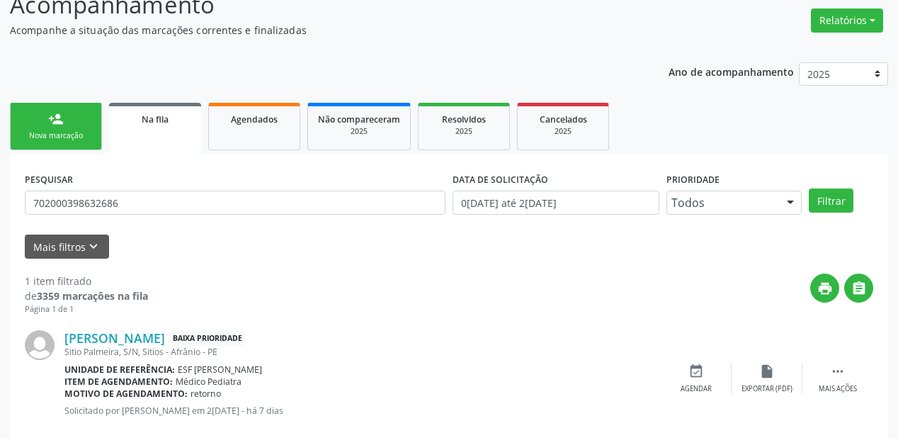
scroll to position [136, 0]
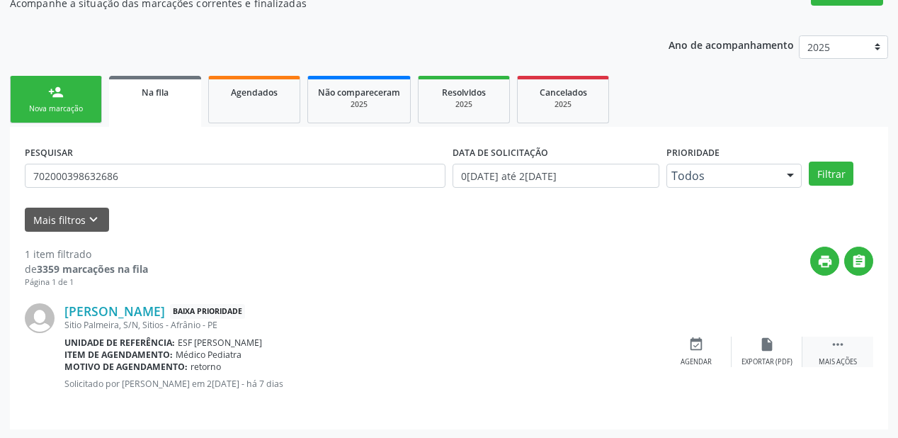
click at [841, 341] on icon "" at bounding box center [838, 344] width 16 height 16
click at [477, 344] on icon "event_available" at bounding box center [484, 344] width 16 height 16
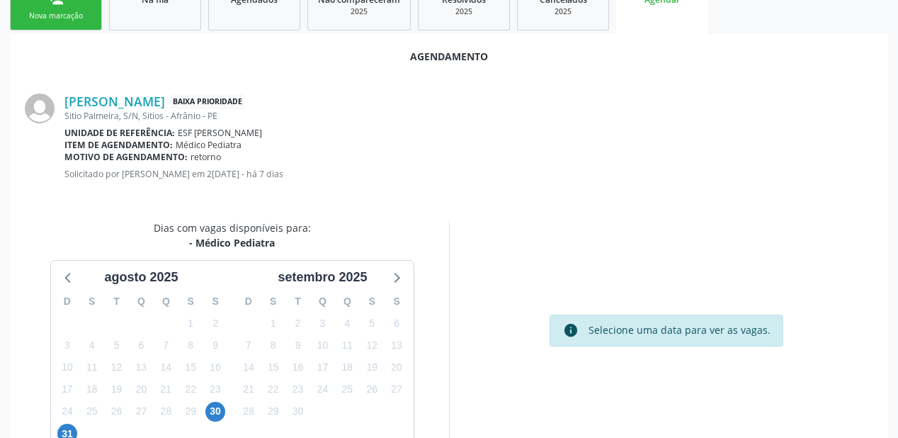
scroll to position [298, 0]
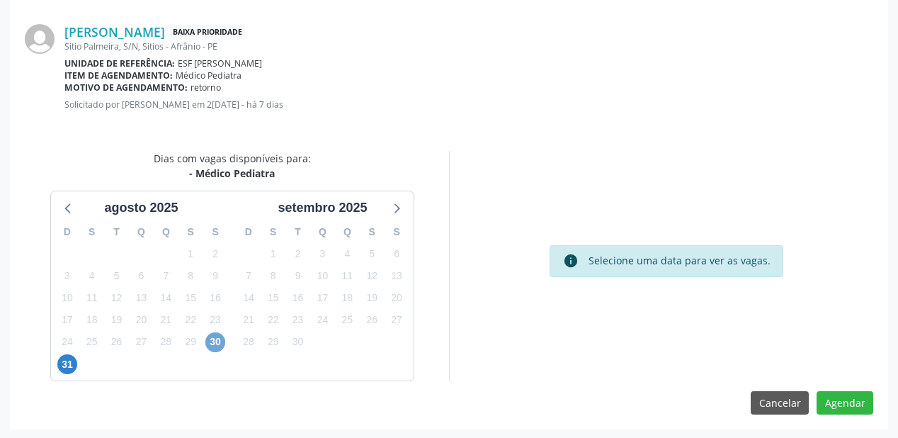
click at [219, 343] on span "30" at bounding box center [215, 342] width 20 height 20
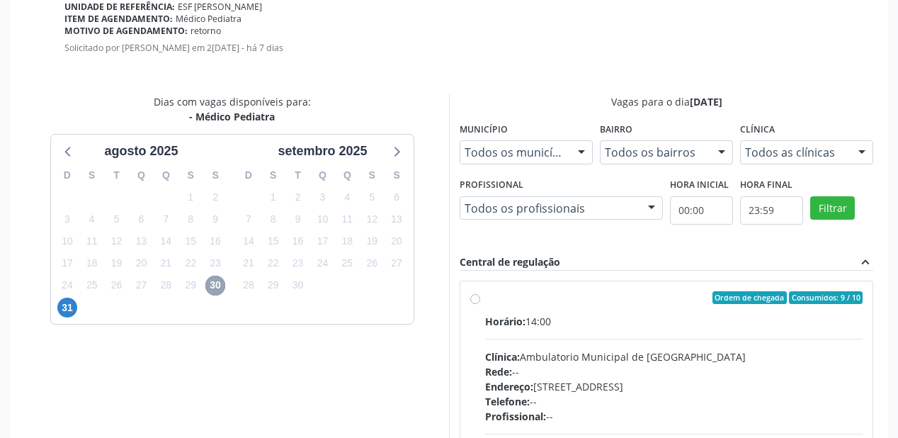
scroll to position [502, 0]
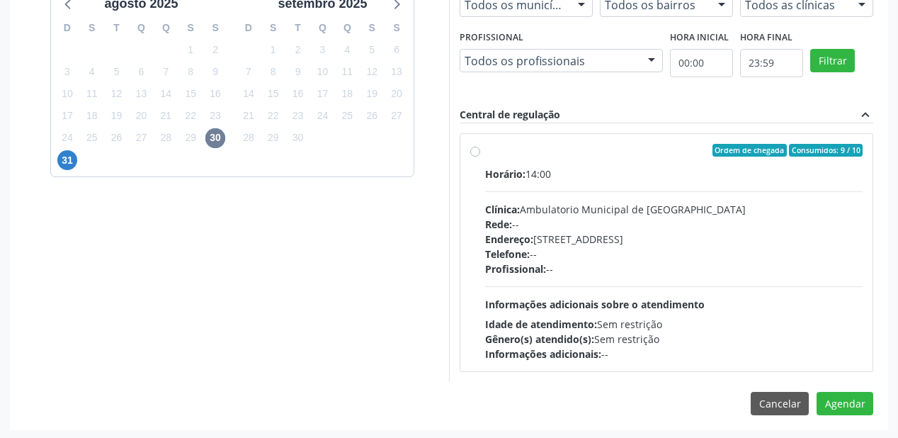
click at [702, 277] on div "Horário: 14:00 Clínica: Ambulatorio Municipal de Saude Rede: -- Endereço: [STRE…" at bounding box center [674, 263] width 378 height 195
click at [480, 157] on input "Ordem de chegada Consumidos: 9 / 10 Horário: 14:00 Clínica: Ambulatorio Municip…" at bounding box center [475, 150] width 10 height 13
radio input "true"
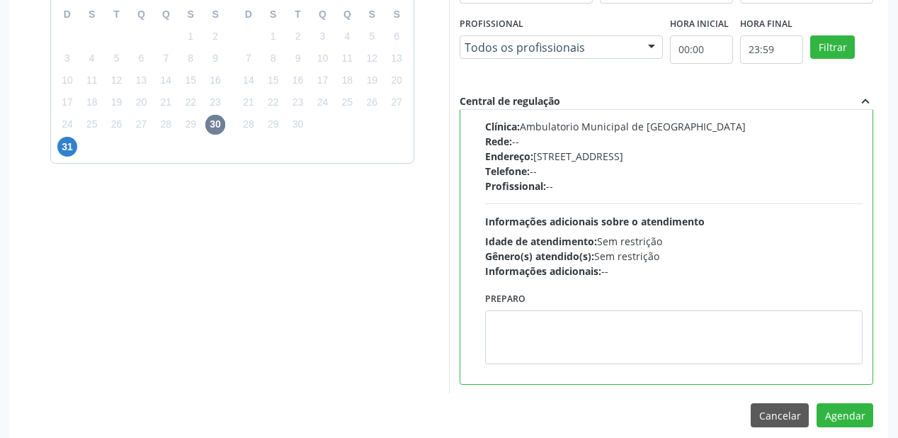
scroll to position [528, 0]
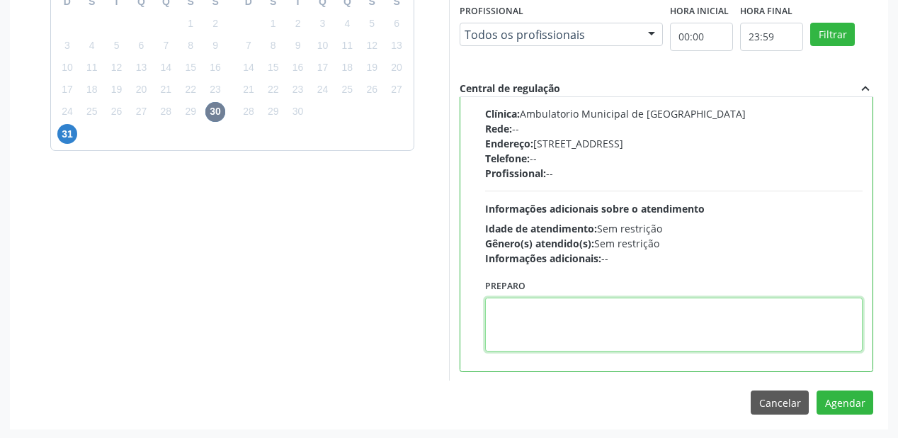
click at [571, 324] on textarea at bounding box center [674, 324] width 378 height 54
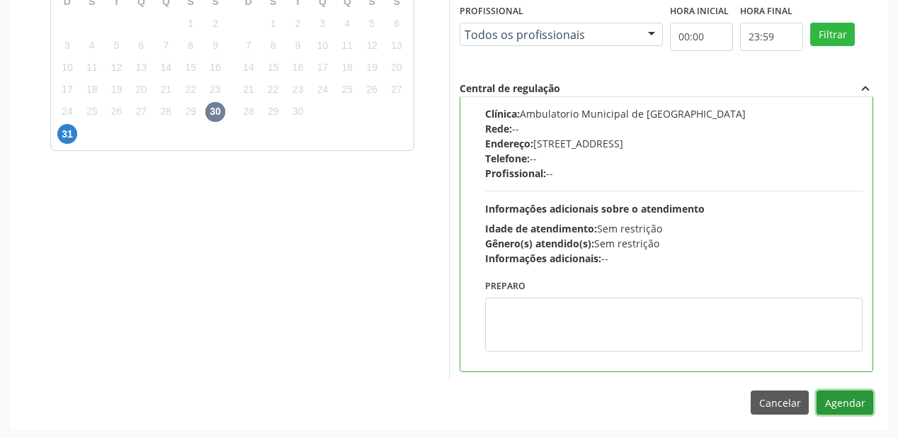
click at [840, 404] on button "Agendar" at bounding box center [845, 402] width 57 height 24
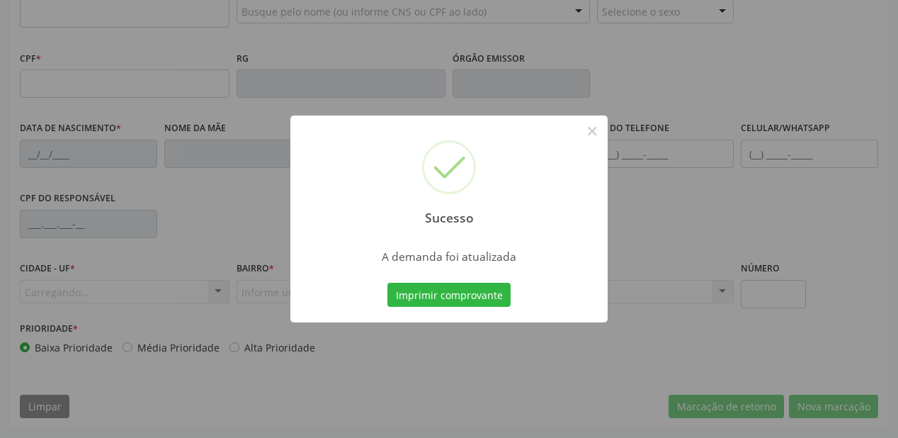
scroll to position [370, 0]
click at [459, 298] on button "Imprimir comprovante" at bounding box center [448, 295] width 123 height 24
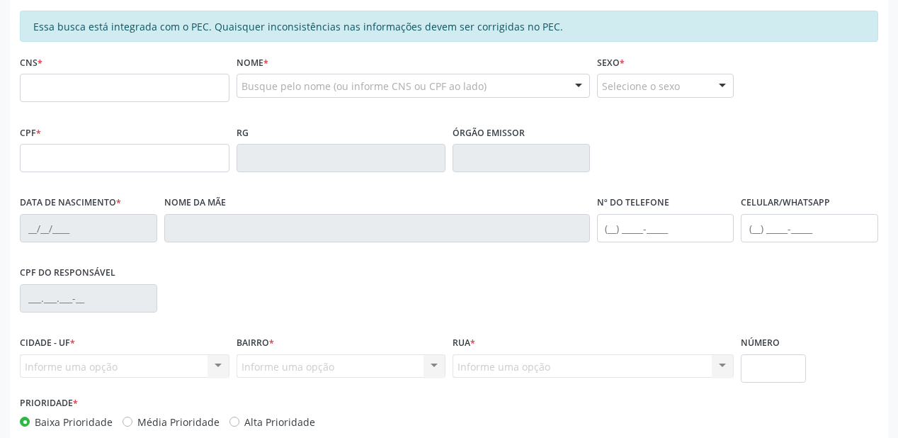
scroll to position [144, 0]
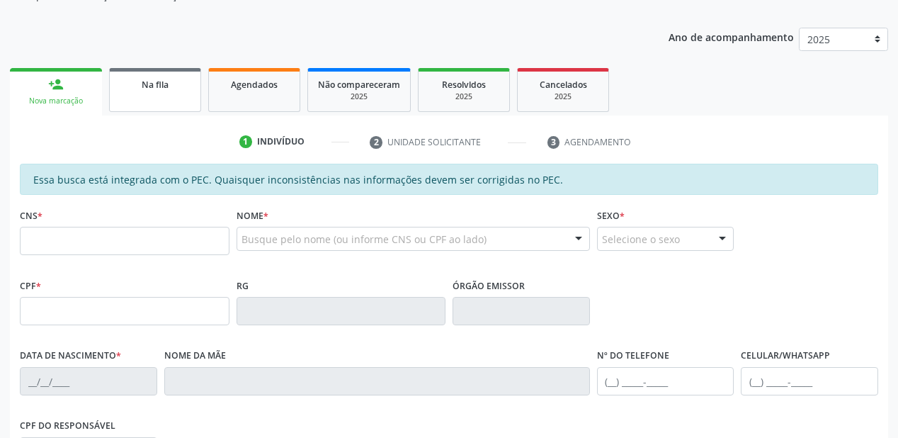
click at [168, 85] on span "Na fila" at bounding box center [155, 85] width 27 height 12
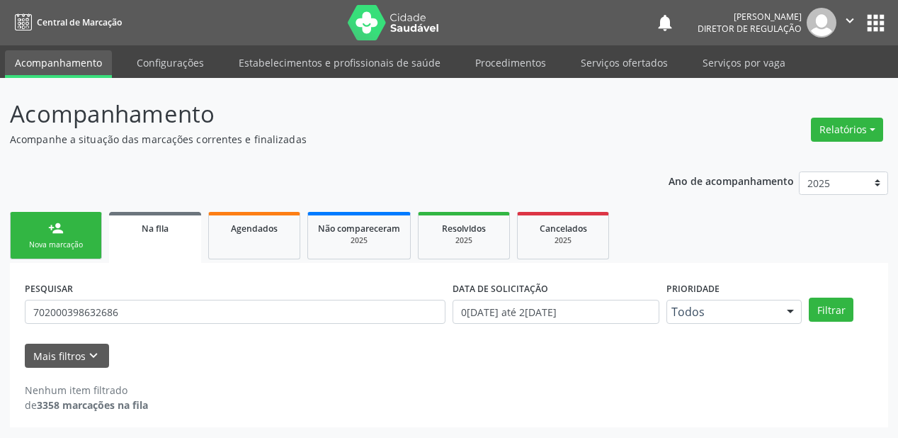
scroll to position [0, 0]
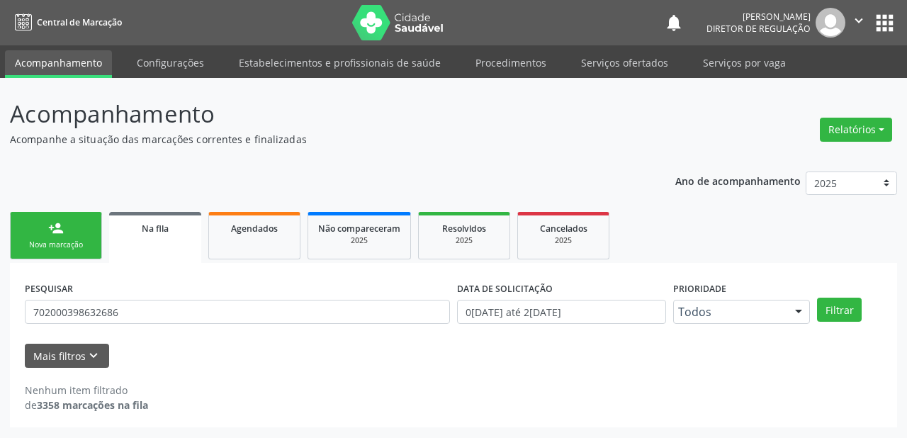
click at [142, 286] on div "PESQUISAR 702000398632686" at bounding box center [237, 305] width 432 height 55
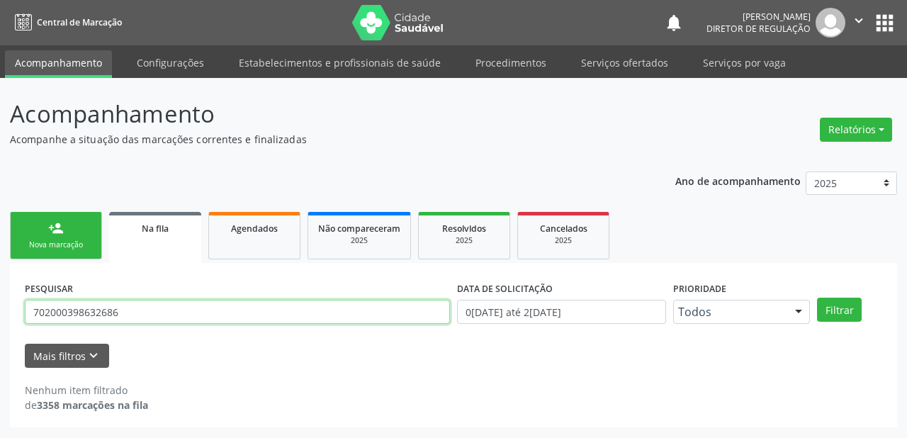
click at [142, 312] on input "702000398632686" at bounding box center [237, 312] width 425 height 24
type input "7"
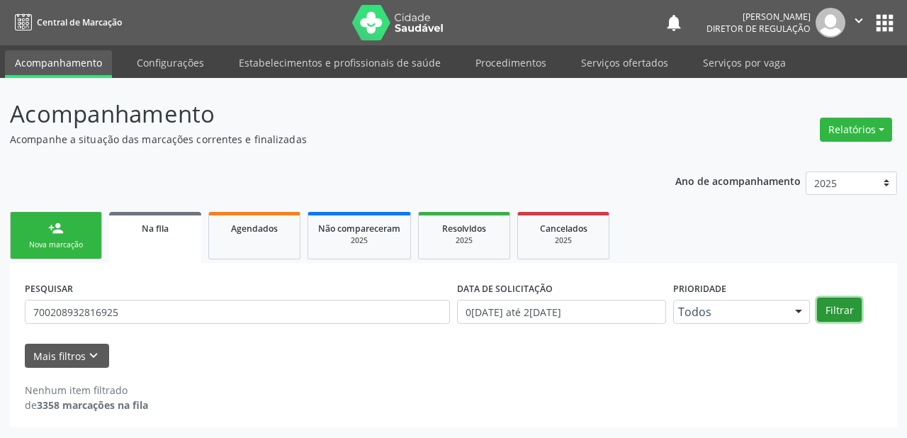
click at [839, 312] on button "Filtrar" at bounding box center [839, 309] width 45 height 24
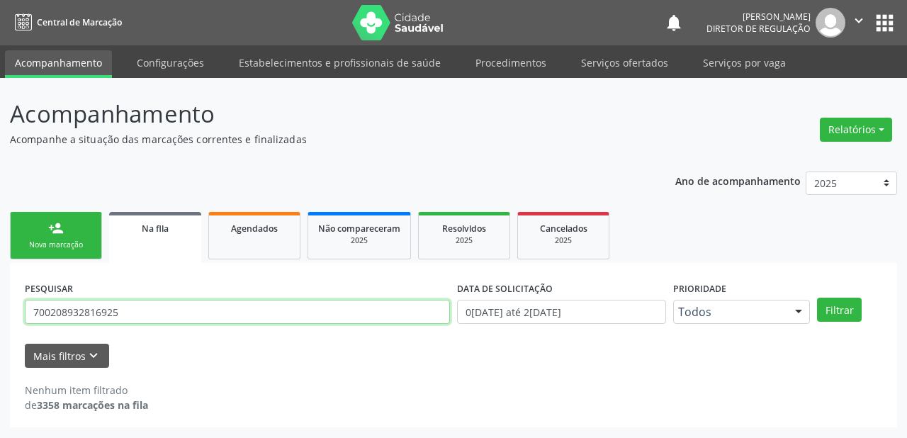
click at [131, 310] on input "700208932816925" at bounding box center [237, 312] width 425 height 24
type input "7"
type input "700208935816925"
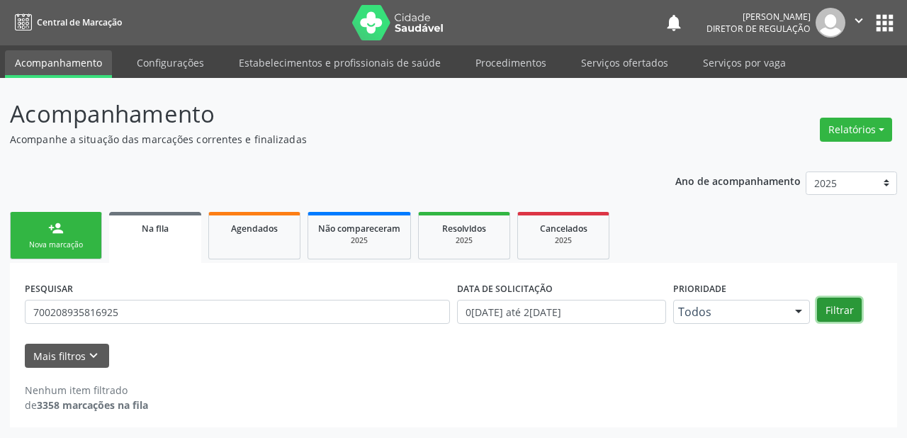
click at [837, 307] on button "Filtrar" at bounding box center [839, 309] width 45 height 24
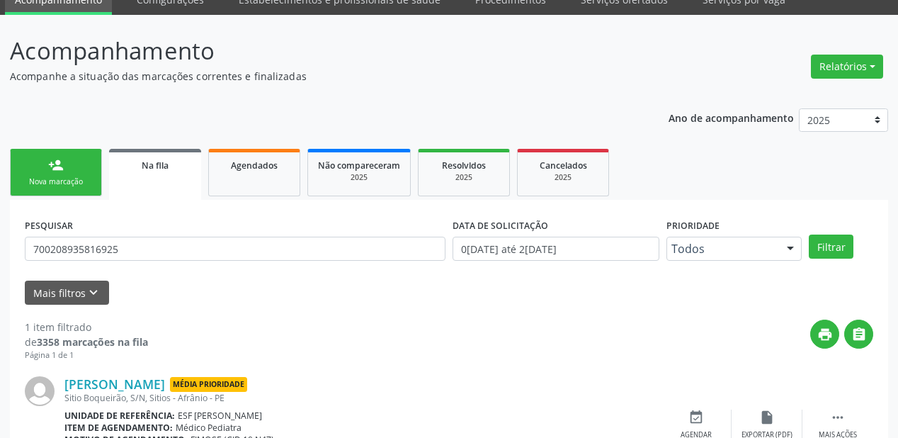
scroll to position [136, 0]
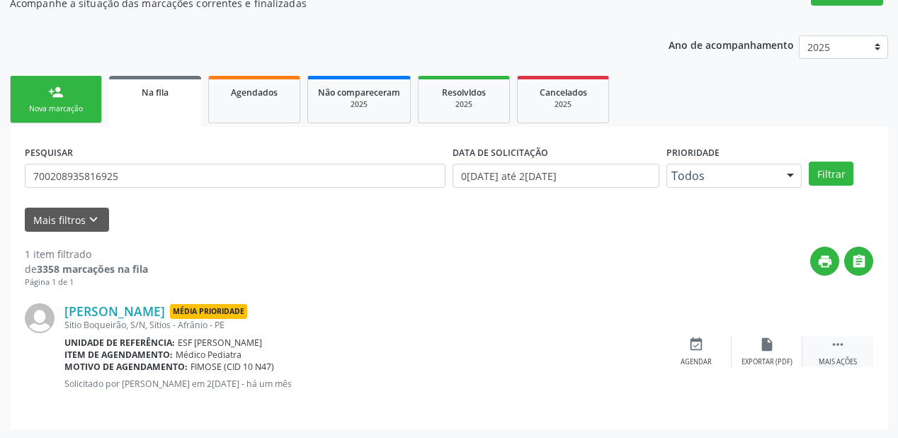
click at [844, 341] on icon "" at bounding box center [838, 344] width 16 height 16
click at [487, 358] on div "Agendar" at bounding box center [483, 362] width 31 height 10
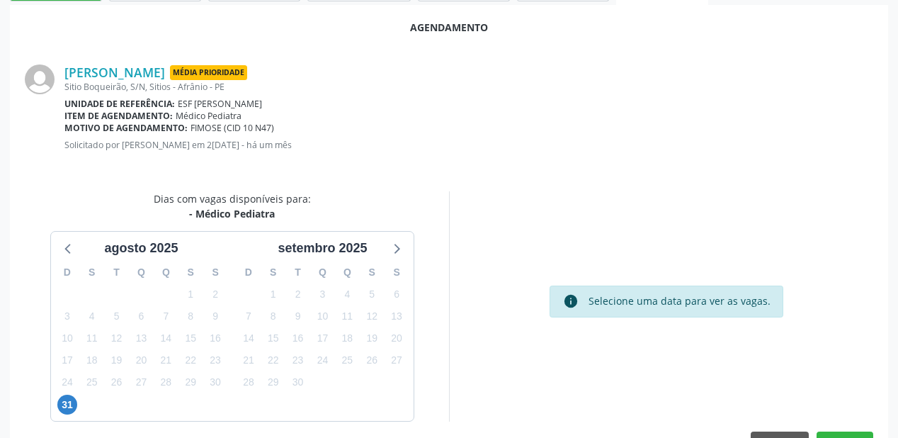
scroll to position [298, 0]
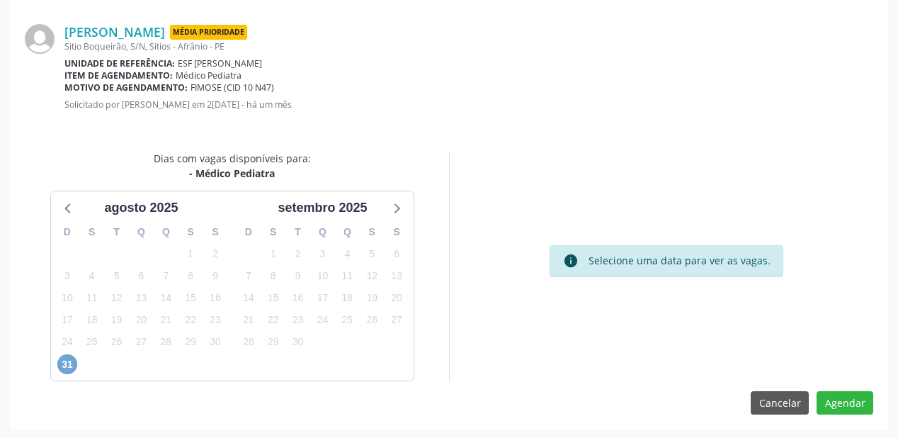
click at [67, 363] on span "31" at bounding box center [67, 364] width 20 height 20
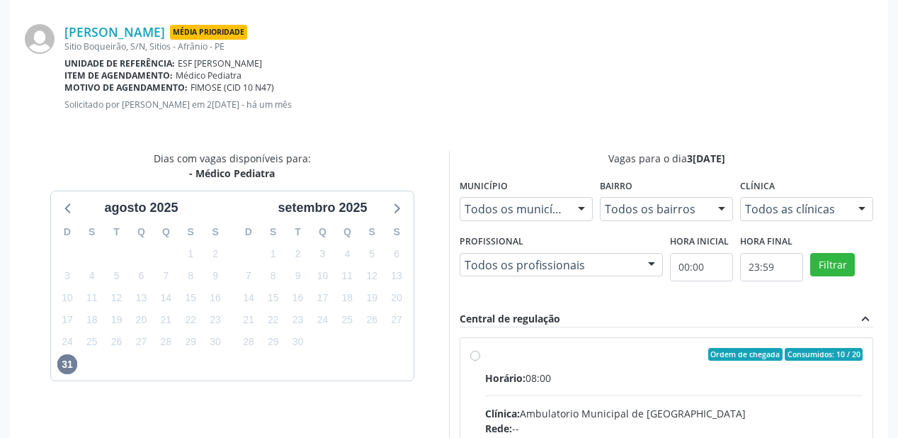
click at [630, 381] on div "Horário: 08:00" at bounding box center [674, 377] width 378 height 15
click at [480, 361] on input "Ordem de chegada Consumidos: 10 / 20 Horário: 08:00 Clínica: Ambulatorio Munici…" at bounding box center [475, 354] width 10 height 13
radio input "true"
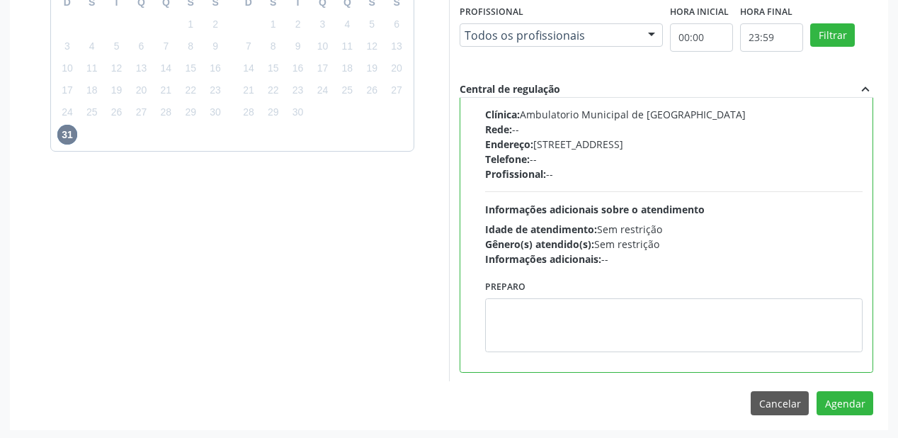
scroll to position [528, 0]
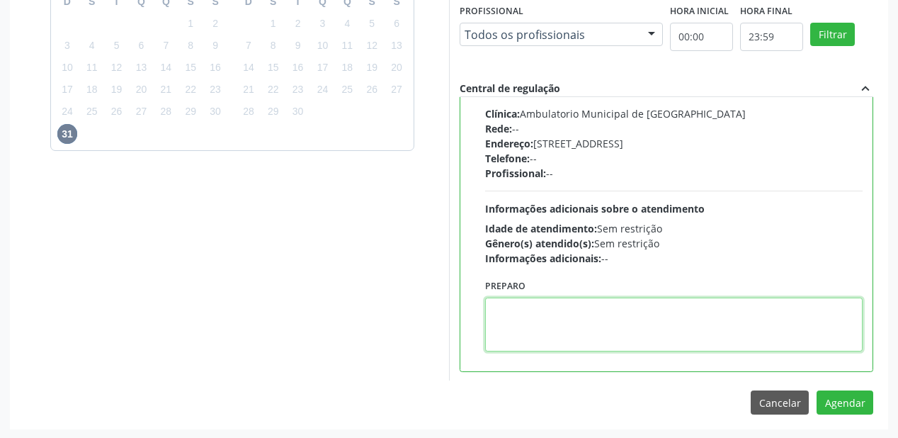
click at [570, 337] on textarea at bounding box center [674, 324] width 378 height 54
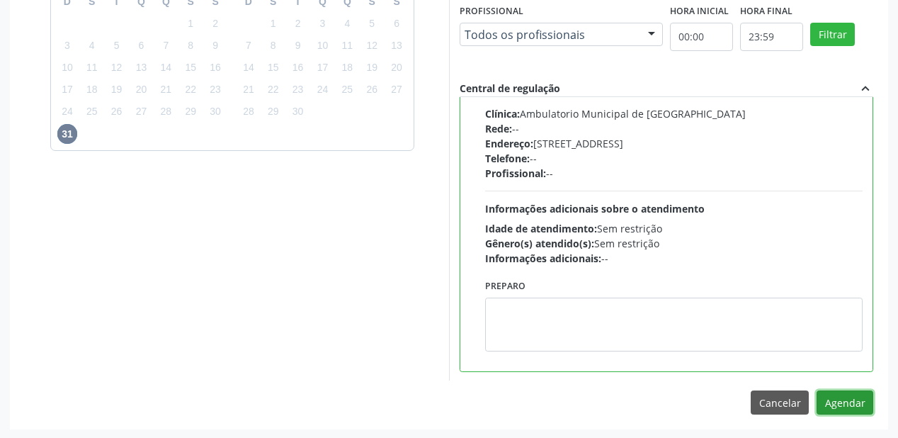
click at [839, 401] on button "Agendar" at bounding box center [845, 402] width 57 height 24
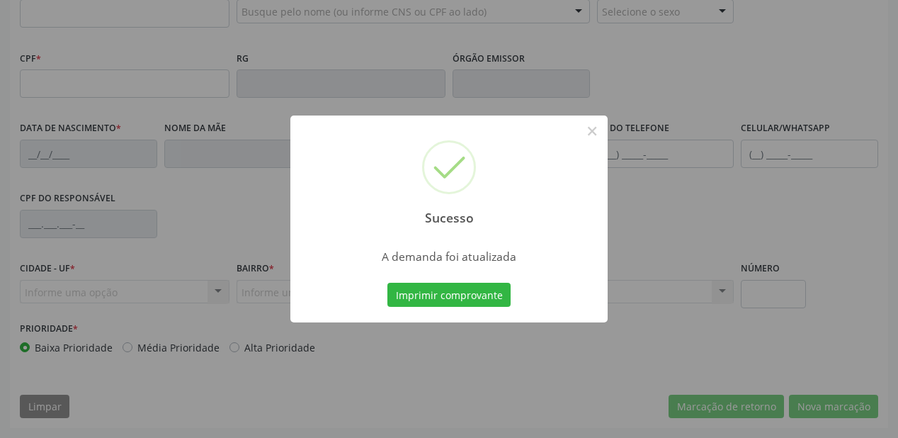
scroll to position [370, 0]
click at [465, 295] on button "Imprimir comprovante" at bounding box center [448, 295] width 123 height 24
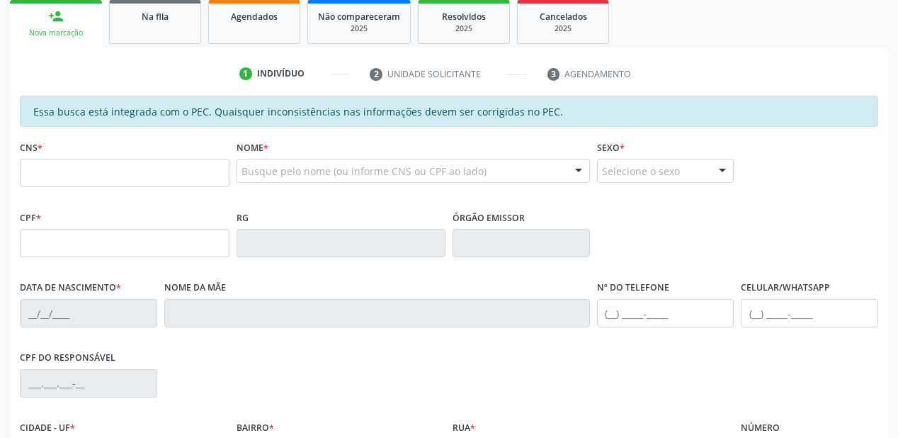
scroll to position [200, 0]
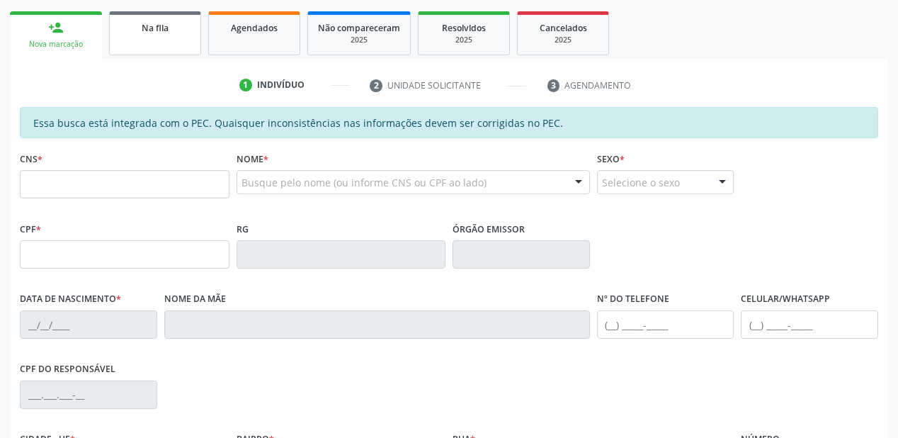
click at [159, 41] on link "Na fila" at bounding box center [155, 33] width 92 height 44
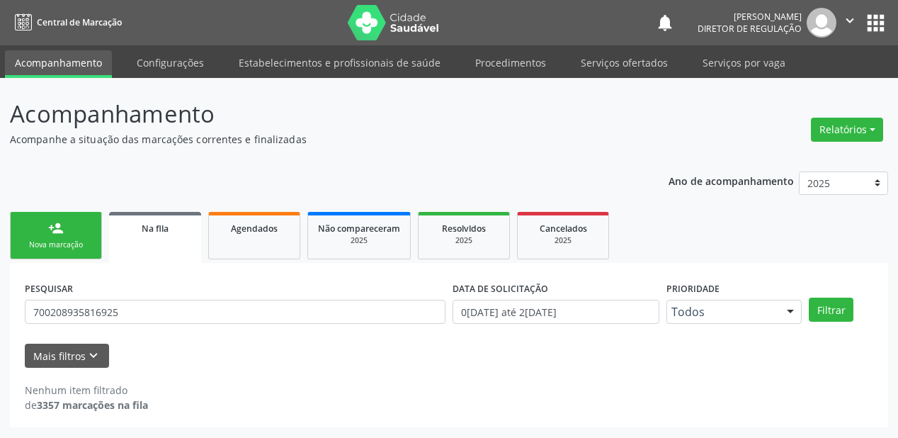
scroll to position [0, 0]
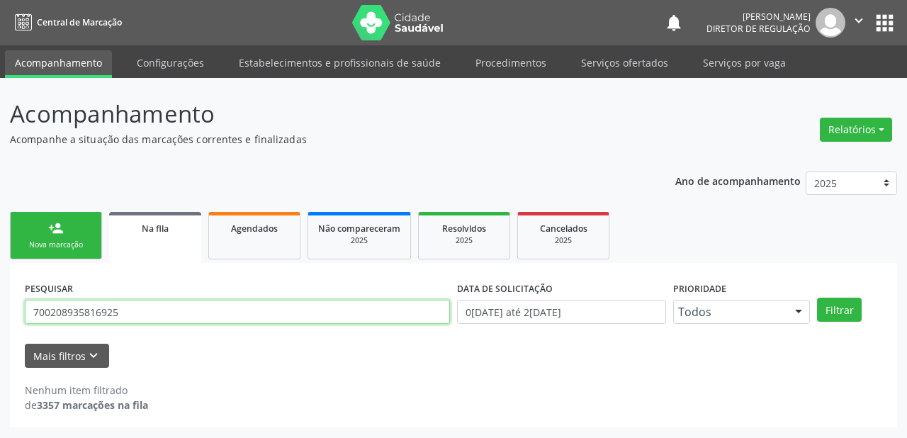
click at [120, 316] on input "700208935816925" at bounding box center [237, 312] width 425 height 24
type input "7"
click at [37, 314] on input "=7090008846200318" at bounding box center [237, 312] width 425 height 24
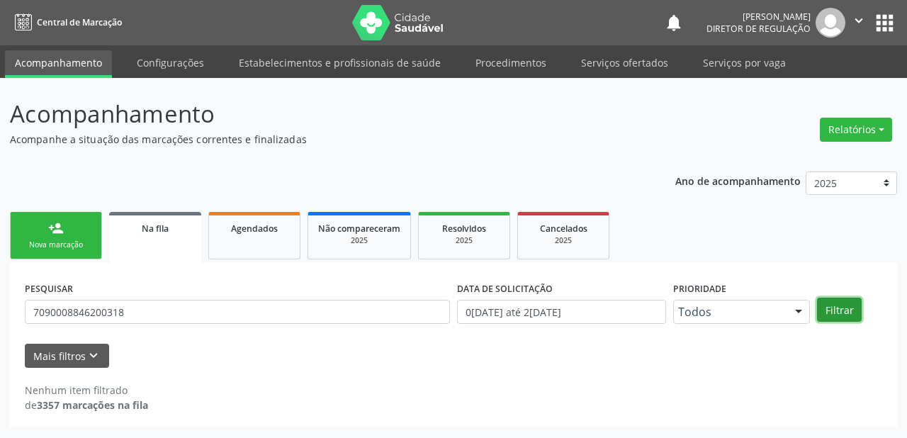
click at [826, 305] on button "Filtrar" at bounding box center [839, 309] width 45 height 24
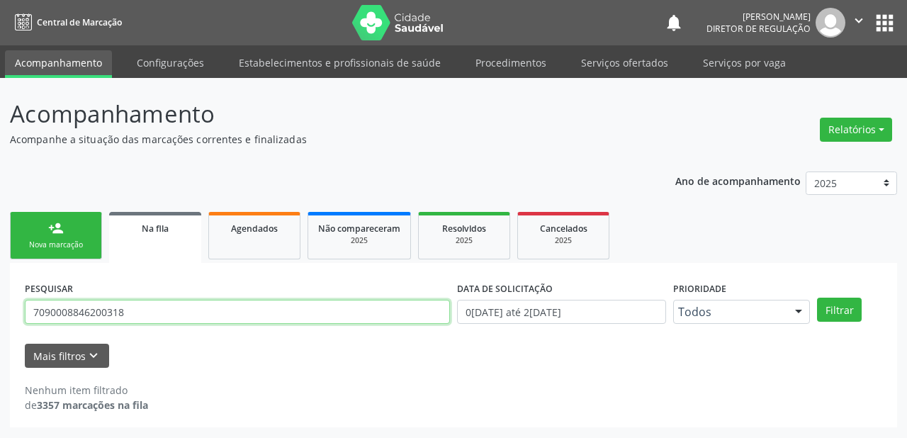
click at [131, 312] on input "7090008846200318" at bounding box center [237, 312] width 425 height 24
type input "7"
type input "709000884620318"
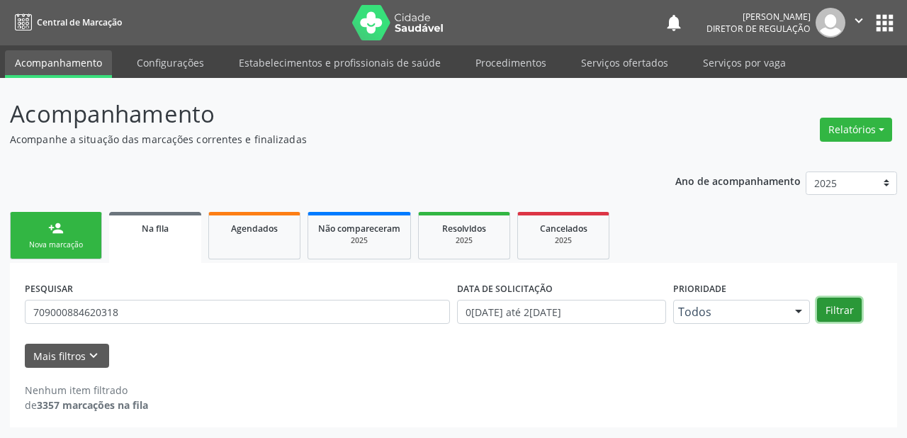
click at [827, 305] on button "Filtrar" at bounding box center [839, 309] width 45 height 24
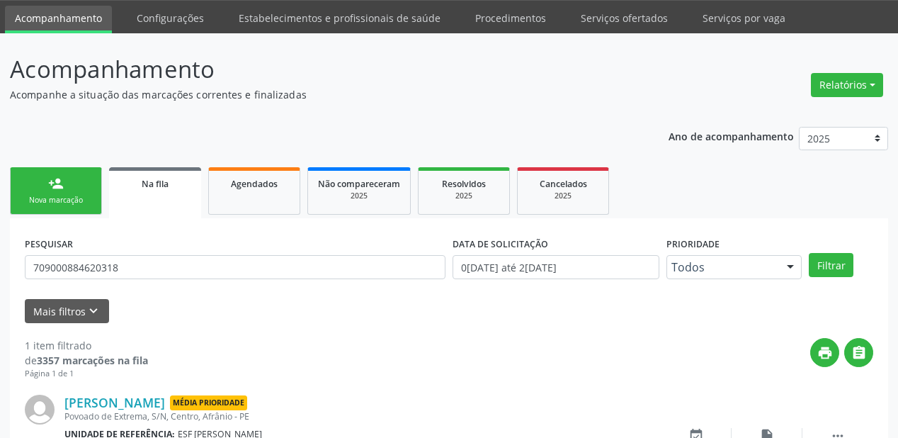
scroll to position [136, 0]
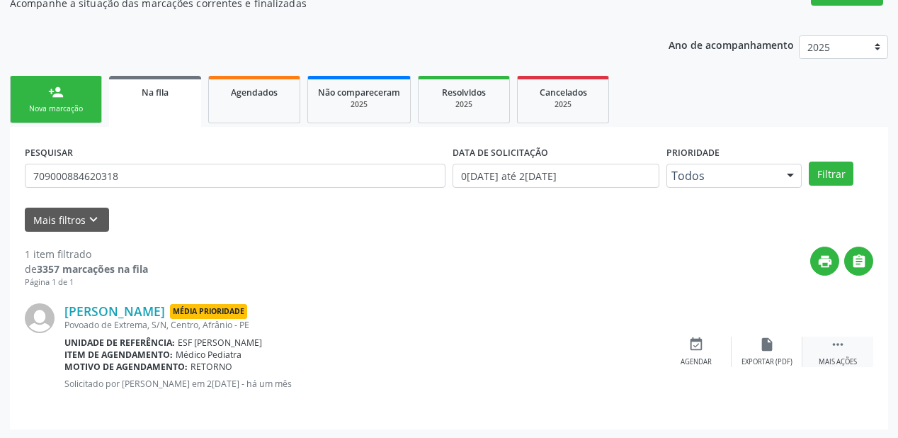
drag, startPoint x: 834, startPoint y: 340, endPoint x: 829, endPoint y: 334, distance: 7.5
click at [836, 340] on icon "" at bounding box center [838, 344] width 16 height 16
click at [484, 343] on icon "event_available" at bounding box center [484, 344] width 16 height 16
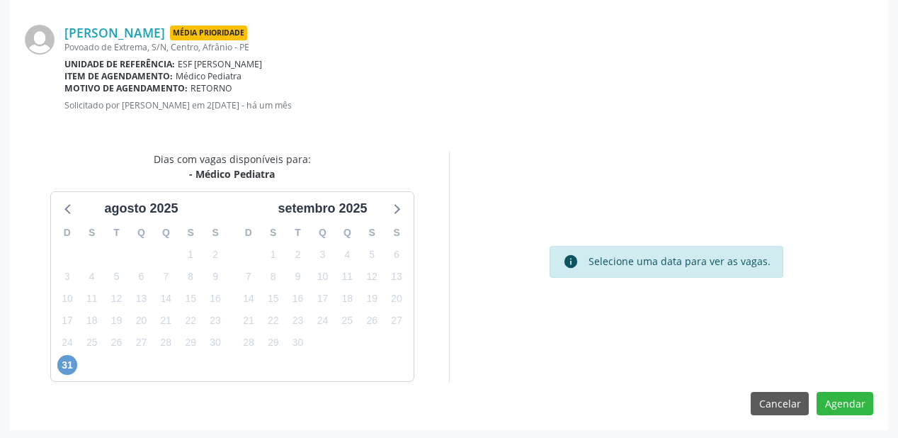
scroll to position [298, 0]
click at [67, 362] on span "31" at bounding box center [67, 364] width 20 height 20
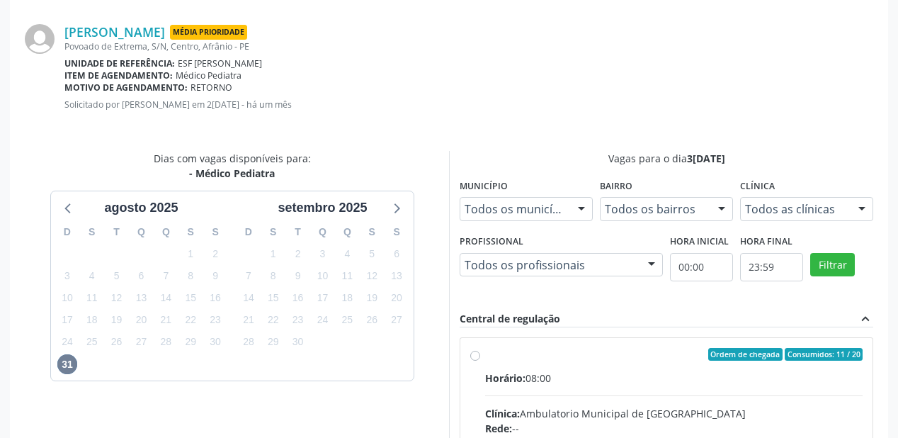
drag, startPoint x: 537, startPoint y: 385, endPoint x: 539, endPoint y: 376, distance: 9.5
radio input "true"
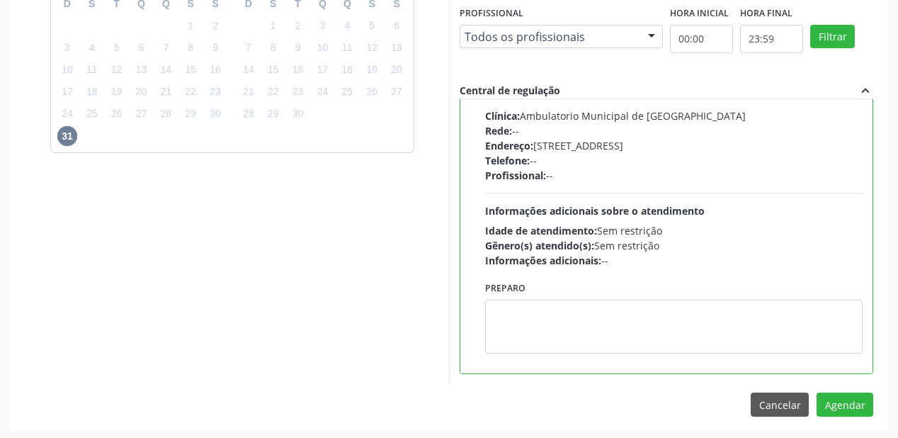
scroll to position [528, 0]
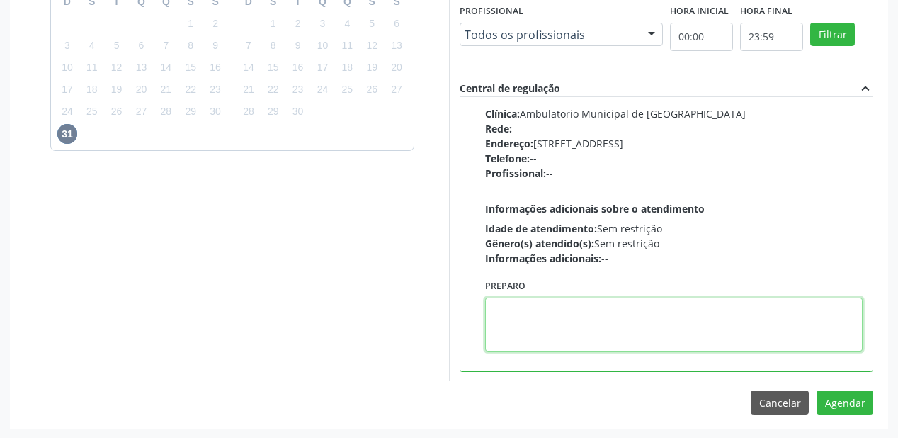
click at [528, 330] on textarea at bounding box center [674, 324] width 378 height 54
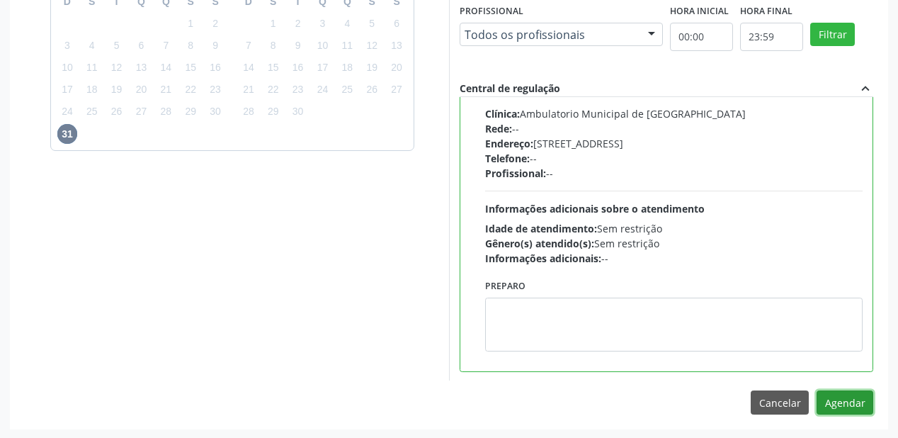
click at [828, 397] on button "Agendar" at bounding box center [845, 402] width 57 height 24
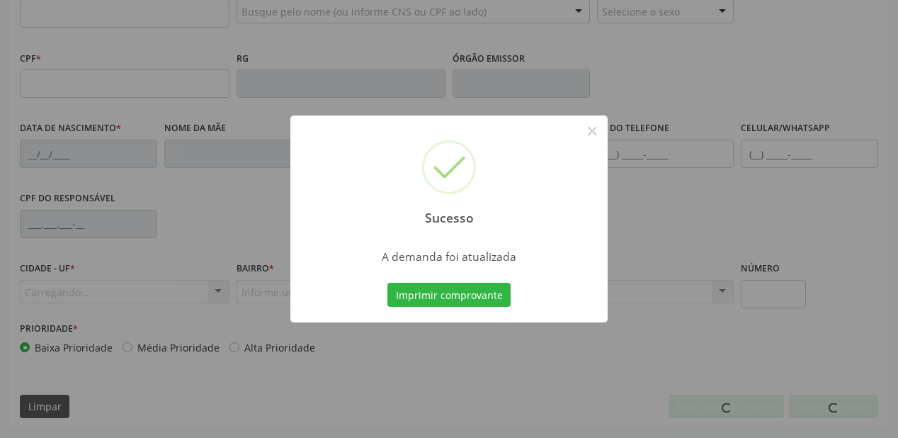
scroll to position [370, 0]
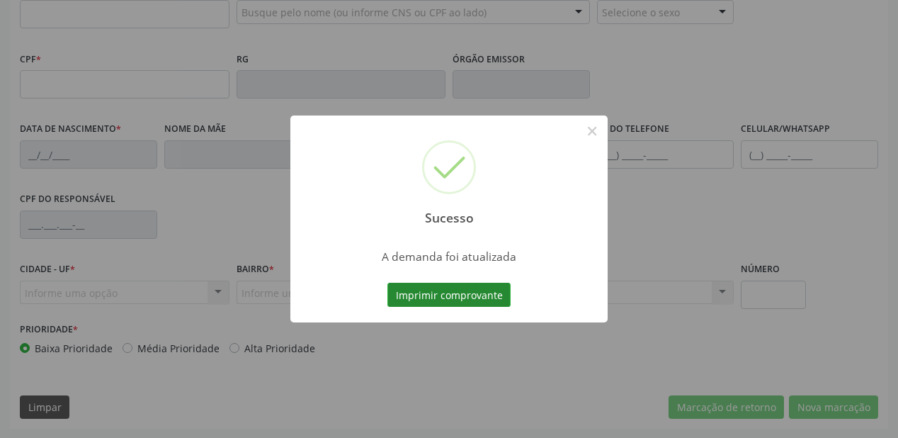
click at [461, 290] on button "Imprimir comprovante" at bounding box center [448, 295] width 123 height 24
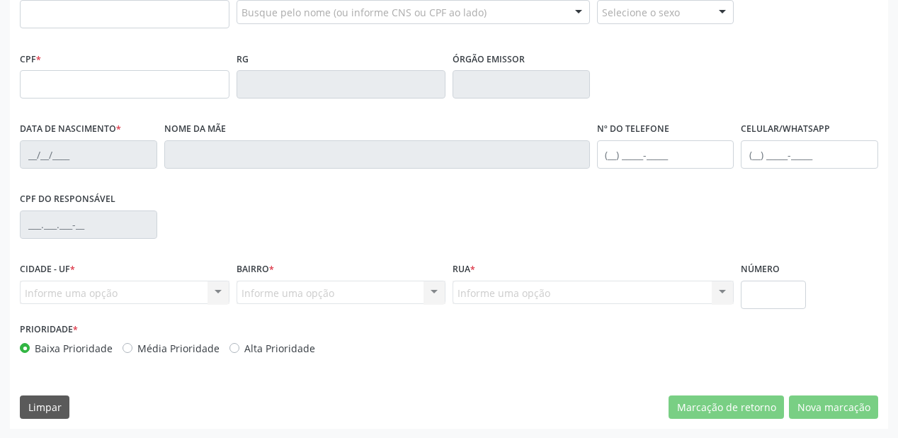
scroll to position [144, 0]
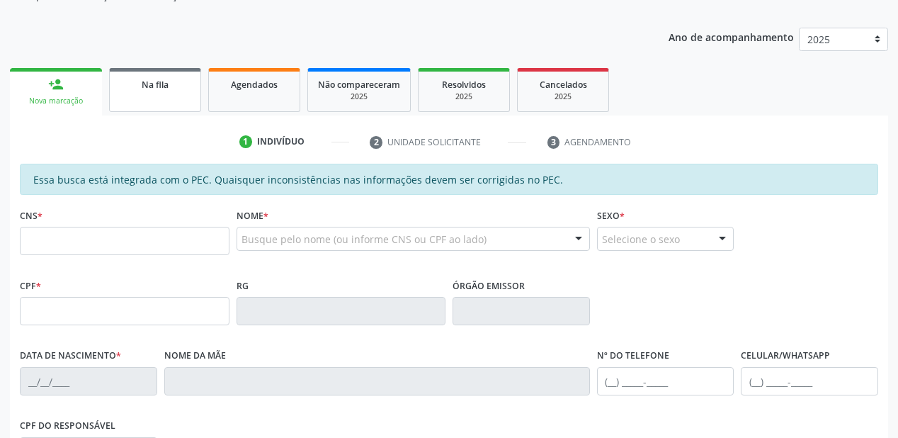
click at [165, 100] on link "Na fila" at bounding box center [155, 90] width 92 height 44
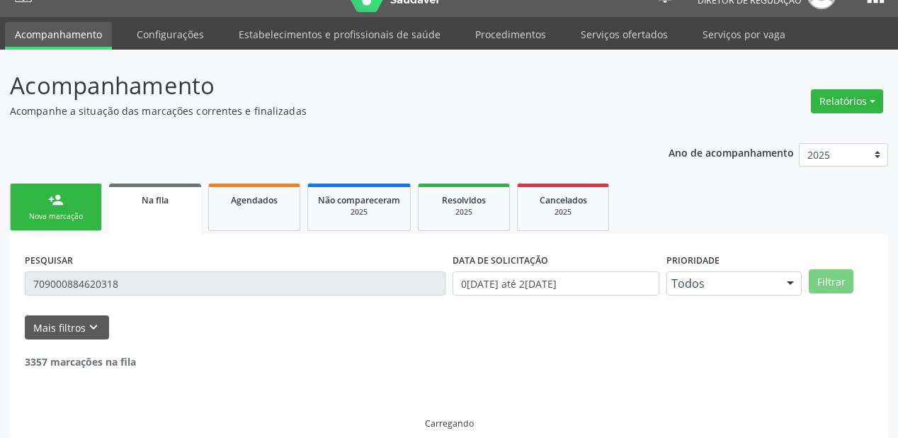
scroll to position [0, 0]
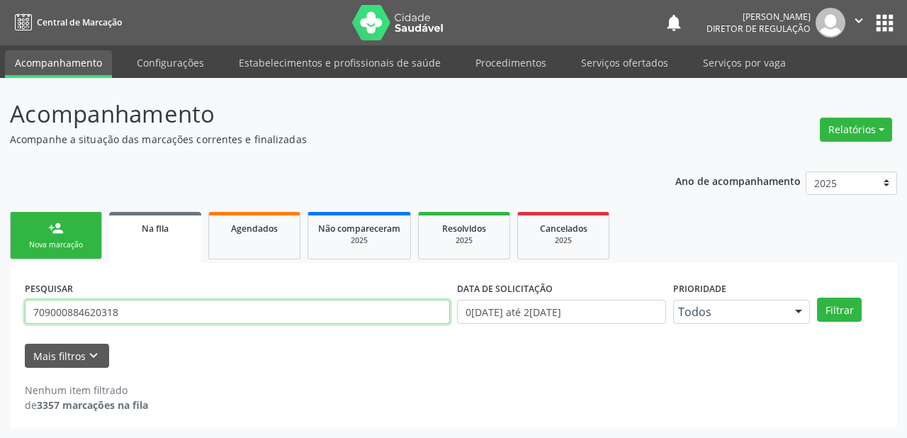
click at [124, 312] on input "709000884620318" at bounding box center [237, 312] width 425 height 24
type input "7"
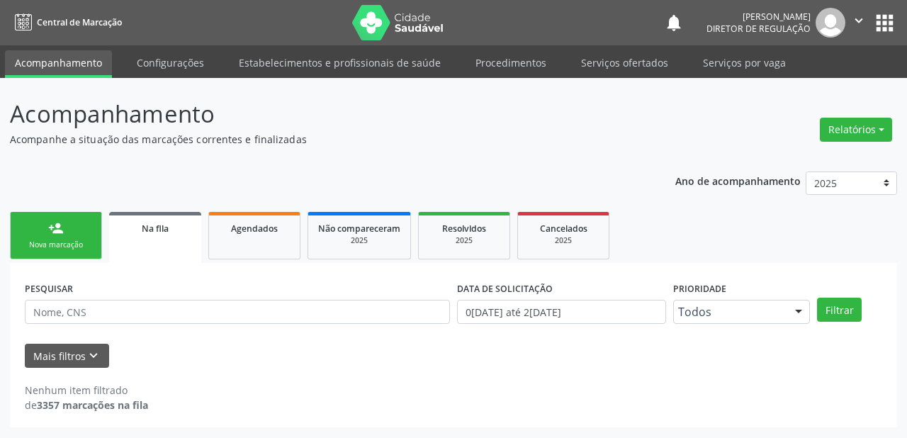
click at [78, 227] on link "person_add Nova marcação" at bounding box center [56, 235] width 92 height 47
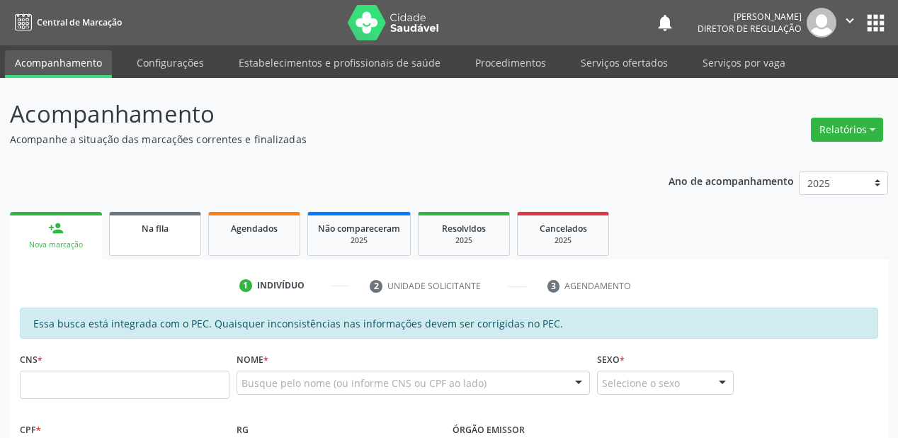
click at [161, 235] on link "Na fila" at bounding box center [155, 234] width 92 height 44
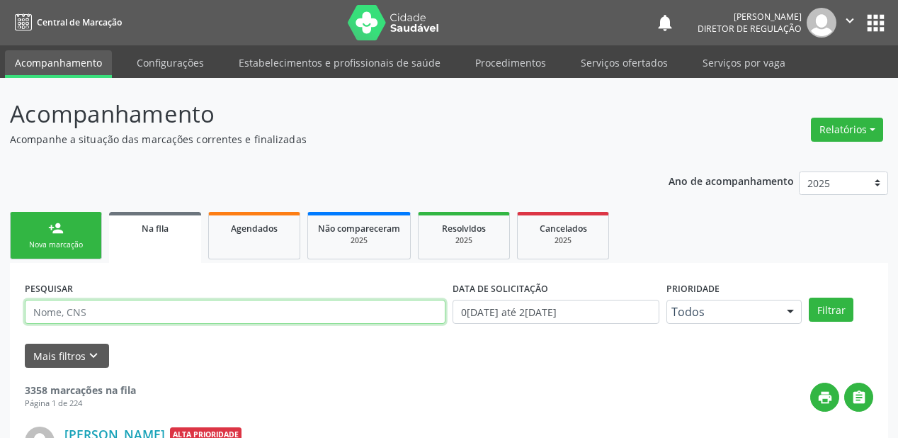
click at [92, 321] on input "text" at bounding box center [235, 312] width 421 height 24
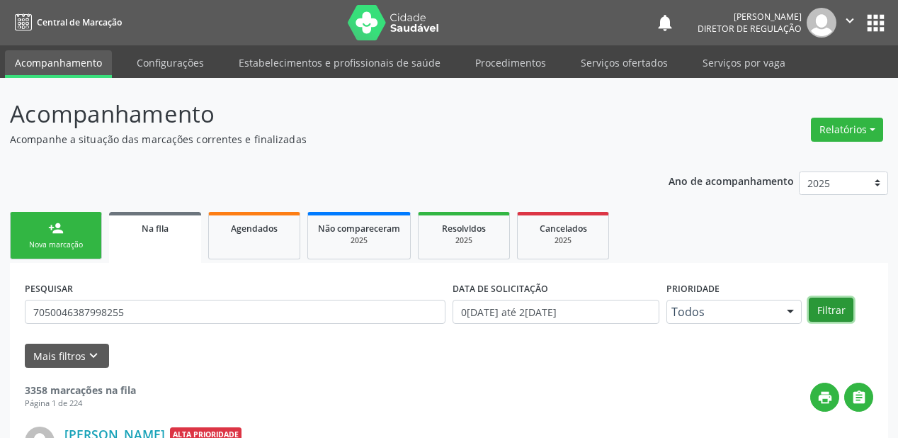
click at [830, 311] on button "Filtrar" at bounding box center [831, 309] width 45 height 24
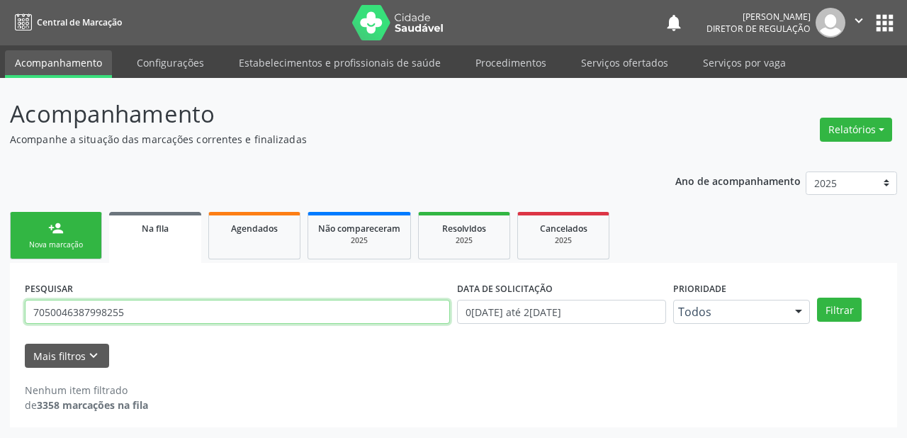
click at [140, 314] on input "7050046387998255" at bounding box center [237, 312] width 425 height 24
type input "7"
type input "ALISSON"
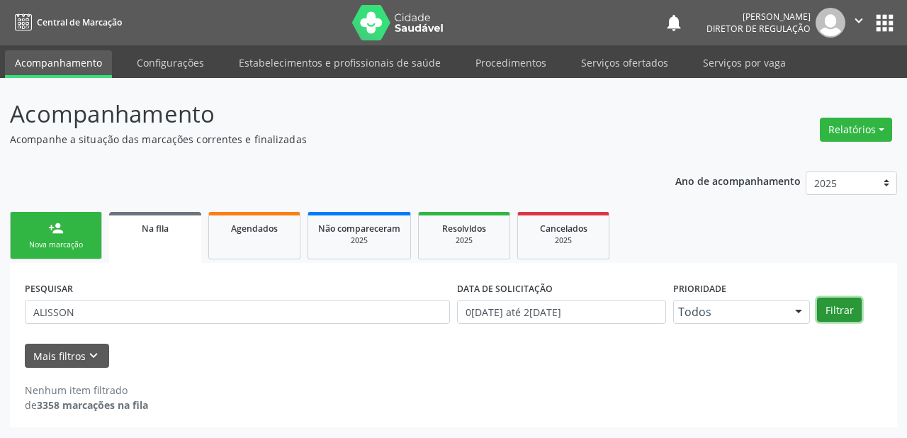
click at [834, 309] on button "Filtrar" at bounding box center [839, 309] width 45 height 24
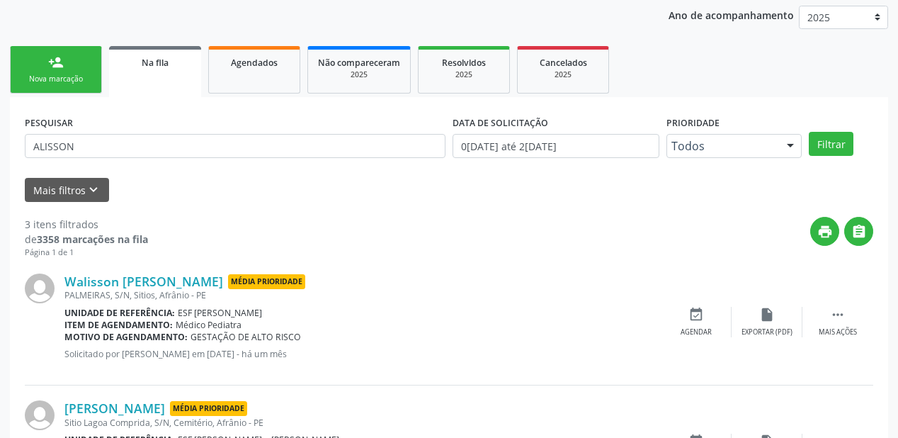
scroll to position [163, 0]
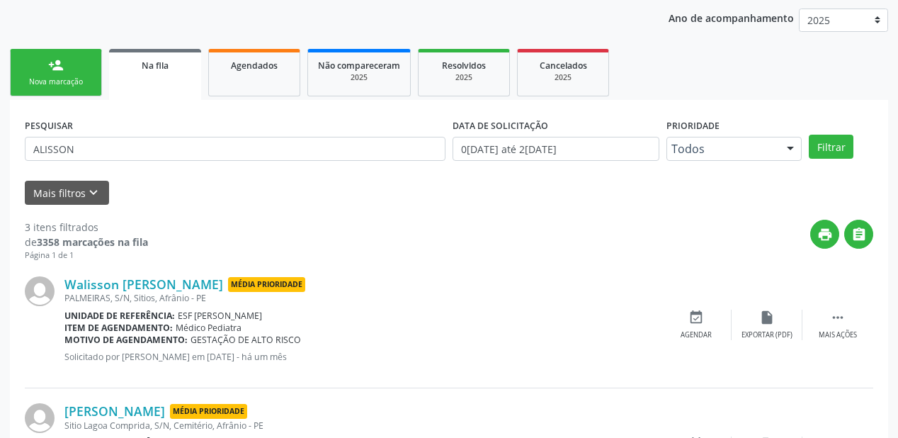
click at [56, 66] on div "person_add" at bounding box center [56, 65] width 16 height 16
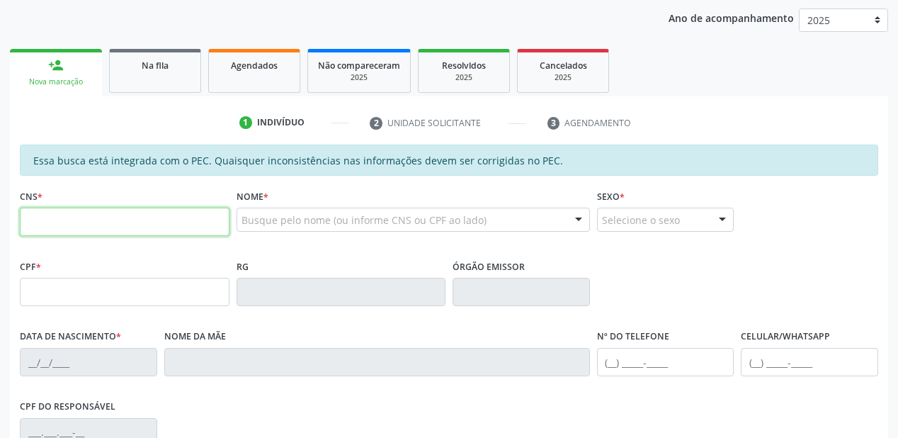
click at [88, 217] on input "text" at bounding box center [125, 222] width 210 height 28
type input "705 0046 3879 8255"
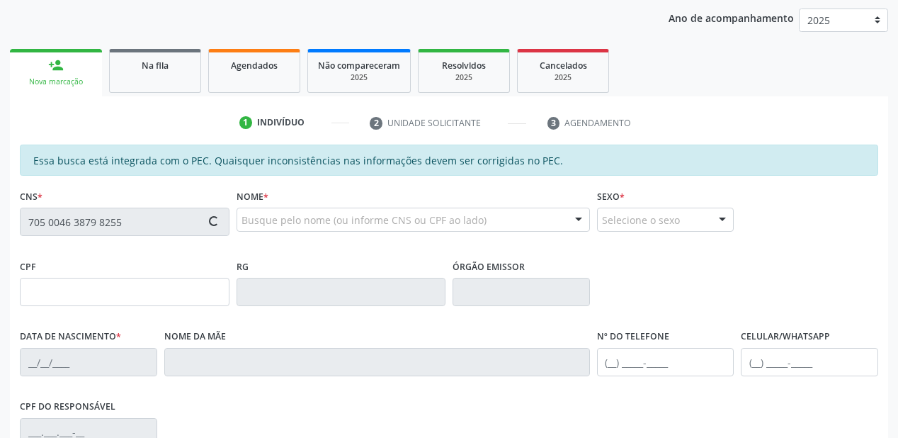
type input "161.915.064-65"
type input "11/01/2019"
type input "Fabiana de Sousa Lima"
type input "(87) 98811-0006"
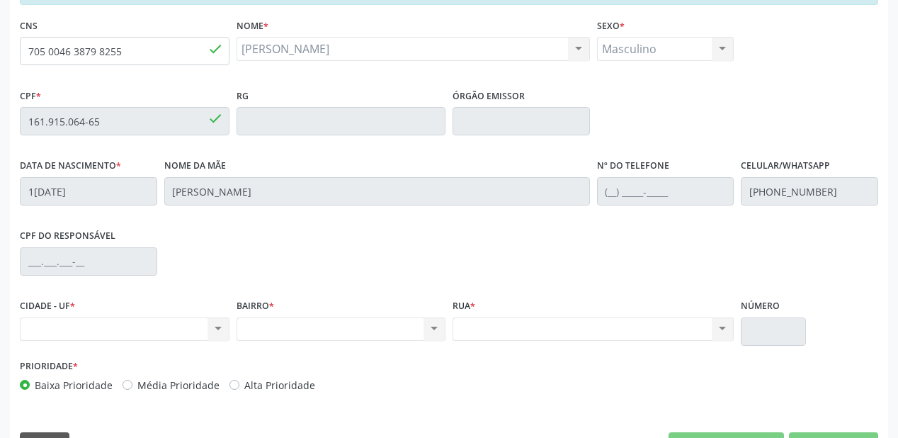
scroll to position [314, 0]
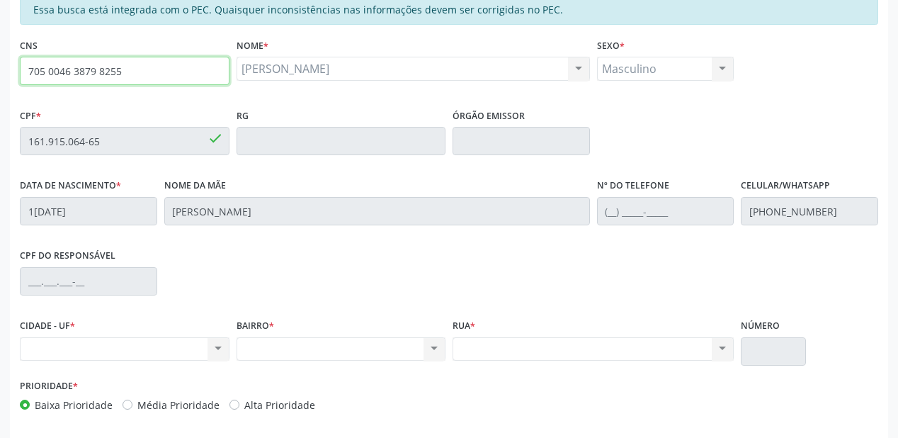
drag, startPoint x: 137, startPoint y: 67, endPoint x: 11, endPoint y: 68, distance: 126.8
click at [11, 68] on div "Essa busca está integrada com o PEC. Quaisquer inconsistências nas informações …" at bounding box center [449, 240] width 878 height 492
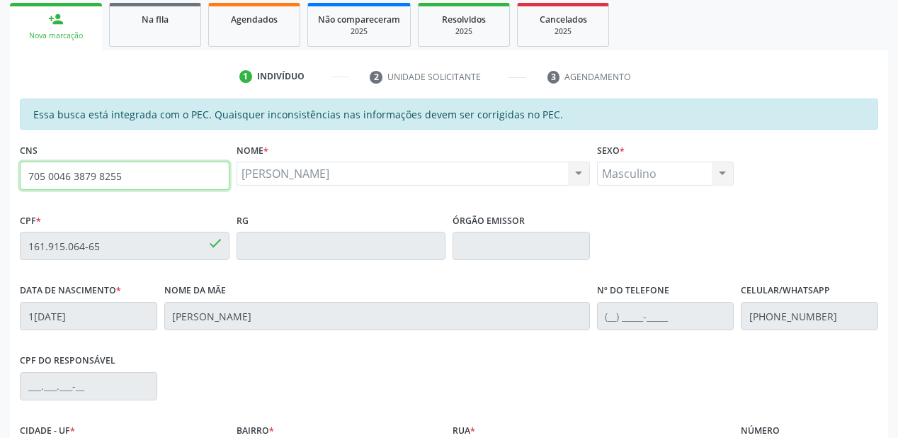
scroll to position [200, 0]
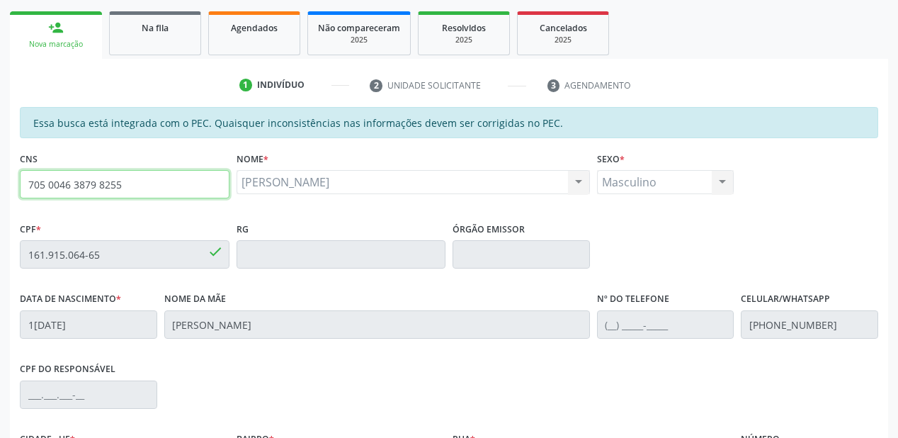
click at [131, 185] on input "705 0046 3879 8255" at bounding box center [125, 184] width 210 height 28
type input "7"
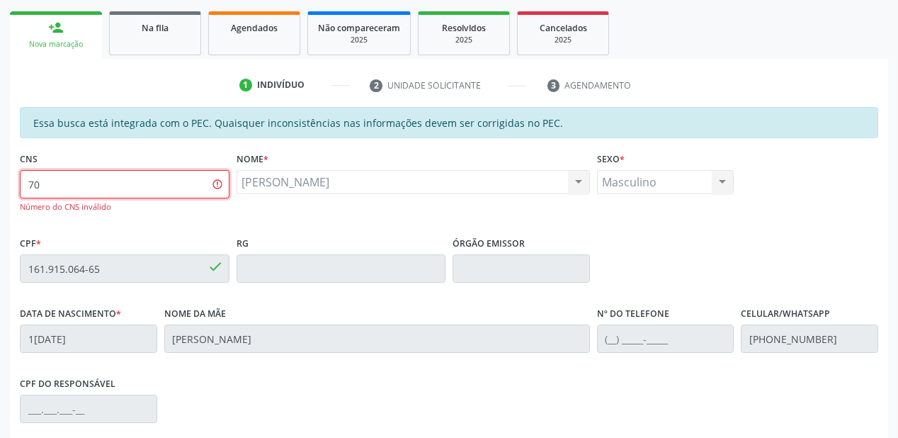
type input "7"
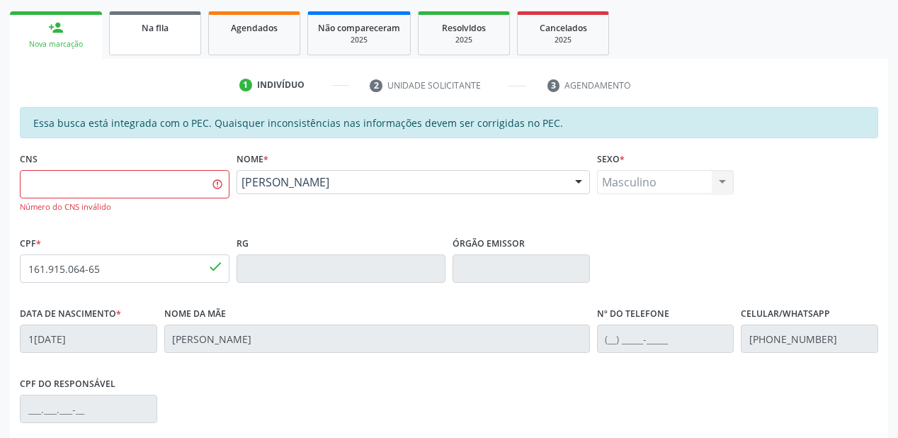
click at [166, 40] on link "Na fila" at bounding box center [155, 33] width 92 height 44
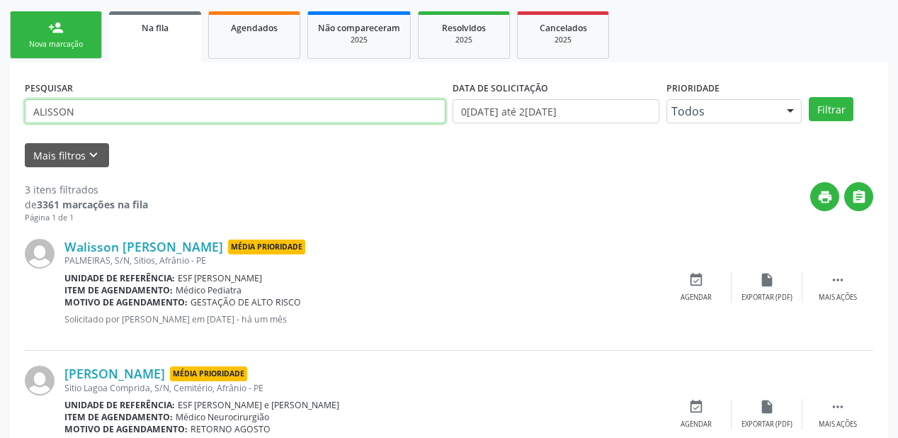
click at [89, 113] on input "ALISSON" at bounding box center [235, 111] width 421 height 24
type input "A"
type input "LUIZ MIGUEL"
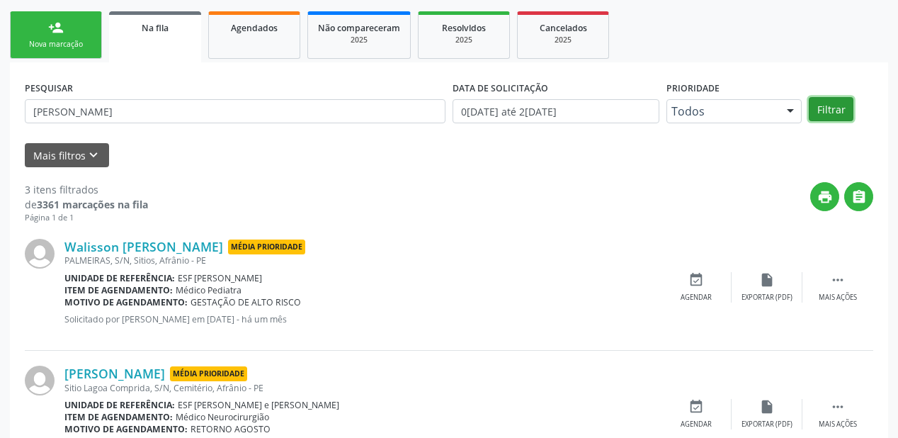
click at [834, 106] on button "Filtrar" at bounding box center [831, 109] width 45 height 24
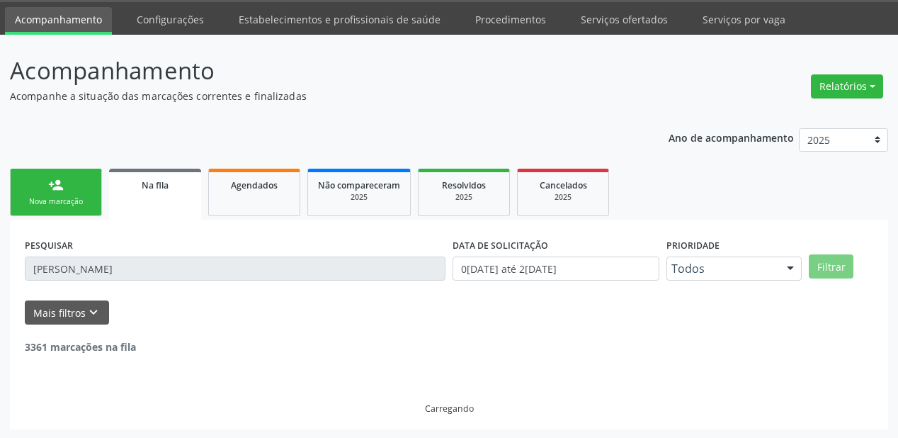
scroll to position [136, 0]
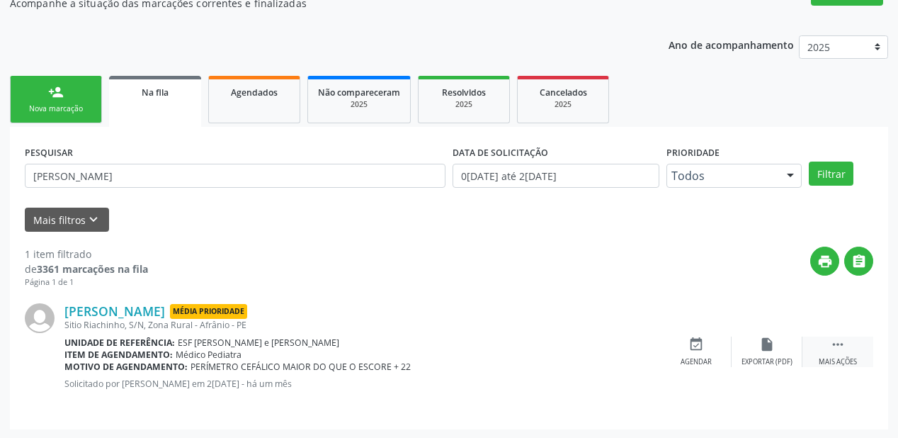
click at [835, 344] on icon "" at bounding box center [838, 344] width 16 height 16
click at [488, 353] on div "event_available Agendar" at bounding box center [483, 351] width 71 height 30
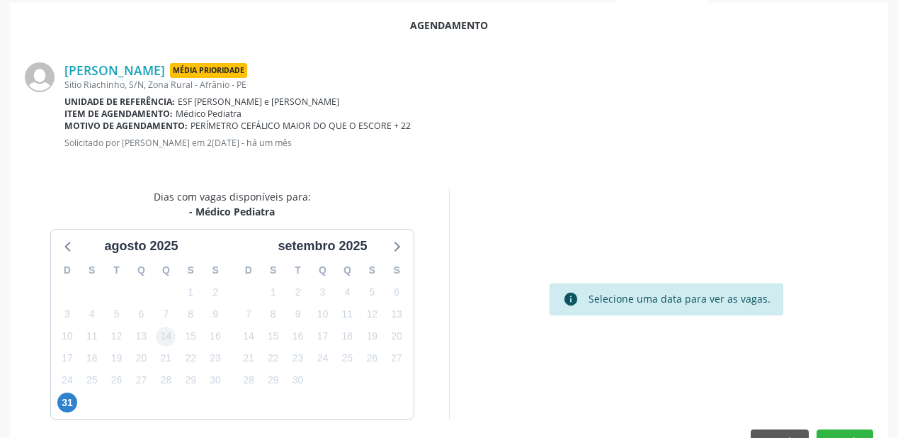
scroll to position [298, 0]
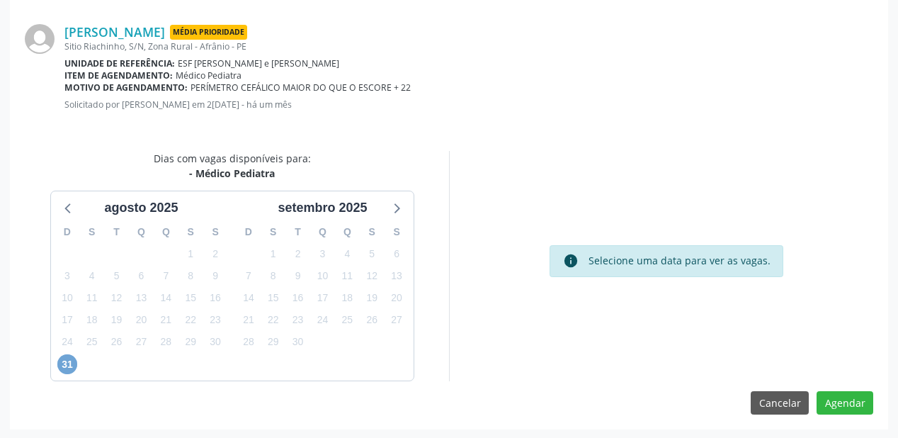
click at [61, 363] on span "31" at bounding box center [67, 364] width 20 height 20
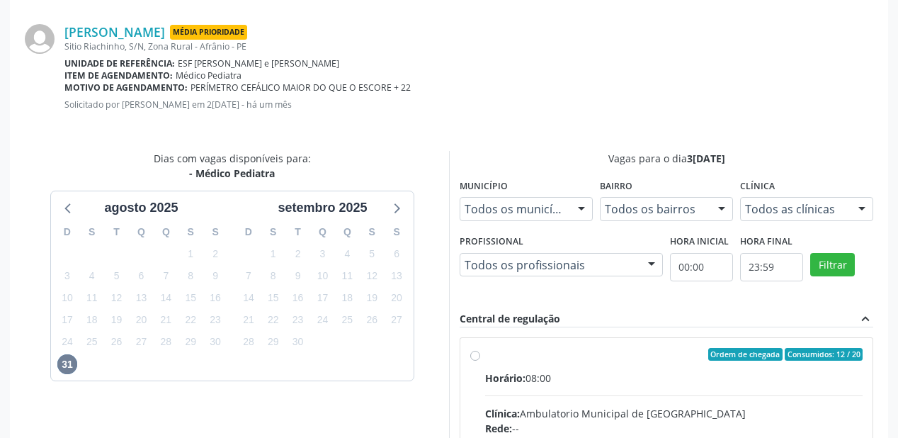
drag, startPoint x: 619, startPoint y: 365, endPoint x: 635, endPoint y: 360, distance: 16.4
click at [480, 361] on input "Ordem de chegada Consumidos: 12 / 20 Horário: 08:00 Clínica: Ambulatorio Munici…" at bounding box center [475, 354] width 10 height 13
radio input "true"
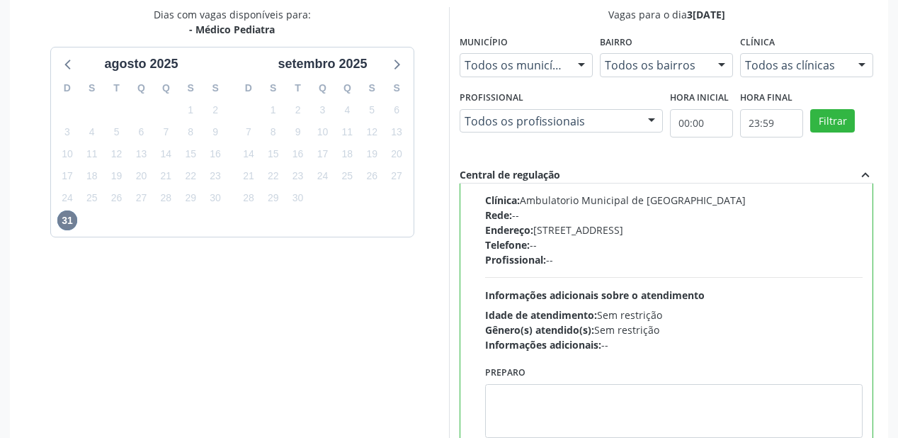
scroll to position [528, 0]
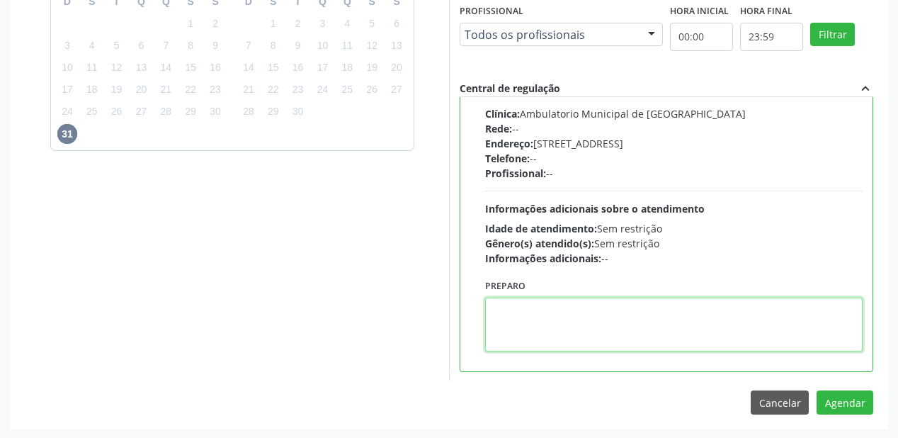
click at [603, 306] on textarea at bounding box center [674, 324] width 378 height 54
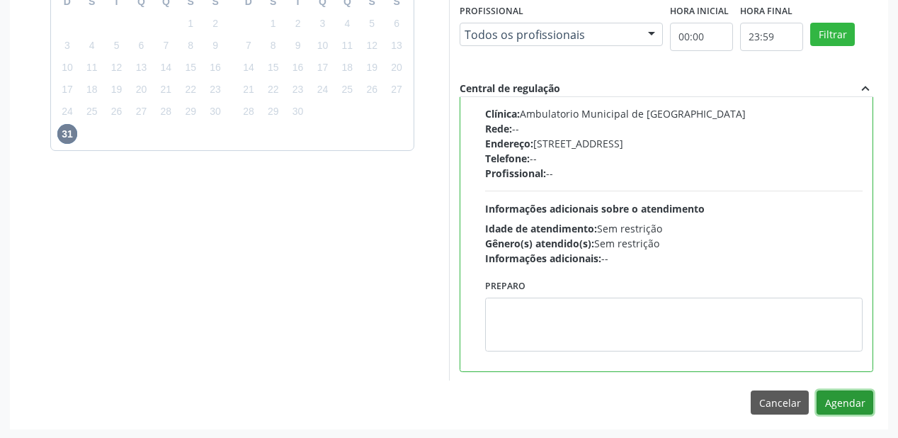
click at [863, 395] on button "Agendar" at bounding box center [845, 402] width 57 height 24
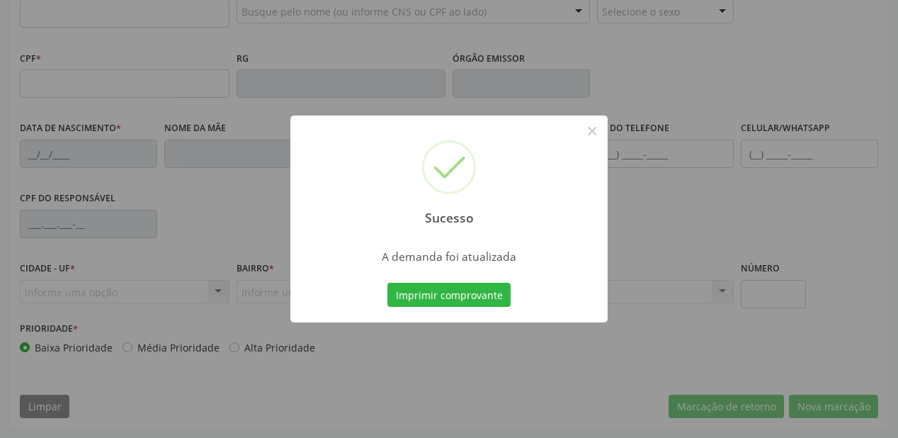
scroll to position [370, 0]
click at [419, 294] on button "Imprimir comprovante" at bounding box center [448, 295] width 123 height 24
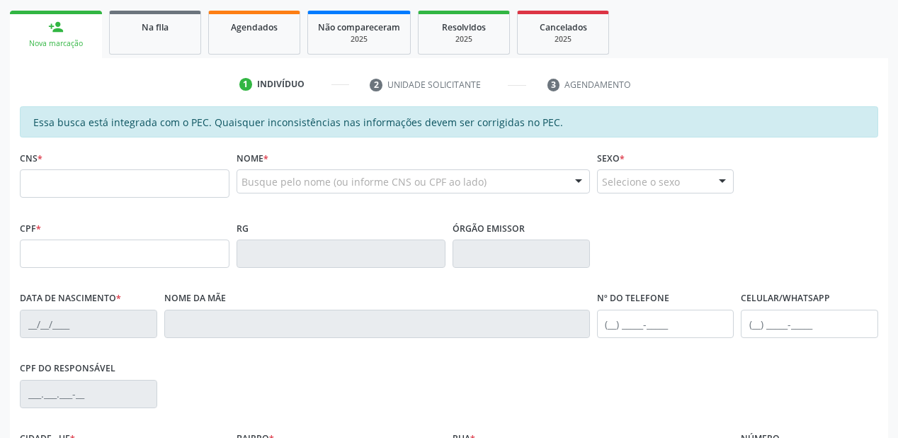
scroll to position [200, 0]
click at [154, 32] on span "Na fila" at bounding box center [155, 28] width 27 height 12
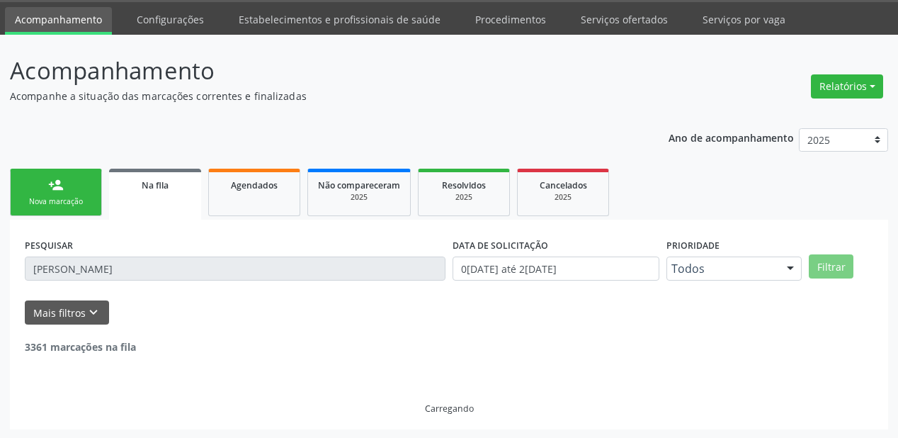
scroll to position [0, 0]
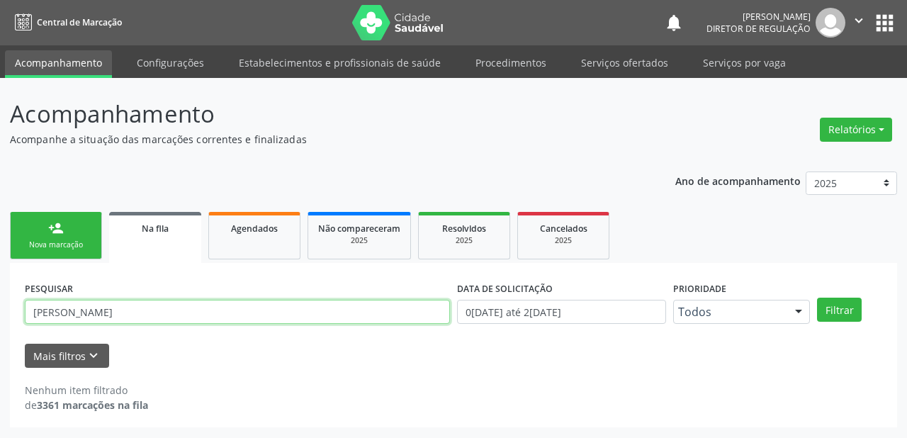
click at [108, 310] on input "LUIZ MIGUEL" at bounding box center [237, 312] width 425 height 24
type input "L"
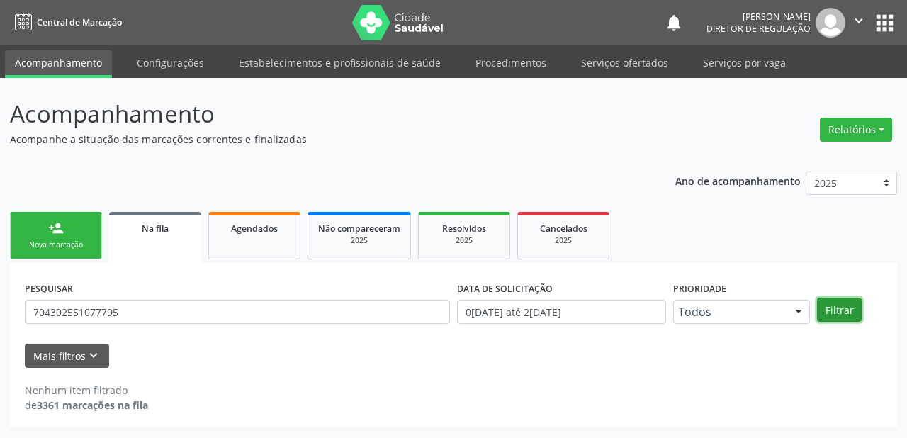
click at [845, 303] on button "Filtrar" at bounding box center [839, 309] width 45 height 24
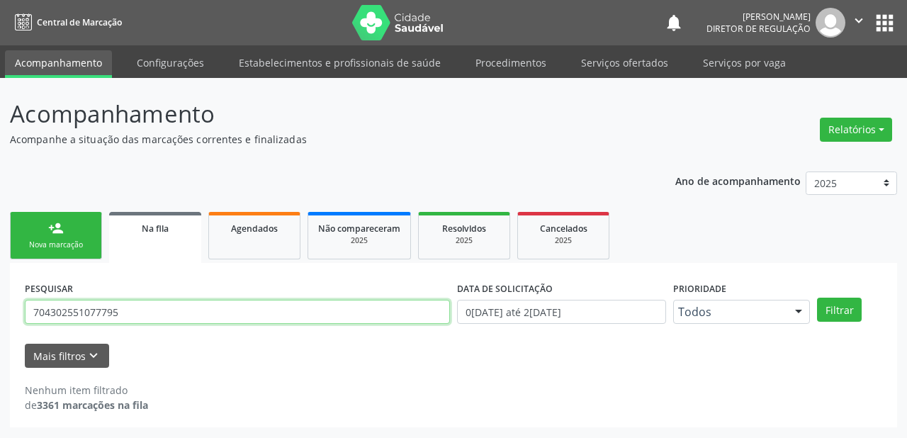
click at [118, 308] on input "704302551077795" at bounding box center [237, 312] width 425 height 24
type input "7"
type input "704302510717795"
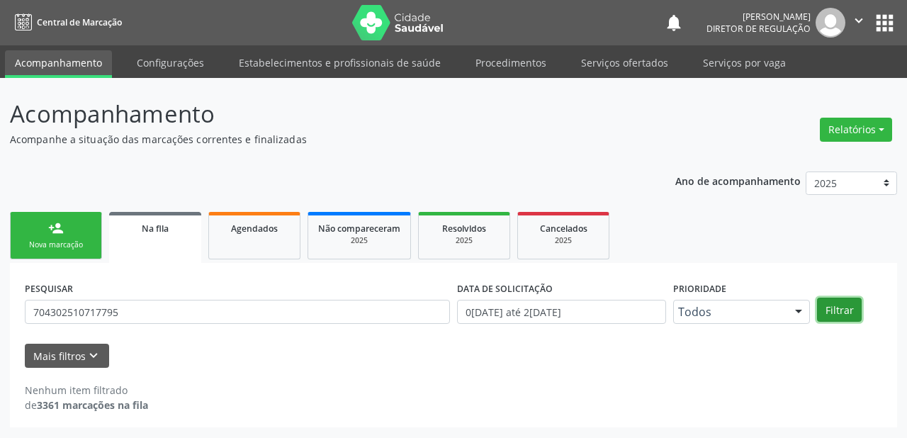
click at [832, 312] on button "Filtrar" at bounding box center [839, 309] width 45 height 24
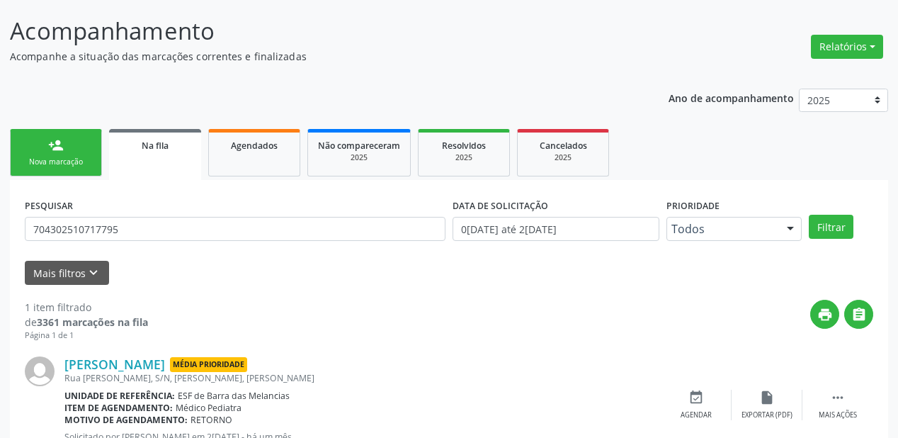
scroll to position [136, 0]
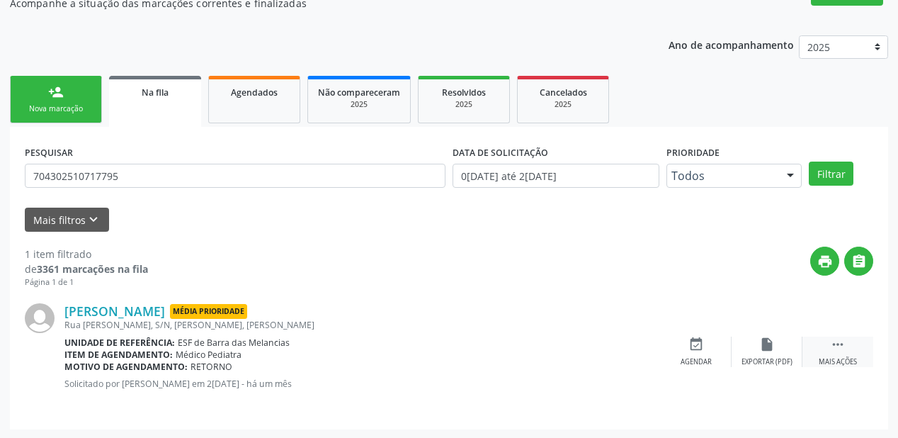
click at [829, 346] on div " Mais ações" at bounding box center [838, 351] width 71 height 30
click at [487, 348] on icon "event_available" at bounding box center [484, 344] width 16 height 16
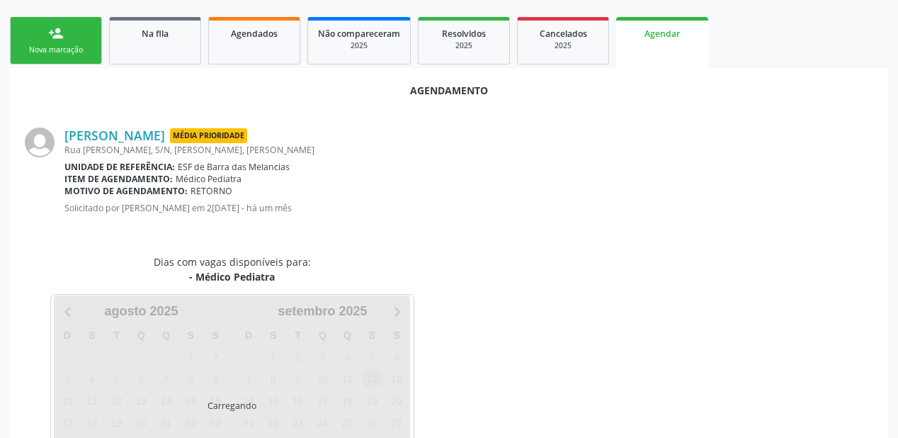
scroll to position [265, 0]
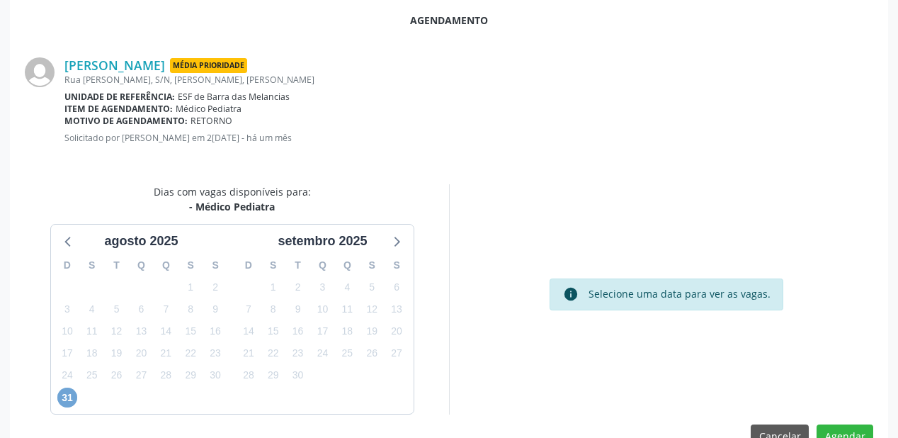
click at [64, 396] on span "31" at bounding box center [67, 397] width 20 height 20
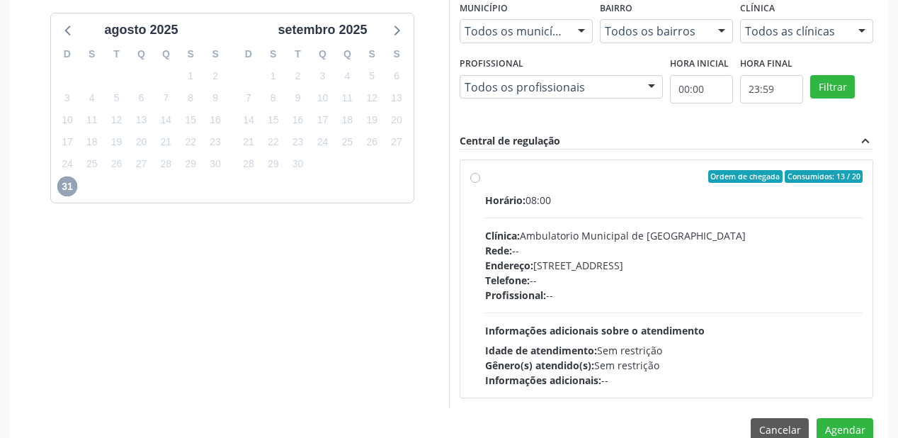
scroll to position [502, 0]
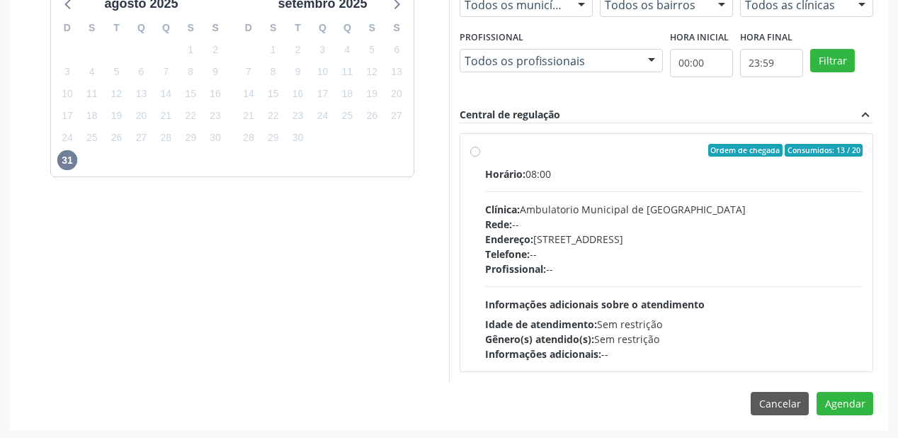
click at [681, 293] on div "Horário: 08:00 Clínica: Ambulatorio Municipal de Saude Rede: -- Endereço: A, nº…" at bounding box center [674, 263] width 378 height 195
click at [480, 157] on input "Ordem de chegada Consumidos: 13 / 20 Horário: 08:00 Clínica: Ambulatorio Munici…" at bounding box center [475, 150] width 10 height 13
radio input "true"
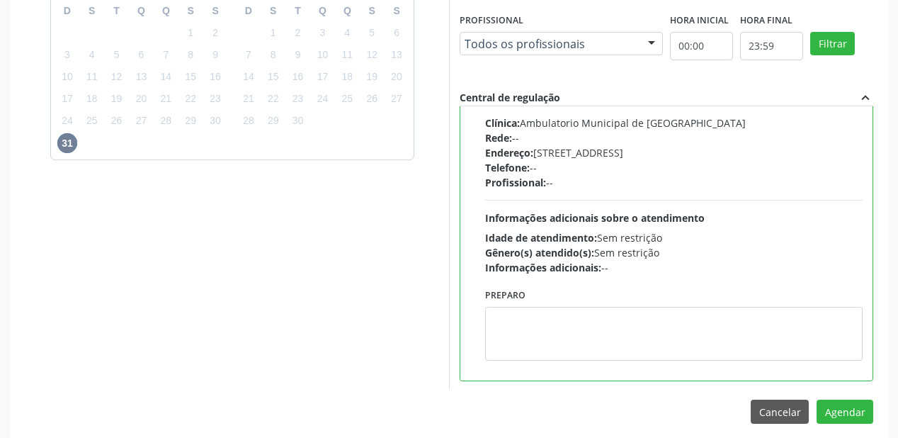
scroll to position [528, 0]
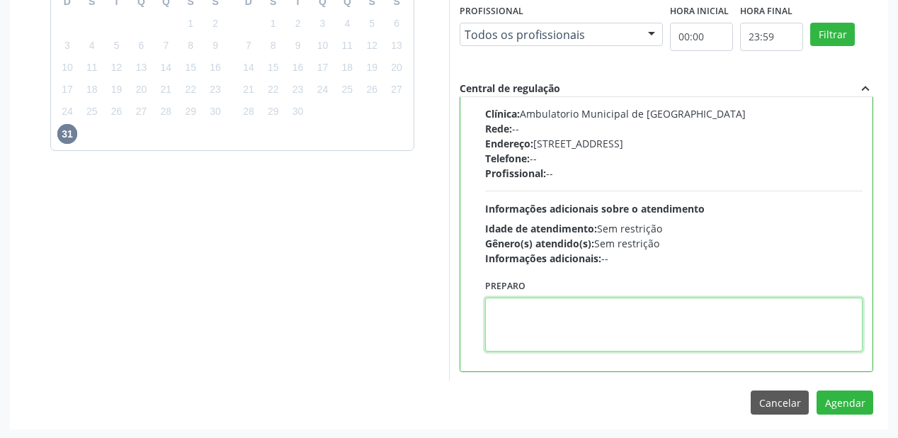
click at [573, 325] on textarea at bounding box center [674, 324] width 378 height 54
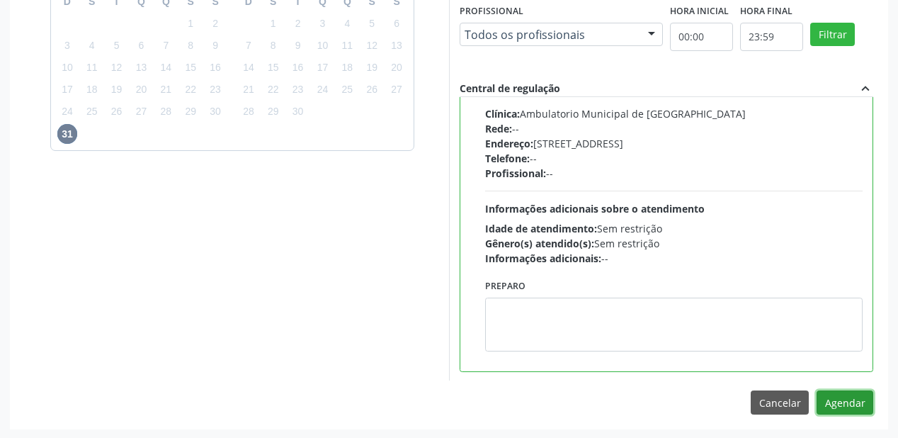
click at [826, 399] on button "Agendar" at bounding box center [845, 402] width 57 height 24
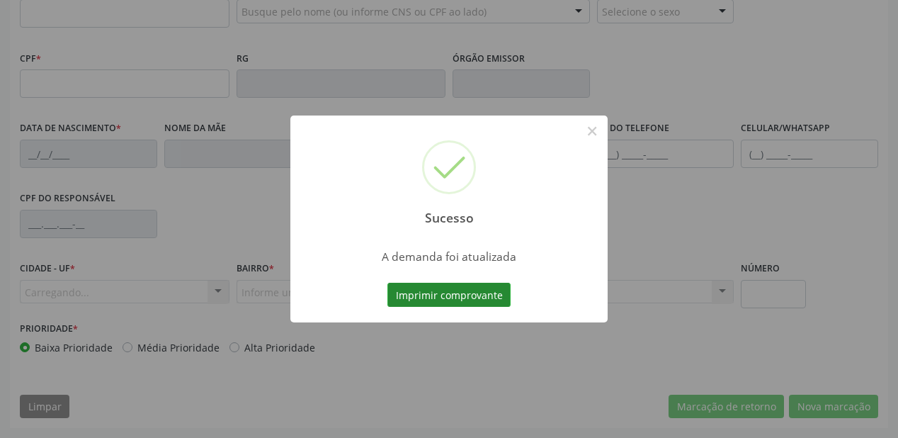
scroll to position [370, 0]
click at [410, 293] on button "Imprimir comprovante" at bounding box center [448, 295] width 123 height 24
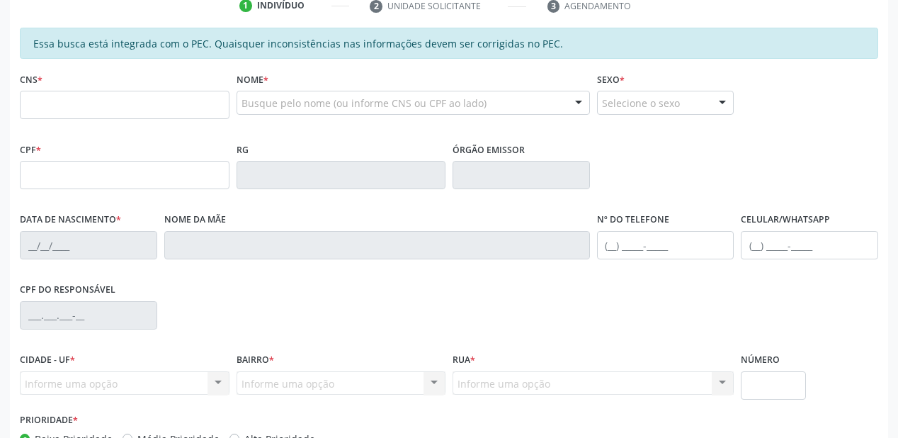
scroll to position [200, 0]
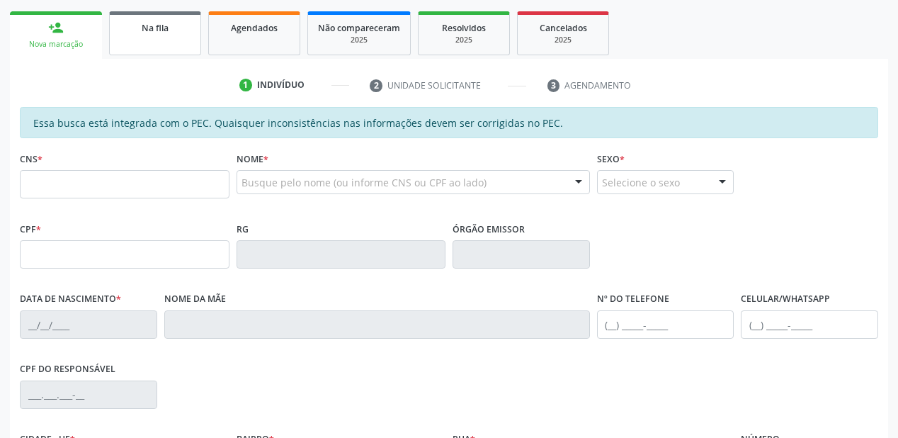
click at [151, 38] on link "Na fila" at bounding box center [155, 33] width 92 height 44
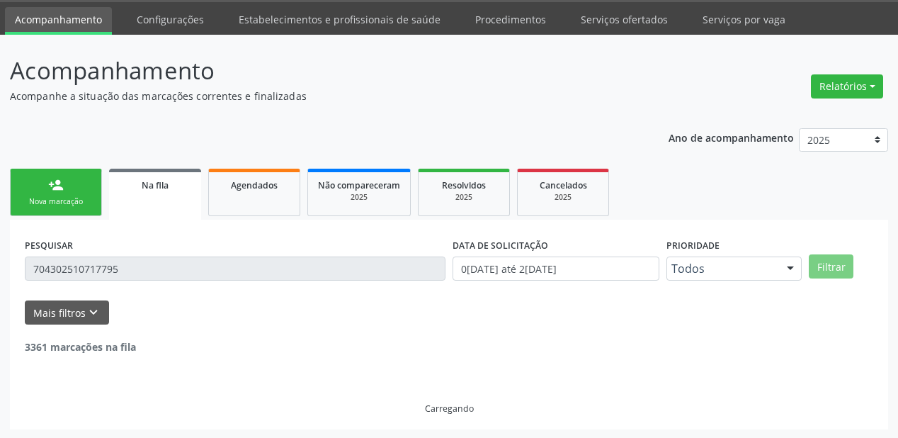
scroll to position [0, 0]
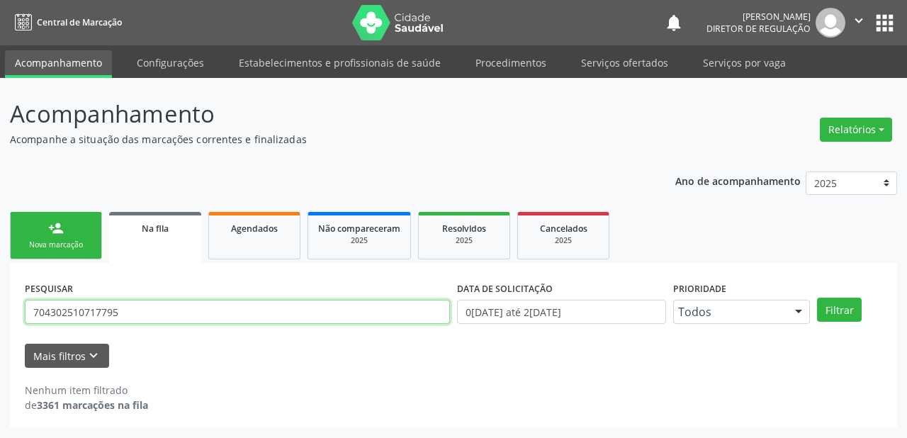
click at [123, 309] on input "704302510717795" at bounding box center [237, 312] width 425 height 24
type input "7"
type input "707605249566096"
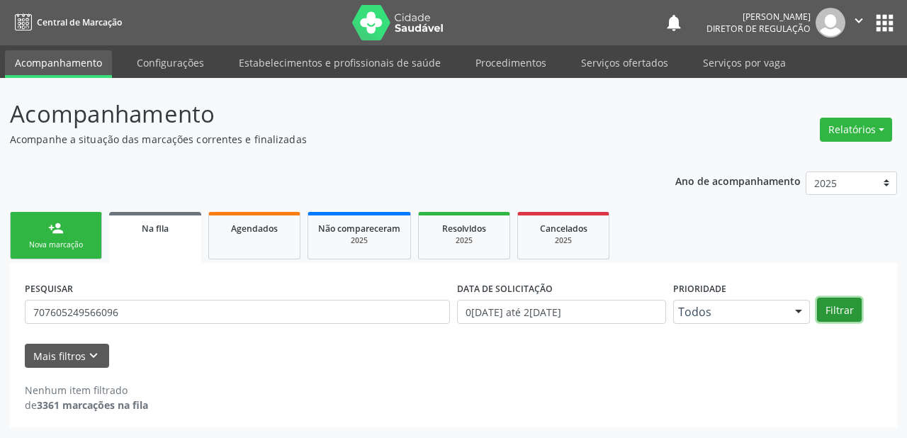
click at [849, 310] on button "Filtrar" at bounding box center [839, 309] width 45 height 24
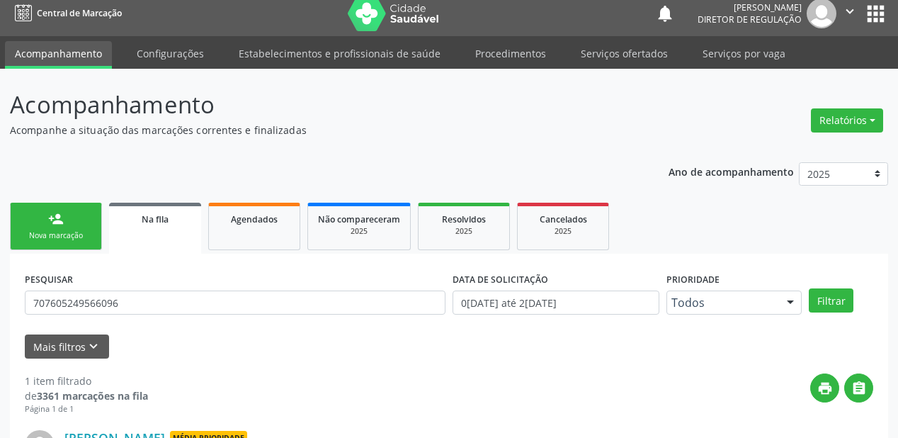
scroll to position [136, 0]
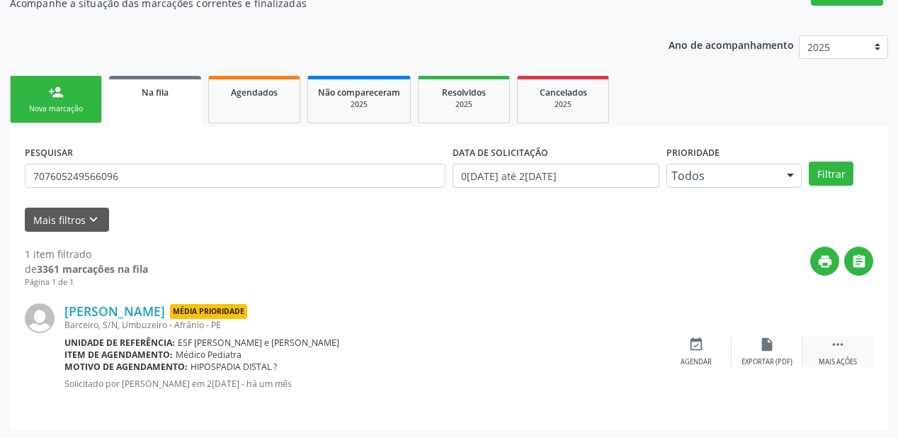
click at [840, 344] on icon "" at bounding box center [838, 344] width 16 height 16
click at [490, 346] on icon "event_available" at bounding box center [484, 344] width 16 height 16
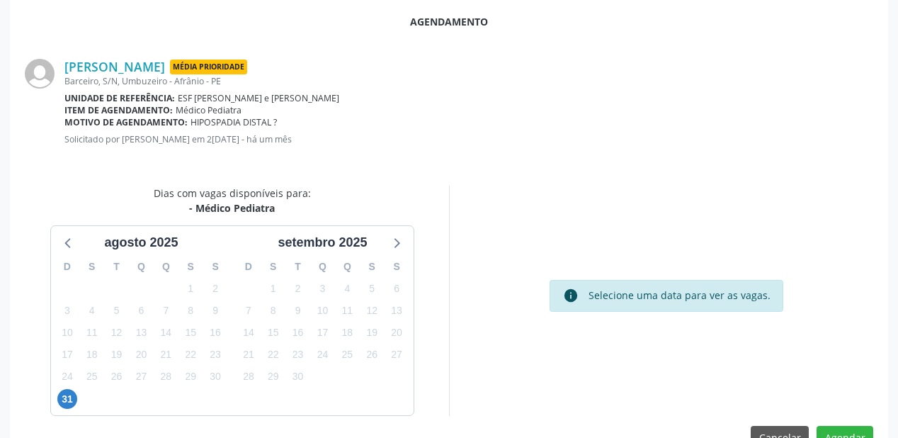
scroll to position [298, 0]
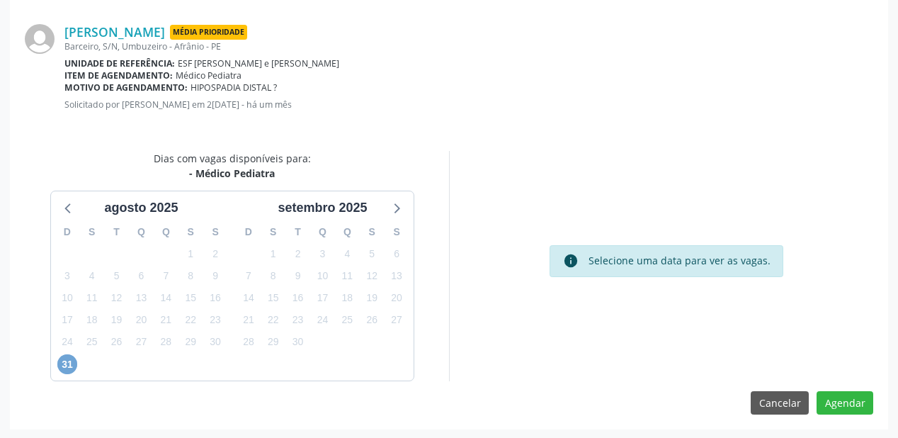
click at [62, 354] on span "31" at bounding box center [67, 364] width 20 height 20
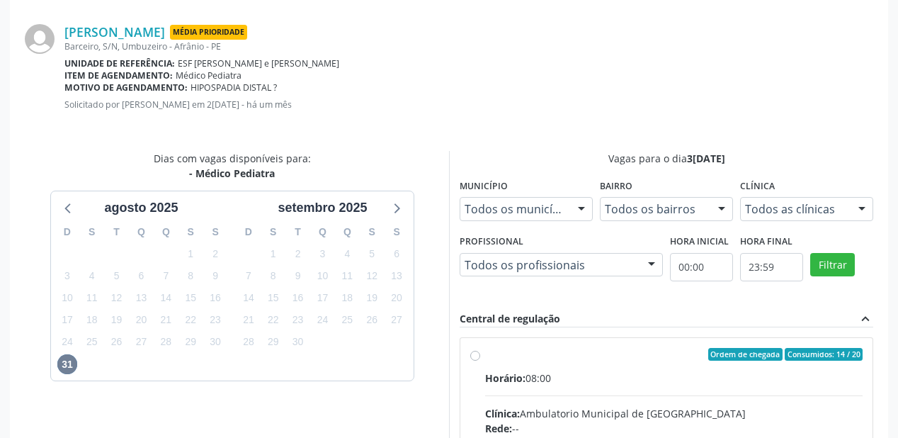
click at [604, 354] on div "Ordem de chegada Consumidos: 14 / 20" at bounding box center [674, 354] width 378 height 13
click at [480, 354] on input "Ordem de chegada Consumidos: 14 / 20 Horário: 08:00 Clínica: Ambulatorio Munici…" at bounding box center [475, 354] width 10 height 13
radio input "true"
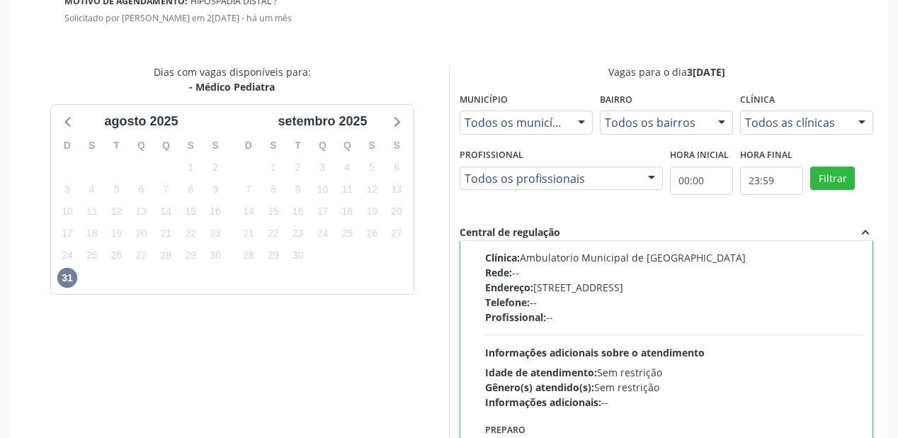
scroll to position [468, 0]
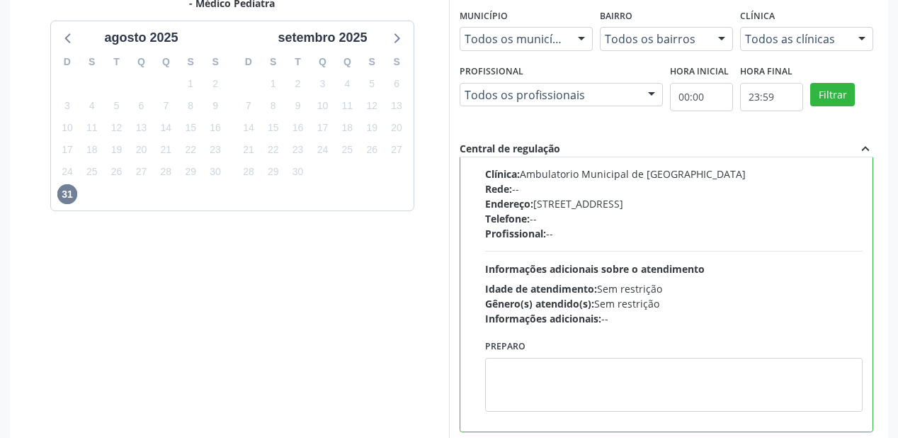
click at [562, 347] on div "Preparo" at bounding box center [674, 374] width 378 height 76
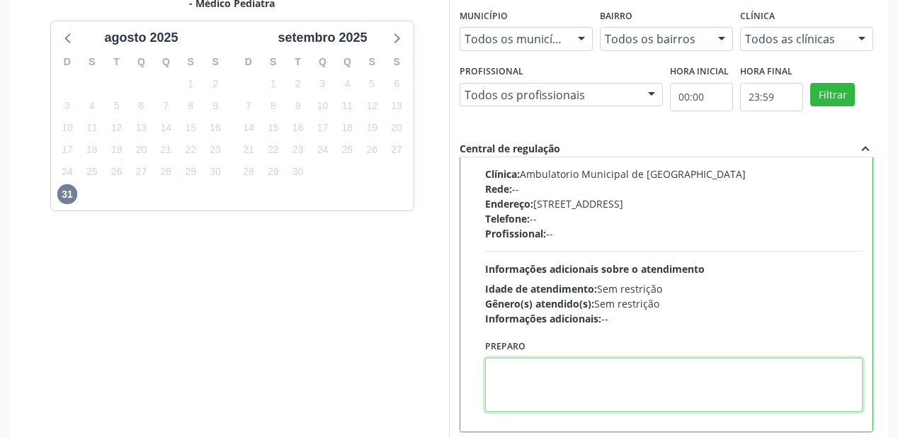
drag, startPoint x: 558, startPoint y: 360, endPoint x: 583, endPoint y: 370, distance: 27.0
click at [560, 361] on textarea at bounding box center [674, 385] width 378 height 54
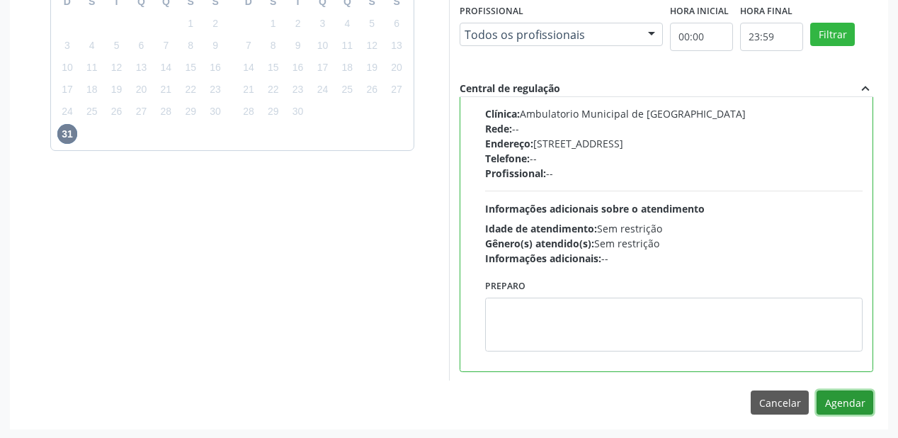
click at [836, 407] on button "Agendar" at bounding box center [845, 402] width 57 height 24
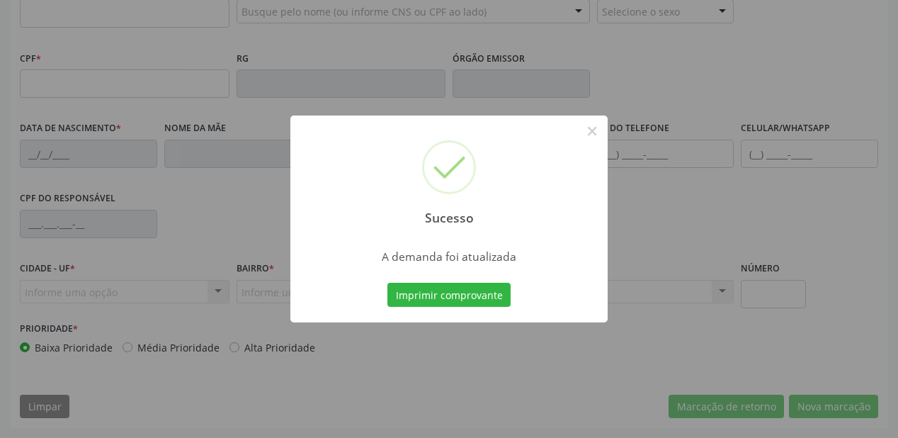
scroll to position [370, 0]
click at [428, 293] on button "Imprimir comprovante" at bounding box center [448, 295] width 123 height 24
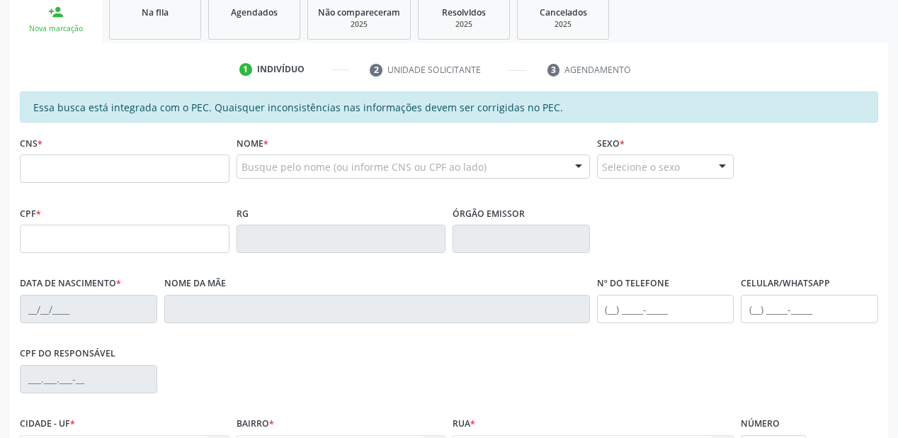
scroll to position [200, 0]
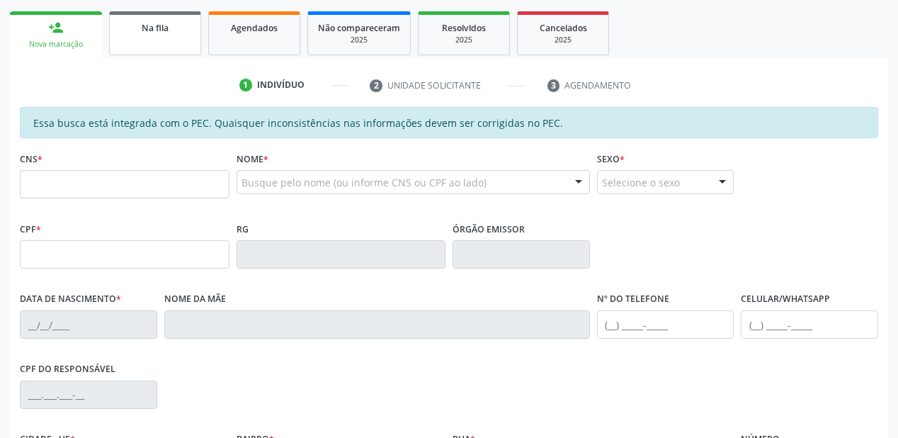
click at [178, 45] on link "Na fila" at bounding box center [155, 33] width 92 height 44
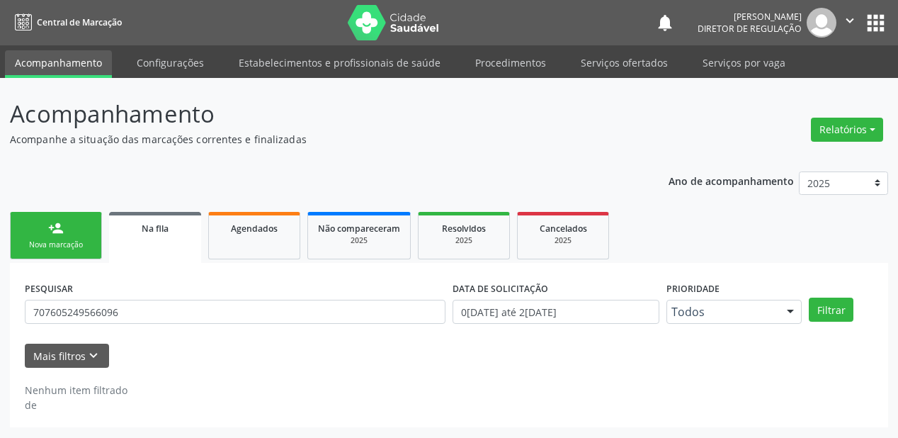
scroll to position [0, 0]
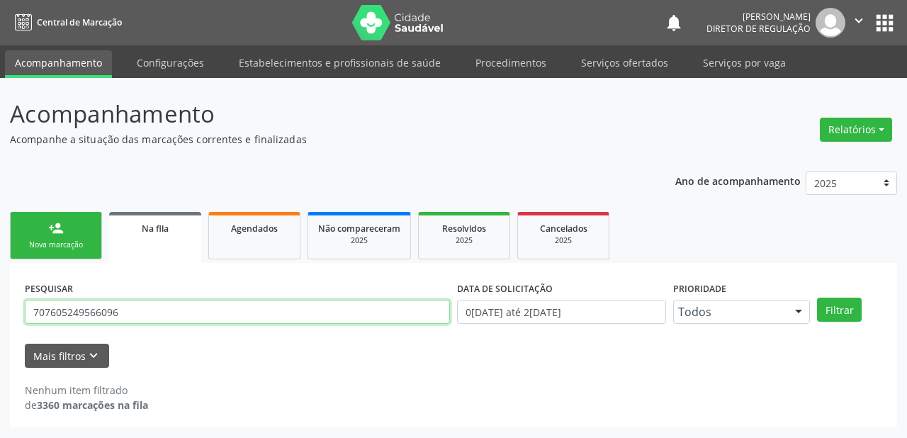
click at [130, 308] on input "707605249566096" at bounding box center [237, 312] width 425 height 24
type input "7"
type input "708605526044186"
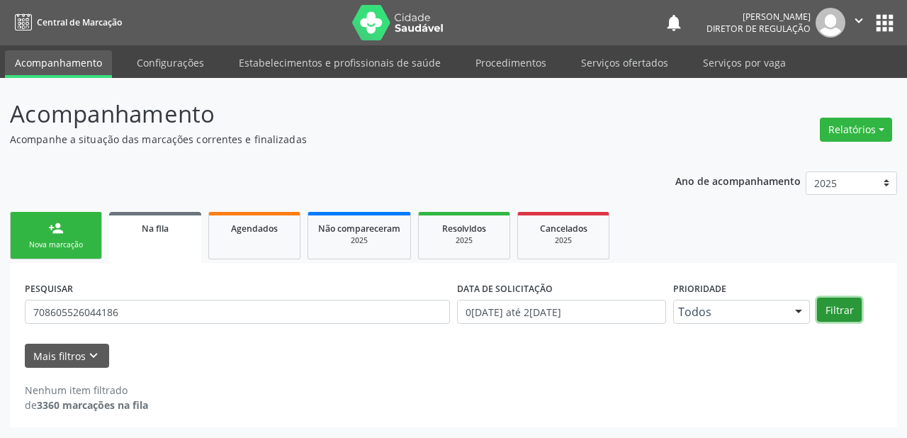
click at [844, 312] on button "Filtrar" at bounding box center [839, 309] width 45 height 24
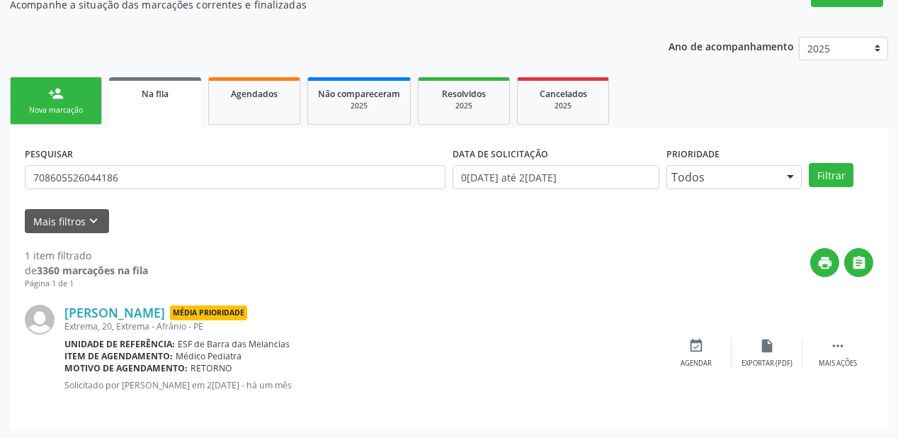
scroll to position [136, 0]
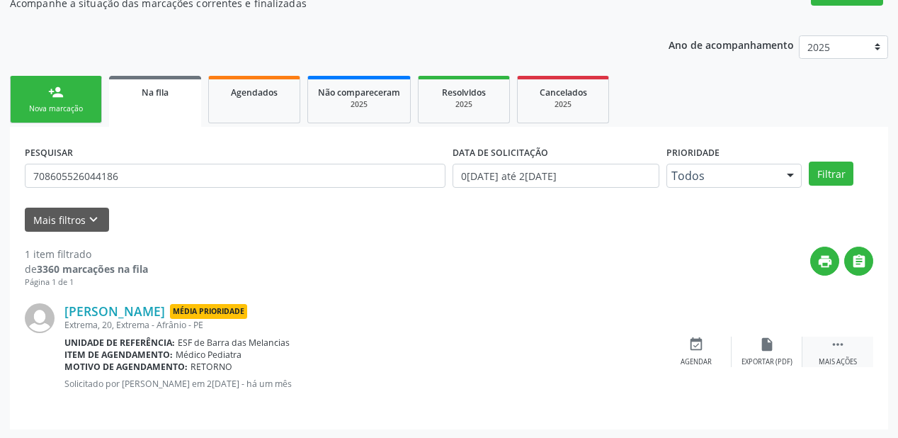
click at [834, 339] on icon "" at bounding box center [838, 344] width 16 height 16
click at [490, 357] on div "Agendar" at bounding box center [483, 362] width 31 height 10
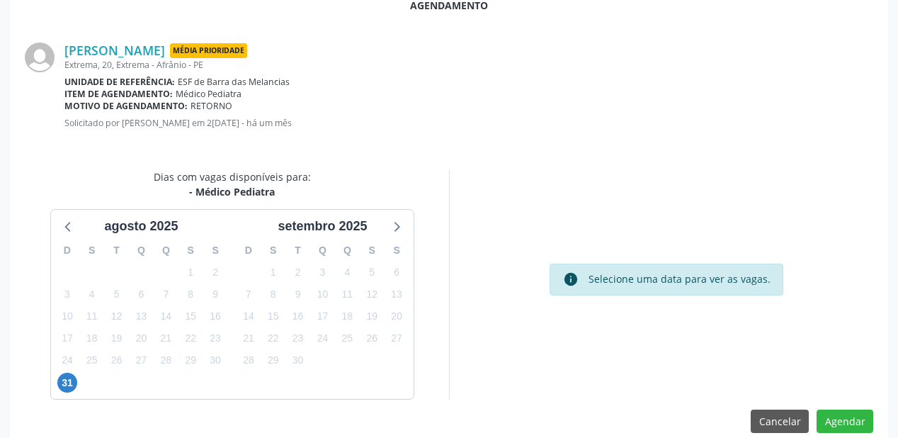
scroll to position [298, 0]
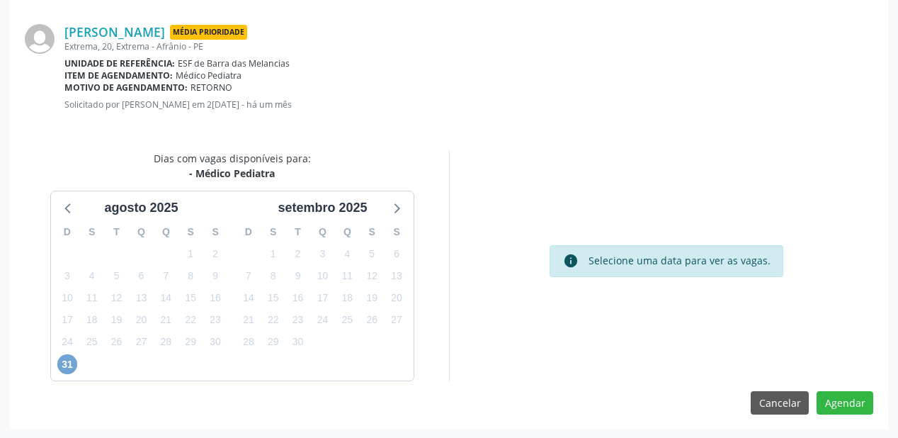
click at [71, 361] on span "31" at bounding box center [67, 364] width 20 height 20
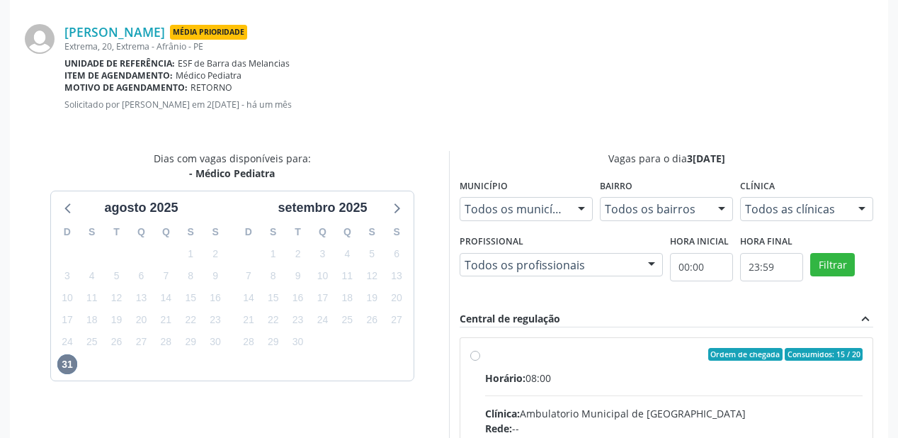
click at [480, 361] on input "Ordem de chegada Consumidos: 15 / 20 Horário: 08:00 Clínica: Ambulatorio Munici…" at bounding box center [475, 354] width 10 height 13
radio input "true"
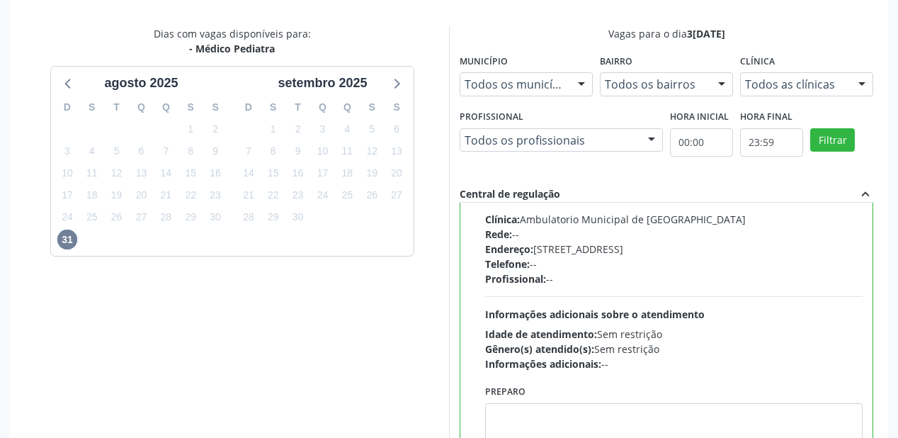
scroll to position [528, 0]
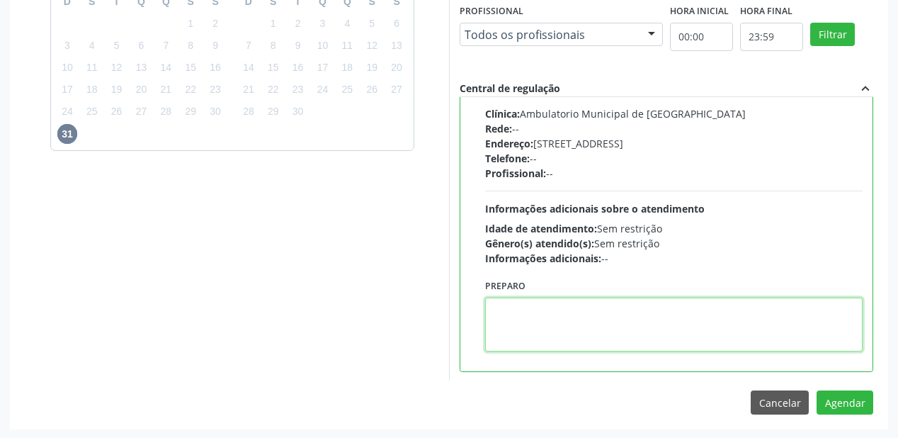
click at [719, 346] on textarea at bounding box center [674, 324] width 378 height 54
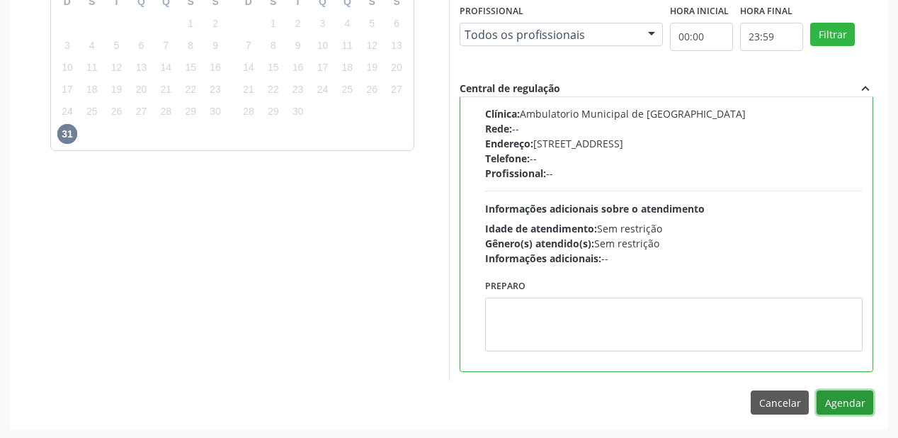
click at [837, 397] on button "Agendar" at bounding box center [845, 402] width 57 height 24
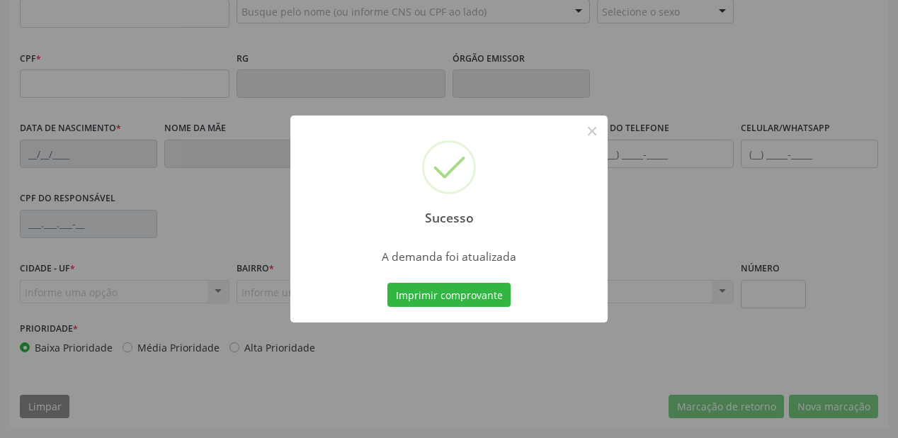
scroll to position [370, 0]
click at [477, 300] on button "Imprimir comprovante" at bounding box center [448, 295] width 123 height 24
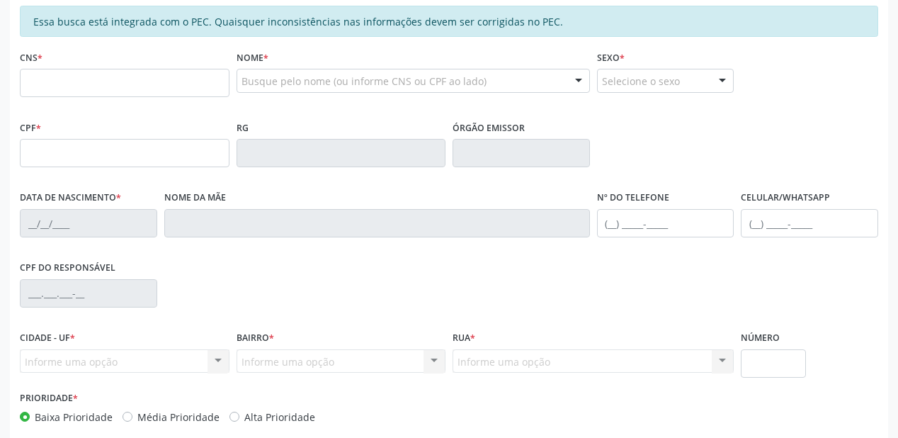
scroll to position [200, 0]
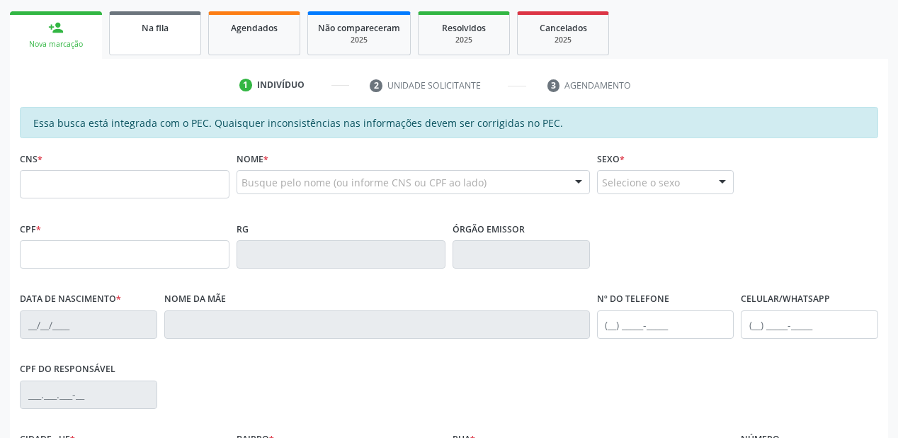
click at [164, 26] on span "Na fila" at bounding box center [155, 28] width 27 height 12
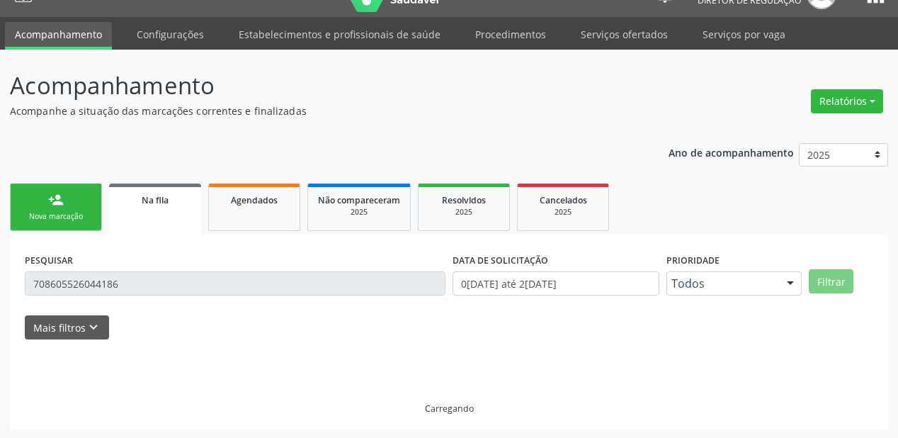
scroll to position [0, 0]
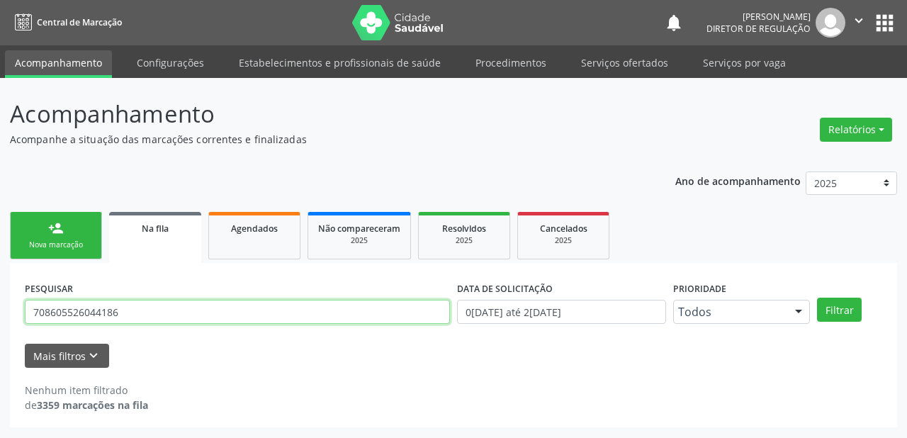
click at [138, 317] on input "708605526044186" at bounding box center [237, 312] width 425 height 24
type input "7"
type input "709607656537778"
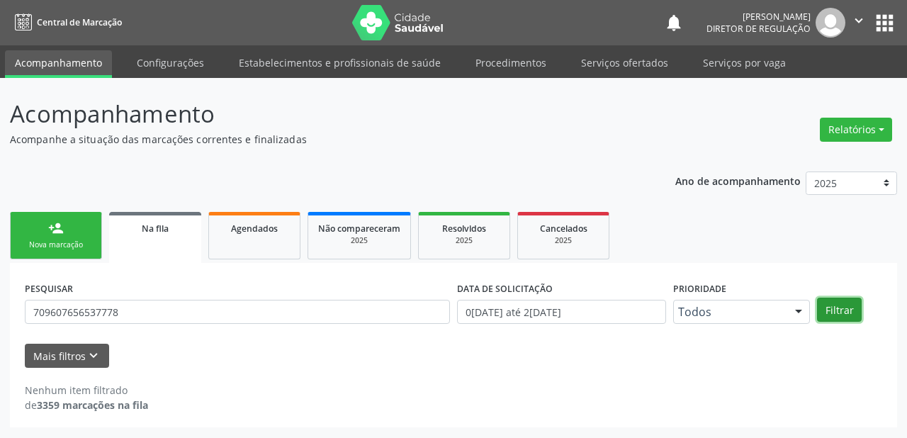
click at [839, 313] on button "Filtrar" at bounding box center [839, 309] width 45 height 24
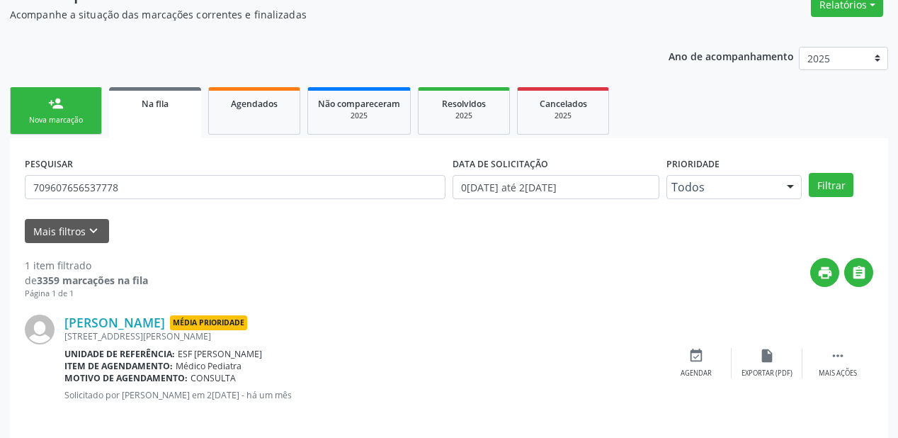
scroll to position [136, 0]
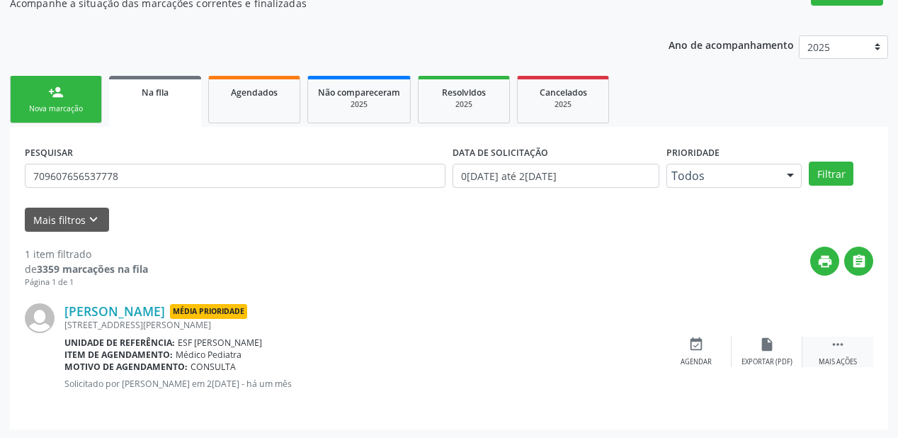
click at [829, 340] on div " Mais ações" at bounding box center [838, 351] width 71 height 30
click at [494, 348] on div "event_available Agendar" at bounding box center [483, 351] width 71 height 30
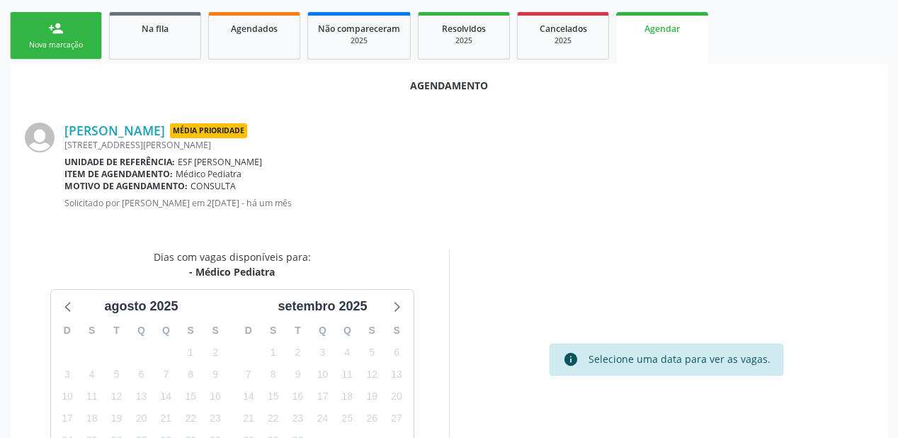
scroll to position [298, 0]
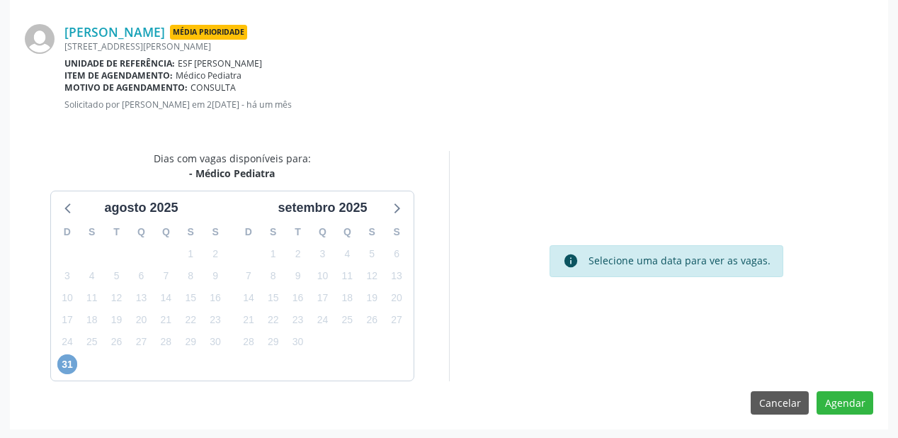
click at [68, 363] on span "31" at bounding box center [67, 364] width 20 height 20
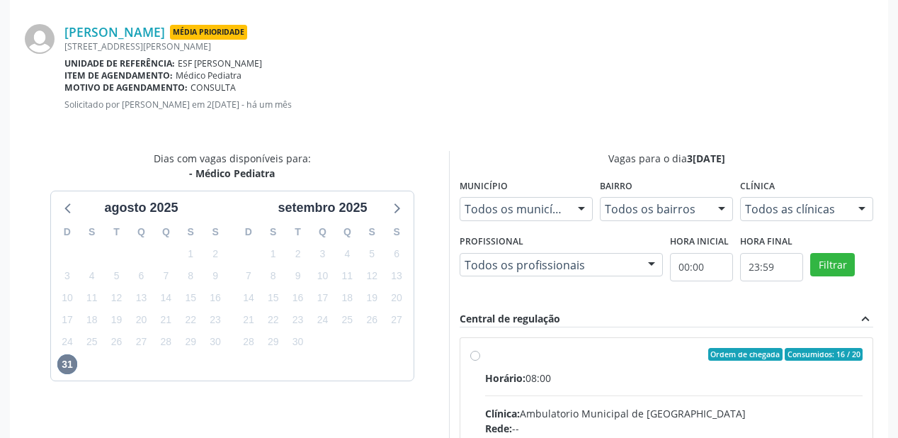
click at [649, 383] on div "Horário: 08:00" at bounding box center [674, 377] width 378 height 15
click at [480, 361] on input "Ordem de chegada Consumidos: 16 / 20 Horário: 08:00 Clínica: Ambulatorio Munici…" at bounding box center [475, 354] width 10 height 13
radio input "true"
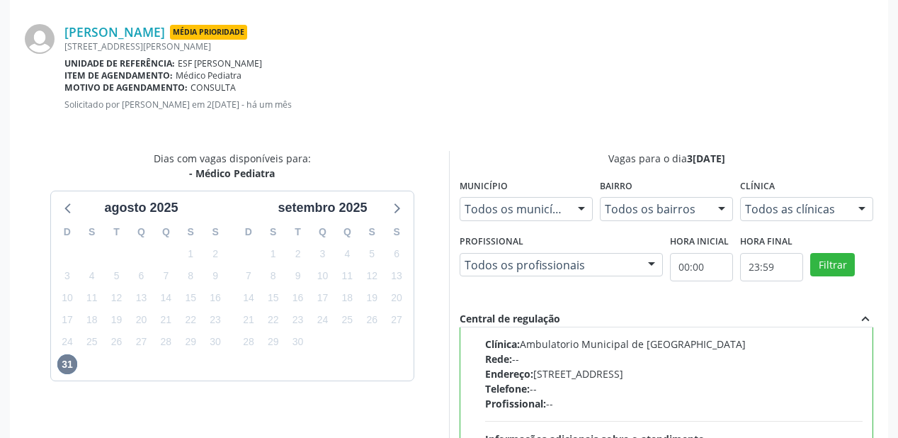
scroll to position [525, 0]
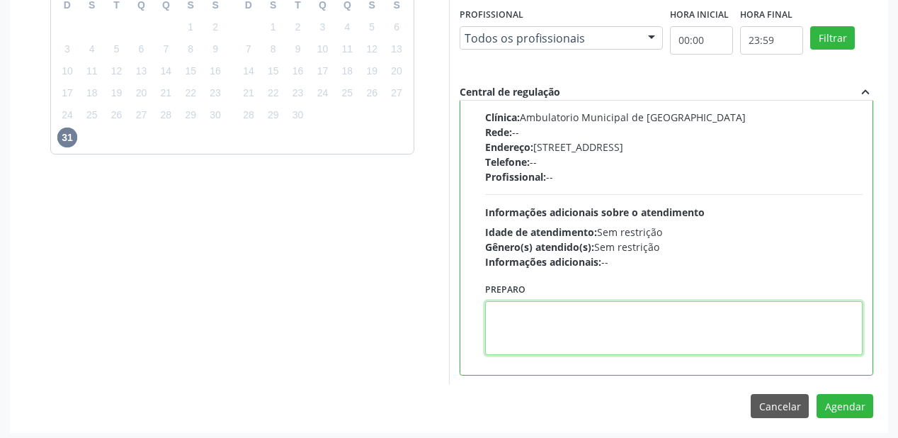
click at [540, 331] on textarea at bounding box center [674, 328] width 378 height 54
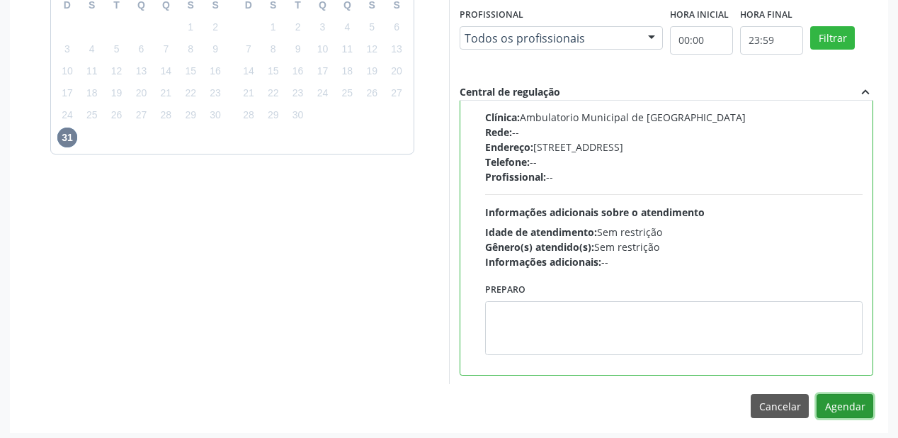
click at [833, 405] on button "Agendar" at bounding box center [845, 406] width 57 height 24
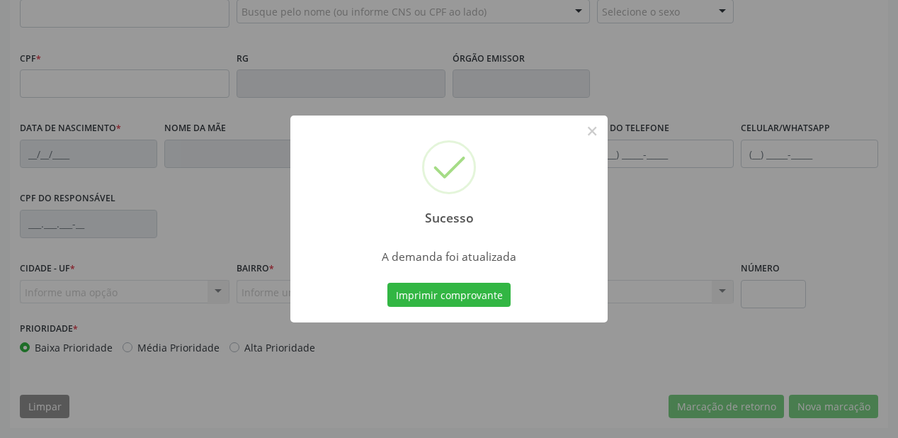
scroll to position [370, 0]
click at [445, 297] on button "Imprimir comprovante" at bounding box center [448, 295] width 123 height 24
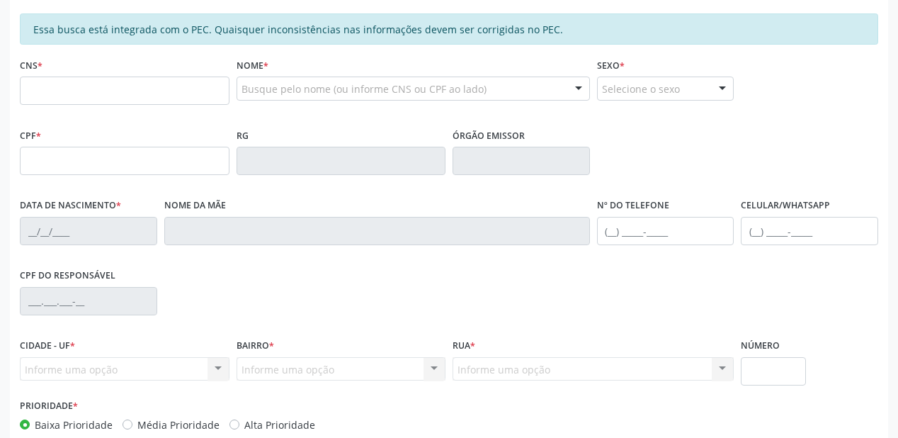
scroll to position [144, 0]
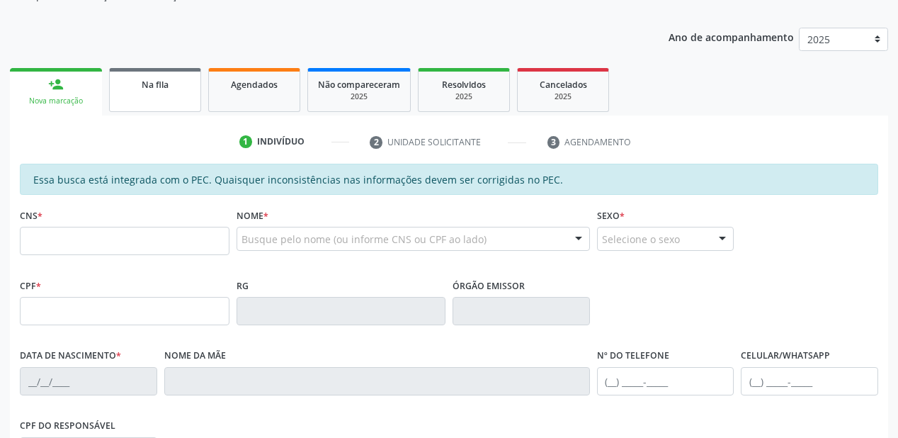
click at [166, 101] on link "Na fila" at bounding box center [155, 90] width 92 height 44
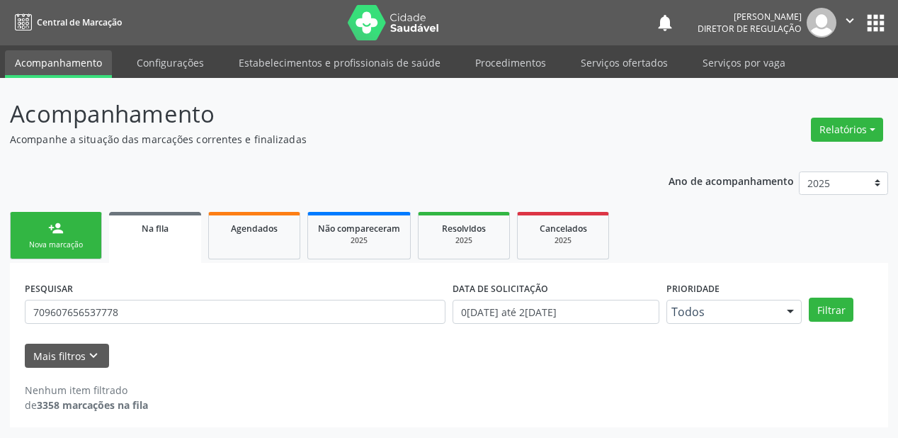
scroll to position [0, 0]
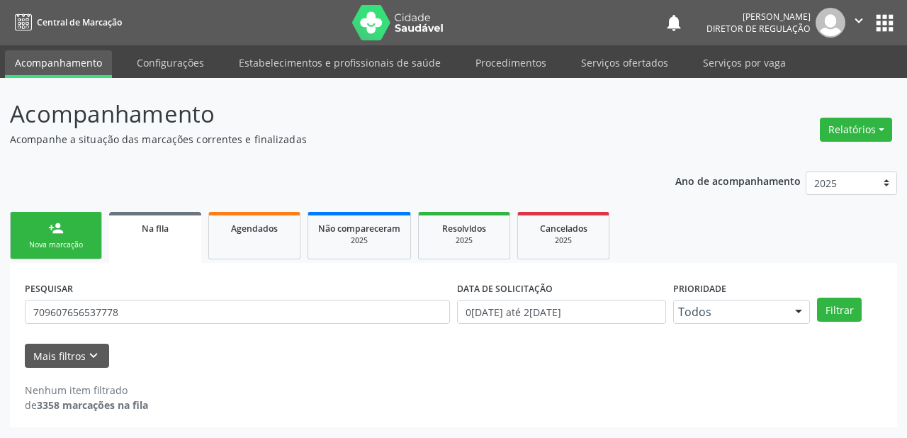
click at [76, 244] on div "Nova marcação" at bounding box center [56, 244] width 71 height 11
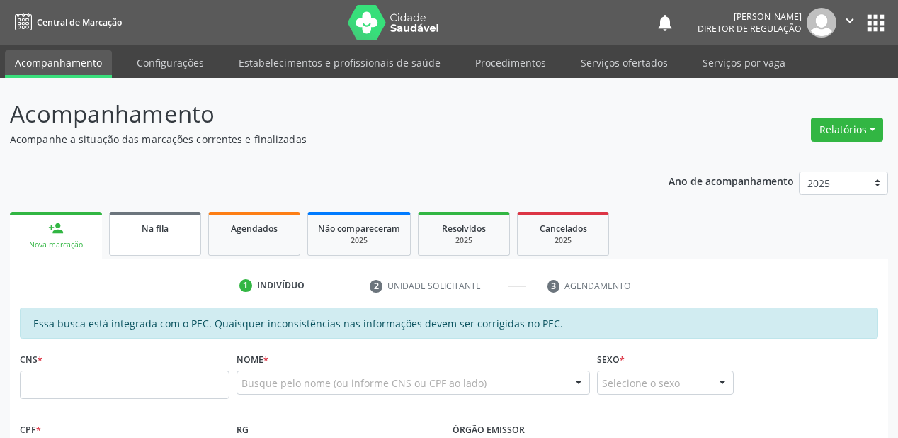
click at [154, 229] on span "Na fila" at bounding box center [155, 228] width 27 height 12
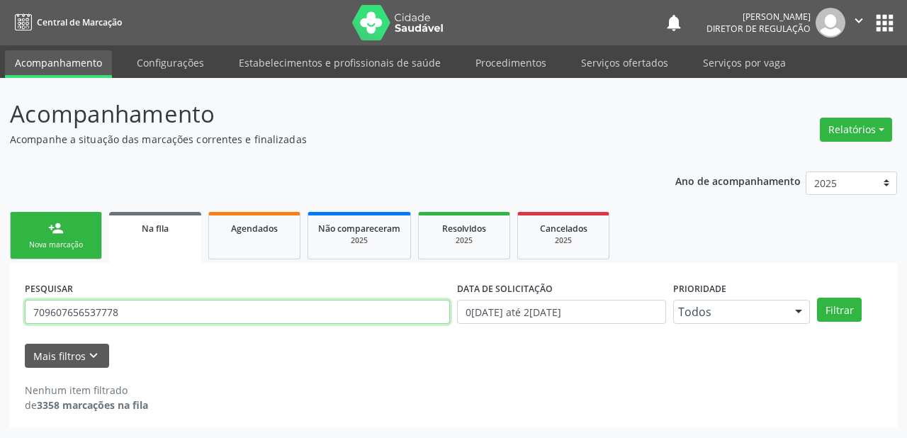
click at [137, 314] on input "709607656537778" at bounding box center [237, 312] width 425 height 24
type input "7"
type input "704004638798255"
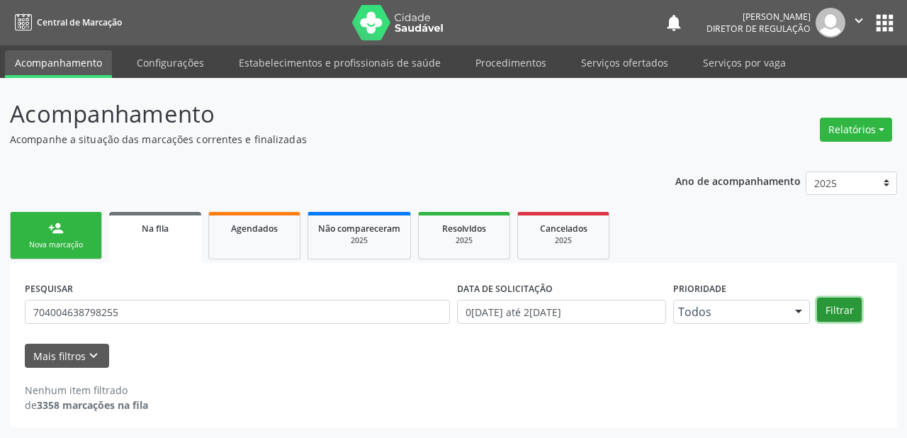
click at [839, 311] on button "Filtrar" at bounding box center [839, 309] width 45 height 24
click at [56, 237] on link "person_add Nova marcação" at bounding box center [56, 235] width 92 height 47
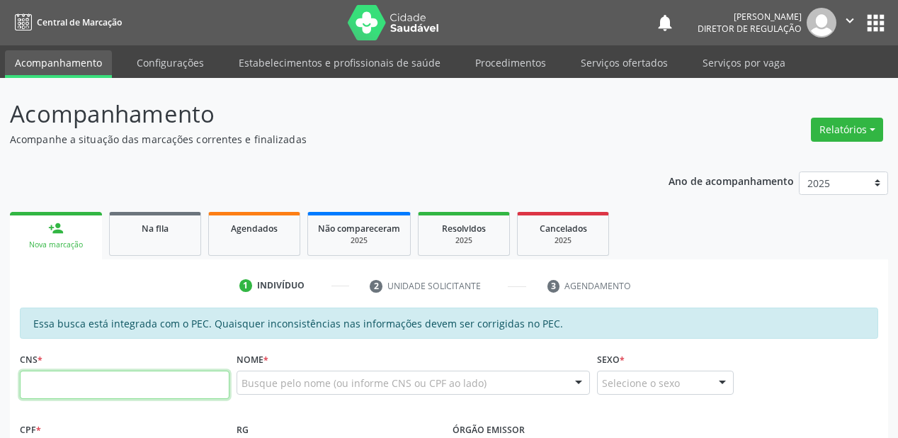
click at [82, 391] on input "text" at bounding box center [125, 384] width 210 height 28
click at [81, 382] on input "text" at bounding box center [125, 384] width 210 height 28
type input "705 0046 3879 8255"
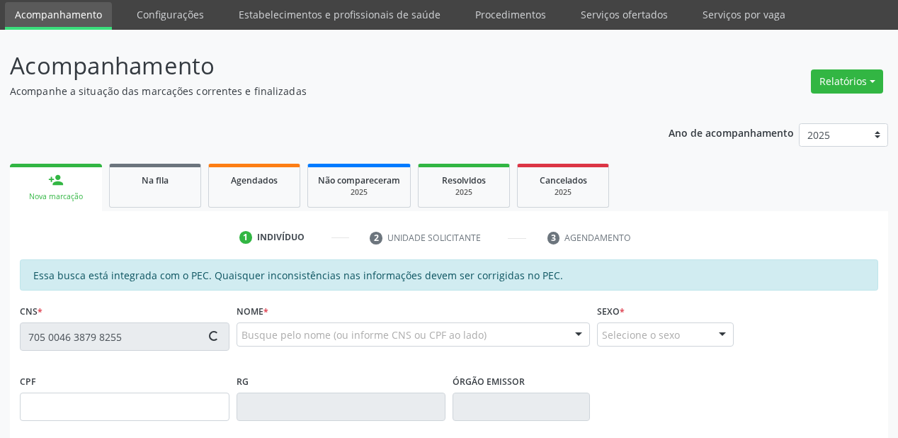
type input "161.915.064-65"
type input "11/01/2019"
type input "Fabiana de Sousa Lima"
type input "(87) 98811-0006"
type input "S/N"
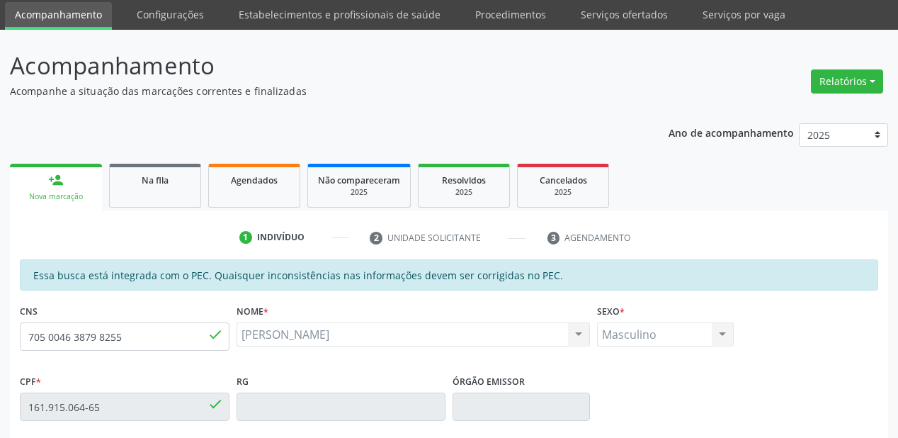
scroll to position [340, 0]
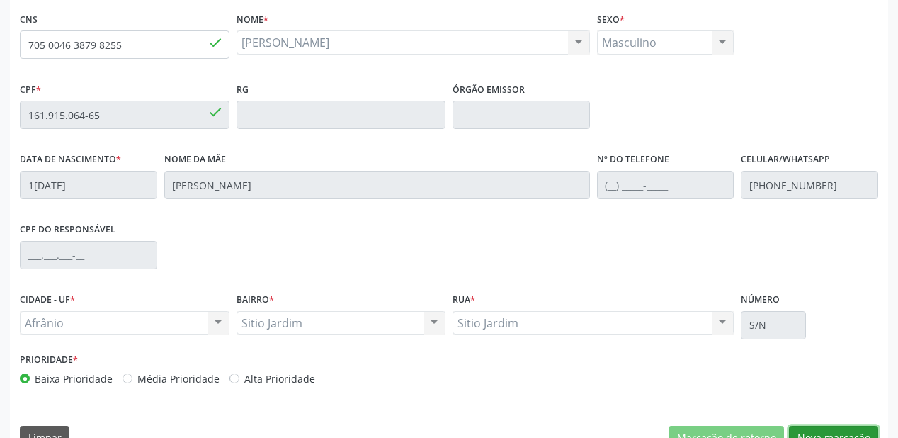
click at [816, 431] on button "Nova marcação" at bounding box center [833, 438] width 89 height 24
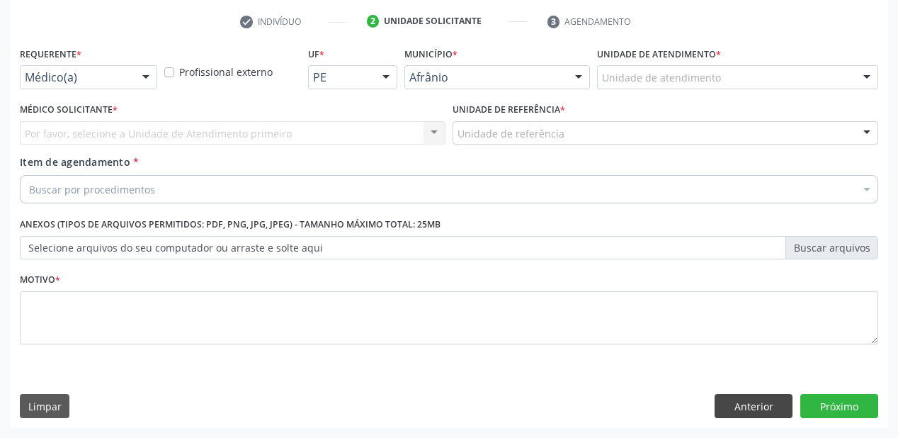
scroll to position [263, 0]
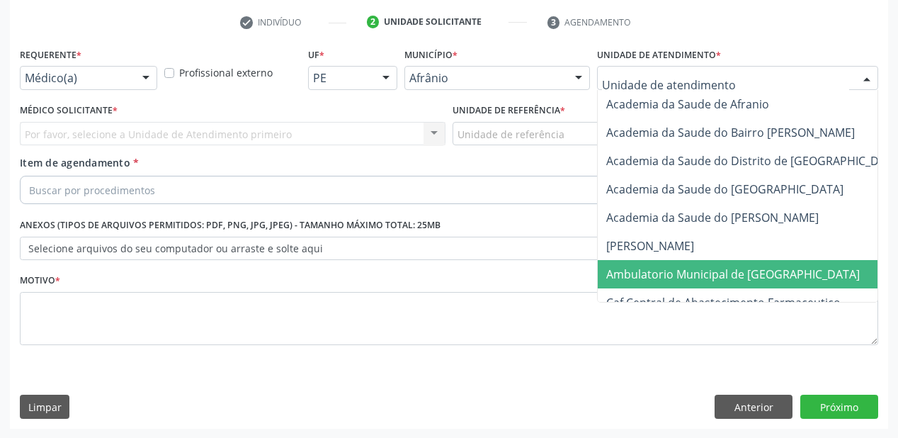
drag, startPoint x: 625, startPoint y: 270, endPoint x: 583, endPoint y: 244, distance: 49.3
click at [624, 270] on span "Ambulatorio Municipal de [GEOGRAPHIC_DATA]" at bounding box center [733, 274] width 254 height 16
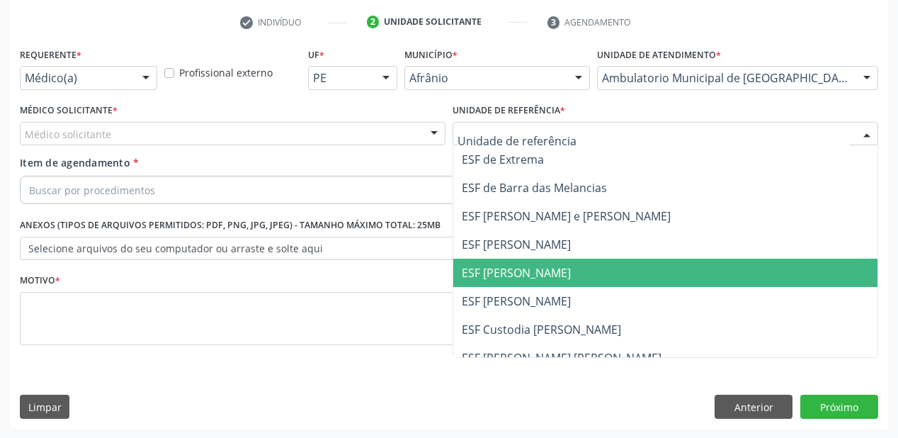
click at [477, 268] on span "ESF [PERSON_NAME]" at bounding box center [516, 273] width 109 height 16
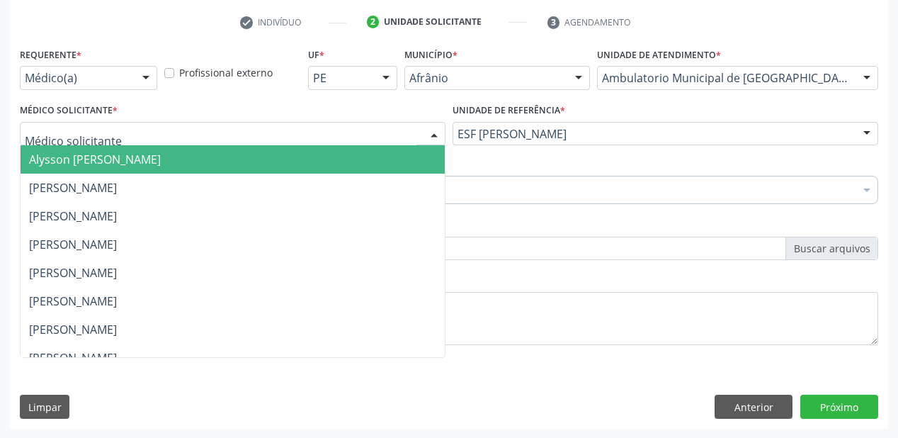
drag, startPoint x: 63, startPoint y: 135, endPoint x: 70, endPoint y: 150, distance: 17.1
drag, startPoint x: 71, startPoint y: 152, endPoint x: 72, endPoint y: 167, distance: 15.6
click at [71, 153] on span "Alysson Rodrigo Ferreira Cavalcanti" at bounding box center [95, 160] width 132 height 16
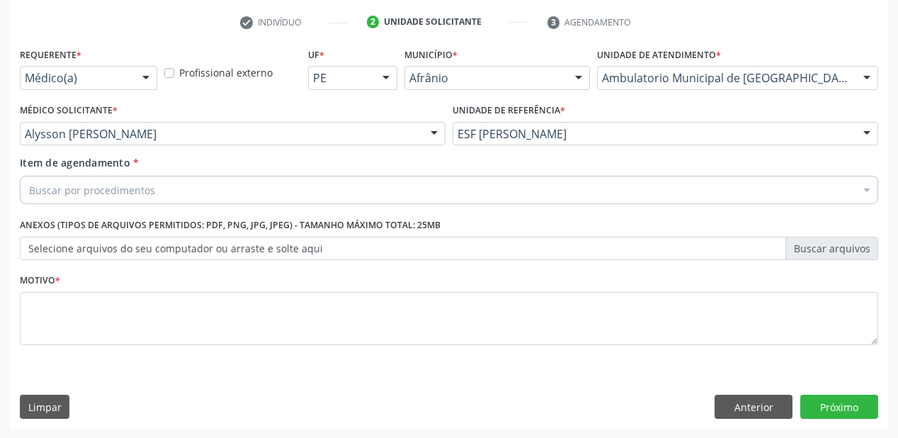
click at [71, 178] on div "Buscar por procedimentos" at bounding box center [449, 190] width 858 height 28
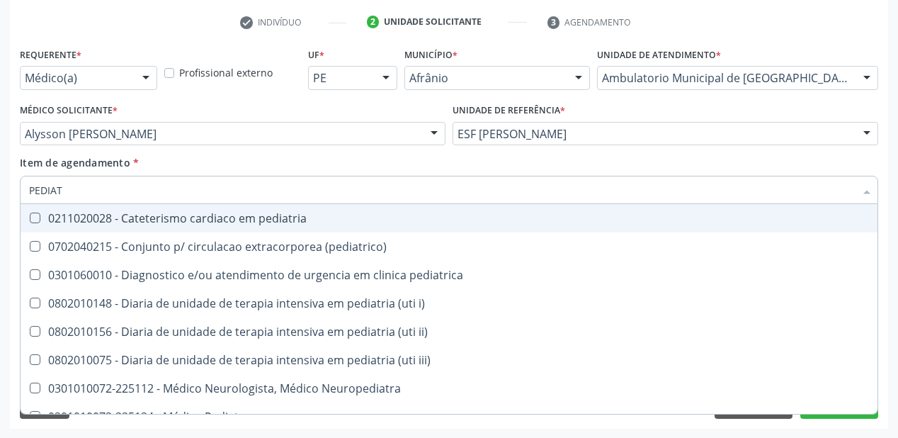
type input "PEDIATR"
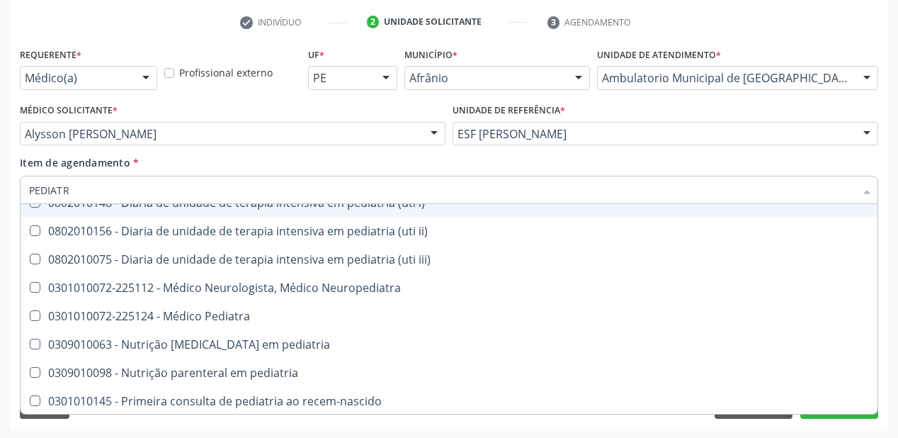
scroll to position [102, 0]
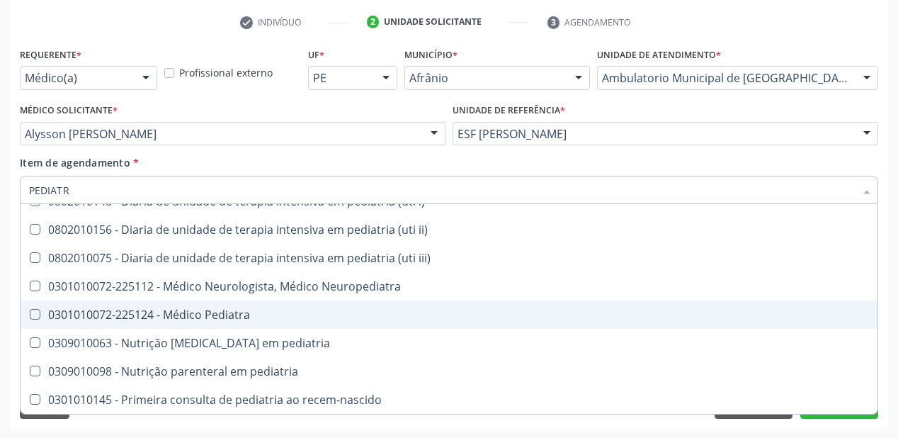
click at [139, 309] on div "0301010072-225124 - Médico Pediatra" at bounding box center [449, 314] width 840 height 11
checkbox Pediatra "true"
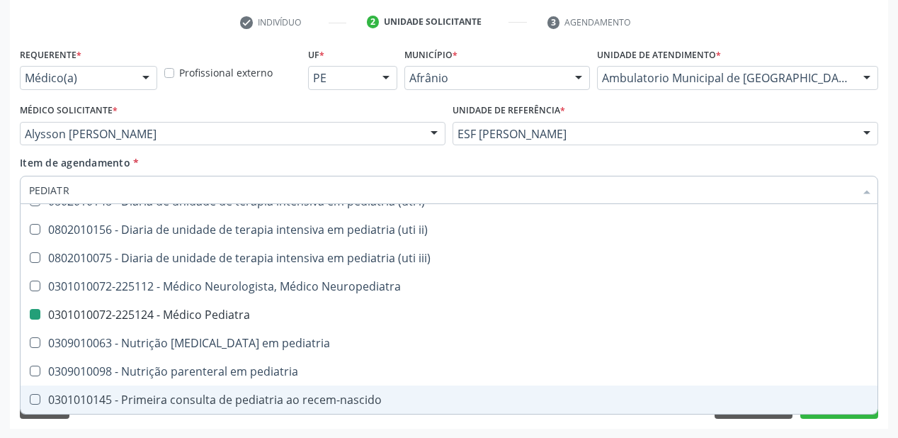
click at [105, 427] on div "Requerente * Médico(a) Médico(a) Enfermeiro(a) Paciente Nenhum resultado encont…" at bounding box center [449, 236] width 878 height 385
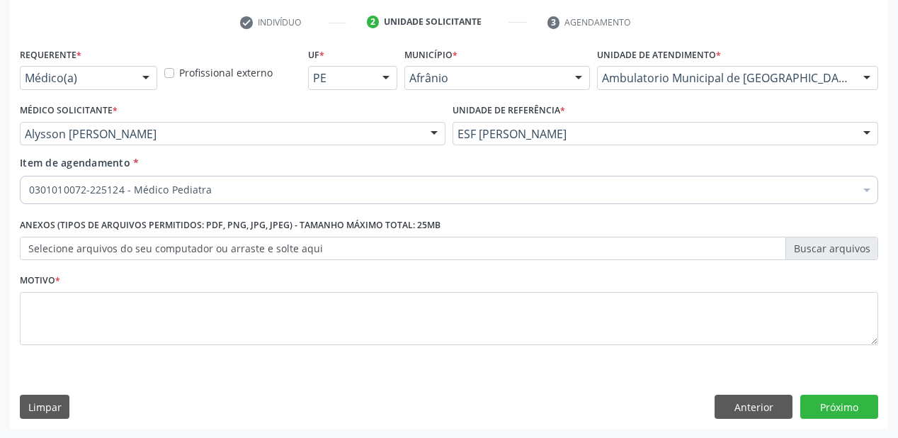
scroll to position [0, 0]
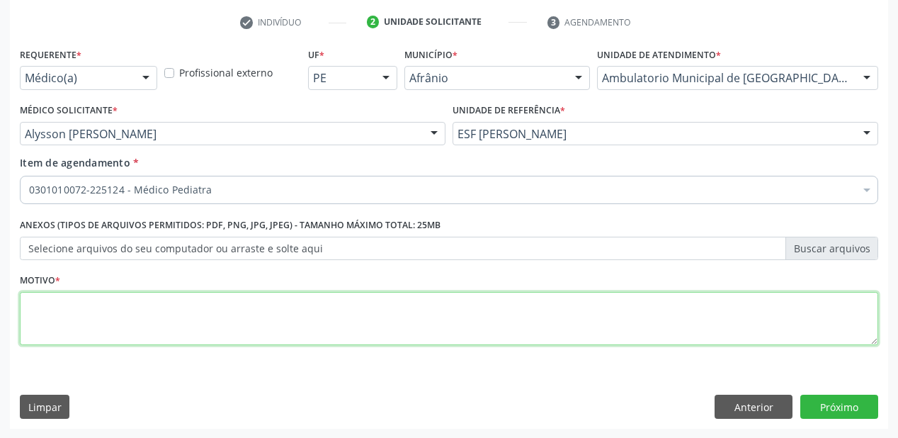
click at [85, 309] on textarea at bounding box center [449, 319] width 858 height 54
type textarea "*"
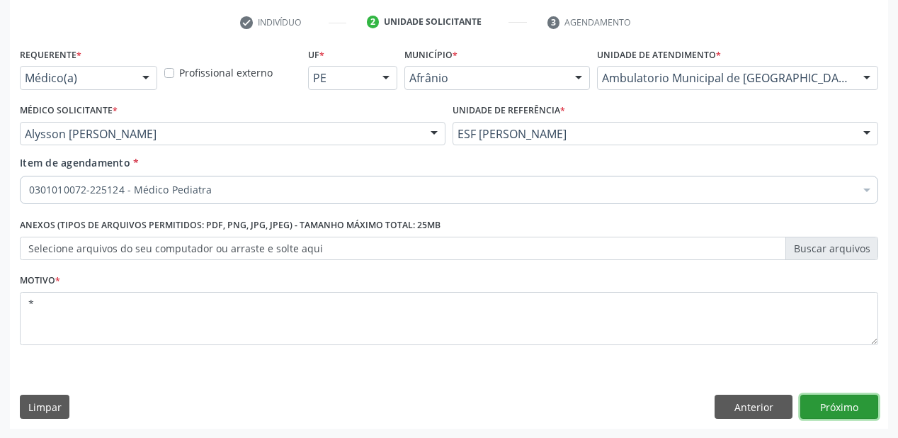
click at [848, 404] on button "Próximo" at bounding box center [839, 407] width 78 height 24
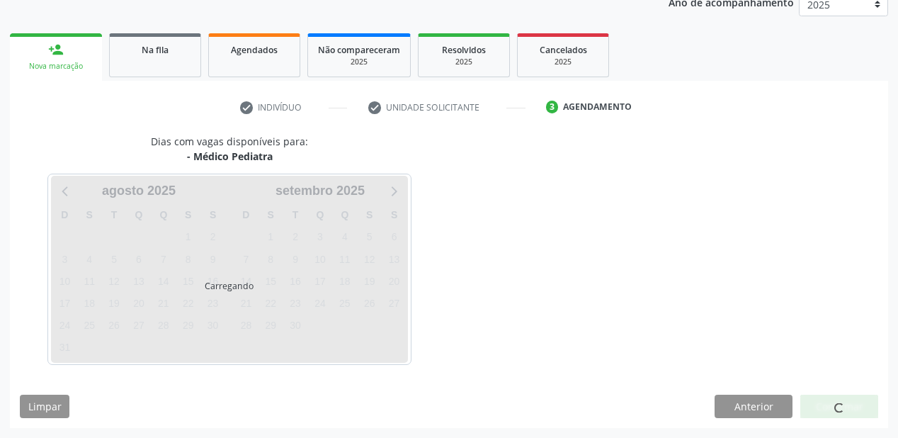
scroll to position [178, 0]
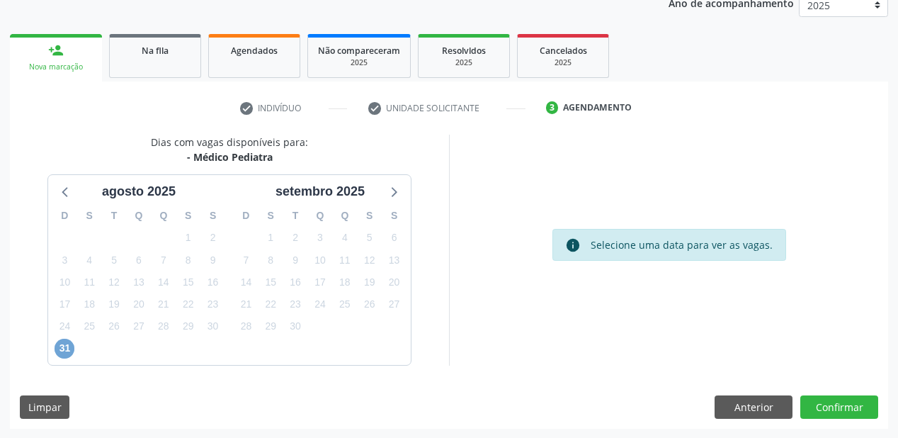
click at [64, 353] on span "31" at bounding box center [65, 349] width 20 height 20
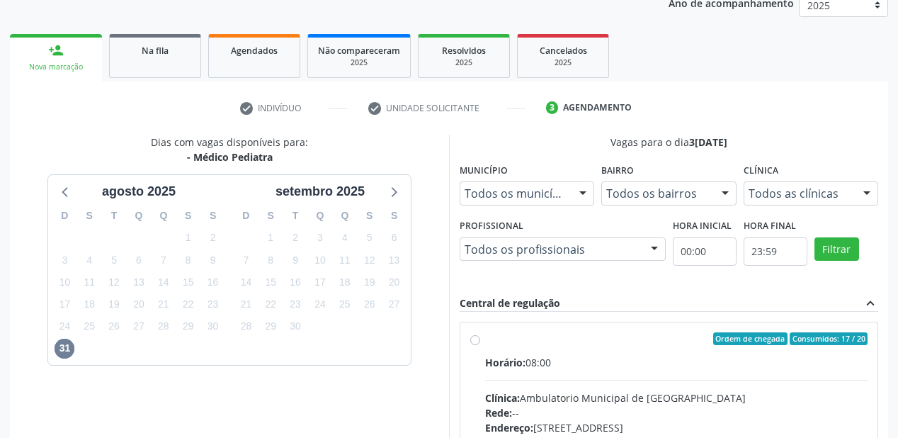
click at [596, 356] on div "Horário: 08:00" at bounding box center [676, 362] width 382 height 15
click at [480, 345] on input "Ordem de chegada Consumidos: 17 / 20 Horário: 08:00 Clínica: Ambulatorio Munici…" at bounding box center [475, 338] width 10 height 13
radio input "true"
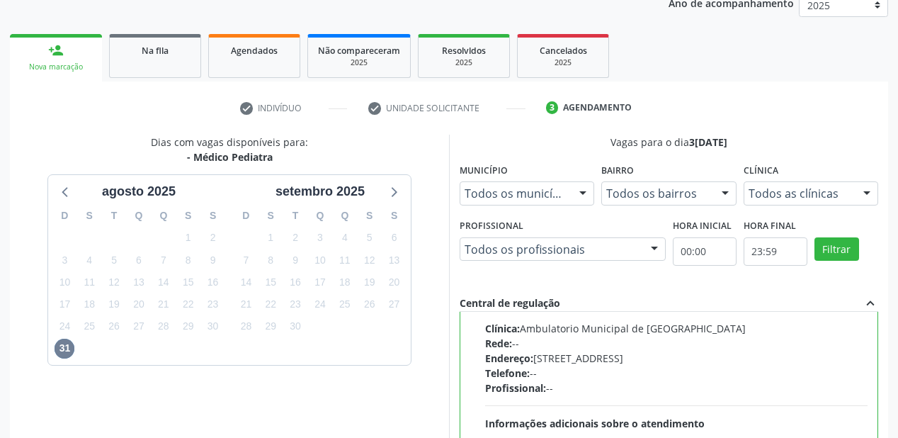
scroll to position [408, 0]
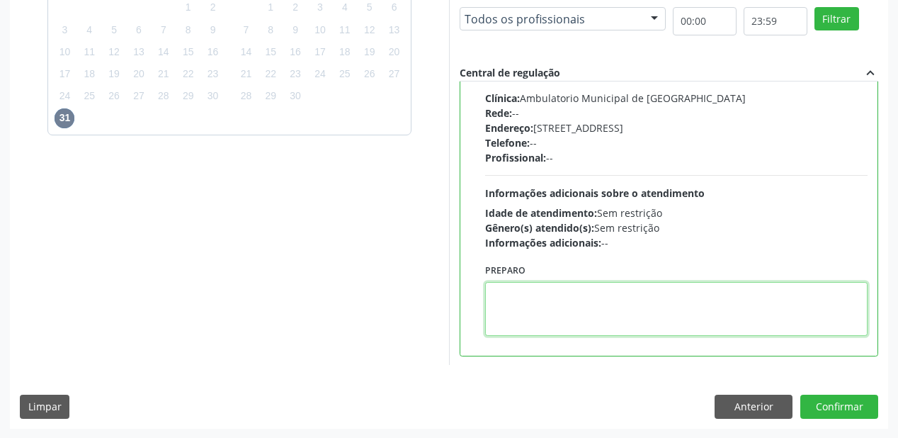
click at [635, 326] on textarea at bounding box center [676, 309] width 382 height 54
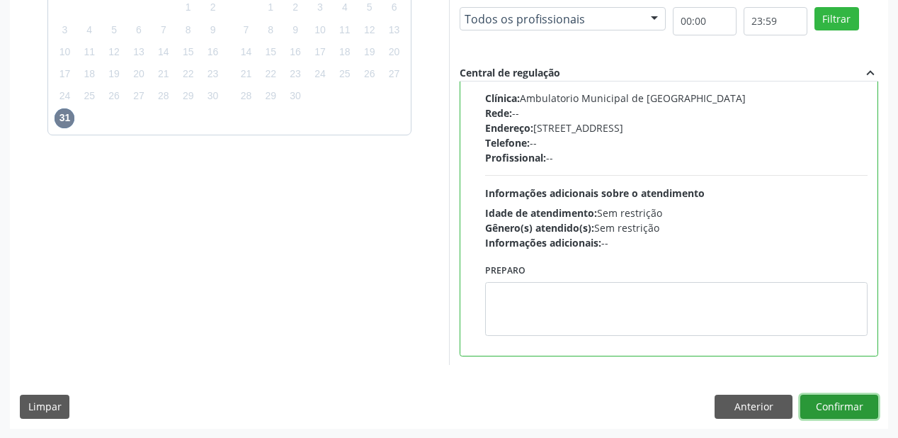
click at [819, 413] on button "Confirmar" at bounding box center [839, 407] width 78 height 24
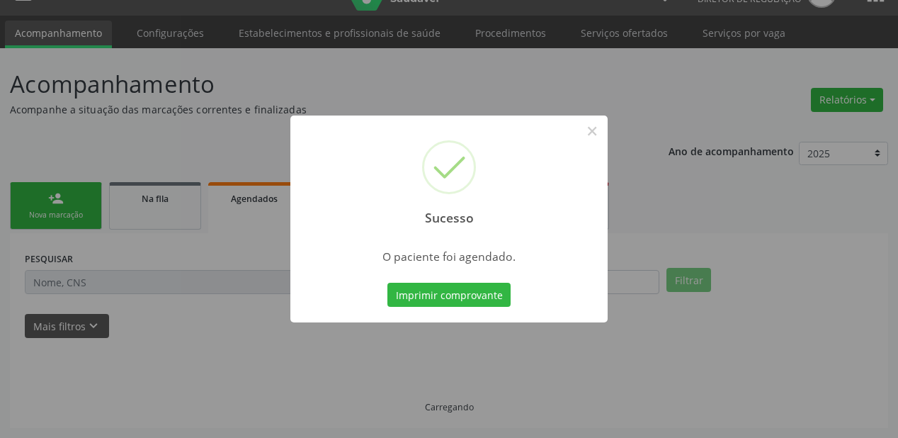
scroll to position [28, 0]
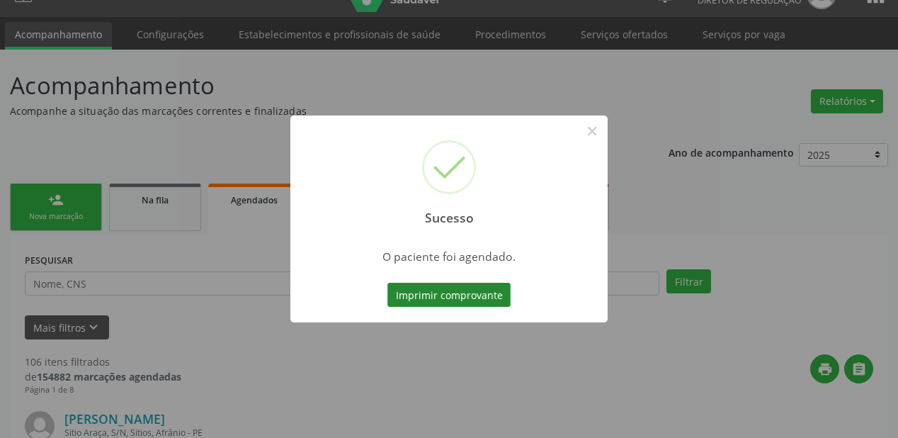
click at [474, 283] on button "Imprimir comprovante" at bounding box center [448, 295] width 123 height 24
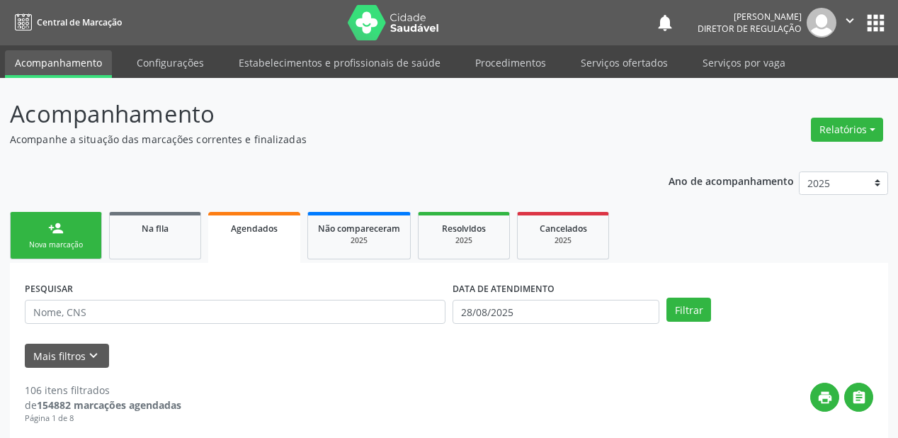
scroll to position [28, 0]
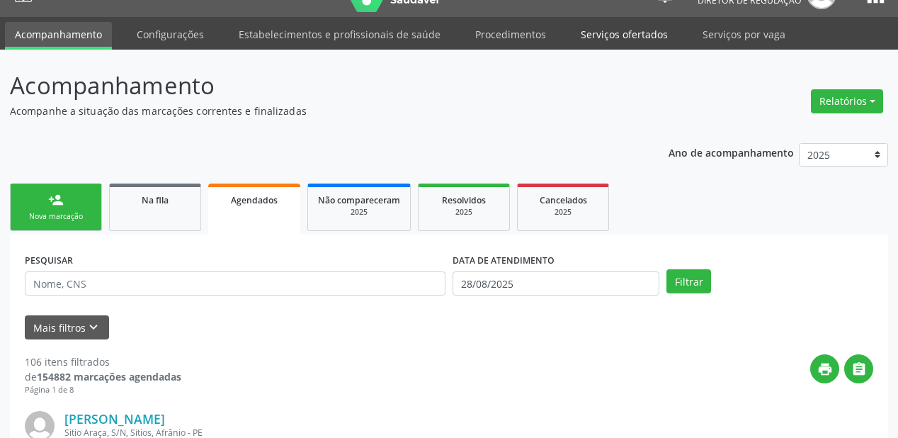
click at [606, 33] on link "Serviços ofertados" at bounding box center [624, 34] width 107 height 25
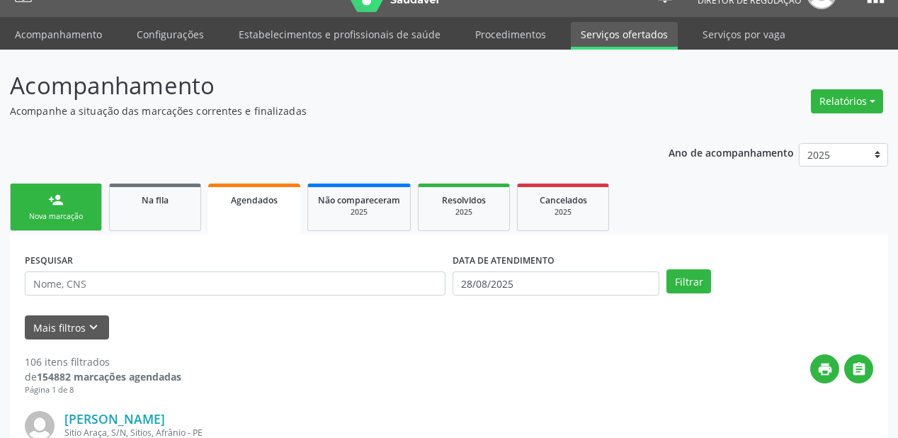
click at [606, 33] on link "Serviços ofertados" at bounding box center [624, 36] width 107 height 28
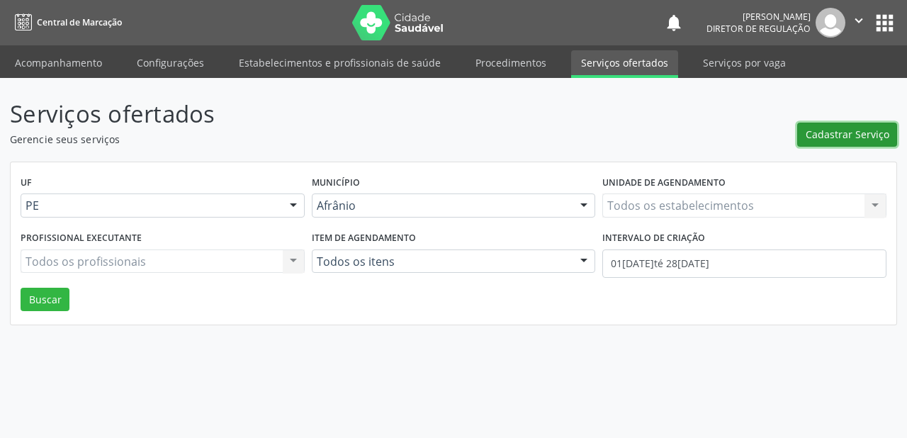
click at [829, 131] on span "Cadastrar Serviço" at bounding box center [847, 134] width 84 height 15
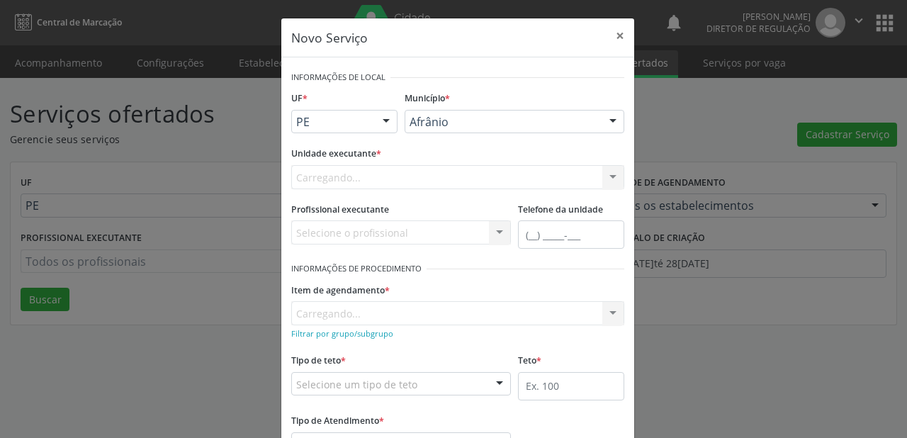
click at [404, 118] on div "Afrânio" at bounding box center [514, 122] width 220 height 24
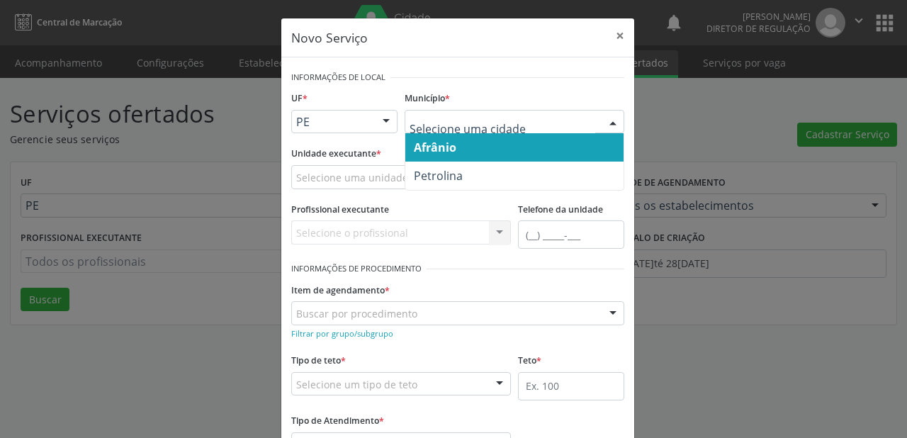
click at [450, 148] on span "Afrânio" at bounding box center [435, 148] width 42 height 16
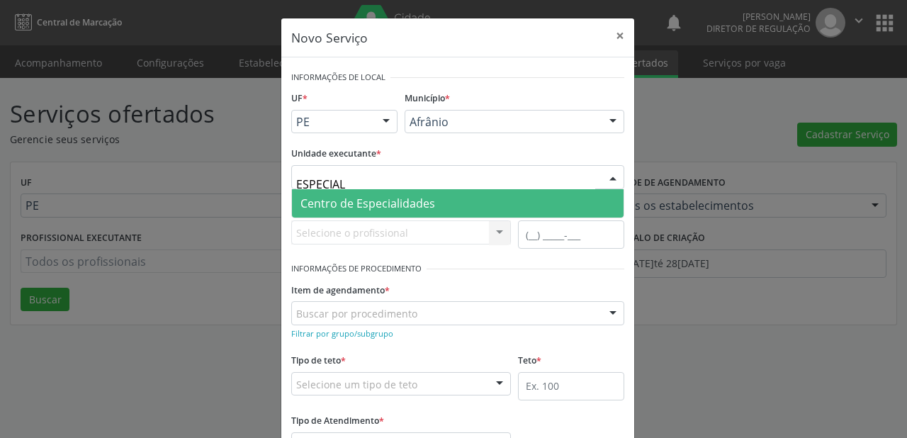
type input "ESPECIALI"
click at [377, 200] on span "Centro de Especialidades" at bounding box center [367, 203] width 135 height 16
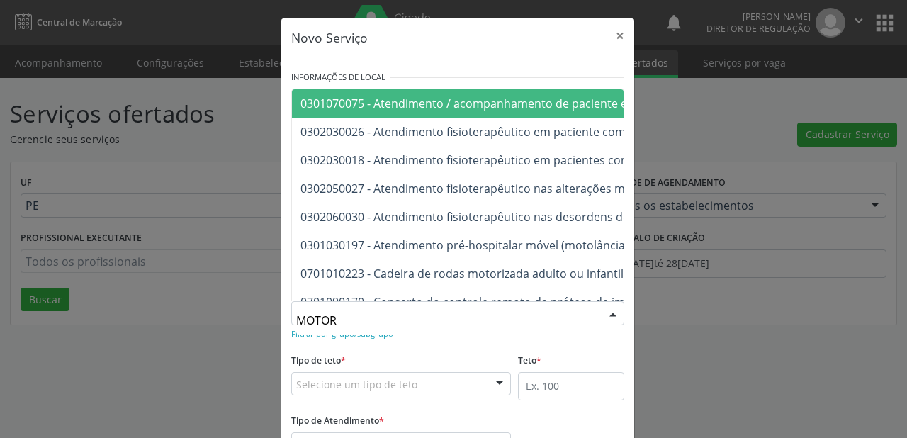
type input "MOTORA"
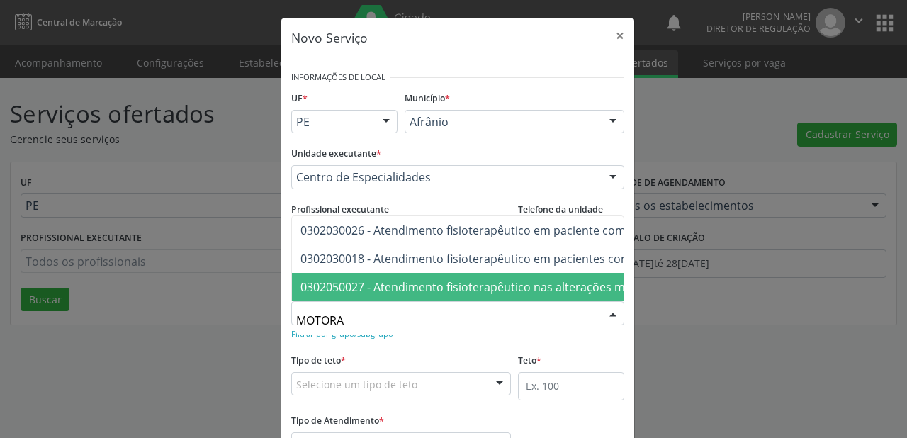
click at [375, 279] on span "0302050027 - Atendimento fisioterapêutico nas alterações motoras" at bounding box center [480, 287] width 360 height 16
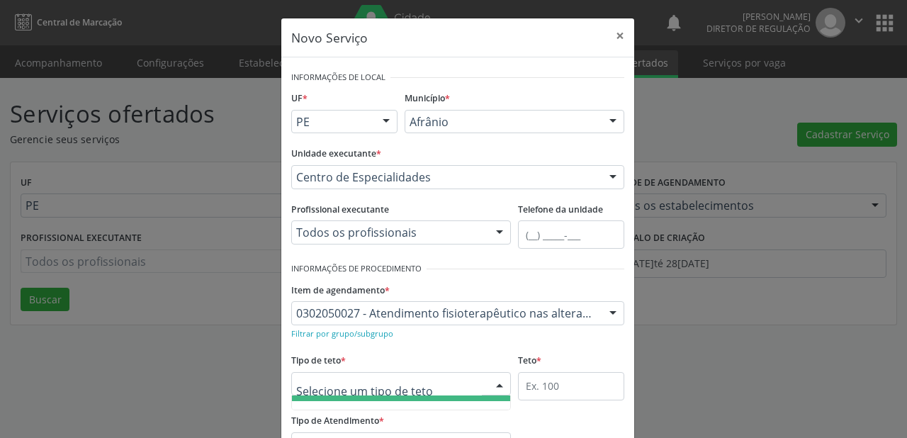
scroll to position [42, 0]
click at [354, 402] on span "Teto físico" at bounding box center [401, 395] width 218 height 28
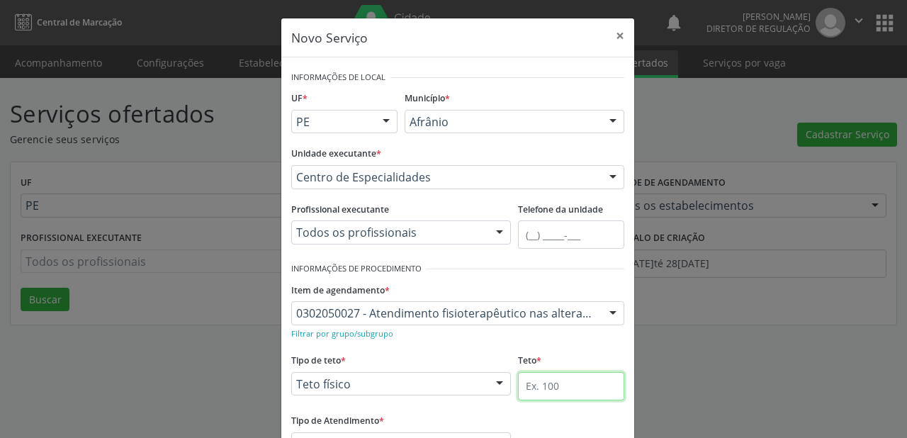
click at [541, 385] on input "text" at bounding box center [571, 386] width 106 height 28
type input "9"
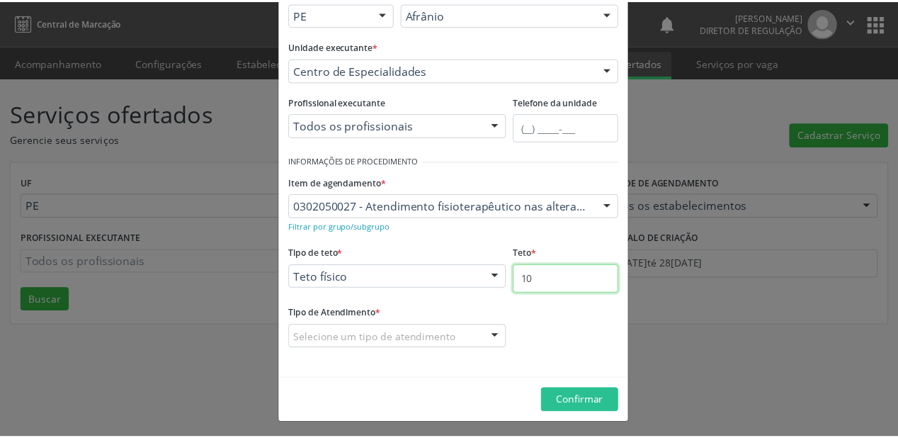
scroll to position [108, 0]
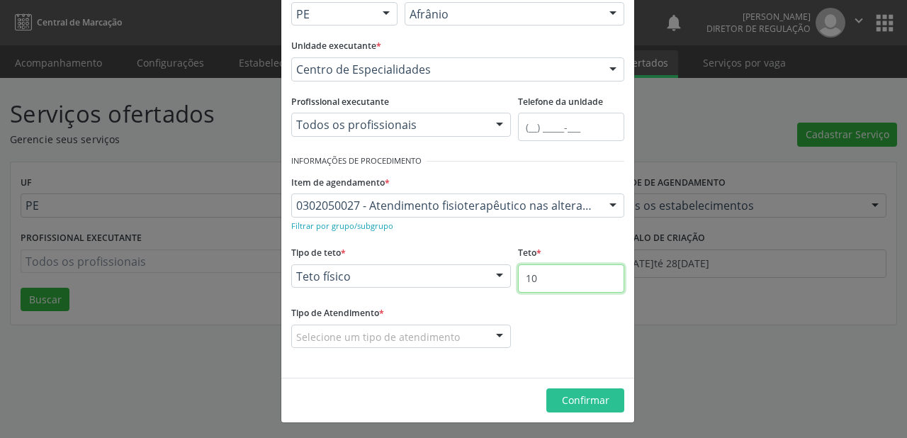
type input "10"
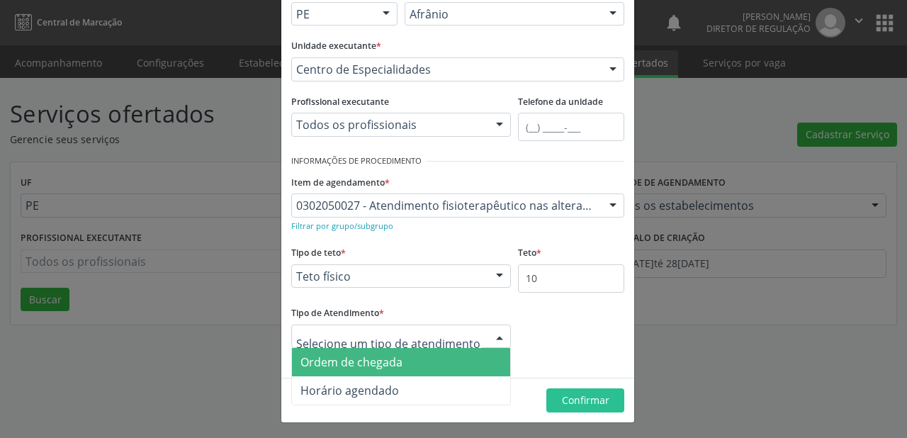
click at [356, 363] on span "Ordem de chegada" at bounding box center [351, 362] width 102 height 16
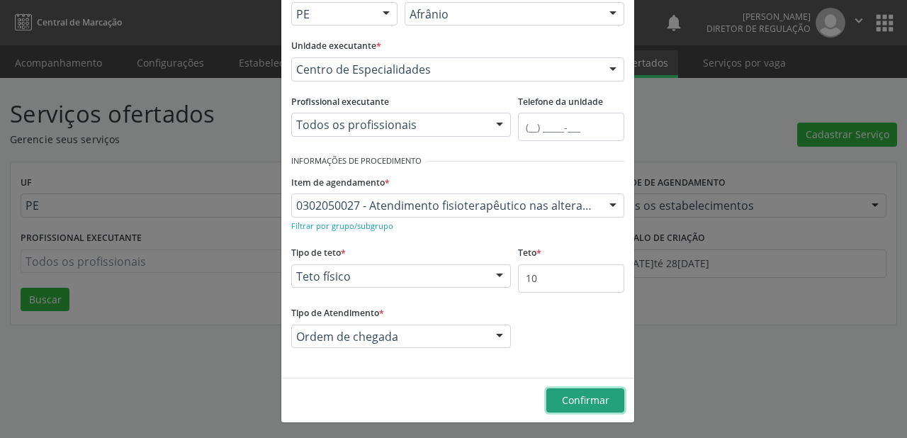
click at [583, 402] on span "Confirmar" at bounding box center [585, 399] width 47 height 13
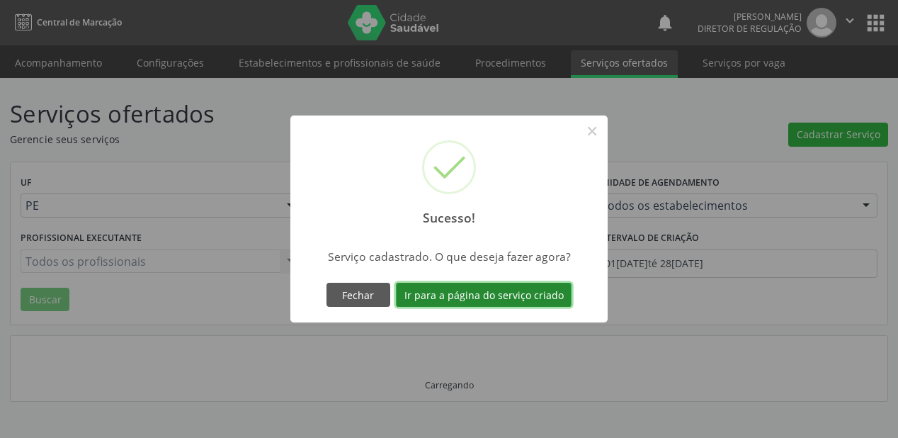
click at [465, 289] on button "Ir para a página do serviço criado" at bounding box center [484, 295] width 176 height 24
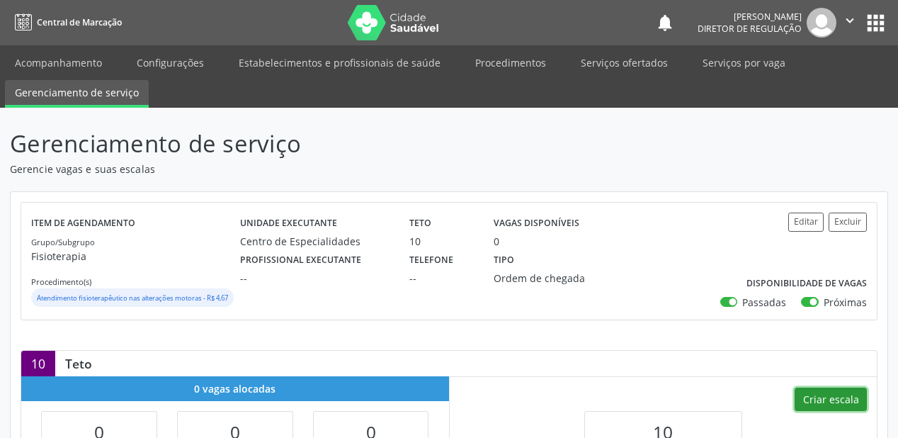
click at [829, 412] on button "Criar escala" at bounding box center [831, 399] width 72 height 24
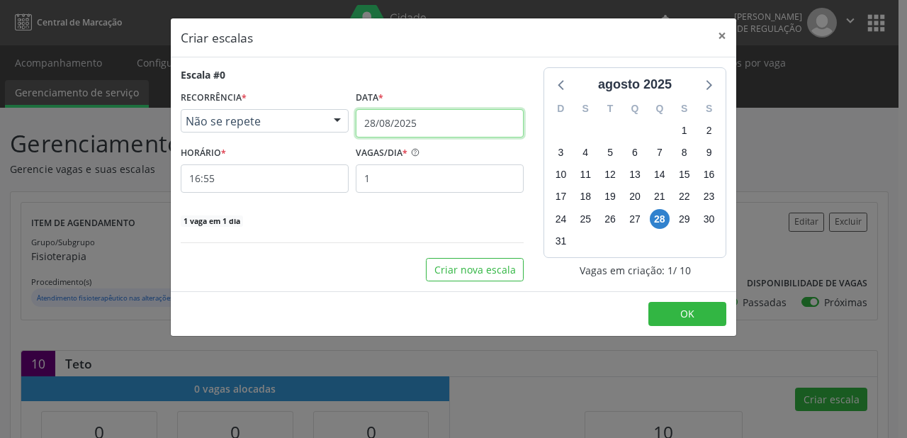
click at [387, 120] on input "28/08/2025" at bounding box center [440, 123] width 168 height 28
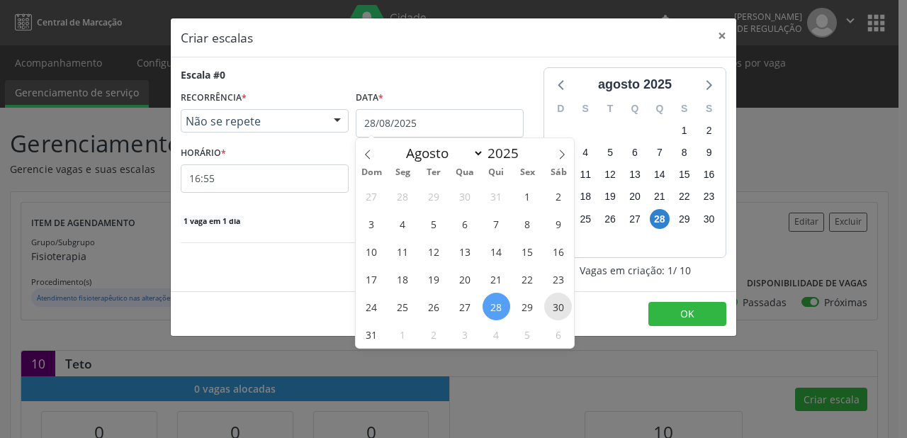
click at [555, 310] on span "30" at bounding box center [558, 307] width 28 height 28
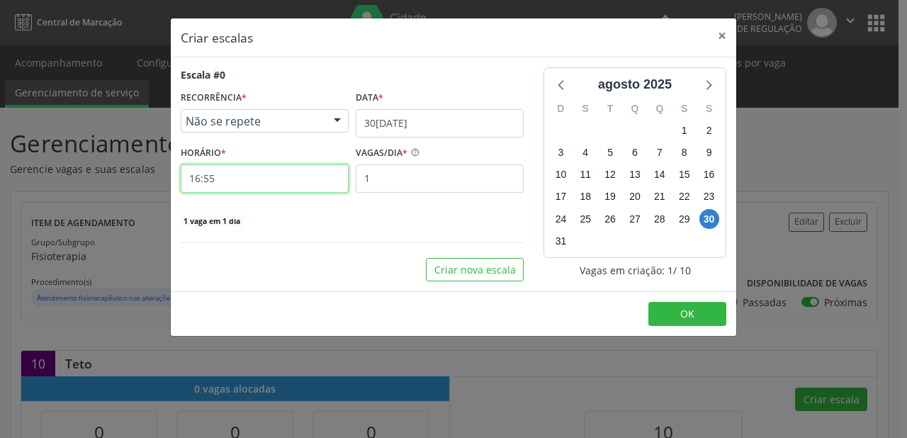
click at [246, 177] on input "16:55" at bounding box center [265, 178] width 168 height 28
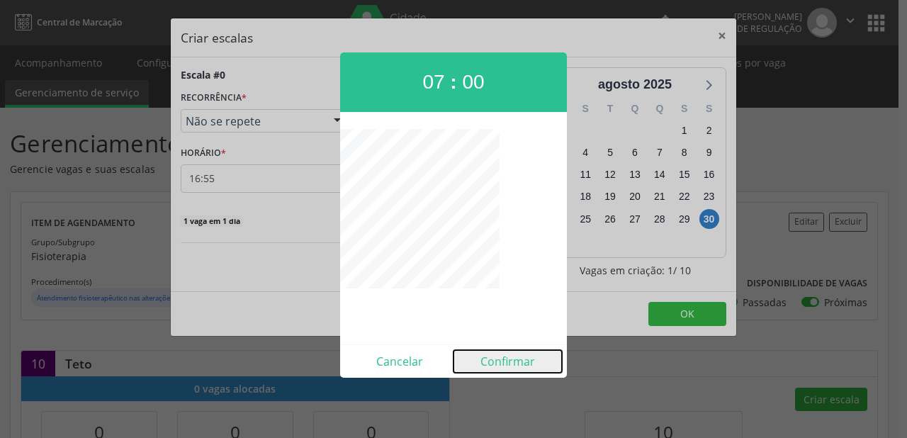
drag, startPoint x: 508, startPoint y: 361, endPoint x: 473, endPoint y: 314, distance: 58.2
click at [508, 361] on button "Confirmar" at bounding box center [507, 361] width 108 height 23
type input "07:00"
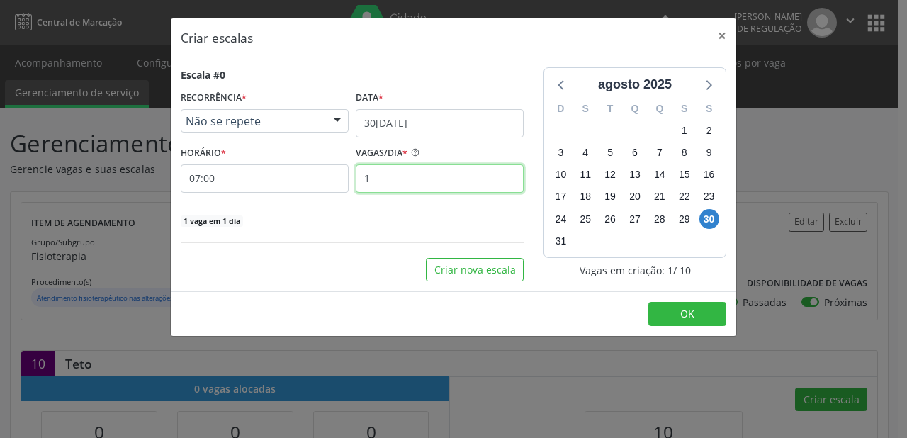
click at [374, 174] on input "1" at bounding box center [440, 178] width 168 height 28
type input "10"
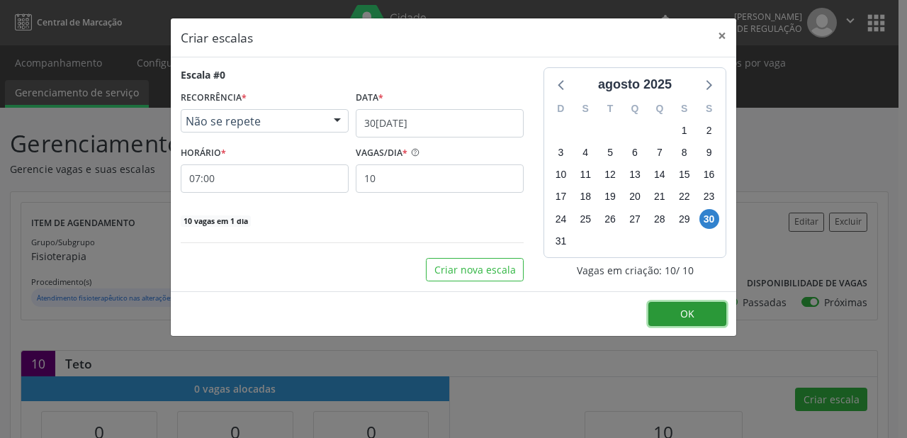
click at [691, 320] on button "OK" at bounding box center [687, 314] width 78 height 24
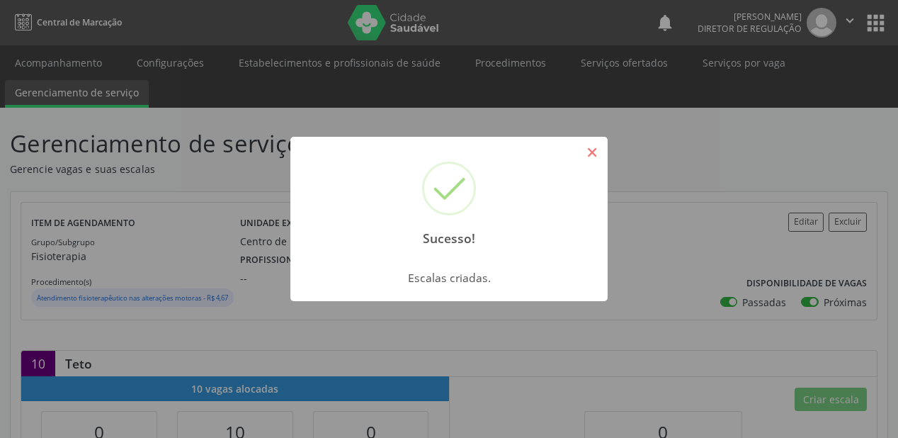
click at [592, 148] on button "×" at bounding box center [592, 152] width 24 height 24
